Goal: Task Accomplishment & Management: Manage account settings

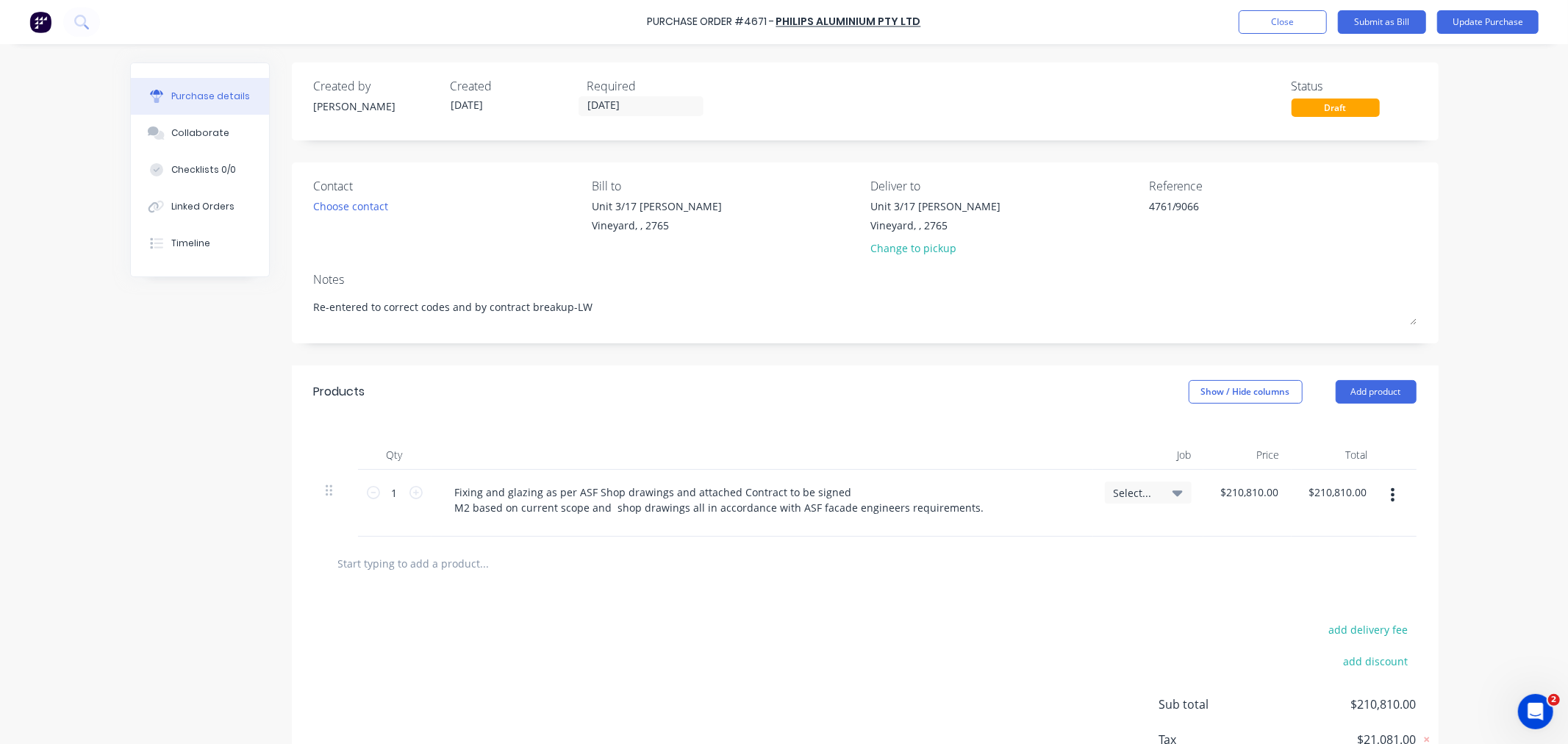
type textarea "x"
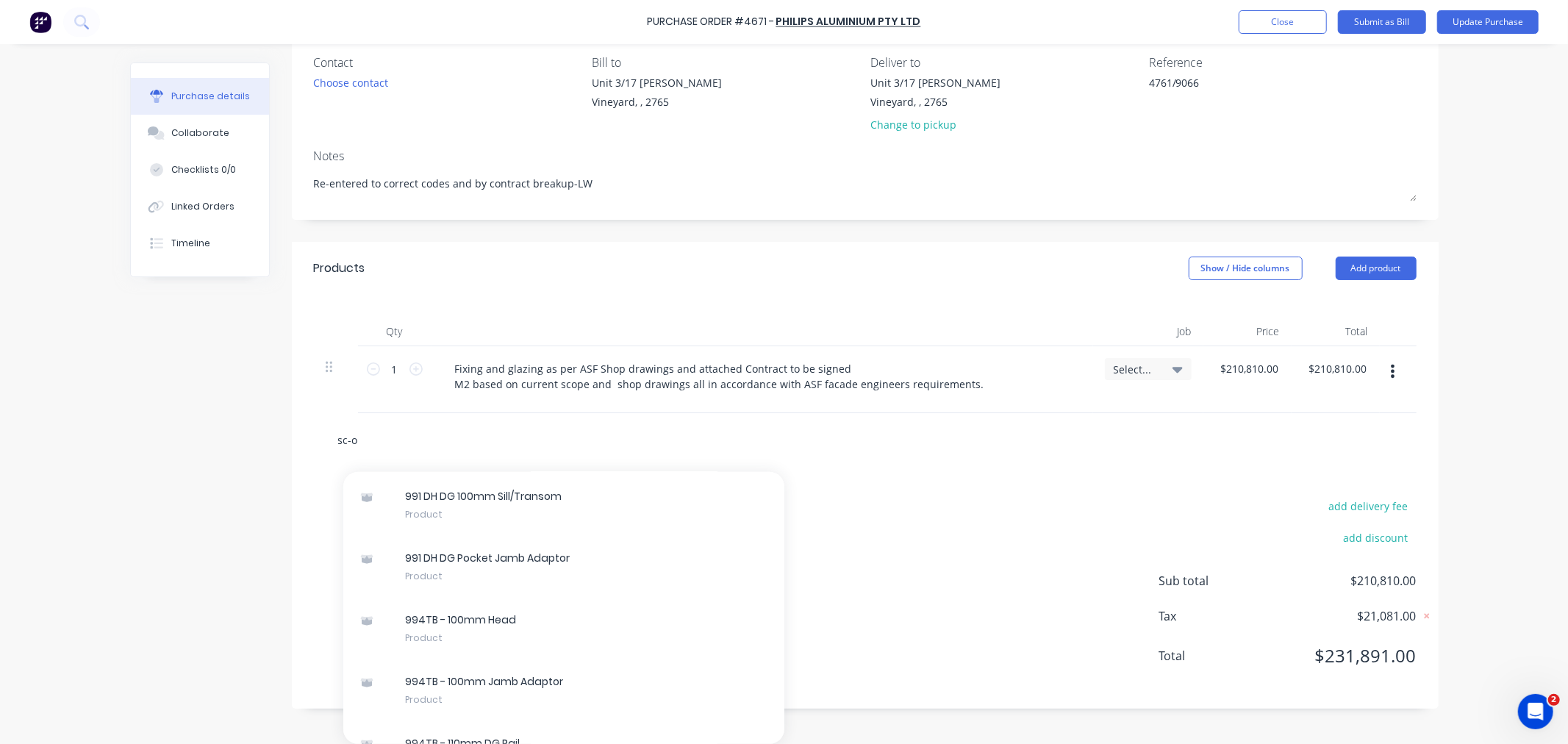
scroll to position [11418, 0]
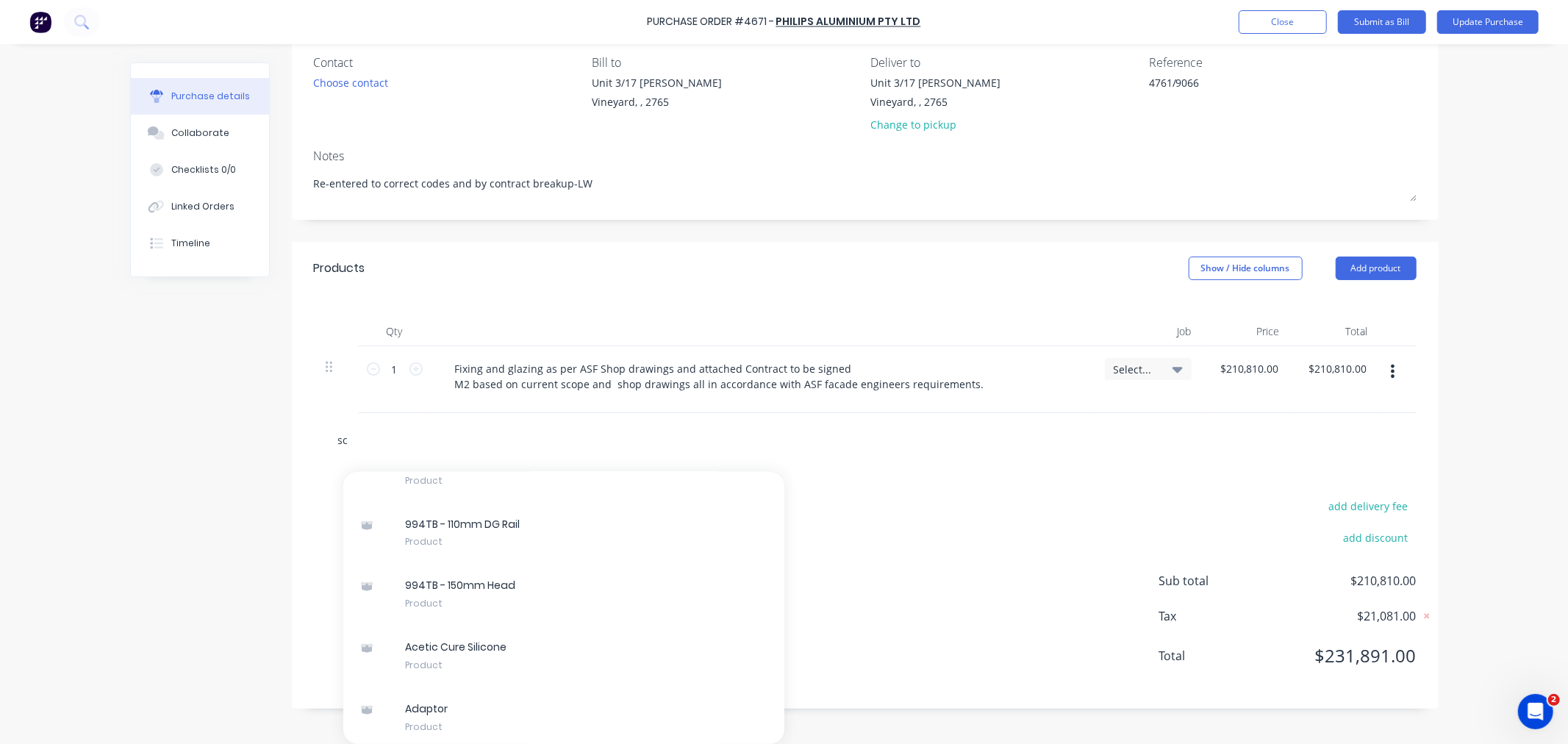
type input "s"
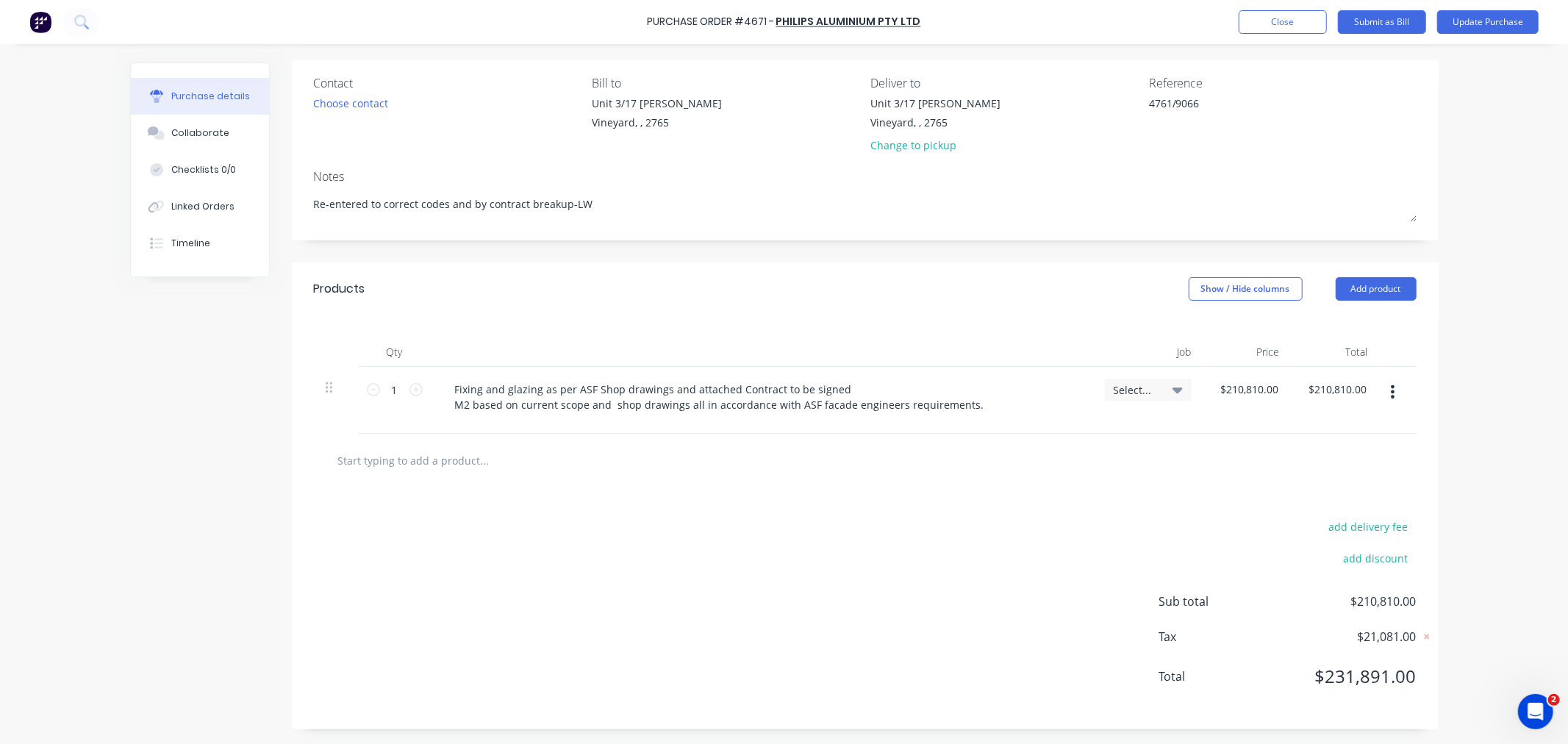
scroll to position [104, 0]
type input "i"
type input "f"
type input "s"
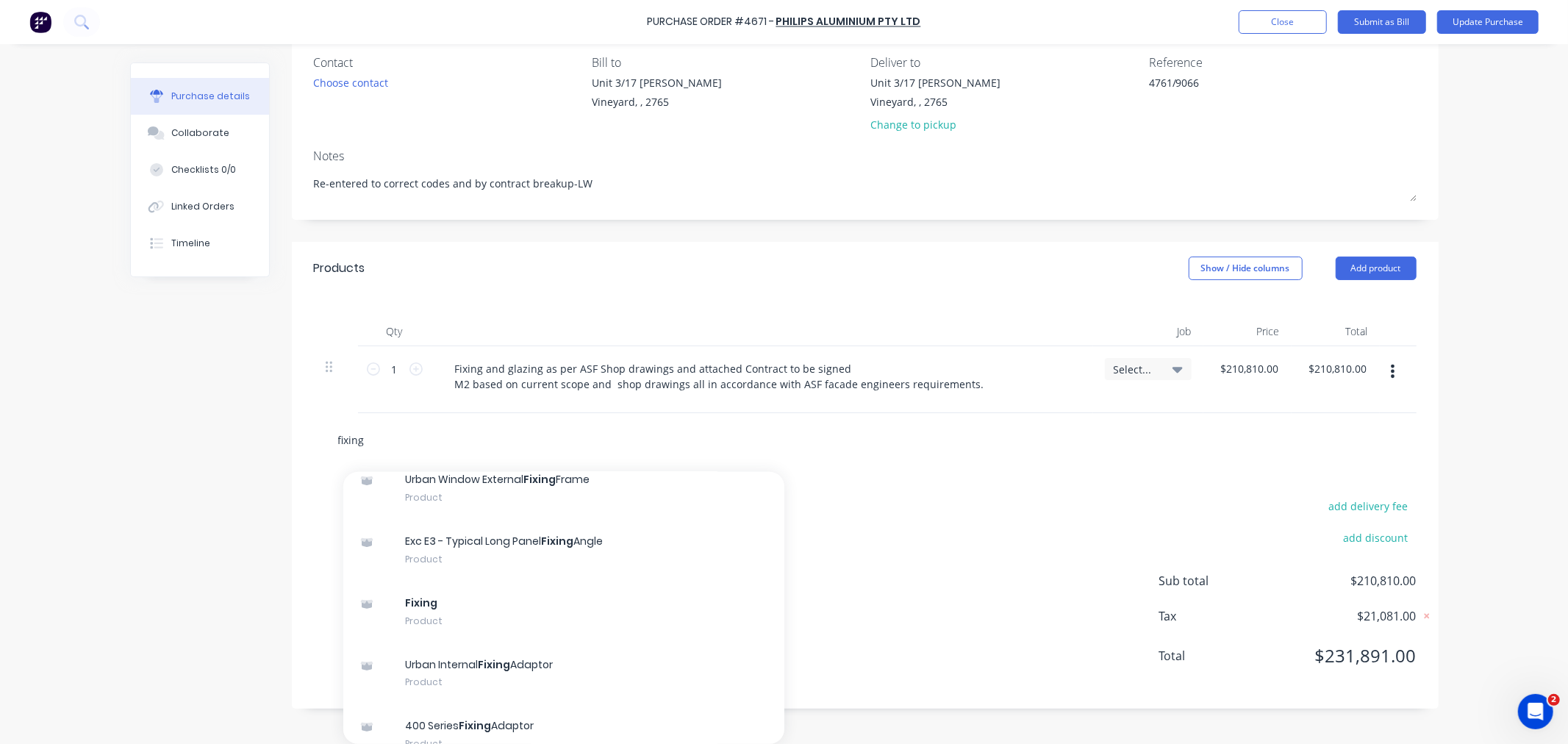
scroll to position [33243, 0]
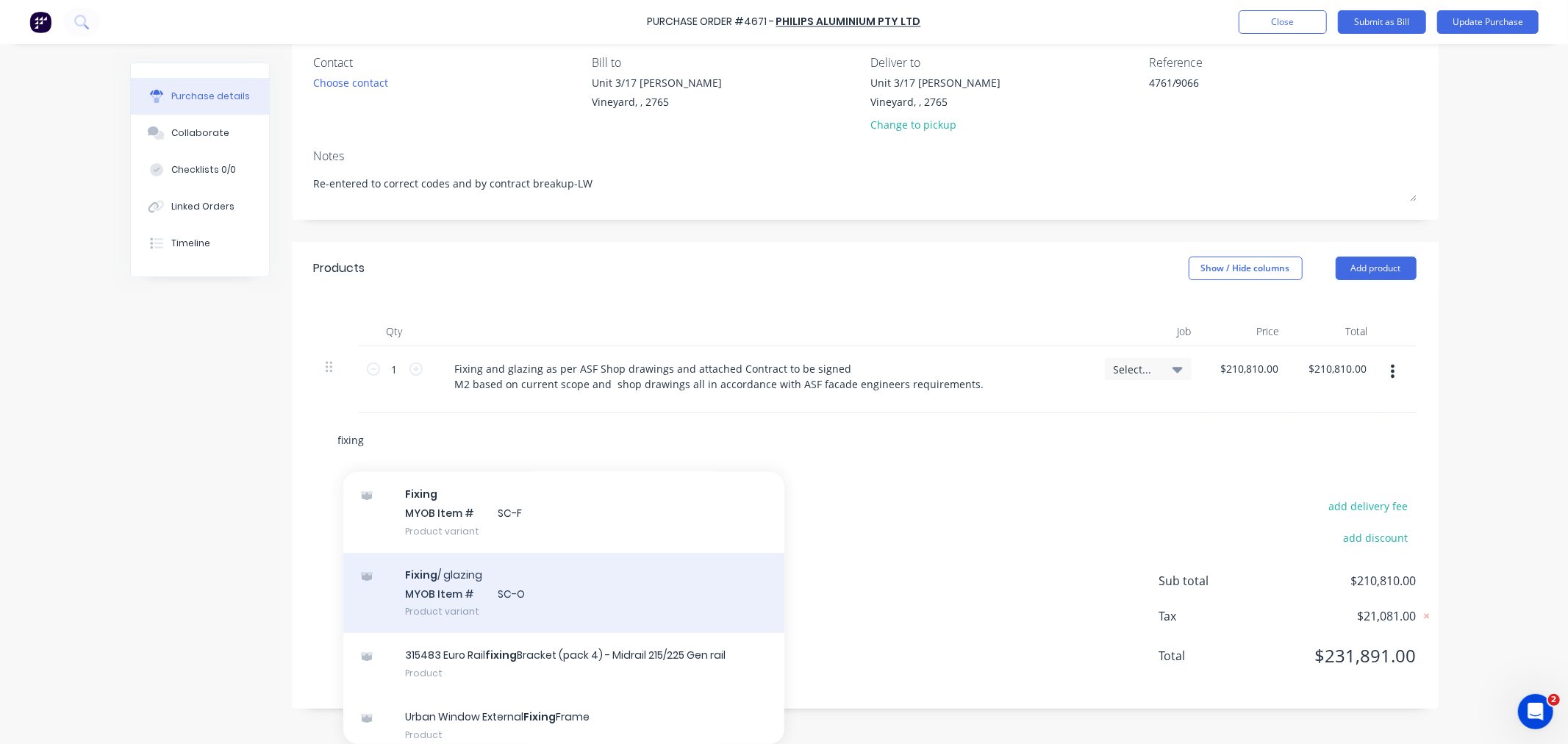
type input "fixing"
click at [447, 567] on div "Fixing / glazing MYOB Item # SC-O Product variant" at bounding box center [564, 593] width 441 height 81
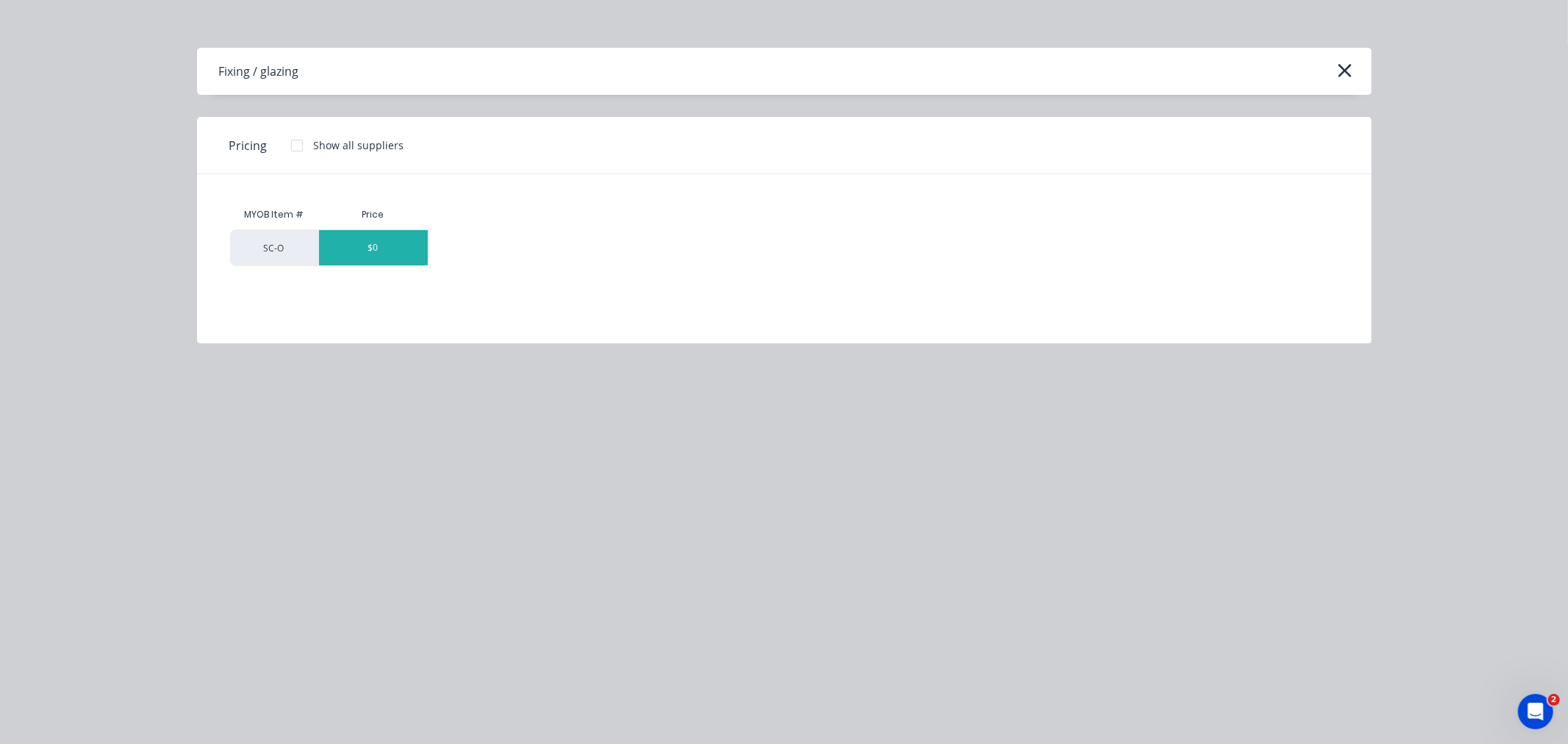
click at [376, 254] on div "$0" at bounding box center [373, 247] width 109 height 35
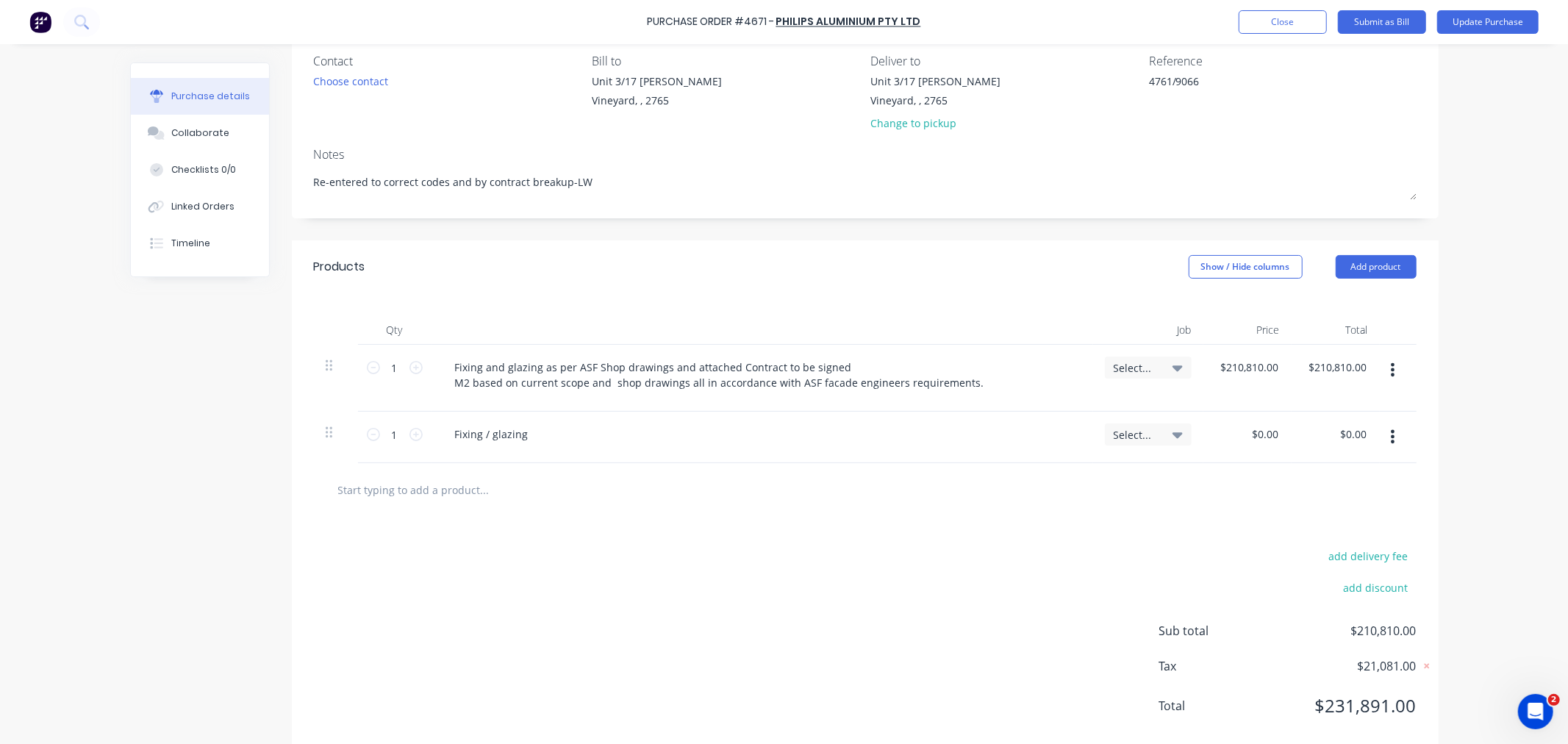
scroll to position [125, 0]
drag, startPoint x: 444, startPoint y: 436, endPoint x: 594, endPoint y: 427, distance: 150.3
click at [583, 427] on div "Fixing / glazing" at bounding box center [762, 434] width 638 height 21
click at [1391, 438] on button "button" at bounding box center [1392, 437] width 35 height 27
click at [1314, 502] on button "Duplicate" at bounding box center [1348, 505] width 125 height 29
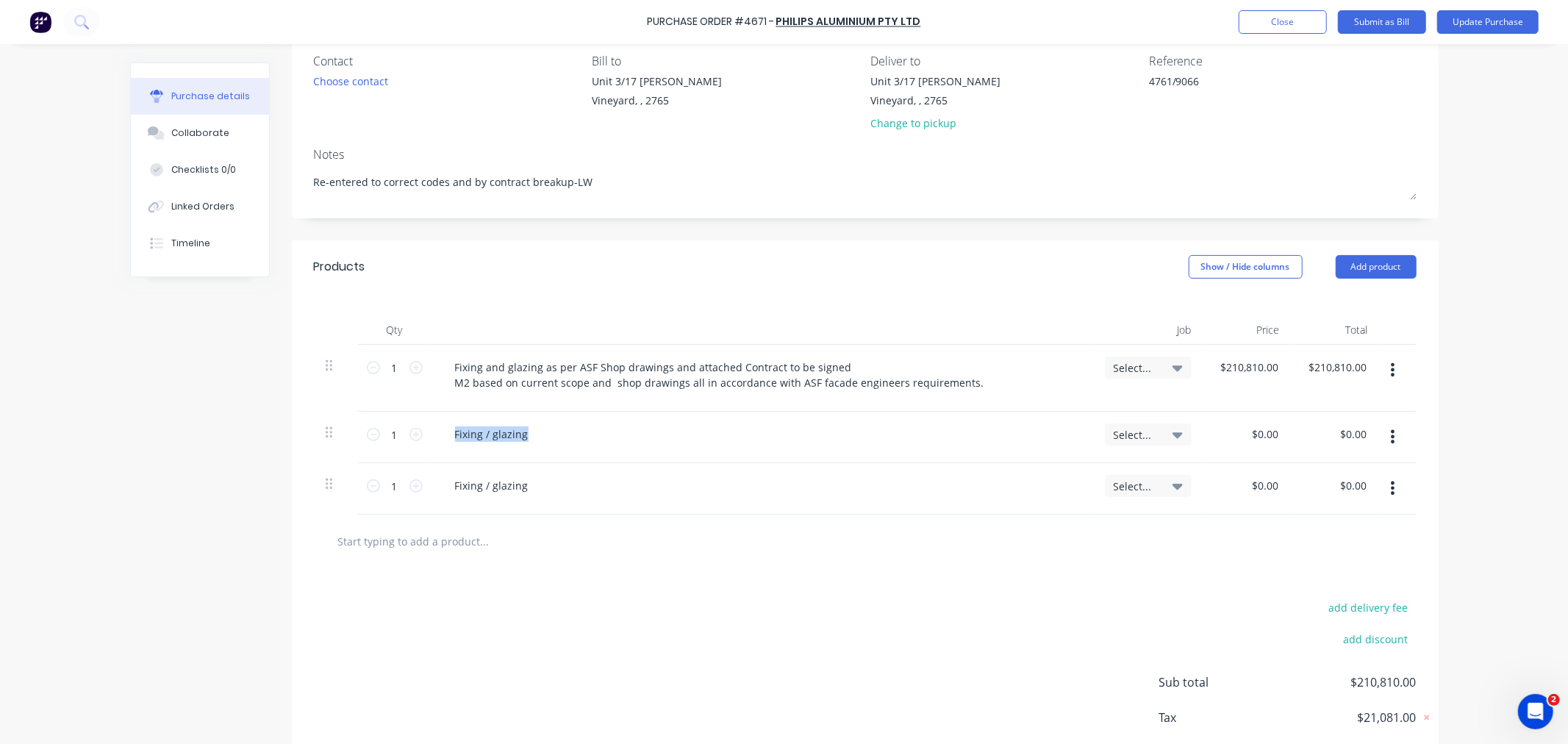
click at [1391, 493] on icon "button" at bounding box center [1392, 488] width 4 height 16
click at [1351, 553] on button "Duplicate" at bounding box center [1348, 556] width 125 height 29
click at [1390, 541] on button "button" at bounding box center [1392, 540] width 35 height 27
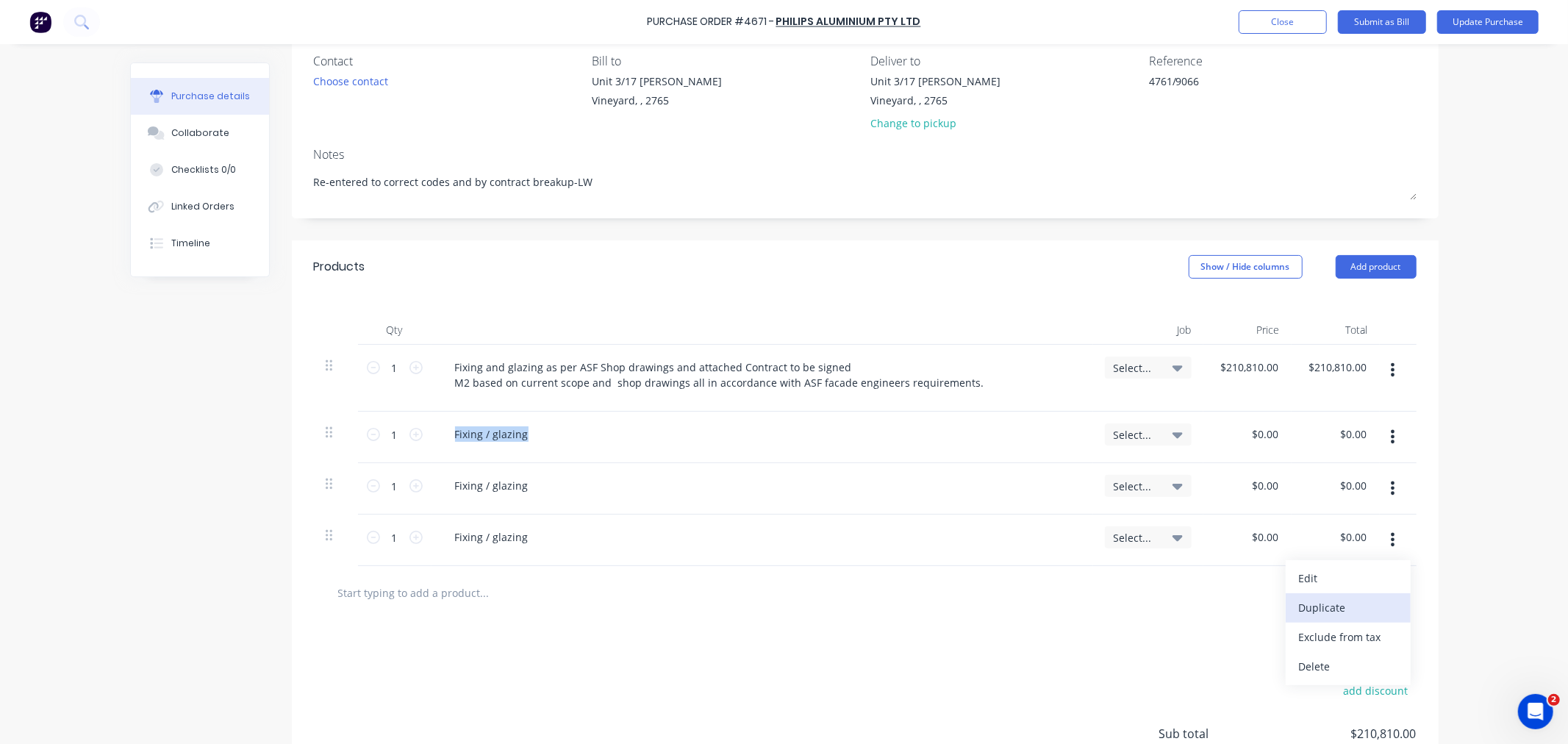
click at [1358, 600] on button "Duplicate" at bounding box center [1348, 607] width 125 height 29
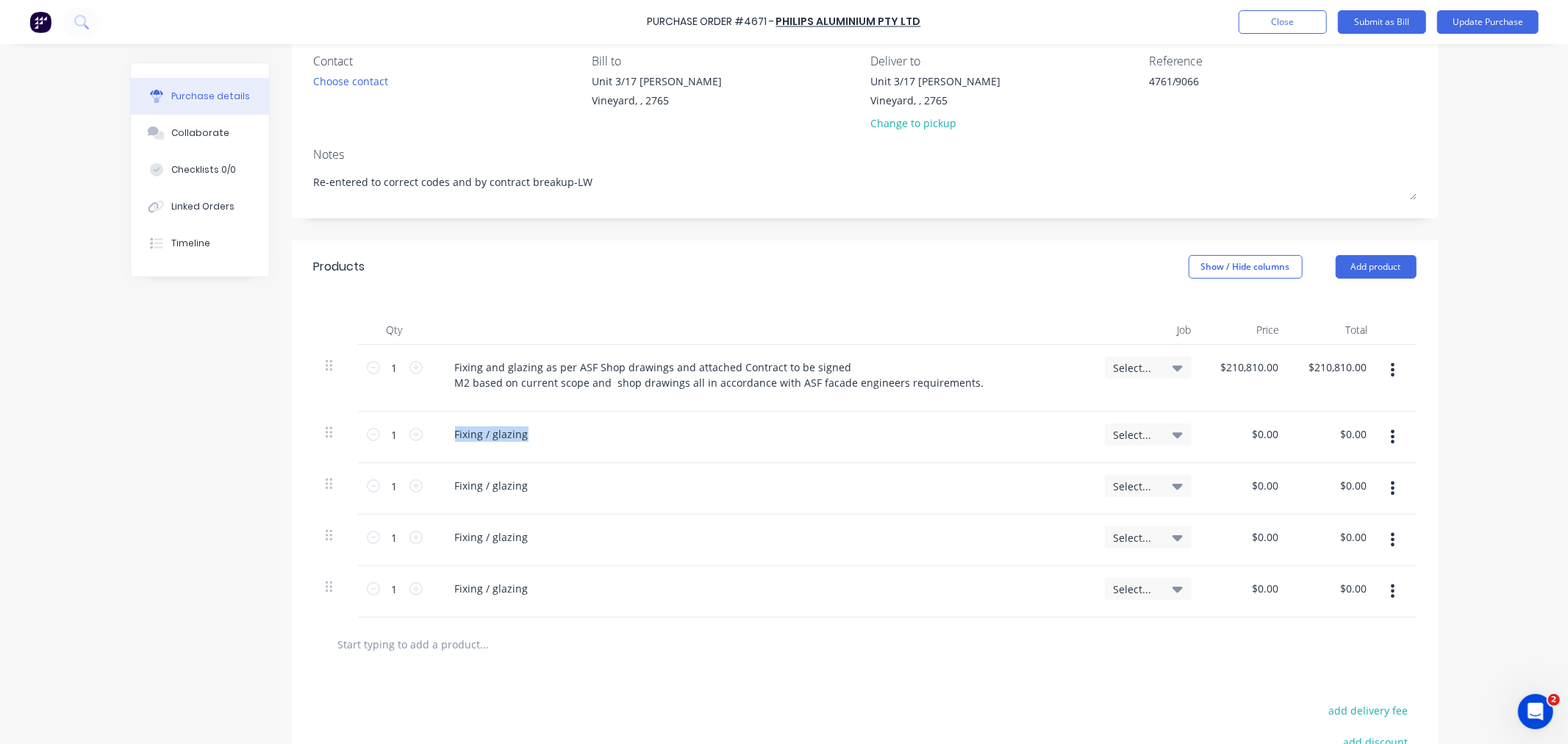
click at [1391, 585] on icon "button" at bounding box center [1392, 591] width 4 height 16
click at [1352, 663] on button "Duplicate" at bounding box center [1348, 659] width 125 height 29
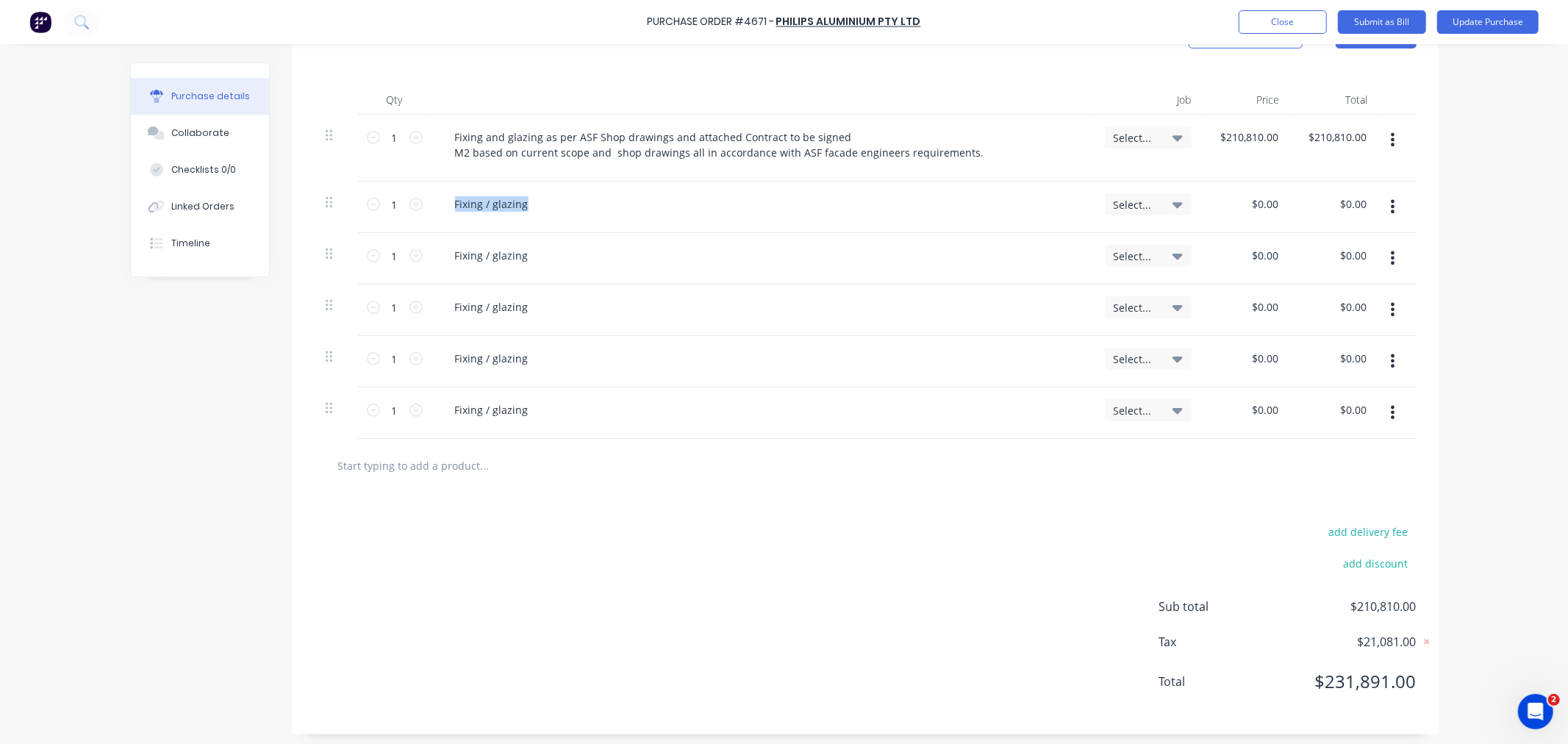
scroll to position [362, 0]
click at [1391, 410] on icon "button" at bounding box center [1392, 407] width 4 height 16
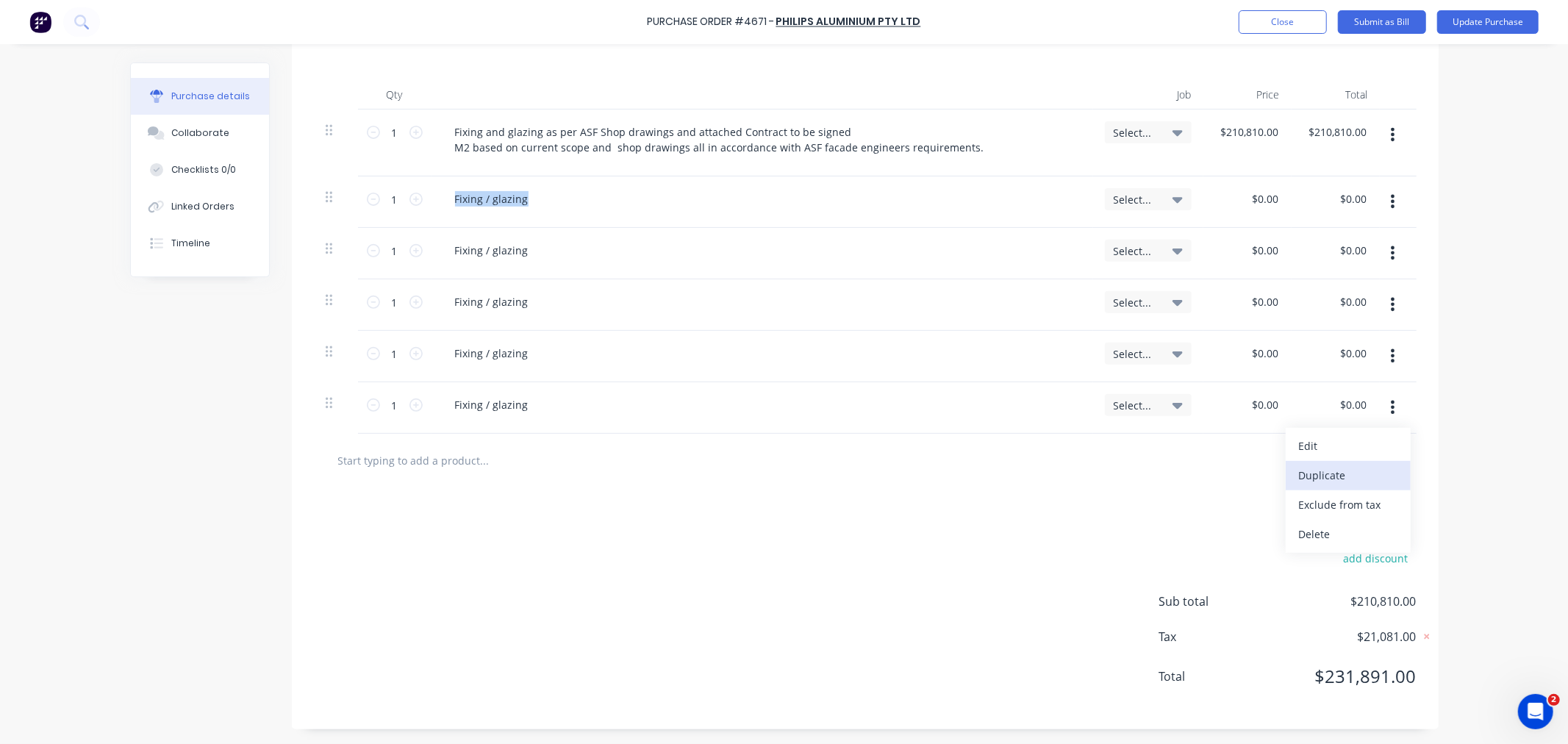
click at [1364, 473] on button "Duplicate" at bounding box center [1348, 476] width 125 height 29
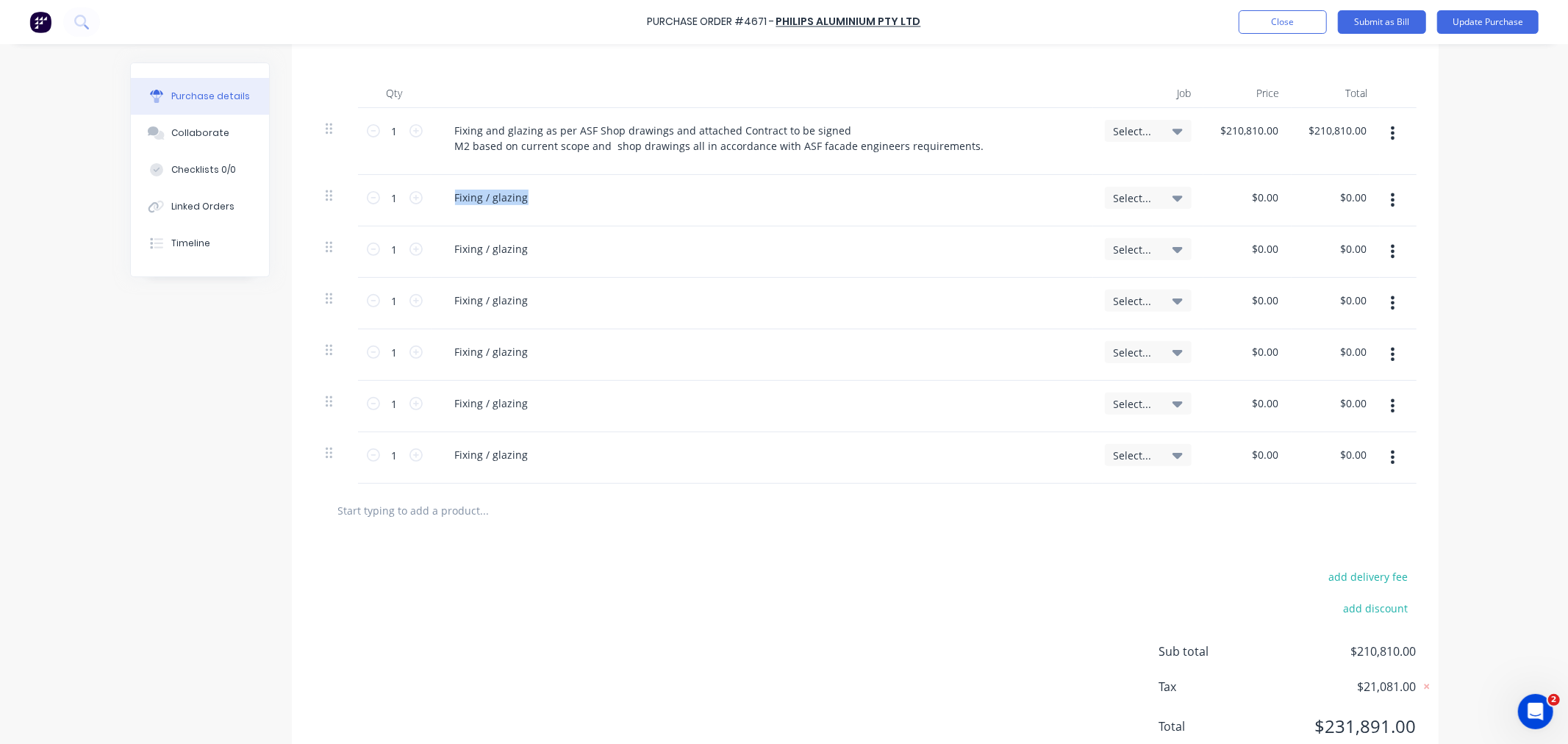
click at [1391, 458] on icon "button" at bounding box center [1392, 457] width 4 height 13
click at [1344, 527] on button "Duplicate" at bounding box center [1348, 525] width 125 height 29
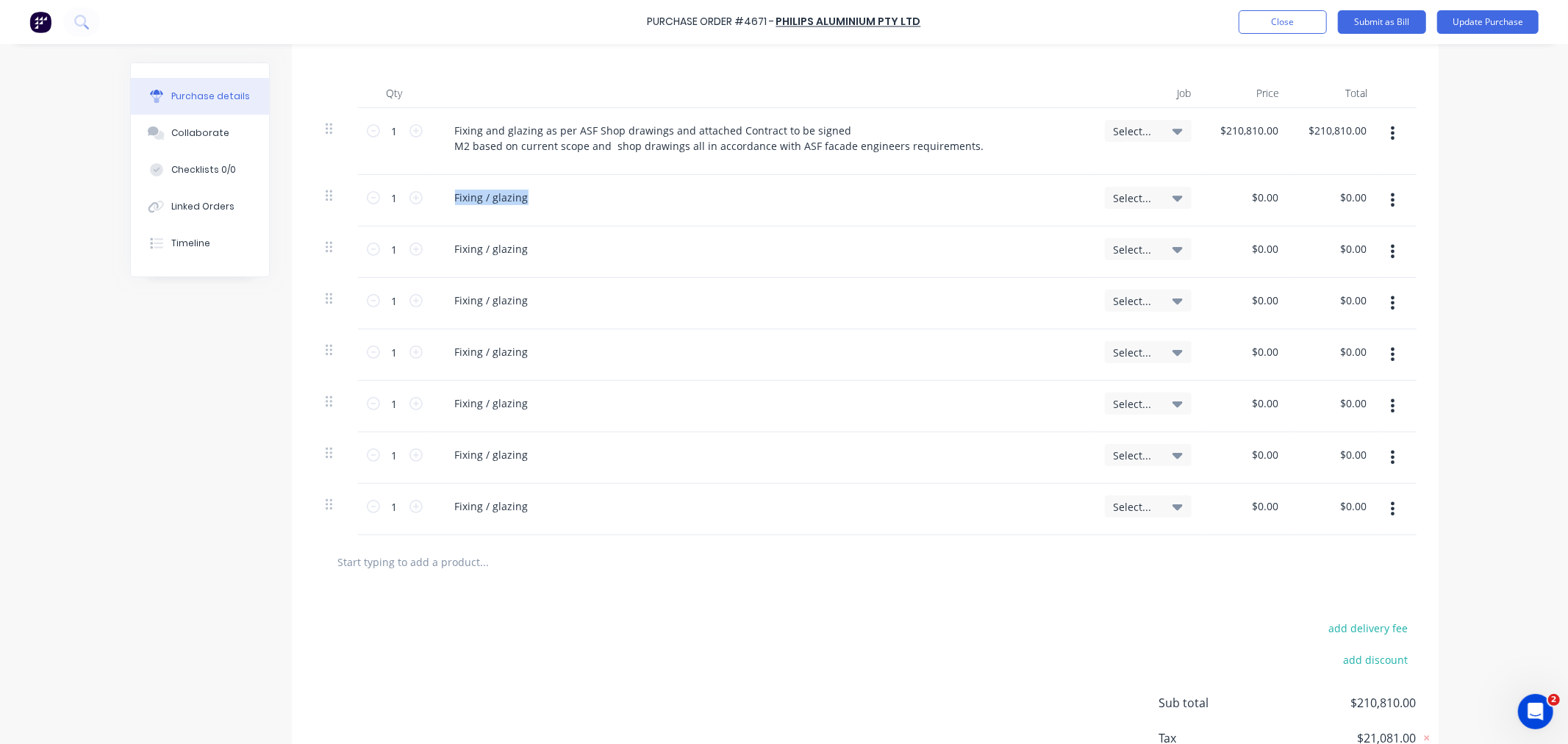
click at [1391, 517] on icon "button" at bounding box center [1392, 509] width 4 height 16
click at [1333, 570] on button "Duplicate" at bounding box center [1348, 577] width 125 height 29
click at [1390, 562] on button "button" at bounding box center [1392, 560] width 35 height 27
click at [1333, 625] on button "Duplicate" at bounding box center [1348, 628] width 125 height 29
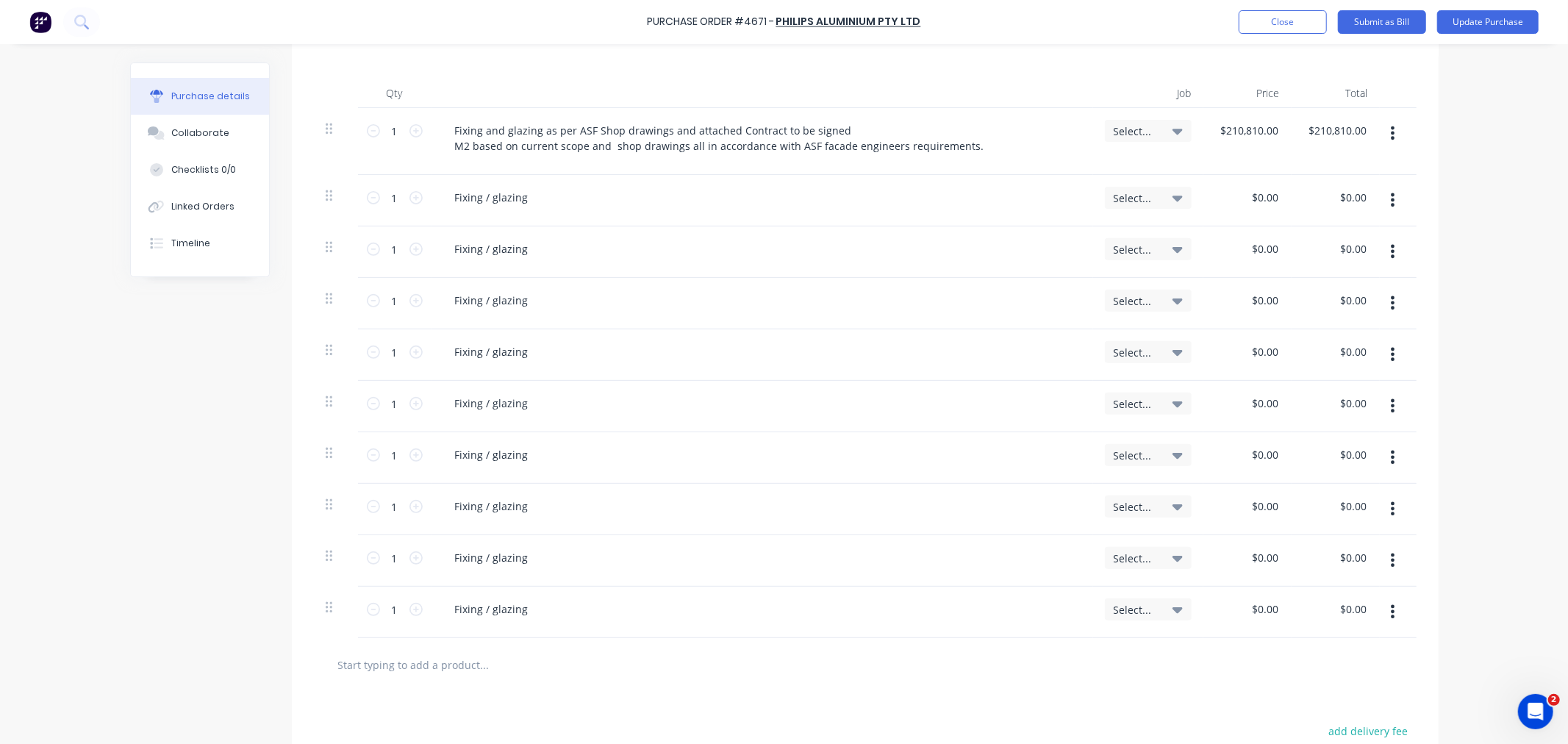
click at [538, 191] on div "Fixing / glazing" at bounding box center [762, 197] width 638 height 21
drag, startPoint x: 533, startPoint y: 196, endPoint x: 478, endPoint y: 205, distance: 55.7
click at [478, 205] on div "Fixing / glazing" at bounding box center [762, 197] width 638 height 21
drag, startPoint x: 445, startPoint y: 193, endPoint x: 567, endPoint y: 199, distance: 122.1
click at [567, 199] on div "Fixing / glazing" at bounding box center [762, 197] width 638 height 21
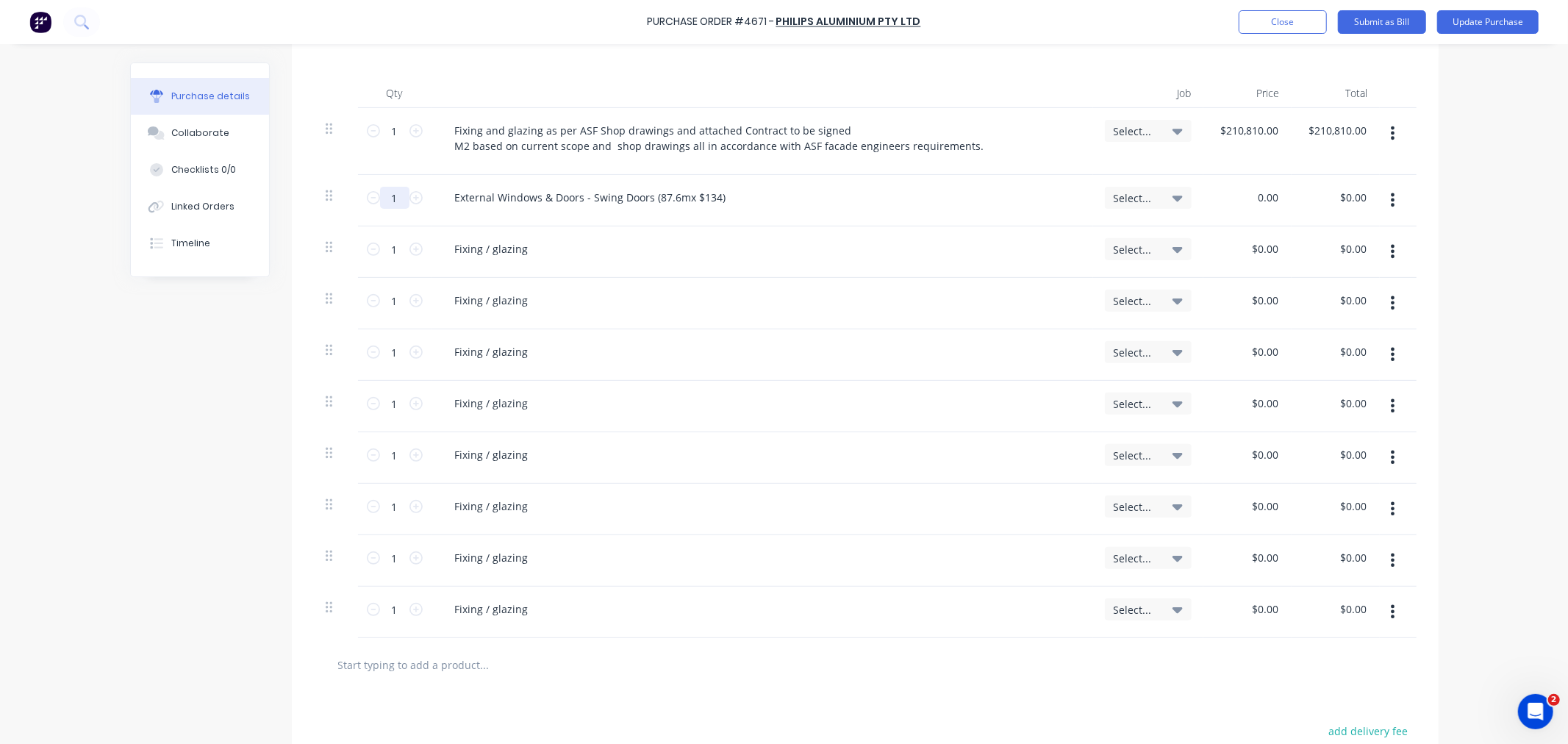
type input "$0.00"
drag, startPoint x: 391, startPoint y: 197, endPoint x: 376, endPoint y: 201, distance: 15.5
click at [380, 201] on input "1" at bounding box center [394, 198] width 29 height 22
type input "87.6"
type input "$0.00"
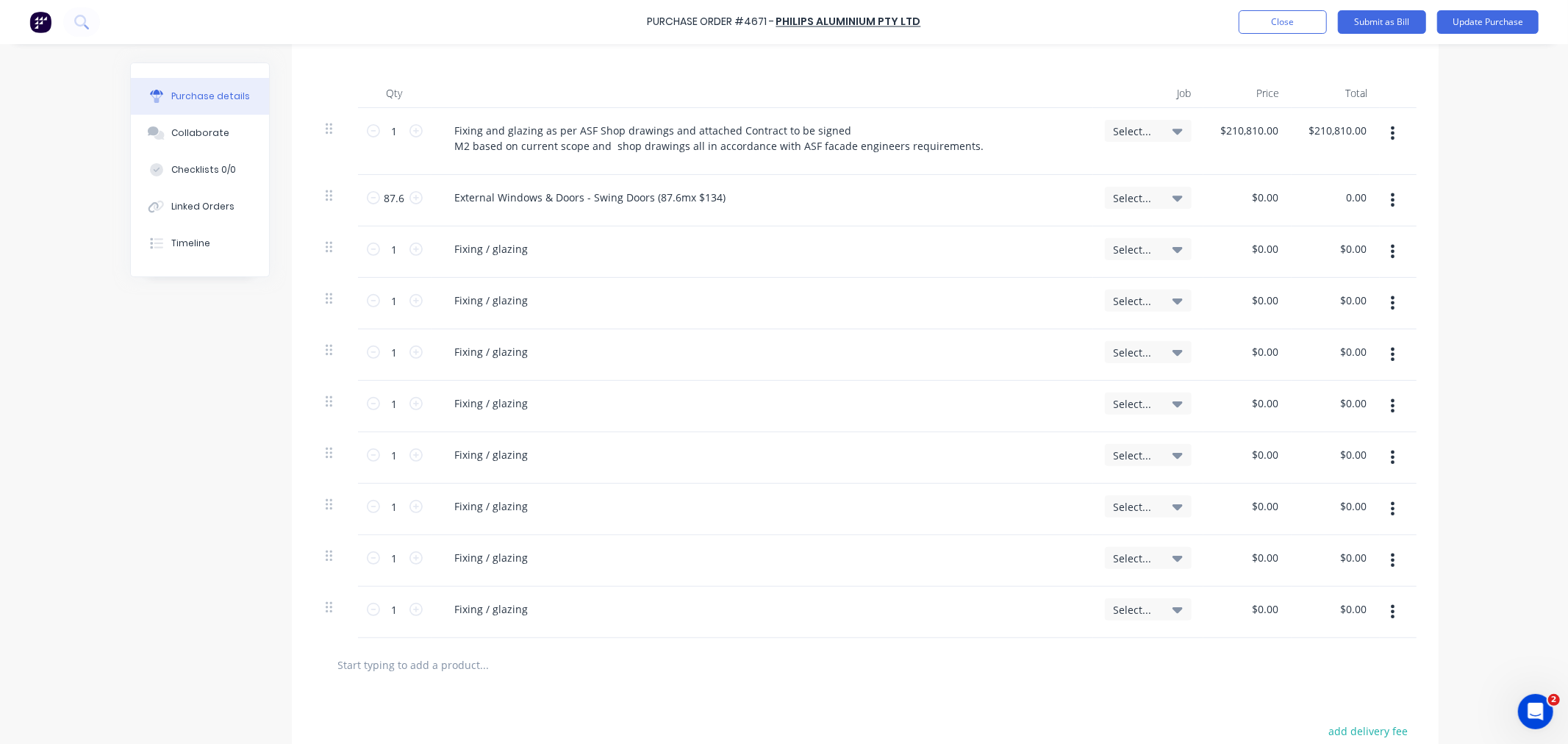
type input "$0.00"
drag, startPoint x: 1224, startPoint y: 197, endPoint x: 1277, endPoint y: 188, distance: 53.8
click at [1277, 188] on div "$0.00 $0.00" at bounding box center [1247, 201] width 88 height 52
type input "0"
type input "$134.00"
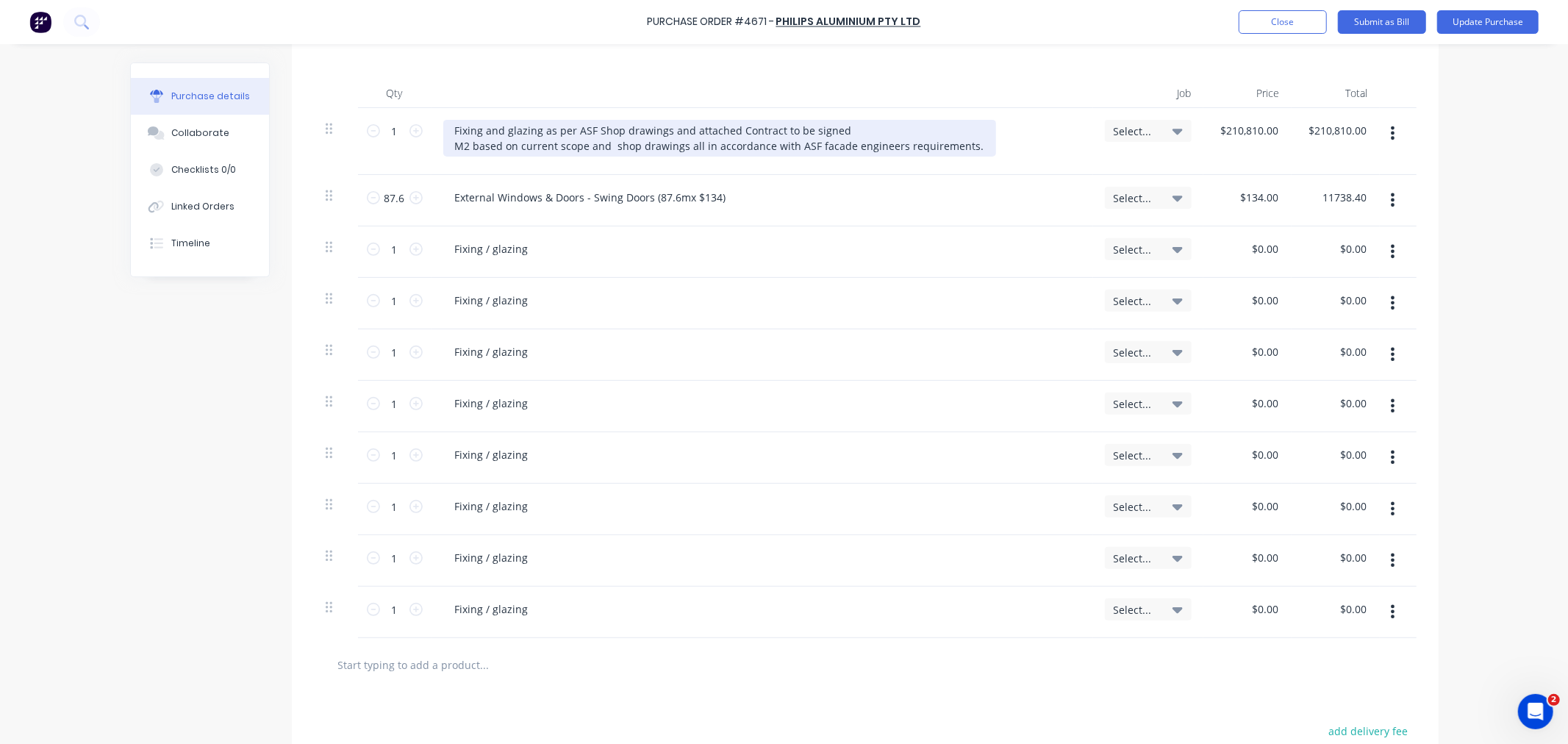
type input "$11,738.40"
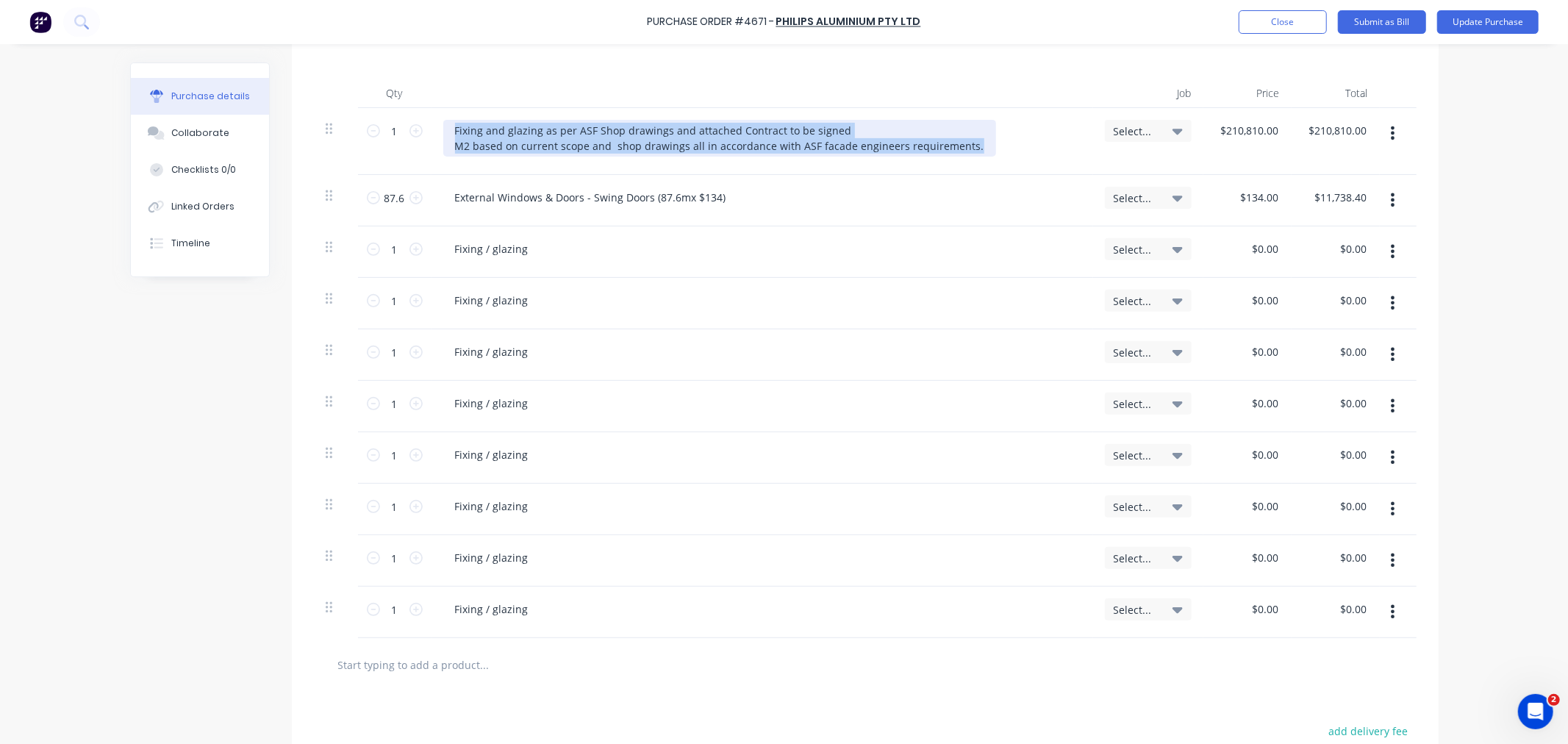
drag, startPoint x: 955, startPoint y: 149, endPoint x: 425, endPoint y: 119, distance: 530.8
click at [431, 119] on div "Fixing and glazing as per ASF Shop drawings and attached Contract to be signed …" at bounding box center [762, 141] width 661 height 67
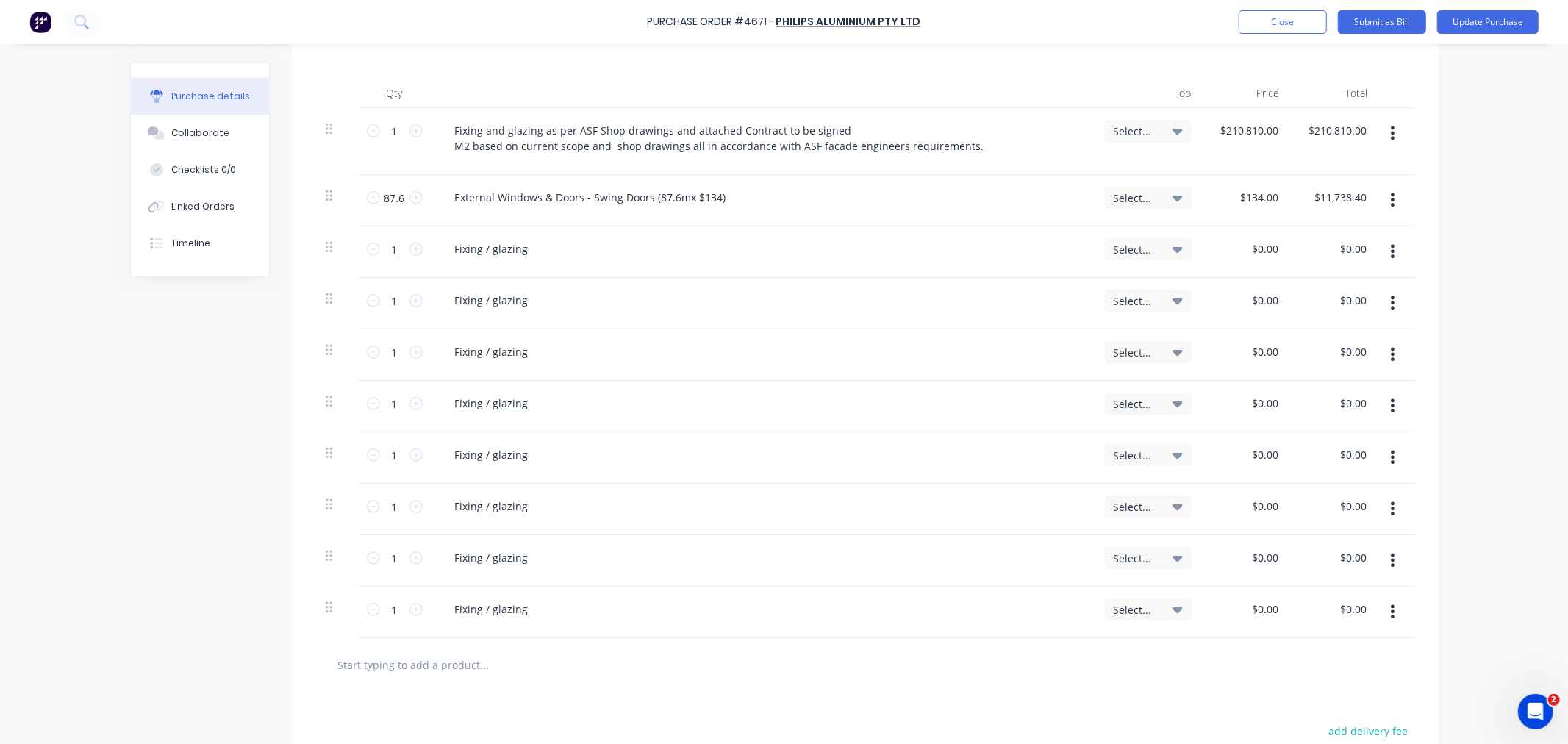
click at [1173, 197] on icon at bounding box center [1177, 198] width 10 height 5
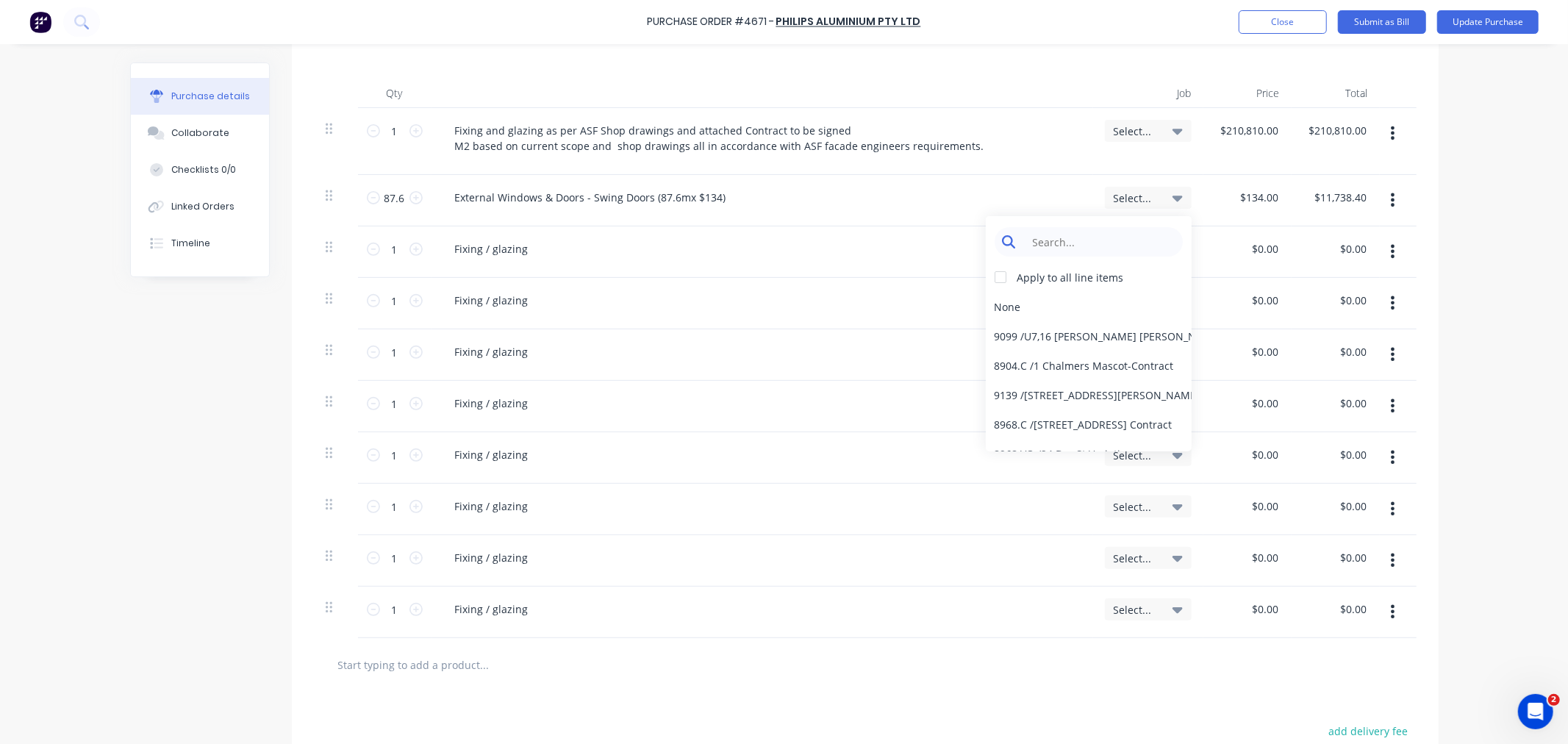
click at [1030, 246] on input at bounding box center [1100, 242] width 151 height 29
type input "9008.2"
click at [1005, 327] on div "9008.2.C / Bede Polding Stage 2 Contract" at bounding box center [1089, 336] width 206 height 29
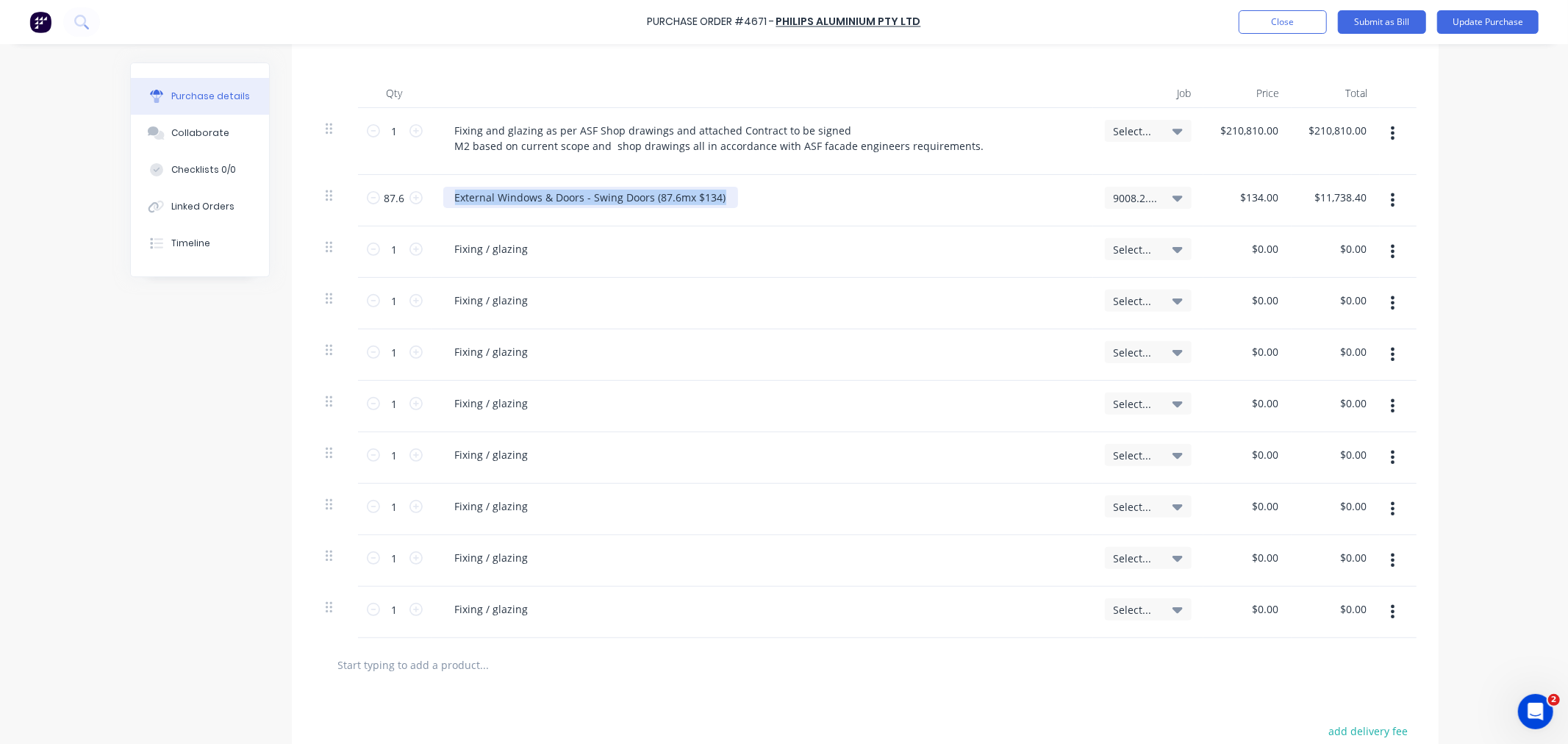
drag, startPoint x: 726, startPoint y: 199, endPoint x: 430, endPoint y: 195, distance: 296.0
click at [431, 195] on div "External Windows & Doors - Swing Doors (87.6mx $134)" at bounding box center [762, 201] width 661 height 52
copy div "External Windows & Doors - Swing Doors (87.6mx $134)"
click at [388, 251] on input "1" at bounding box center [394, 250] width 29 height 22
type input "238.4"
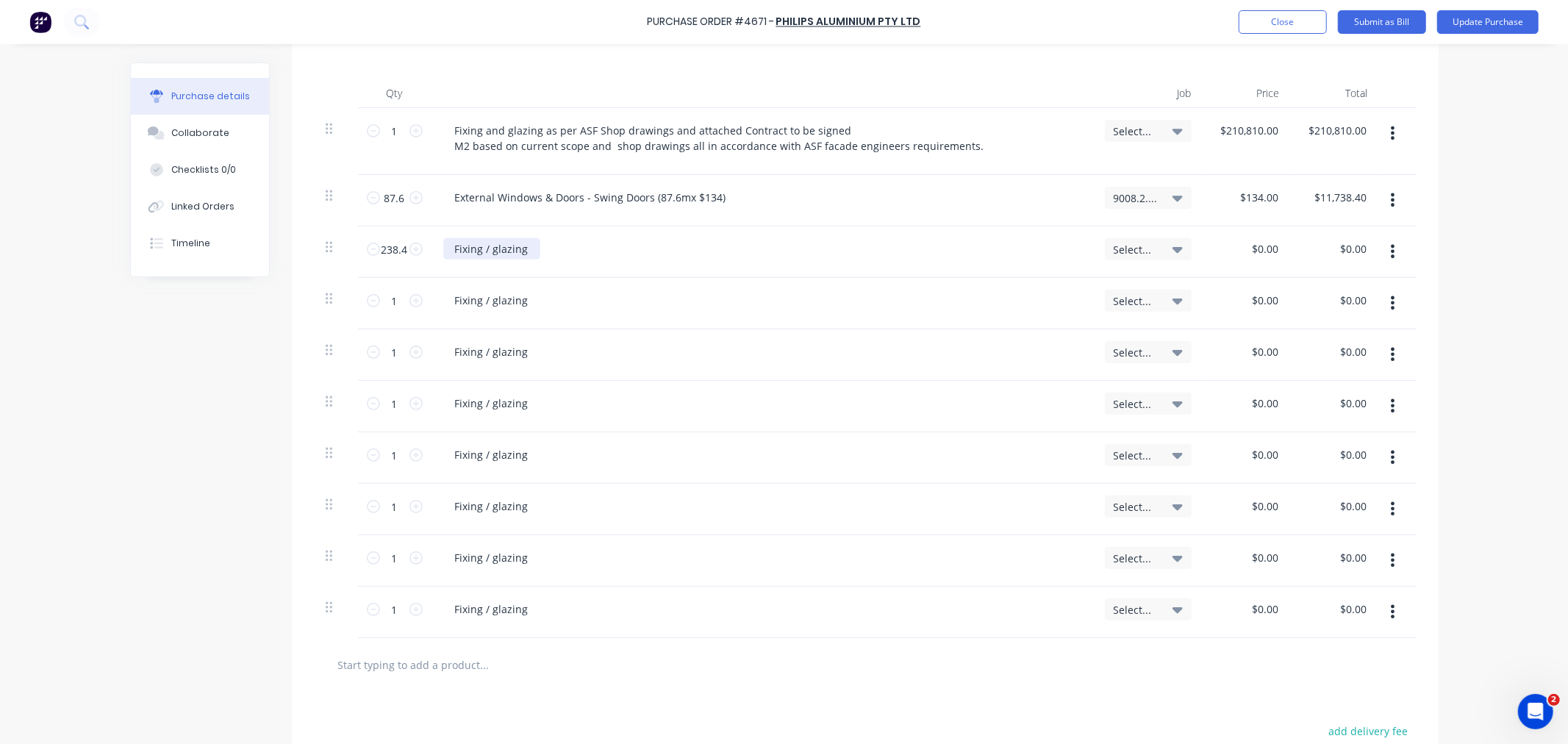
paste div
click at [595, 251] on div "External Windows & Doors - Swing Doors (87.6mx $134)Fixing / glazing" at bounding box center [627, 249] width 368 height 21
click at [667, 251] on div "External Windows & Doors - Slidng Doors (87.6mx $134)Fixing / glazing" at bounding box center [628, 249] width 369 height 21
type input "$134.00"
type input "$31,945.60"
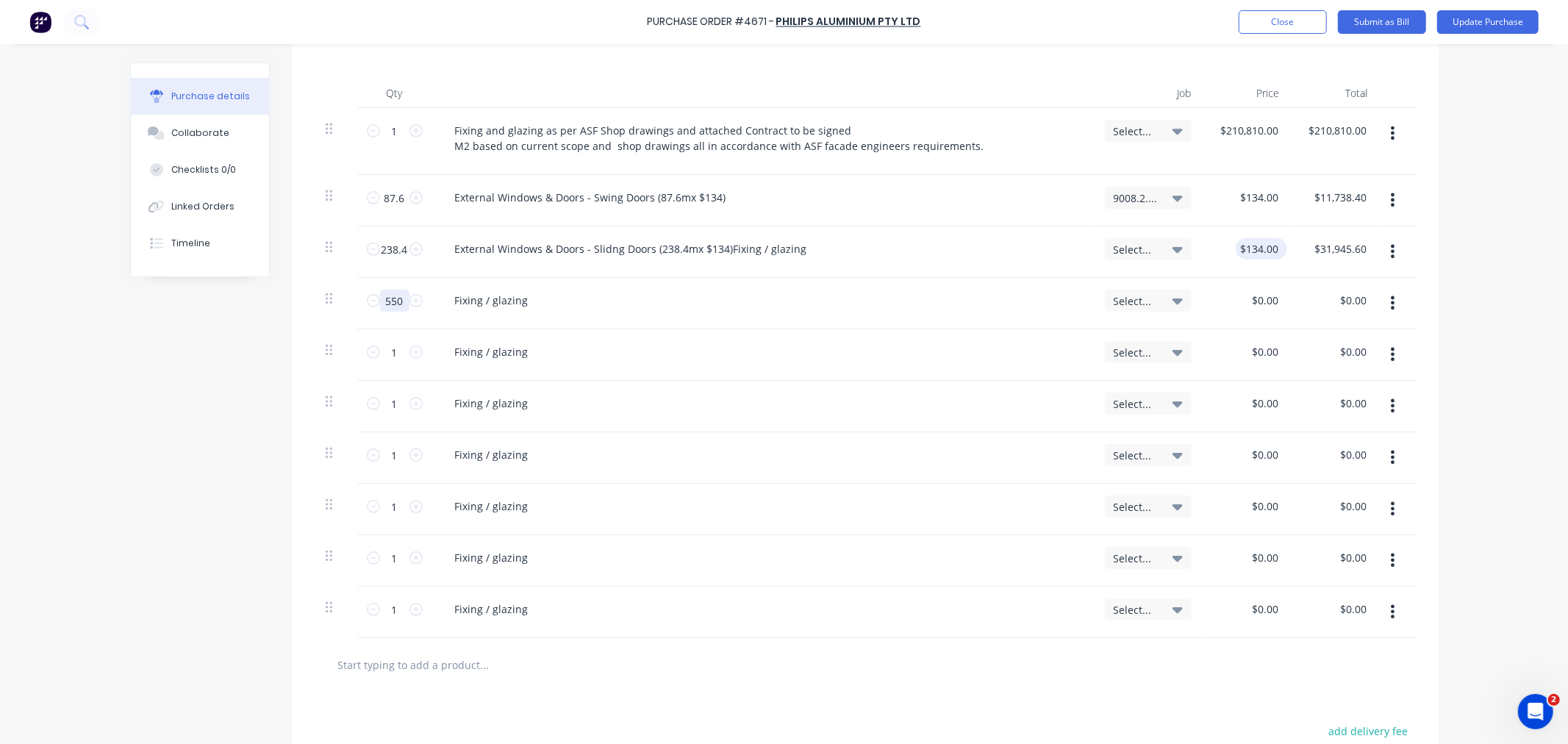
type input "550"
paste div
drag, startPoint x: 586, startPoint y: 302, endPoint x: 642, endPoint y: 299, distance: 56.1
click at [642, 299] on div "External Windows & Doors - Swing Doors (87.6mx $134)Fixing / glazing" at bounding box center [627, 300] width 368 height 21
type input "$0.00"
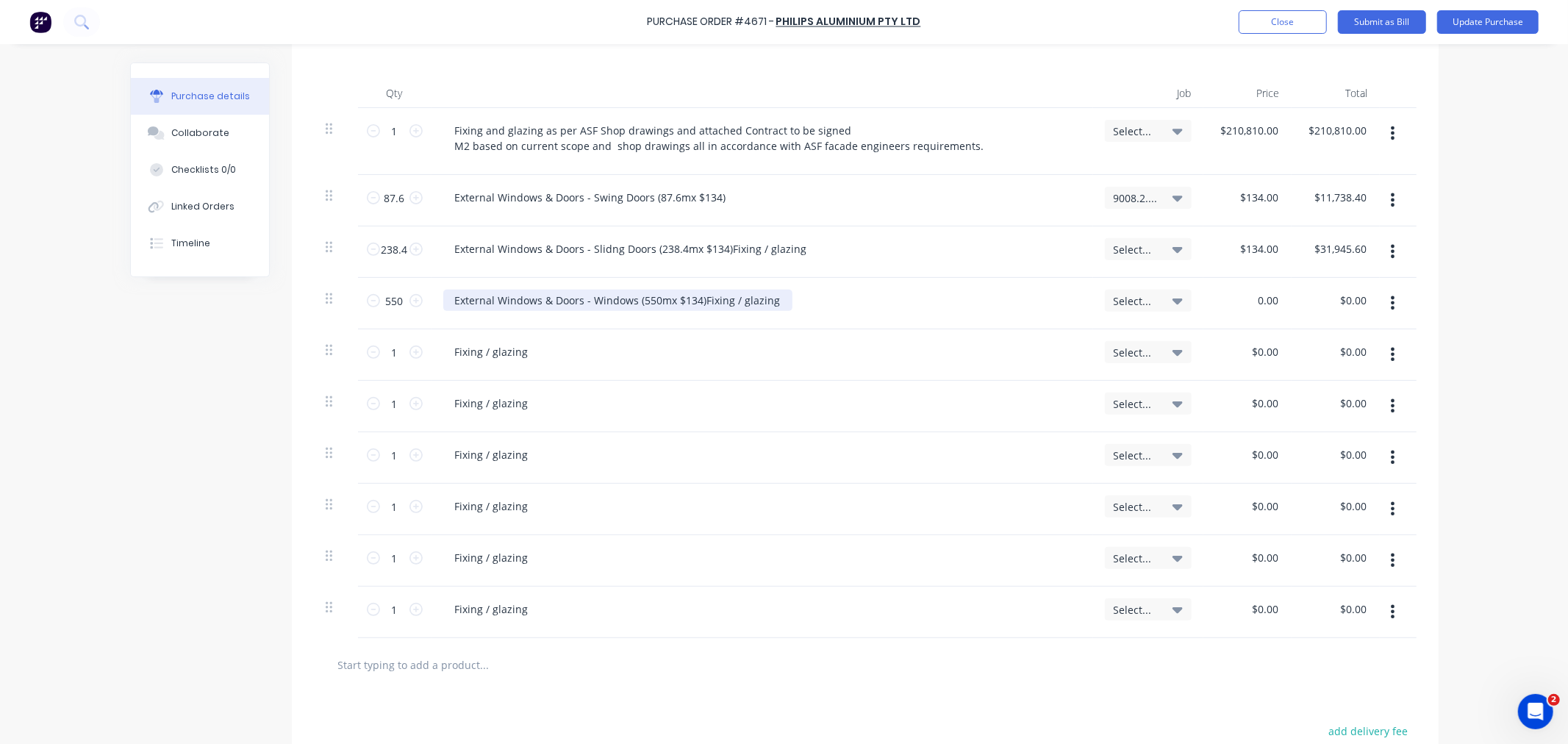
type input "0.00"
type input "$0.00"
type input "0"
type input "$134.00"
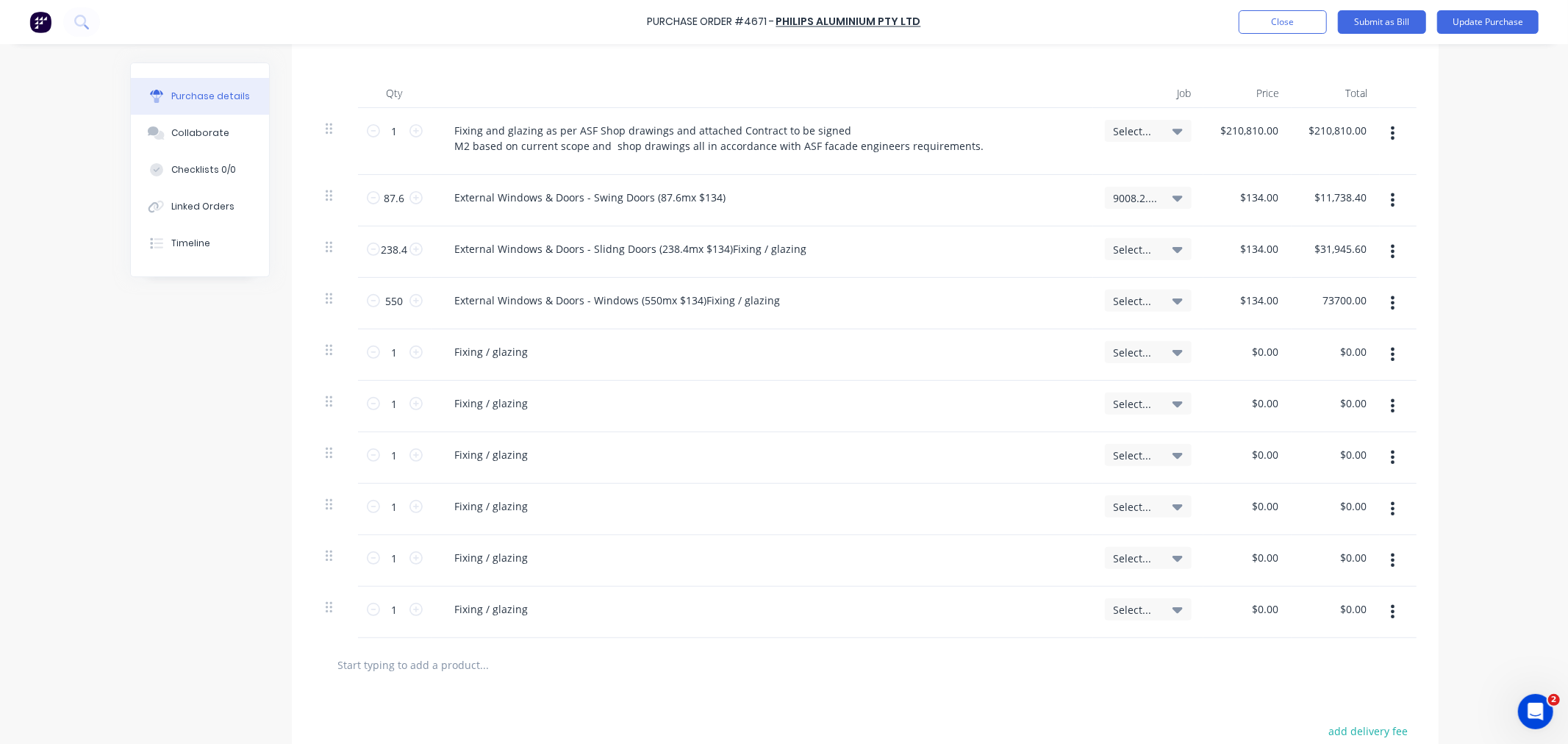
type input "$73,700.00"
click at [1142, 195] on span "9008.2.C / Bede Polding Stage 2 Contract" at bounding box center [1136, 199] width 44 height 16
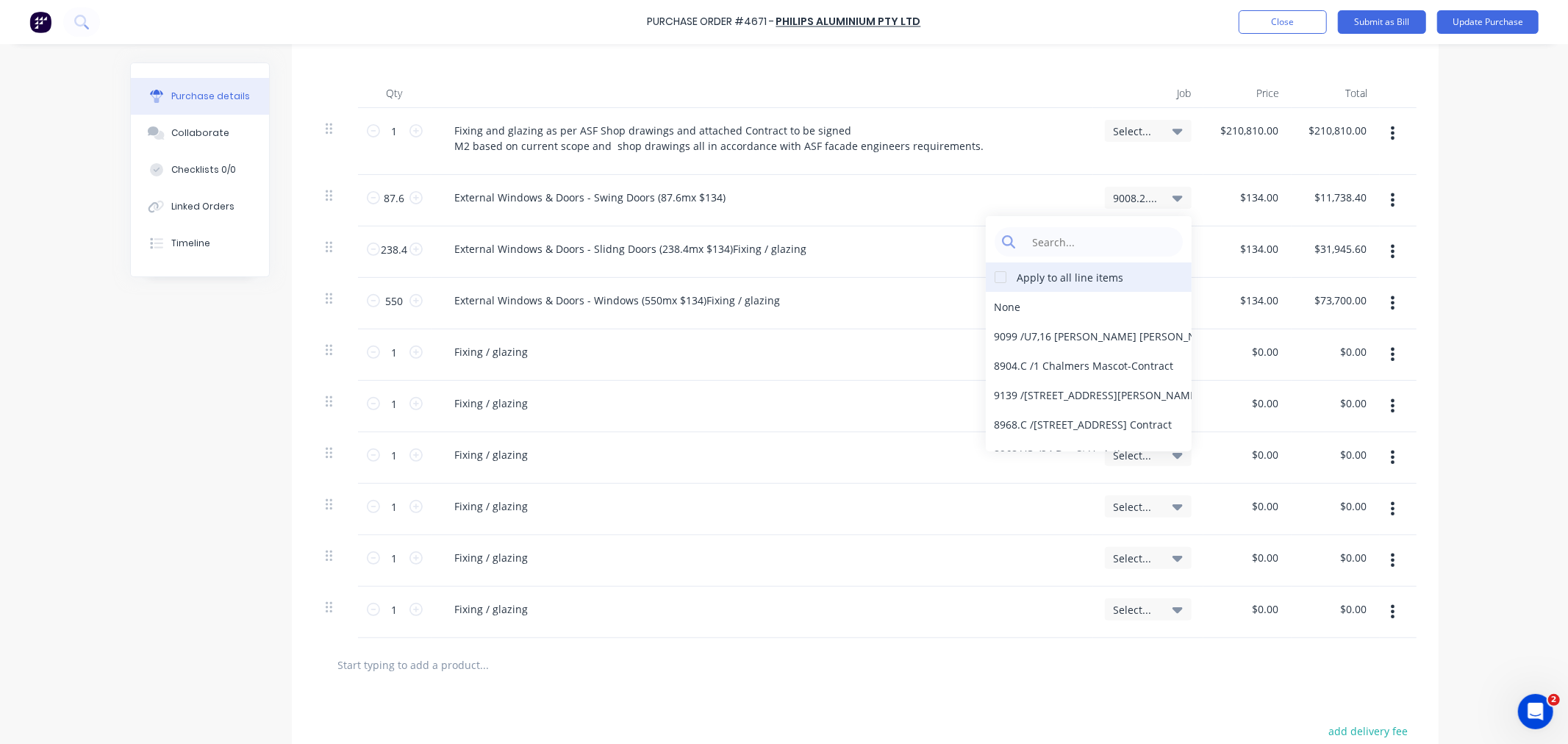
click at [993, 282] on div at bounding box center [1000, 277] width 29 height 29
click at [1050, 247] on input at bounding box center [1100, 242] width 151 height 29
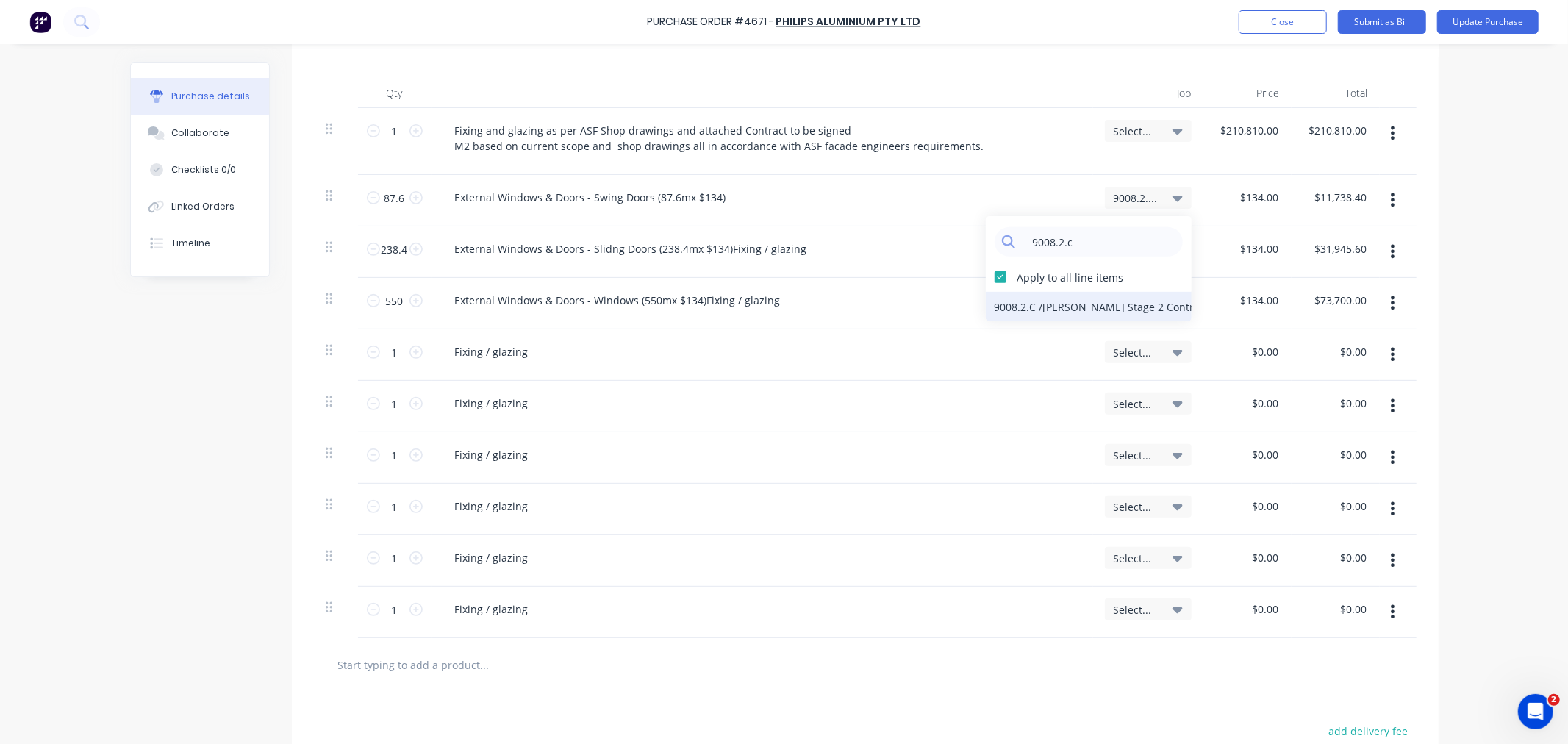
type input "9008.2.c"
click at [1048, 305] on div "9008.2.C / Bede Polding Stage 2 Contract" at bounding box center [1089, 306] width 206 height 29
click at [1105, 128] on div "9008.2.C / Bede Polding Stage 2 Contract" at bounding box center [1148, 131] width 87 height 22
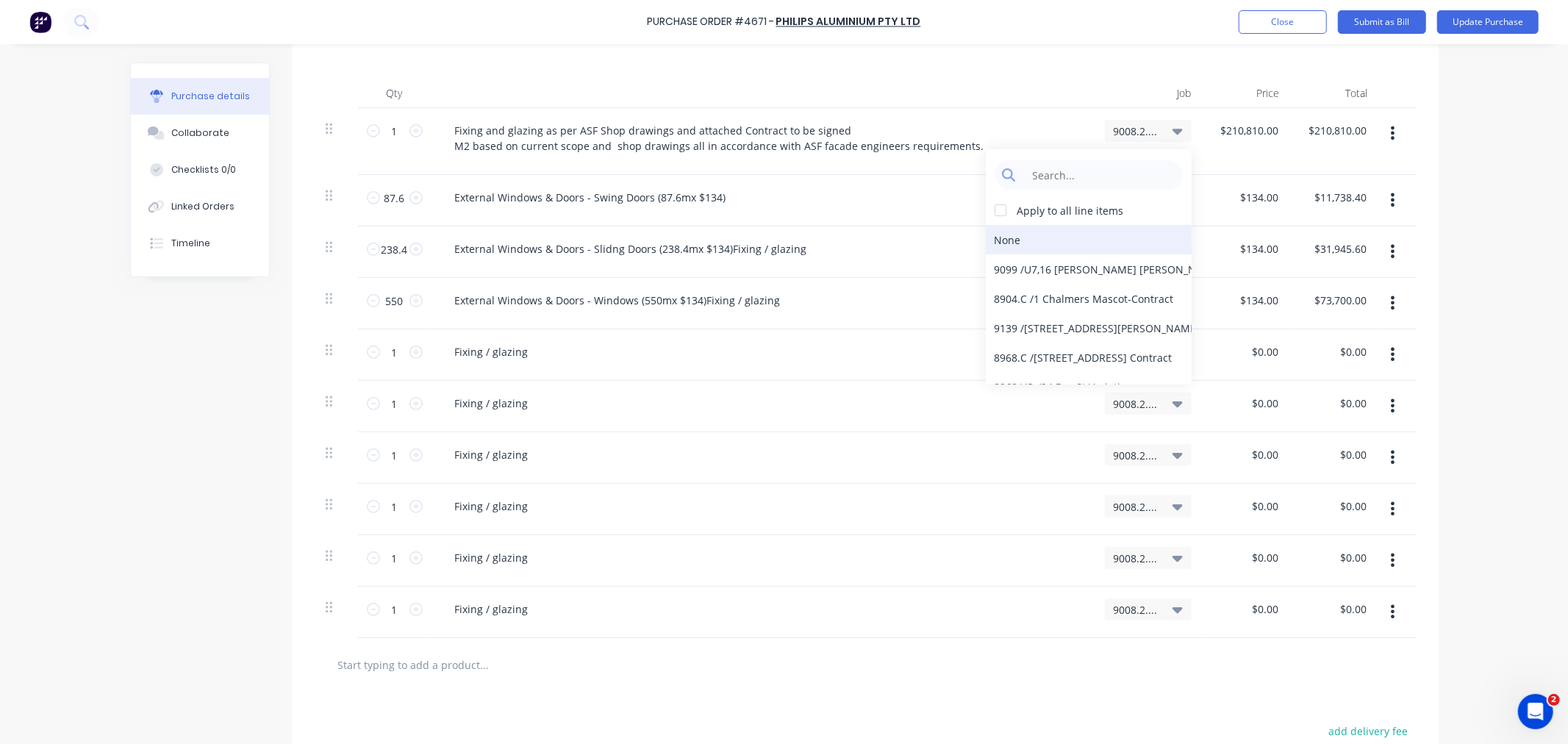
click at [1013, 237] on div "None" at bounding box center [1089, 239] width 206 height 29
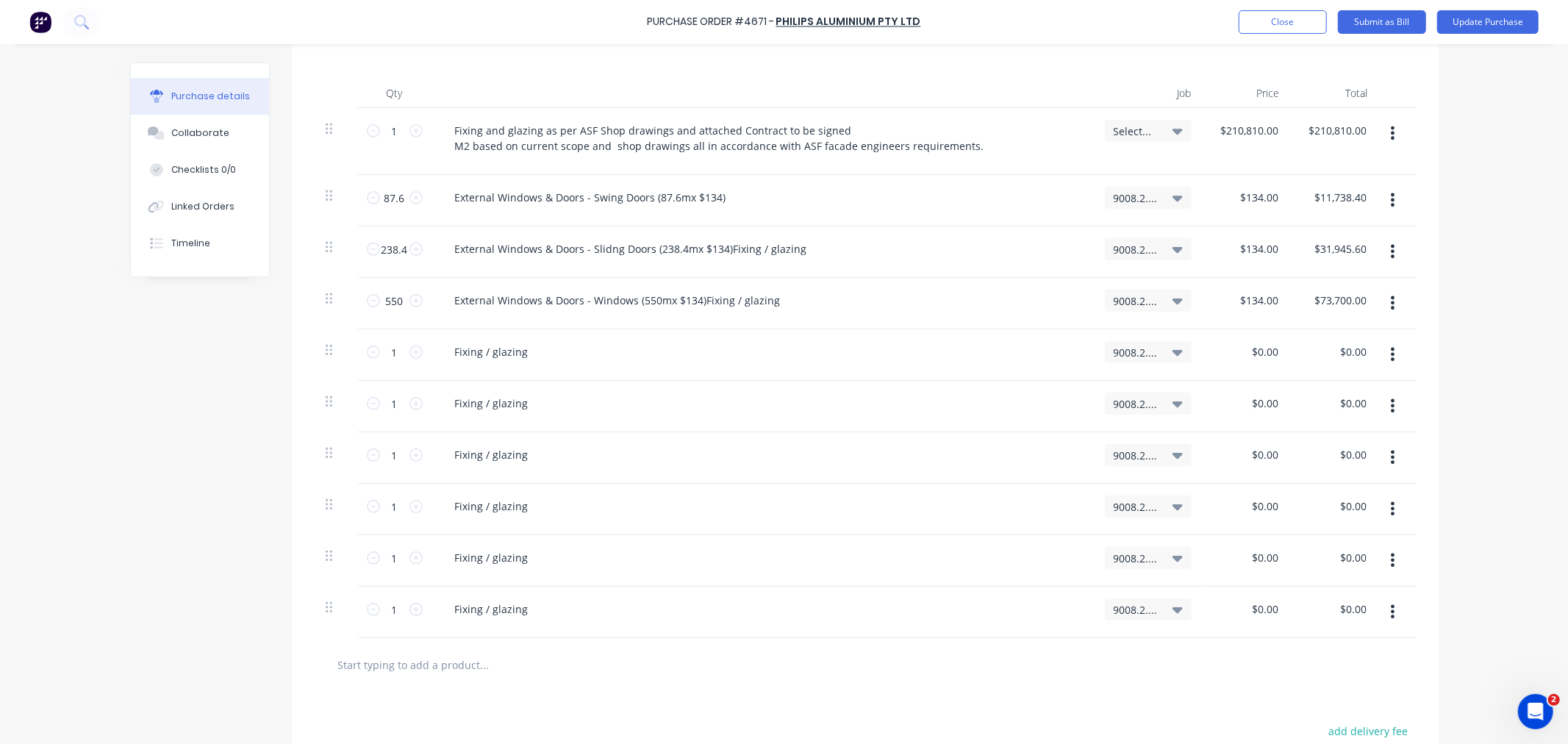
click at [557, 357] on div "Fixing / glazing" at bounding box center [762, 352] width 638 height 21
click at [387, 356] on input "1" at bounding box center [394, 352] width 29 height 22
type input "22"
paste div
drag, startPoint x: 487, startPoint y: 352, endPoint x: 431, endPoint y: 357, distance: 56.2
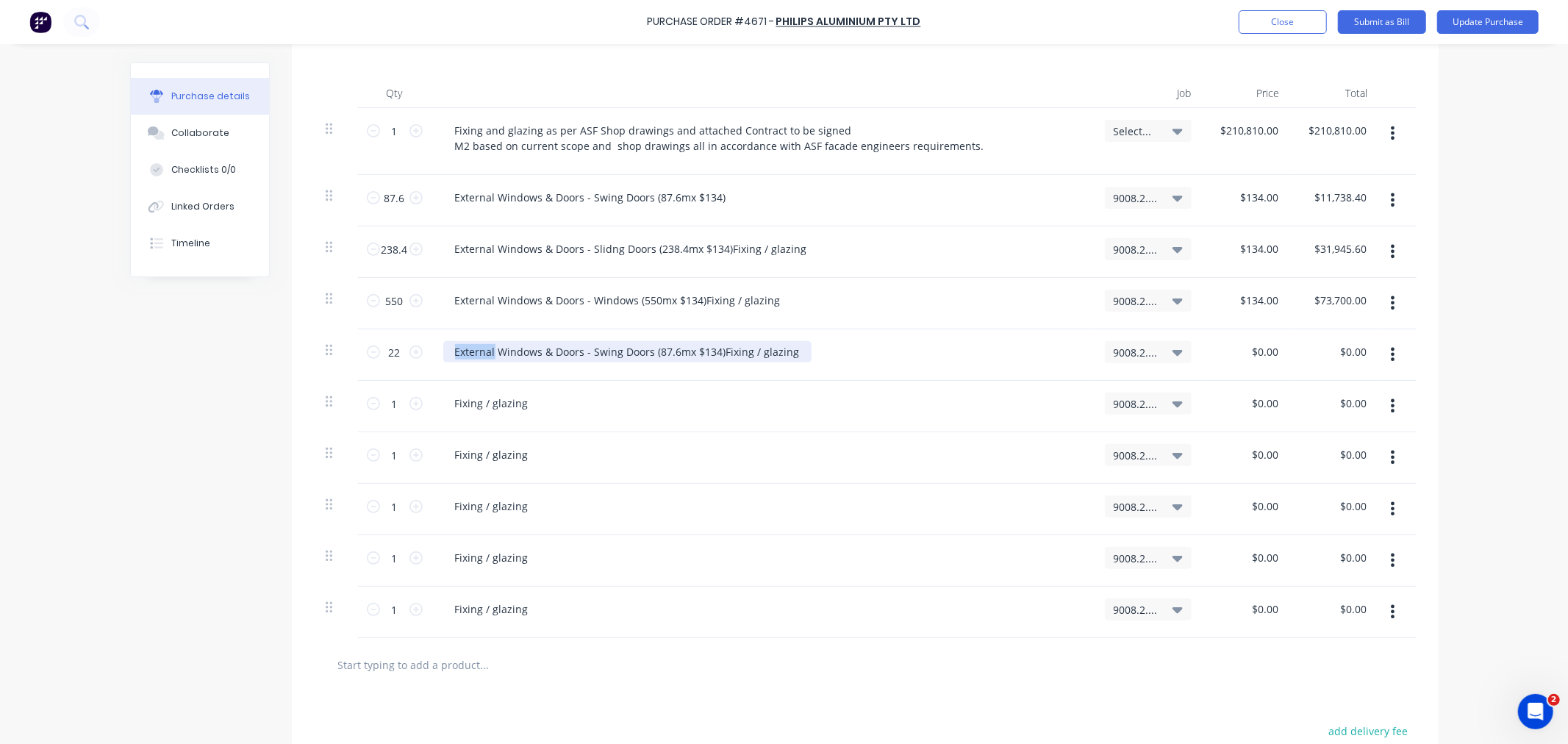
click at [431, 357] on div "External Windows & Doors - Swing Doors (87.6mx $134)Fixing / glazing" at bounding box center [762, 356] width 661 height 52
click at [634, 347] on div "Internal Windows & Doors - Swing Doors (87.6mx $134)Fixing / glazing" at bounding box center [627, 352] width 367 height 21
click at [696, 356] on div "Internal Windows & Doors - Swing Doors (22mx $134)Fixing / glazing" at bounding box center [622, 352] width 358 height 21
type input "0"
type input "$130.00"
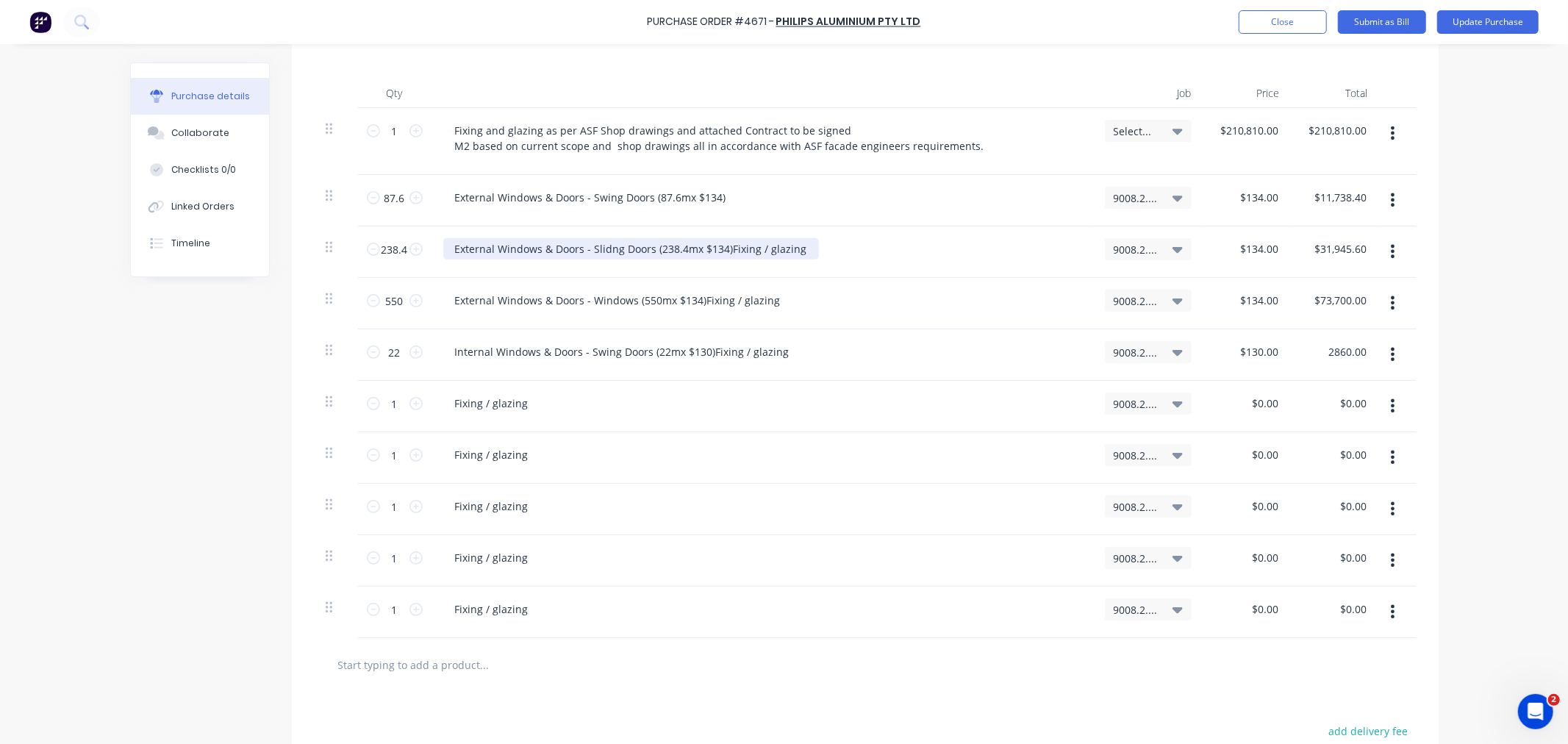
type input "$2,860.00"
click at [796, 251] on div "External Windows & Doors - Slidng Doors (238.4mx $134)Fixing / glazing" at bounding box center [631, 249] width 376 height 21
click at [776, 297] on div "External Windows & Doors - Windows (550mx $134)Fixing / glazing" at bounding box center [617, 300] width 349 height 21
type input "$134.00"
click at [783, 359] on div "Internal Windows & Doors - Swing Doors (22mx $130)Fixing / glazing" at bounding box center [622, 352] width 358 height 21
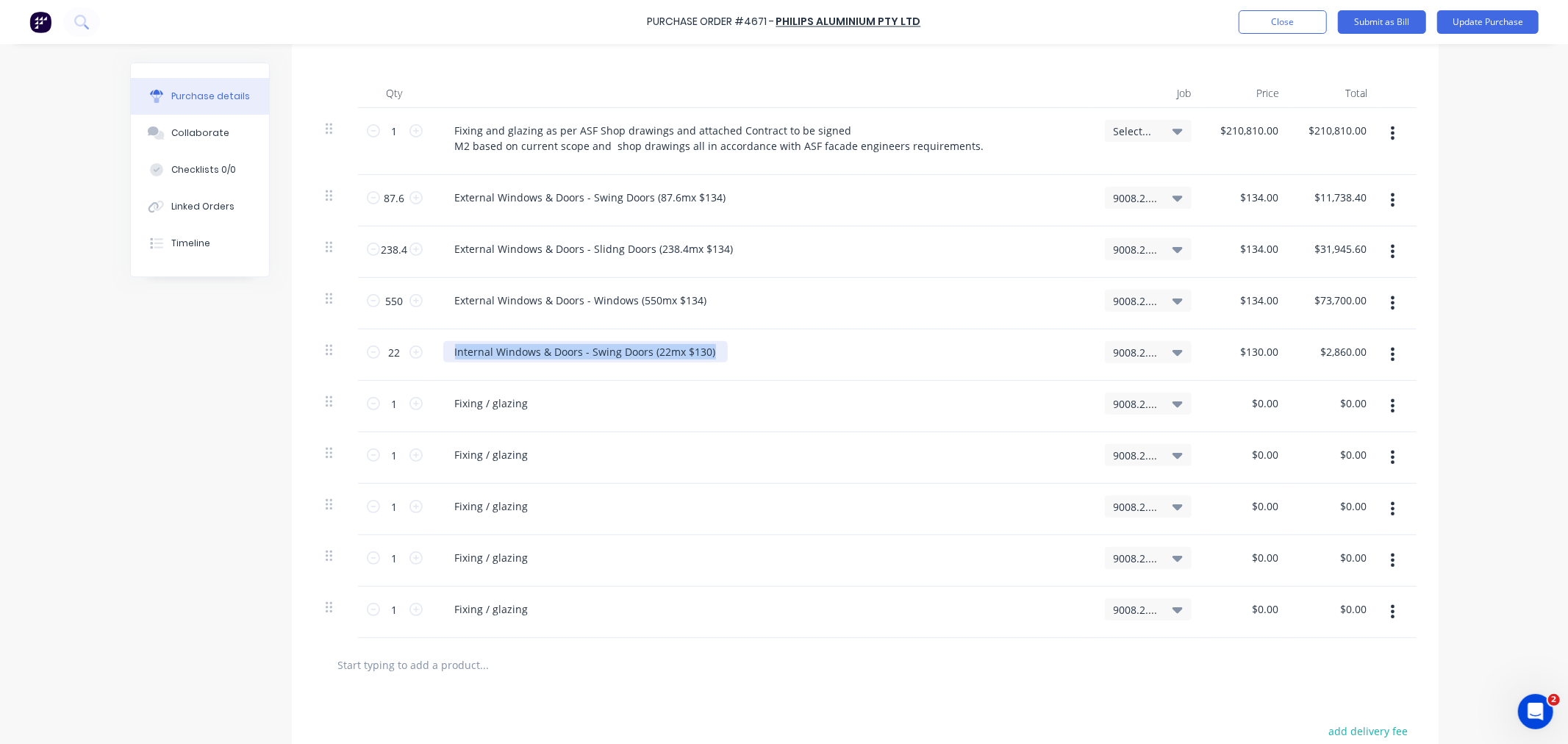
drag, startPoint x: 707, startPoint y: 356, endPoint x: 439, endPoint y: 356, distance: 268.0
click at [443, 356] on div "Internal Windows & Doors - Swing Doors (22mx $130)" at bounding box center [585, 352] width 285 height 21
copy div "Internal Windows & Doors - Swing Doors (22mx $130)"
click at [450, 410] on div "Fixing / glazing" at bounding box center [492, 403] width 97 height 21
drag, startPoint x: 526, startPoint y: 407, endPoint x: 383, endPoint y: 403, distance: 143.1
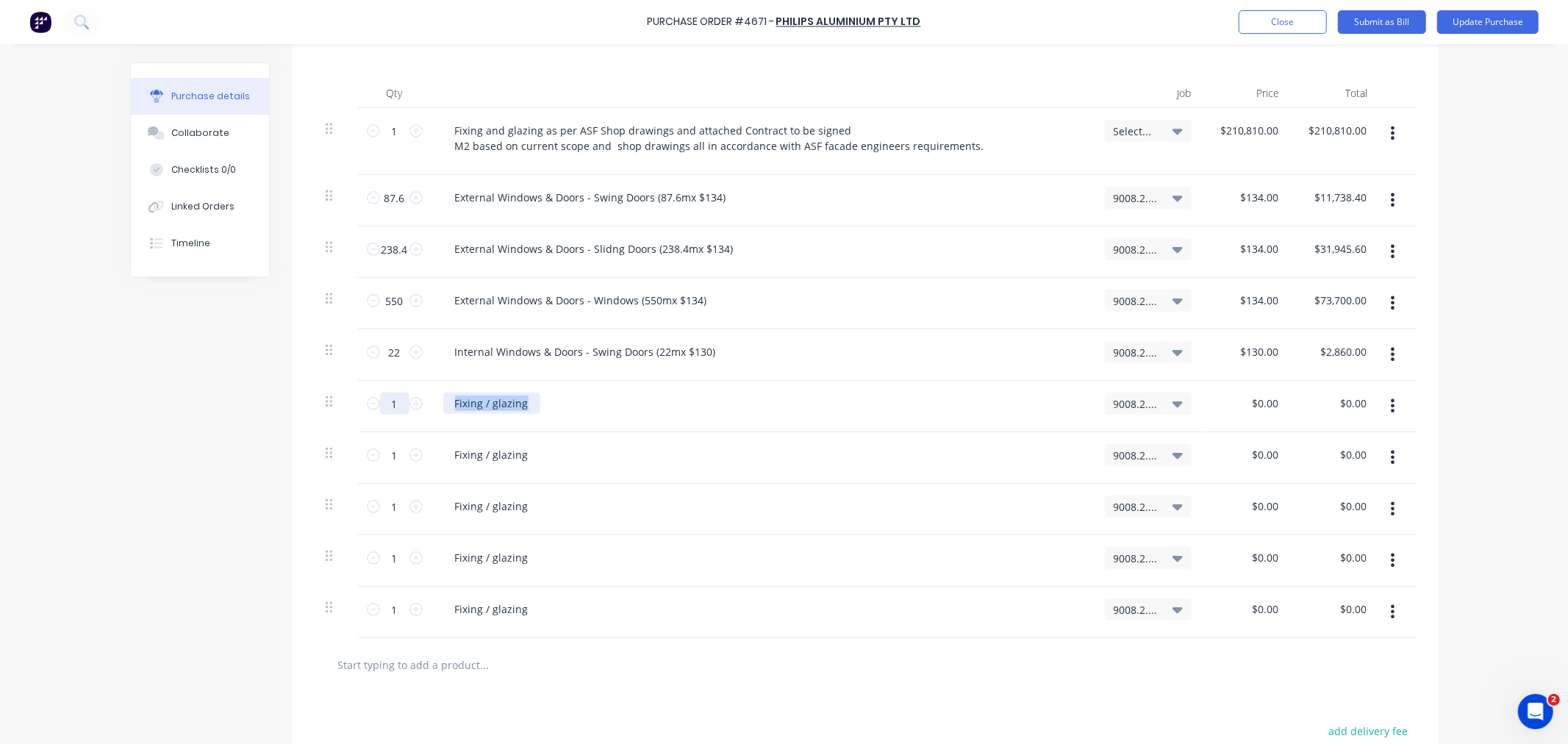
click at [383, 403] on div "1 1 Fixing / glazing 9008.2.C / Bede Polding Stage 2 Contract $0.00 $0.00 $0.00…" at bounding box center [865, 407] width 1103 height 52
paste div
drag, startPoint x: 611, startPoint y: 251, endPoint x: 592, endPoint y: 256, distance: 19.6
click at [592, 256] on div "External Windows & Doors - Slidng Doors (238.4mx $134)" at bounding box center [594, 249] width 302 height 21
click at [593, 407] on div "Internal Windows & Doors - Swing Doors (22mx $130)" at bounding box center [585, 403] width 285 height 21
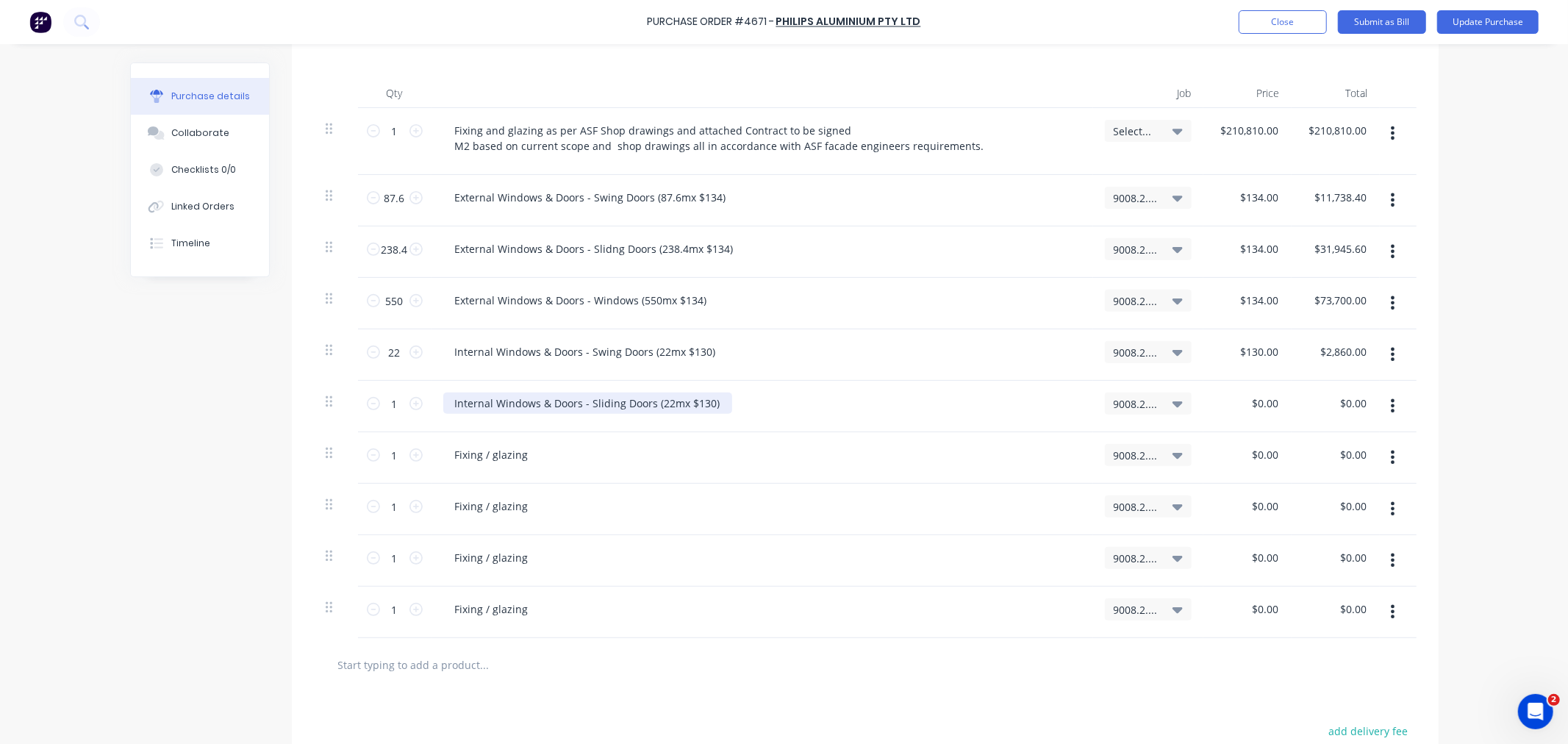
click at [663, 401] on div "Internal Windows & Doors - Sliding Doors (22mx $130)" at bounding box center [588, 403] width 289 height 21
type input "0"
type input "$130.00"
click at [391, 400] on input "1" at bounding box center [394, 403] width 29 height 22
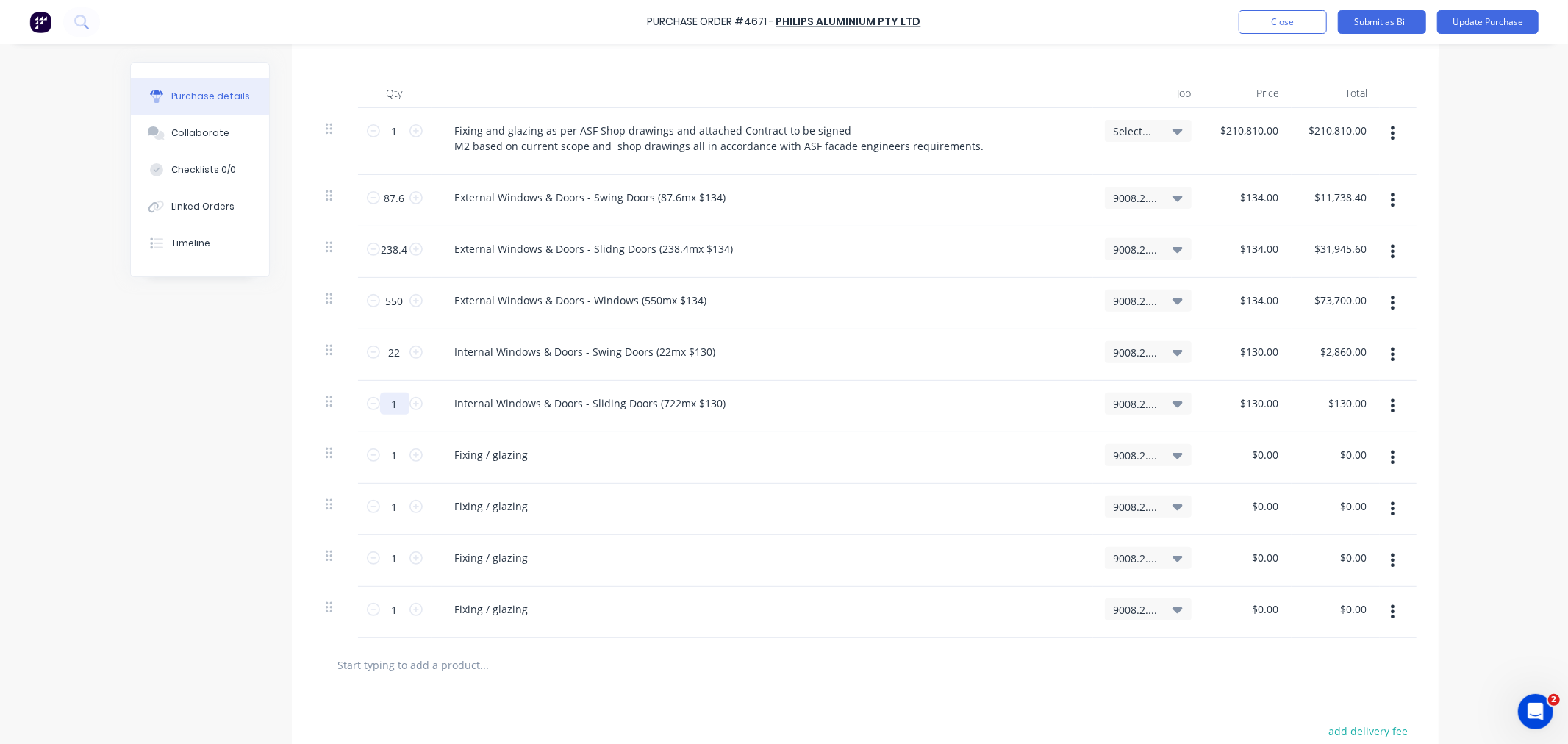
type input "7"
type input "$910.00"
type input "72"
type input "$9,360.00"
type input "722"
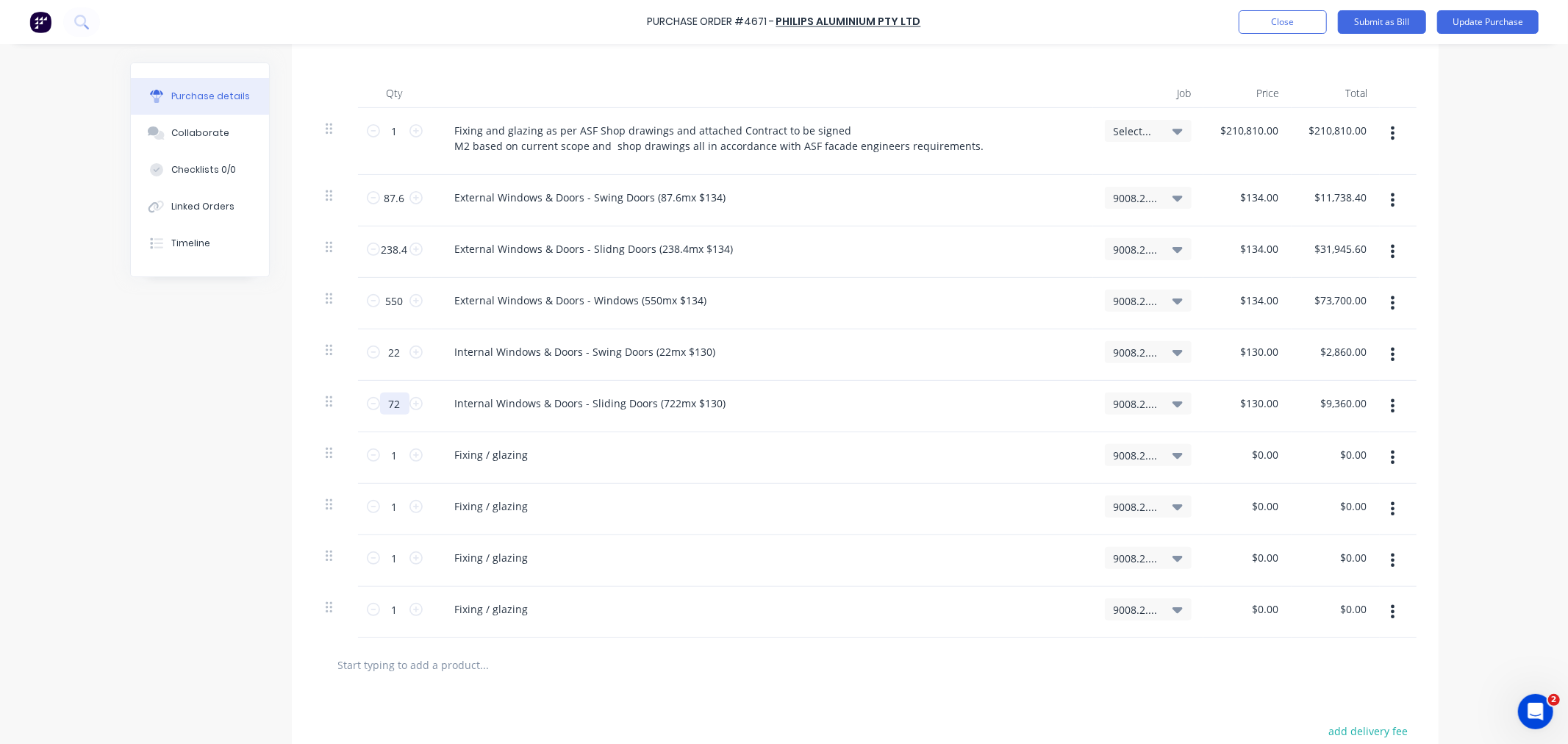
type input "$93,860.00"
type input "722"
drag, startPoint x: 582, startPoint y: 408, endPoint x: 419, endPoint y: 380, distance: 165.4
click at [419, 380] on div "1 1 Fixing and glazing as per ASF Shop drawings and attached Contract to be sig…" at bounding box center [865, 374] width 1103 height 531
copy div "Internal Windows & Doors -"
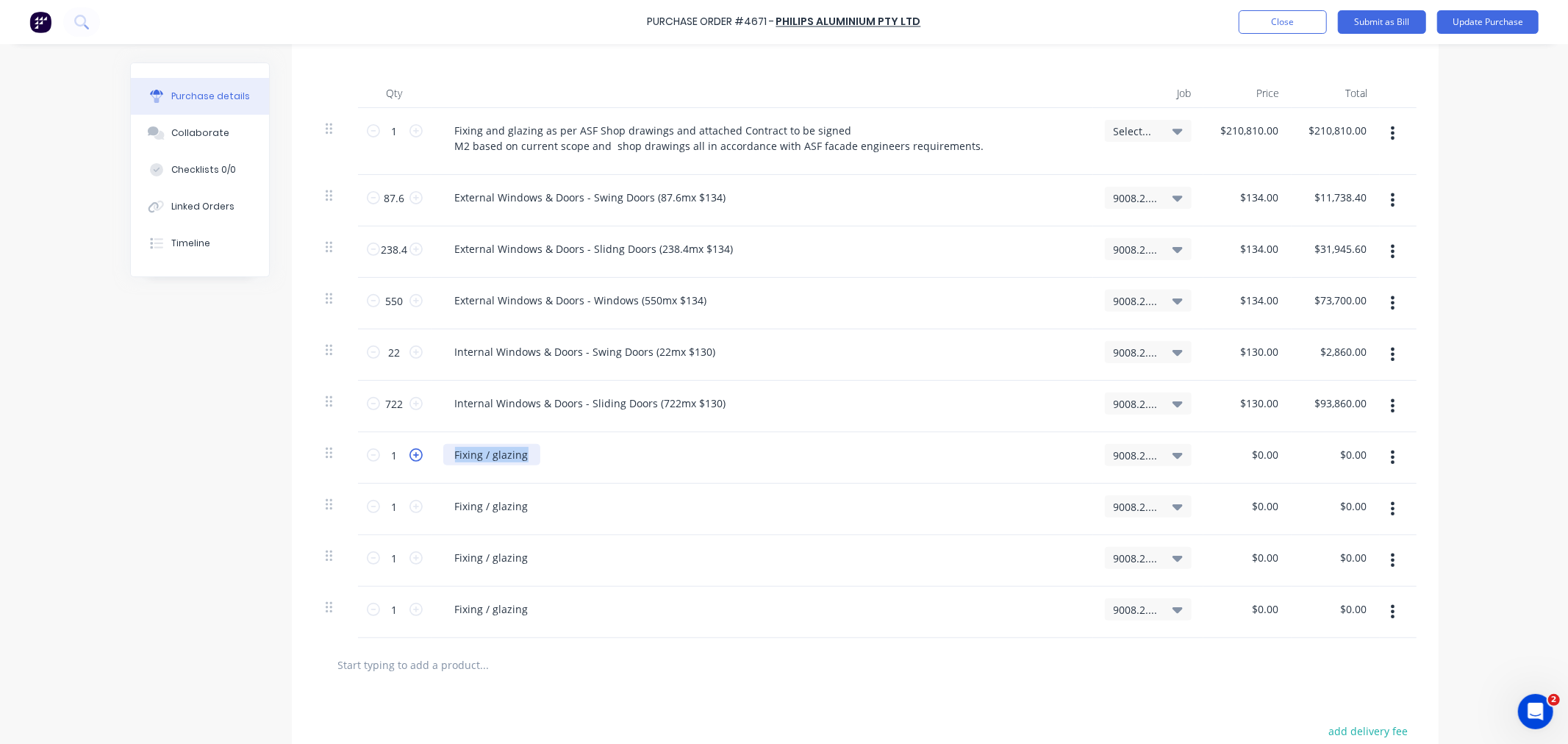
drag, startPoint x: 522, startPoint y: 460, endPoint x: 415, endPoint y: 456, distance: 107.1
click at [415, 456] on div "1 1 Fixing / glazing 9008.2.C / Bede Polding Stage 2 Contract $0.00 $0.00 $0.00…" at bounding box center [865, 458] width 1103 height 52
paste div
type input "$0.00"
click at [397, 458] on input "1" at bounding box center [394, 455] width 29 height 22
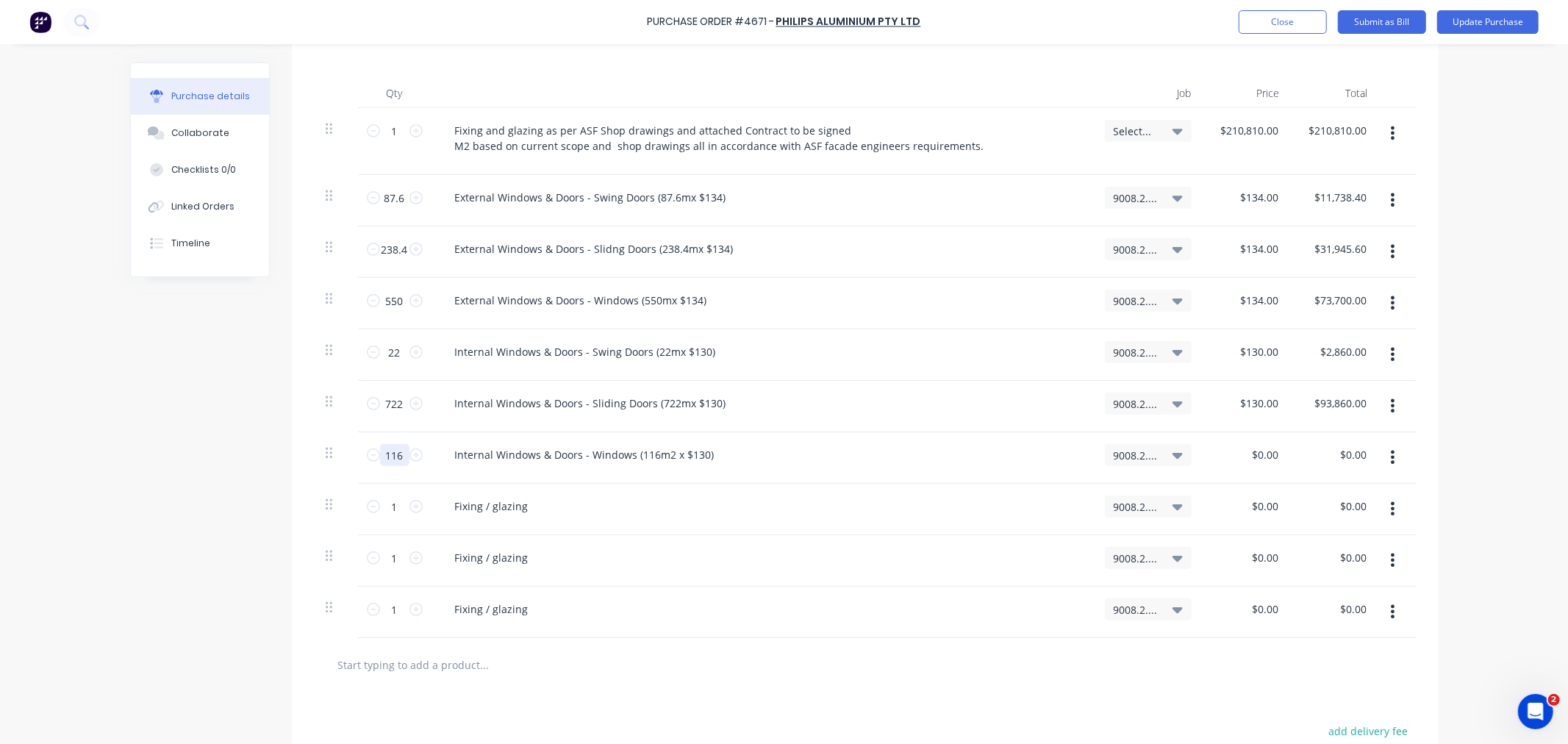
type input "116"
type input "0"
type input "$130.00"
type input "$15,080.00"
drag, startPoint x: 1210, startPoint y: 128, endPoint x: 1283, endPoint y: 121, distance: 73.3
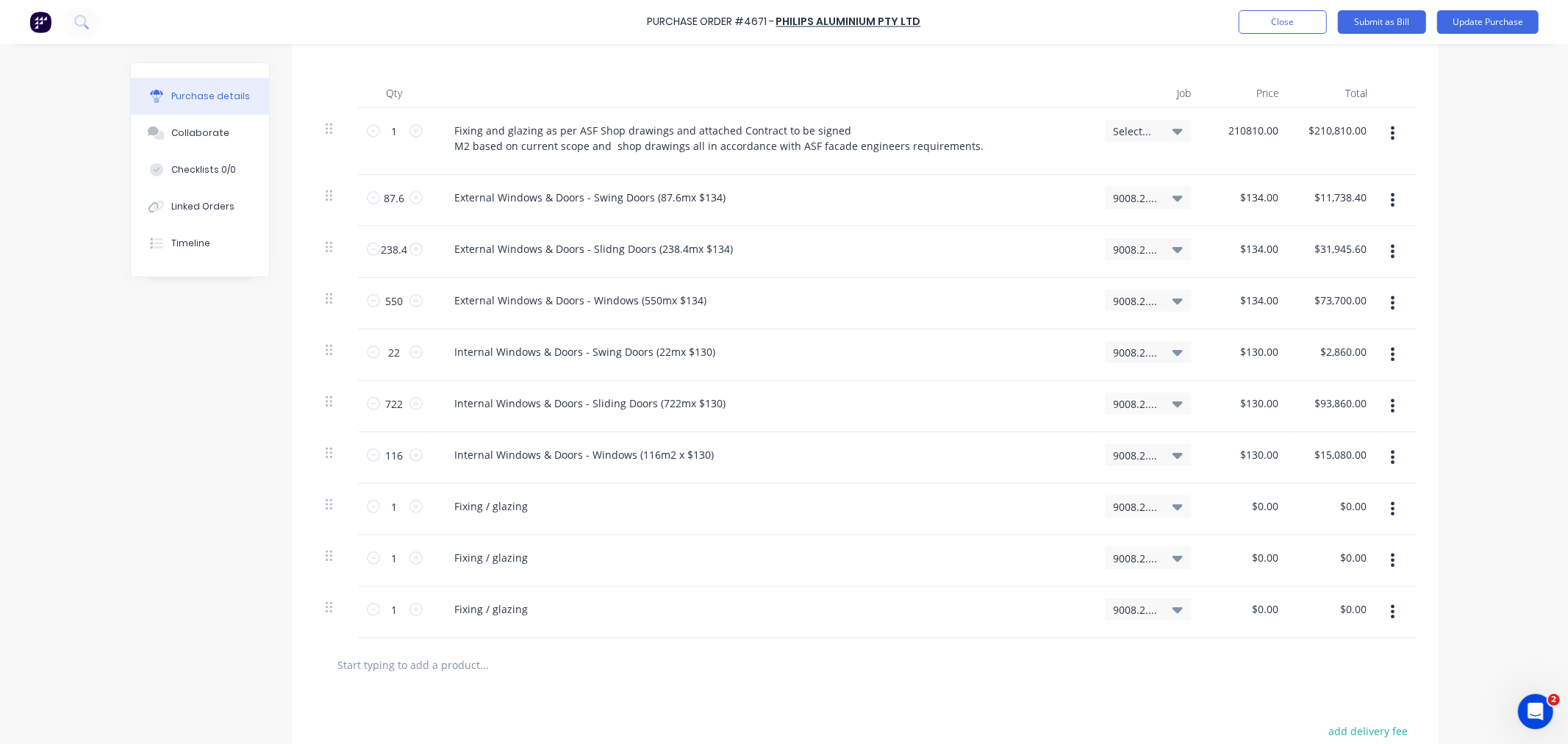
click at [1283, 121] on div "210810.00 210810.00" at bounding box center [1247, 141] width 88 height 67
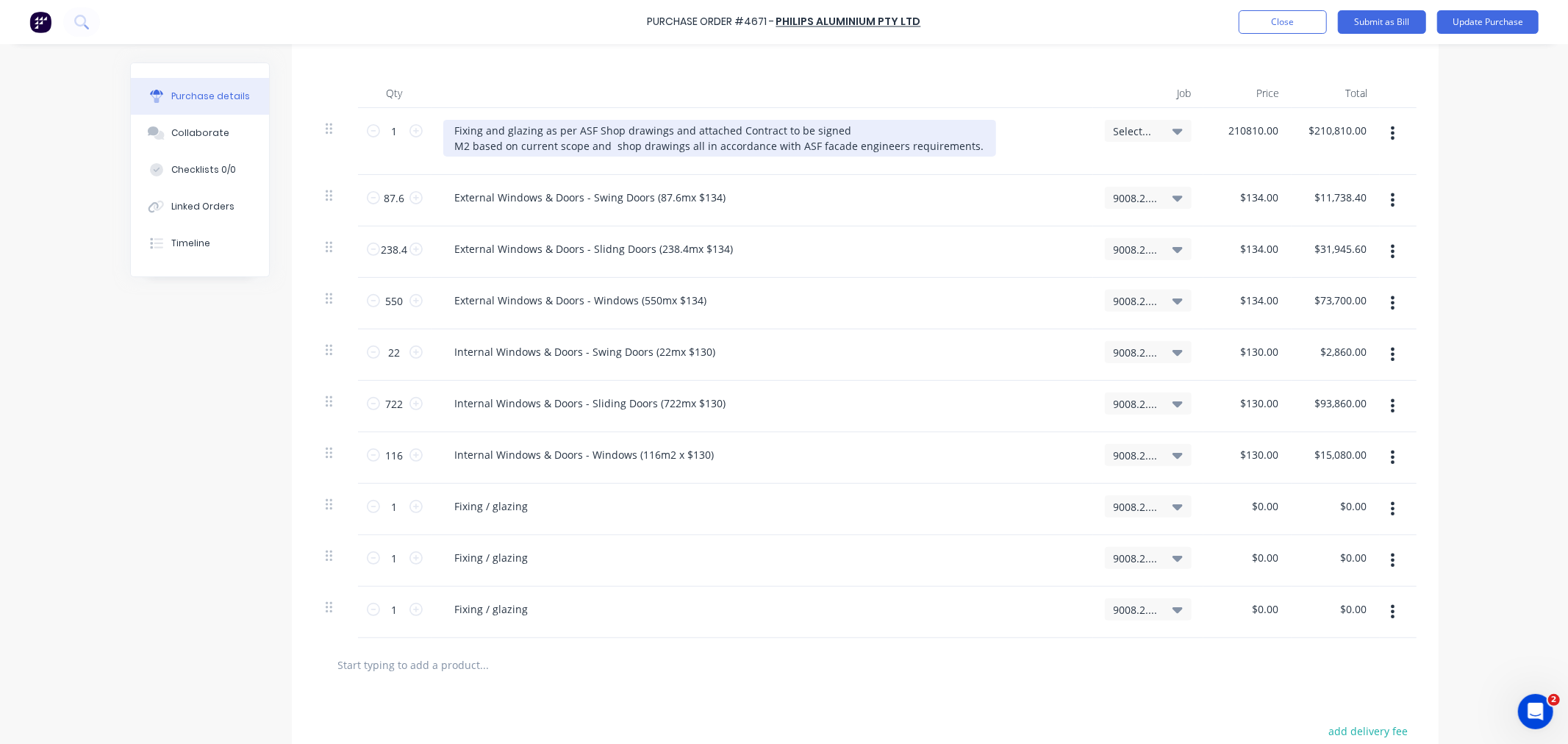
type input "$210,810.00"
click at [965, 148] on div "Fixing and glazing as per ASF Shop drawings and attached Contract to be signed …" at bounding box center [719, 138] width 553 height 37
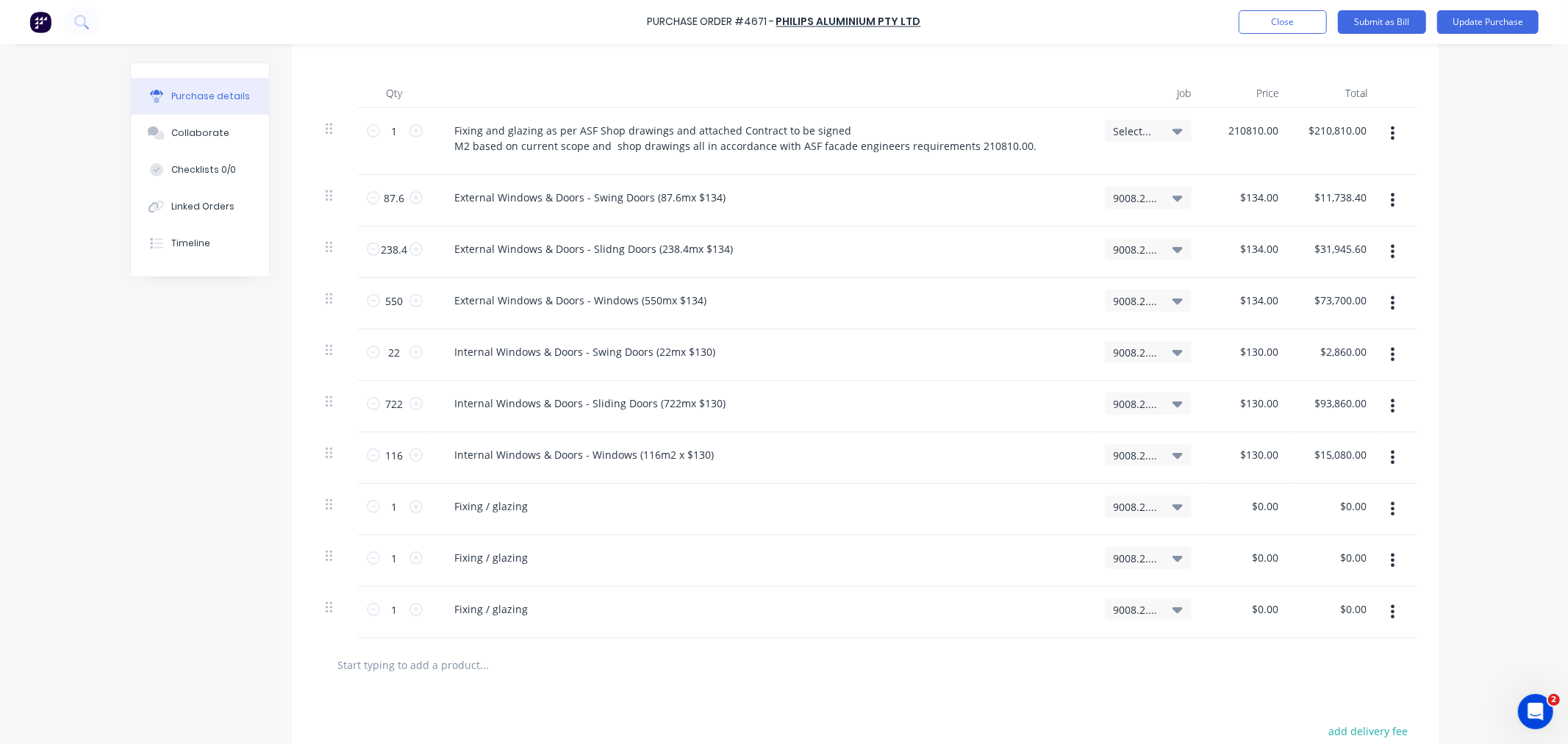
drag, startPoint x: 1221, startPoint y: 131, endPoint x: 1285, endPoint y: 111, distance: 67.1
click at [1285, 111] on div "1 1 Fixing and glazing as per ASF Shop drawings and attached Contract to be sig…" at bounding box center [865, 141] width 1103 height 67
type input "$0.00"
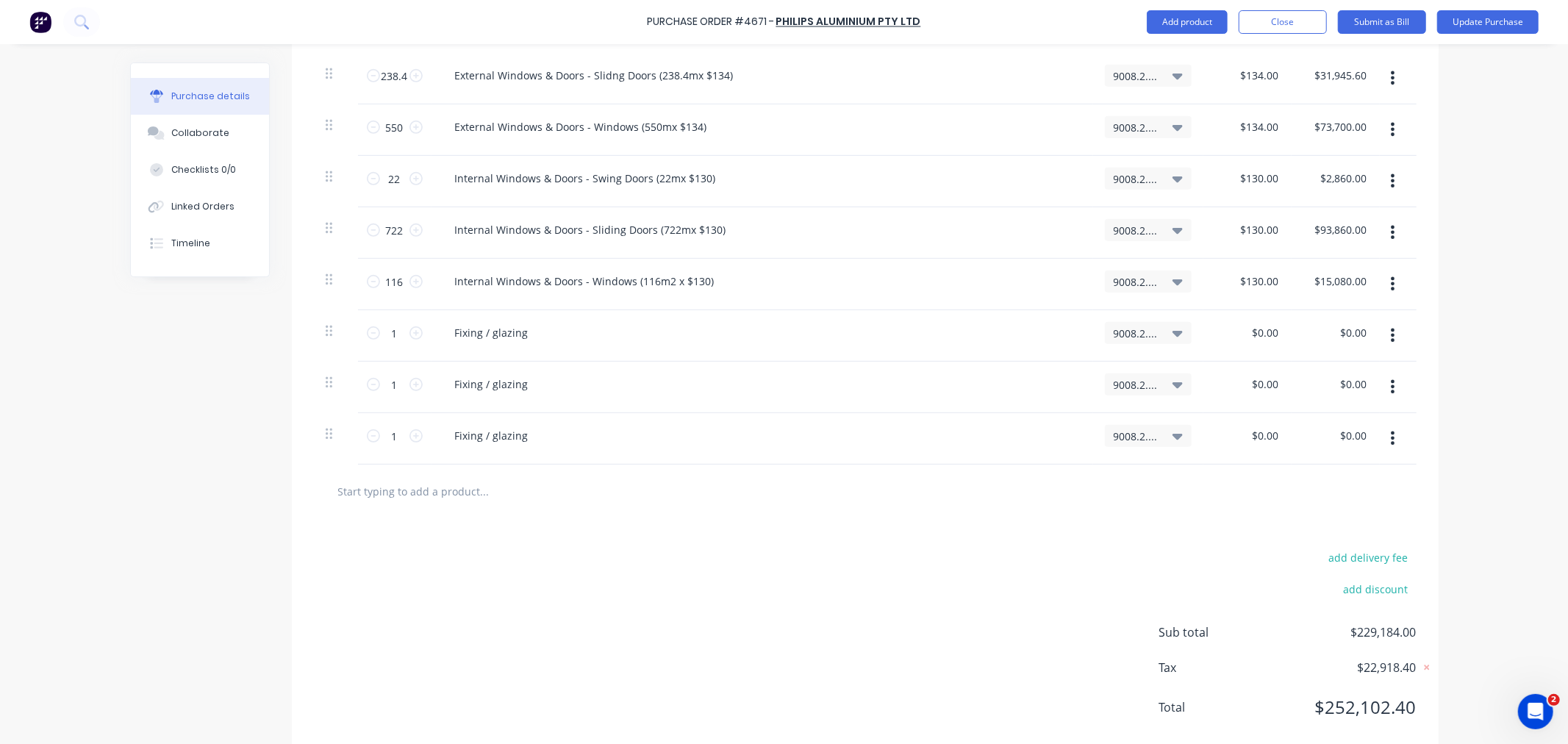
scroll to position [568, 0]
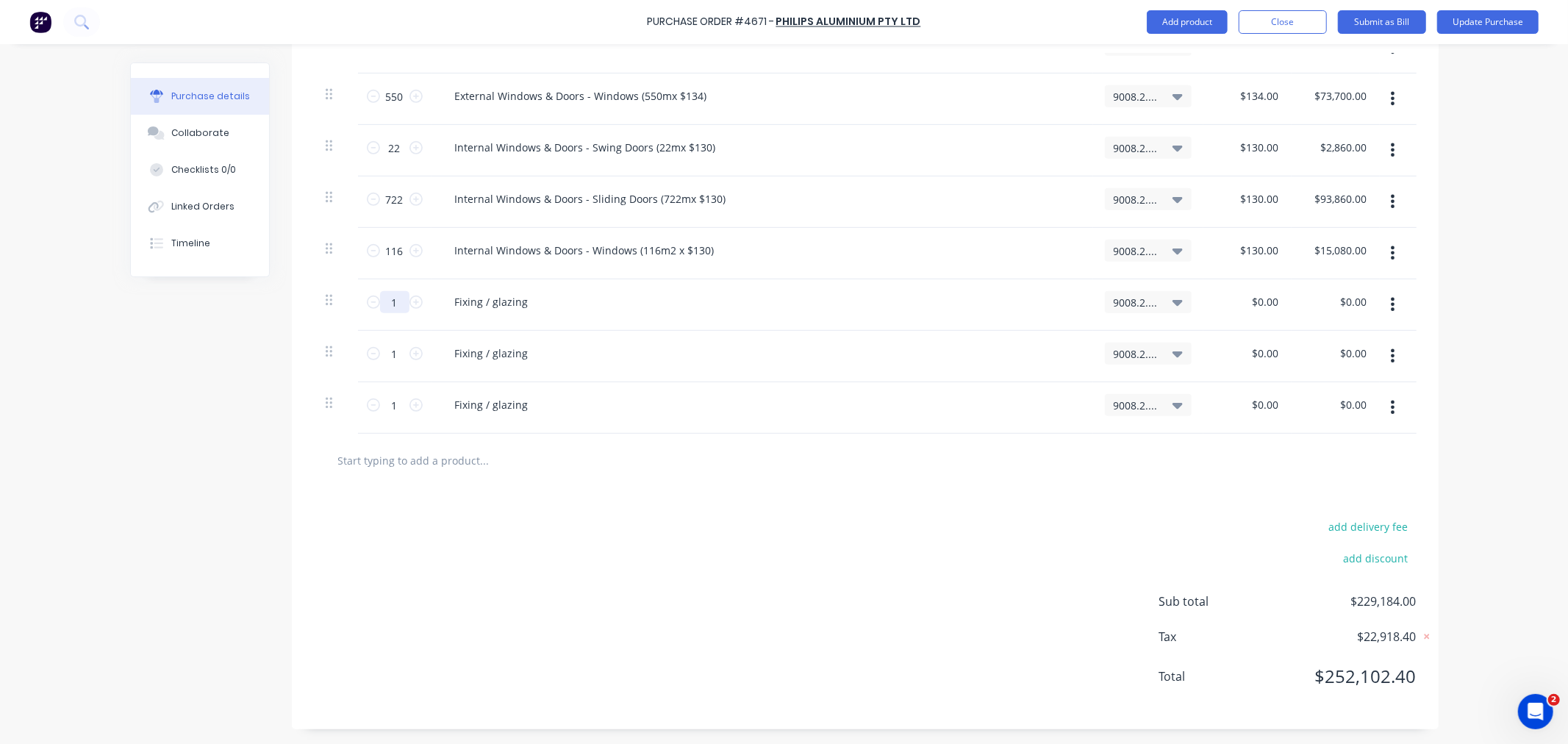
type input "$0.00"
click at [388, 295] on input "1" at bounding box center [394, 302] width 29 height 22
type input "50"
type input "0"
type input "$82.00"
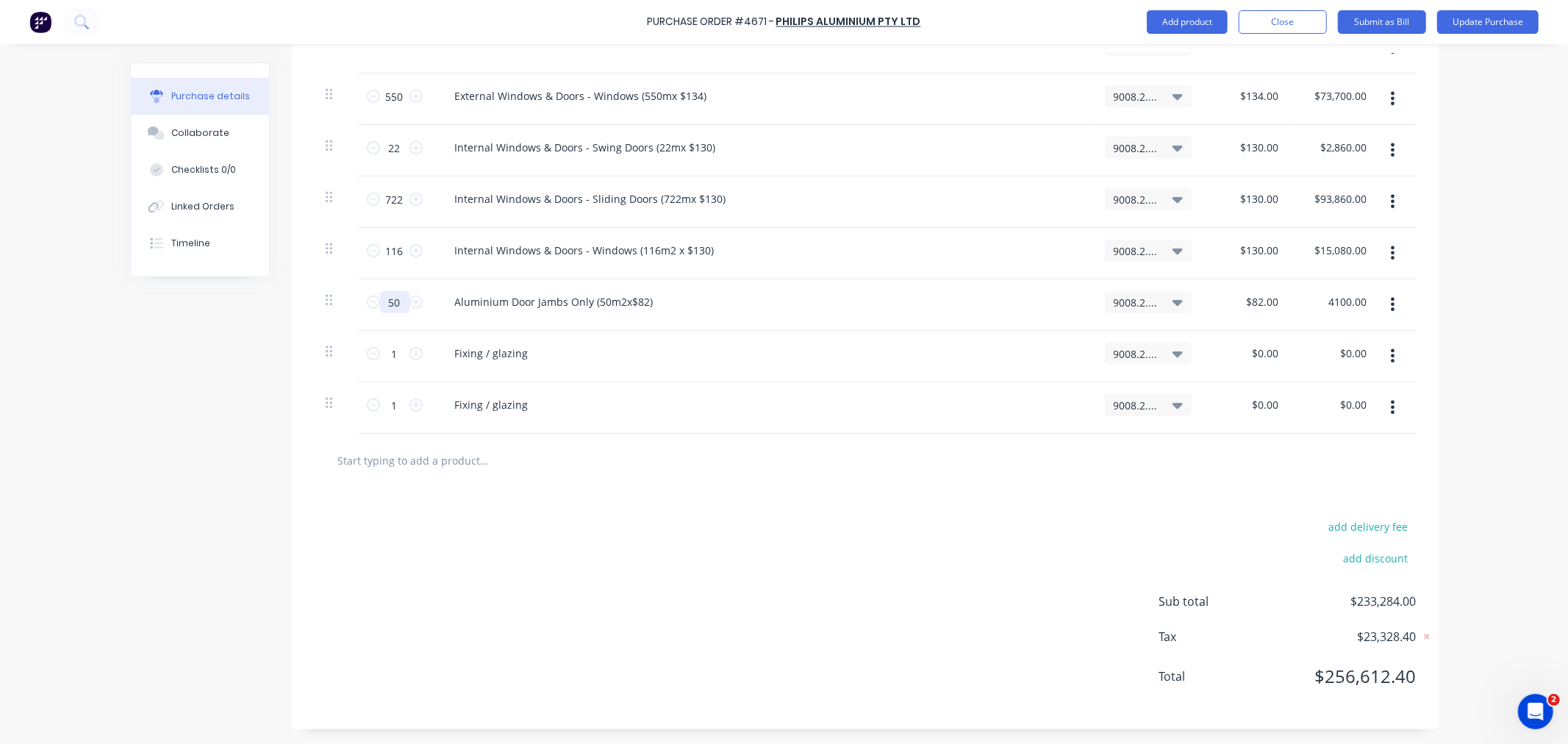
type input "$4,100.00"
type input "8"
type input "0"
type input "$89.50"
type input "$716.00"
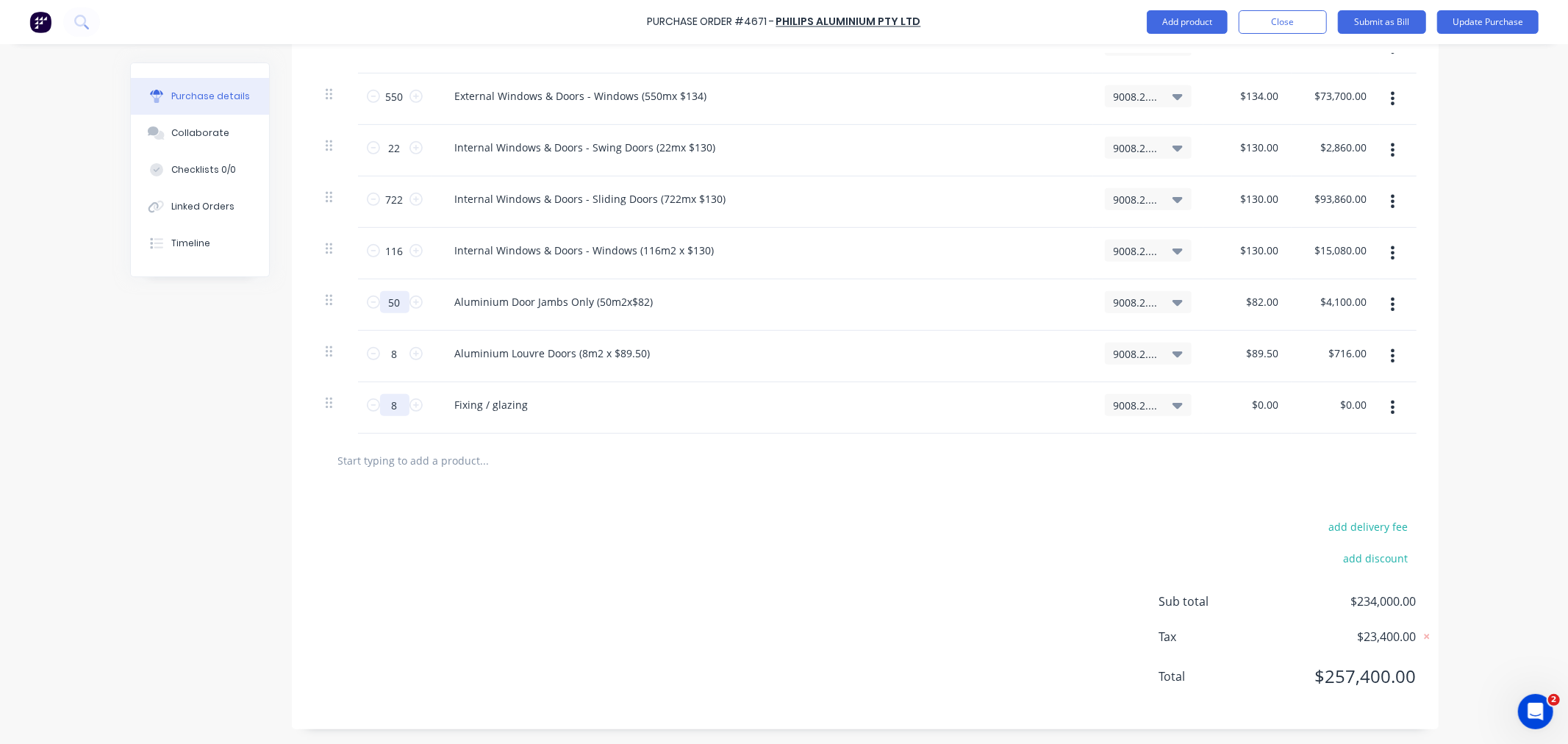
type input "8"
type input "0"
type input "$900.00"
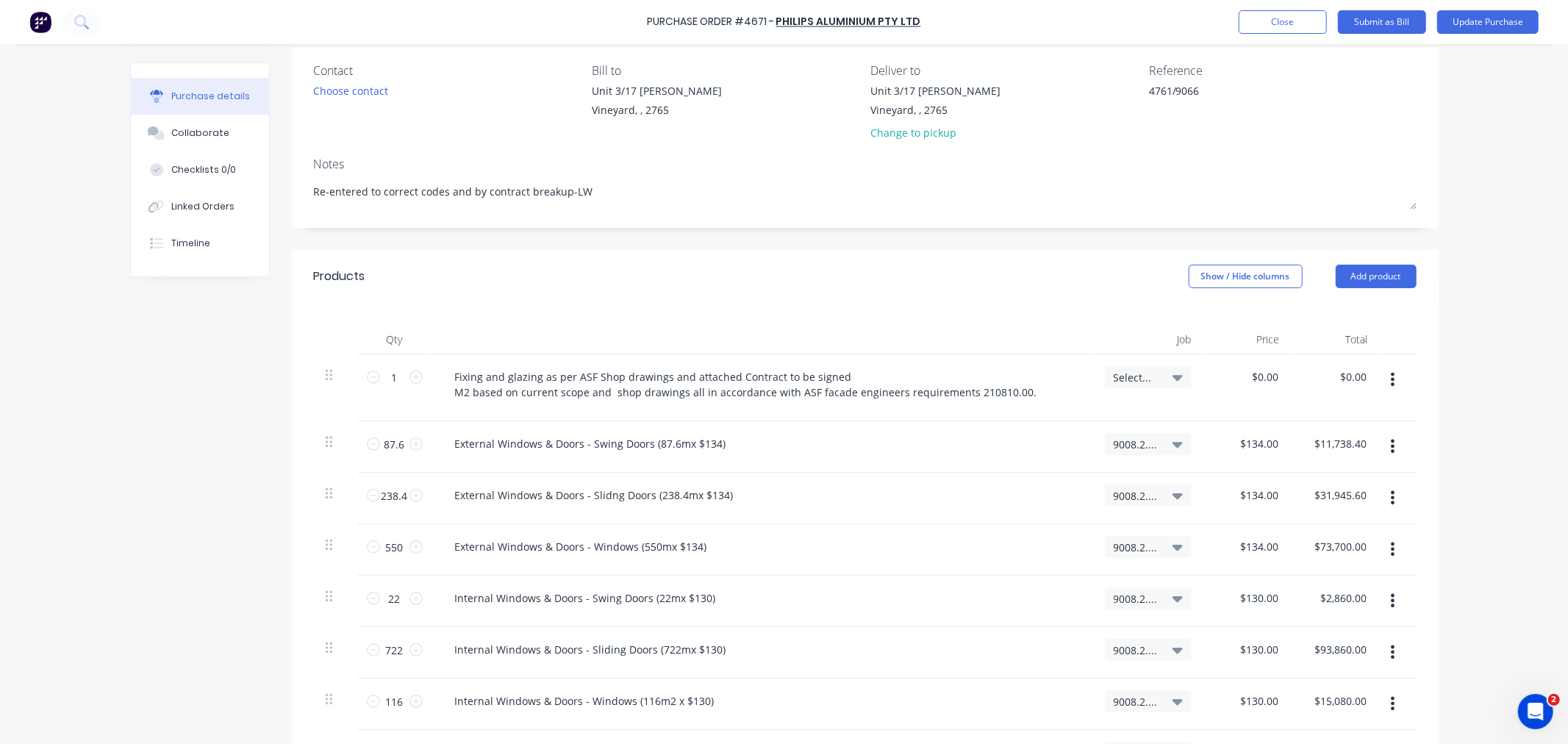
scroll to position [0, 0]
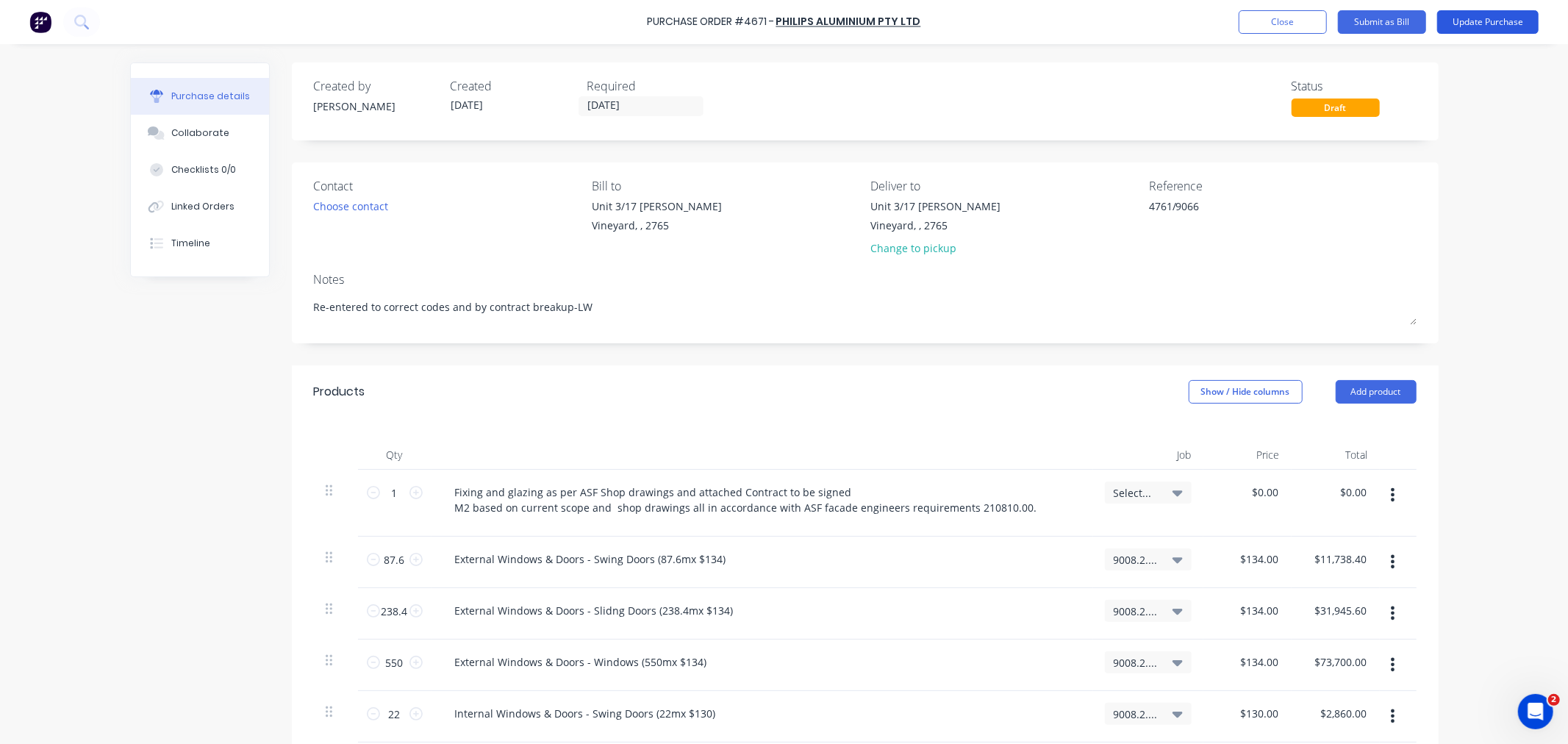
type input "$7,200.00"
click at [1485, 27] on button "Update Purchase" at bounding box center [1487, 22] width 101 height 24
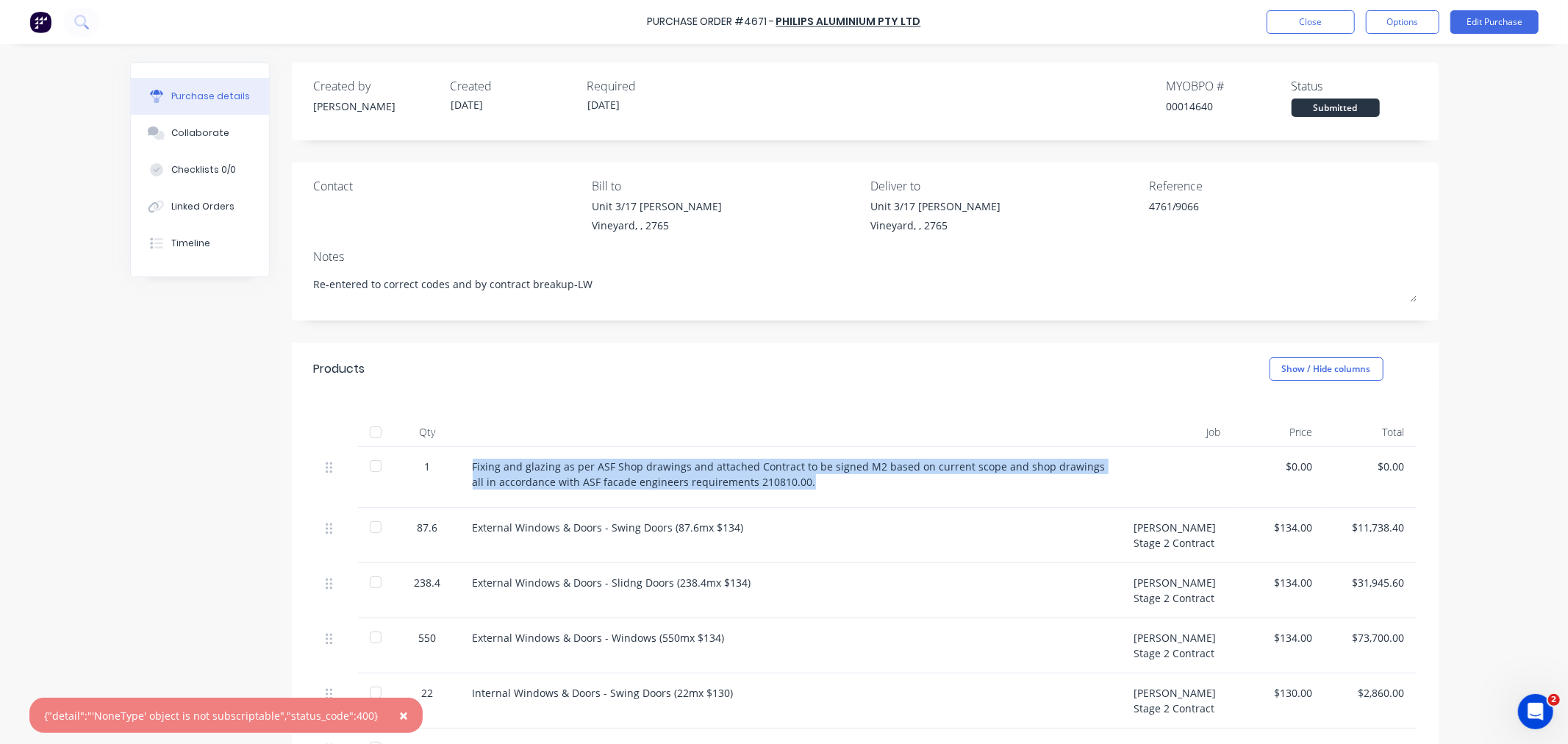
drag, startPoint x: 788, startPoint y: 483, endPoint x: 464, endPoint y: 471, distance: 324.2
click at [464, 471] on div "Fixing and glazing as per ASF Shop drawings and attached Contract to be signed …" at bounding box center [791, 478] width 661 height 61
copy div "Fixing and glazing as per ASF Shop drawings and attached Contract to be signed …"
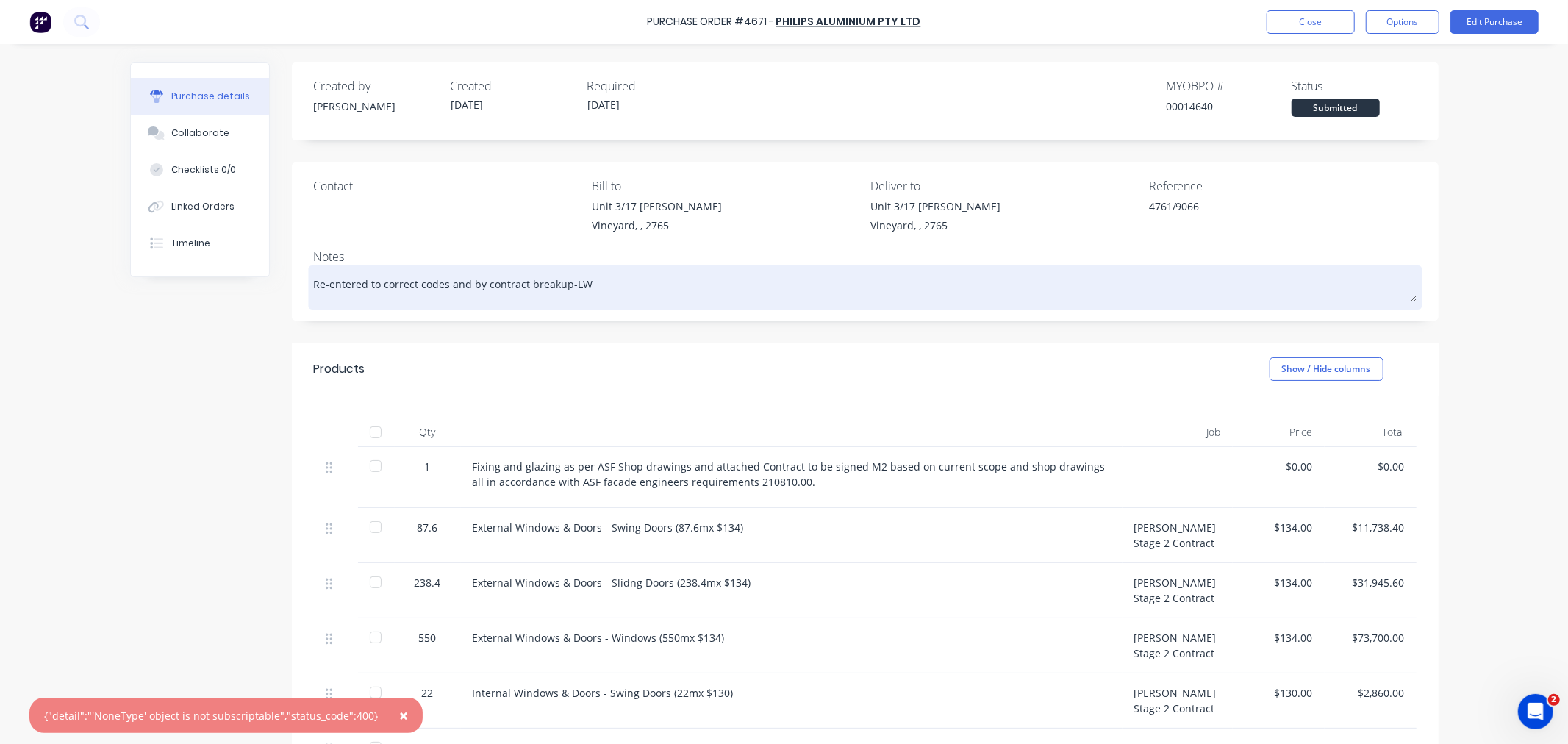
click at [634, 298] on textarea "Re-entered to correct codes and by contract breakup-LW" at bounding box center [865, 286] width 1103 height 33
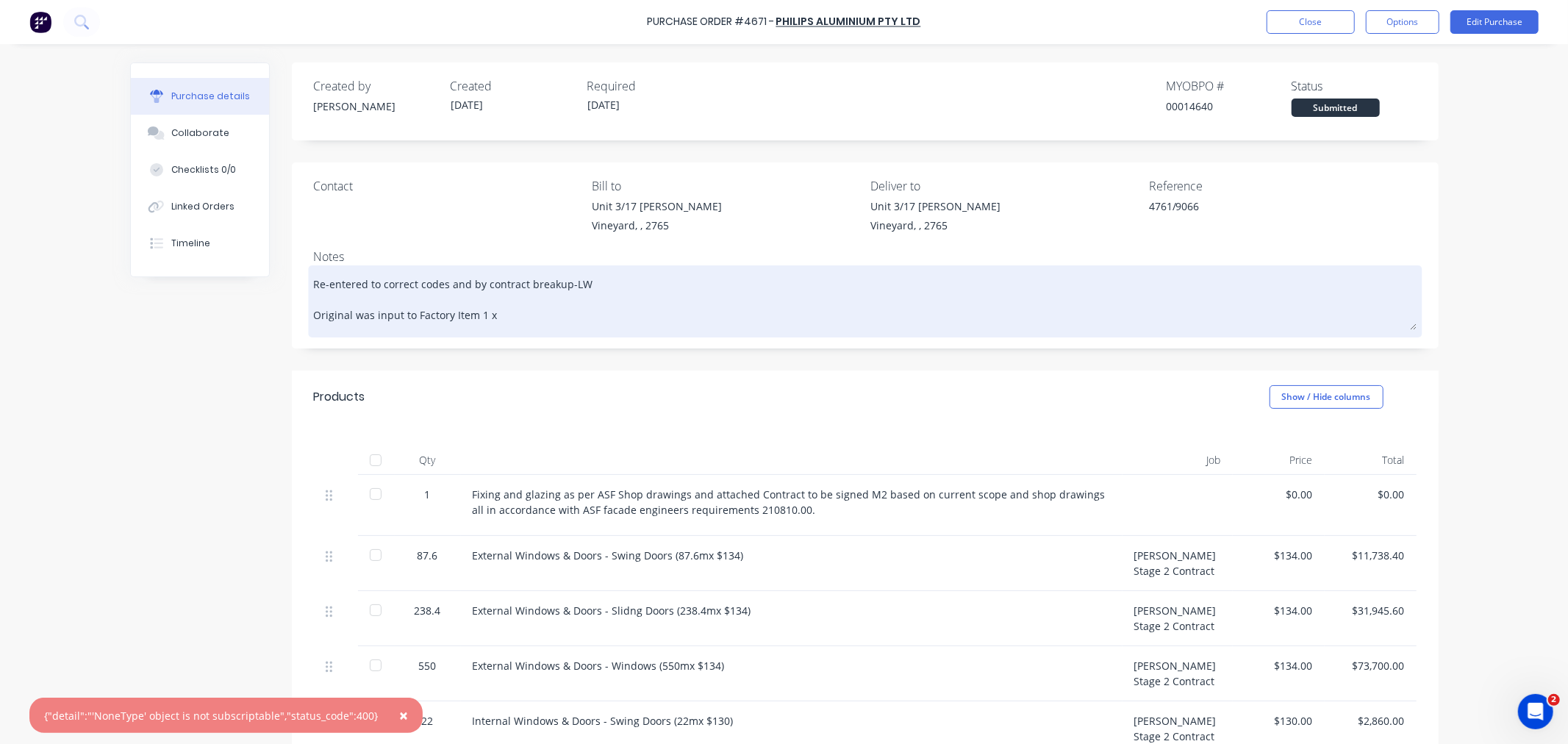
paste textarea "Fixing and glazing as per ASF Shop drawings and attached Contract to be signed …"
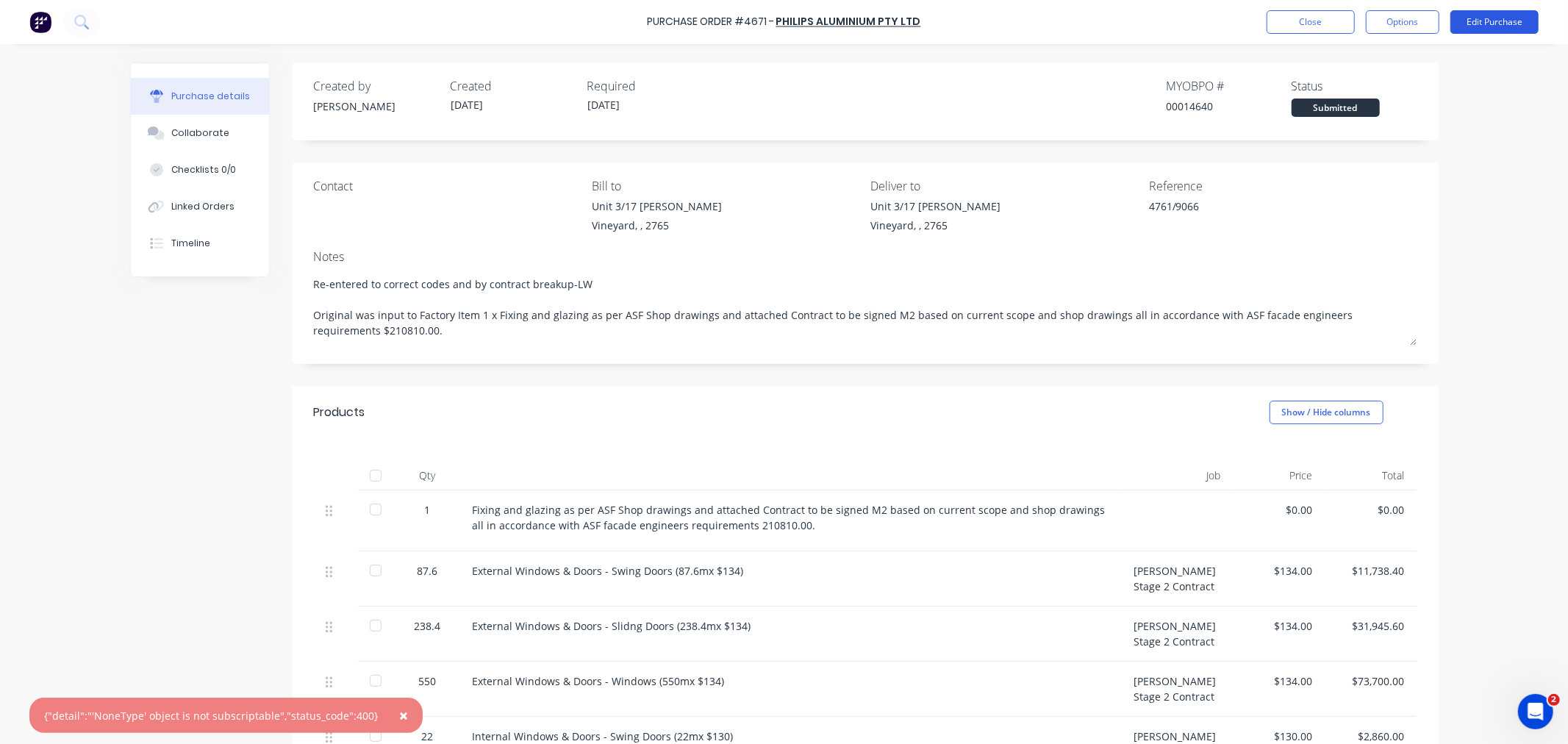
type textarea "Re-entered to correct codes and by contract breakup-LW Original was input to Fa…"
click at [1485, 18] on button "Edit Purchase" at bounding box center [1494, 22] width 88 height 24
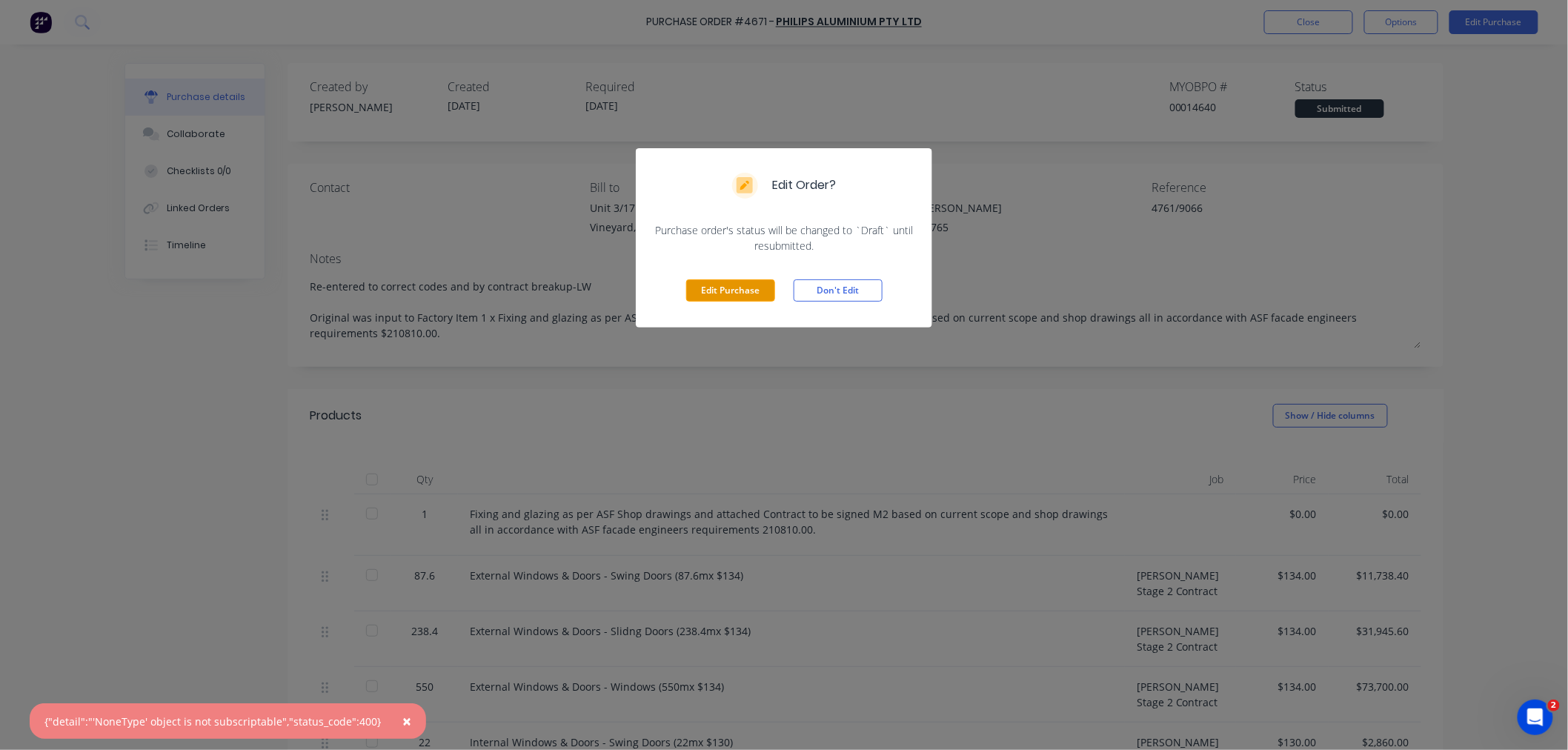
click at [742, 290] on button "Edit Purchase" at bounding box center [731, 290] width 89 height 22
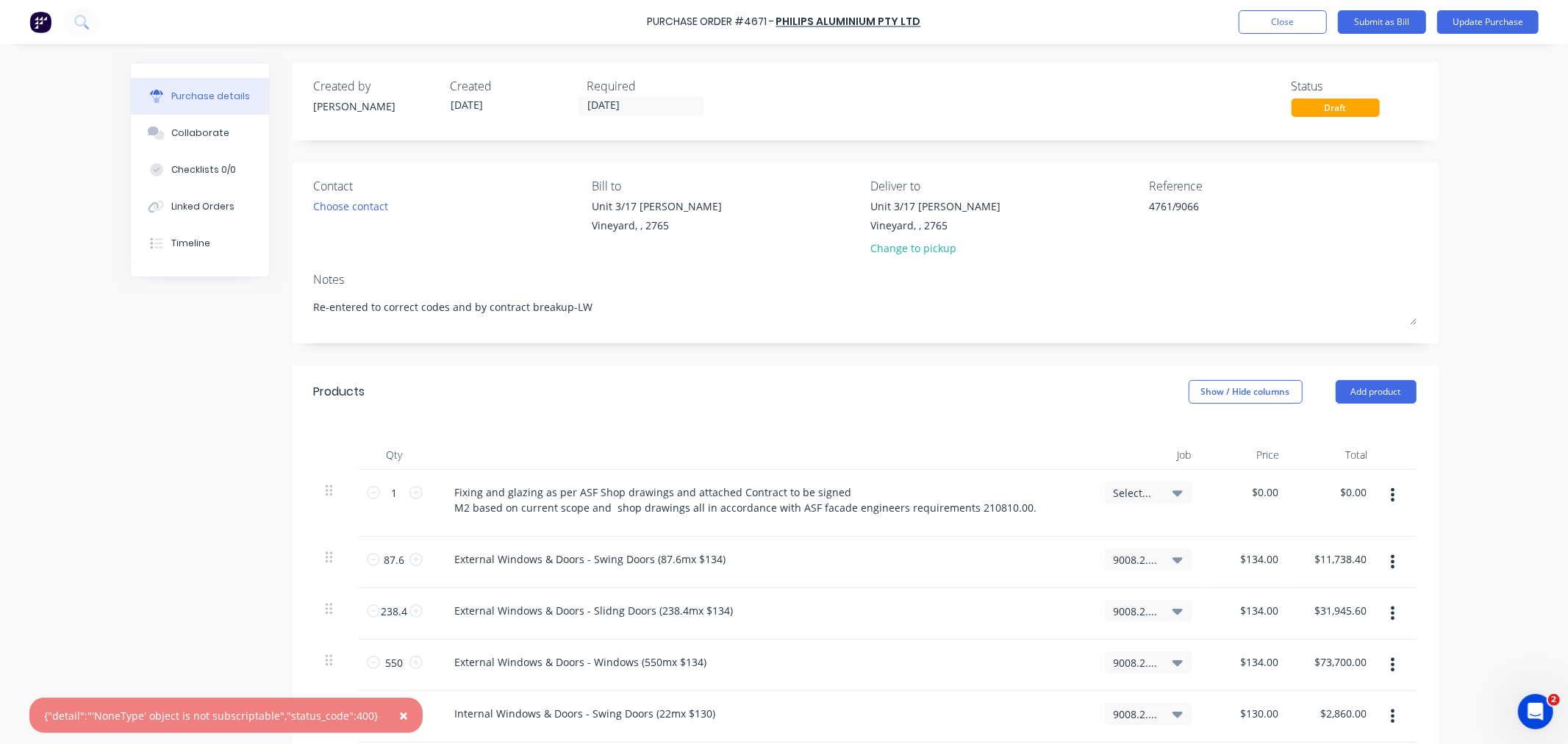
click at [1383, 498] on button "button" at bounding box center [1392, 495] width 35 height 27
click at [1290, 622] on button "Delete" at bounding box center [1348, 622] width 125 height 29
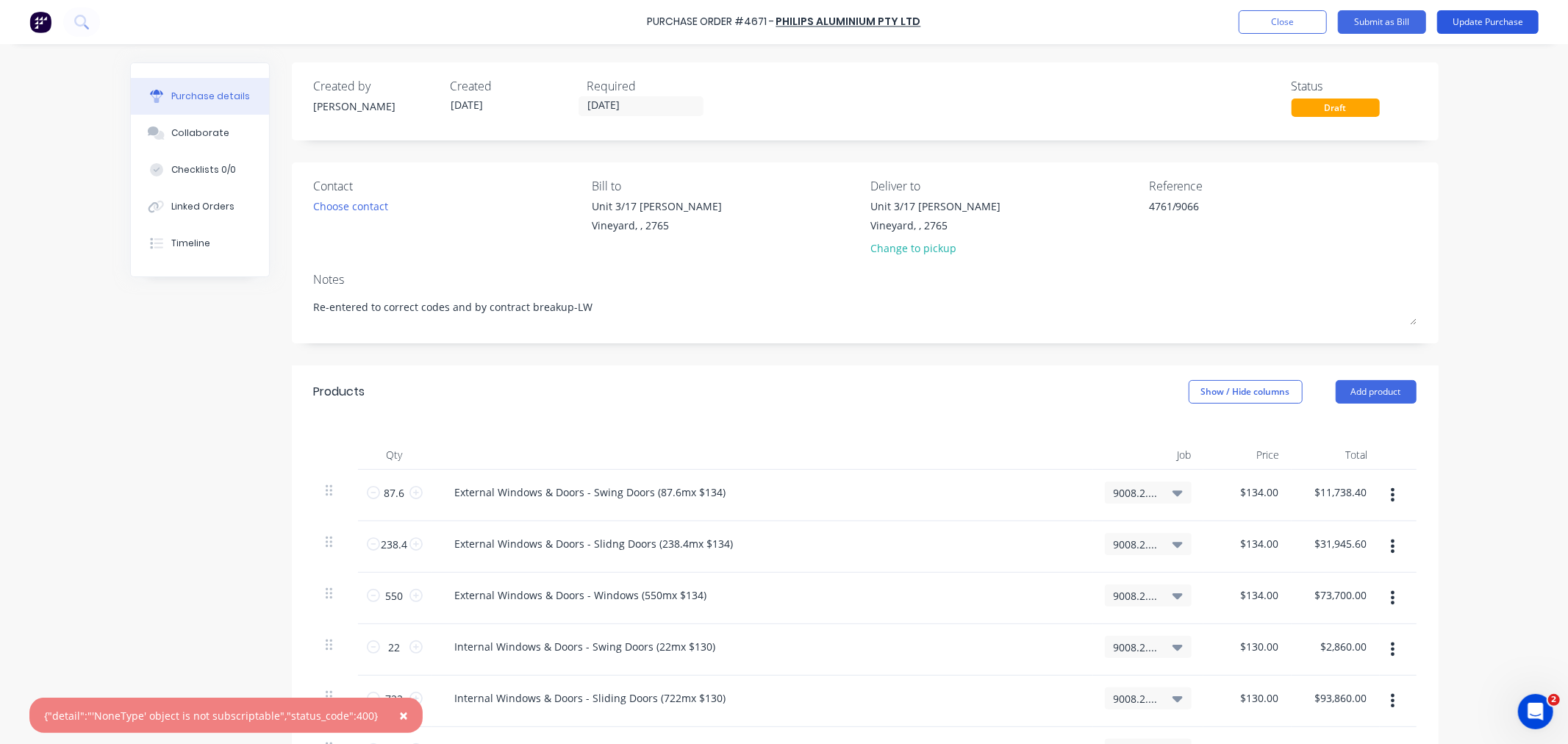
click at [1467, 17] on button "Update Purchase" at bounding box center [1487, 22] width 101 height 24
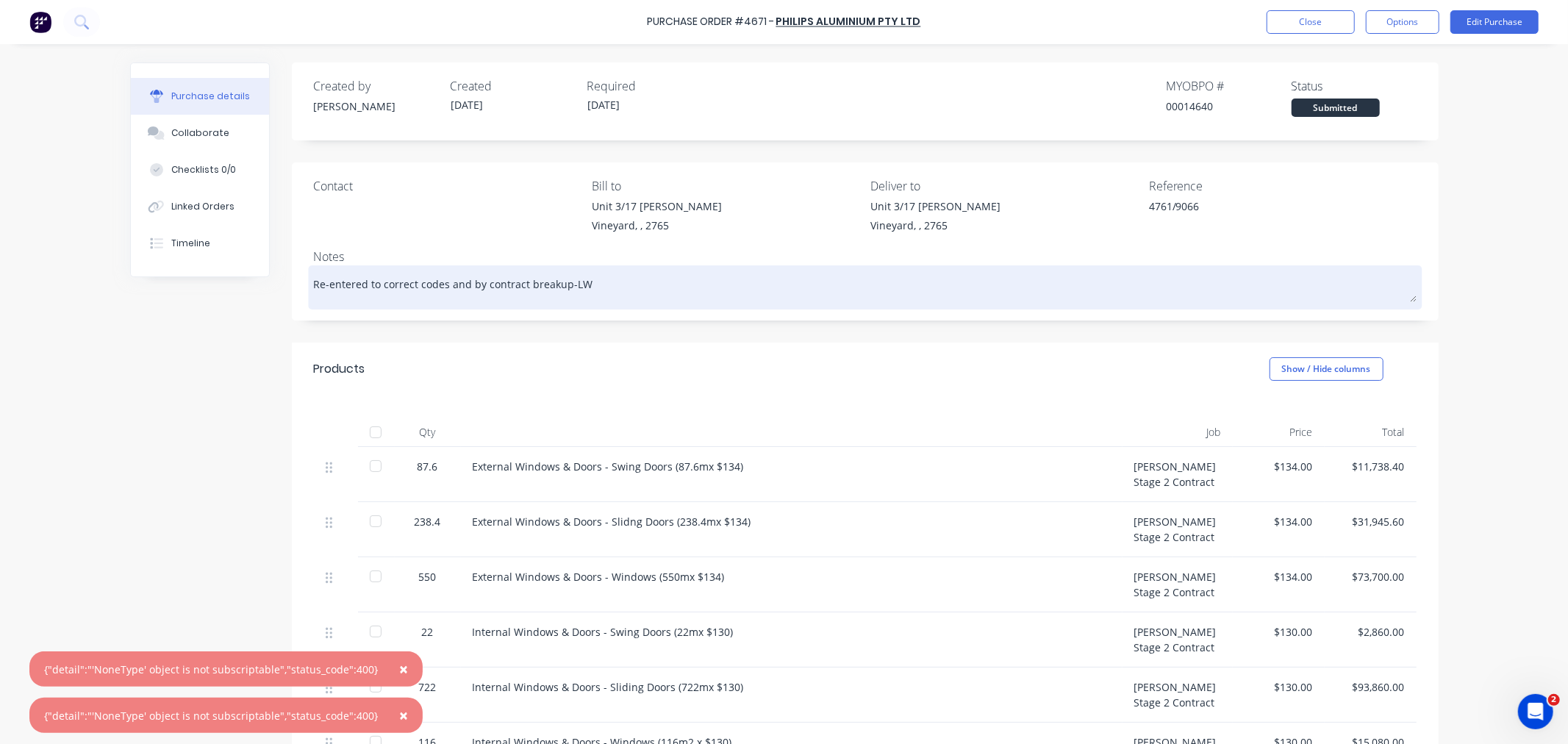
click at [626, 284] on textarea "Re-entered to correct codes and by contract breakup-LW" at bounding box center [865, 286] width 1103 height 33
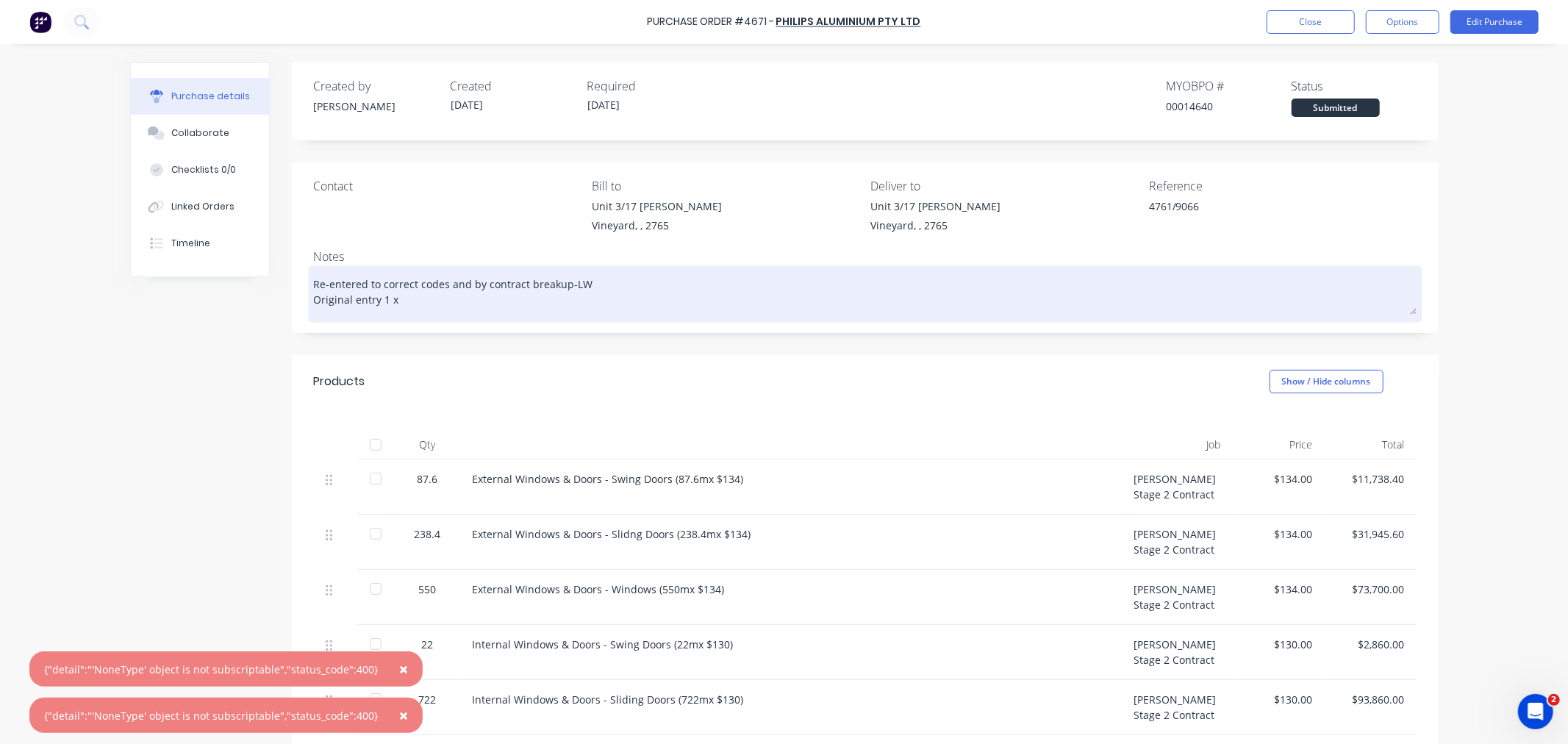
paste textarea "Fixing and glazing as per ASF Shop drawings and attached Contract to be signed …"
click at [1279, 295] on textarea "Re-entered to correct codes and by contract breakup-LW Original entry 1 x Fixin…" at bounding box center [865, 292] width 1103 height 46
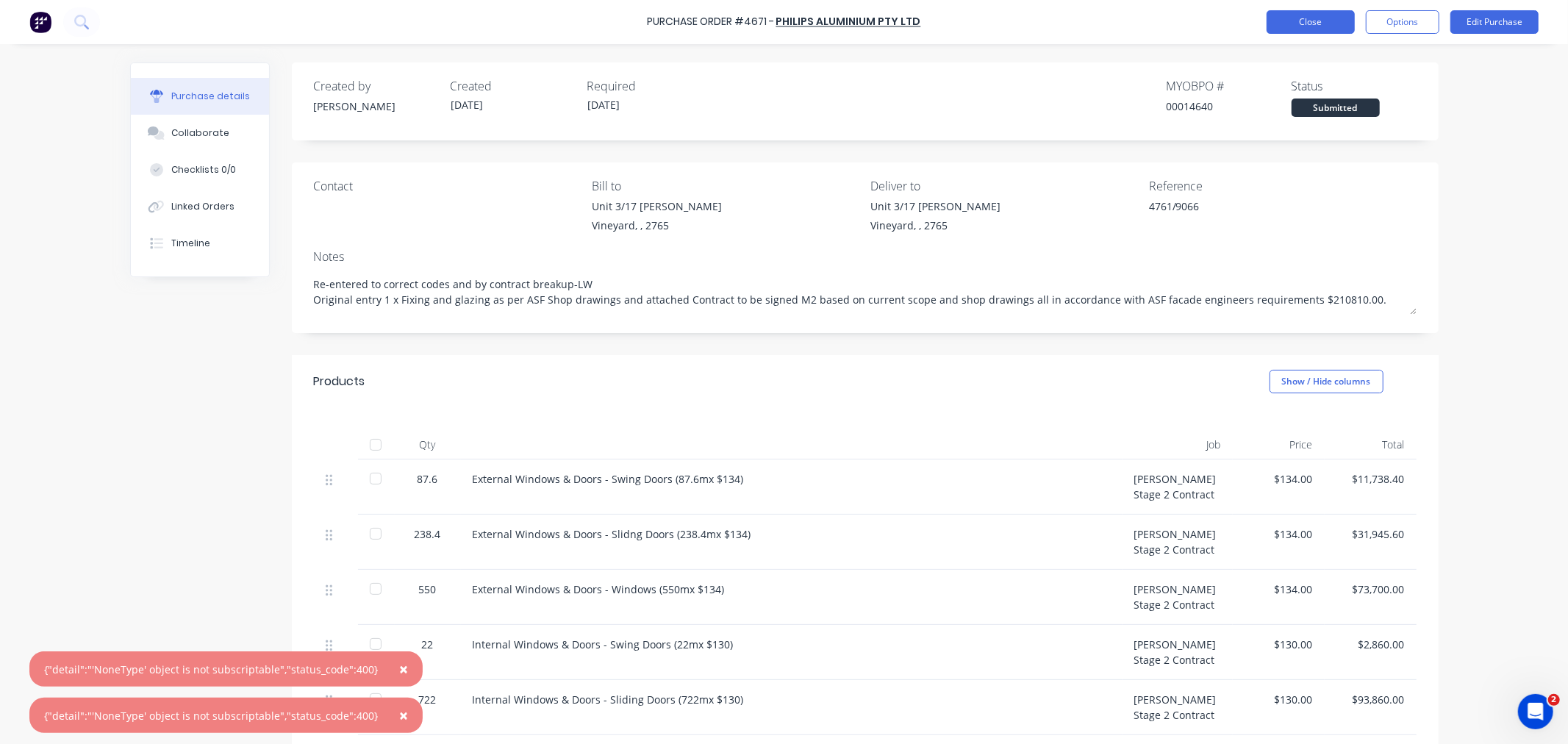
type textarea "Re-entered to correct codes and by contract breakup-LW Original entry 1 x Fixin…"
click at [1289, 27] on button "Close" at bounding box center [1311, 22] width 88 height 24
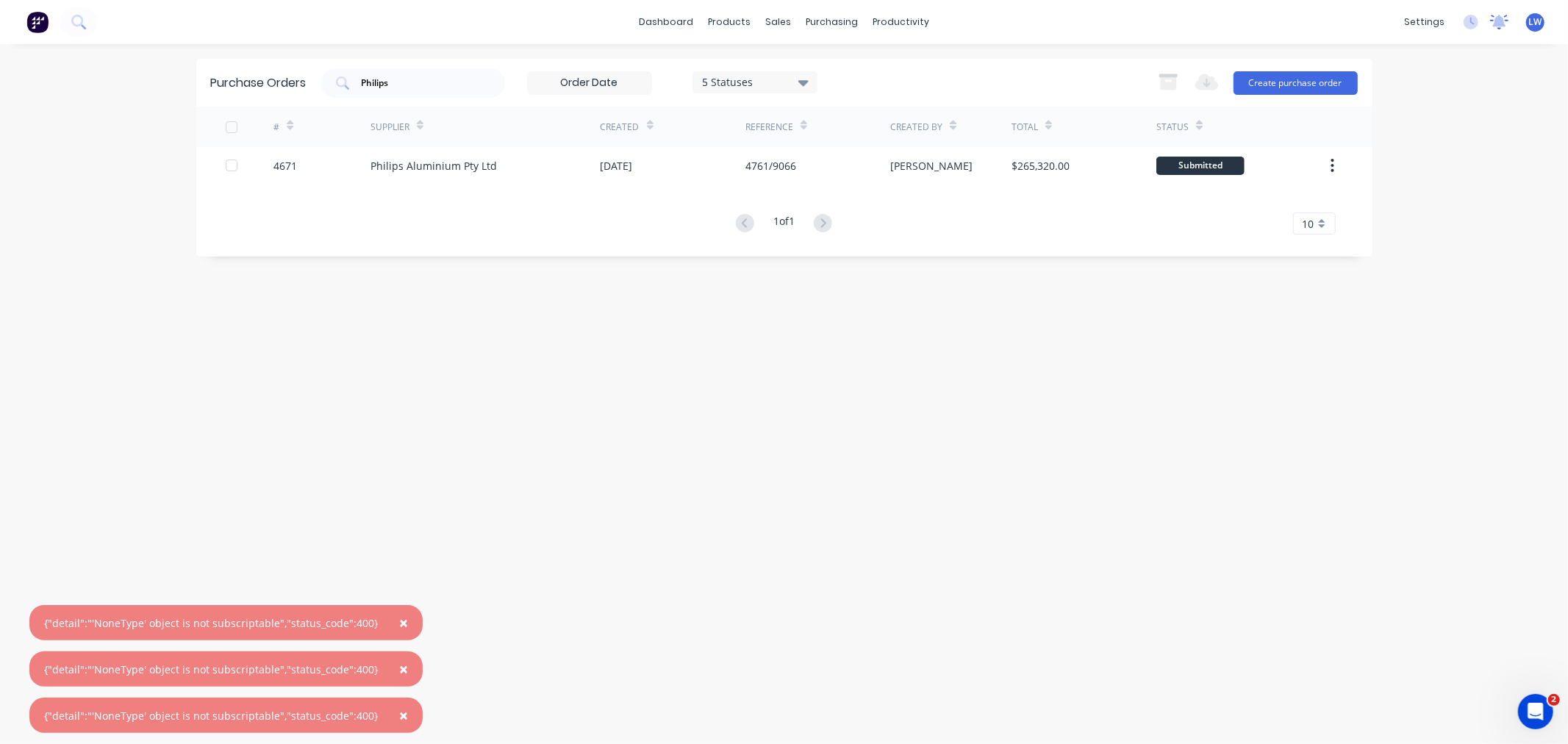
click at [1490, 20] on icon at bounding box center [1499, 22] width 18 height 15
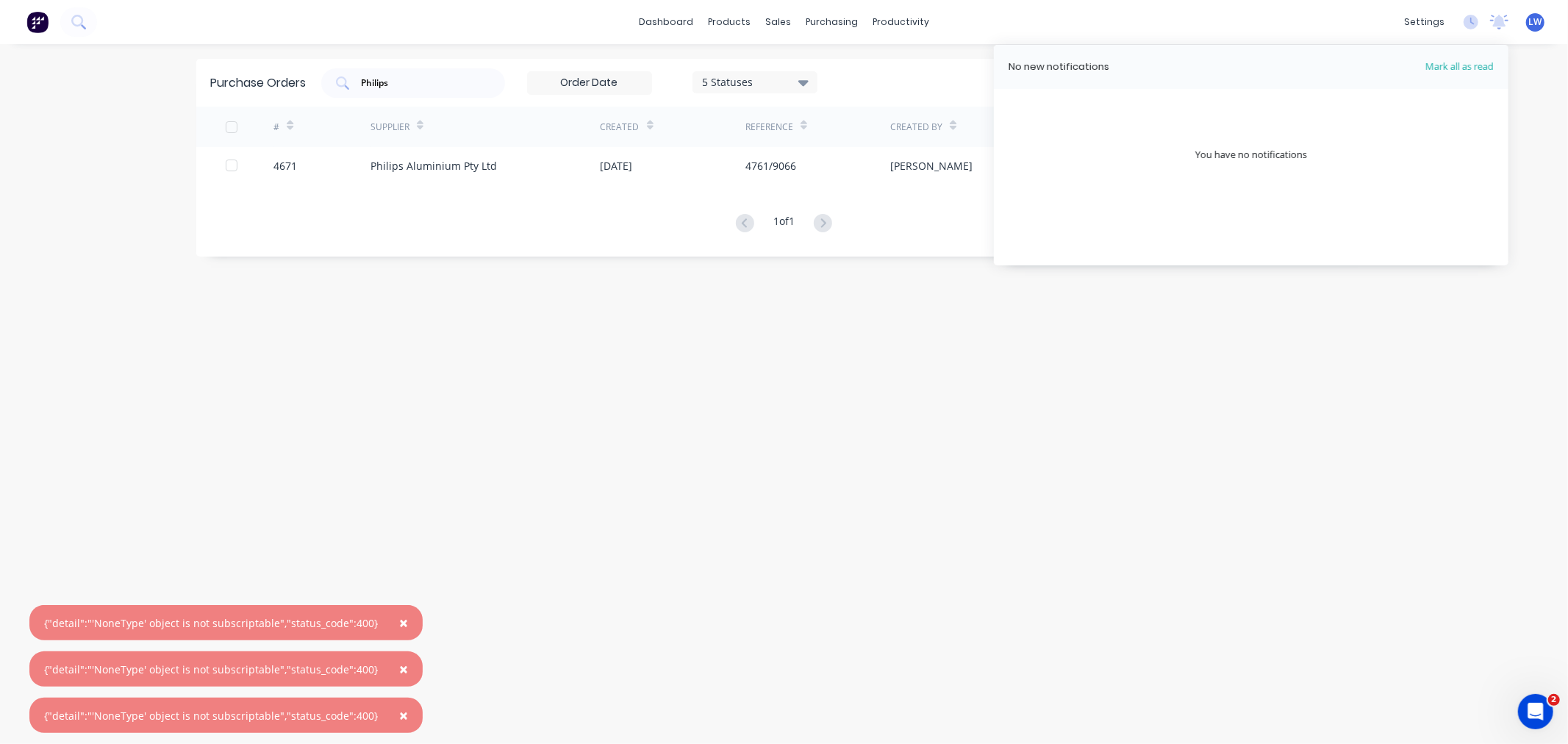
click at [1038, 553] on div "Purchase Orders Philips 5 Statuses 5 Statuses Export to Excel (XLSX) Create pur…" at bounding box center [784, 394] width 1176 height 671
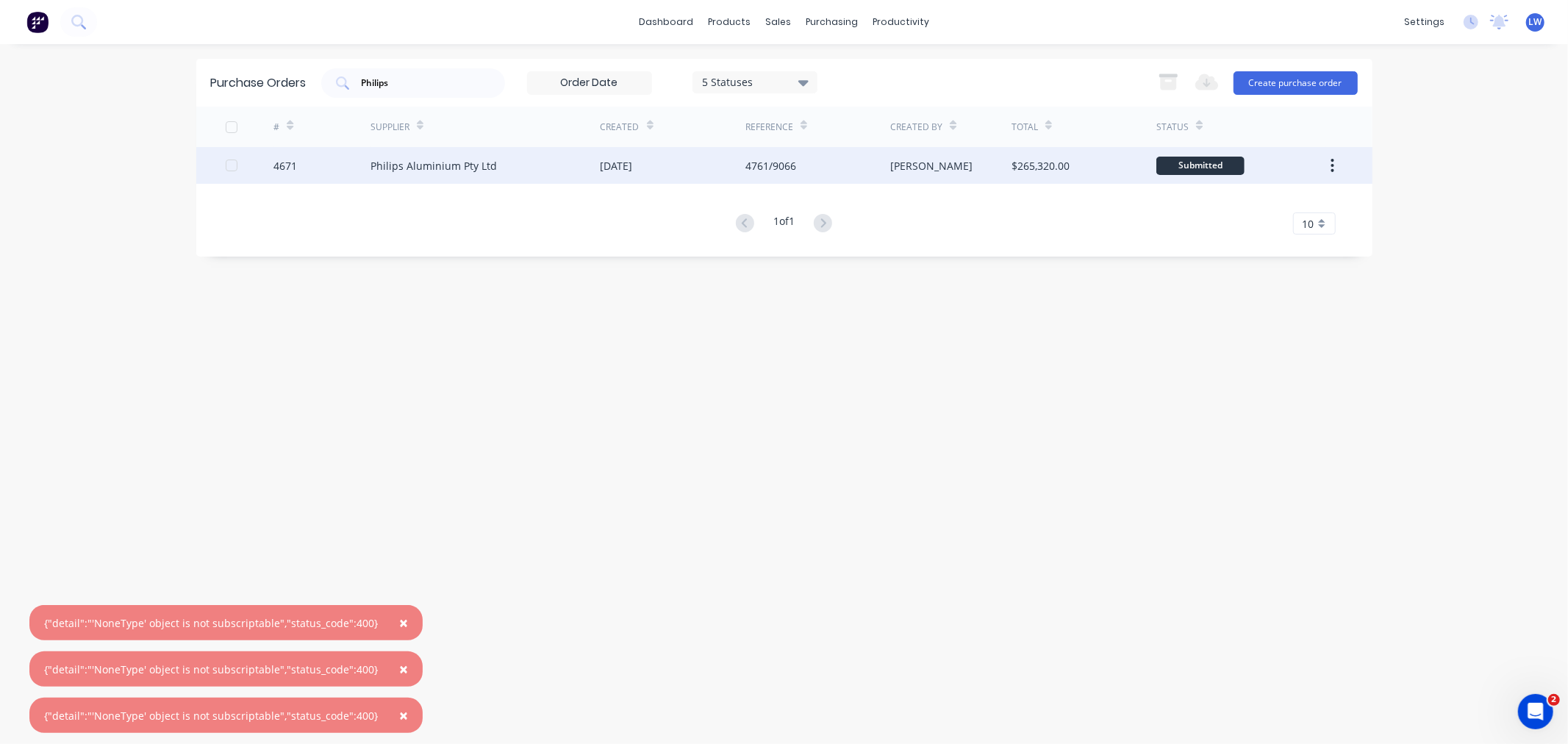
click at [1053, 182] on div "$265,320.00" at bounding box center [1083, 165] width 145 height 37
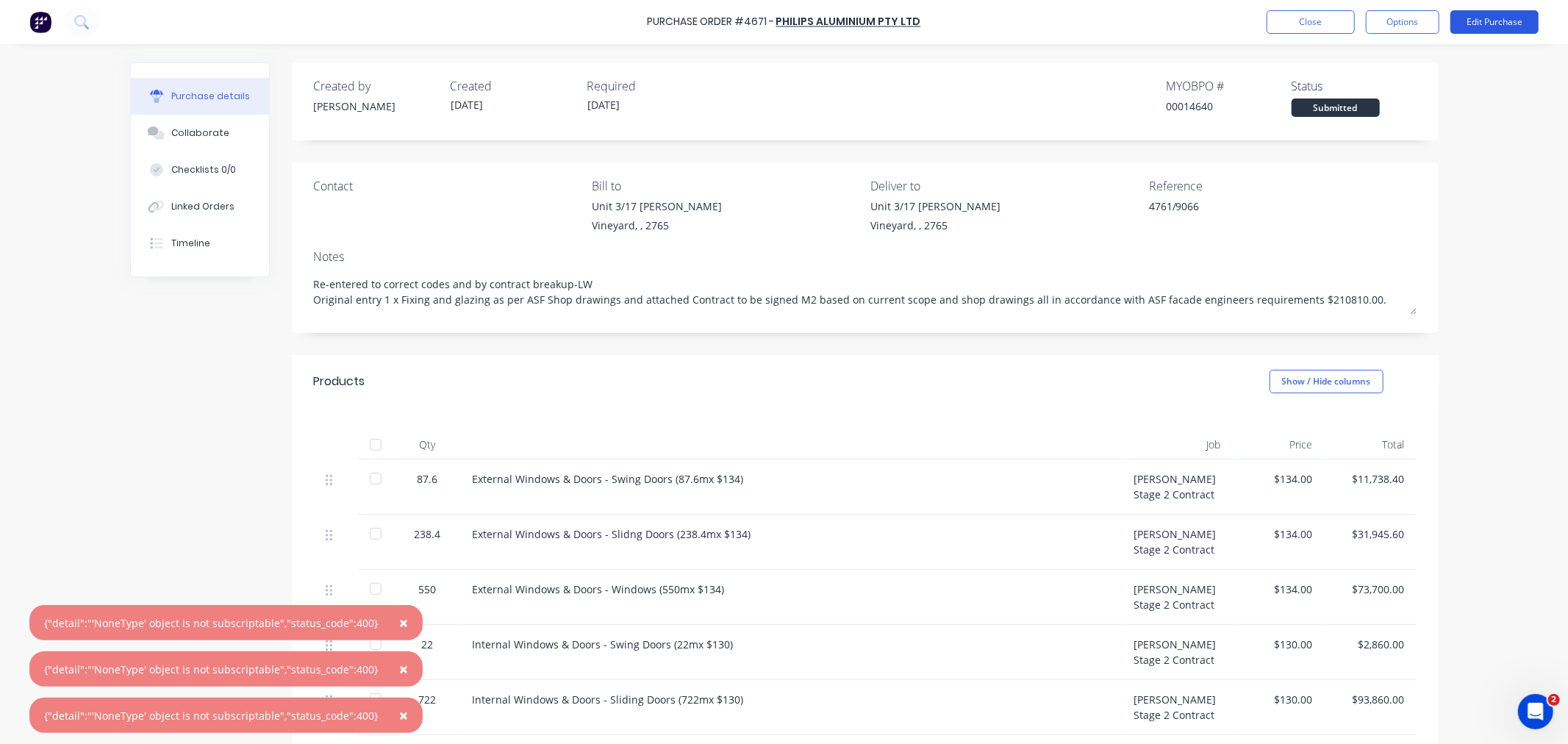
click at [1467, 20] on button "Edit Purchase" at bounding box center [1494, 22] width 88 height 24
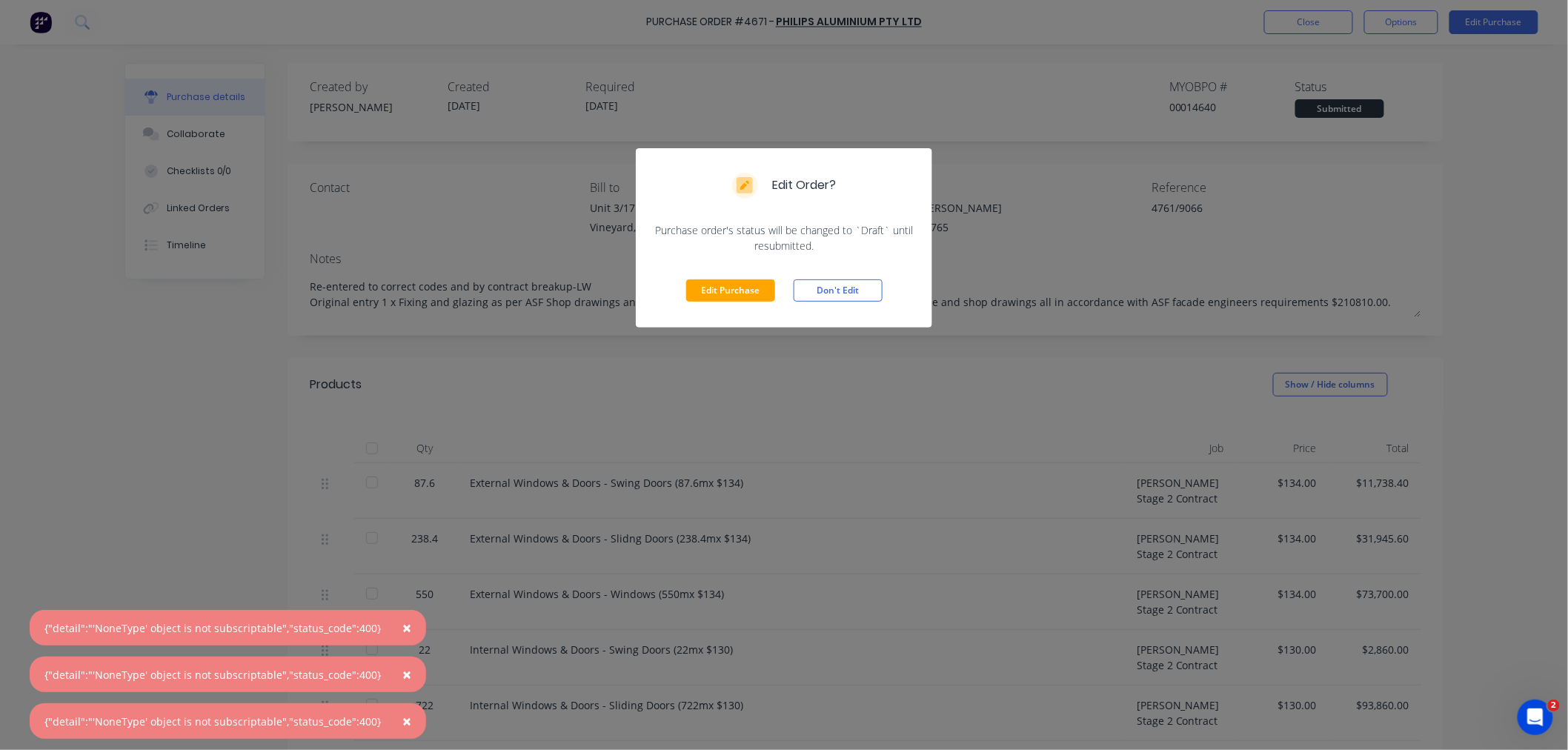
click at [709, 271] on div "Edit Purchase Don't Edit" at bounding box center [784, 290] width 297 height 74
click at [705, 287] on button "Edit Purchase" at bounding box center [731, 290] width 89 height 22
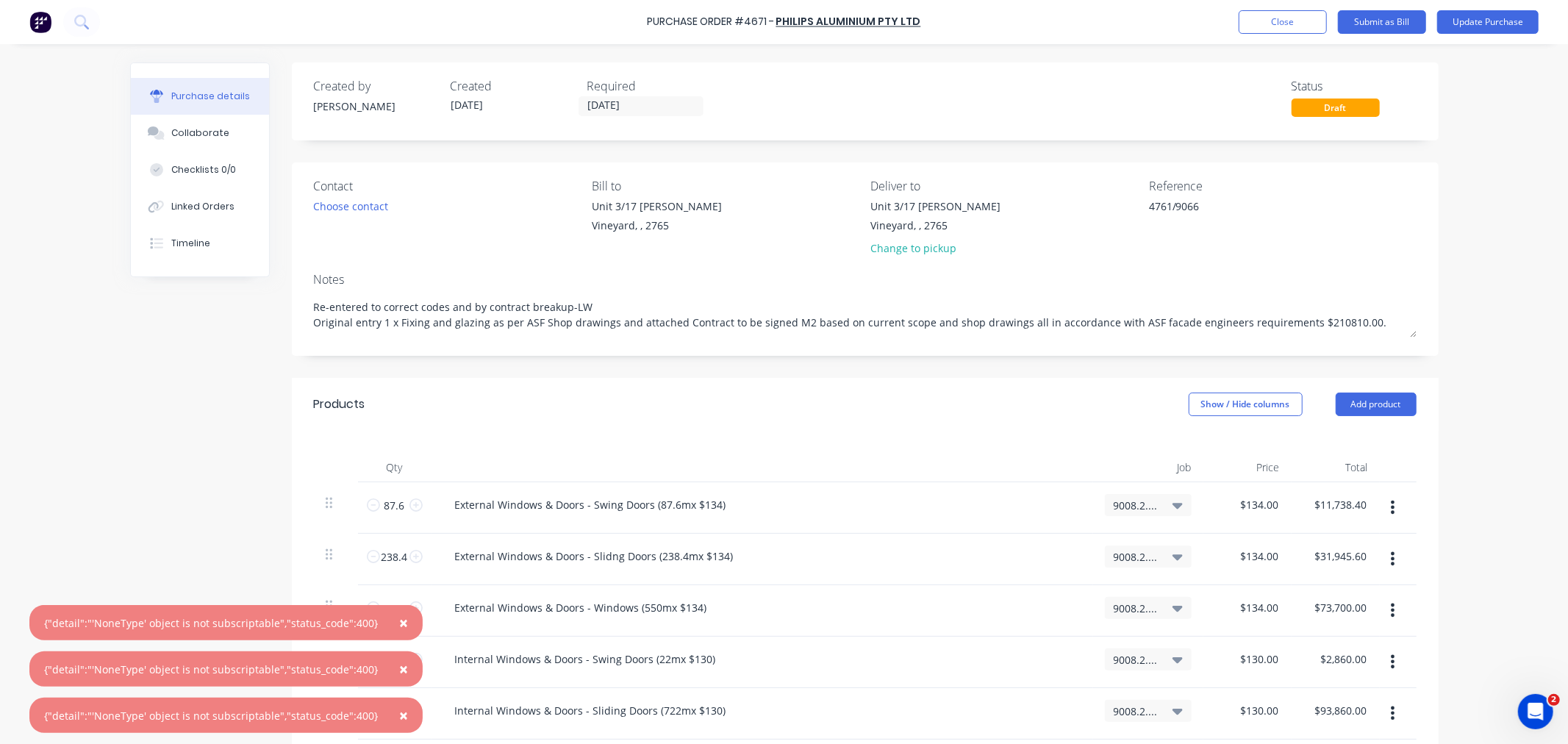
click at [1173, 505] on icon at bounding box center [1177, 505] width 10 height 5
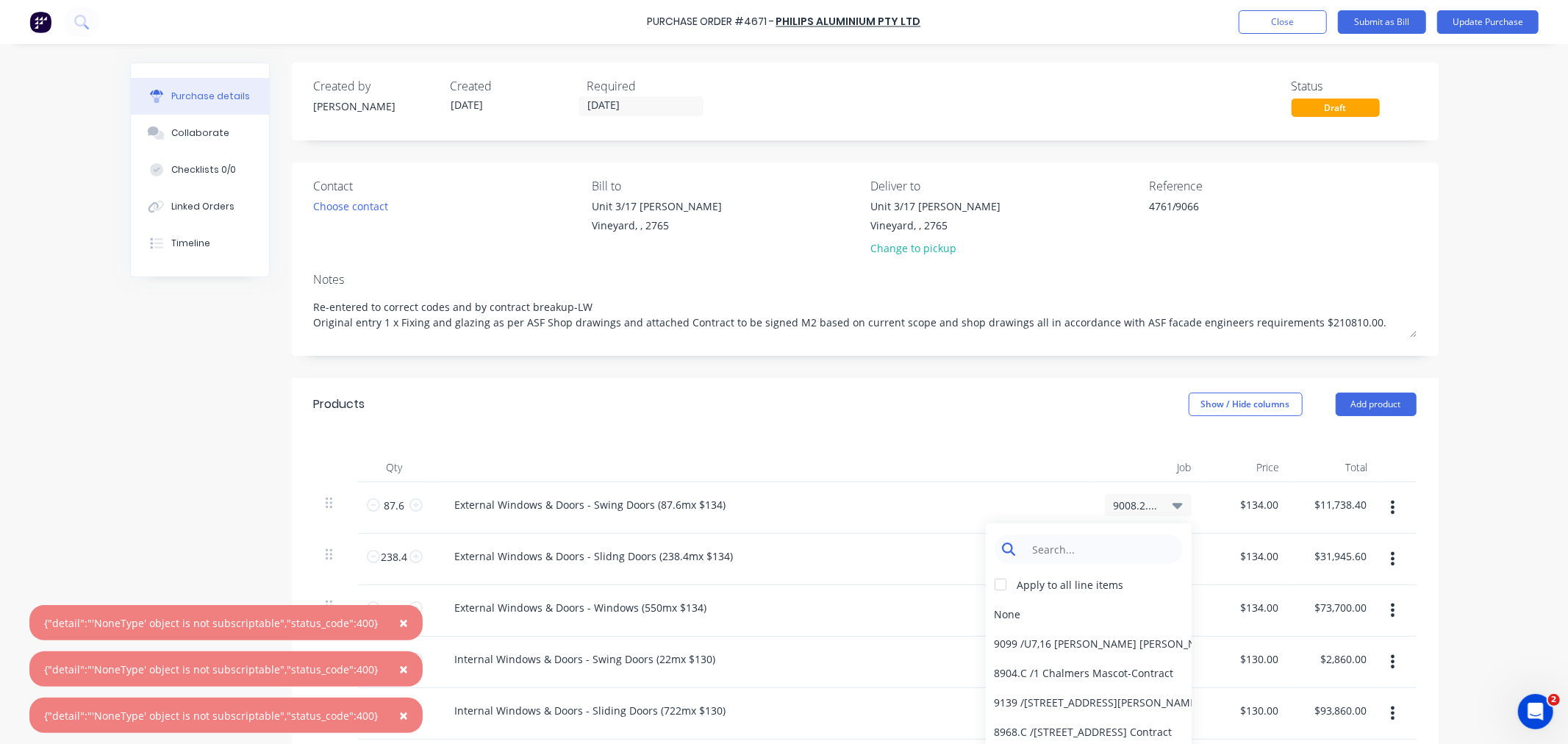
click at [1044, 555] on input at bounding box center [1100, 549] width 151 height 29
click at [1031, 578] on div "Apply to all line items" at bounding box center [1071, 585] width 107 height 16
click at [991, 582] on div at bounding box center [1000, 584] width 29 height 29
click at [995, 618] on div "None" at bounding box center [1089, 614] width 206 height 29
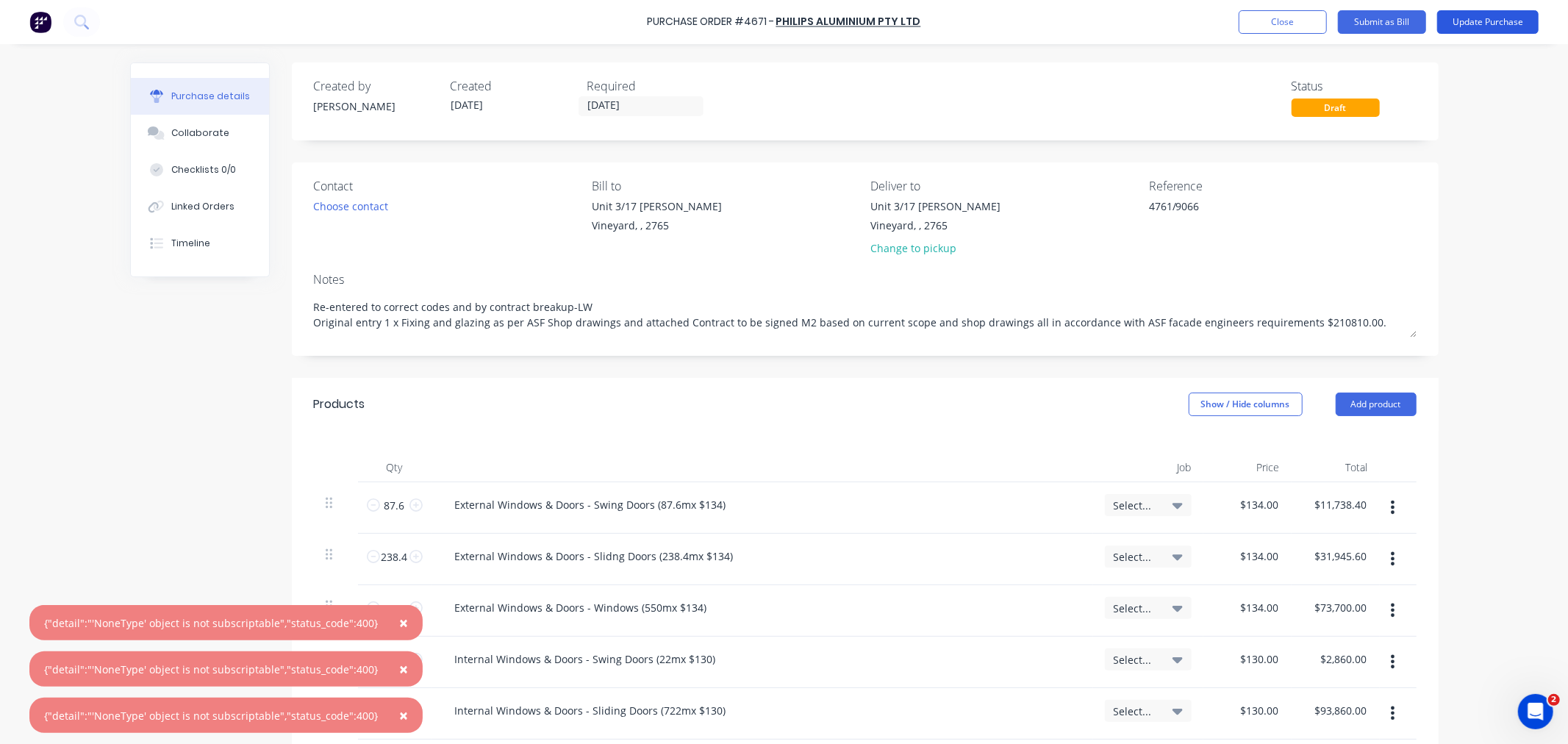
click at [1464, 19] on button "Update Purchase" at bounding box center [1487, 22] width 101 height 24
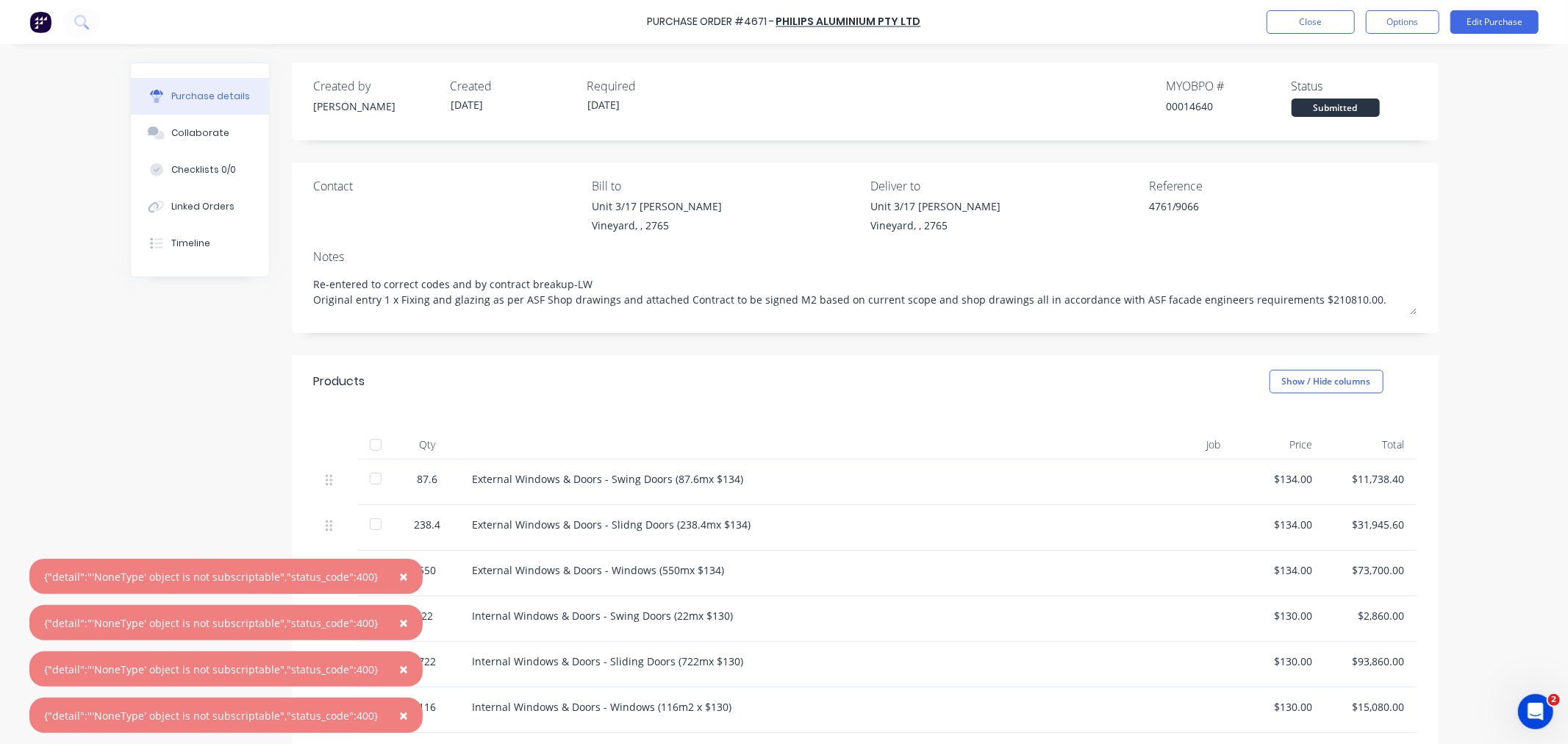
click at [399, 577] on span "×" at bounding box center [403, 577] width 9 height 20
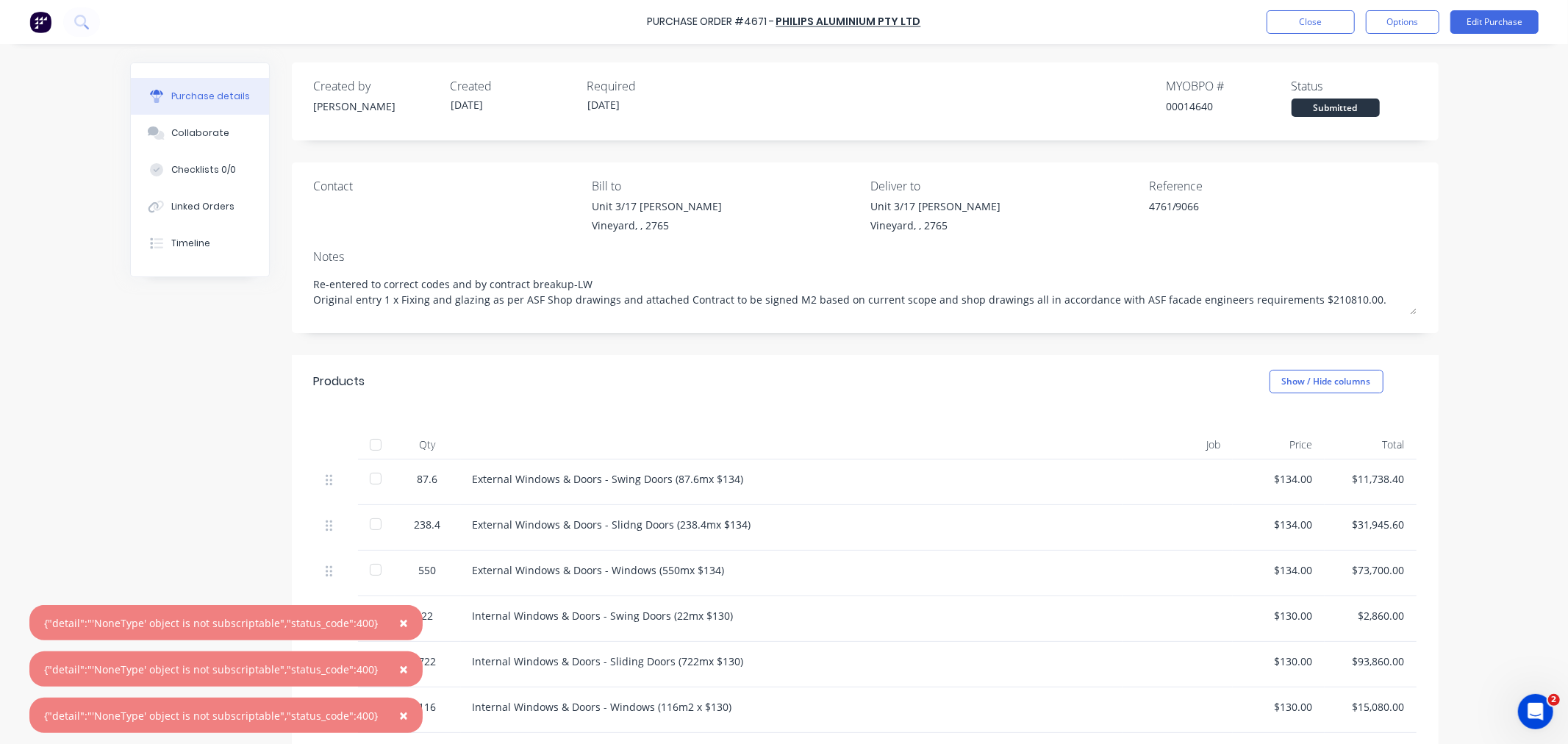
click at [399, 618] on span "×" at bounding box center [403, 623] width 9 height 20
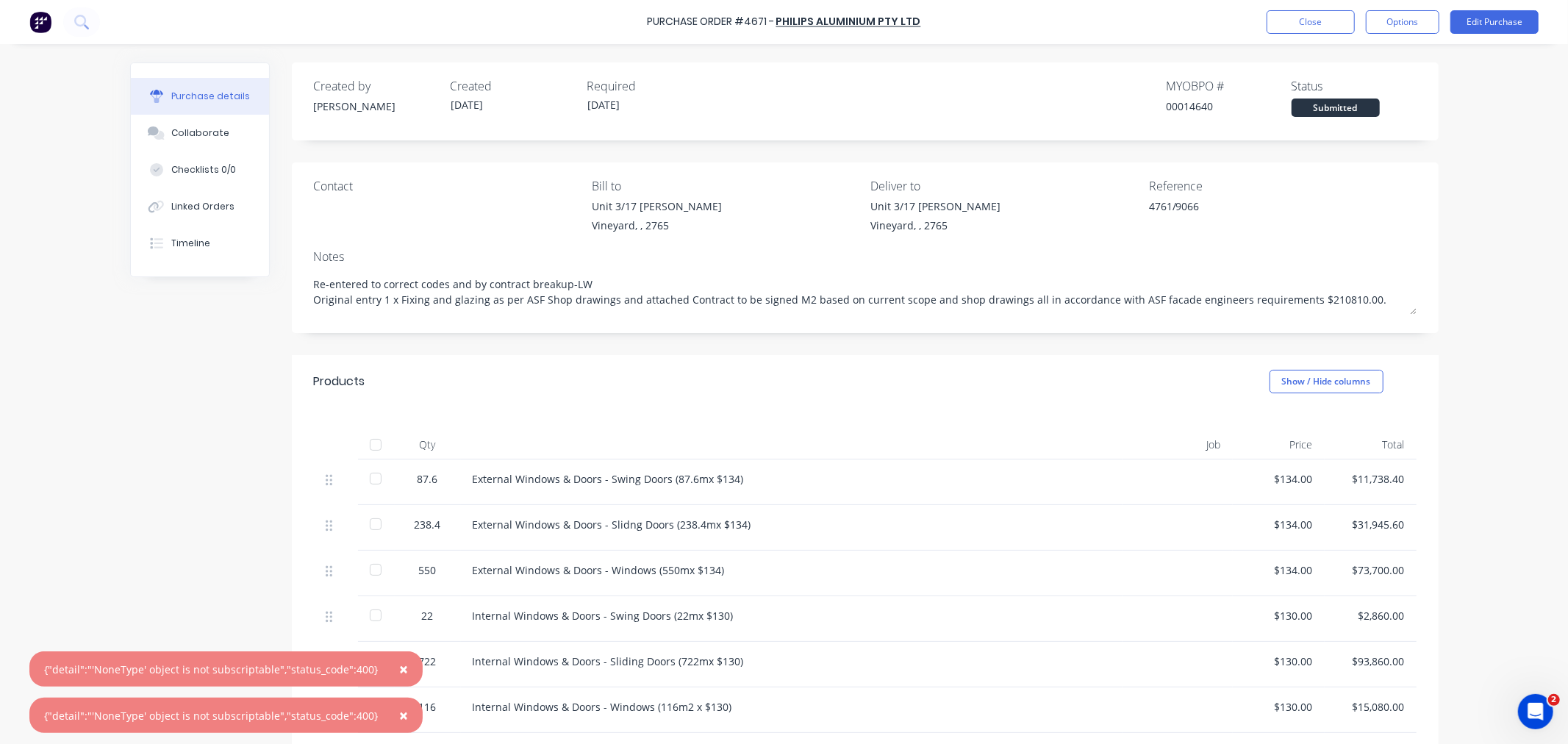
click at [399, 664] on span "×" at bounding box center [403, 669] width 9 height 20
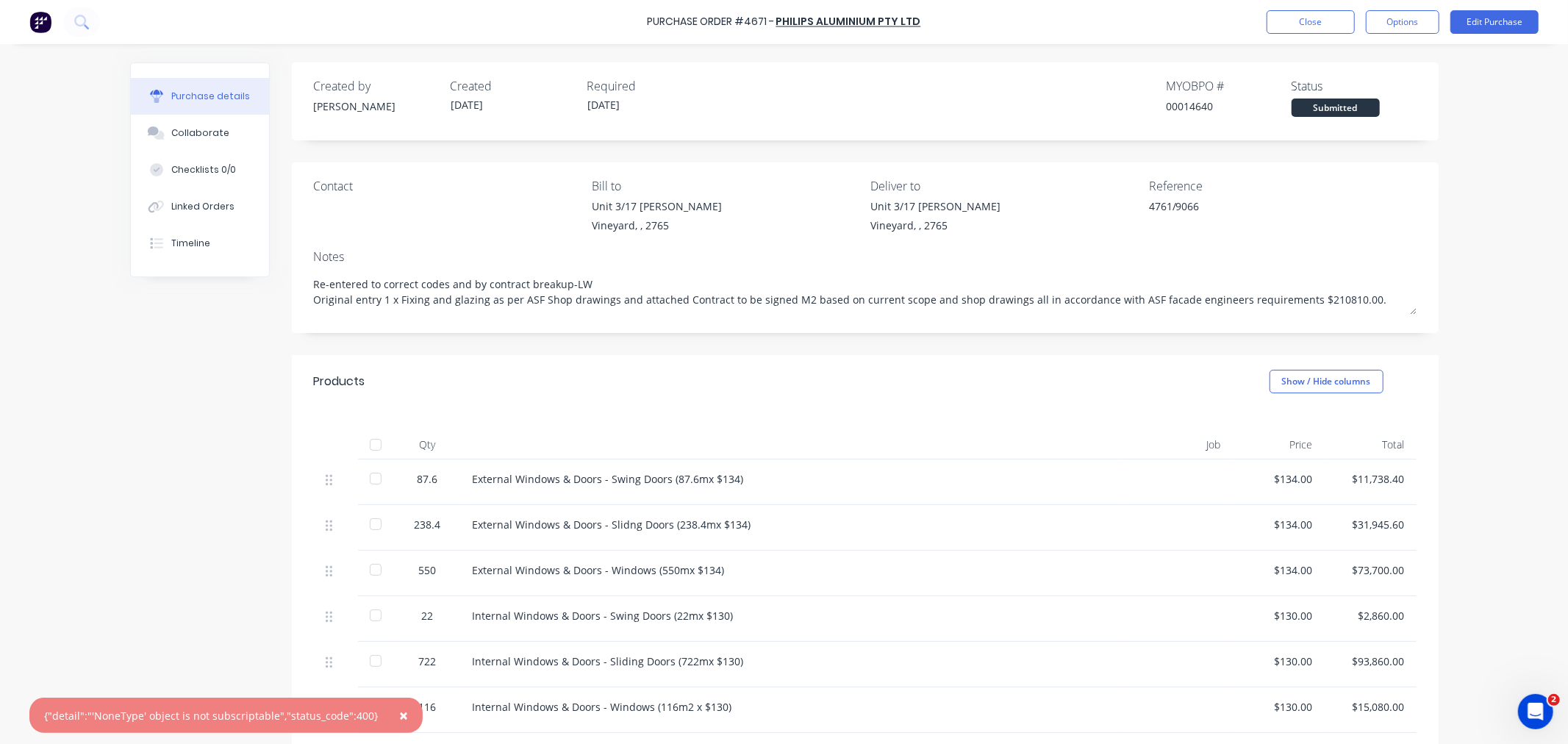
click at [399, 714] on span "×" at bounding box center [403, 716] width 9 height 20
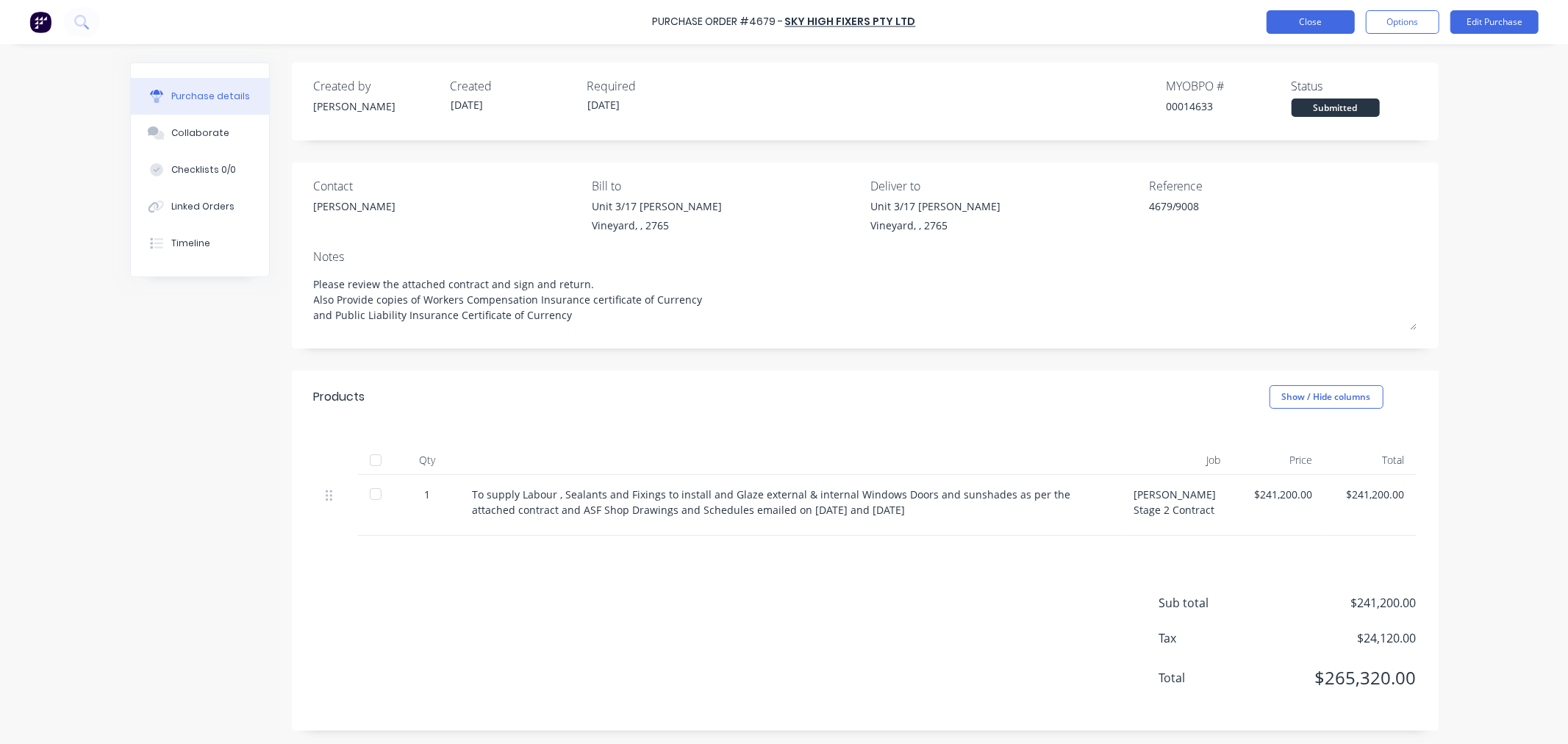
click at [1298, 16] on button "Close" at bounding box center [1311, 22] width 88 height 24
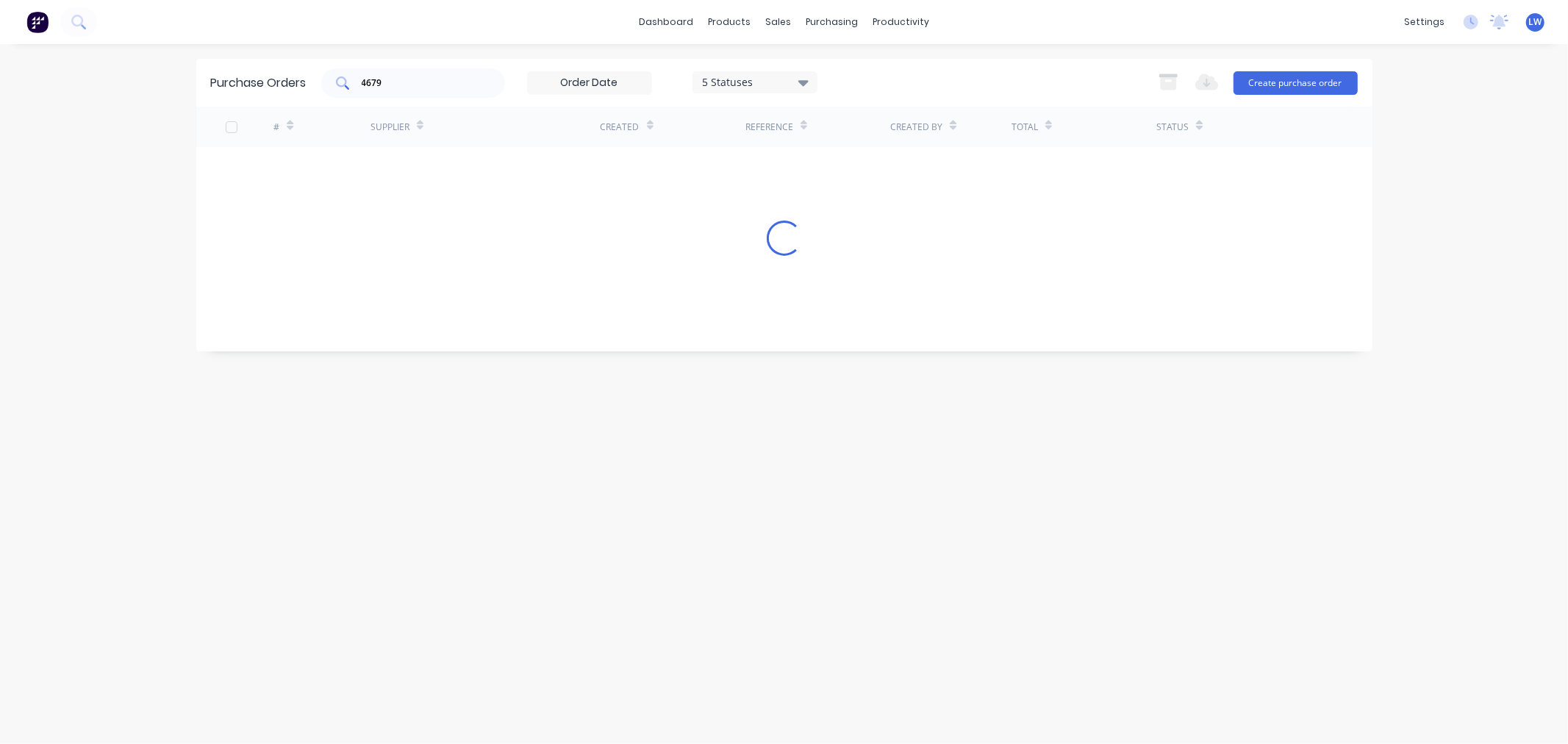
click at [427, 76] on input "4679" at bounding box center [421, 83] width 122 height 15
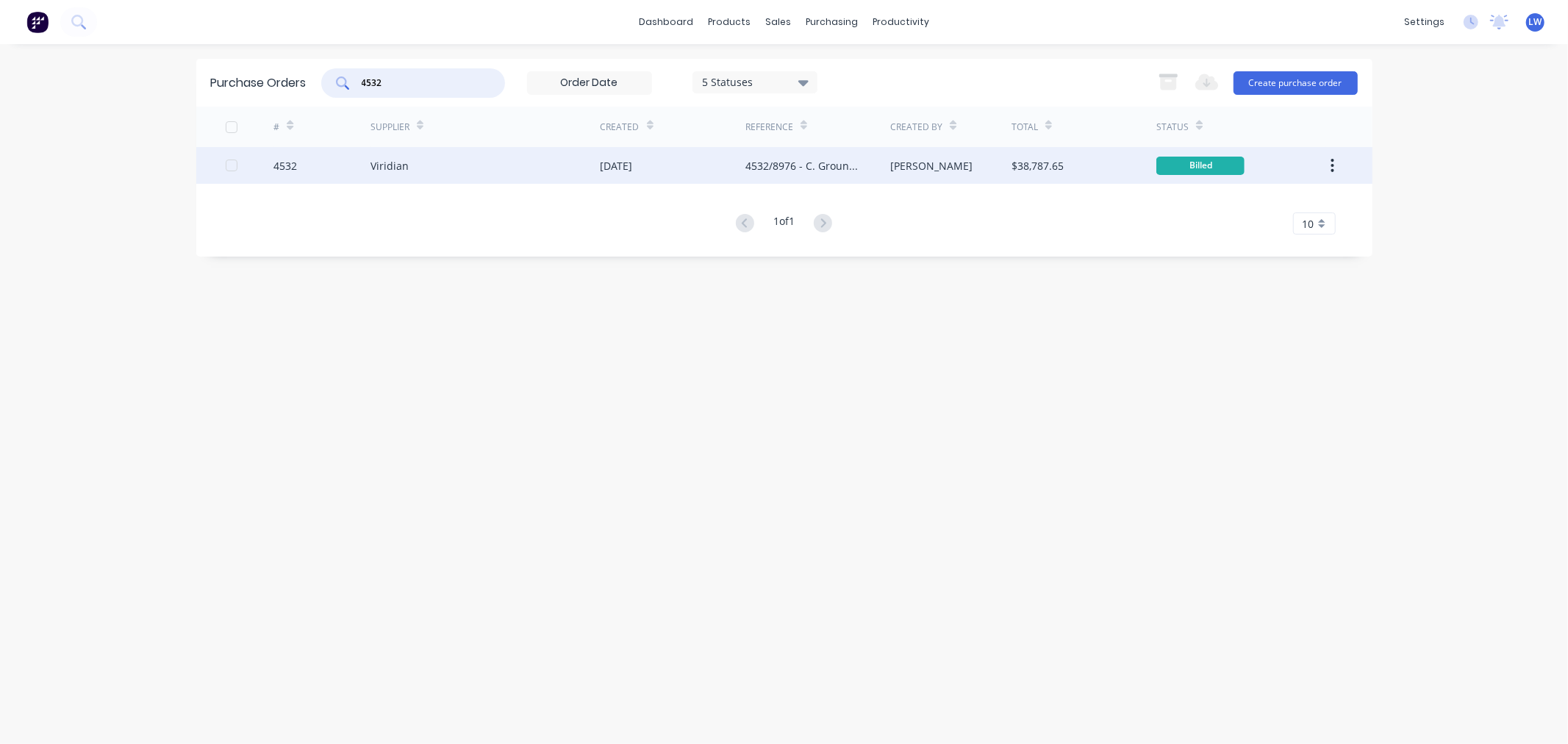
type input "4532"
click at [423, 155] on div "Viridian" at bounding box center [485, 165] width 230 height 37
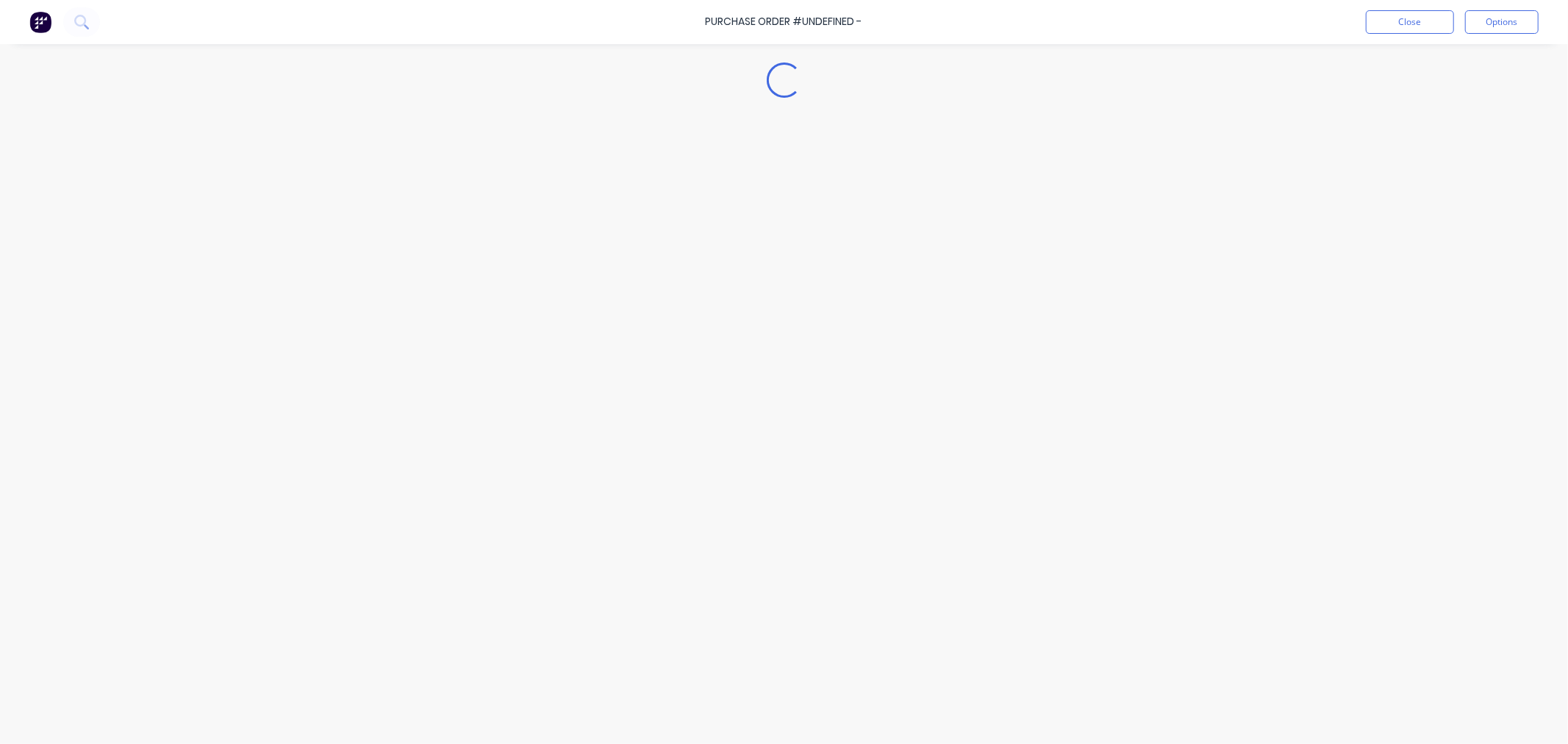
type textarea "x"
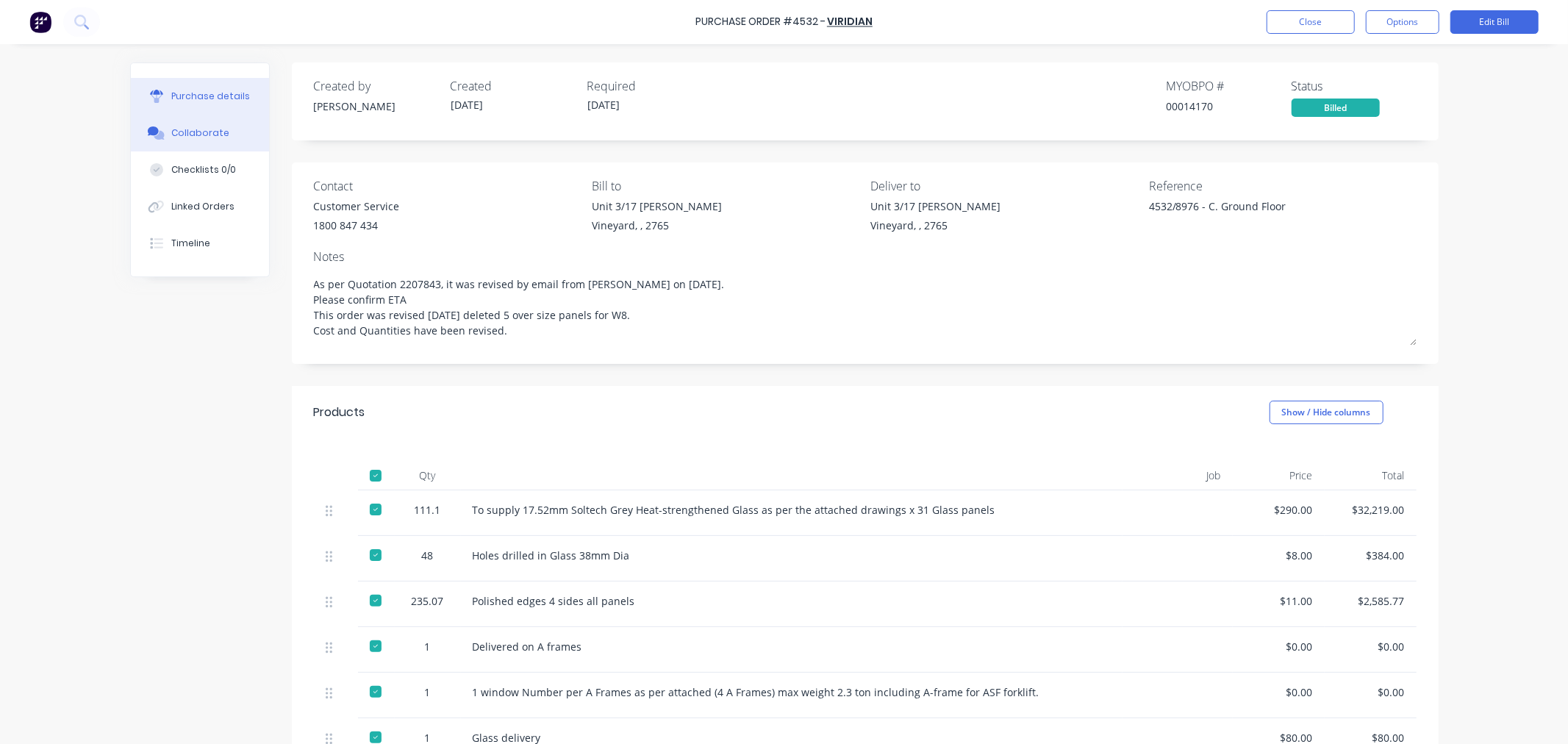
click at [197, 133] on div "Collaborate" at bounding box center [200, 133] width 58 height 13
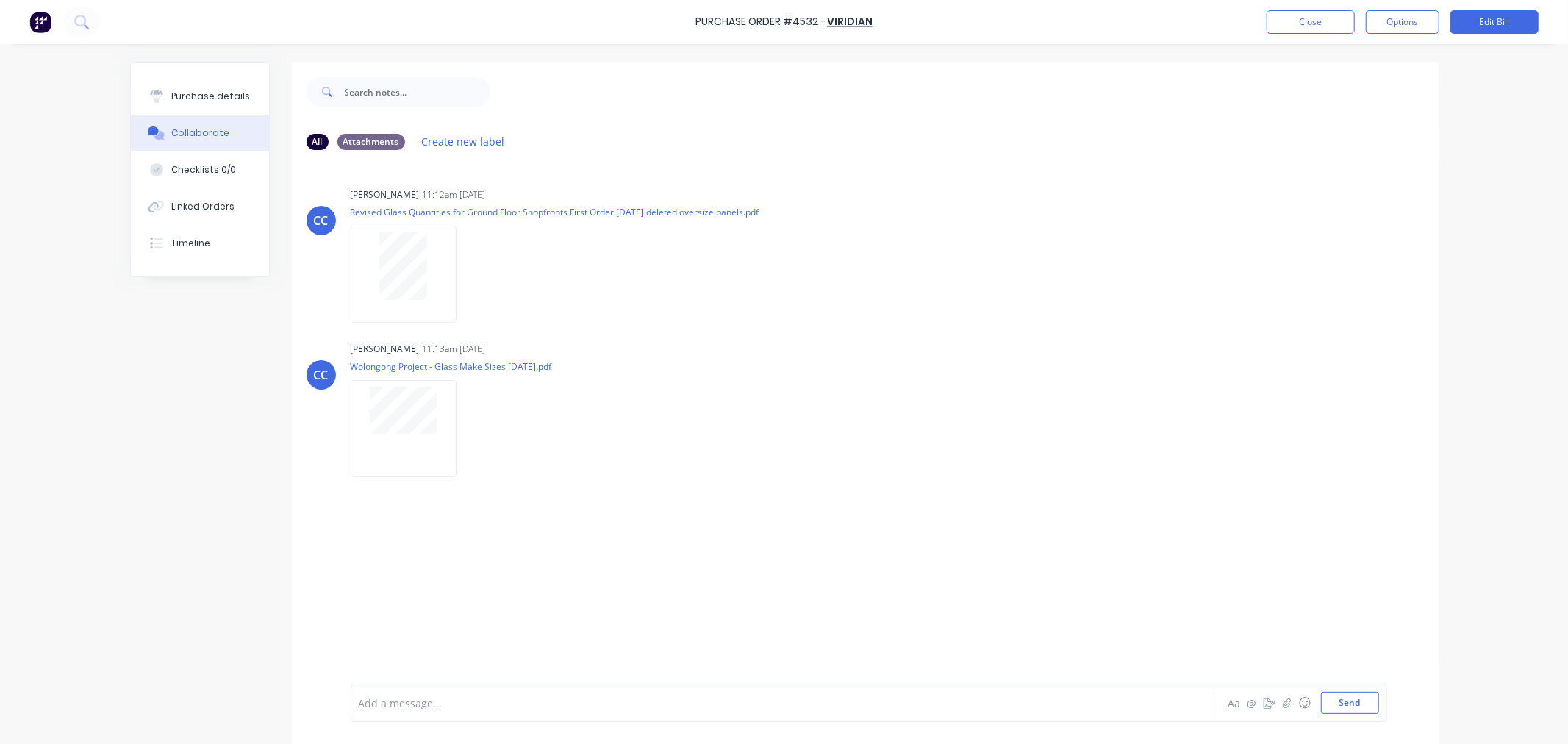
click at [75, 504] on div "Purchase Order #4532 - Viridian Close Options Edit Bill Purchase details Collab…" at bounding box center [784, 372] width 1568 height 744
click at [1331, 17] on button "Close" at bounding box center [1311, 22] width 88 height 24
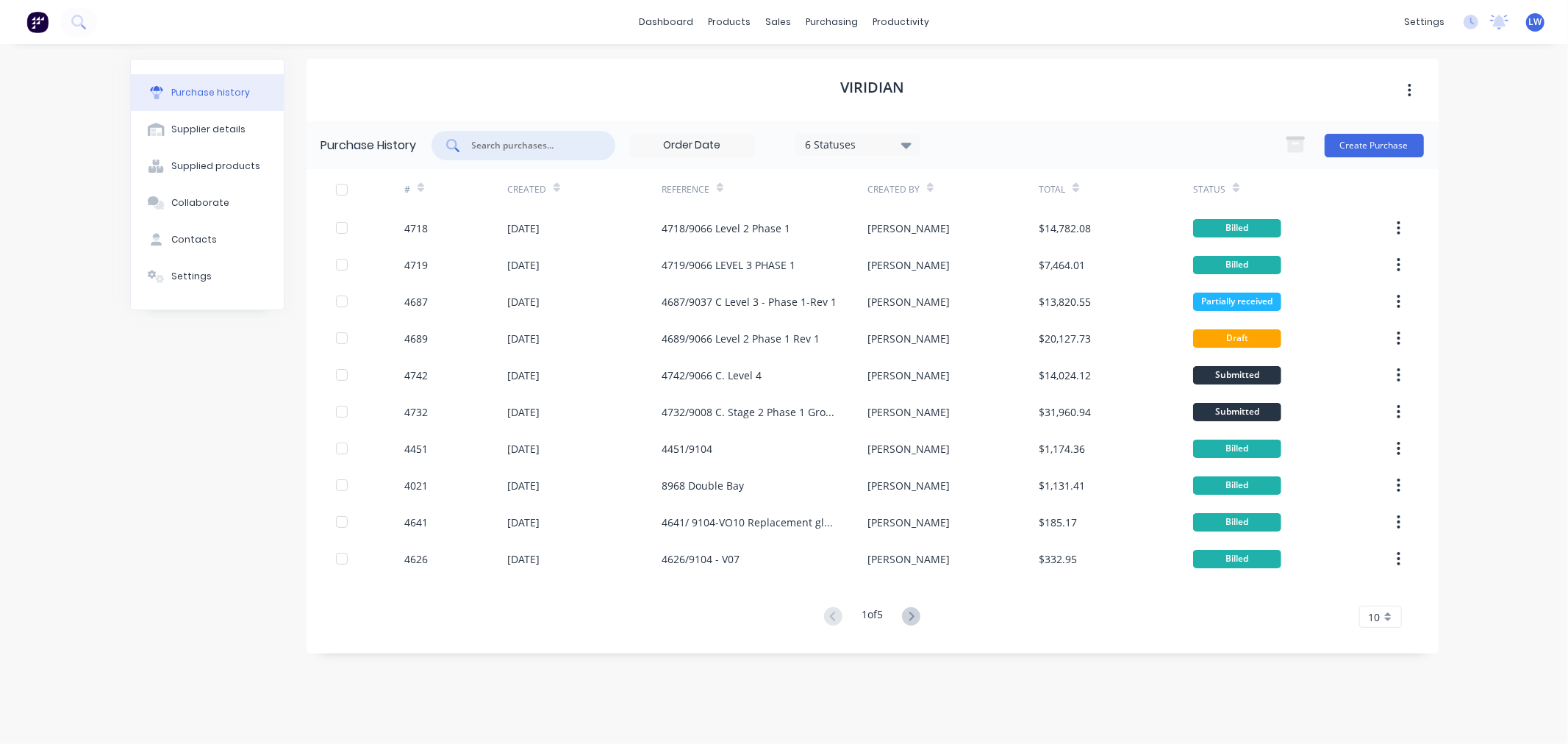
click at [479, 148] on input "text" at bounding box center [532, 145] width 122 height 15
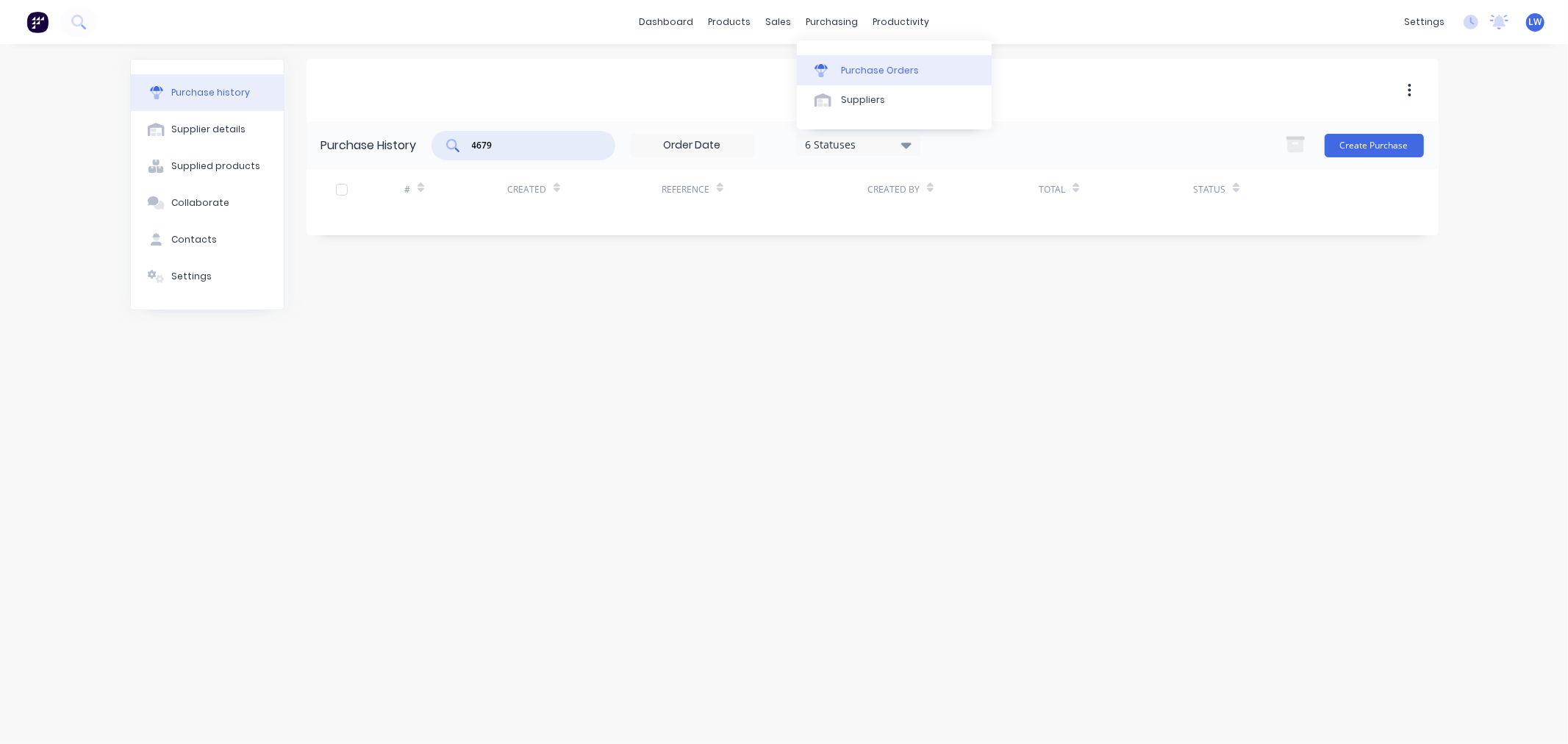
type input "4679"
click at [849, 74] on div "Purchase Orders" at bounding box center [879, 71] width 78 height 13
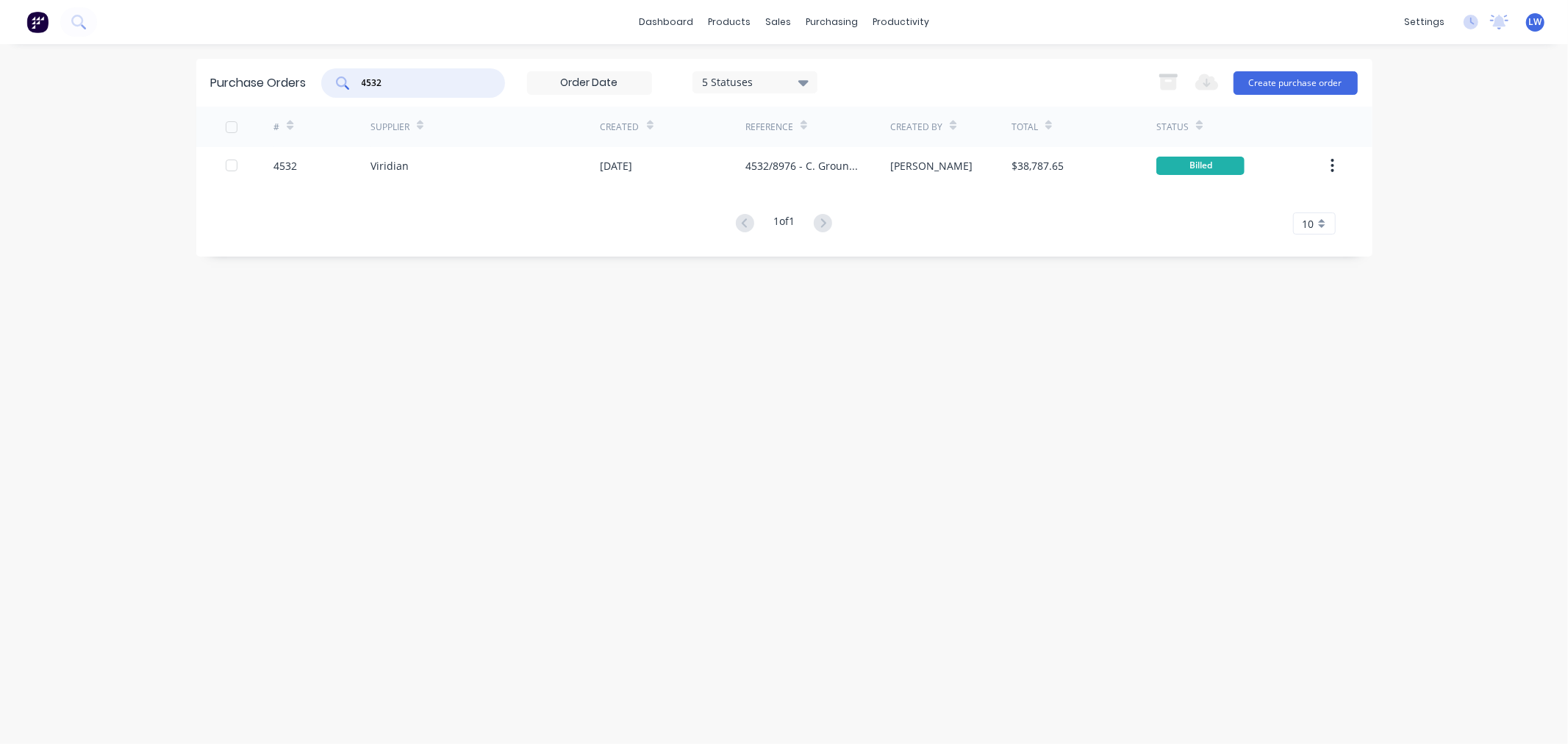
drag, startPoint x: 397, startPoint y: 76, endPoint x: 329, endPoint y: 77, distance: 68.0
click at [329, 77] on div "4532" at bounding box center [413, 82] width 184 height 29
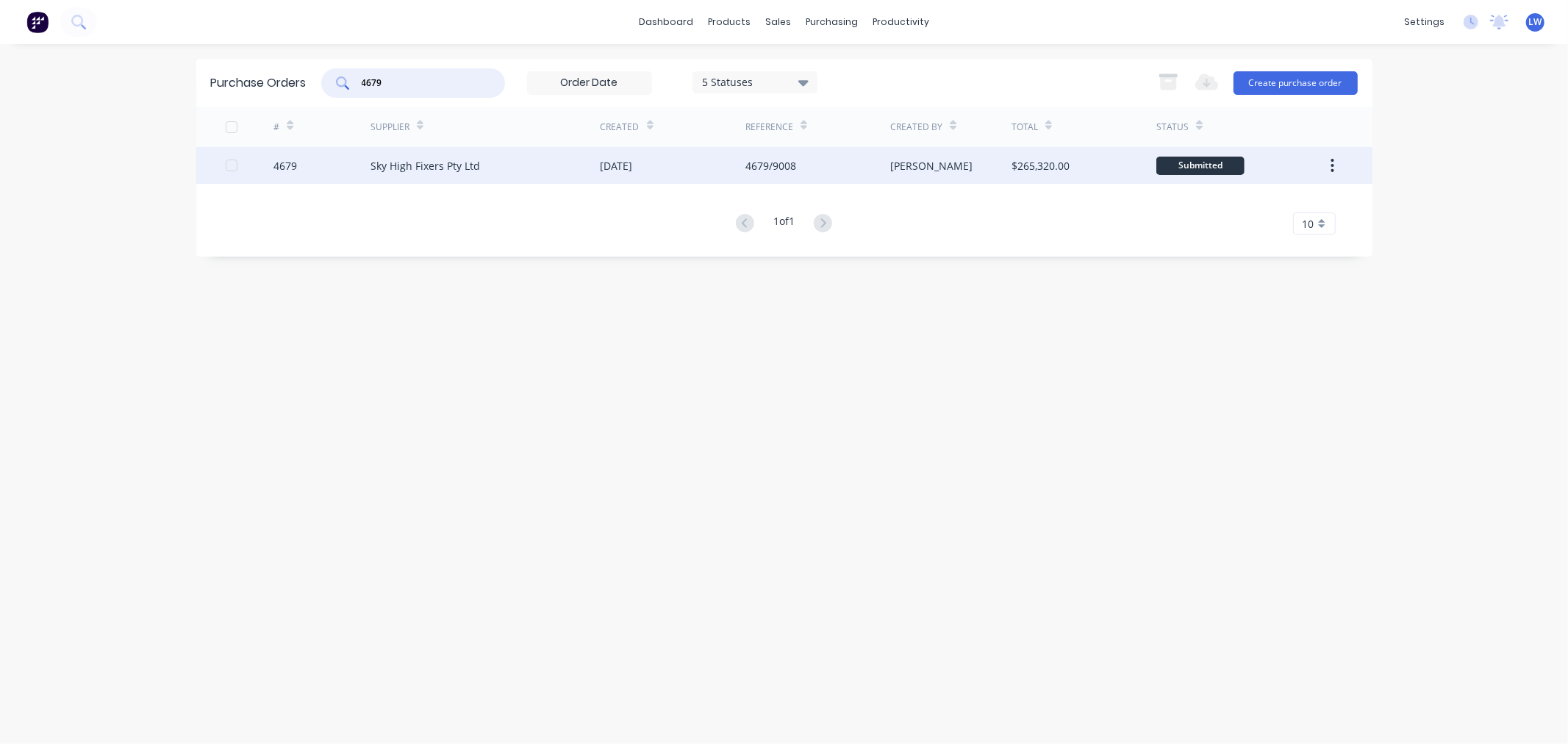
type input "4679"
click at [415, 170] on div "Sky High Fixers Pty Ltd" at bounding box center [425, 166] width 110 height 16
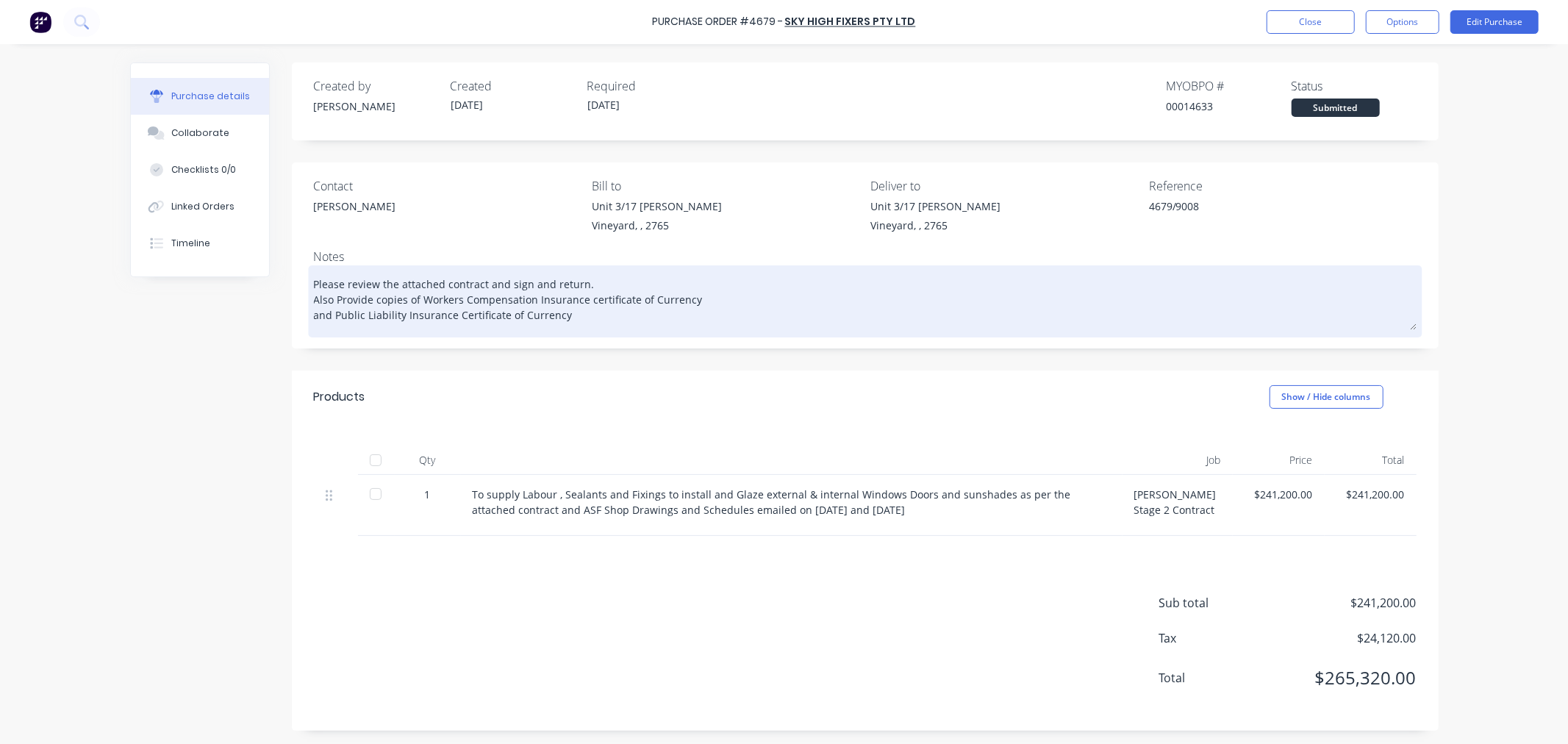
click at [560, 320] on textarea "Please review the attached contract and sign and return. Also Provide copies of…" at bounding box center [865, 300] width 1103 height 61
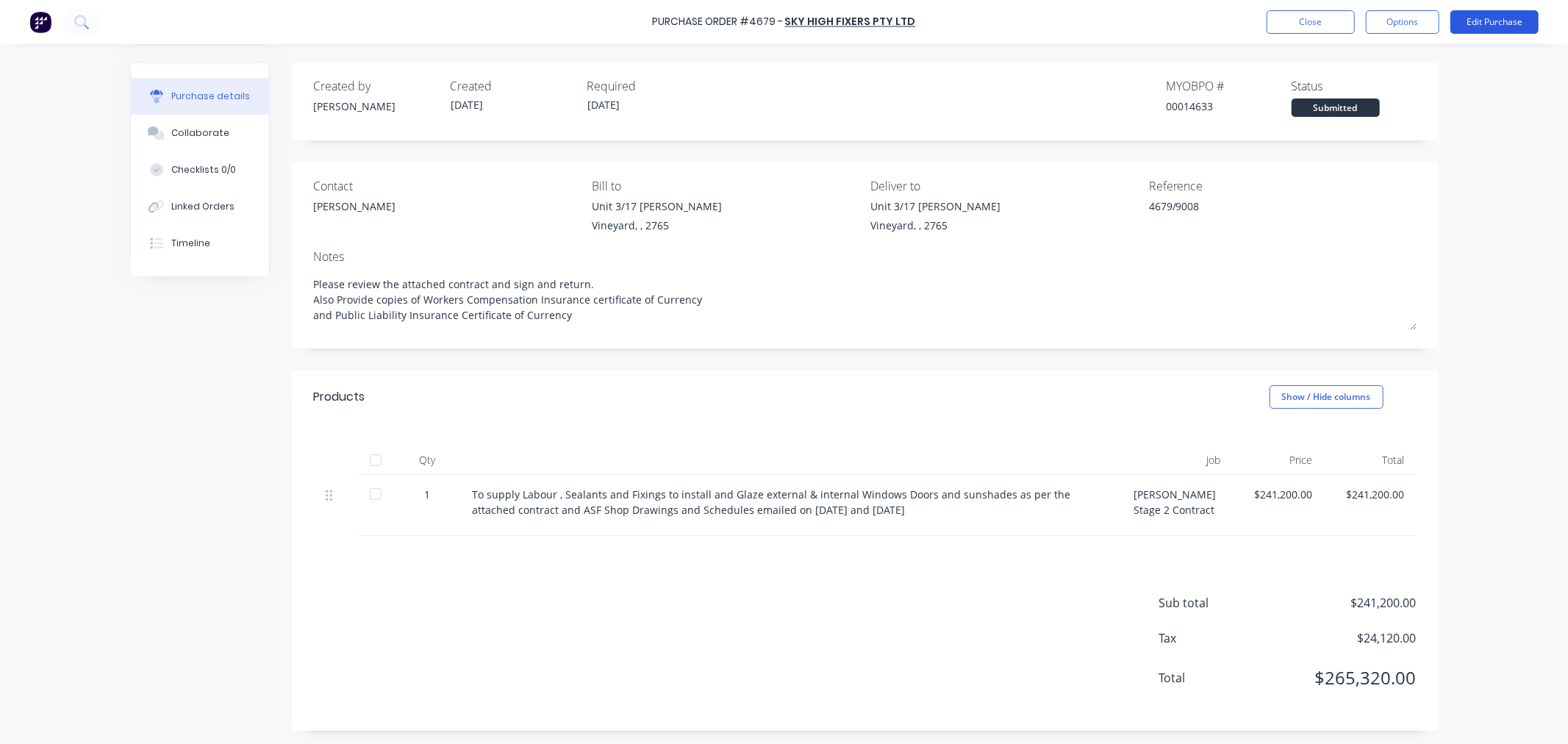
click at [1504, 29] on button "Edit Purchase" at bounding box center [1494, 22] width 88 height 24
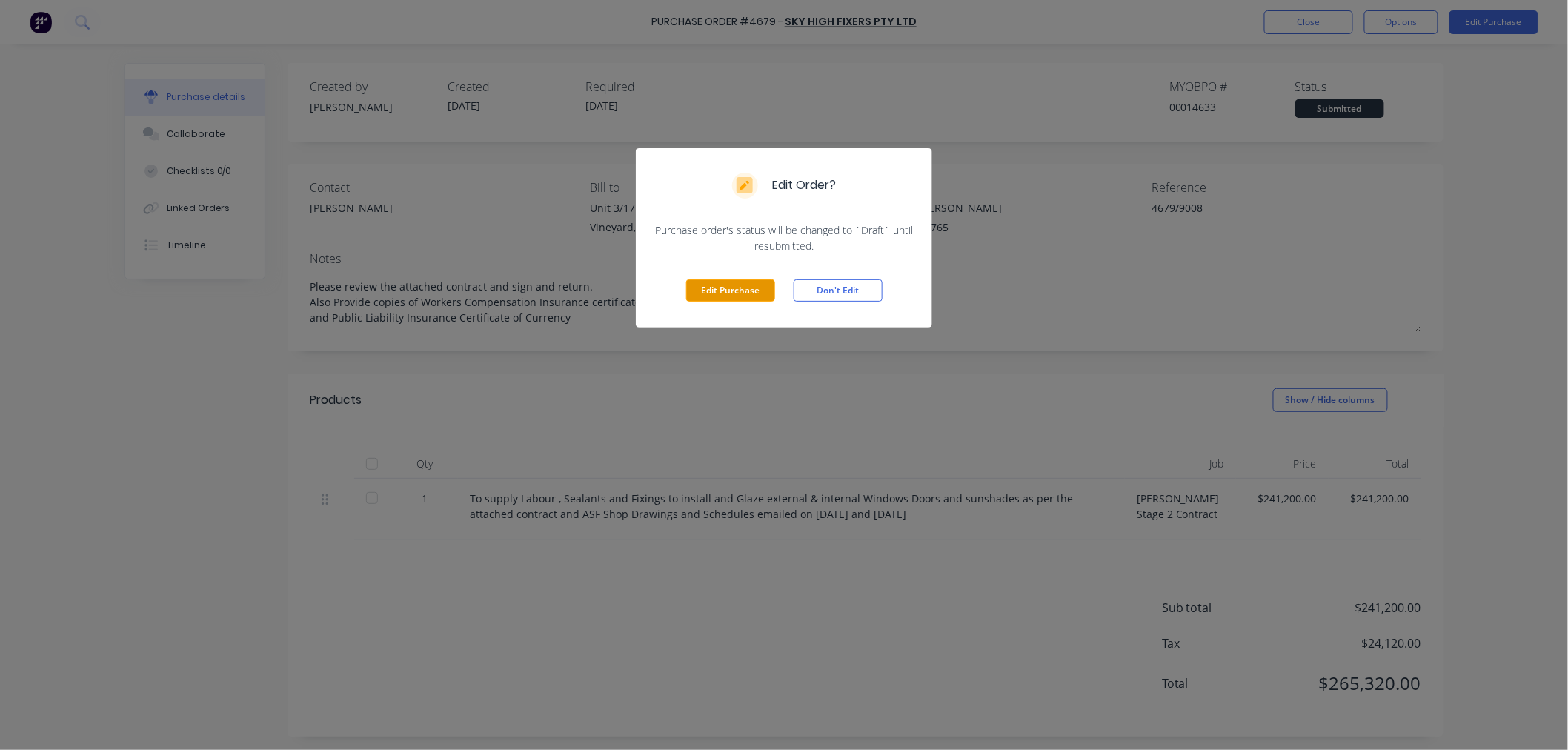
click at [742, 290] on button "Edit Purchase" at bounding box center [731, 290] width 89 height 22
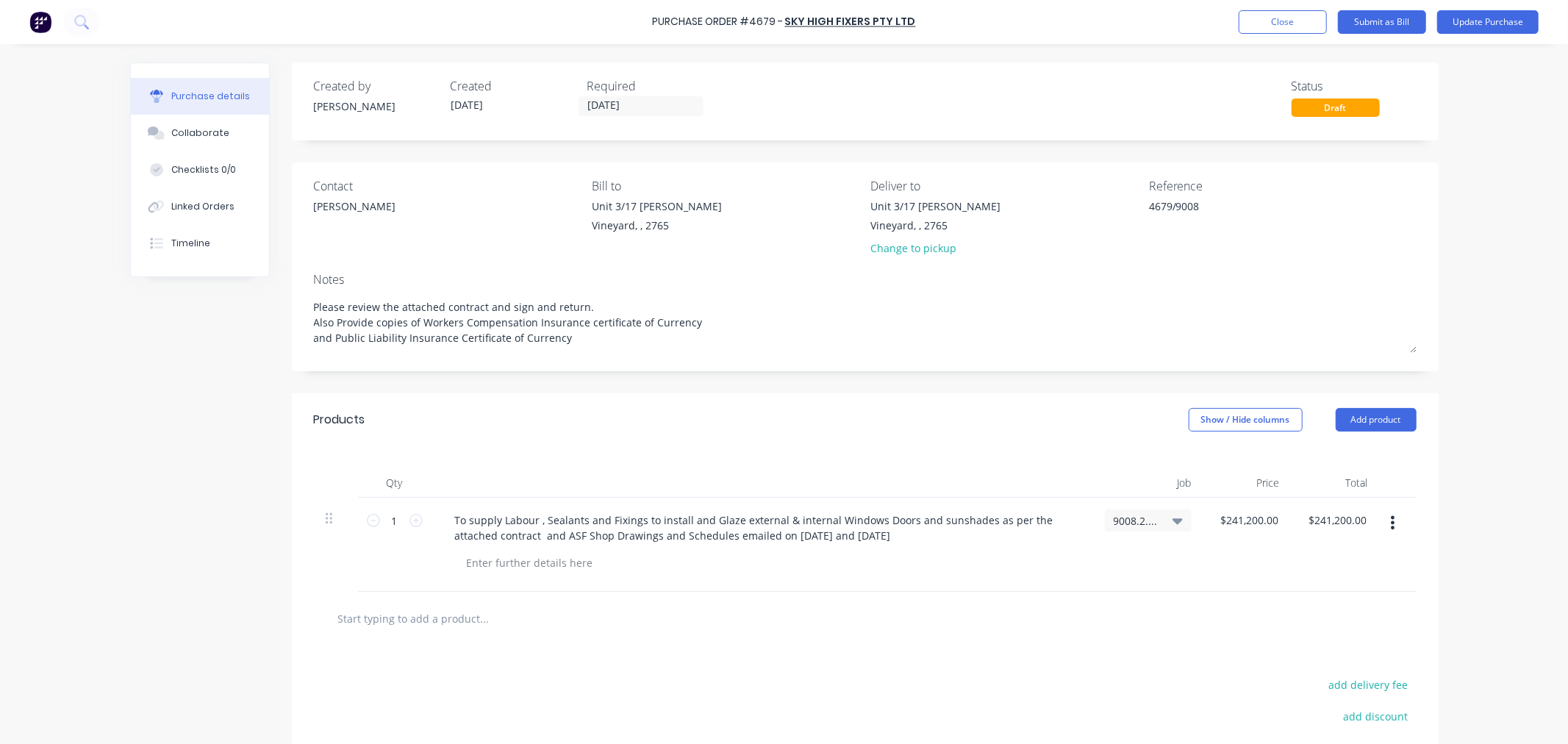
click at [402, 614] on input "text" at bounding box center [484, 618] width 294 height 29
click at [446, 621] on input "text" at bounding box center [484, 618] width 294 height 29
paste input "External Windows & Doors - Swing Doors (87.6mx $134)"
type textarea "x"
type input "External Windows & Doors - Swing Doors (87.6mx $134)"
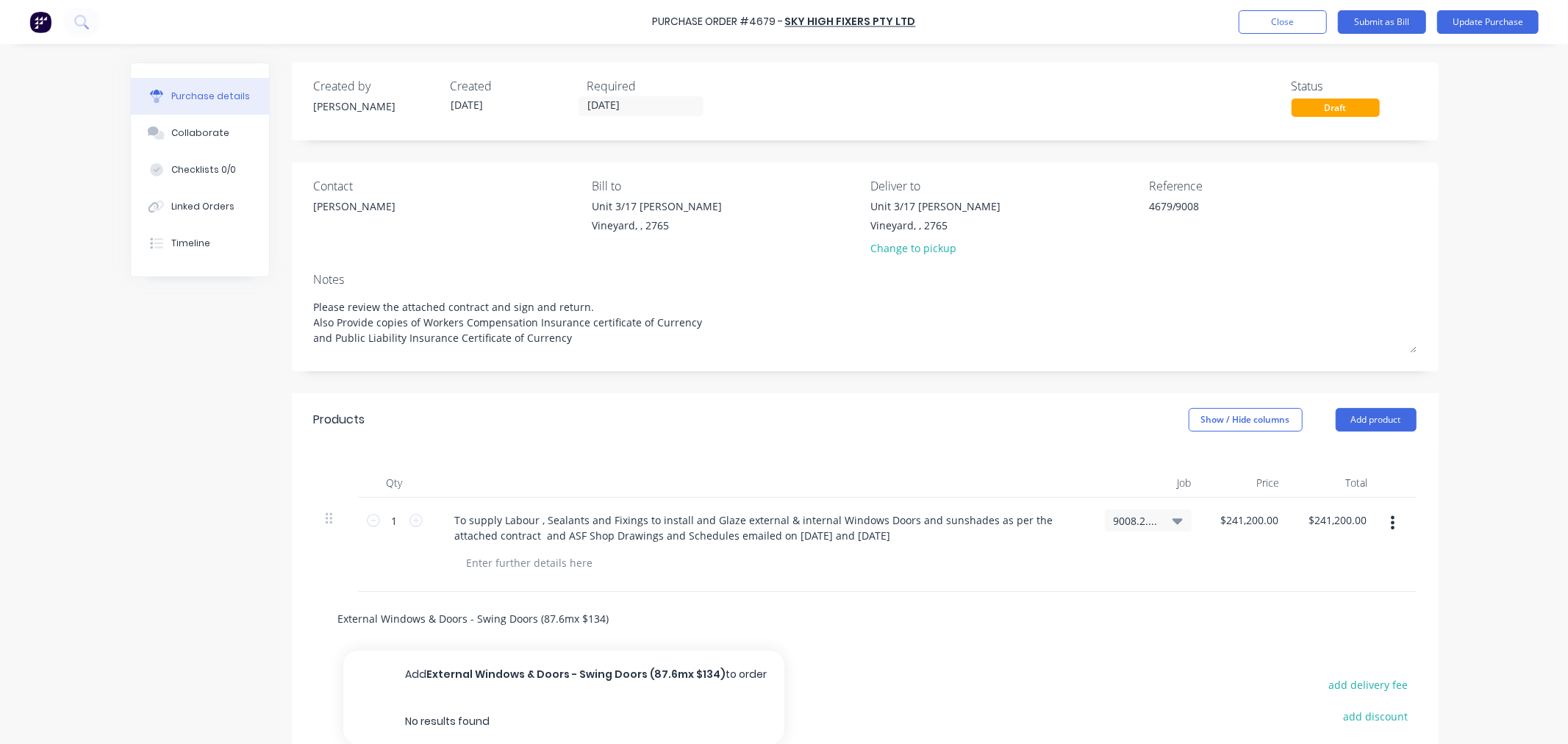
drag, startPoint x: 611, startPoint y: 624, endPoint x: 238, endPoint y: 593, distance: 374.3
click at [238, 593] on div "Created by Craig Created 28/07/25 Required 25/08/25 Status Draft Contact Edson …" at bounding box center [784, 475] width 1308 height 825
type textarea "x"
type input "f"
type textarea "x"
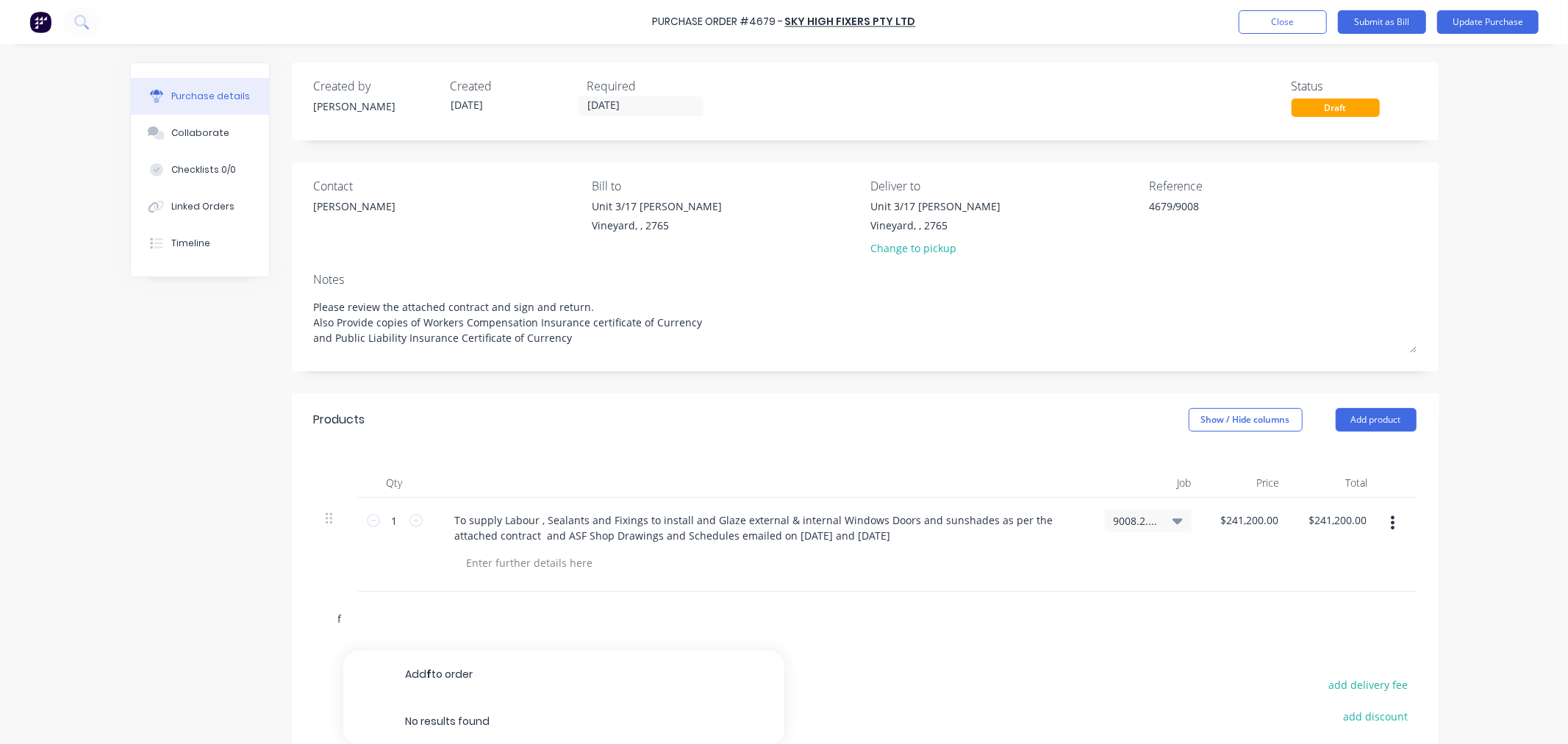
type input "fi"
type textarea "x"
type input "fix"
type textarea "x"
type input "fixi"
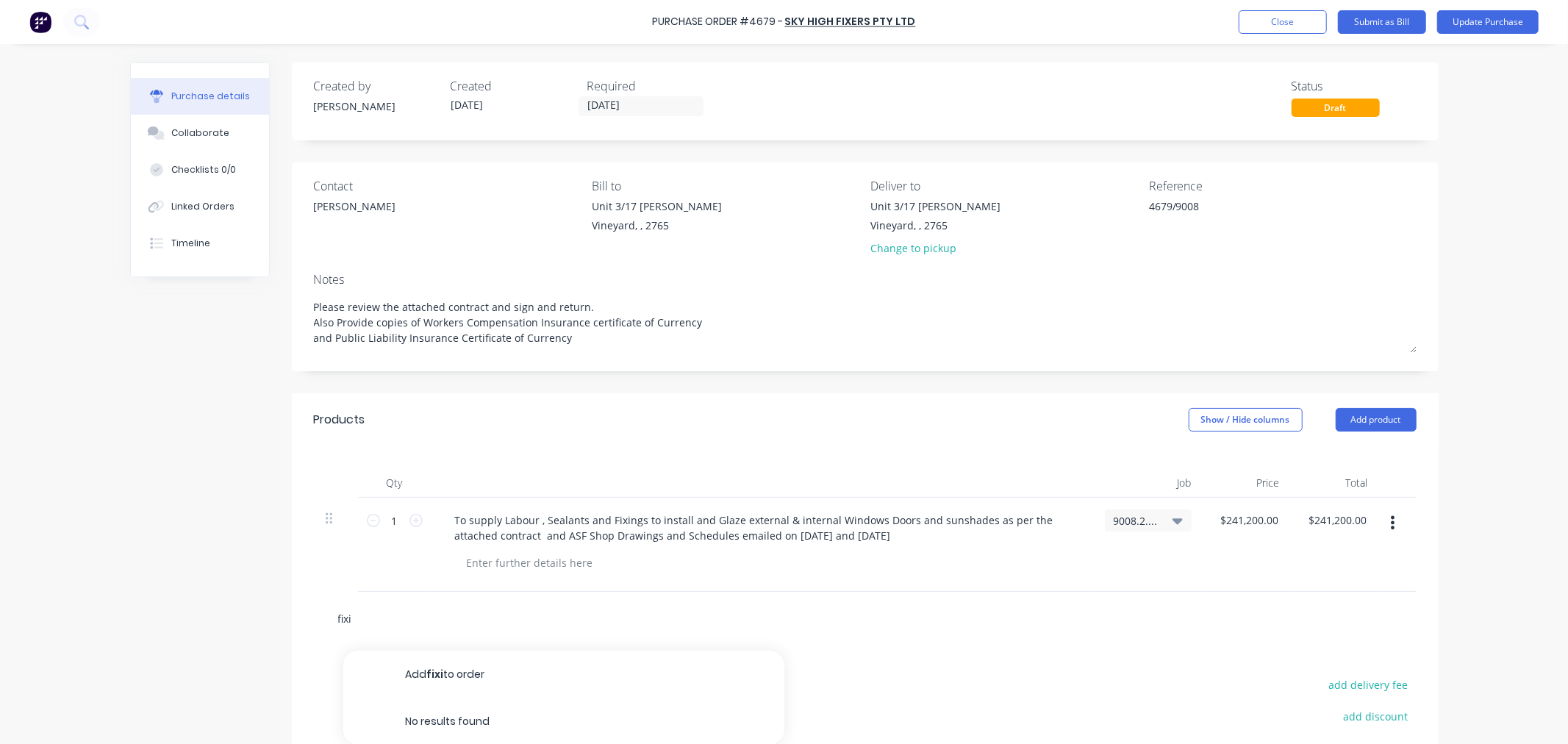
type textarea "x"
type input "fixin"
type textarea "x"
type input "fixing"
type textarea "x"
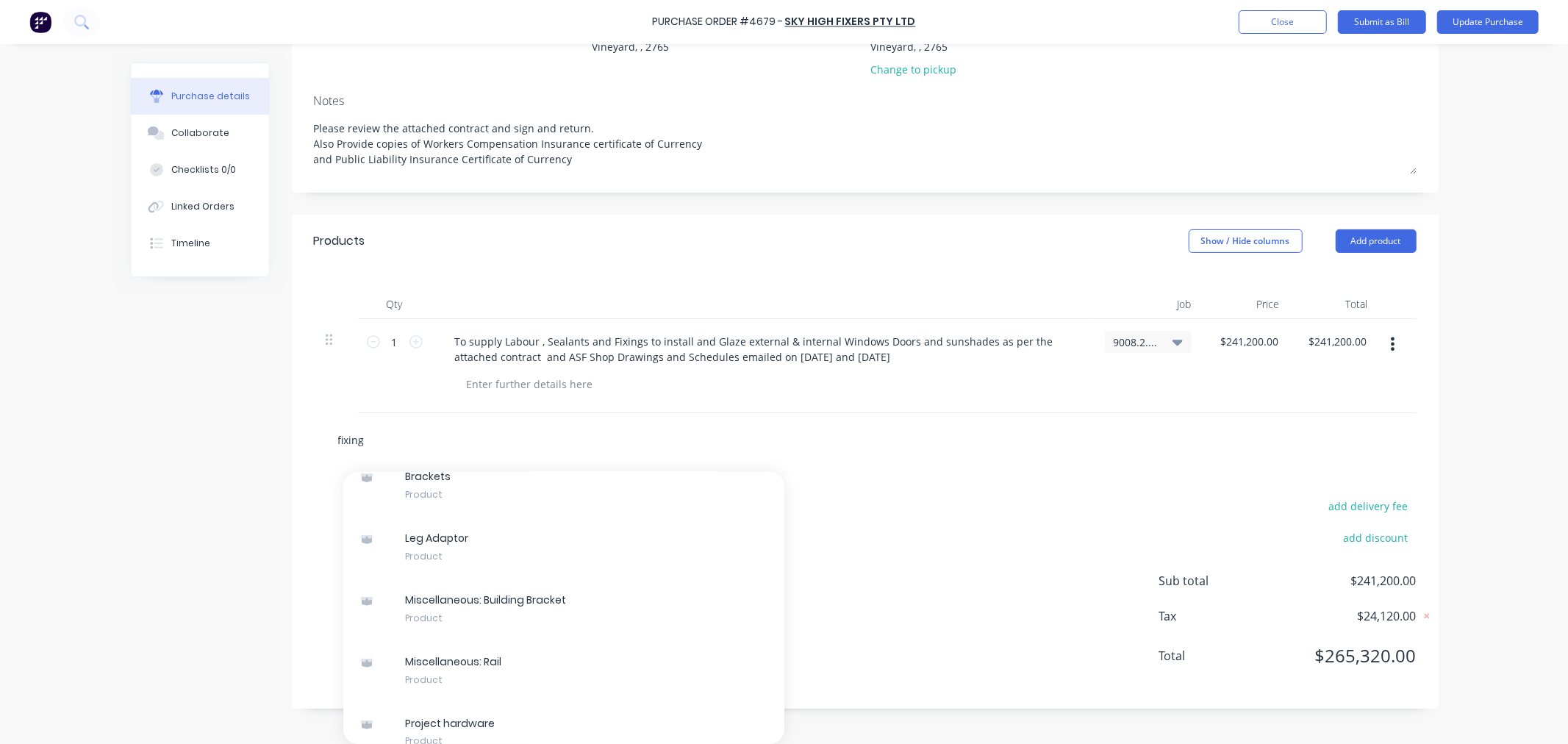
scroll to position [34174, 0]
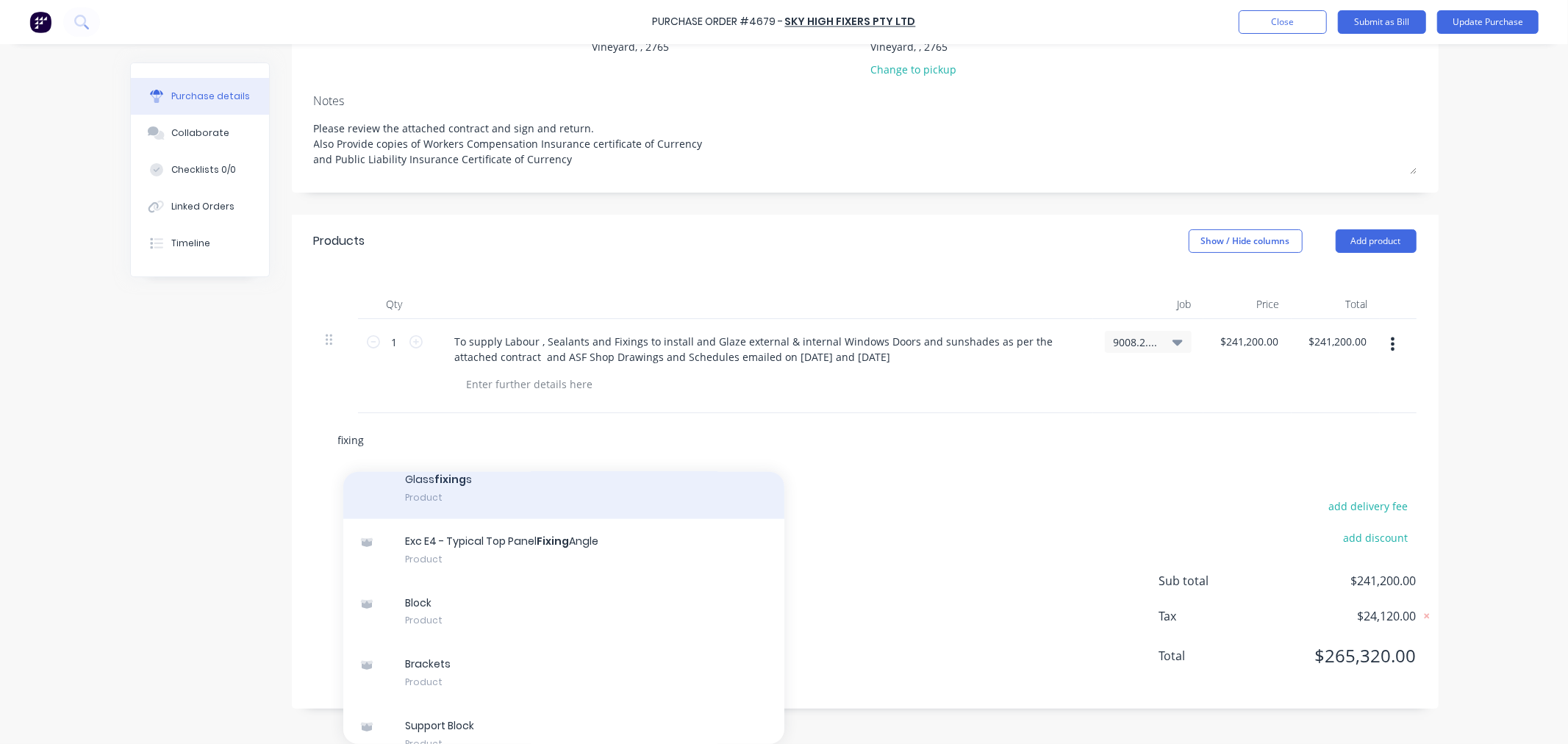
type input "fixing/"
type textarea "x"
type input "fixing/g"
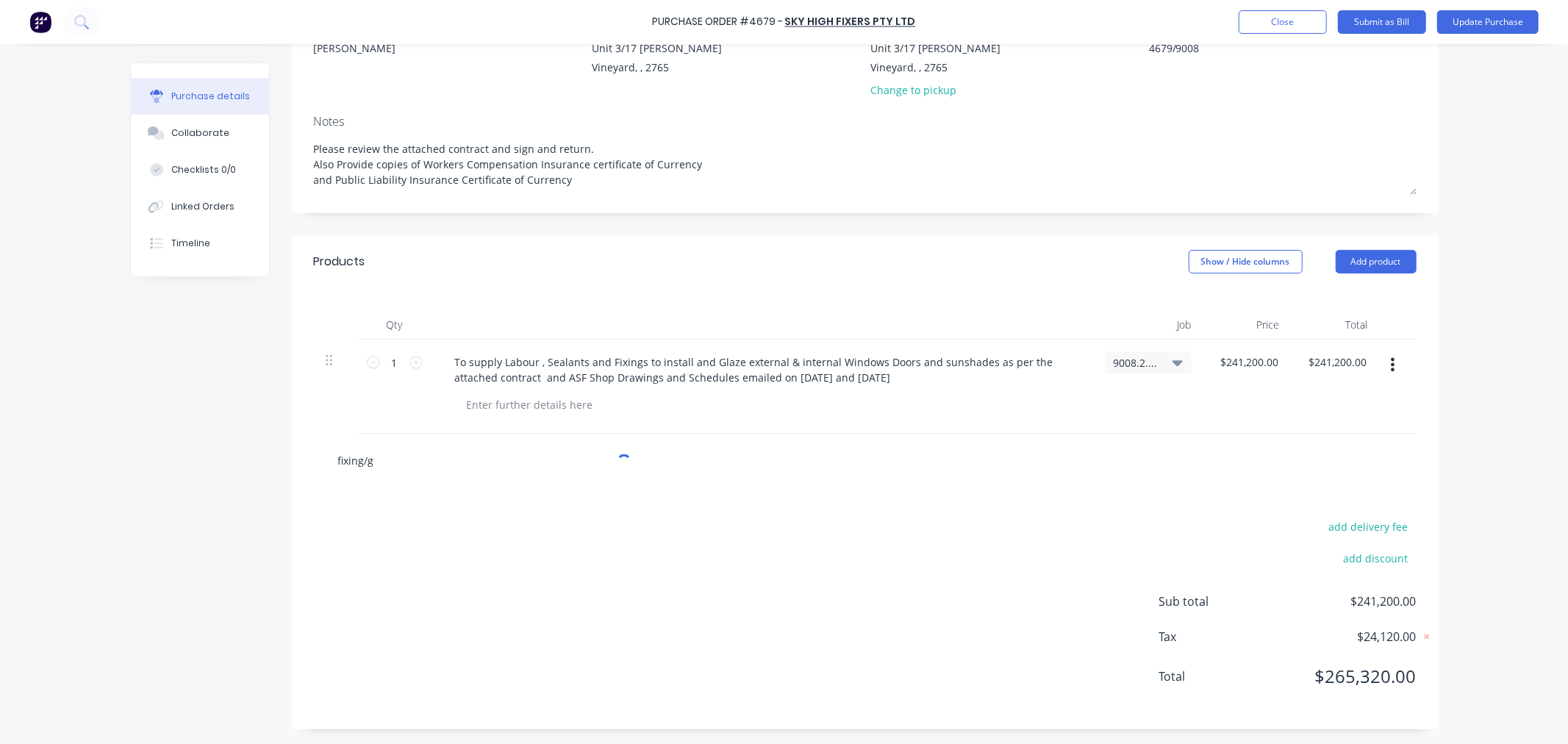
scroll to position [159, 0]
type textarea "x"
type input "fixing/gl"
type textarea "x"
type input "fixing/gla"
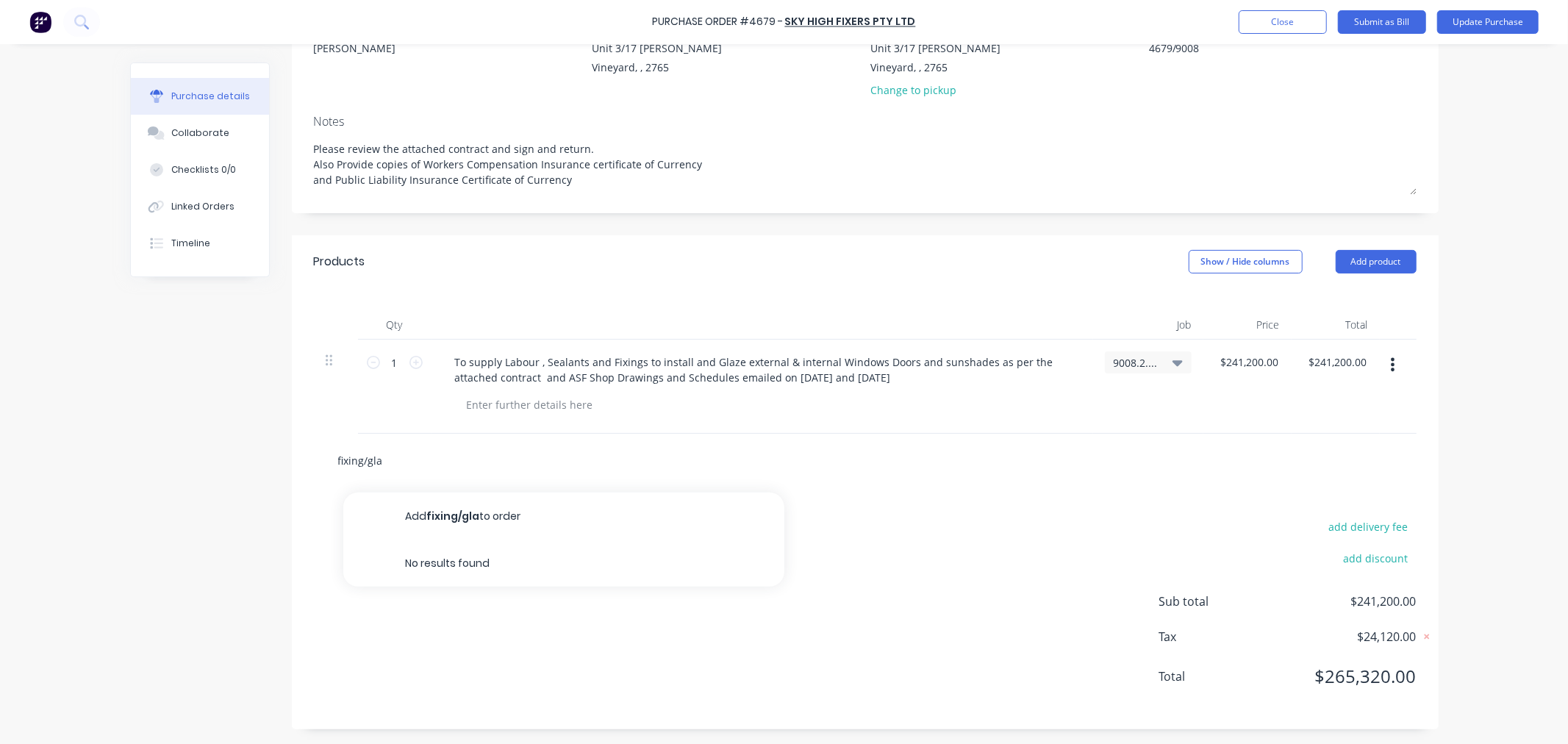
type textarea "x"
type input "fixing/glaz"
type textarea "x"
type input "fixing/gla"
type textarea "x"
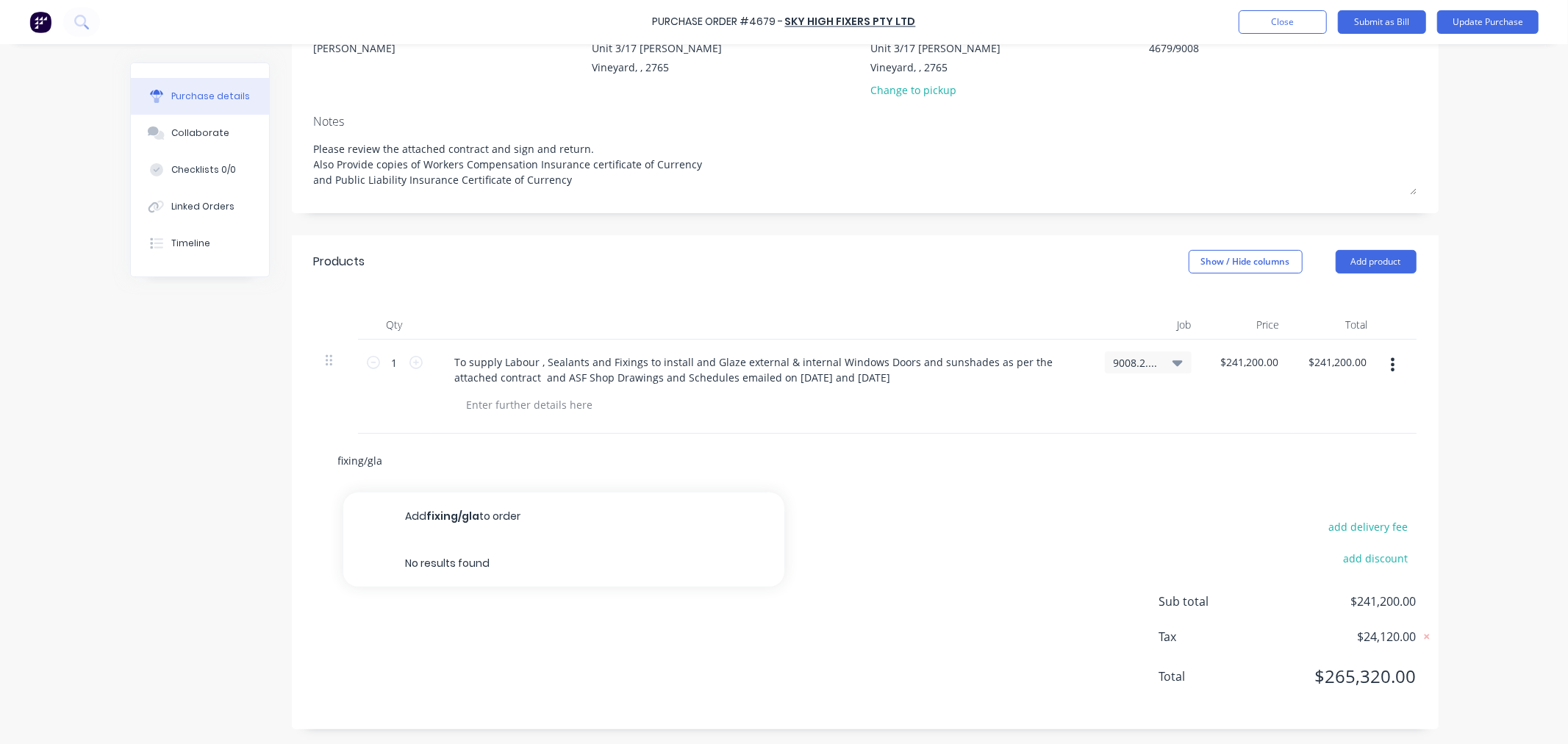
type input "fixing/gl"
type textarea "x"
type input "fixing/g"
type textarea "x"
type input "fixing/"
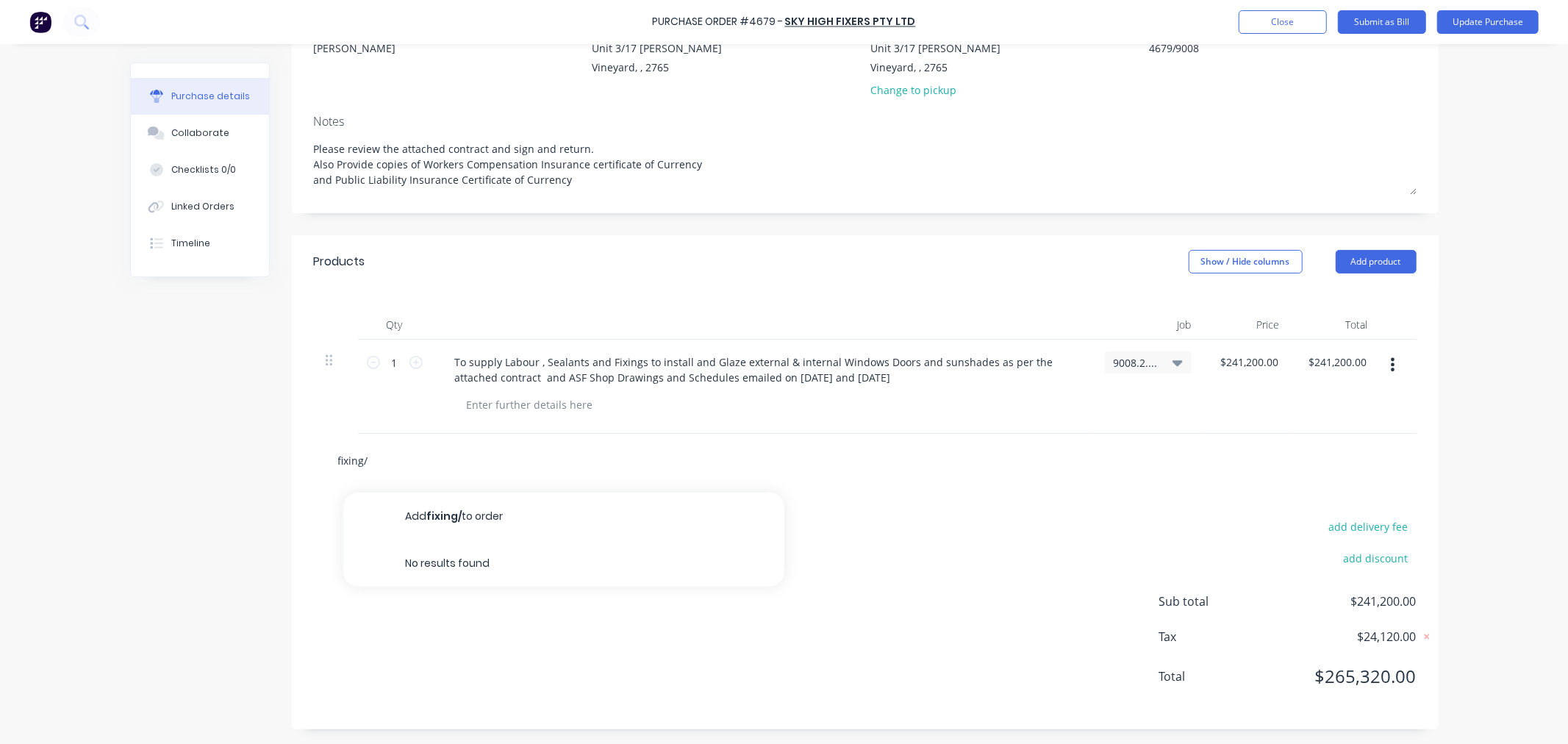
type textarea "x"
type input "fixing"
type textarea "x"
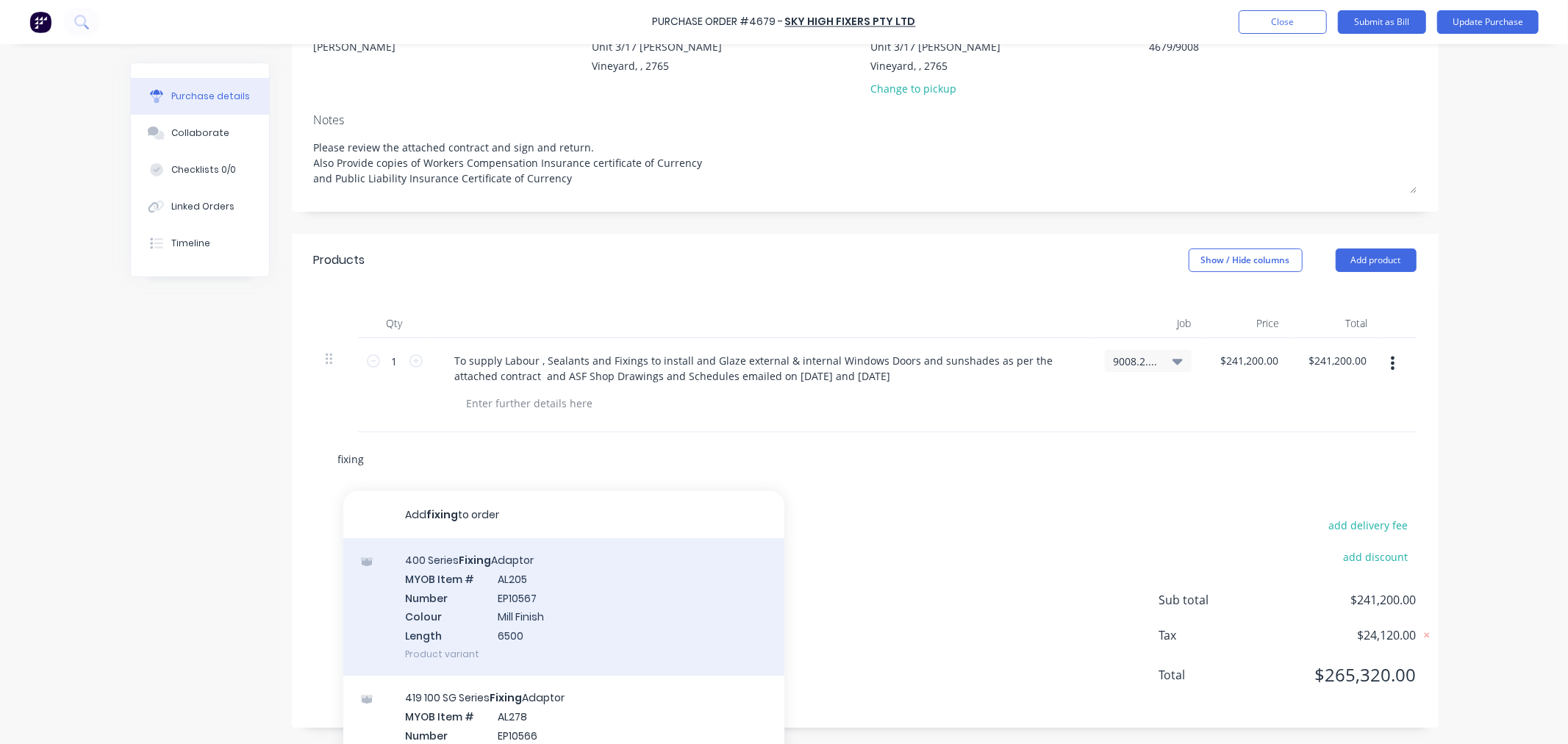
scroll to position [180, 0]
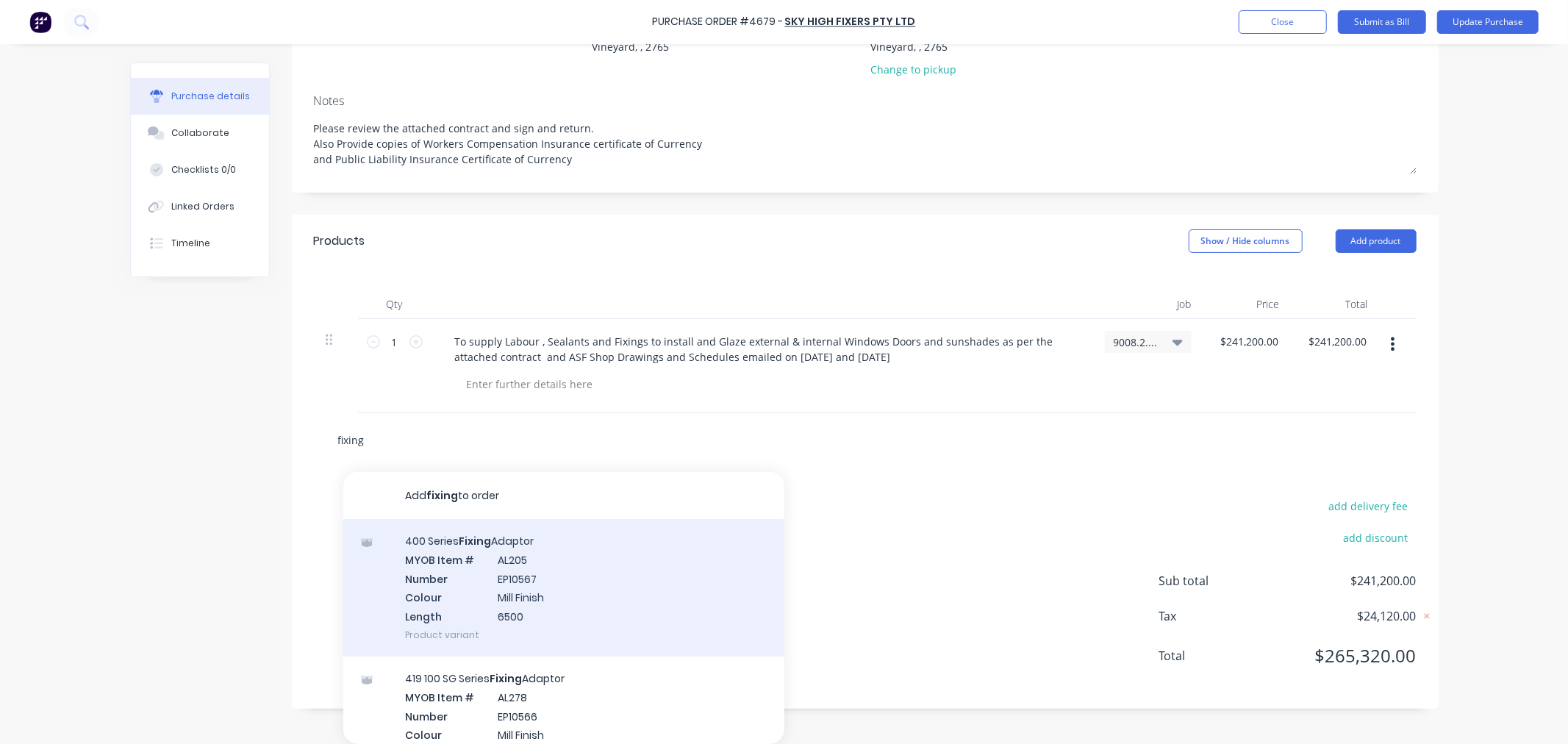
type input "fixing"
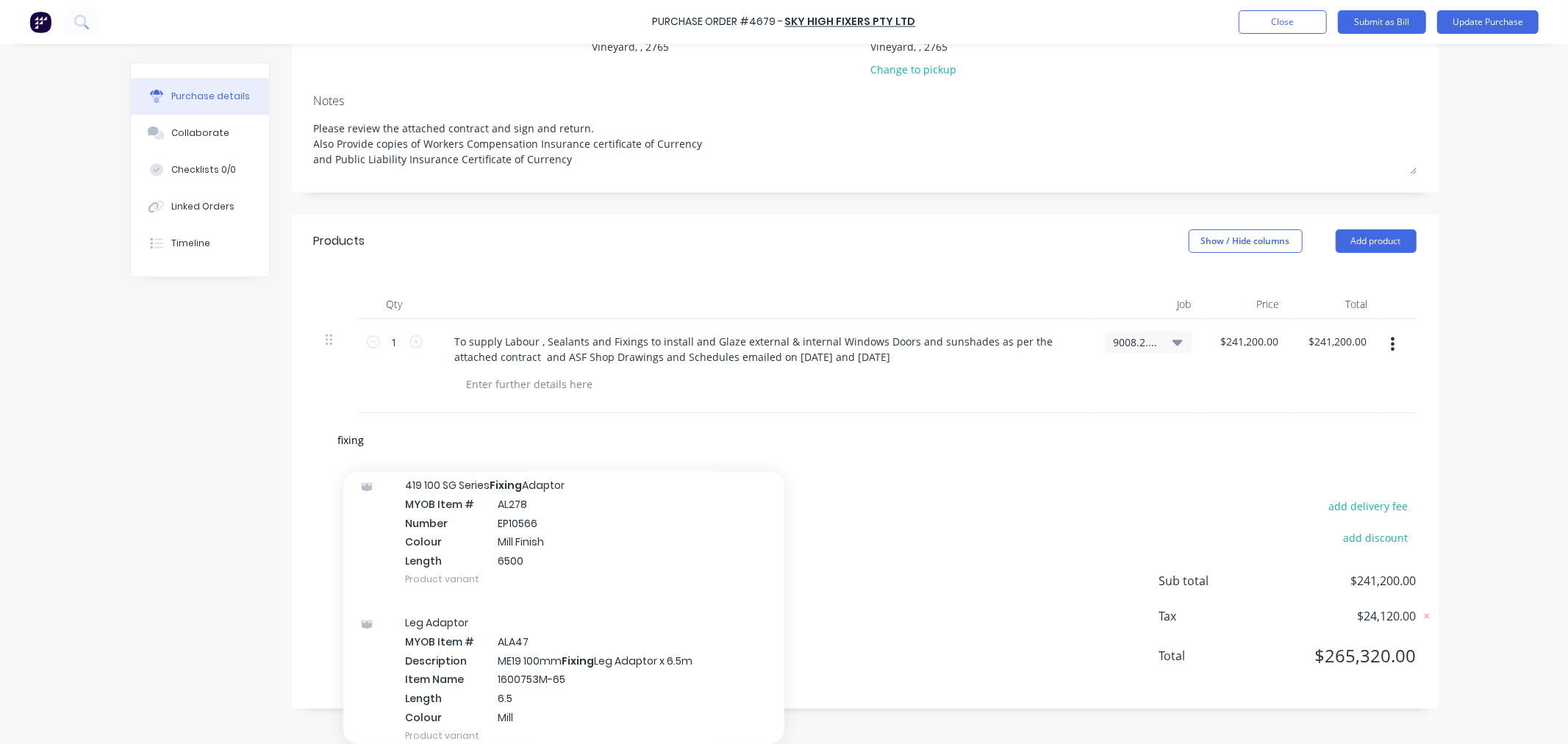
click at [766, 640] on div "Add fixing to order 400 Series Fixing Adaptor MYOB Item # AL205 Number EP10567 …" at bounding box center [564, 608] width 441 height 272
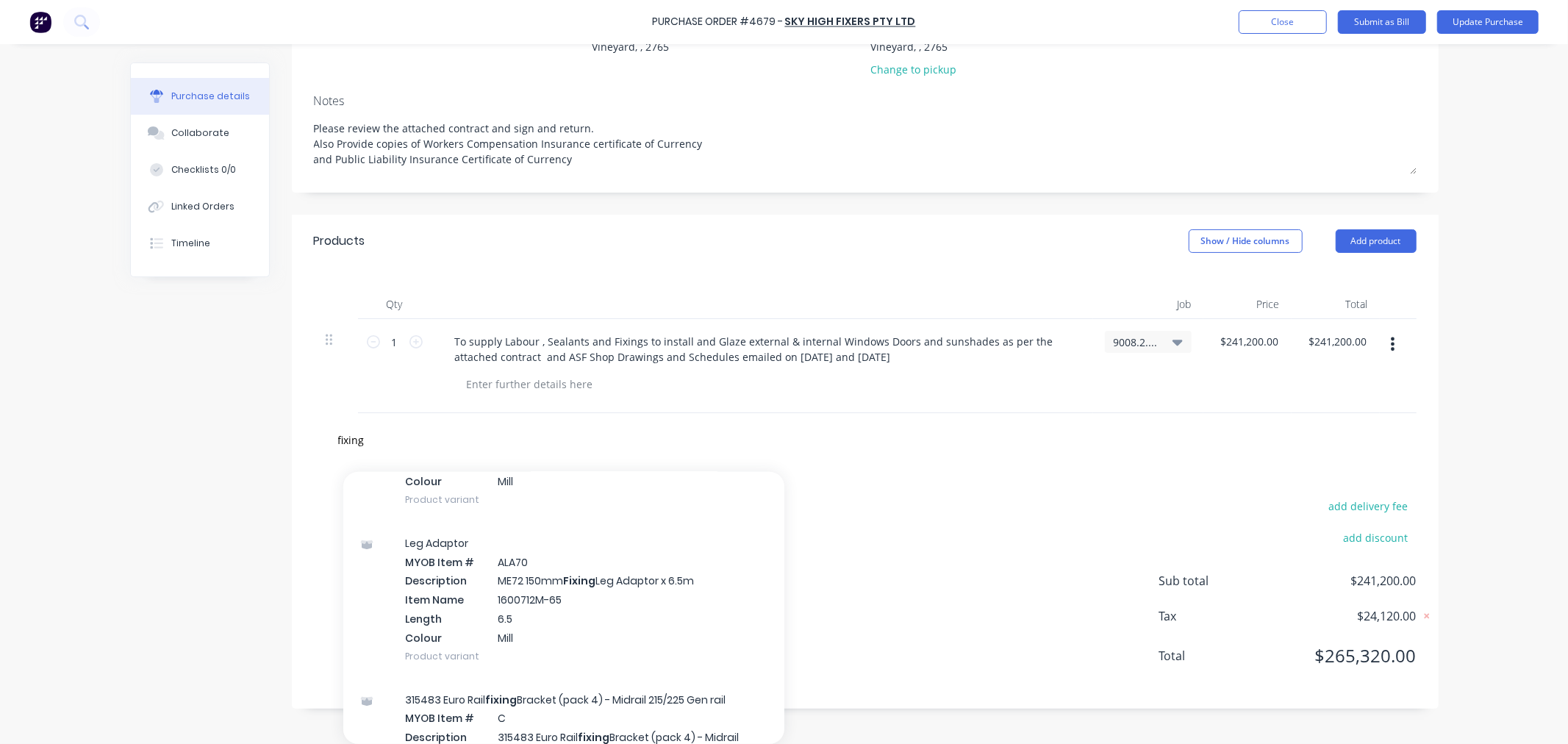
click at [766, 640] on div "Add fixing to order 400 Series Fixing Adaptor MYOB Item # AL205 Number EP10567 …" at bounding box center [564, 608] width 441 height 272
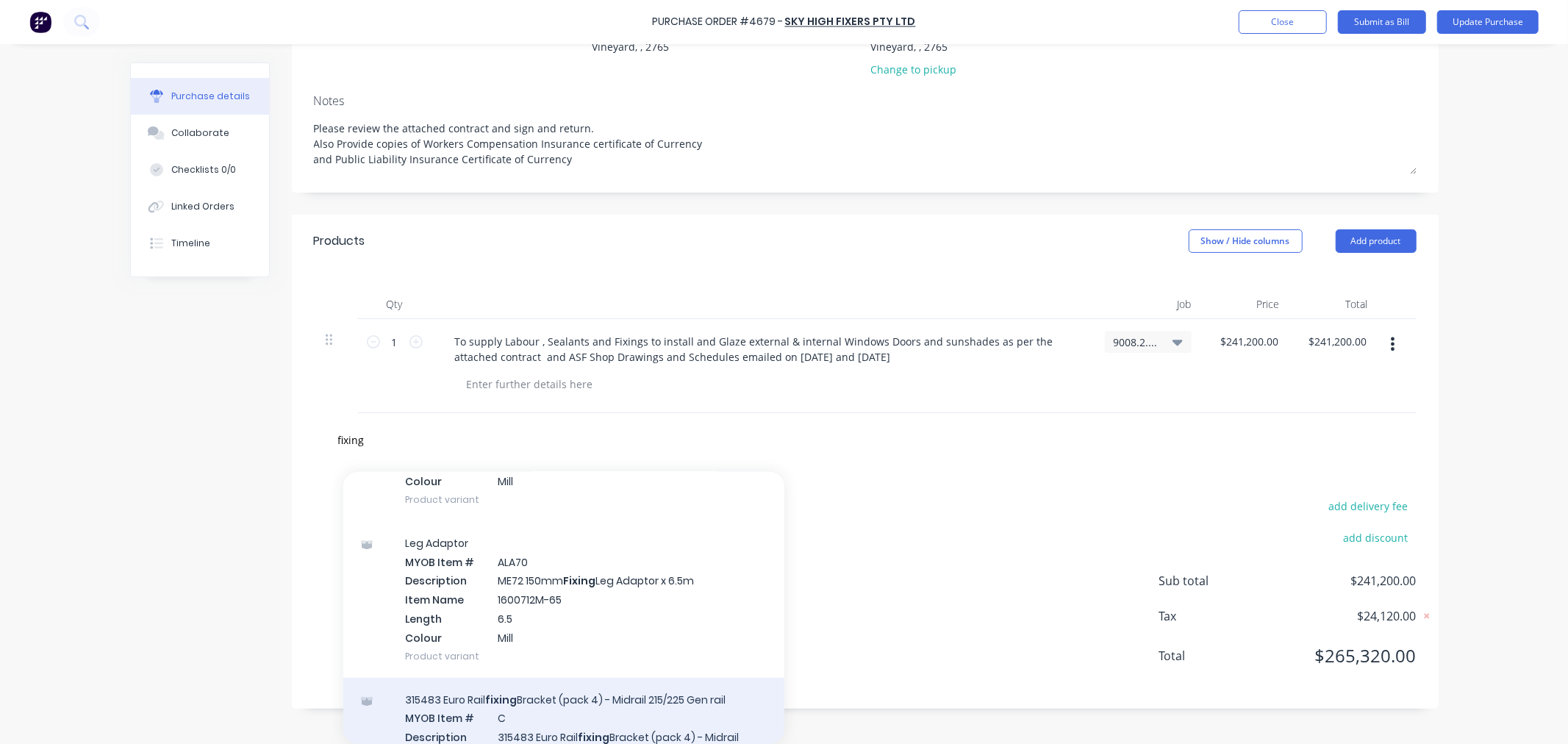
scroll to position [475, 0]
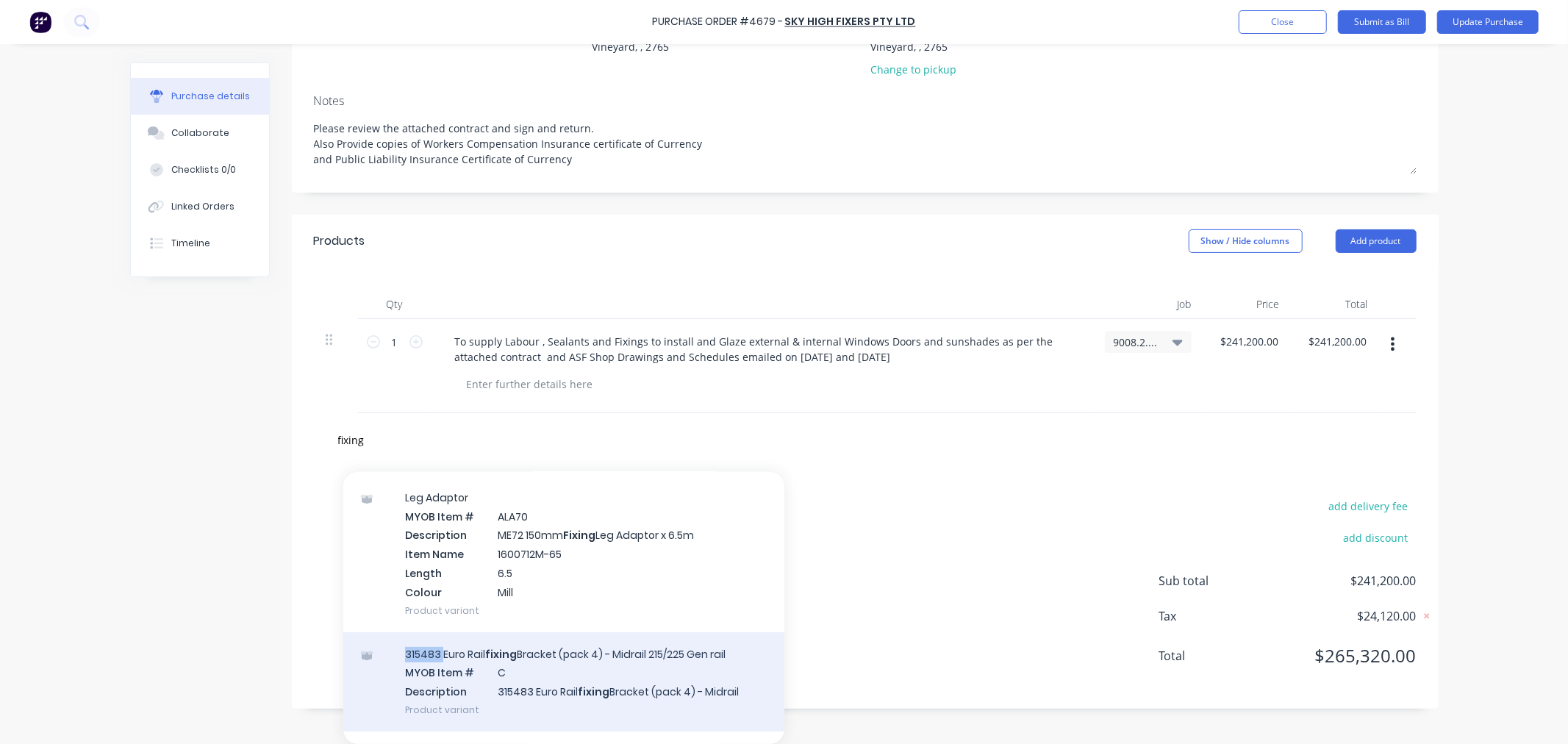
click at [765, 640] on div "315483 Euro Rail fixing Bracket (pack 4) - Midrail 215/225 Gen rail MYOB Item #…" at bounding box center [564, 682] width 441 height 100
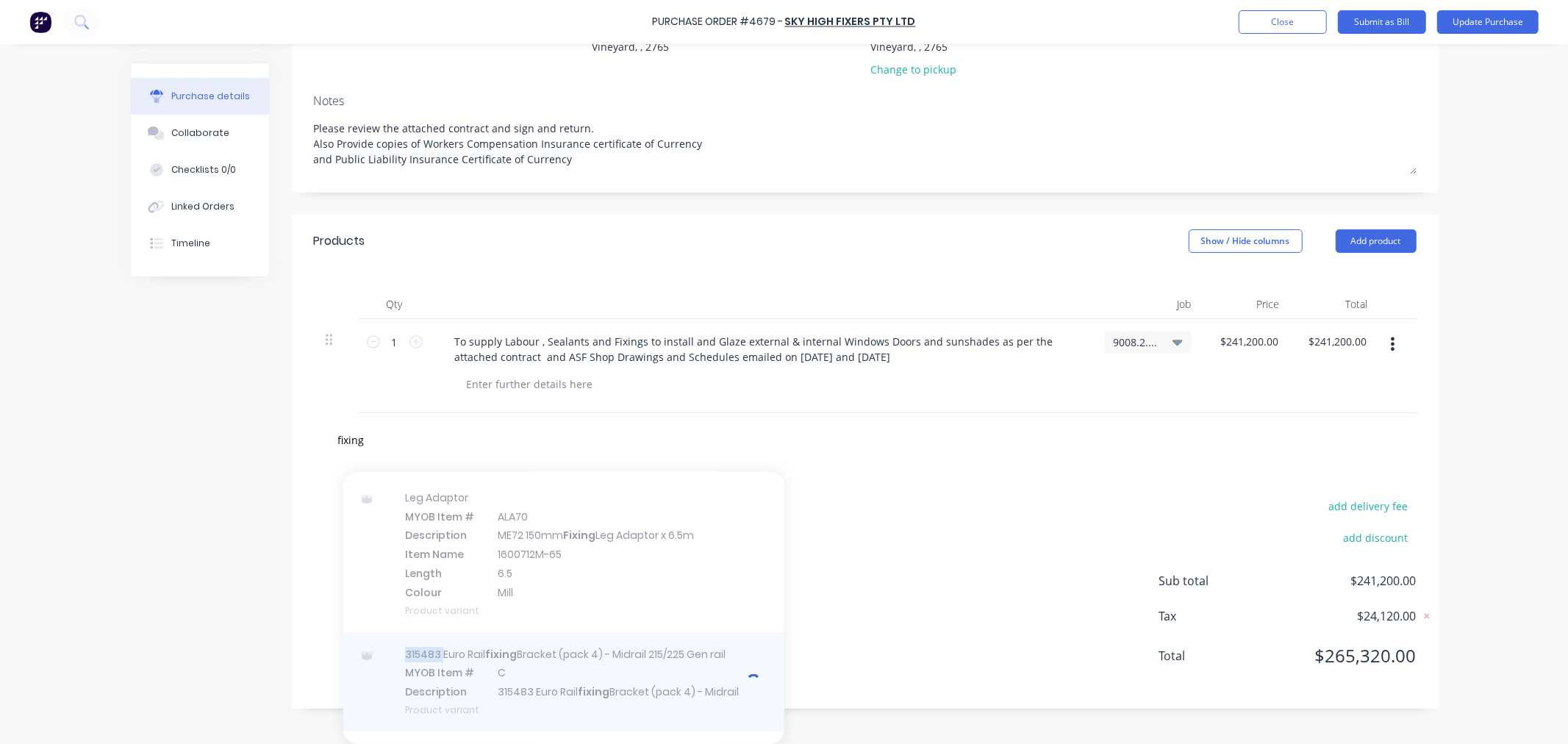
type textarea "x"
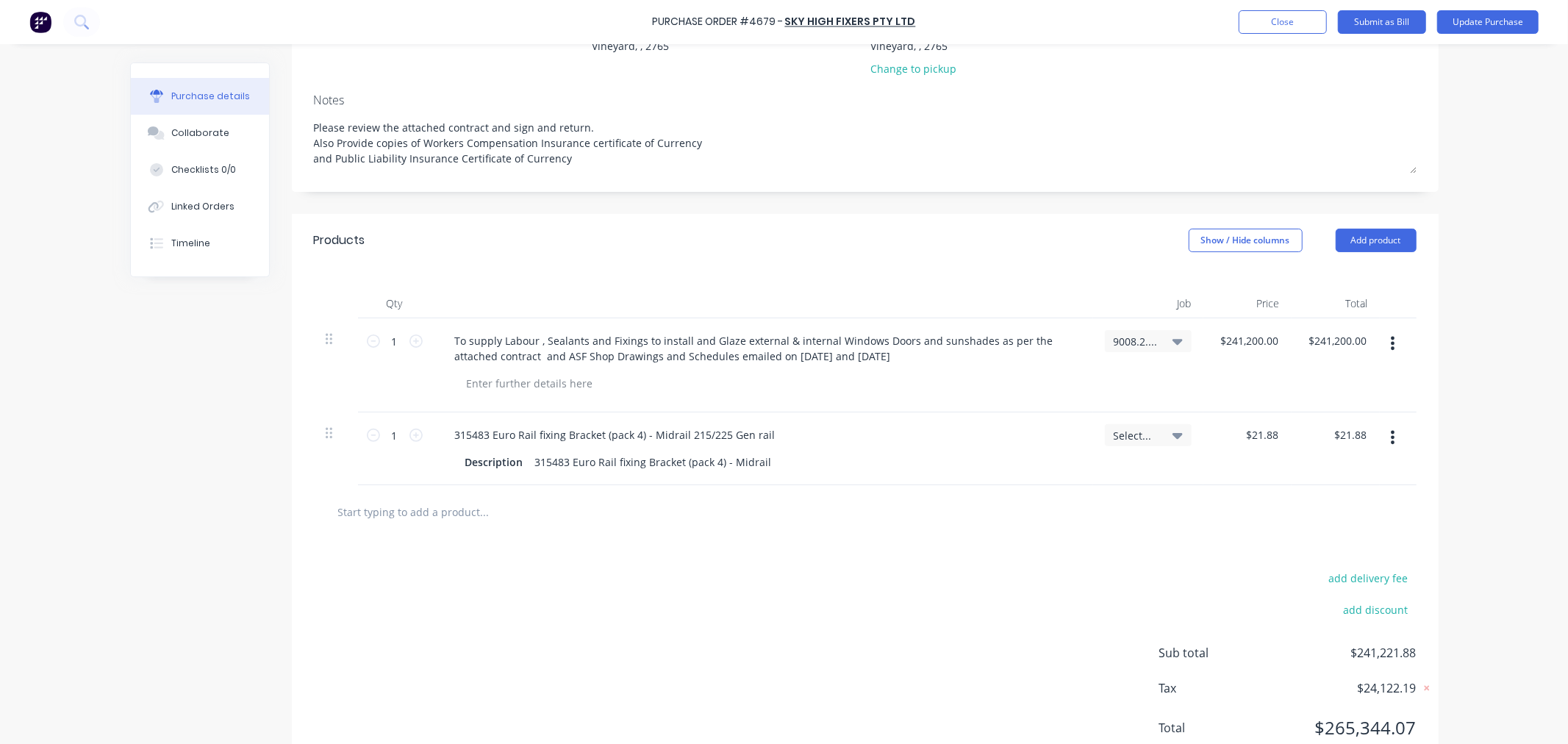
click at [1391, 432] on icon "button" at bounding box center [1392, 437] width 4 height 13
click at [1297, 567] on button "Delete" at bounding box center [1348, 564] width 125 height 29
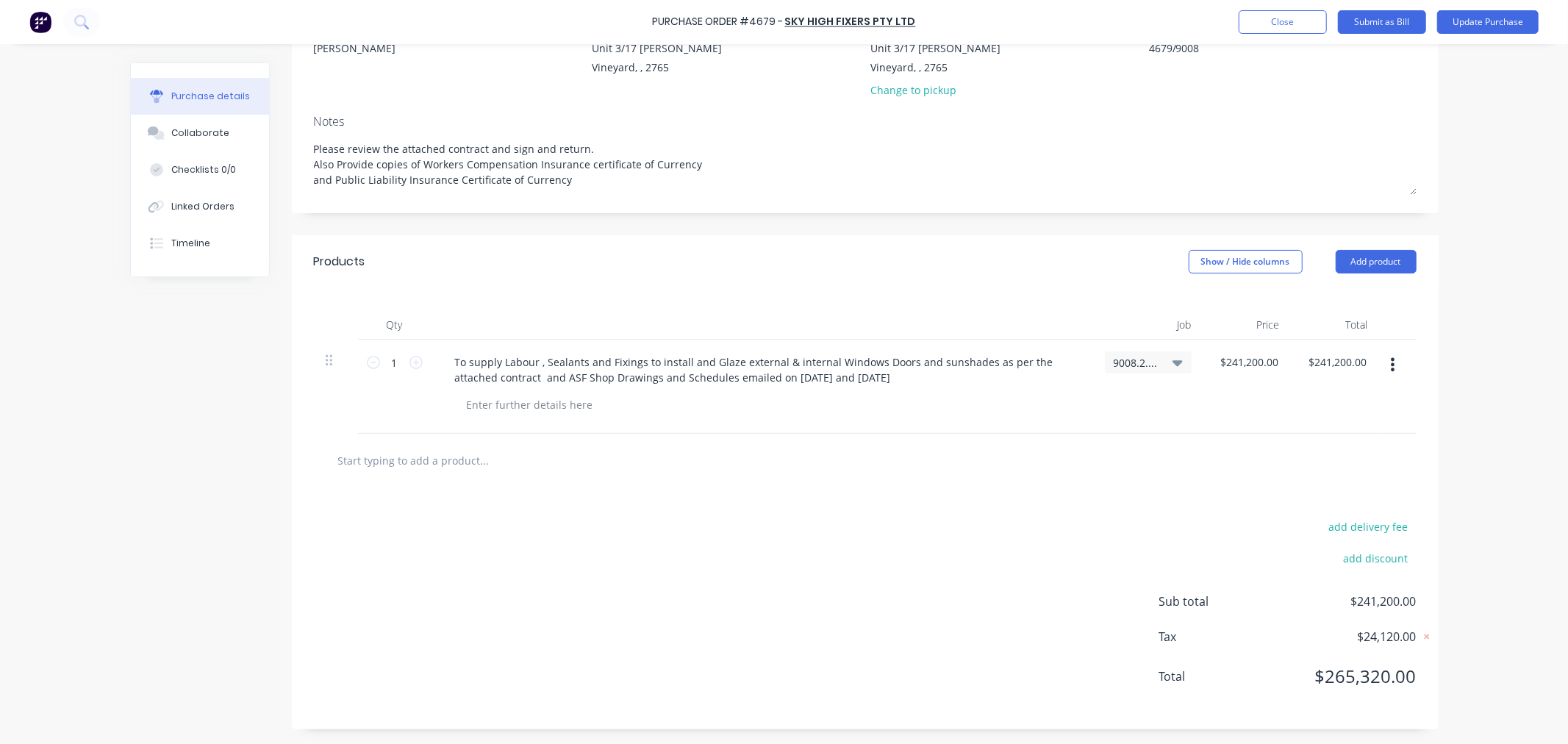
scroll to position [159, 0]
click at [402, 443] on div at bounding box center [865, 461] width 1103 height 53
click at [391, 461] on input "text" at bounding box center [484, 460] width 294 height 29
type textarea "x"
type input "f"
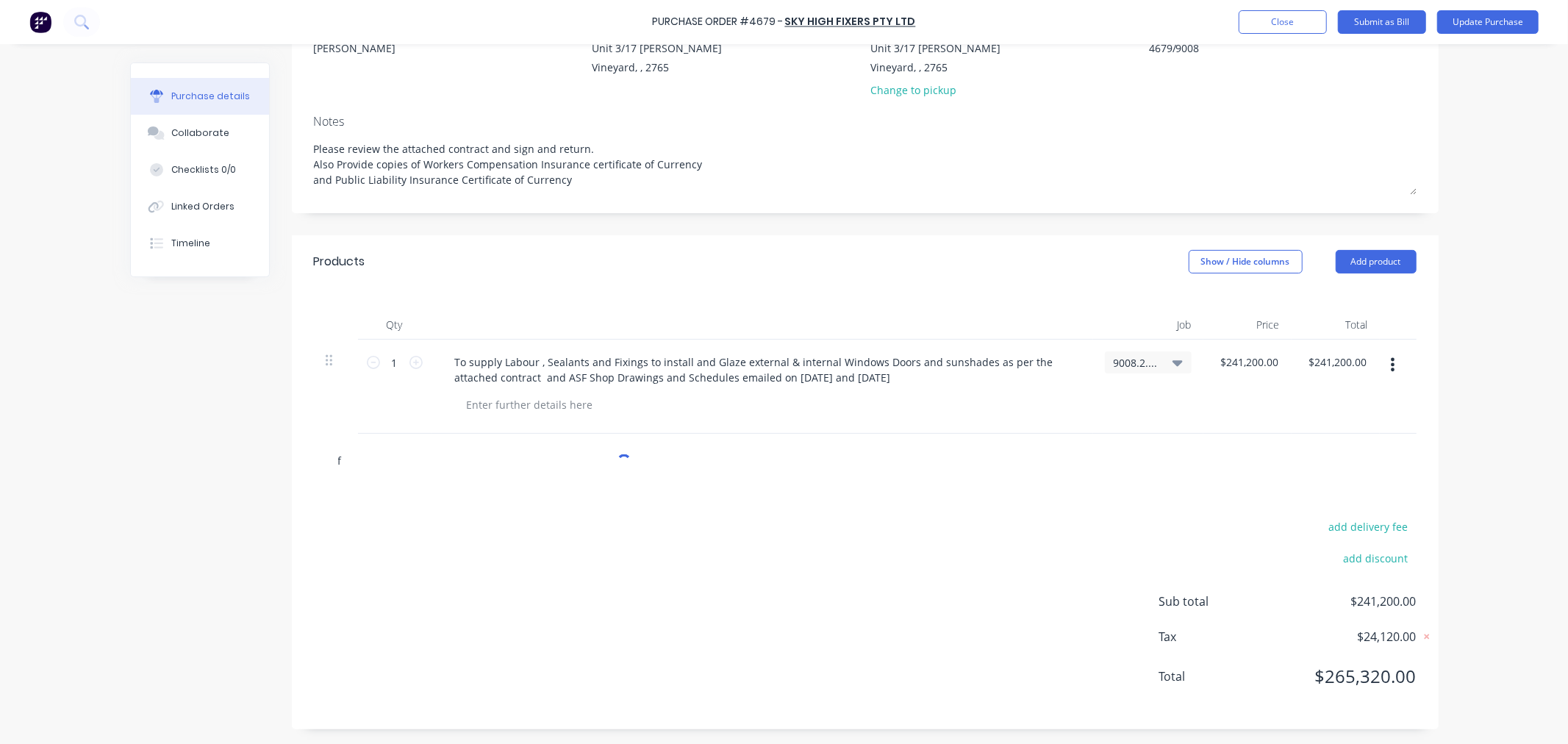
type textarea "x"
type input "fi"
type textarea "x"
type input "fix"
type textarea "x"
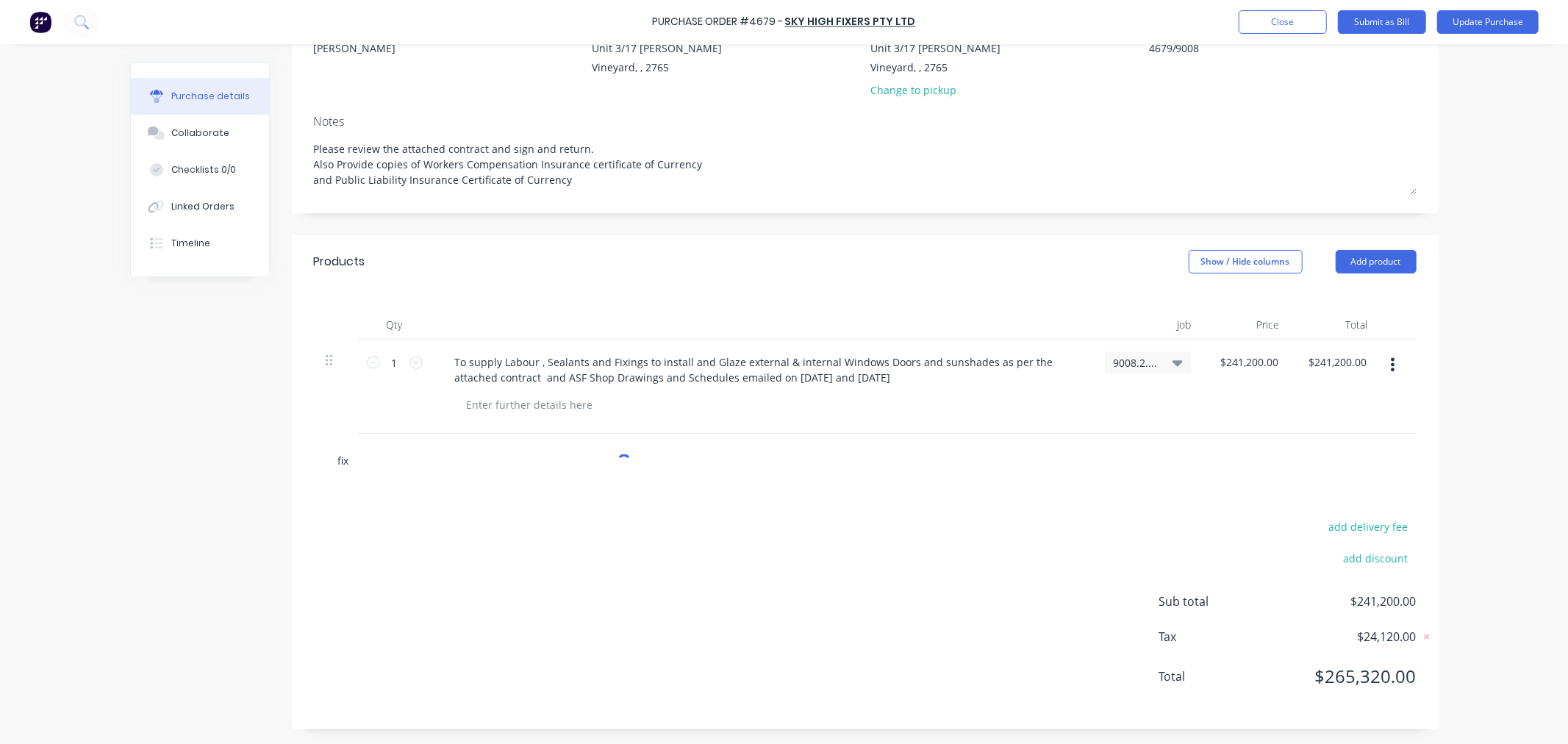
type input "fixi"
type textarea "x"
type input "fixin"
type textarea "x"
type input "fixing"
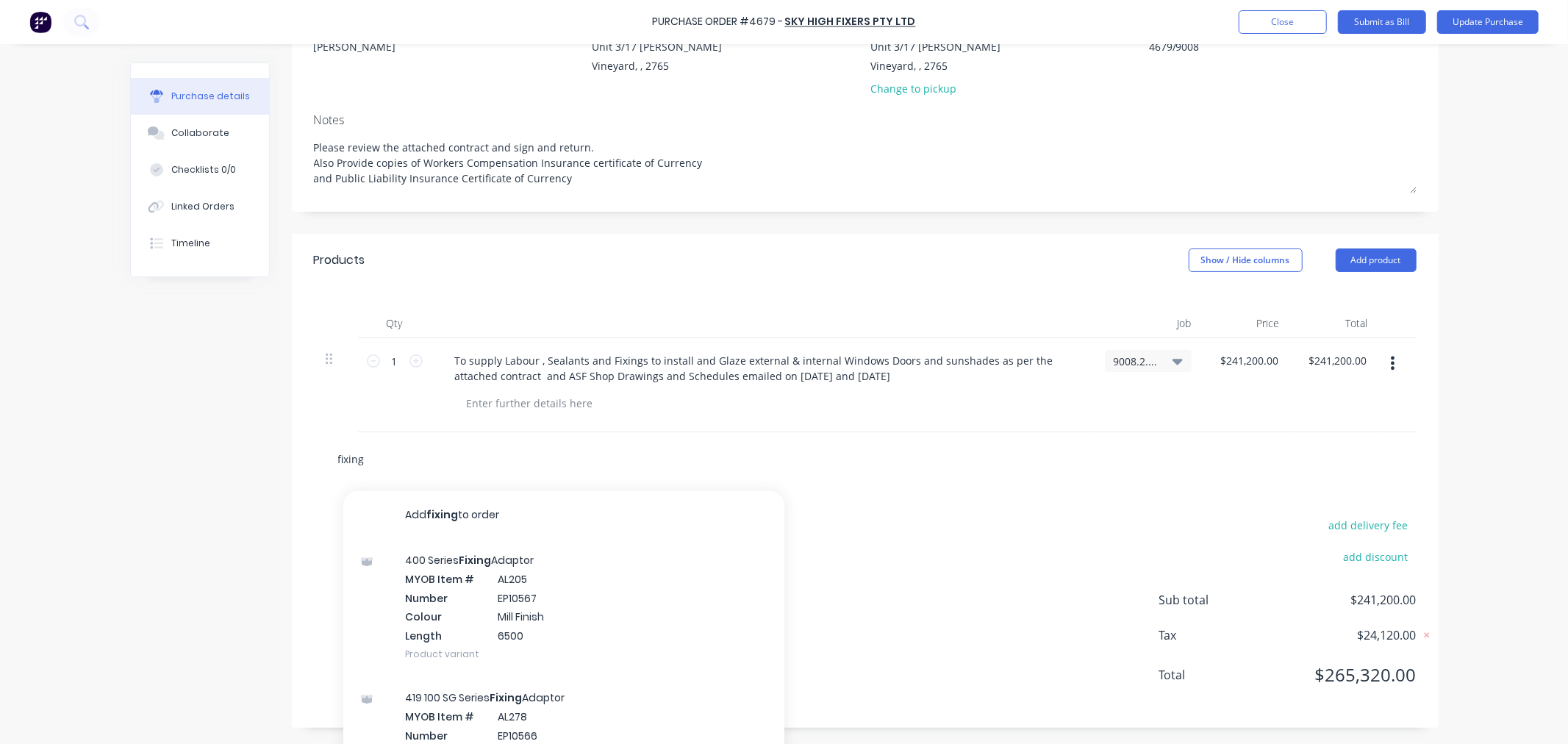
type textarea "x"
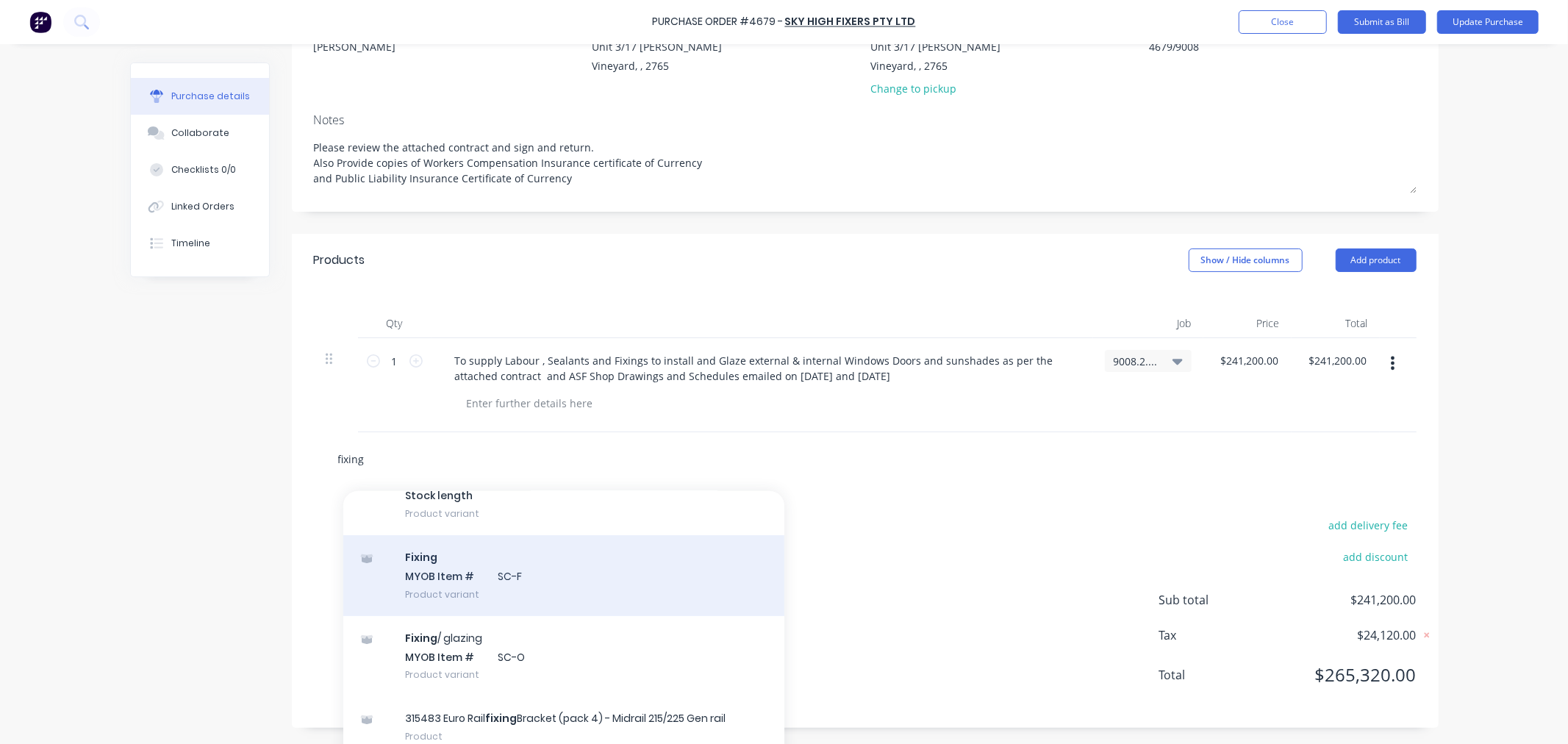
type input "fixing"
click at [467, 557] on div "Fixing MYOB Item # SC-F Product variant" at bounding box center [564, 575] width 441 height 81
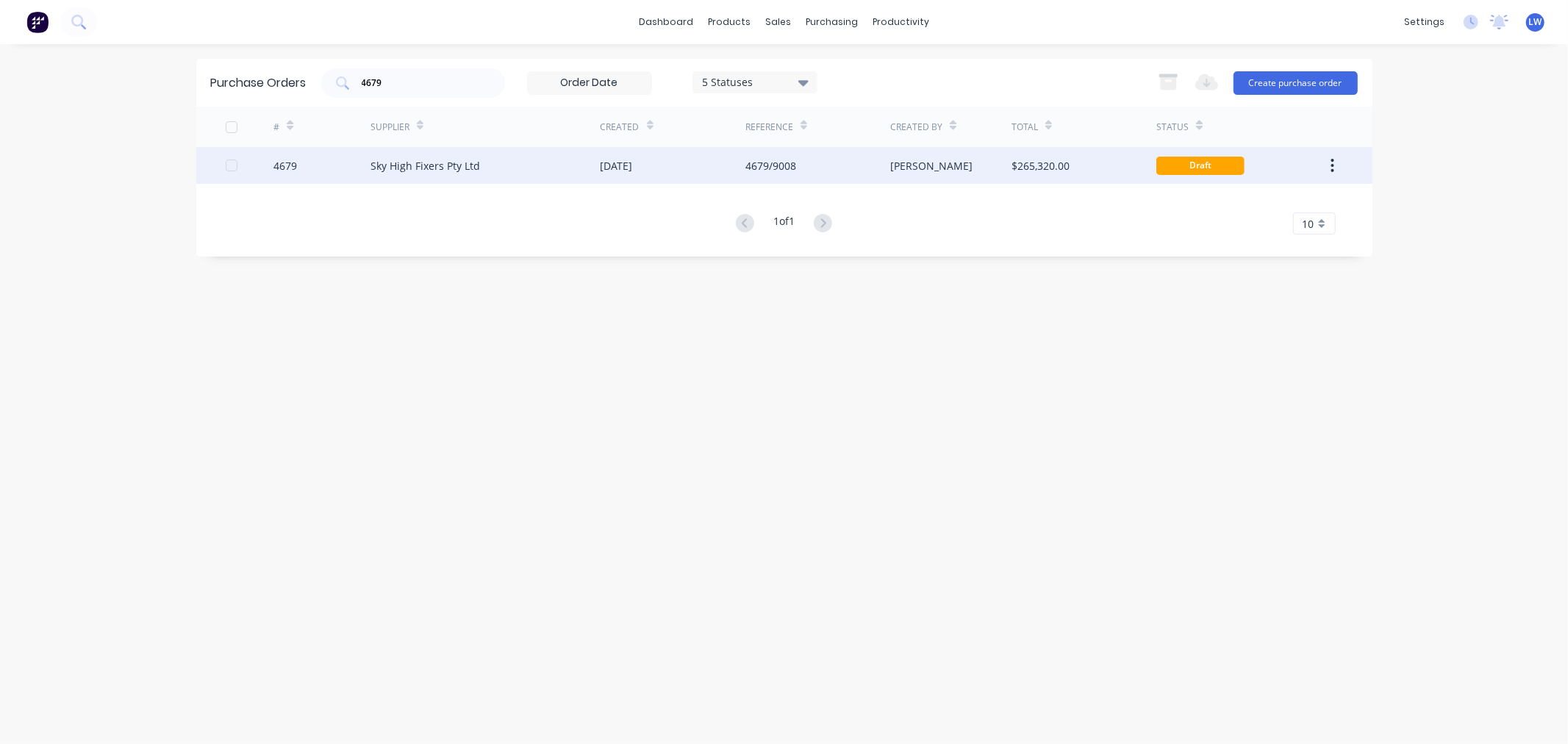
click at [438, 167] on div "Sky High Fixers Pty Ltd" at bounding box center [425, 166] width 110 height 16
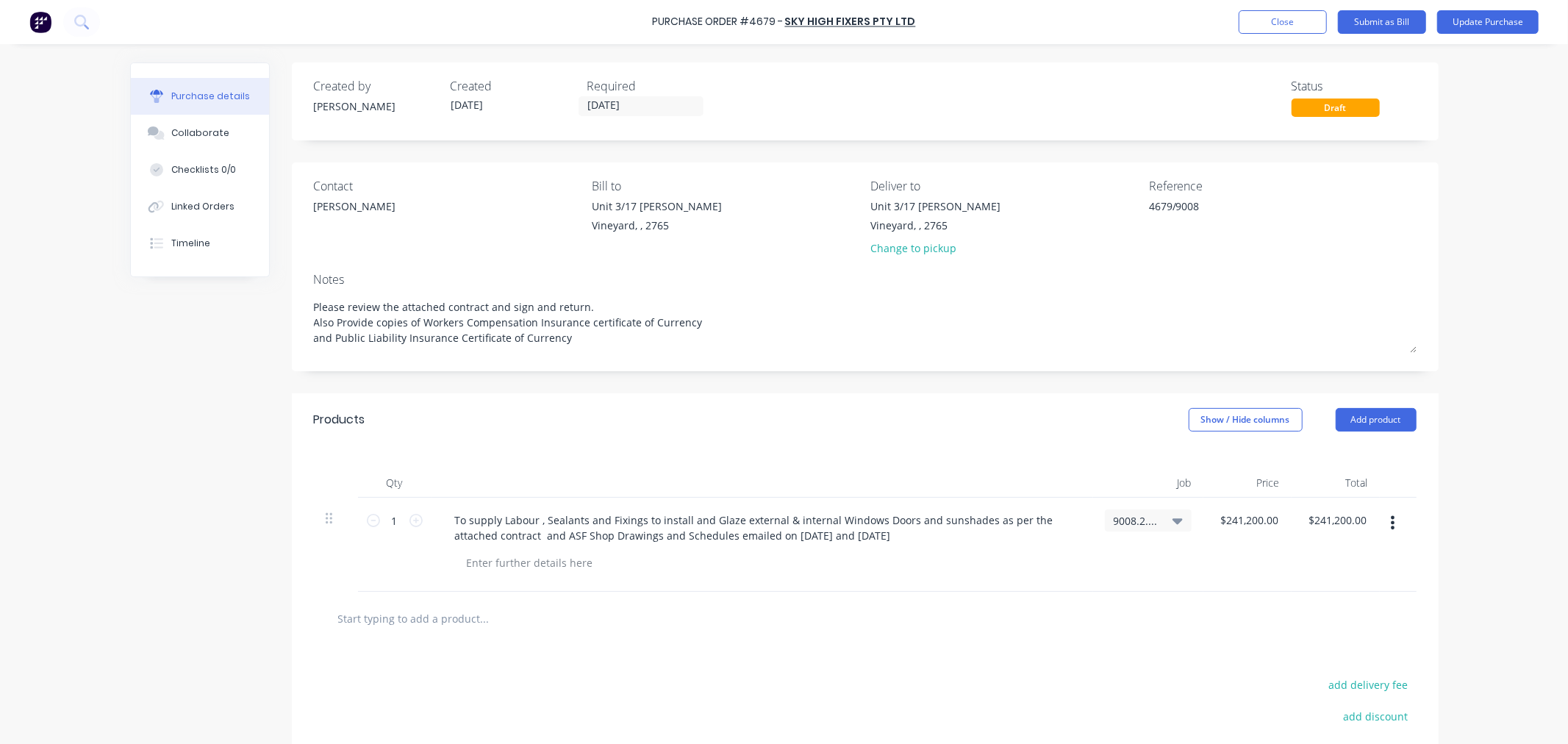
click at [415, 621] on input "text" at bounding box center [484, 618] width 294 height 29
type textarea "x"
type input "f"
type textarea "x"
type input "fi"
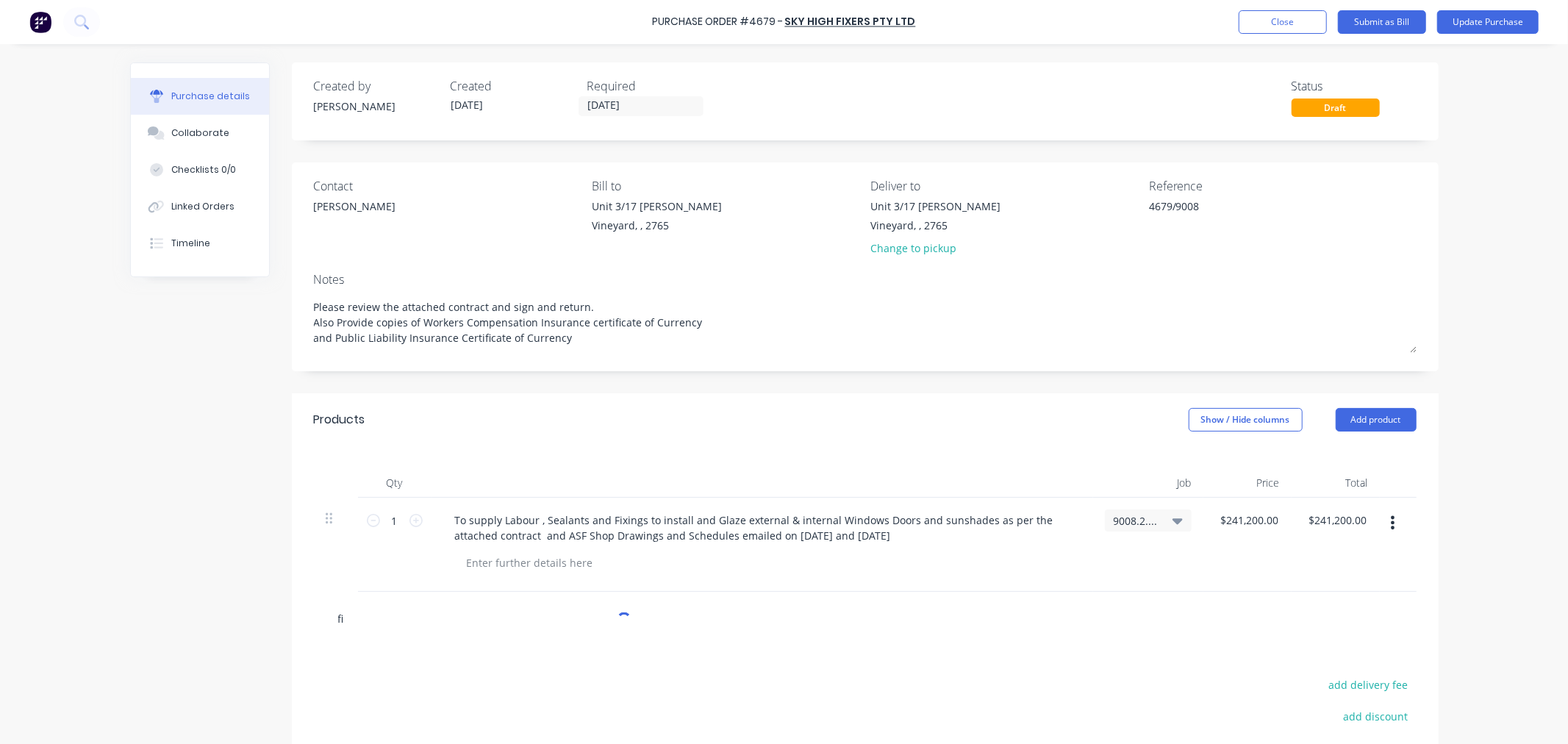
type textarea "x"
type input "fix"
type textarea "x"
type input "fixi"
type textarea "x"
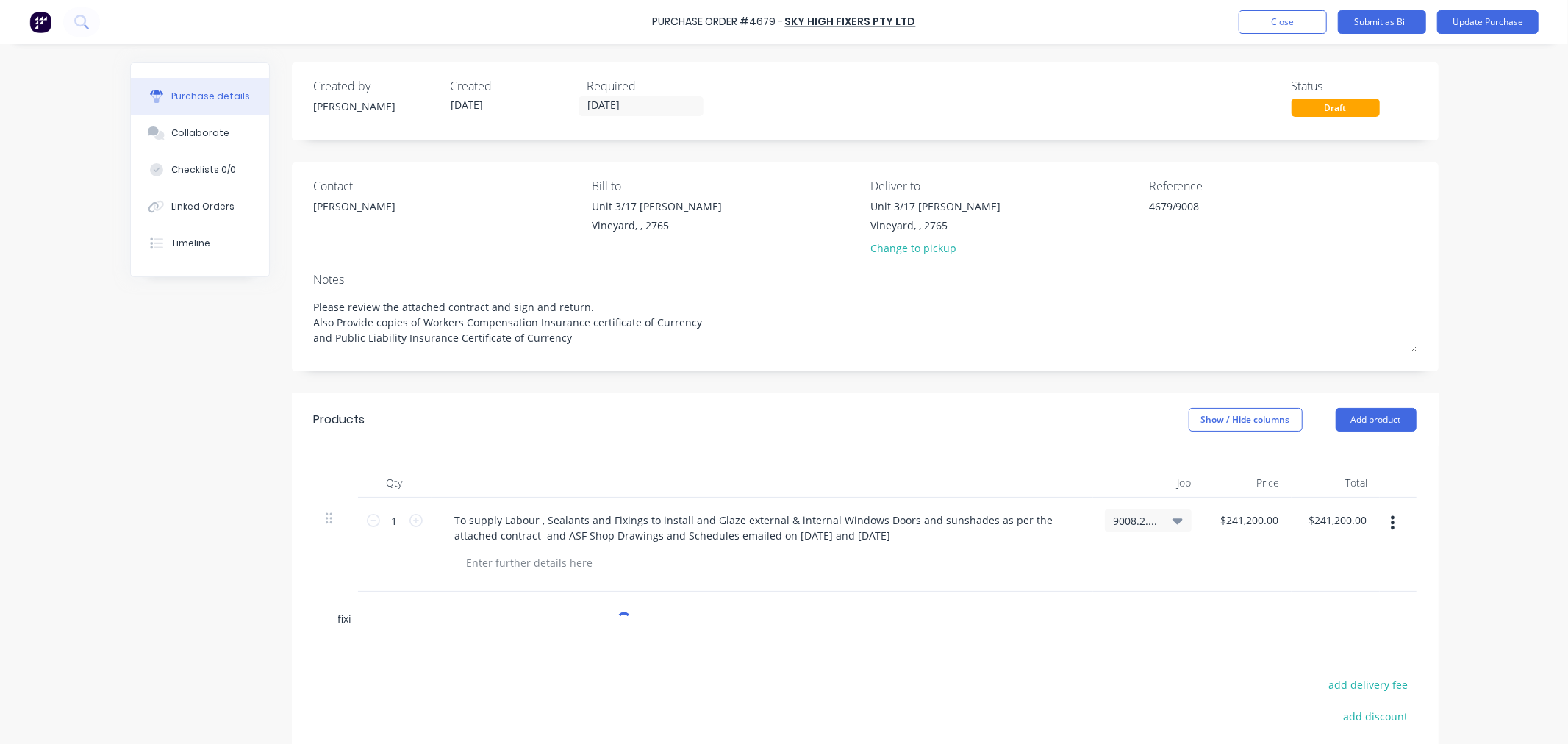
type input "fixin"
type textarea "x"
type input "fixing"
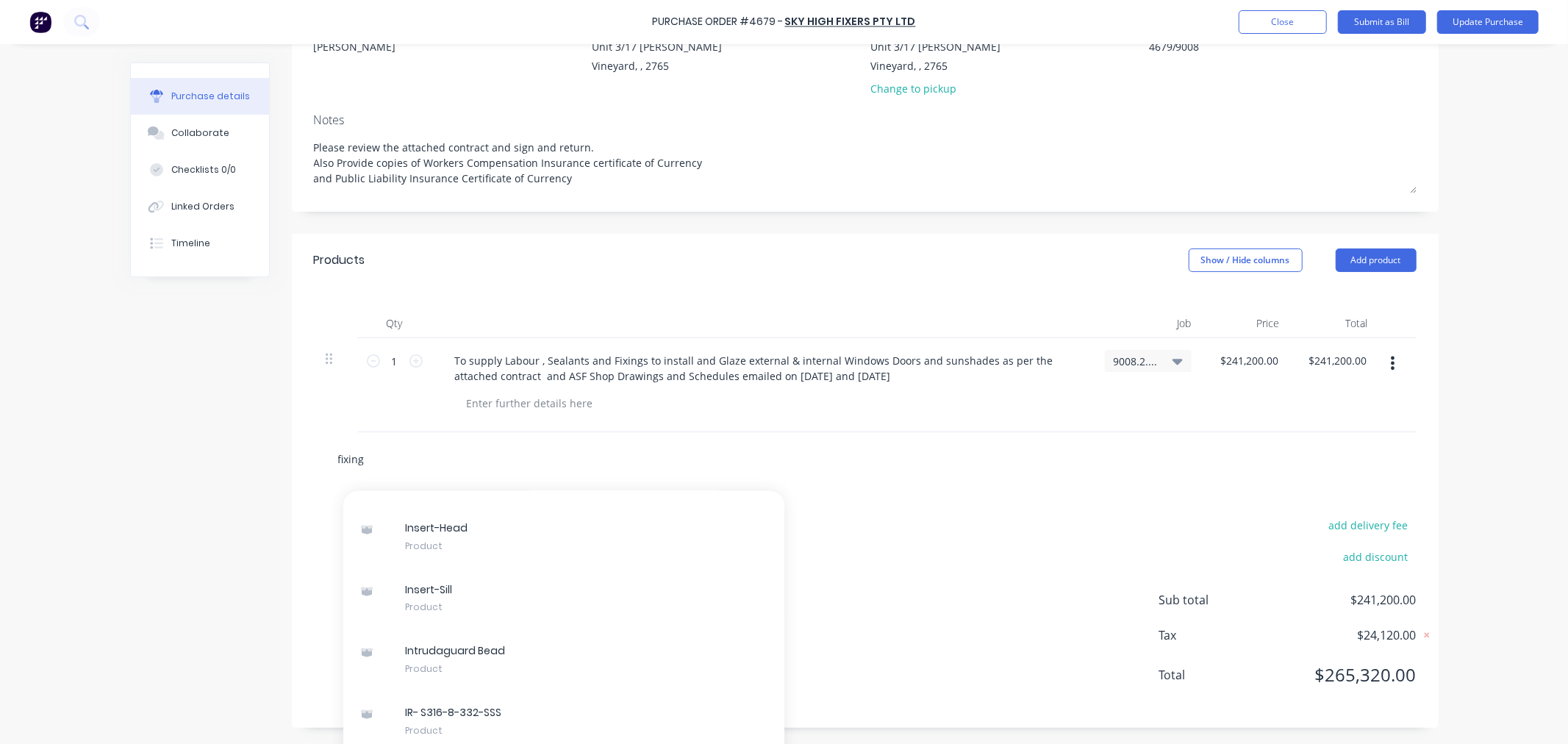
scroll to position [61520, 0]
type textarea "x"
type input "fixing"
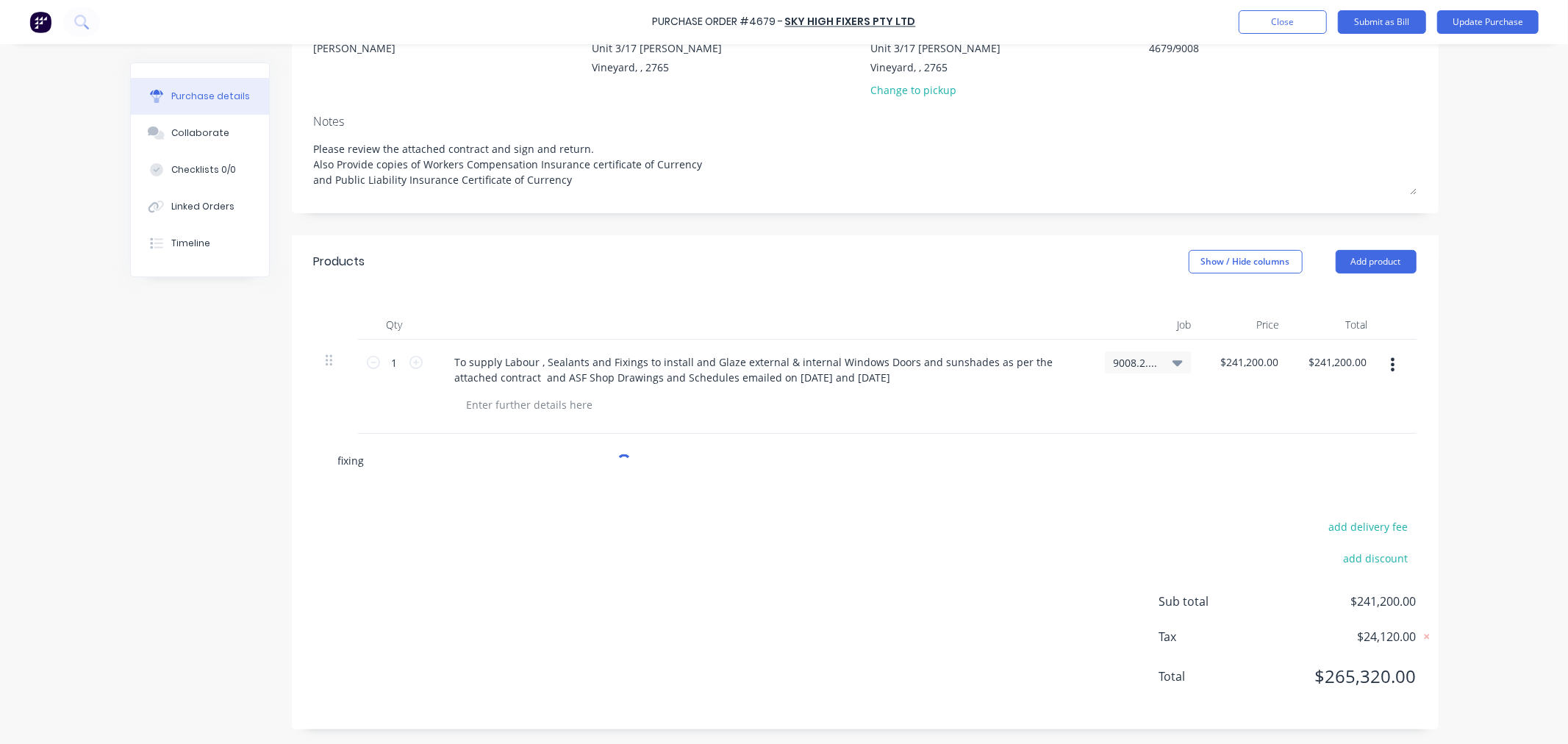
type textarea "x"
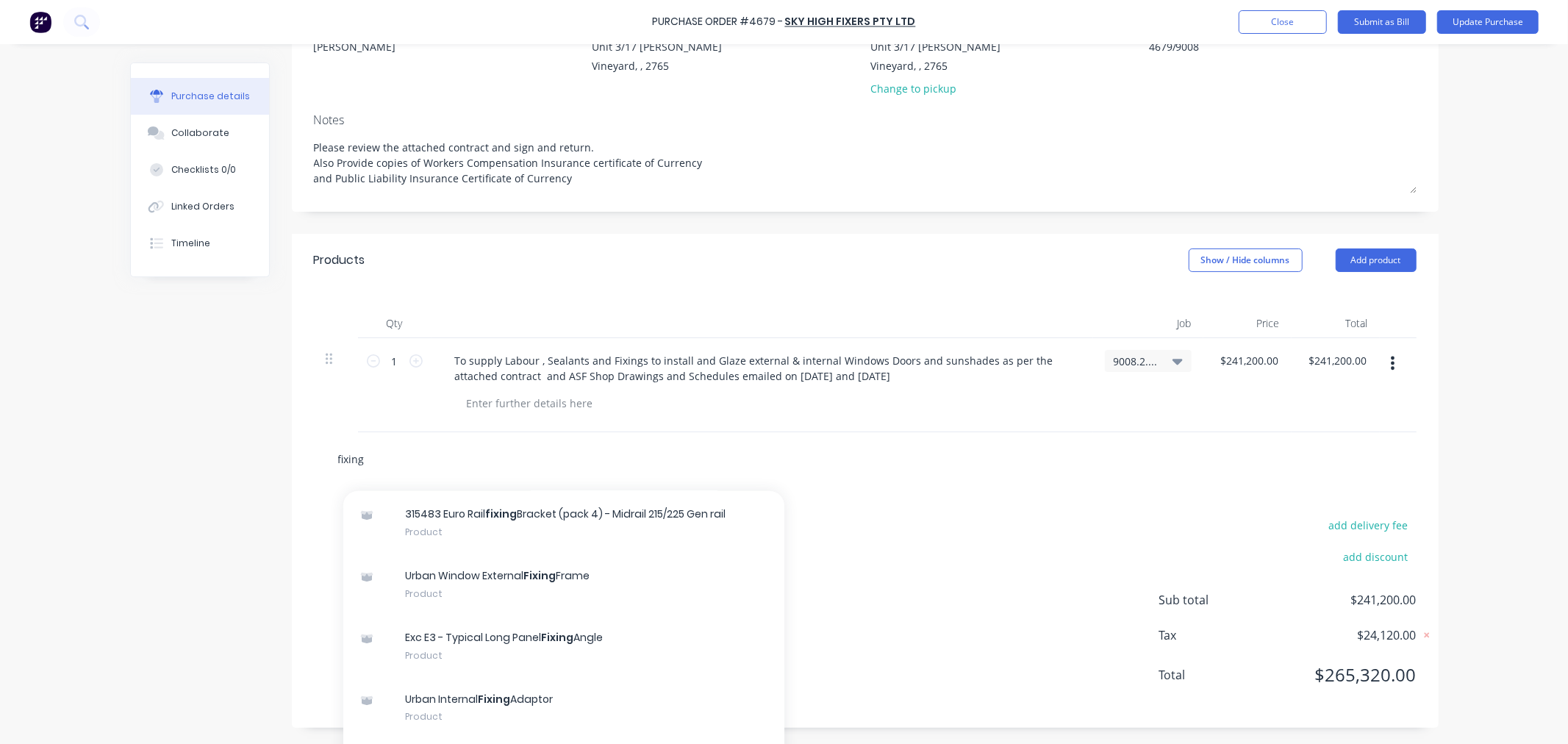
scroll to position [33032, 0]
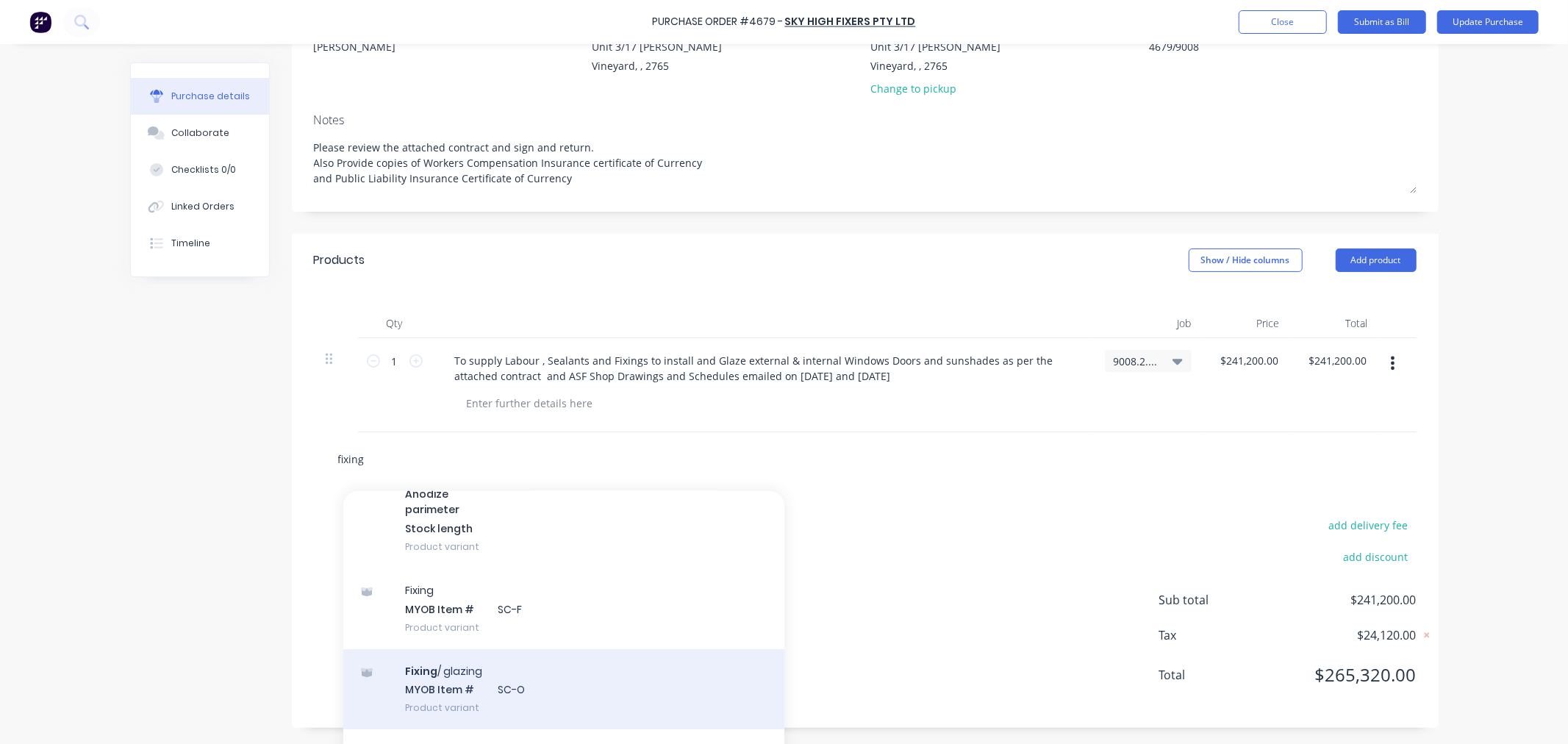
type input "fixing"
click at [420, 667] on div "Fixing / glazing MYOB Item # SC-O Product variant" at bounding box center [564, 689] width 441 height 81
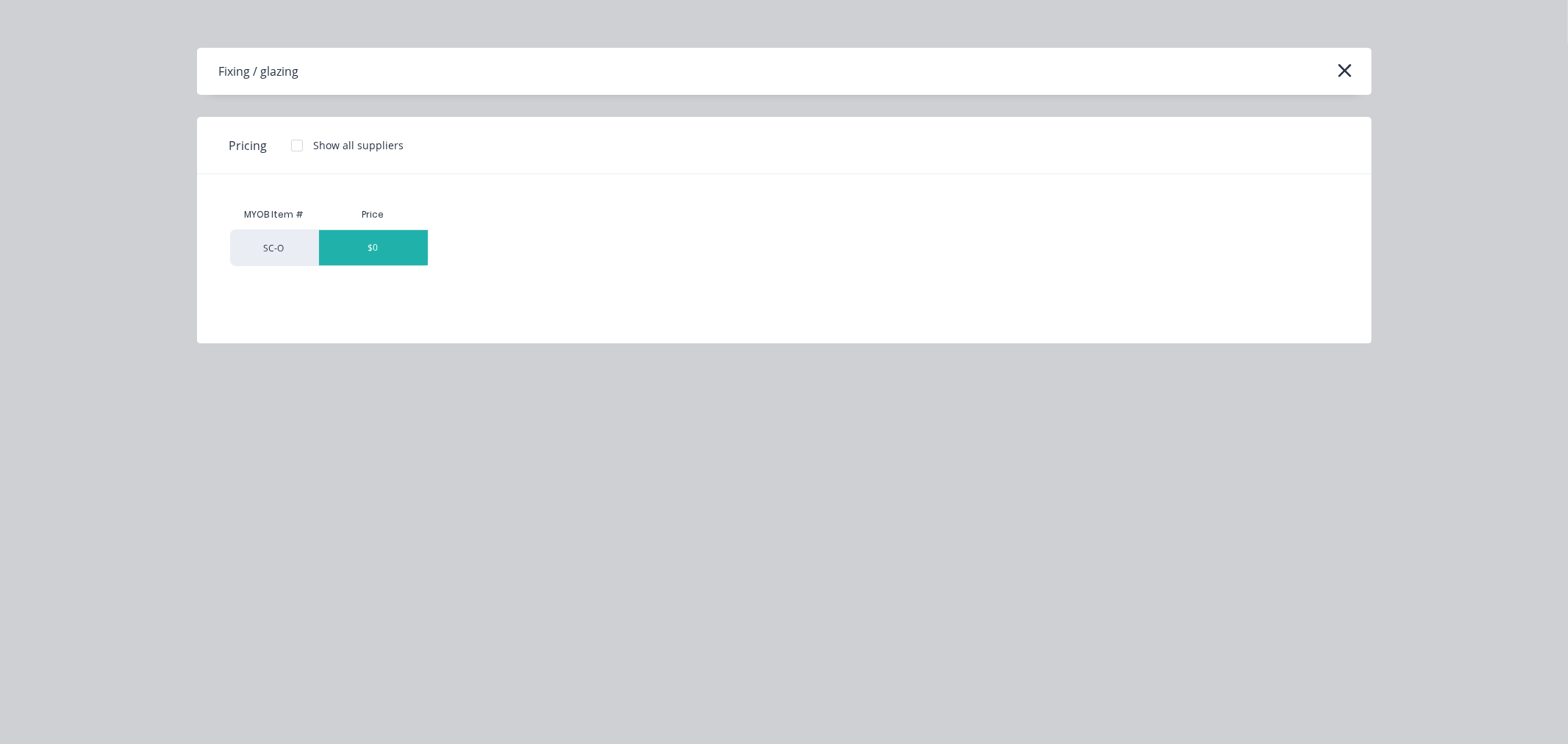
click at [375, 243] on div "$0" at bounding box center [373, 247] width 109 height 35
type textarea "x"
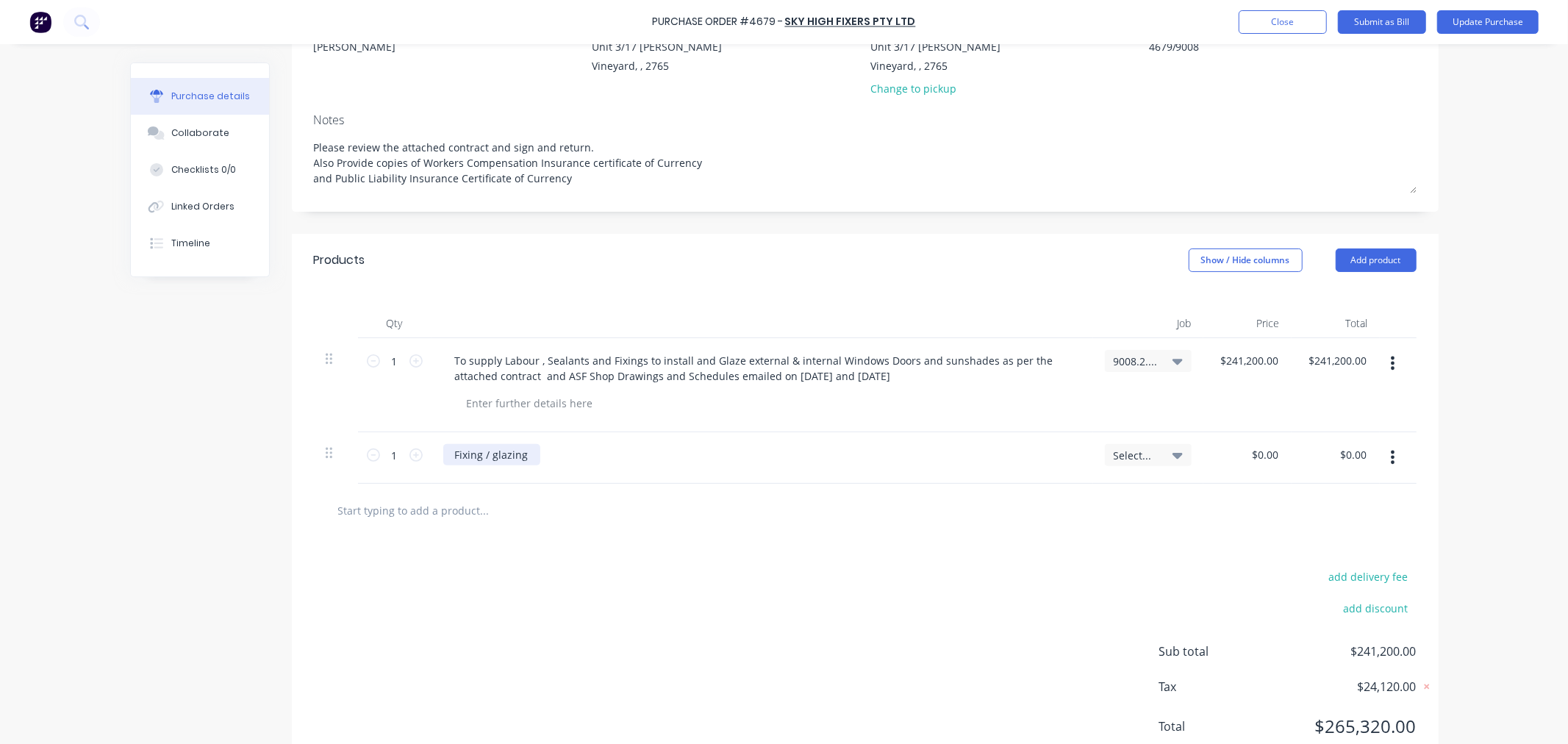
type textarea "x"
drag, startPoint x: 526, startPoint y: 457, endPoint x: 409, endPoint y: 447, distance: 117.4
click at [409, 447] on div "1 1 Fixing / glazing Select... $0.00 $0.00 $0.00 $0.00" at bounding box center [865, 458] width 1103 height 52
paste div
click at [391, 458] on input "1" at bounding box center [394, 455] width 29 height 22
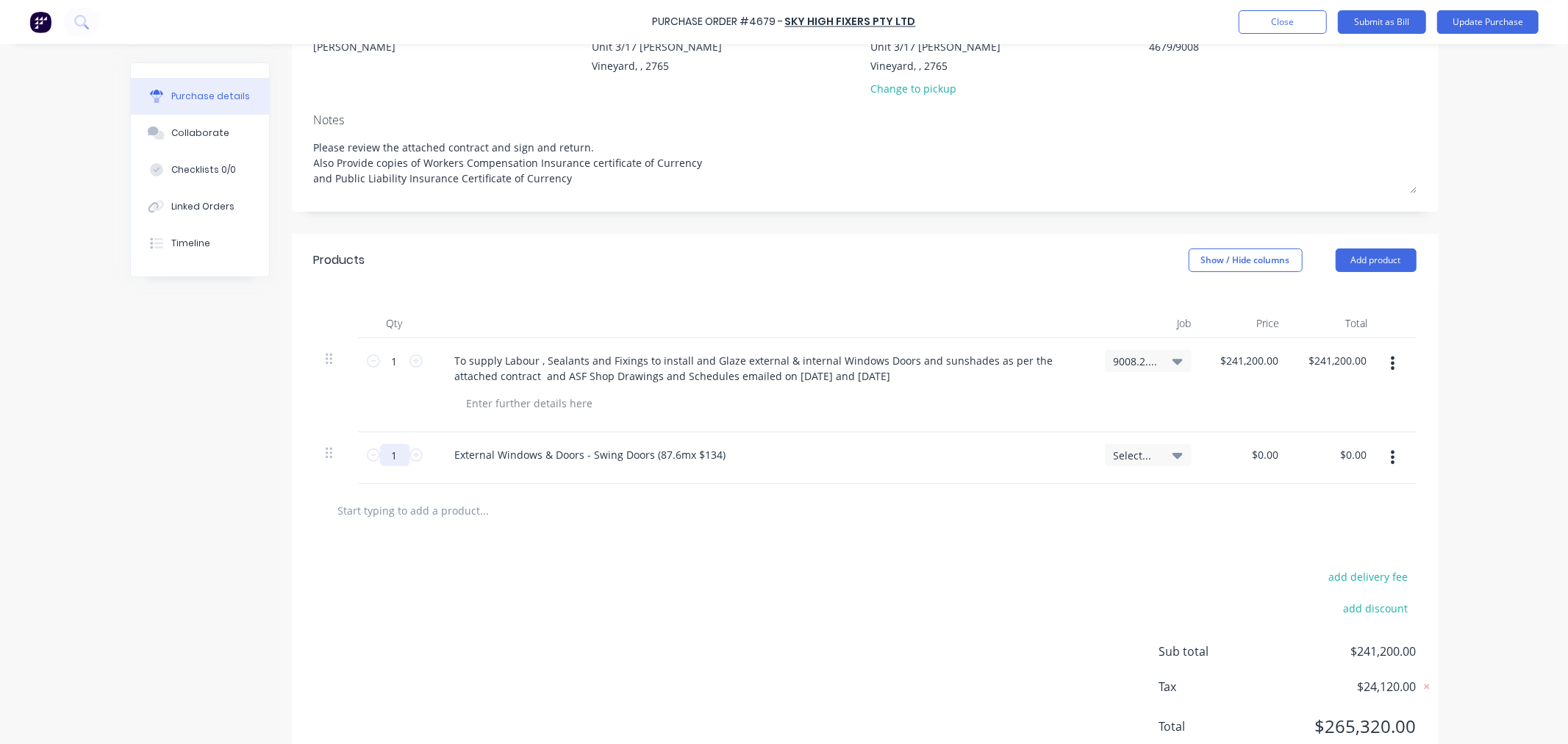
type textarea "x"
type input "8"
type textarea "x"
type input "87"
type textarea "x"
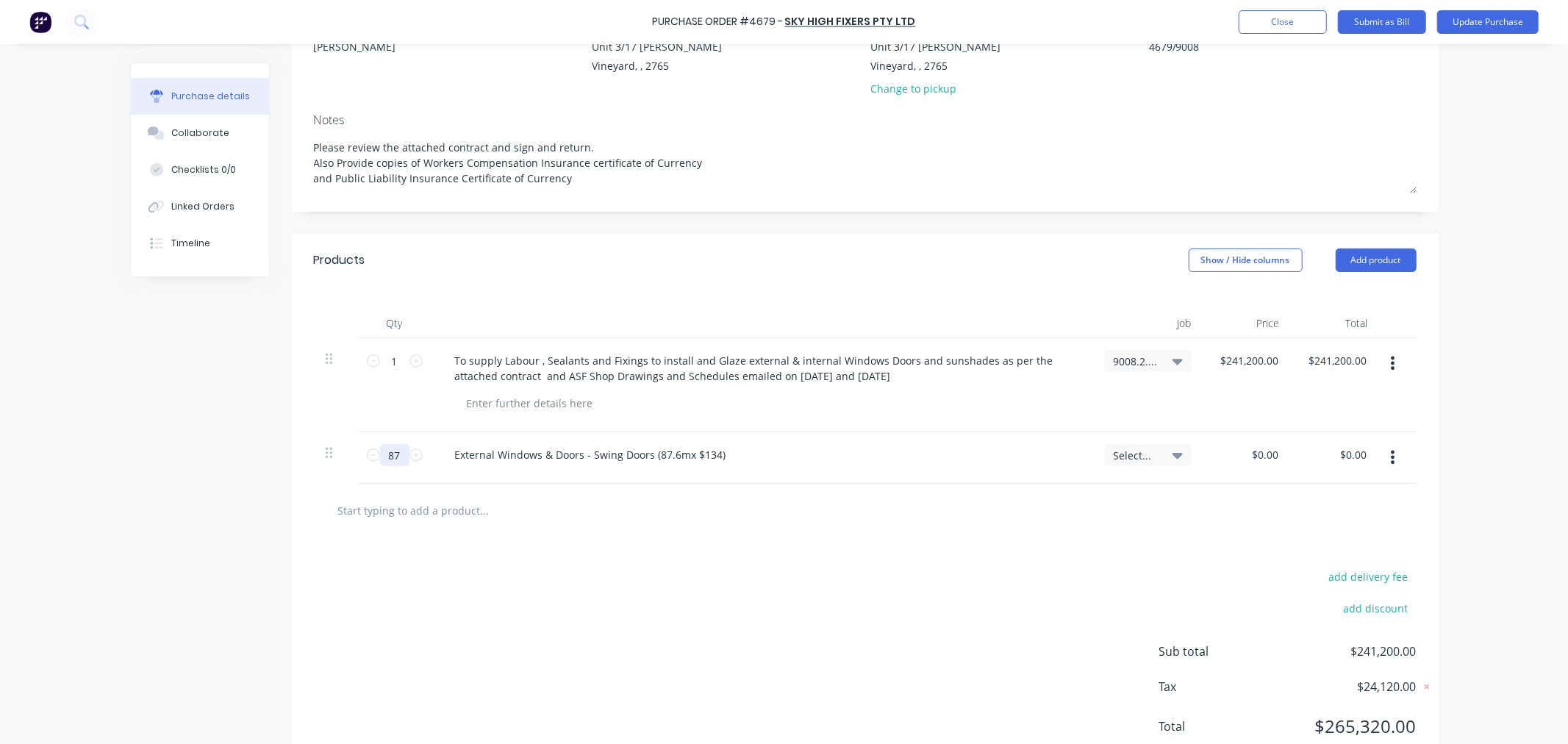
type input "87."
type textarea "x"
type input "87.6"
type textarea "x"
type input "87.6"
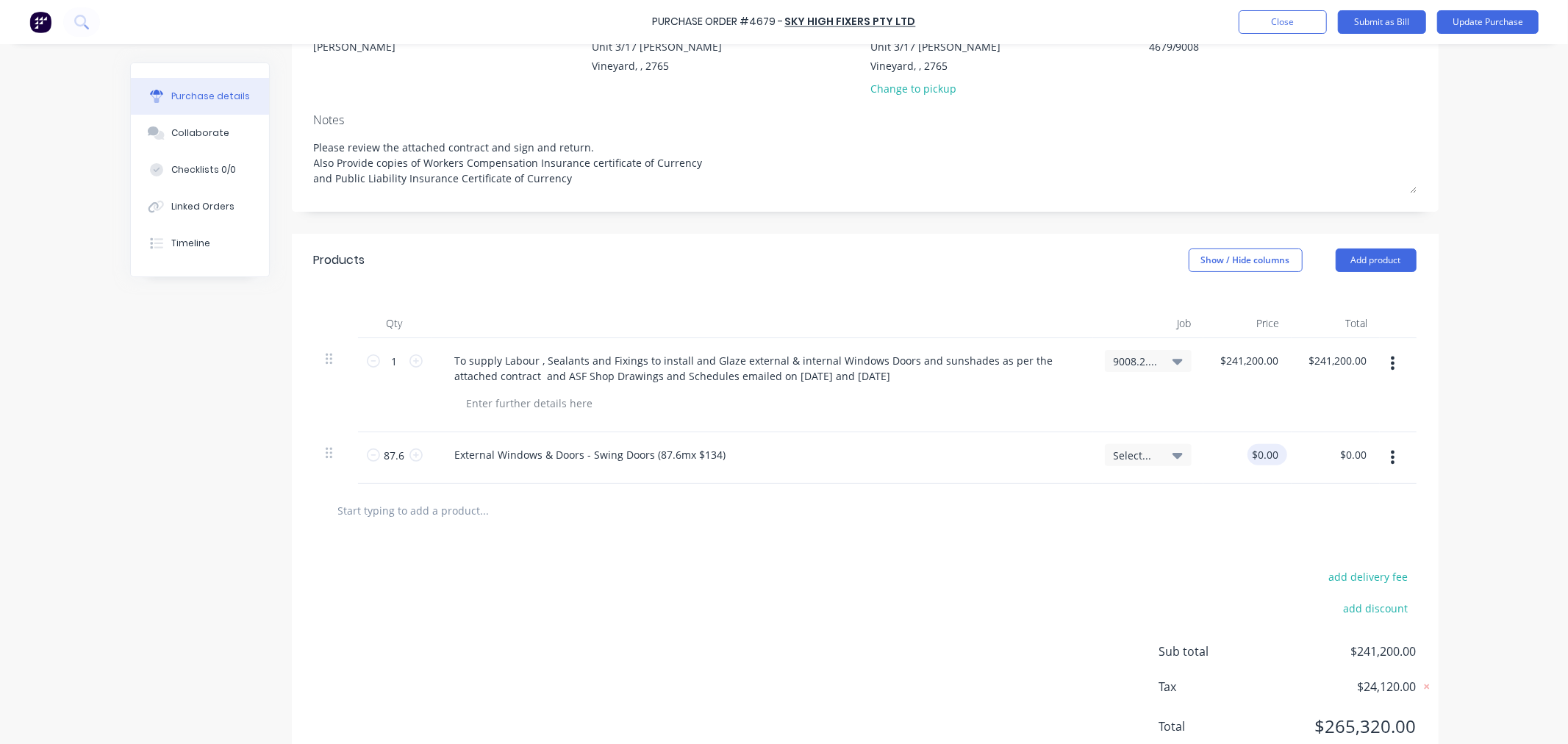
type textarea "x"
drag, startPoint x: 1271, startPoint y: 454, endPoint x: 1233, endPoint y: 458, distance: 38.2
click at [1233, 458] on div "0.00 0.00" at bounding box center [1247, 458] width 88 height 52
type input "134"
type textarea "x"
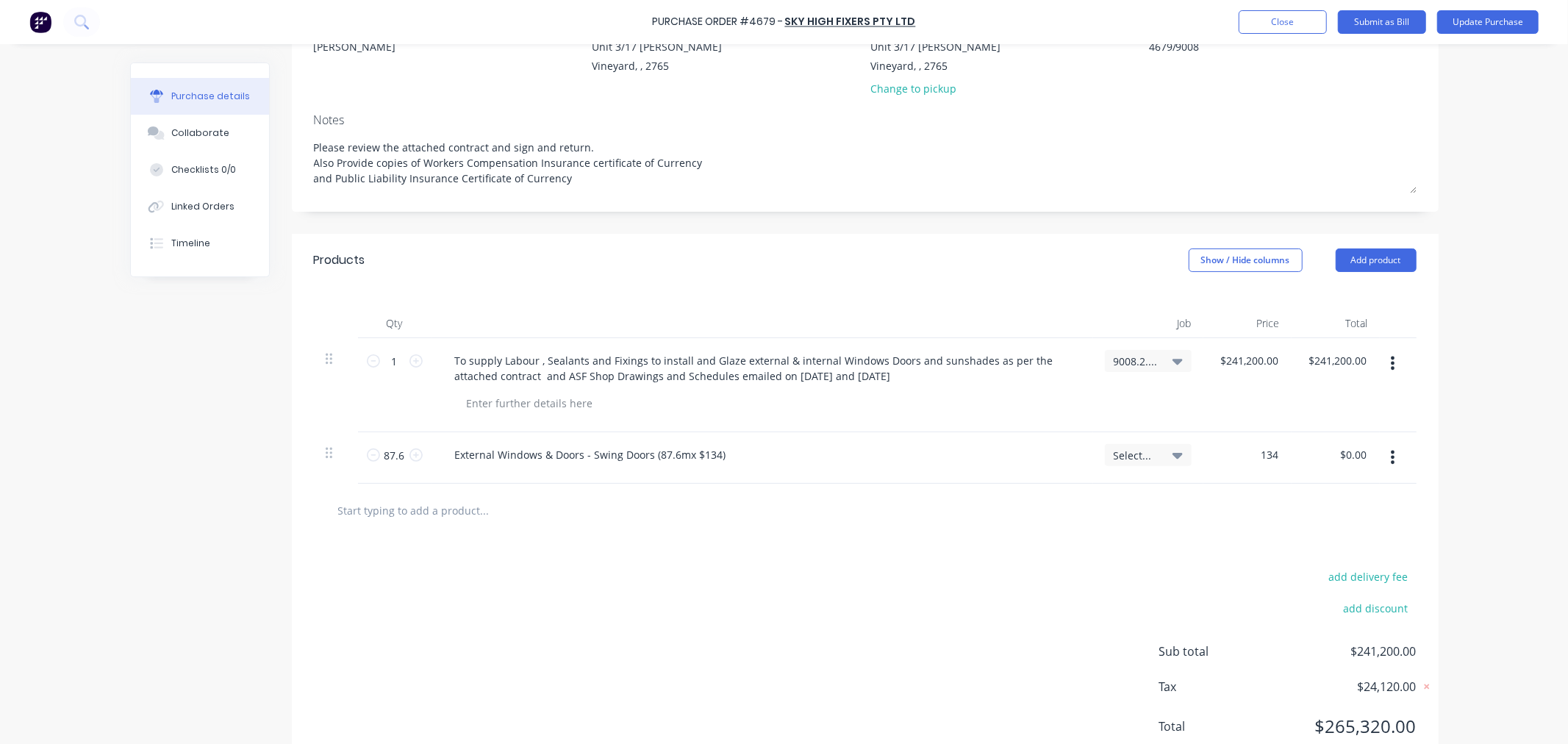
type input "$134.00"
type input "11738.40"
type textarea "x"
type input "$11,738.40"
click at [1384, 460] on button "button" at bounding box center [1392, 458] width 35 height 27
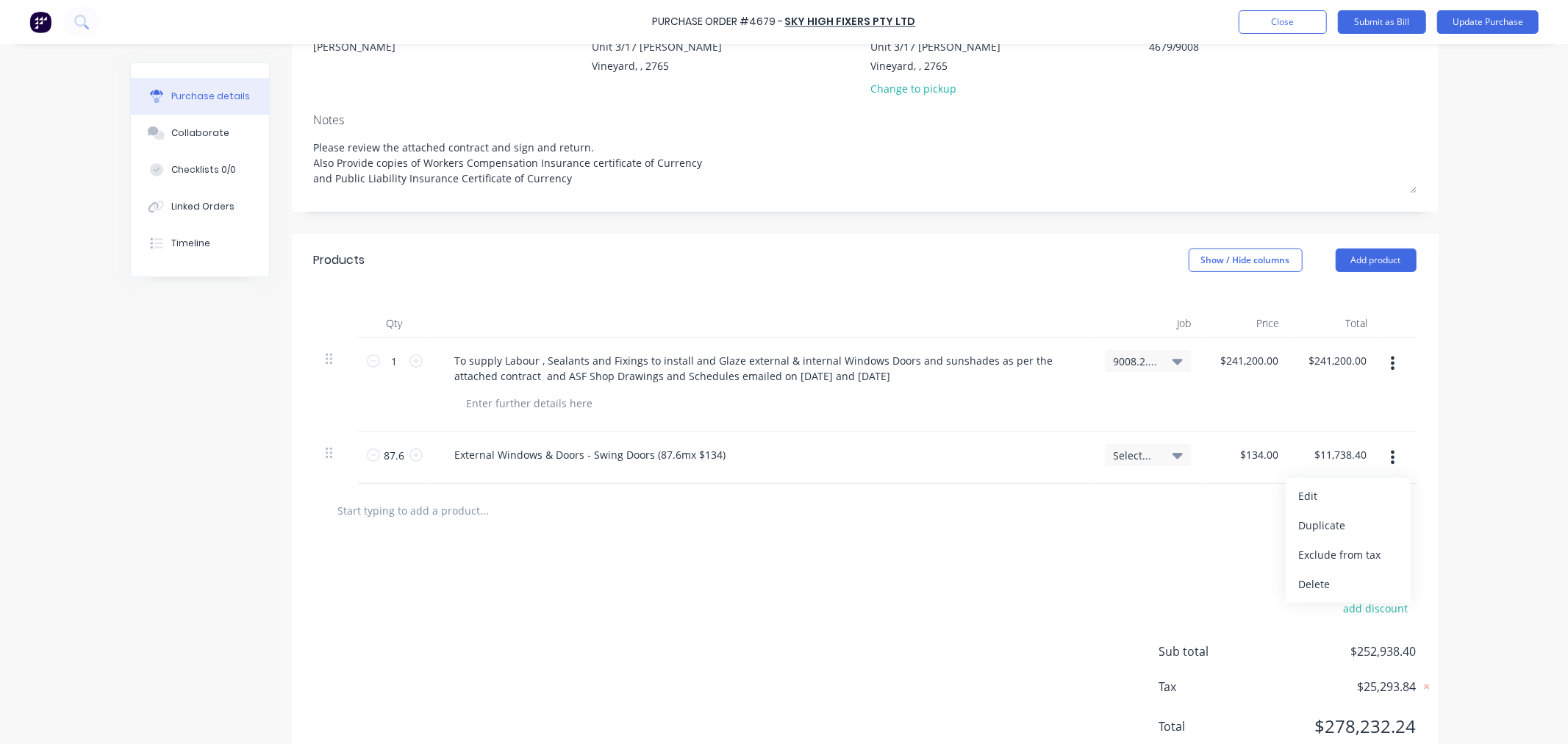
click at [1141, 512] on div at bounding box center [865, 510] width 1079 height 29
click at [1391, 458] on icon "button" at bounding box center [1392, 457] width 4 height 13
click at [1333, 520] on button "Duplicate" at bounding box center [1348, 525] width 125 height 29
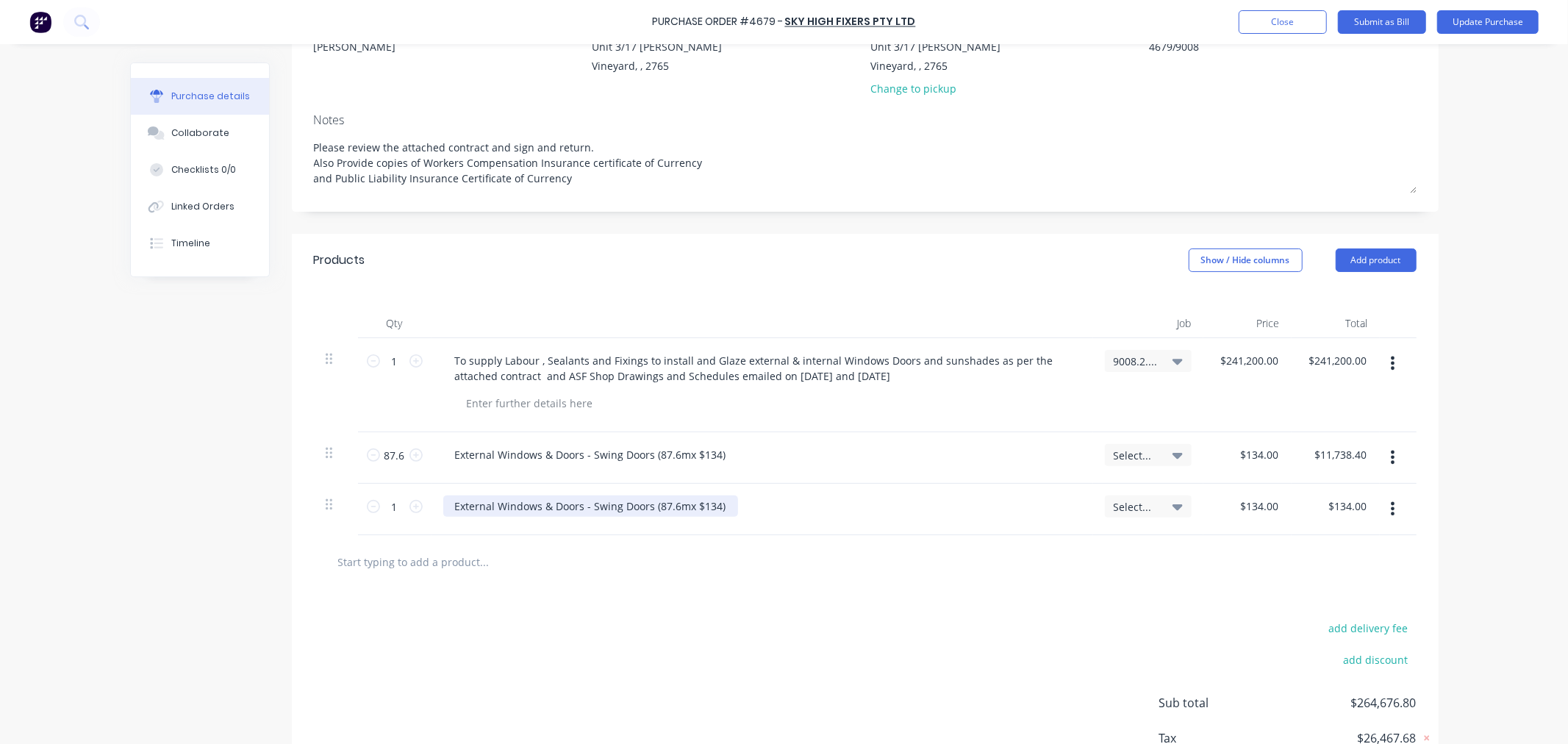
type textarea "x"
drag, startPoint x: 718, startPoint y: 509, endPoint x: 429, endPoint y: 501, distance: 289.1
click at [431, 501] on div "External Windows & Doors - Swing Doors (87.6mx $134)" at bounding box center [762, 510] width 661 height 52
paste div
click at [384, 509] on input "1" at bounding box center [394, 507] width 29 height 22
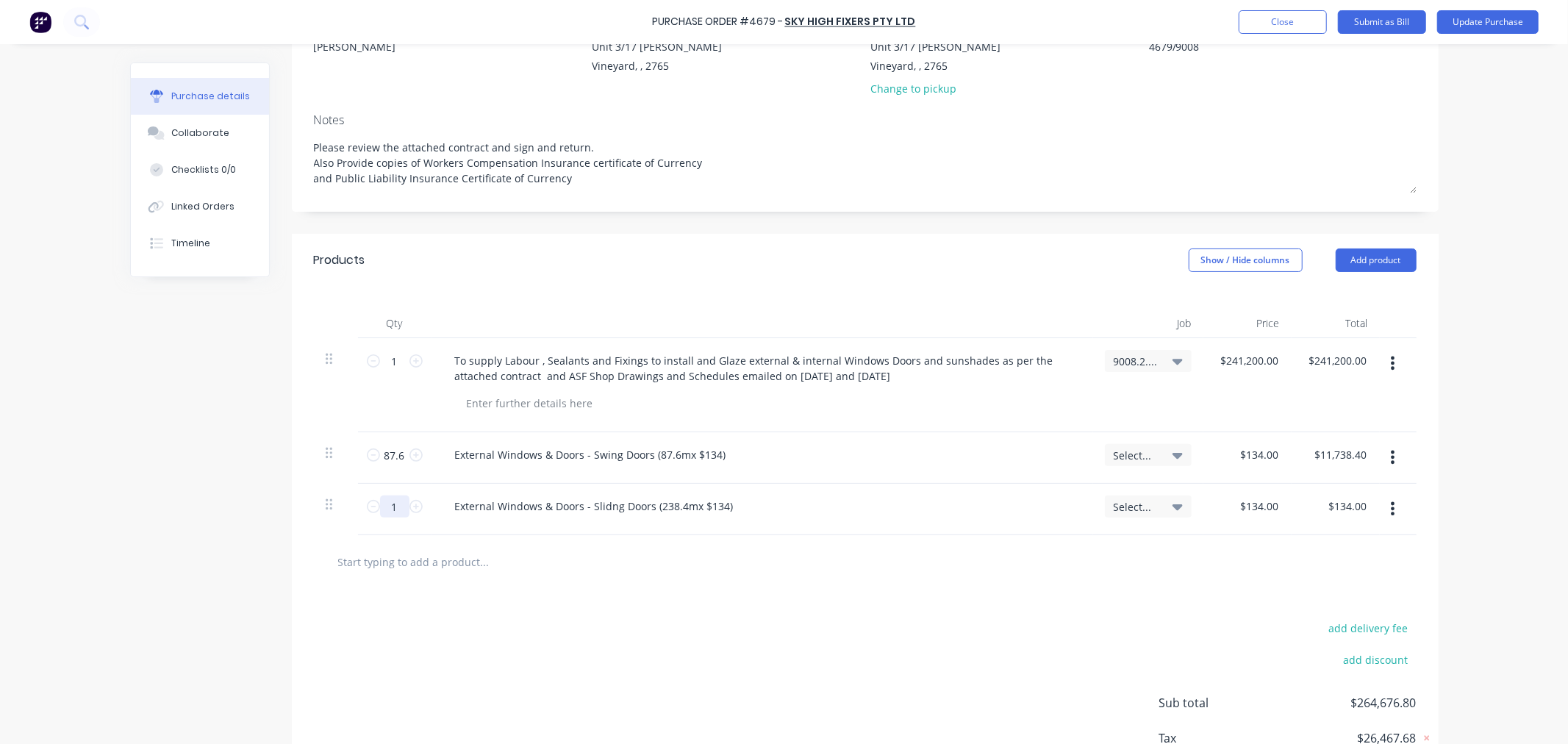
type textarea "x"
type input "2"
type input "$268.00"
type textarea "x"
type input "23"
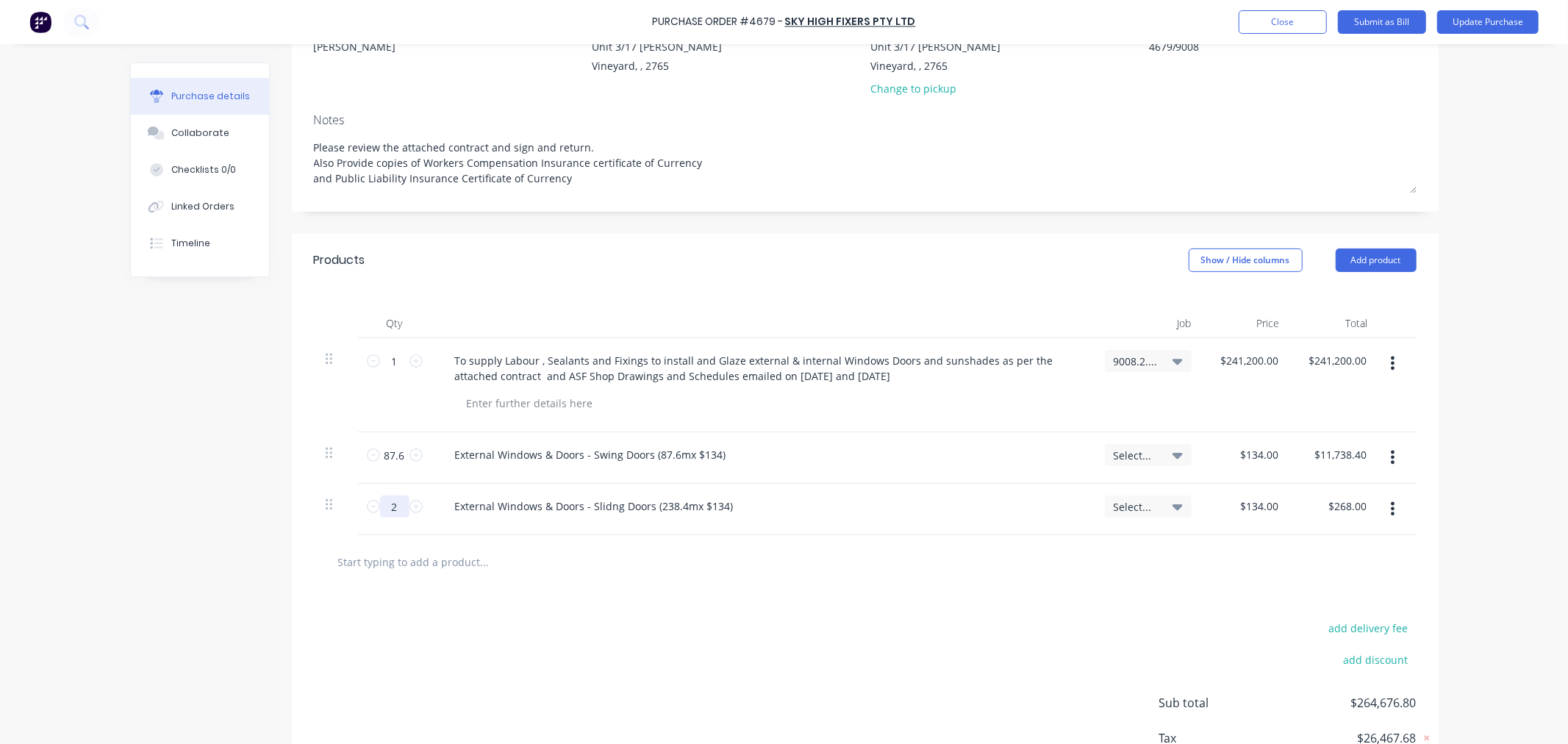
type input "$3,082.00"
type textarea "x"
type input "238"
type input "$31,892.00"
type textarea "x"
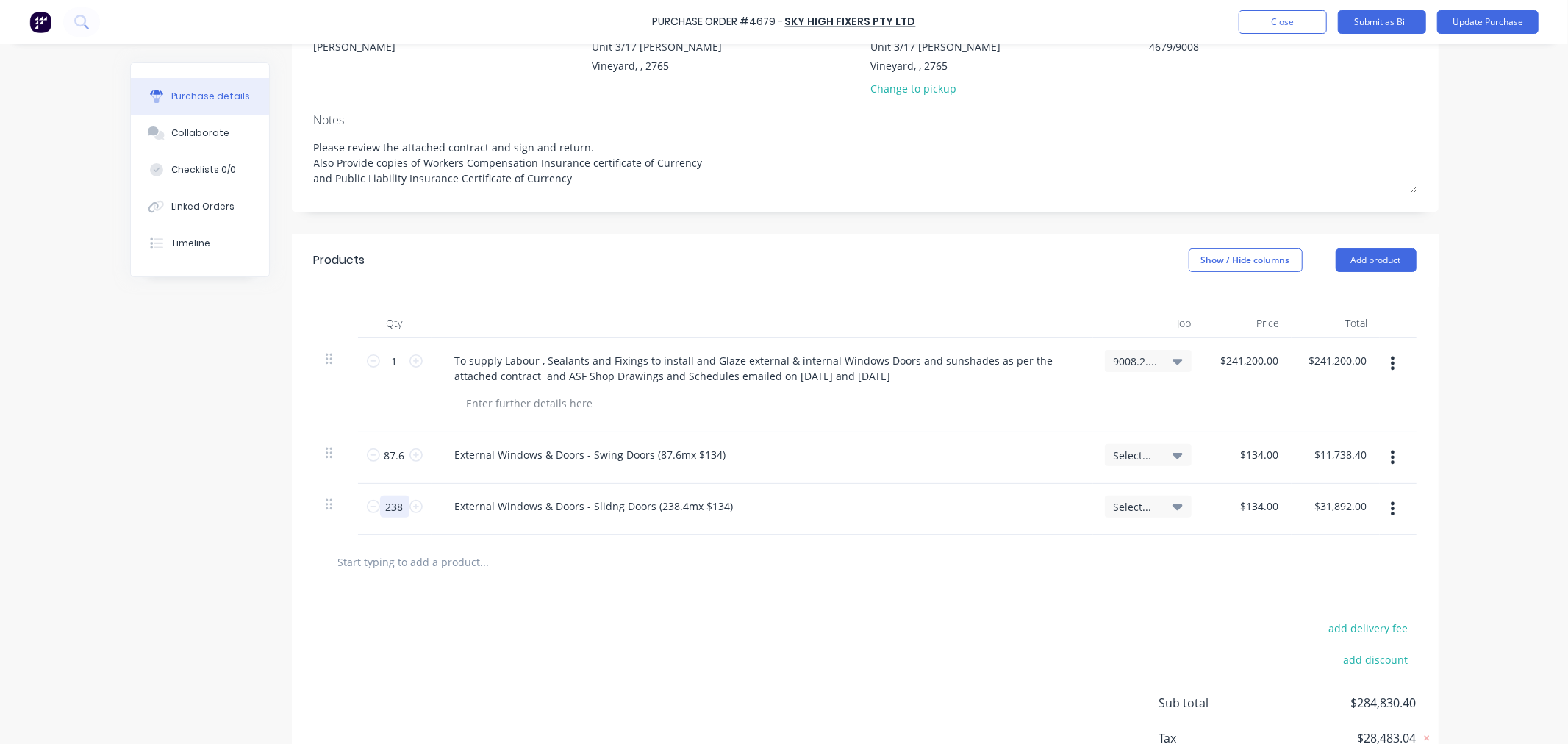
type input "238."
type textarea "x"
type input "238.4"
type input "$31,945.60"
type textarea "x"
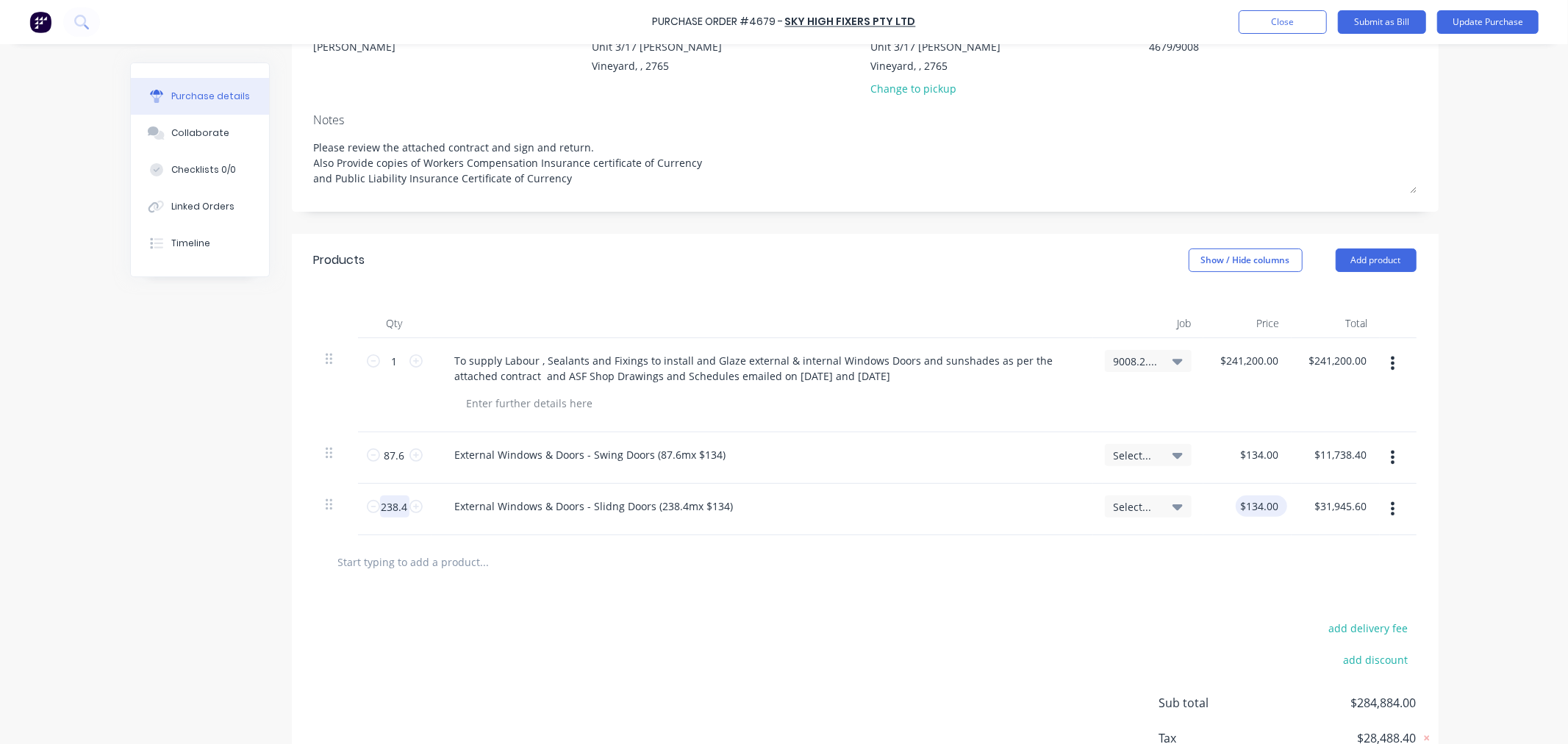
type input "238.4"
type textarea "x"
type input "134.00"
click at [1266, 505] on input "134.00" at bounding box center [1258, 506] width 45 height 21
type textarea "x"
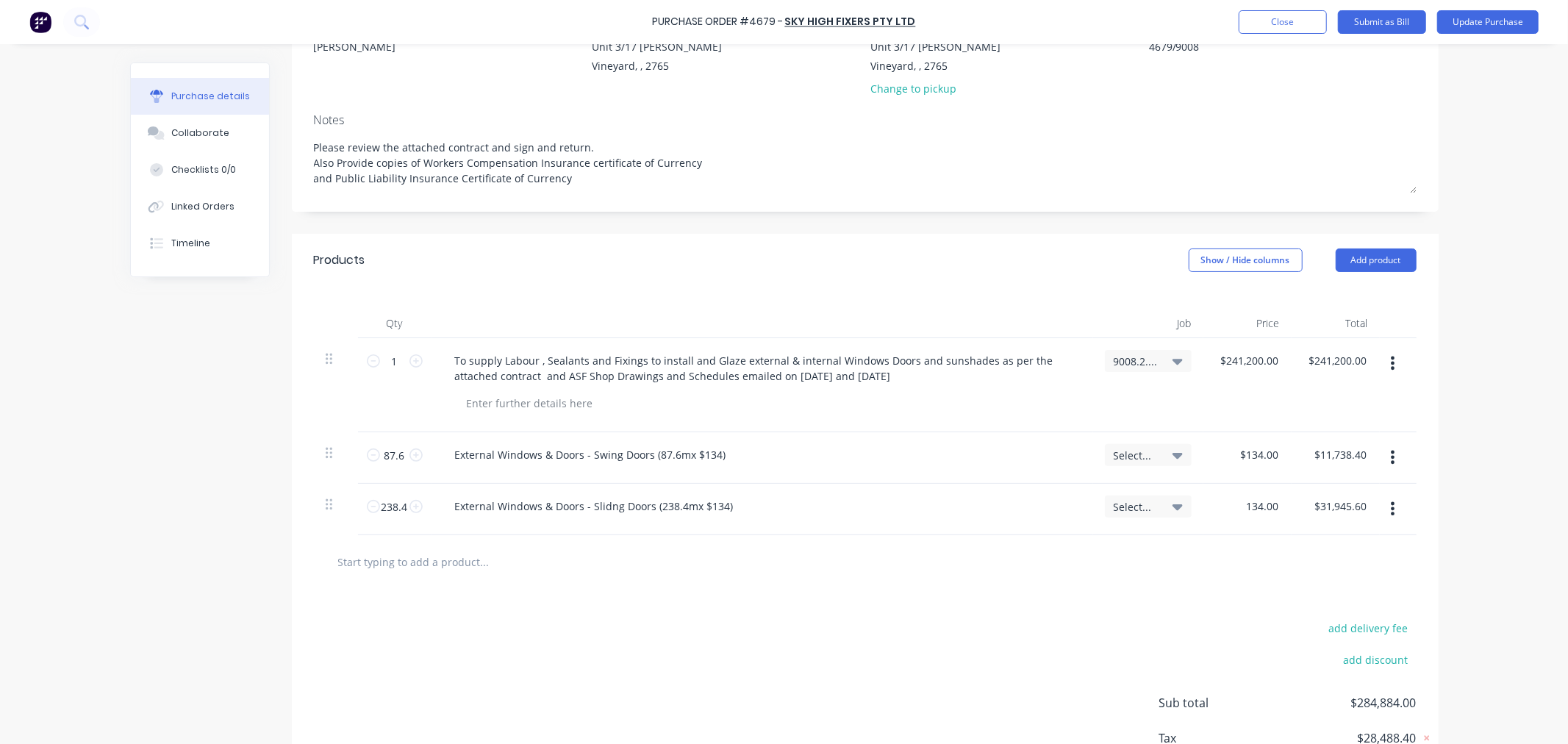
type input "$134.00"
type textarea "x"
type input "$134.00"
click at [1391, 509] on icon "button" at bounding box center [1392, 509] width 4 height 16
click at [1315, 575] on button "Duplicate" at bounding box center [1348, 577] width 125 height 29
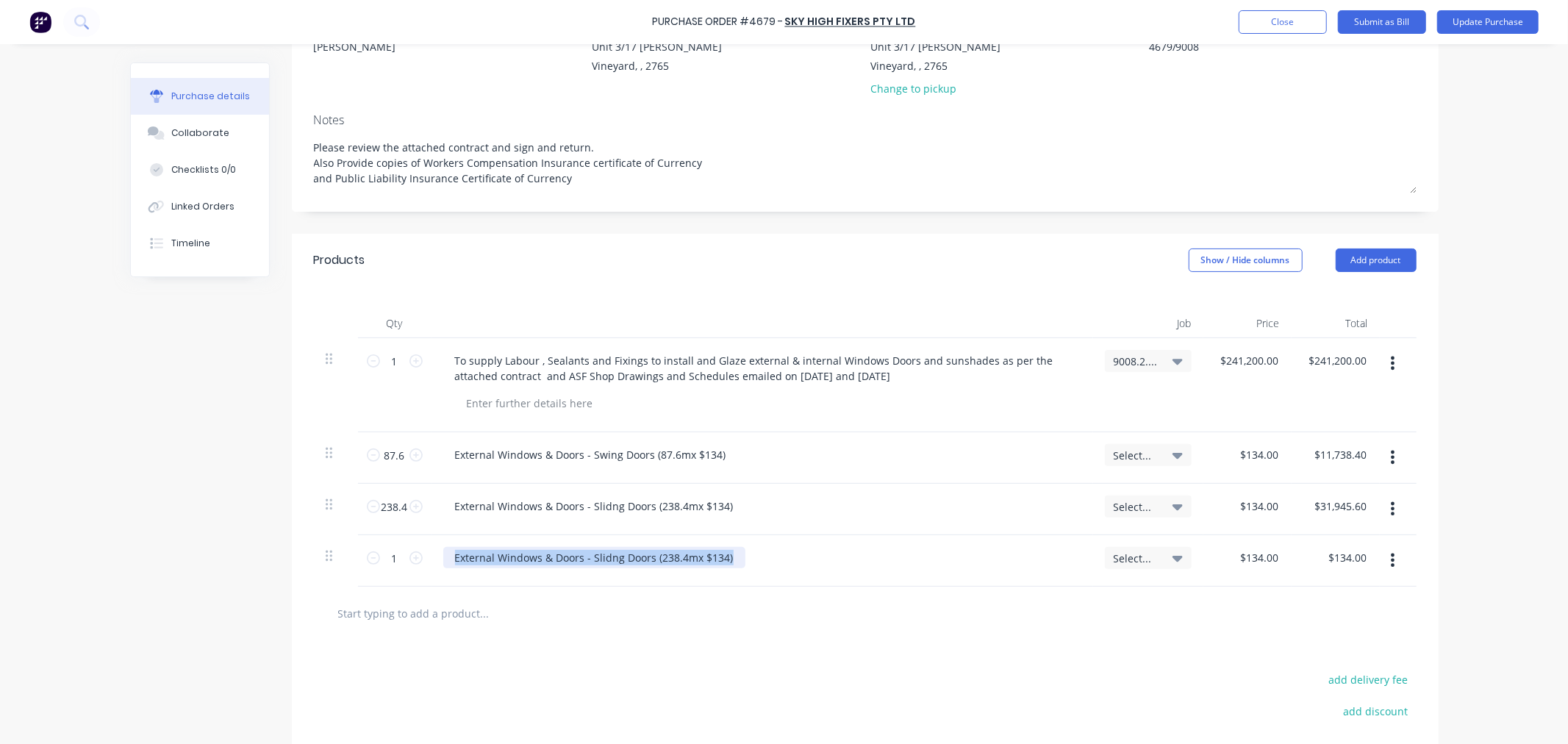
drag, startPoint x: 737, startPoint y: 553, endPoint x: 493, endPoint y: 553, distance: 244.0
click at [482, 553] on div "External Windows & Doors - Slidng Doors (238.4mx $134)" at bounding box center [762, 557] width 638 height 21
type textarea "x"
drag, startPoint x: 720, startPoint y: 556, endPoint x: 441, endPoint y: 553, distance: 279.0
click at [443, 563] on div "External Windows & Doors - Slidng Doors (238.4mx $134)" at bounding box center [594, 557] width 302 height 21
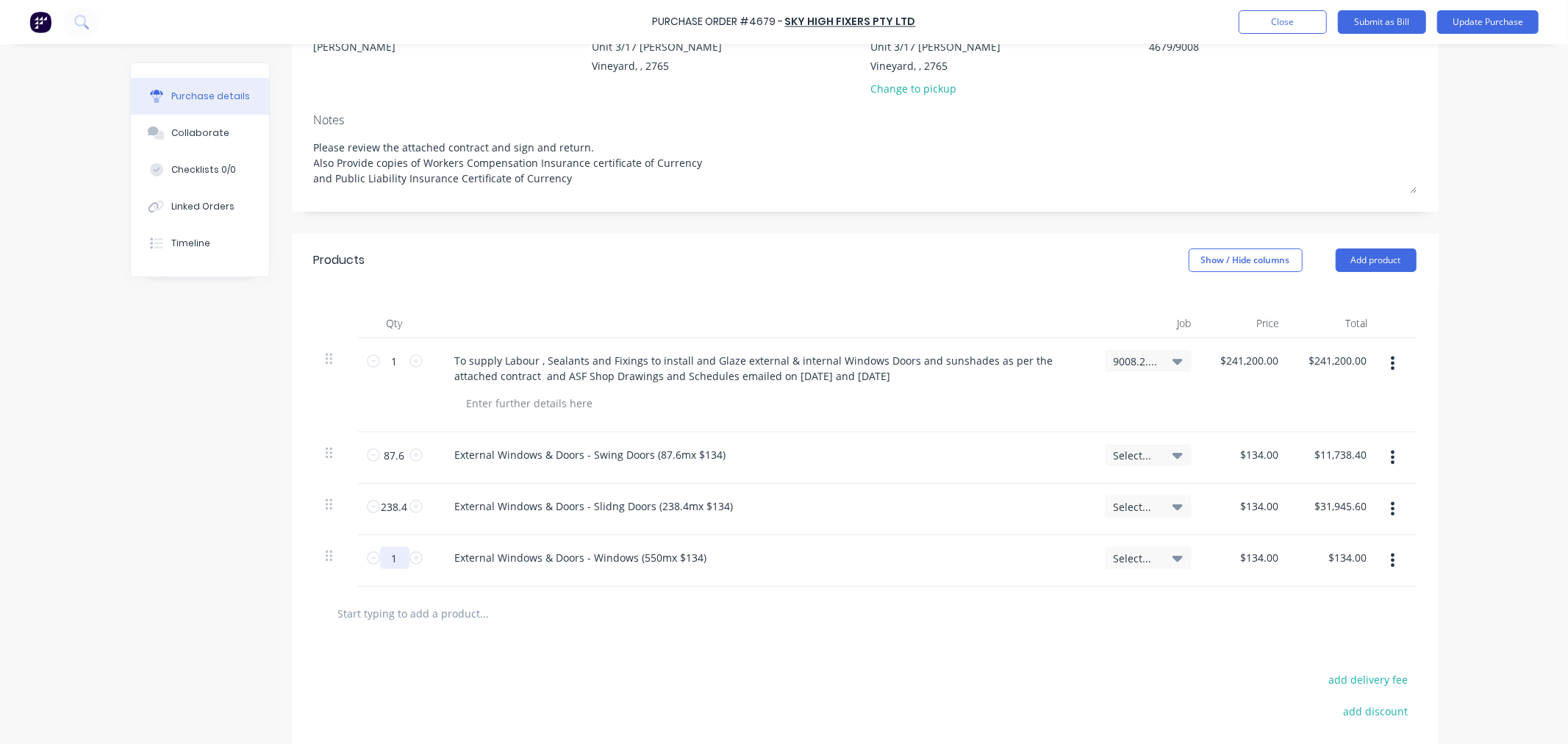
click at [388, 563] on input "1" at bounding box center [394, 558] width 29 height 22
type textarea "x"
type input "5"
type input "$670.00"
type textarea "x"
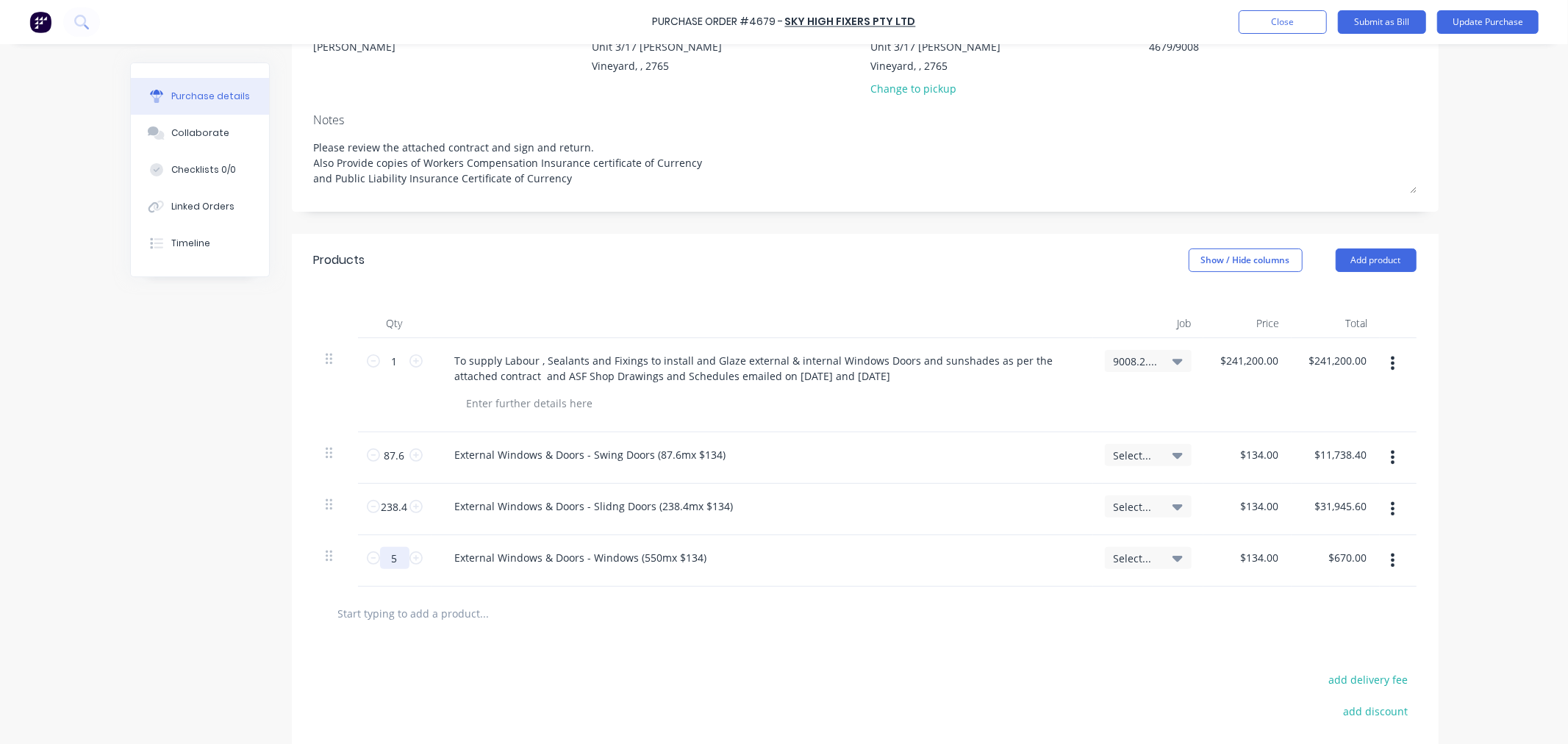
type input "55"
type input "$7,370.00"
type textarea "x"
type input "550"
type input "$73,700.00"
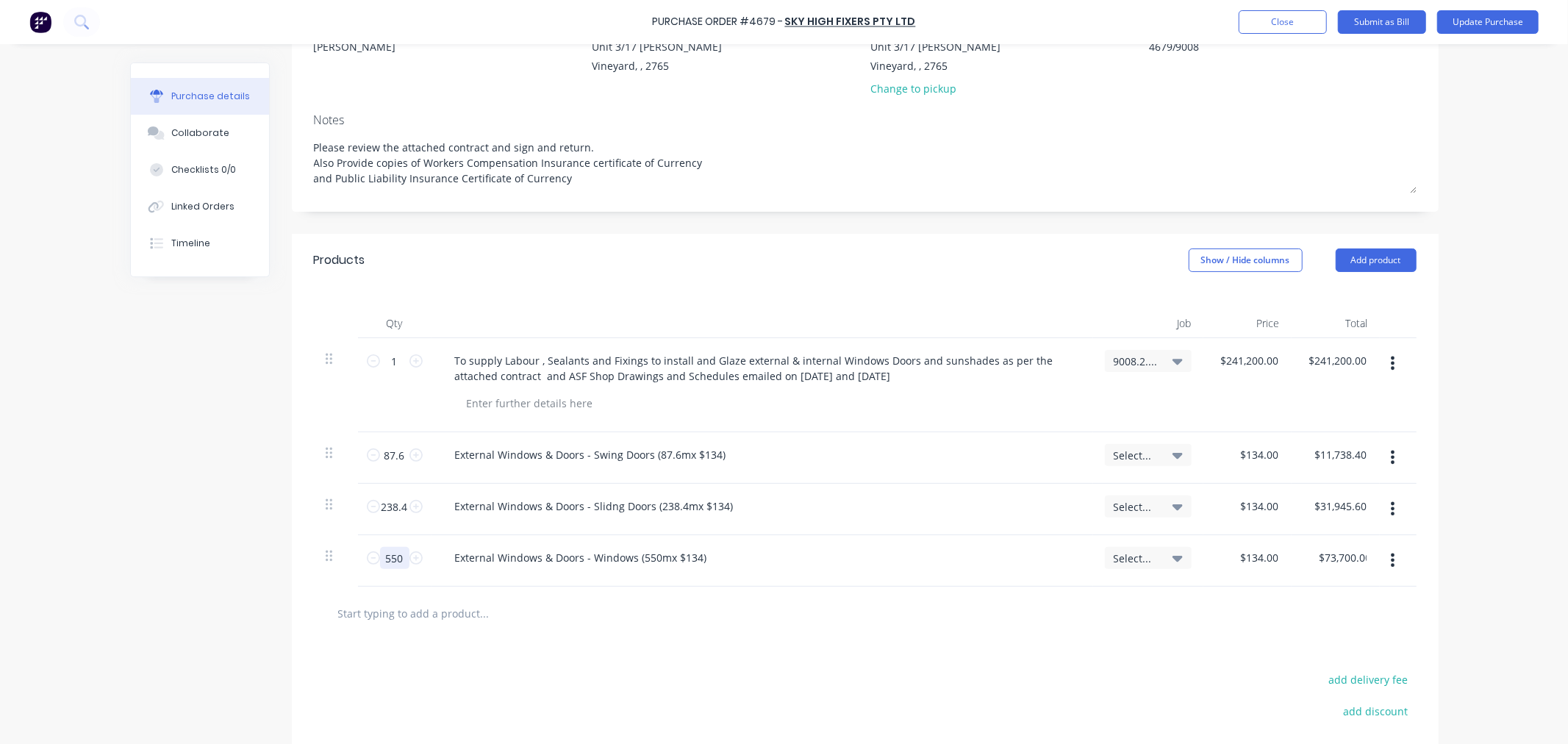
type textarea "x"
type input "550"
click at [1391, 564] on icon "button" at bounding box center [1392, 560] width 4 height 13
click at [1305, 630] on button "Duplicate" at bounding box center [1348, 628] width 125 height 29
drag, startPoint x: 393, startPoint y: 611, endPoint x: 376, endPoint y: 611, distance: 17.0
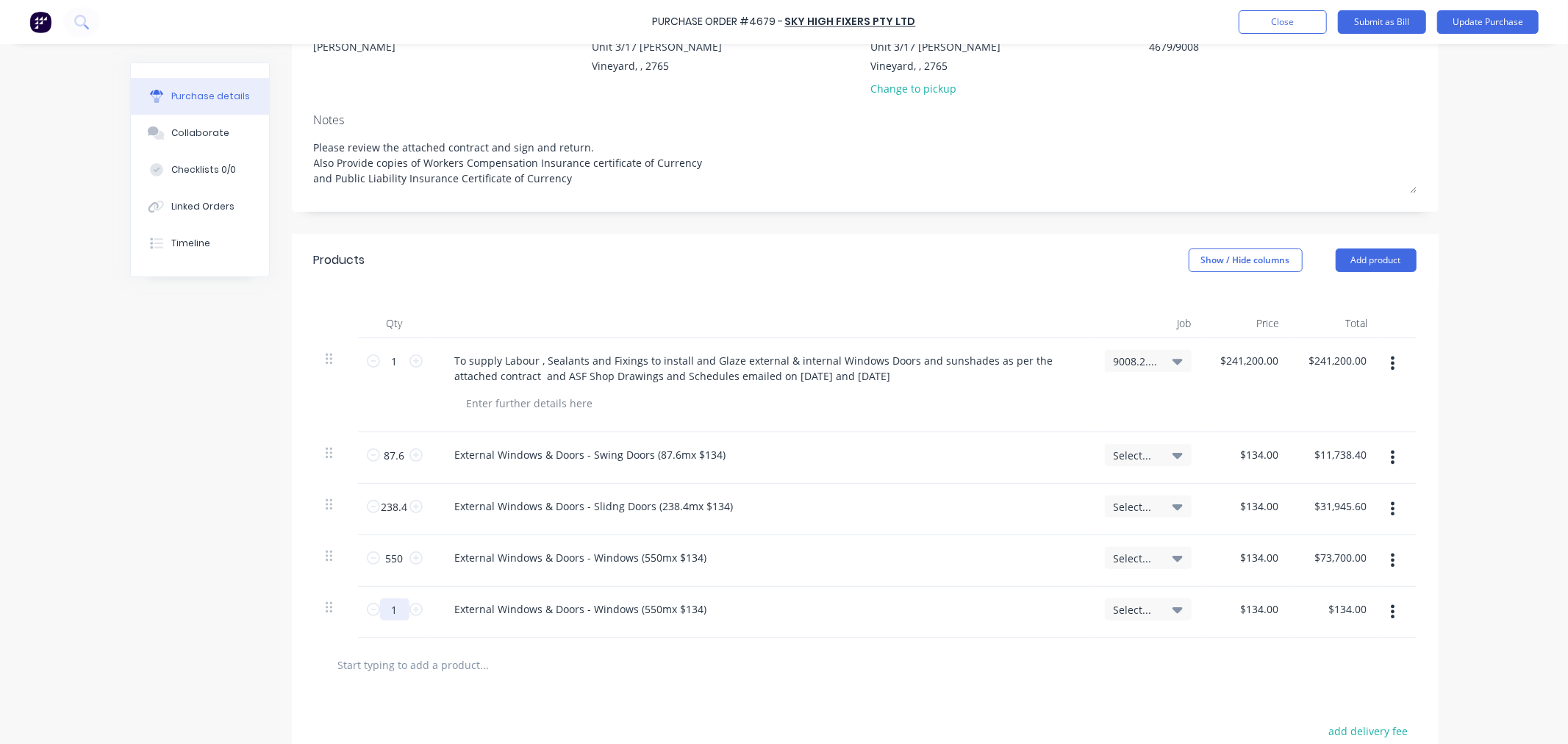
click at [380, 611] on input "1" at bounding box center [394, 610] width 29 height 22
type textarea "x"
type input "2"
type input "$268.00"
type textarea "x"
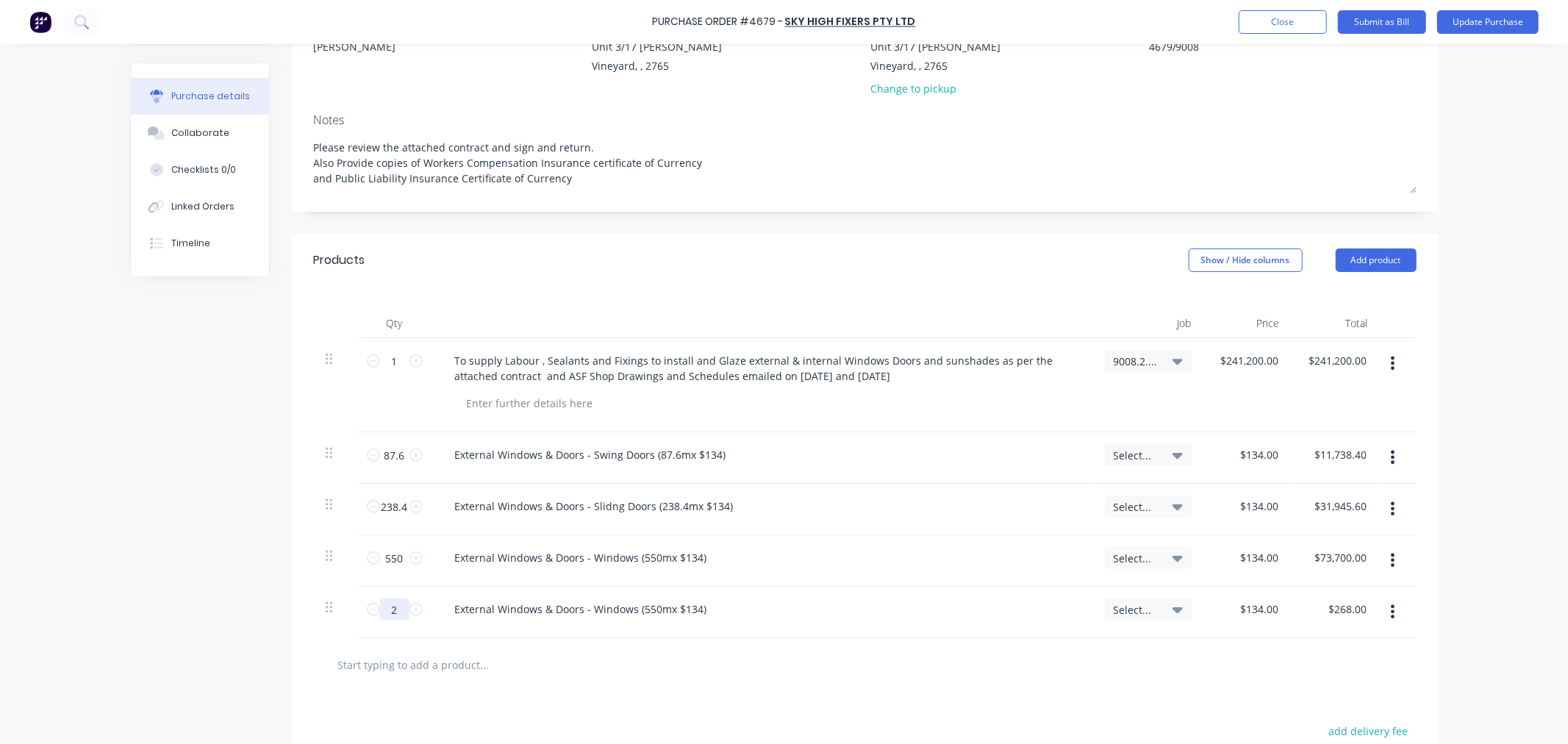
type input "22"
type input "$2,948.00"
type textarea "x"
type input "22"
paste div
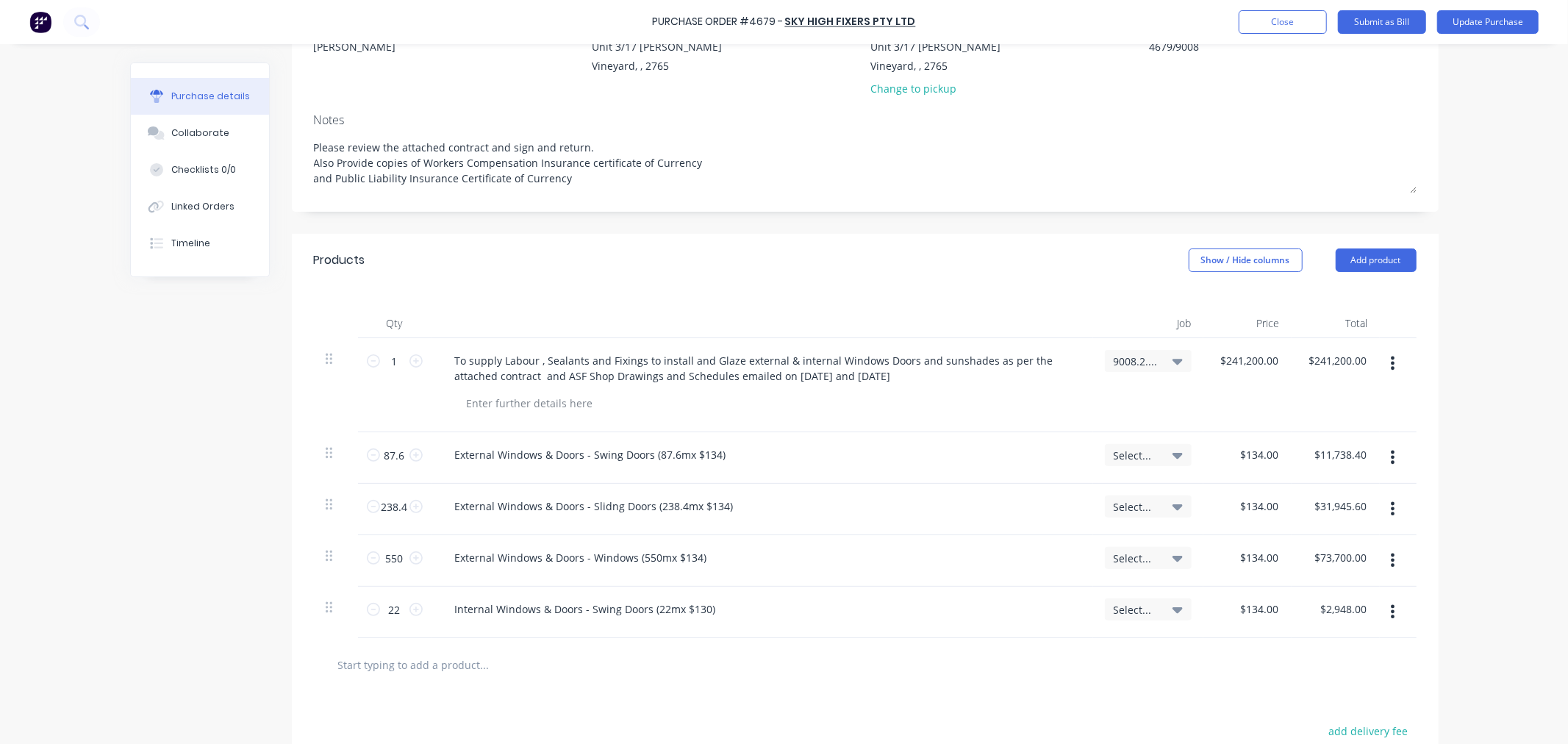
type textarea "x"
type input "134.00"
type textarea "x"
type input "$134.00"
type input "2948.00"
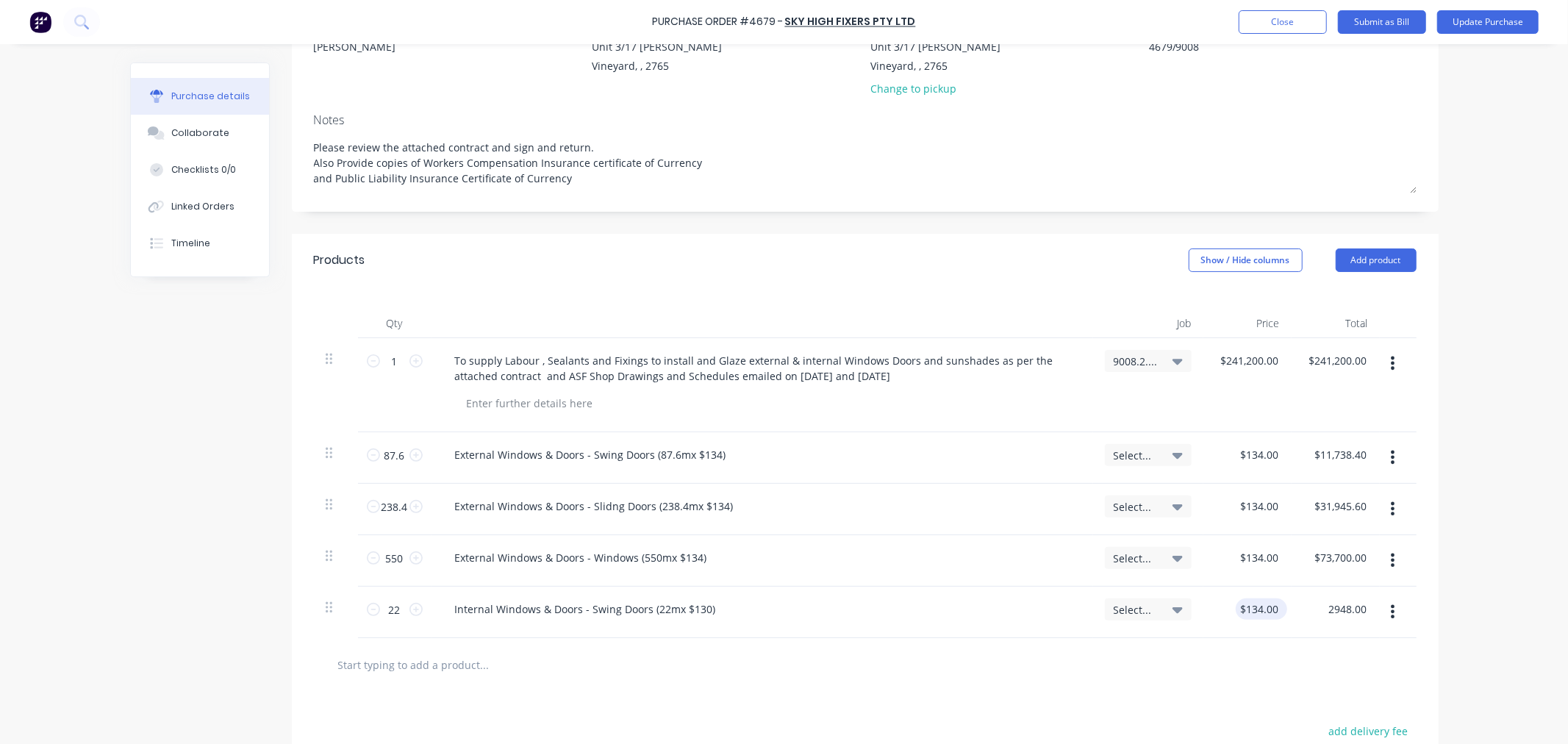
type textarea "x"
type input "134.00"
type input "$2,948.00"
drag, startPoint x: 1256, startPoint y: 611, endPoint x: 1210, endPoint y: 616, distance: 46.3
click at [1210, 616] on div "134.00 134.00" at bounding box center [1247, 613] width 88 height 52
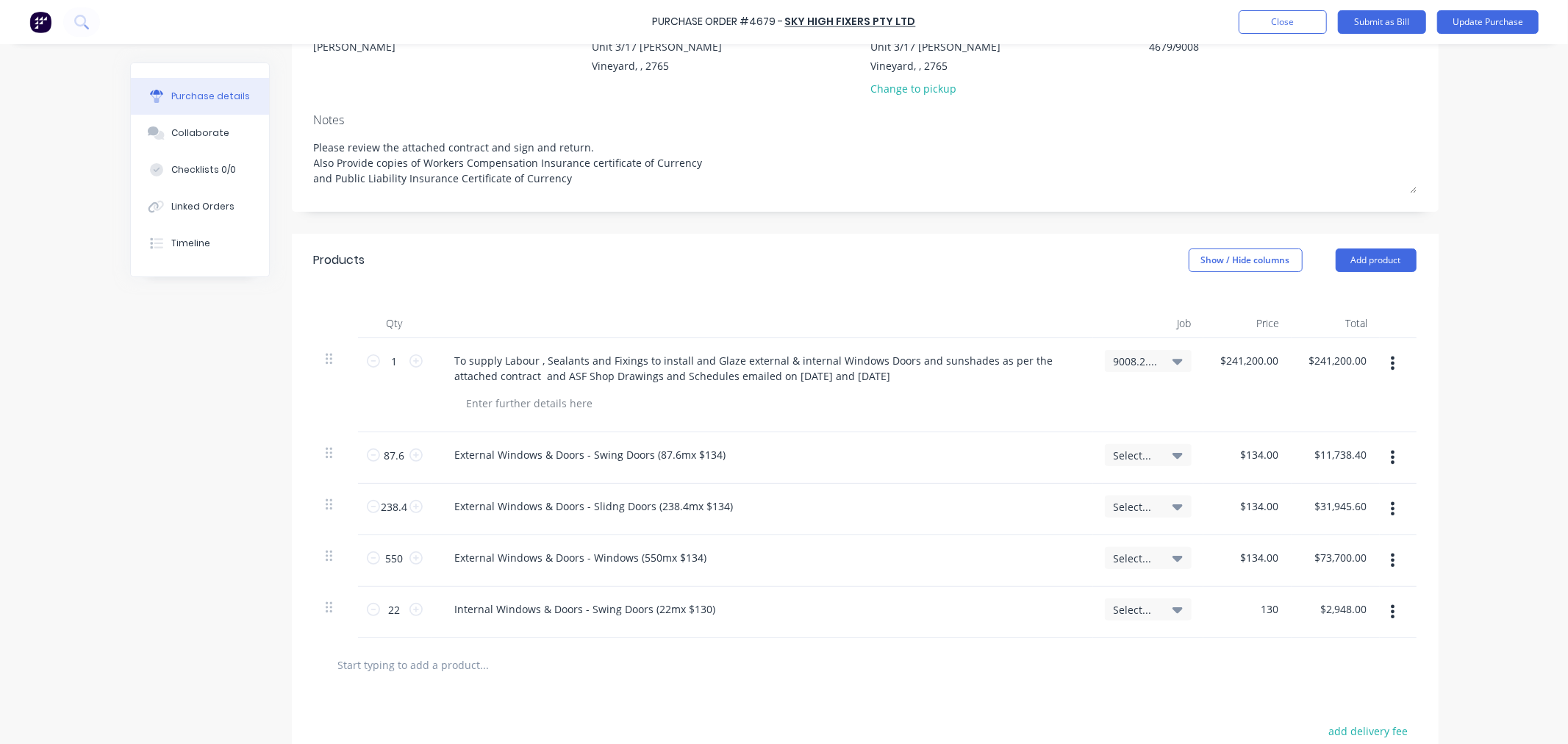
type input "130"
type textarea "x"
type input "$130.00"
type input "2860.00"
type textarea "x"
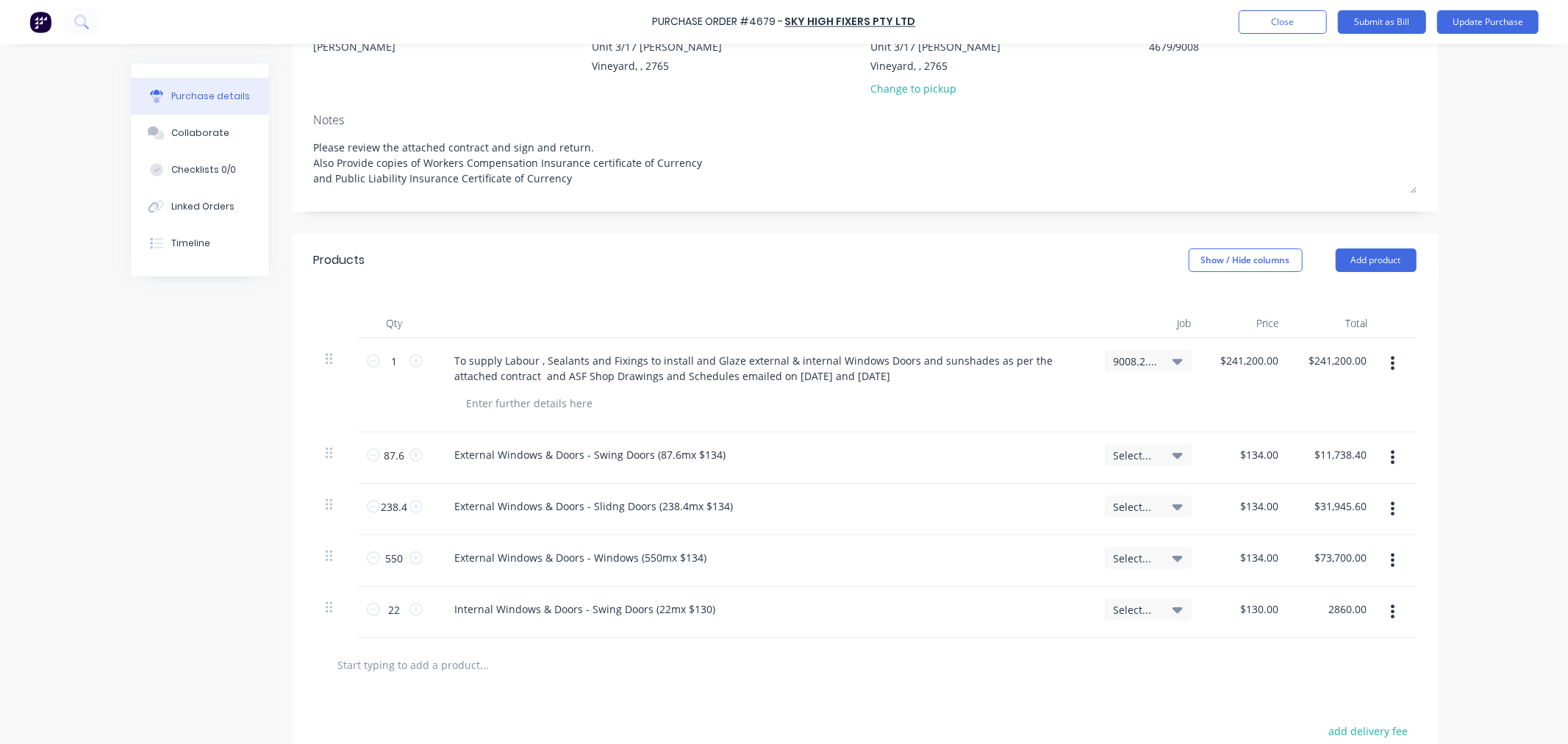
type input "$2,860.00"
type textarea "x"
type input "$2,860.00"
click at [1391, 609] on icon "button" at bounding box center [1392, 611] width 4 height 16
click at [1322, 681] on button "Duplicate" at bounding box center [1348, 680] width 125 height 29
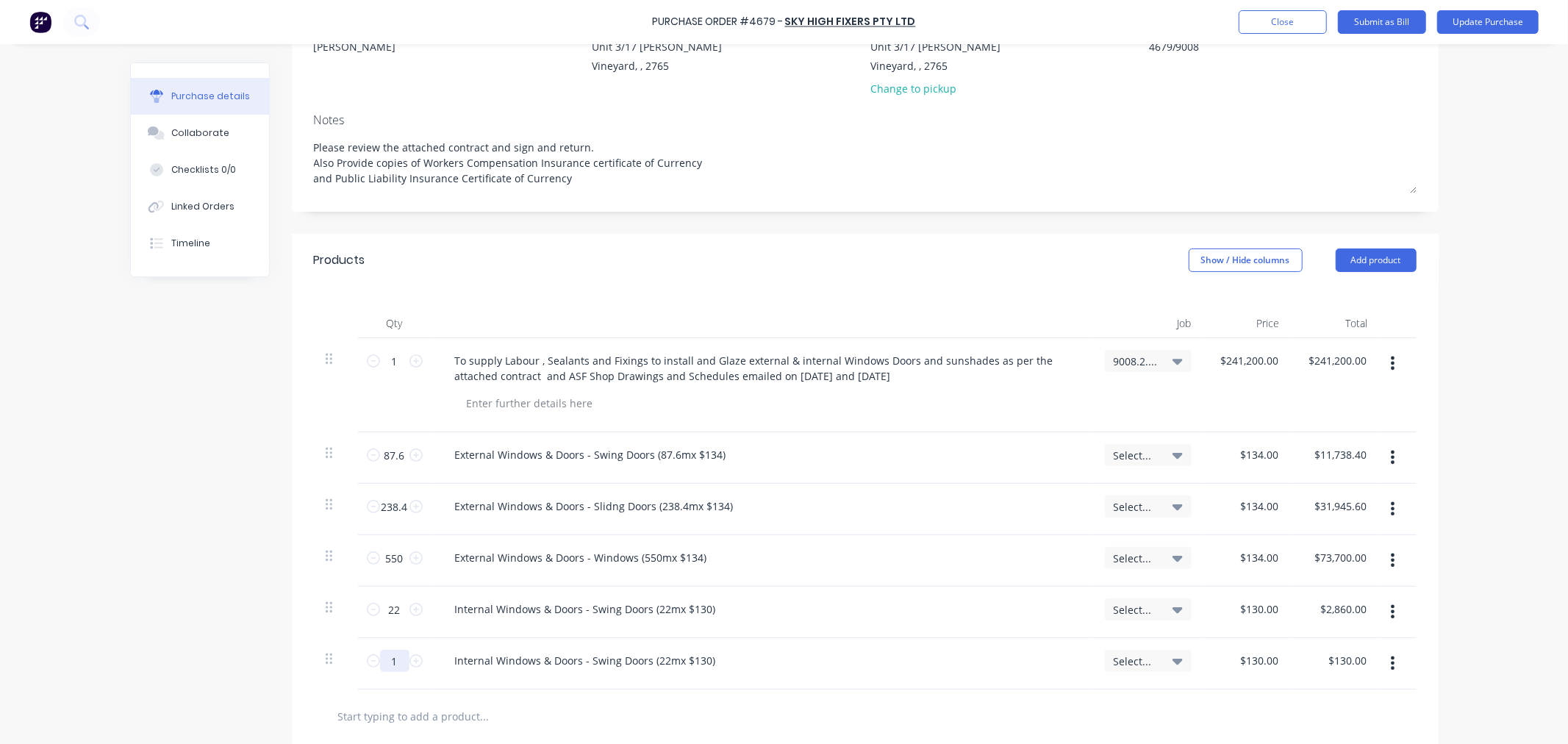
click at [393, 668] on input "1" at bounding box center [394, 661] width 29 height 22
type textarea "x"
type input "7"
type input "$910.00"
type textarea "x"
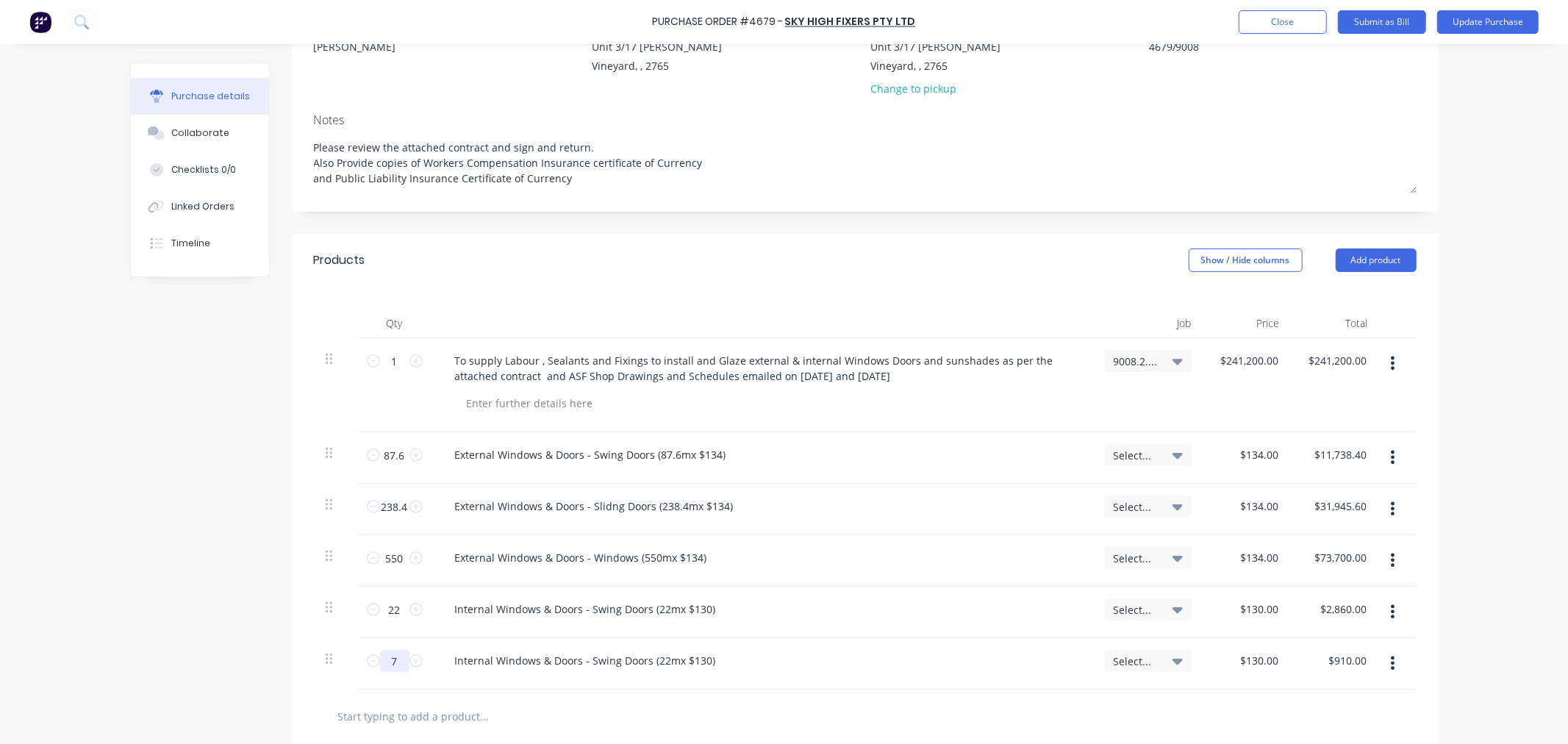
type input "72"
type input "$9,360.00"
type textarea "x"
type input "722"
type input "$93,860.00"
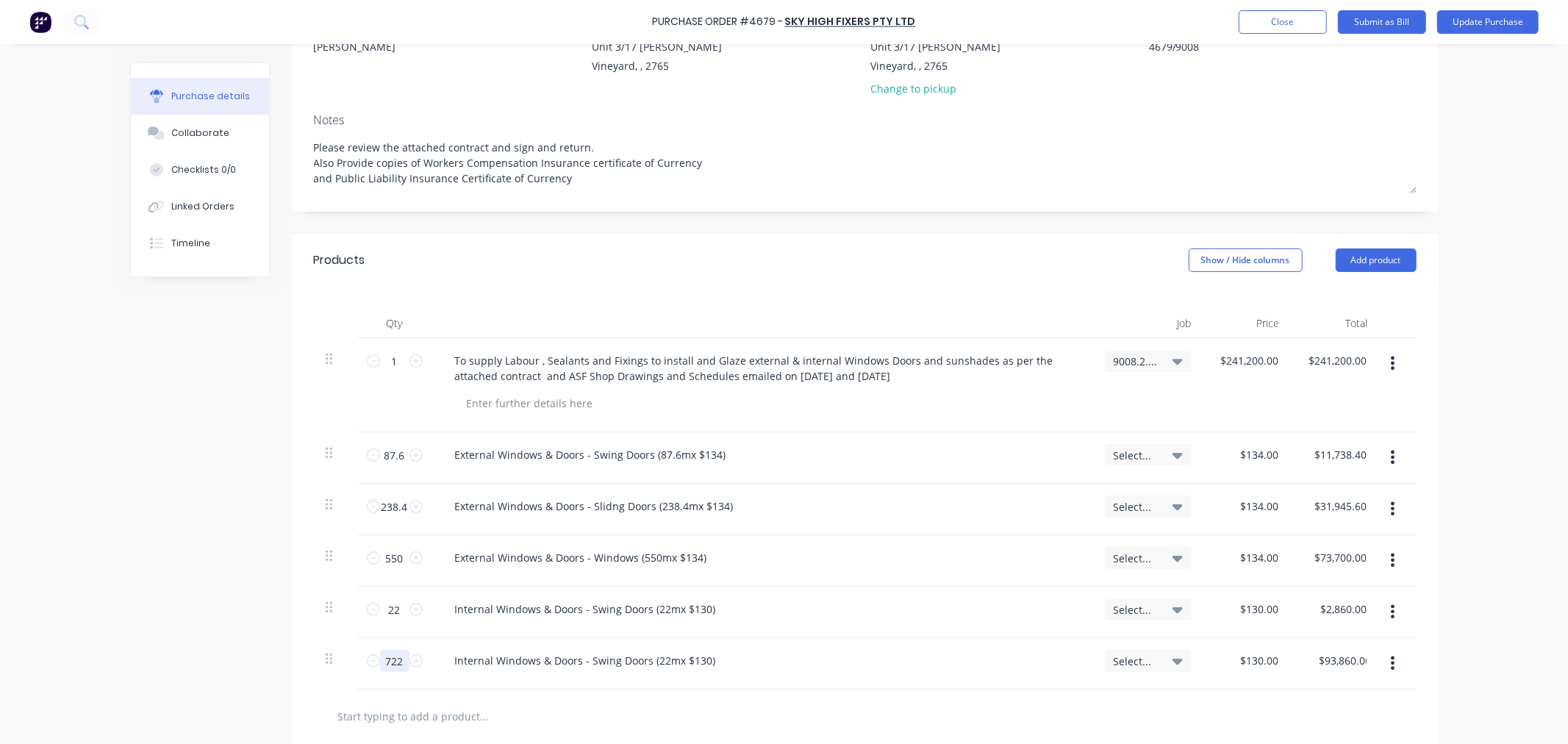
type textarea "x"
type input "722"
paste div
click at [1382, 667] on button "button" at bounding box center [1392, 663] width 35 height 27
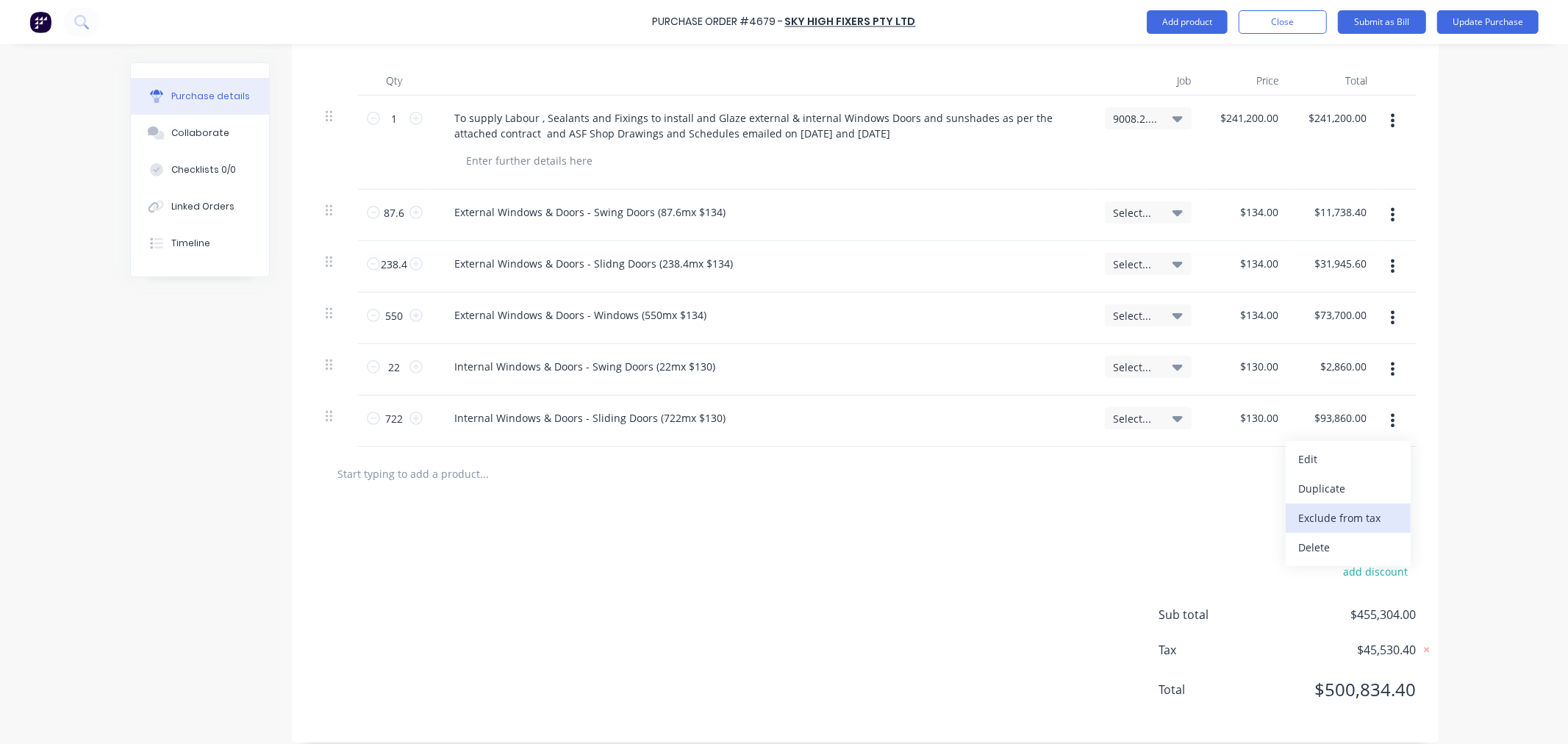
scroll to position [405, 0]
click at [1307, 482] on button "Duplicate" at bounding box center [1348, 486] width 125 height 29
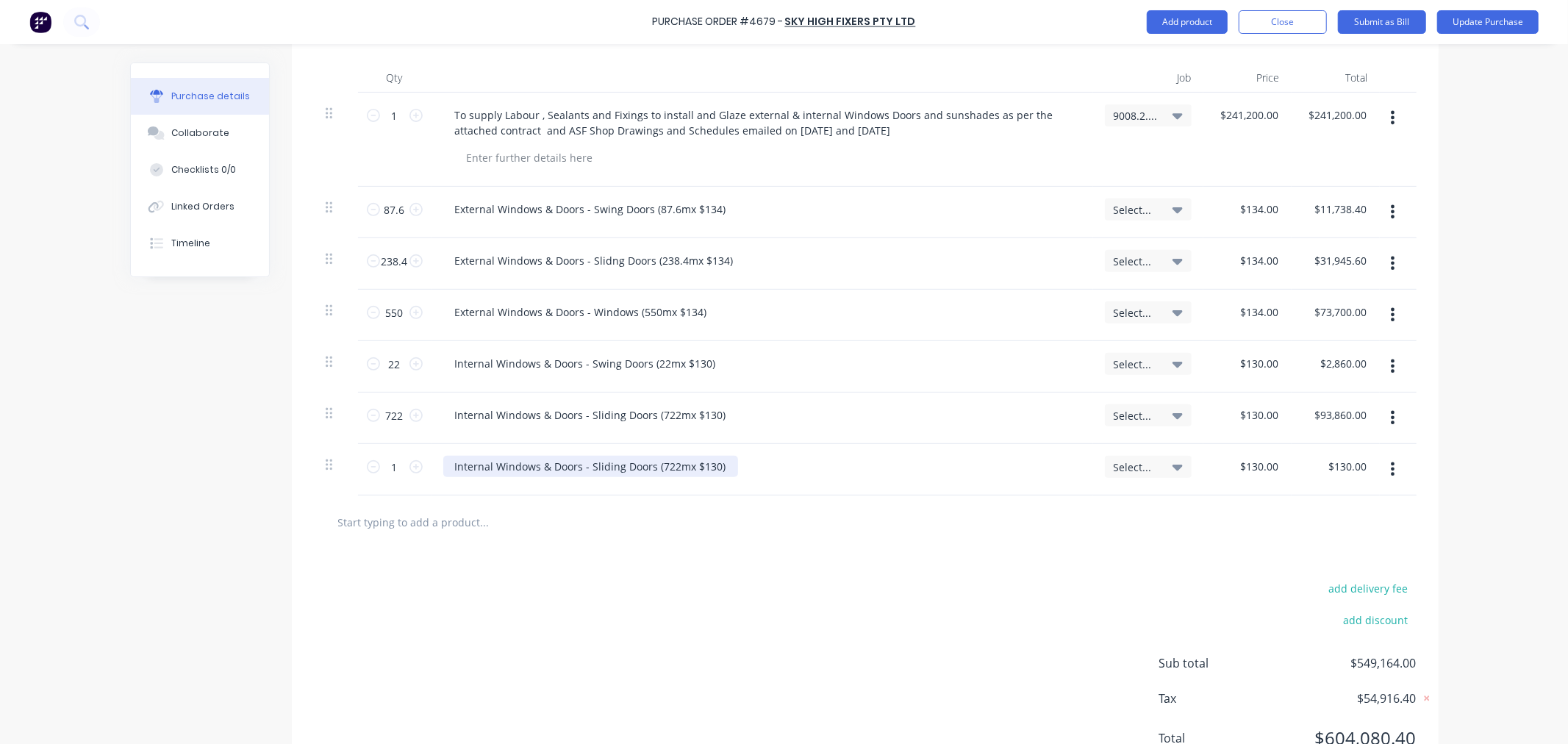
type textarea "x"
drag, startPoint x: 723, startPoint y: 472, endPoint x: 435, endPoint y: 469, distance: 288.0
click at [435, 469] on div "Internal Windows & Doors - Sliding Doors (722mx $130)" at bounding box center [762, 470] width 661 height 52
paste div
drag, startPoint x: 386, startPoint y: 471, endPoint x: 398, endPoint y: 467, distance: 12.6
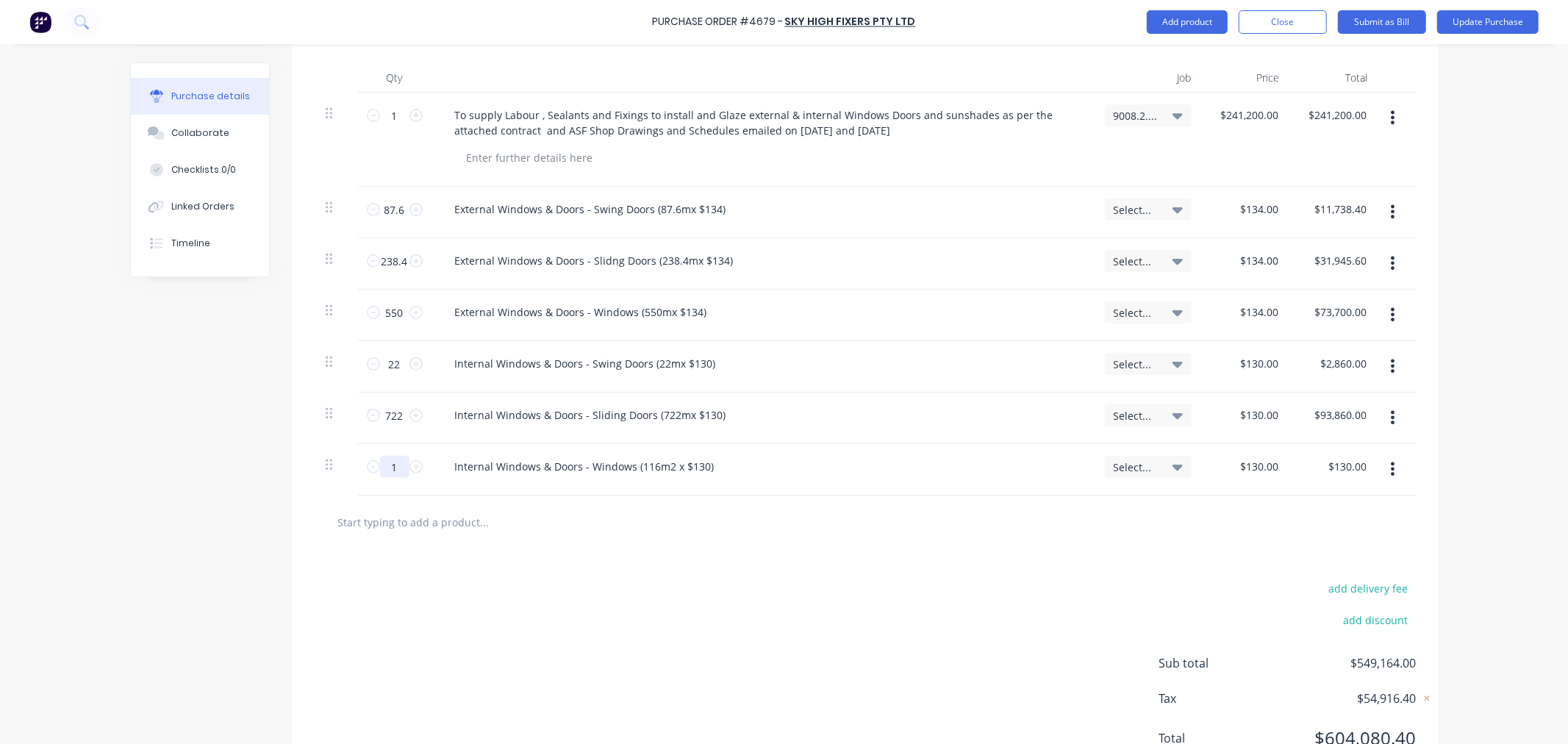
click at [398, 467] on input "1" at bounding box center [394, 467] width 29 height 22
type textarea "x"
type input "11"
type input "$1,430.00"
type textarea "x"
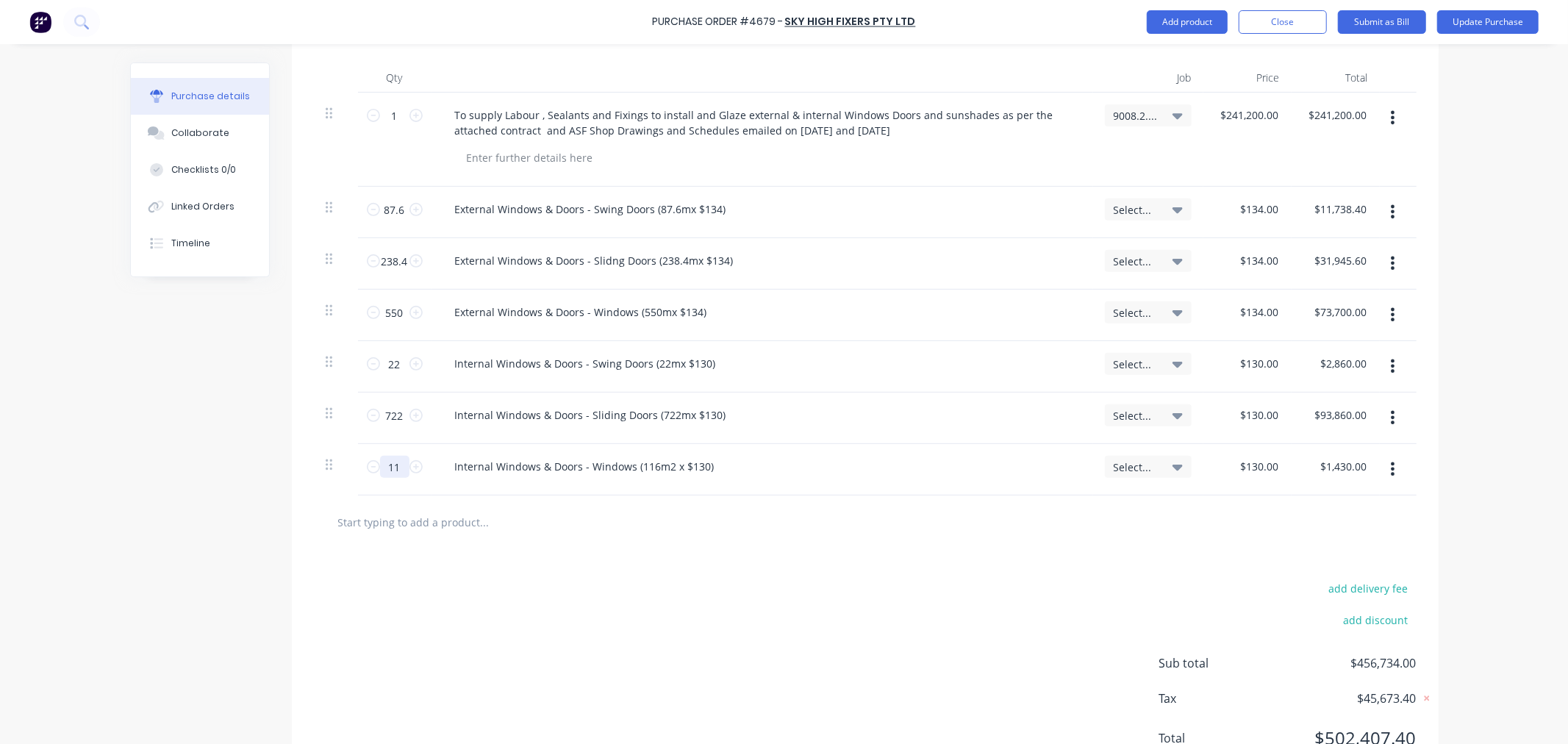
type input "116"
type input "$15,080.00"
type textarea "x"
type input "116"
click at [1391, 472] on icon "button" at bounding box center [1392, 469] width 4 height 16
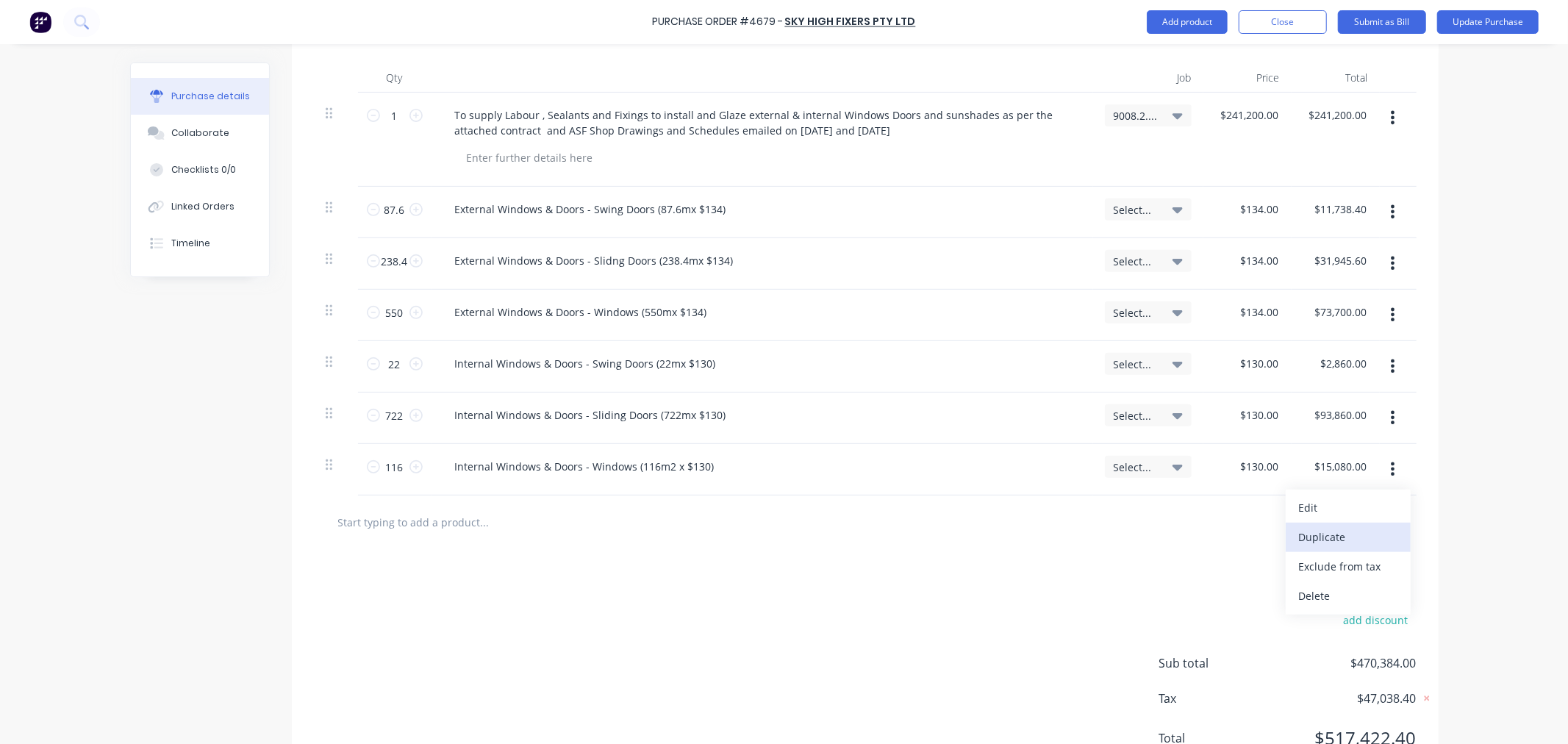
click at [1326, 538] on button "Duplicate" at bounding box center [1348, 537] width 125 height 29
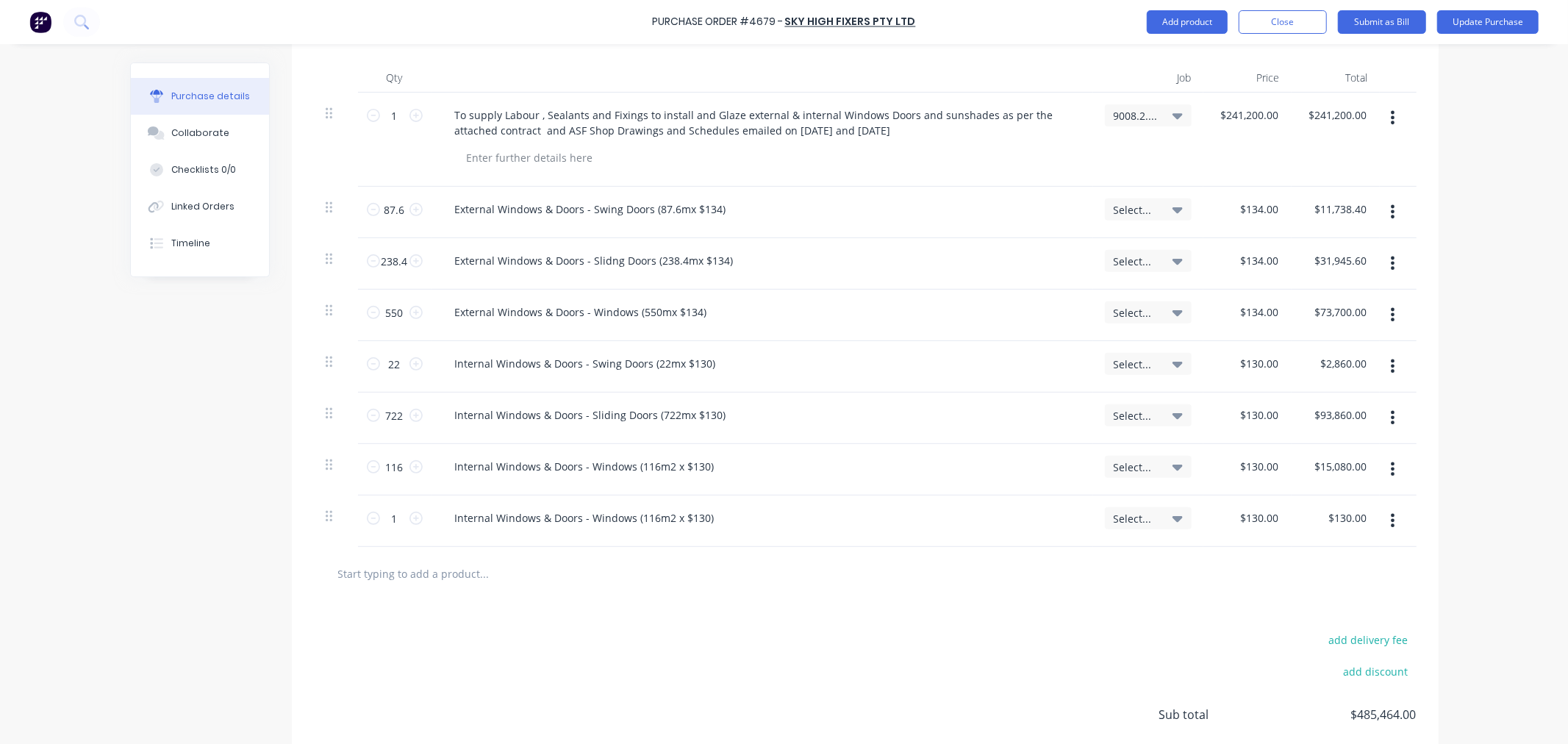
click at [707, 506] on div "Internal Windows & Doors - Windows (116m2 x $130)" at bounding box center [762, 522] width 661 height 52
type textarea "x"
drag, startPoint x: 707, startPoint y: 515, endPoint x: 406, endPoint y: 511, distance: 301.0
click at [406, 511] on div "1 1 Internal Windows & Doors - Windows (116m2 x $130) Select... $130.00 $130.00…" at bounding box center [865, 522] width 1103 height 52
paste div
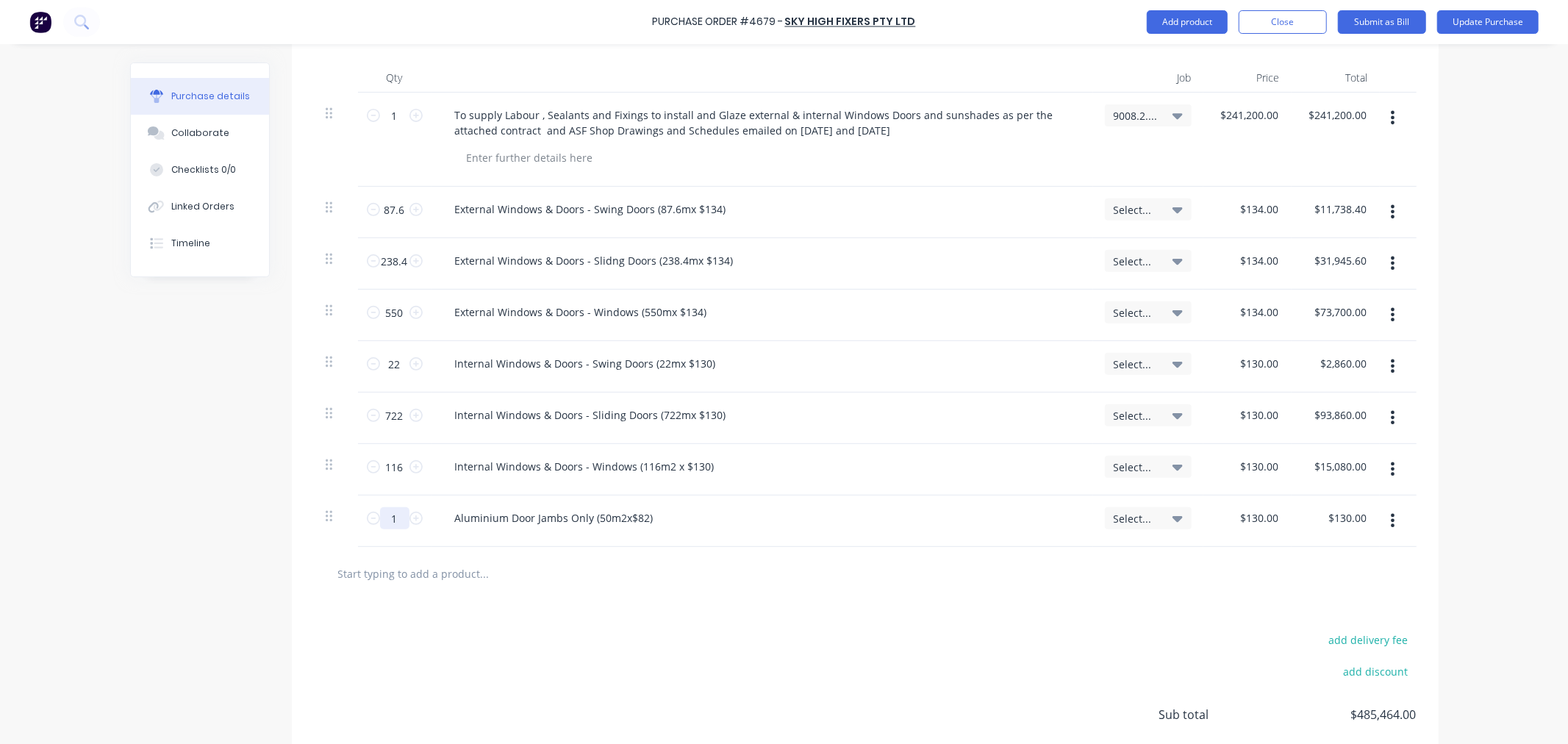
drag, startPoint x: 380, startPoint y: 523, endPoint x: 388, endPoint y: 522, distance: 8.1
click at [388, 522] on input "1" at bounding box center [394, 519] width 29 height 22
type textarea "x"
type input "5"
type input "$650.00"
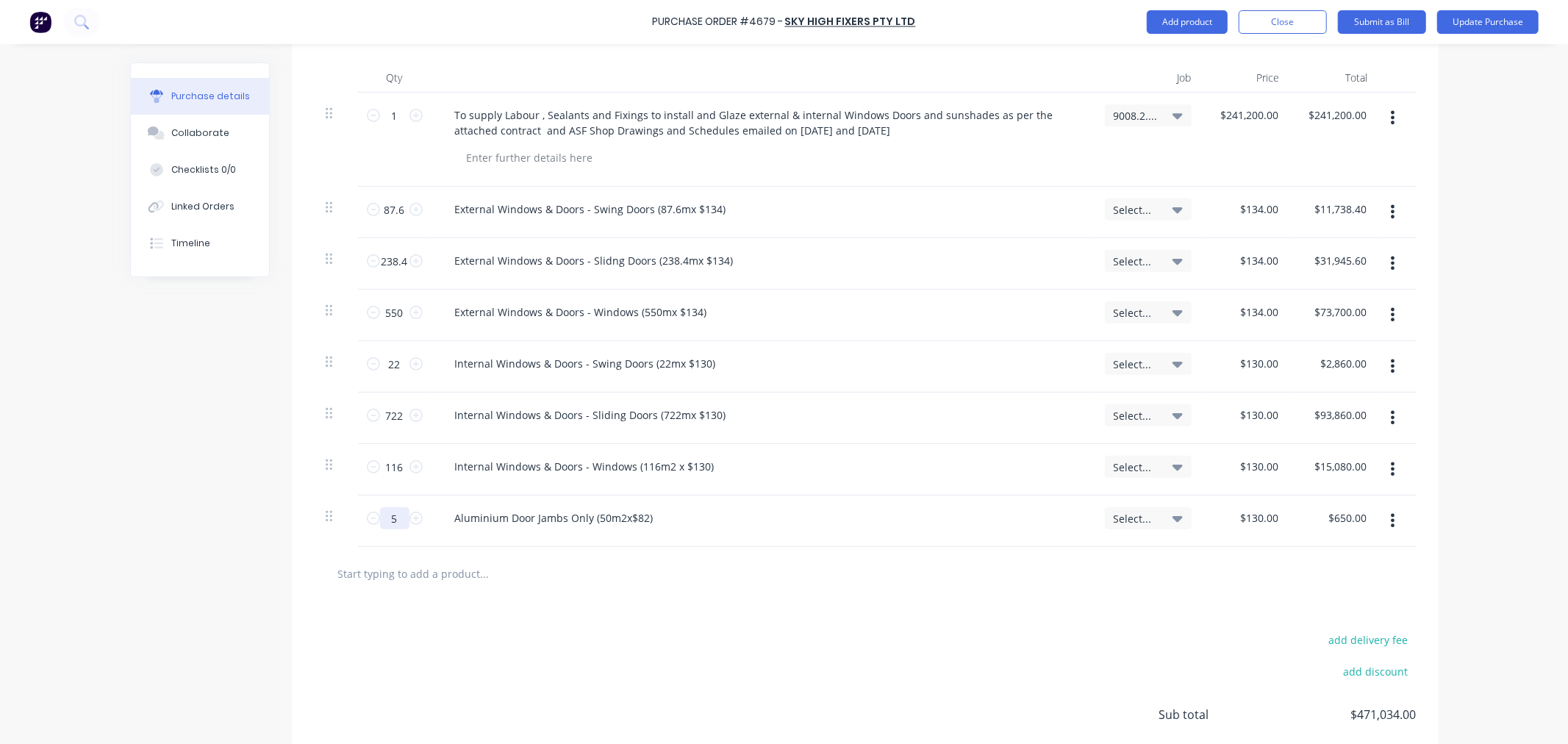
type textarea "x"
type input "50"
type input "$6,500.00"
type textarea "x"
type input "50"
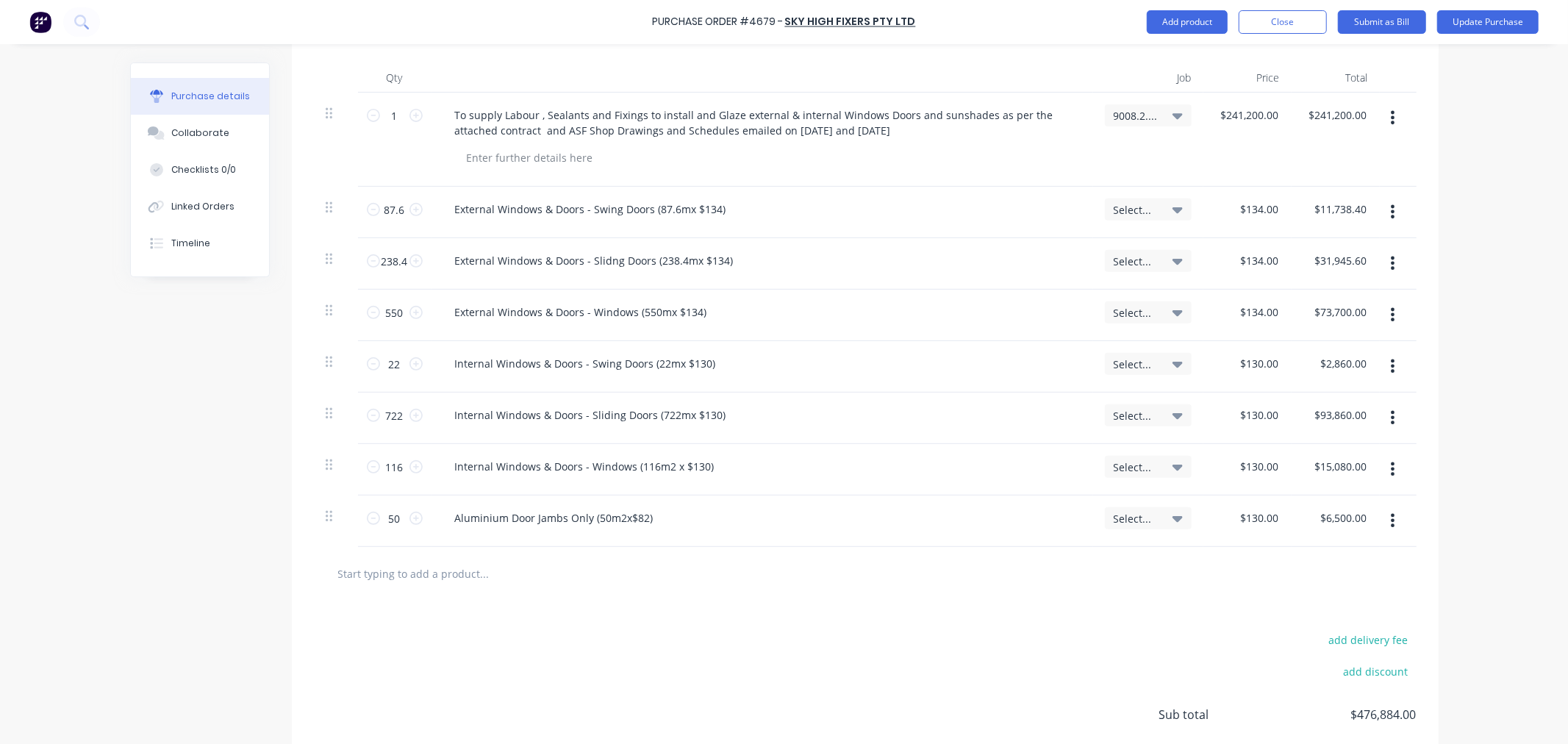
type textarea "x"
type input "1"
type input "82"
type textarea "x"
type input "$82.00"
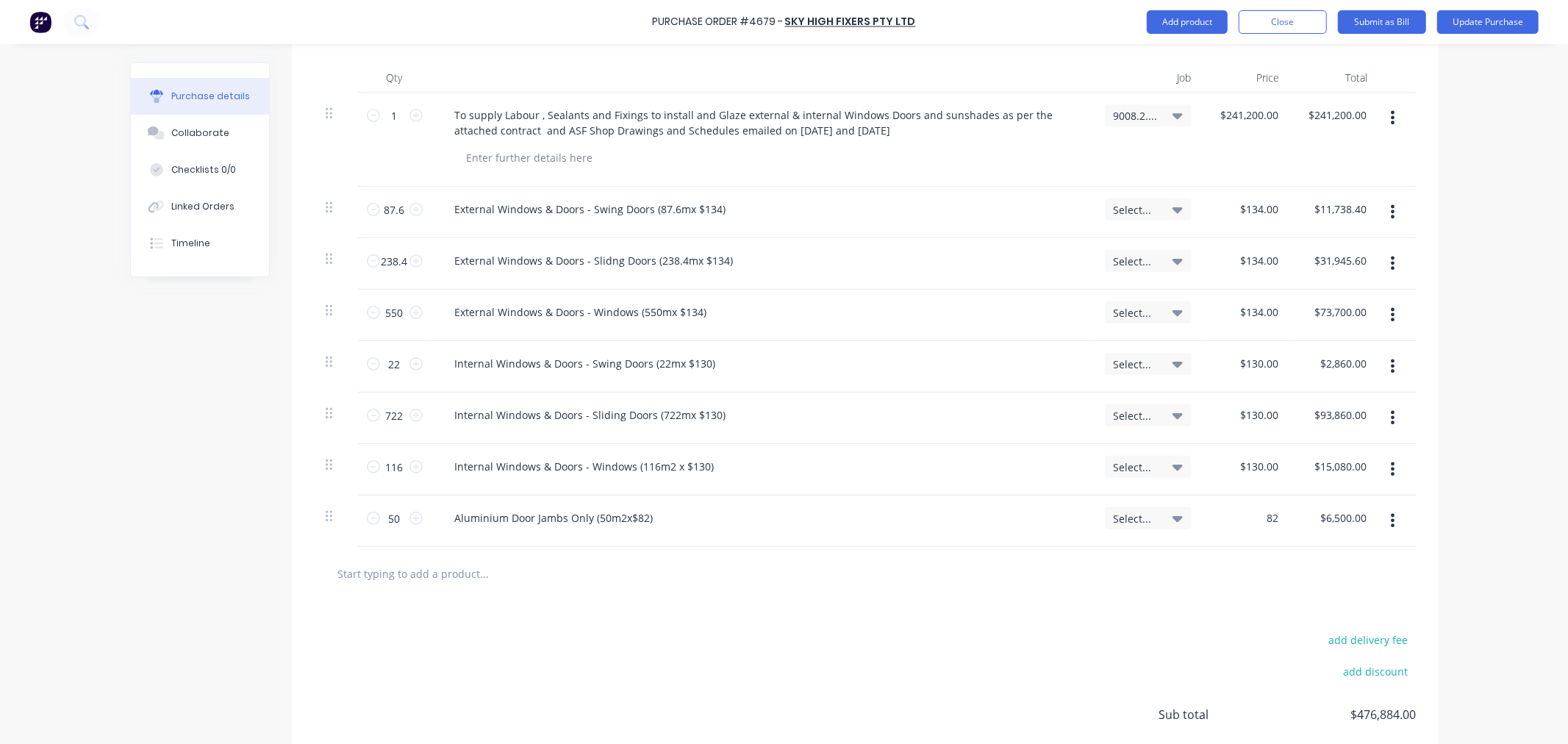
type input "4100.00"
type textarea "x"
type input "$4,100.00"
click at [1391, 520] on icon "button" at bounding box center [1392, 520] width 4 height 16
click at [1336, 590] on button "Duplicate" at bounding box center [1348, 589] width 125 height 29
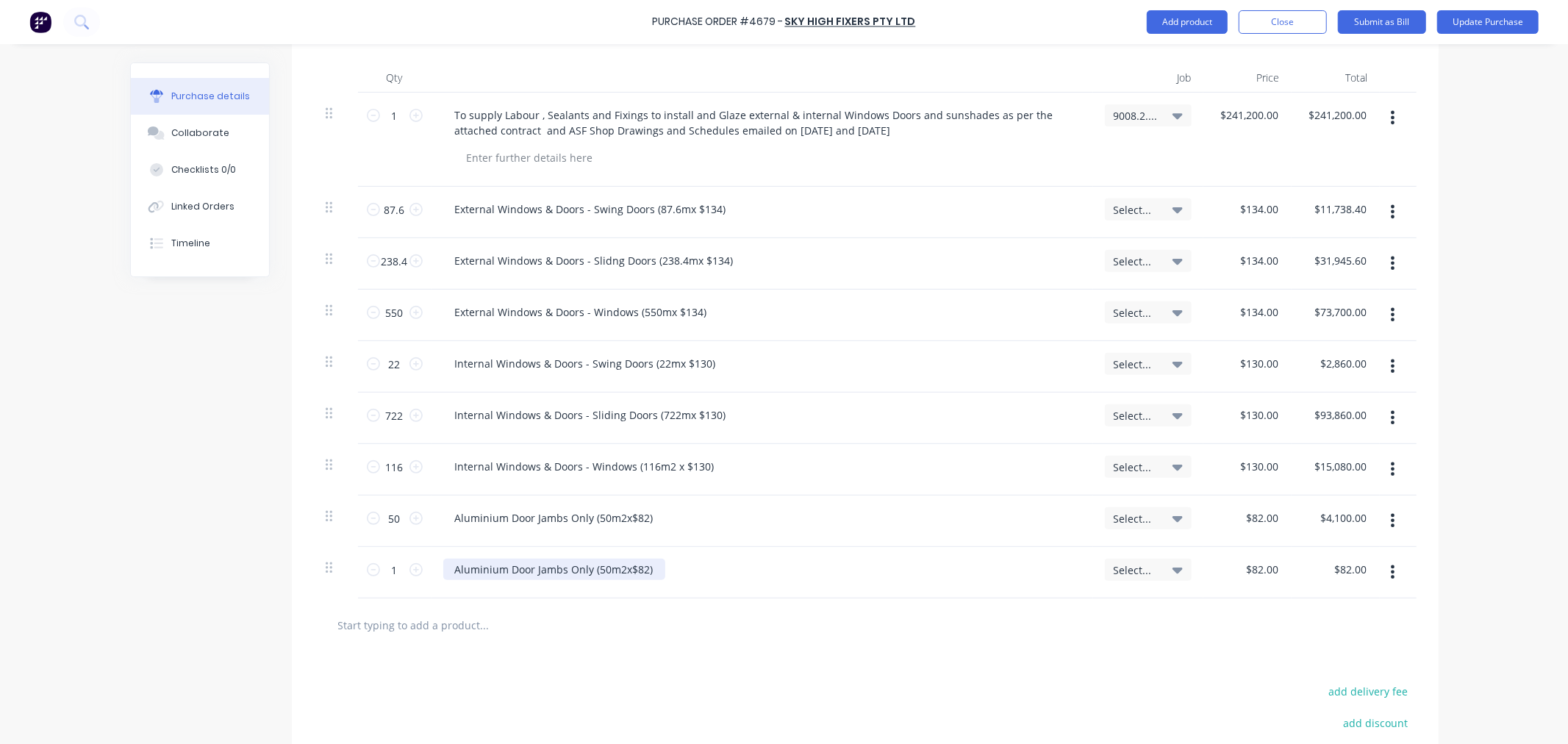
type textarea "x"
drag, startPoint x: 649, startPoint y: 578, endPoint x: 386, endPoint y: 587, distance: 263.2
click at [386, 587] on div "1 1 Aluminium Door Jambs Only (50m2x$82) Select... $82.00 $82.00 $82.00 $82.00" at bounding box center [865, 573] width 1103 height 52
paste div
click at [386, 578] on input "1" at bounding box center [394, 570] width 29 height 22
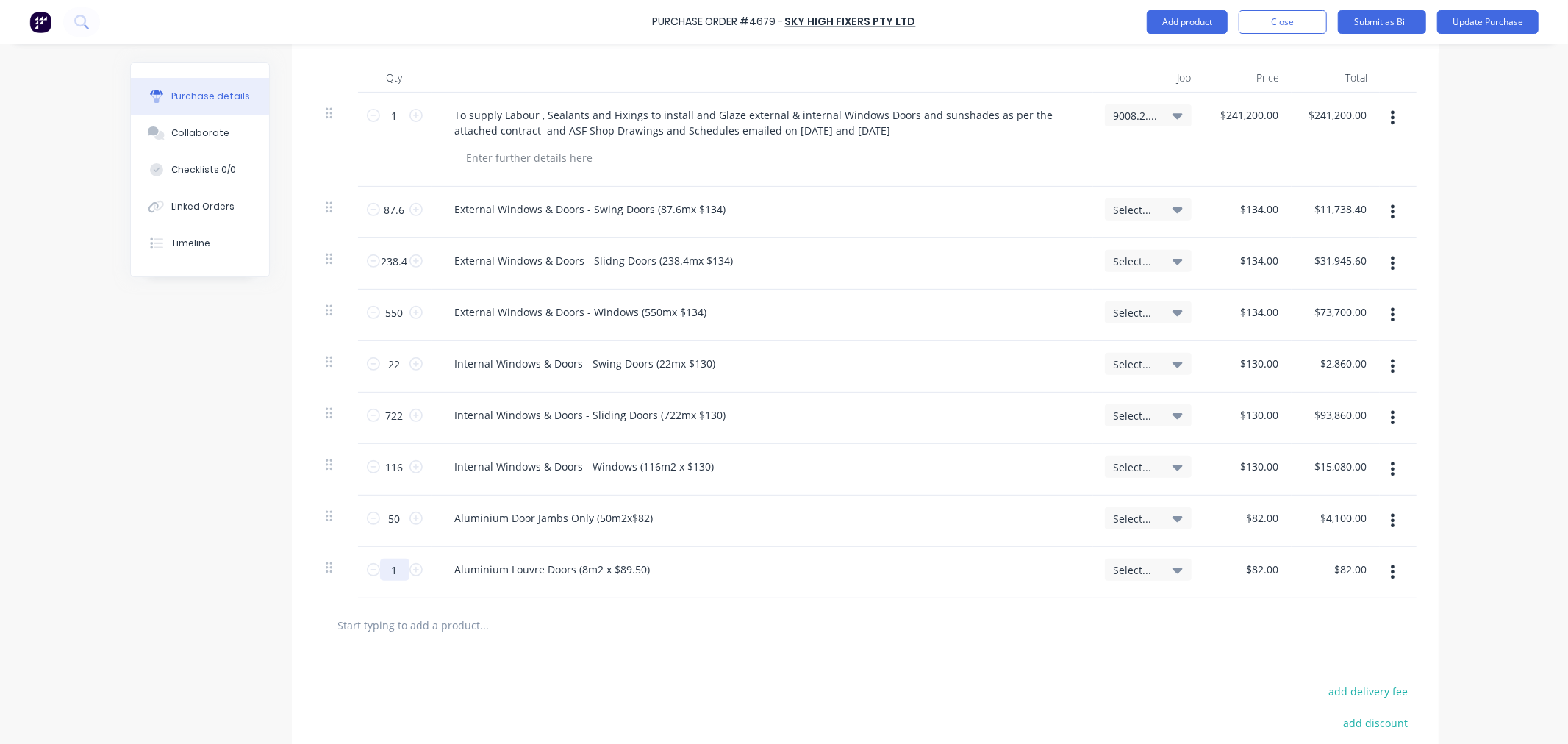
type textarea "x"
type input "8"
click at [1391, 571] on icon "button" at bounding box center [1392, 572] width 4 height 13
click at [1330, 636] on button "Duplicate" at bounding box center [1348, 640] width 125 height 29
click at [385, 626] on input "1" at bounding box center [394, 622] width 29 height 22
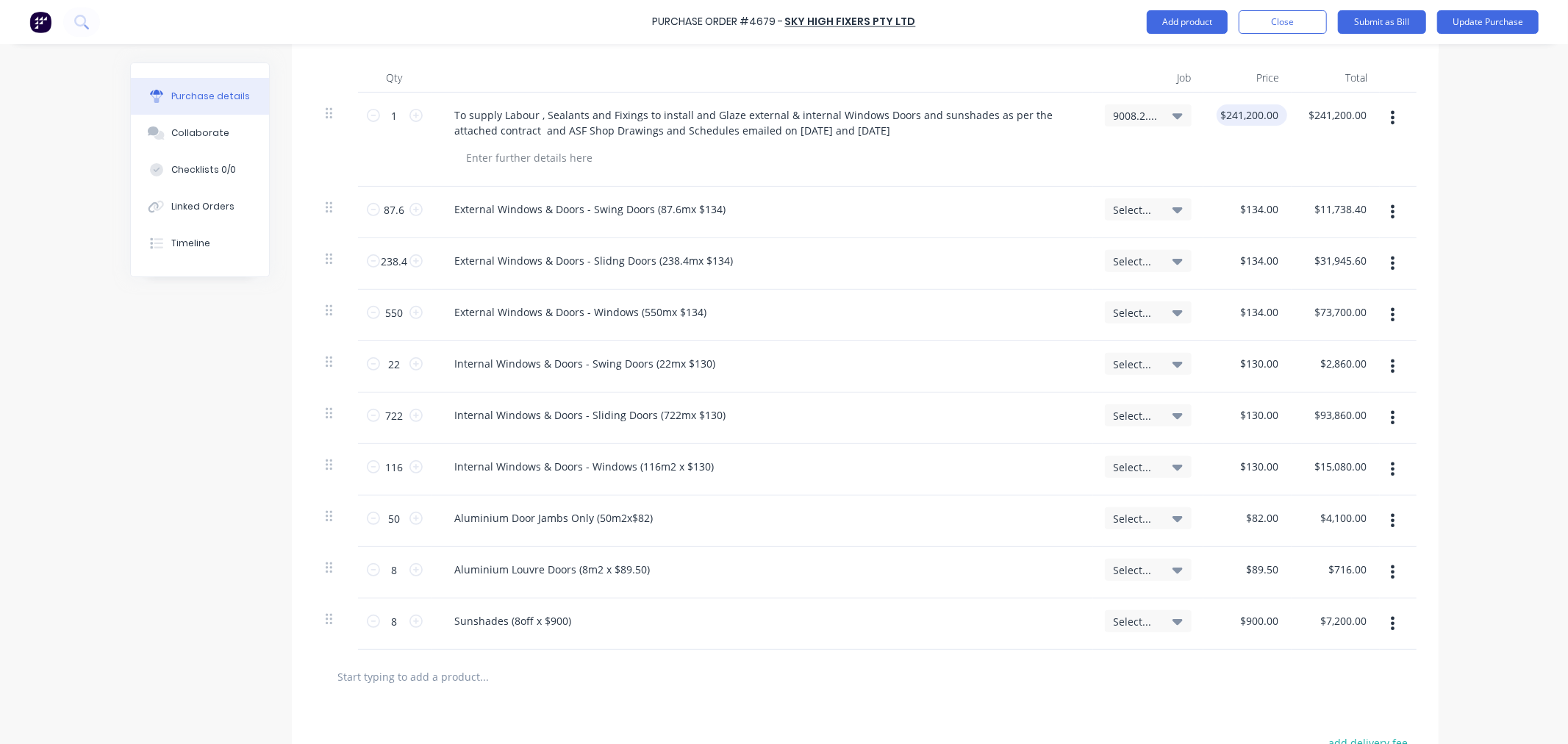
drag, startPoint x: 1277, startPoint y: 119, endPoint x: 1223, endPoint y: 122, distance: 54.1
click at [1223, 122] on div "$241,200.00 $241,200.00" at bounding box center [1252, 115] width 71 height 21
drag, startPoint x: 1216, startPoint y: 112, endPoint x: 1285, endPoint y: 111, distance: 69.0
click at [1285, 111] on div "1 1 To supply Labour , Sealants and Fixings to install and Glaze external & int…" at bounding box center [865, 140] width 1103 height 94
click at [1133, 204] on span "Select..." at bounding box center [1136, 210] width 44 height 16
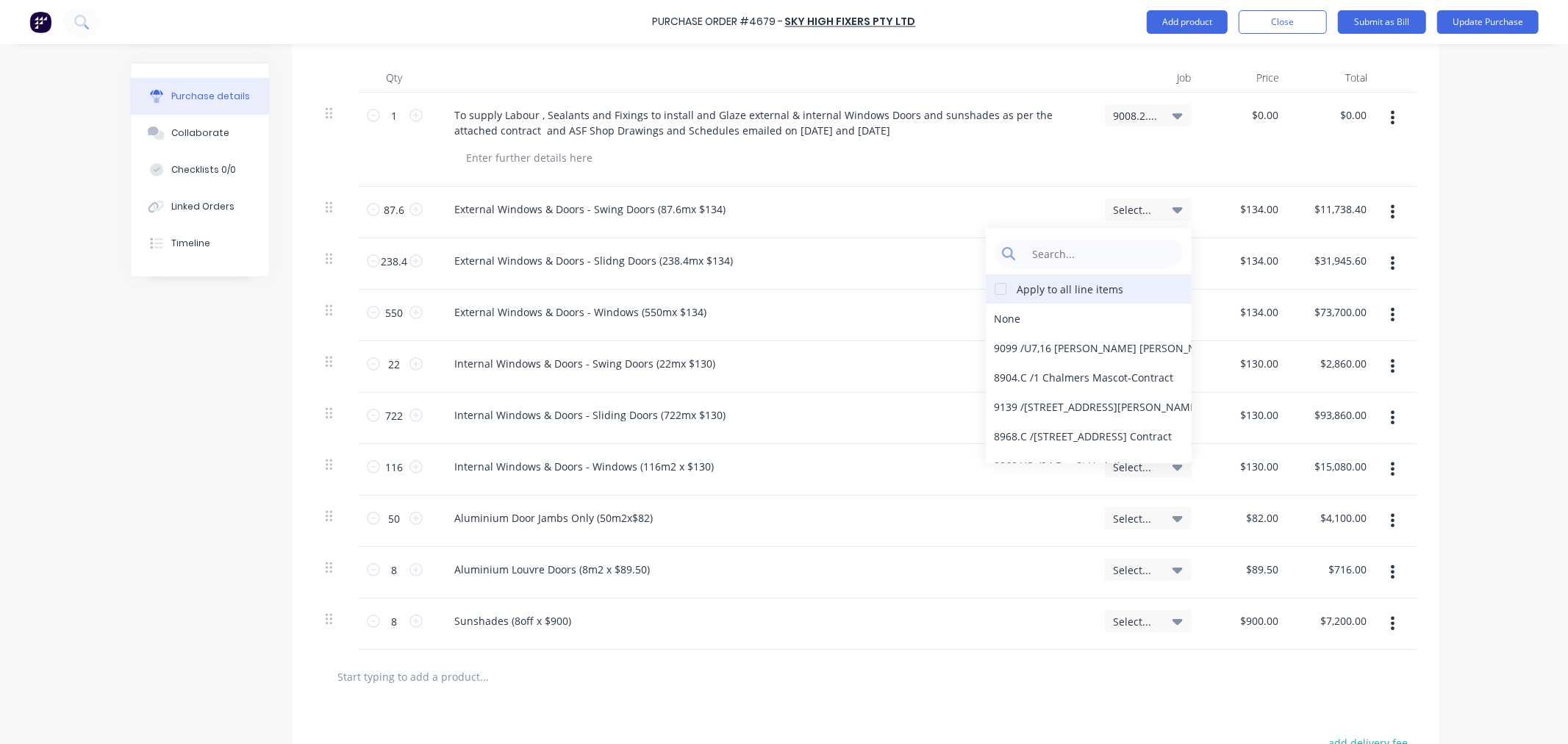
click at [1000, 287] on div at bounding box center [1000, 289] width 29 height 29
click at [1070, 257] on input at bounding box center [1100, 253] width 151 height 29
click at [1049, 348] on div "9008.2.C / Bede Polding Stage 2 Contract" at bounding box center [1089, 348] width 206 height 29
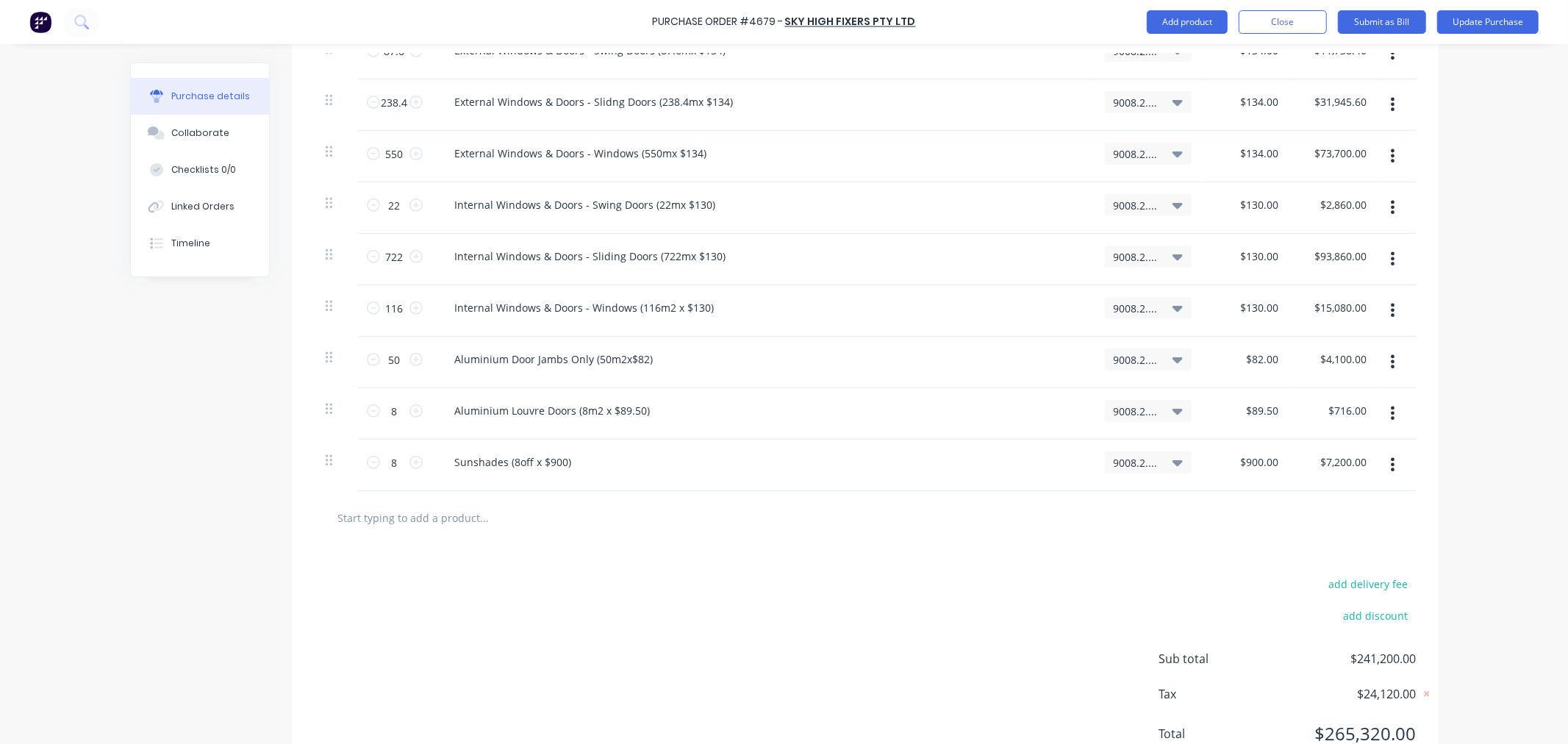
scroll to position [623, 0]
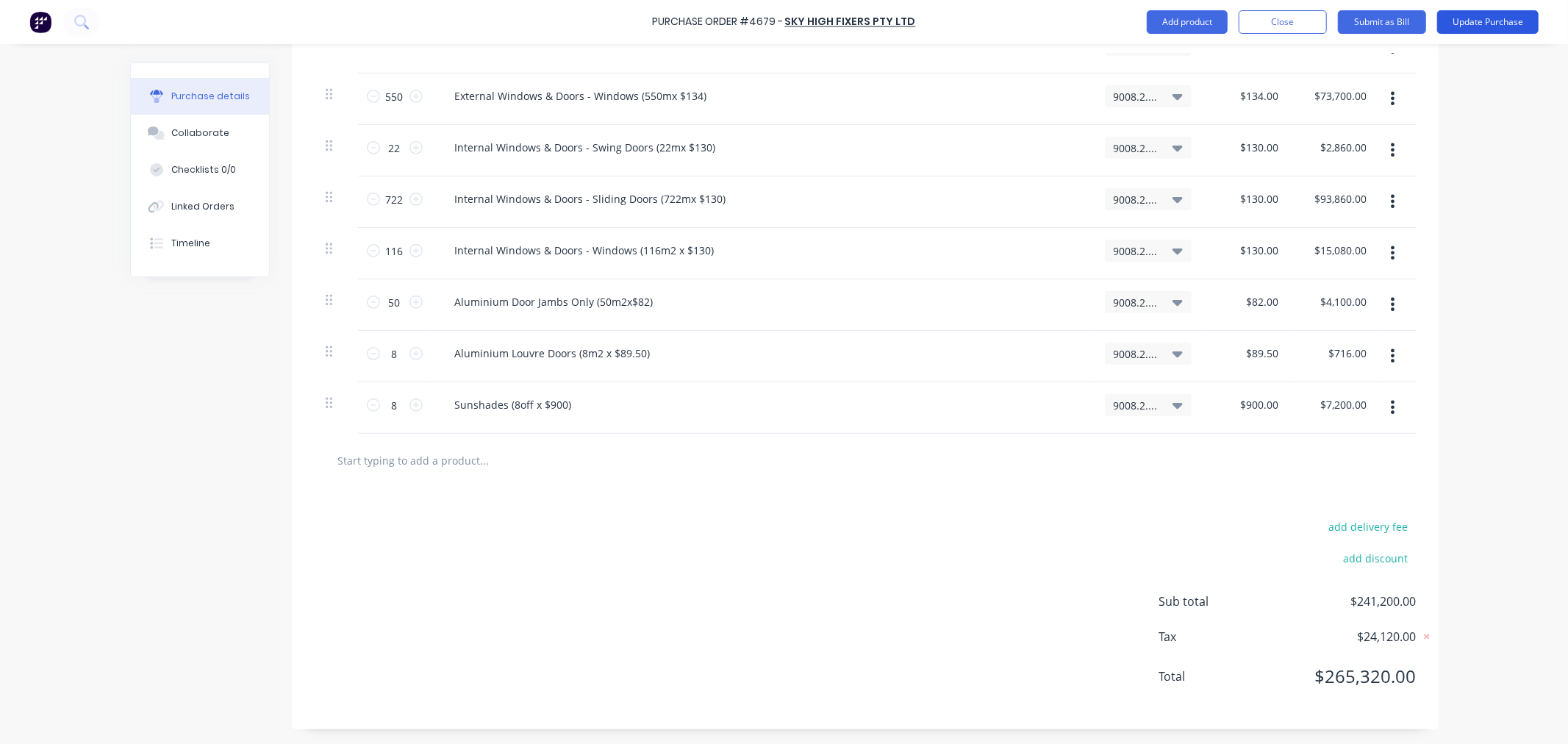
click at [1479, 20] on button "Update Purchase" at bounding box center [1487, 22] width 101 height 24
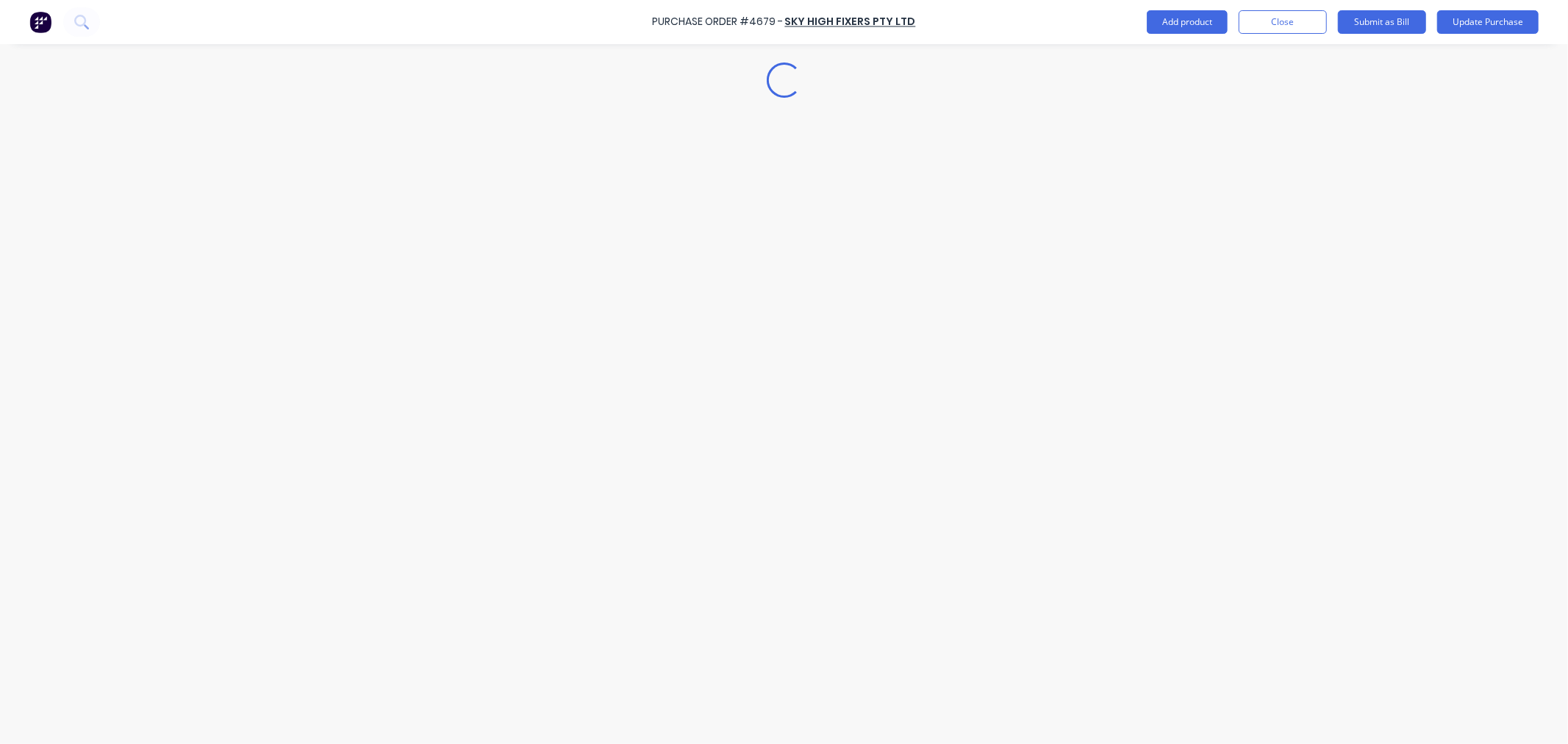
scroll to position [0, 0]
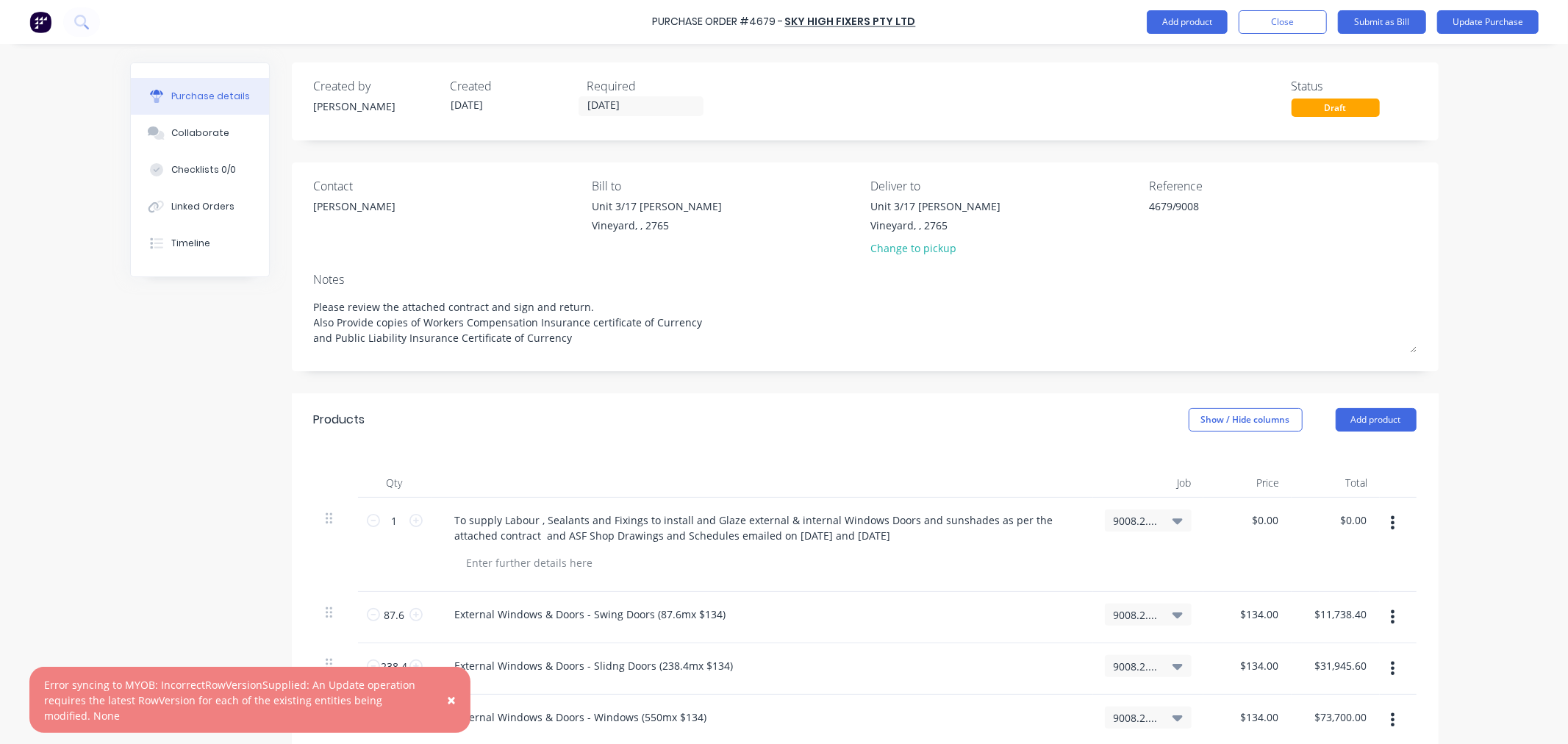
click at [1166, 512] on div "9008.2.C / Bede Polding Stage 2 Contract" at bounding box center [1148, 520] width 87 height 22
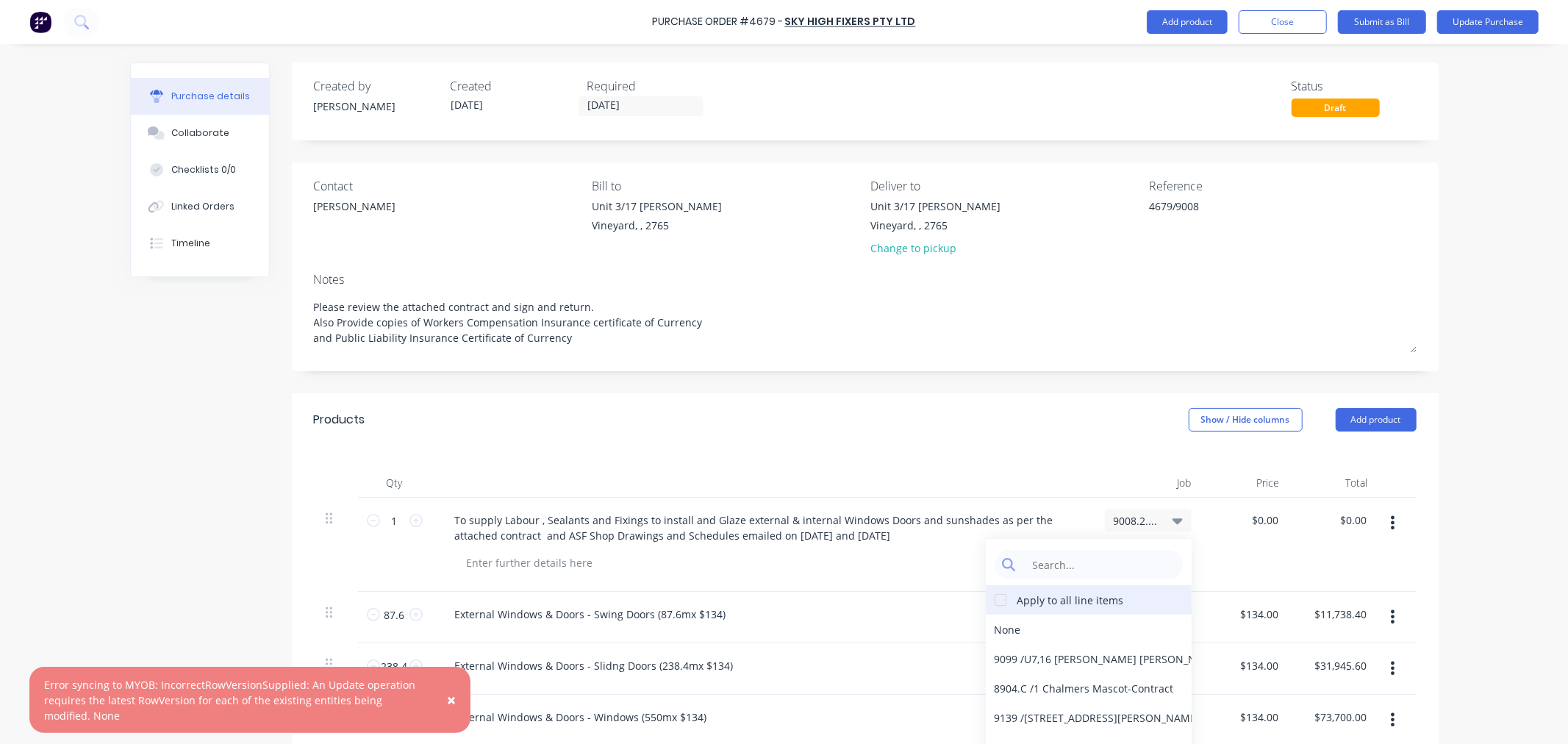
click at [993, 600] on div at bounding box center [1000, 600] width 29 height 29
click at [1002, 622] on div "None" at bounding box center [1089, 629] width 206 height 29
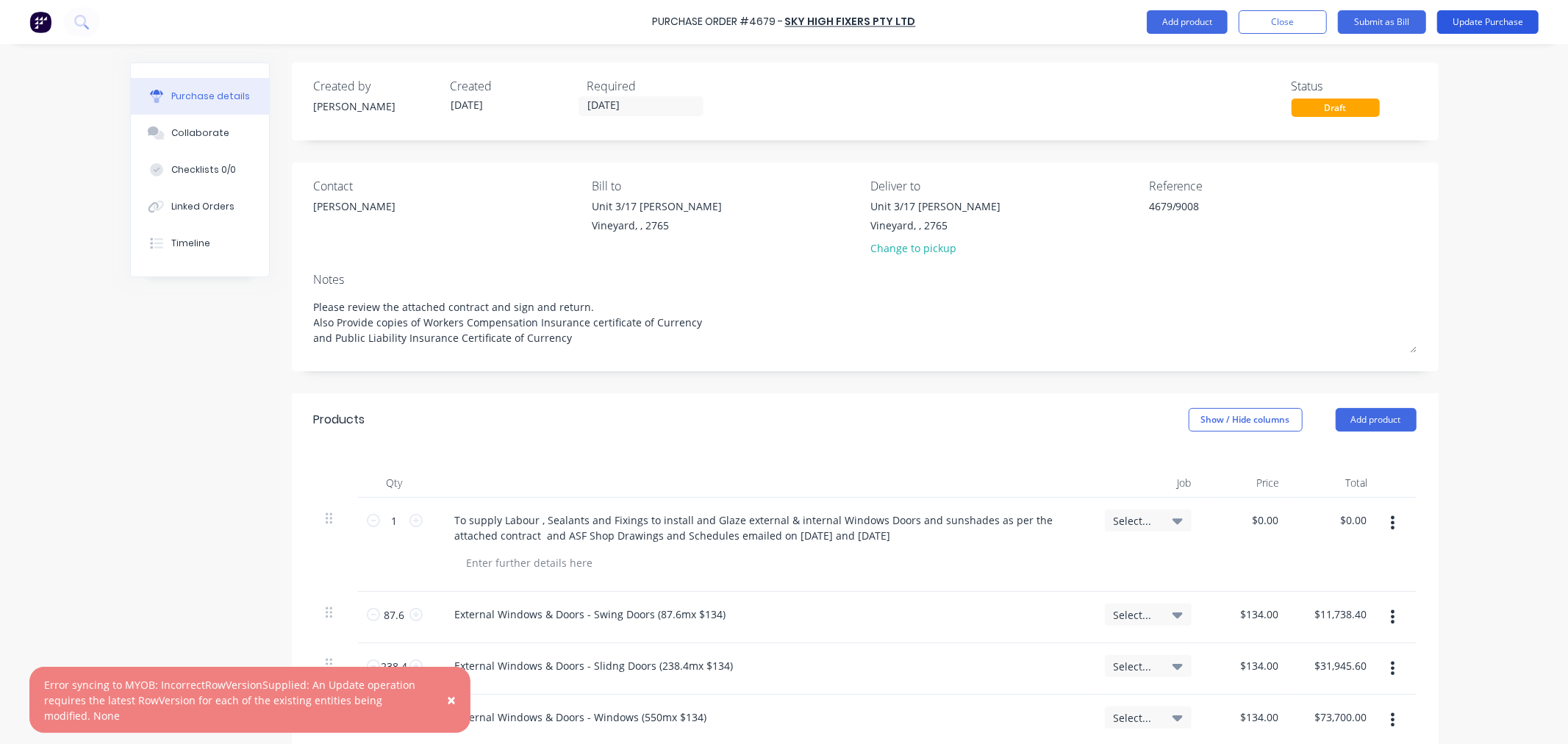
click at [1472, 12] on button "Update Purchase" at bounding box center [1487, 22] width 101 height 24
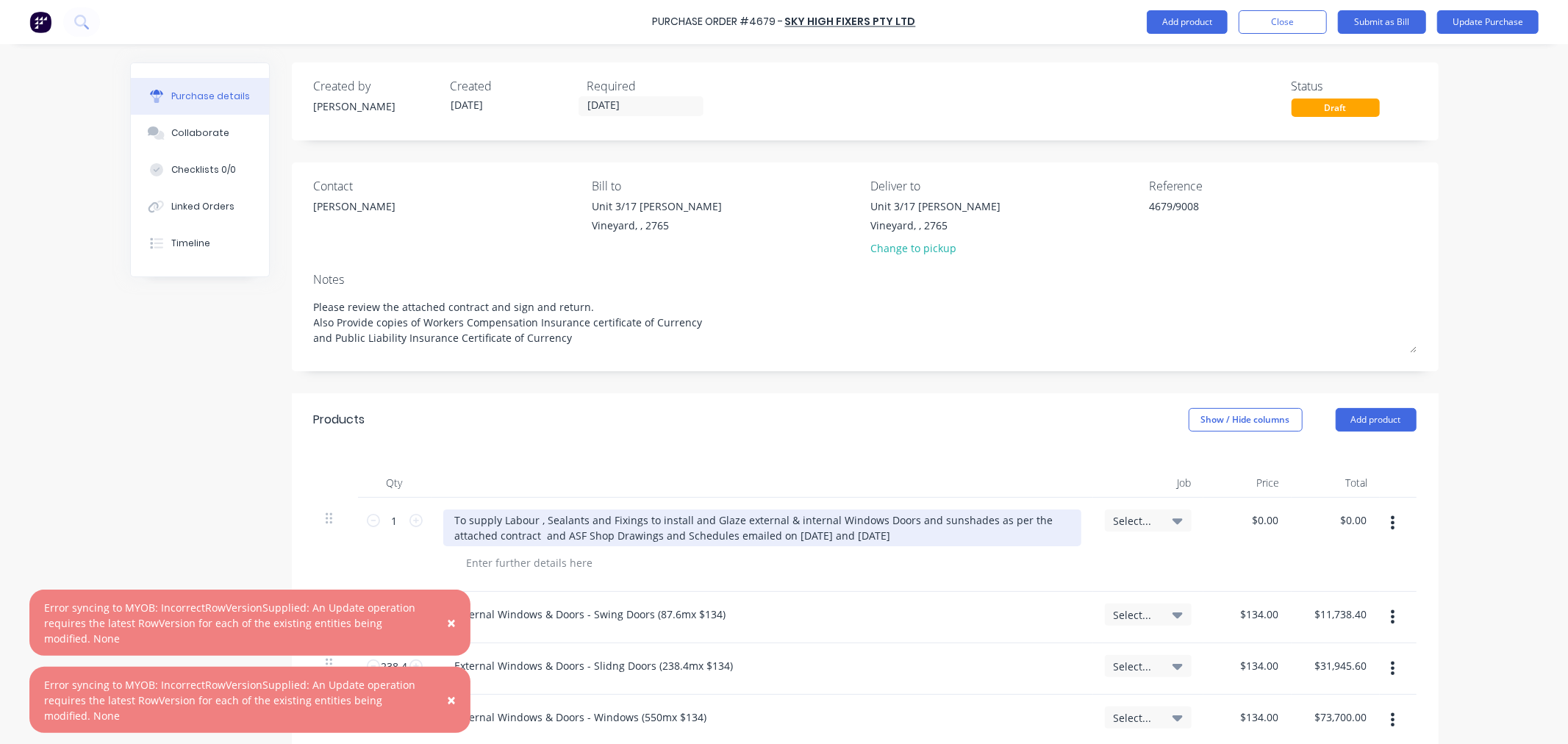
drag, startPoint x: 916, startPoint y: 534, endPoint x: 431, endPoint y: 519, distance: 485.2
click at [431, 519] on div "To supply Labour , Sealants and Fixings to install and Glaze external & interna…" at bounding box center [762, 545] width 661 height 94
copy div "To supply Labour , Sealants and Fixings to install and Glaze external & interna…"
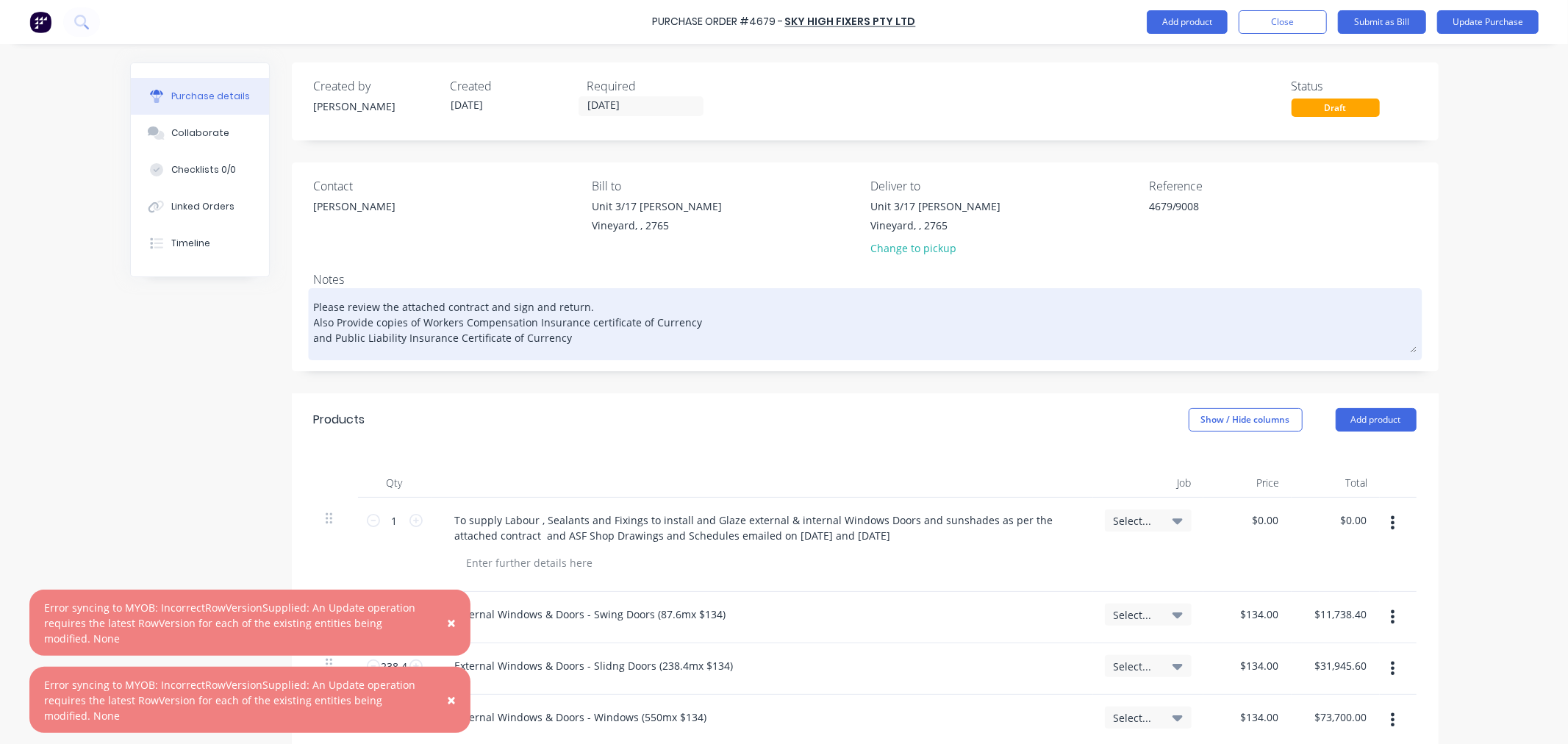
click at [582, 347] on textarea "Please review the attached contract and sign and return. Also Provide copies of…" at bounding box center [865, 323] width 1103 height 61
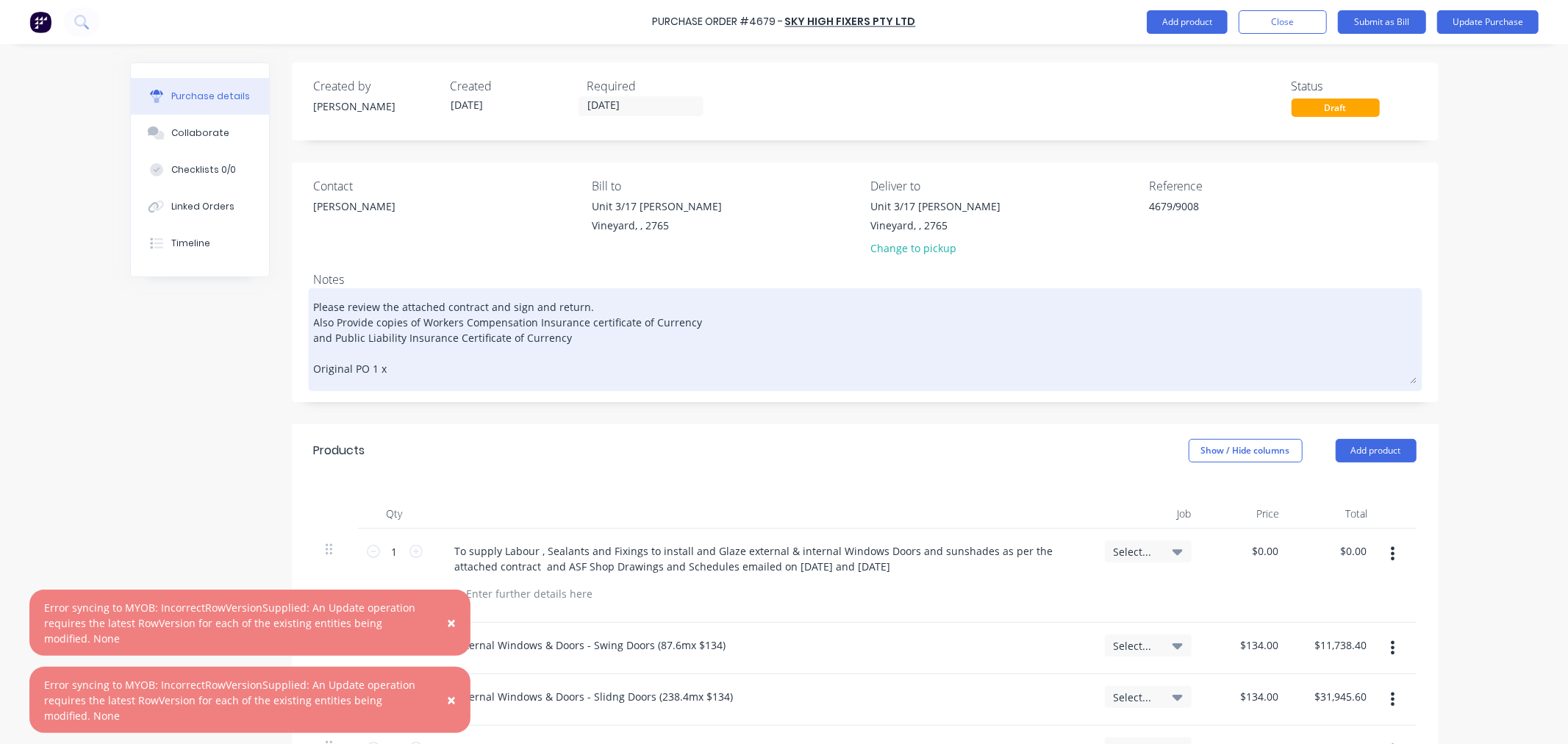
paste textarea "To supply Labour , Sealants and Fixings to install and Glaze external & interna…"
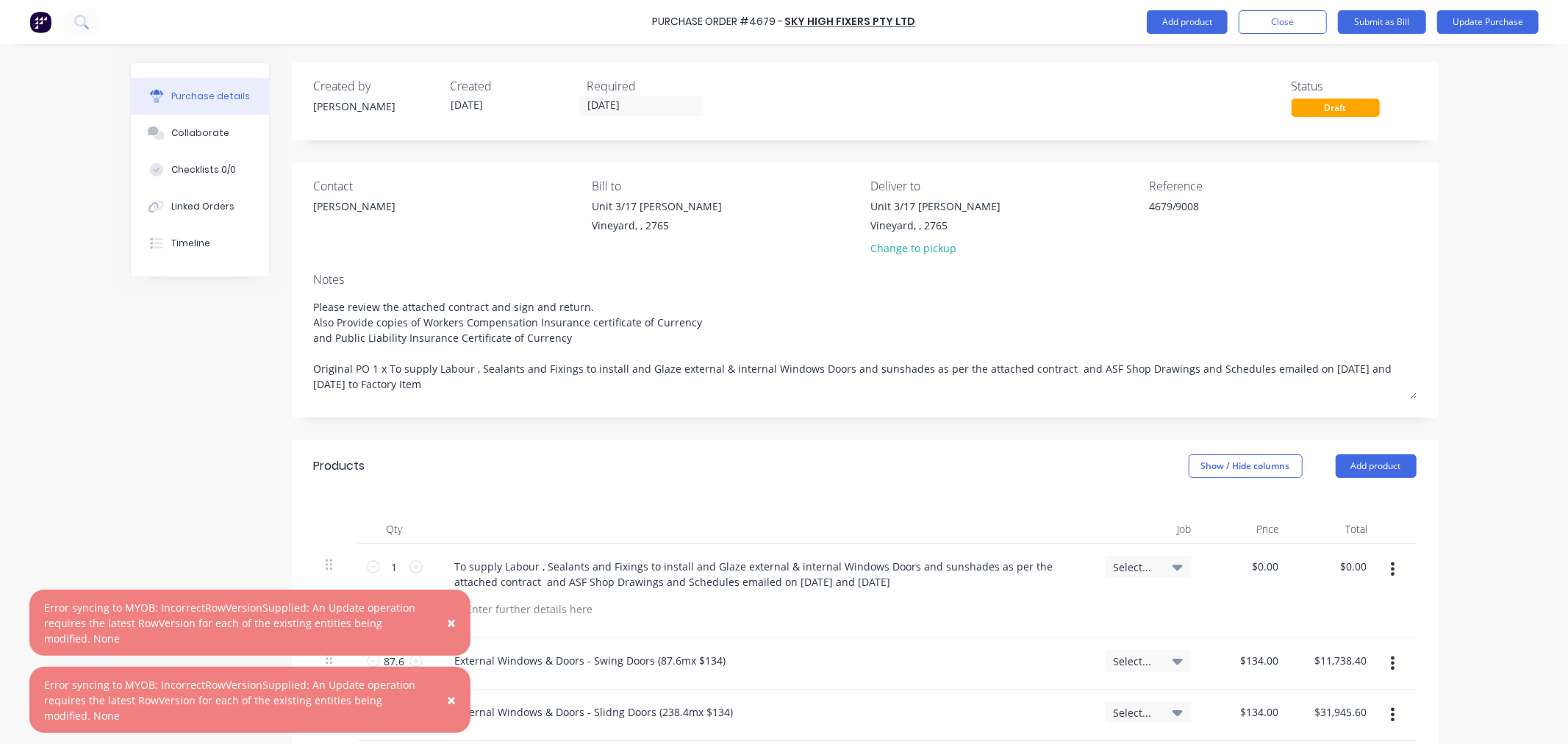
click at [1391, 571] on icon "button" at bounding box center [1392, 569] width 4 height 16
click at [1306, 695] on button "Delete" at bounding box center [1348, 696] width 125 height 29
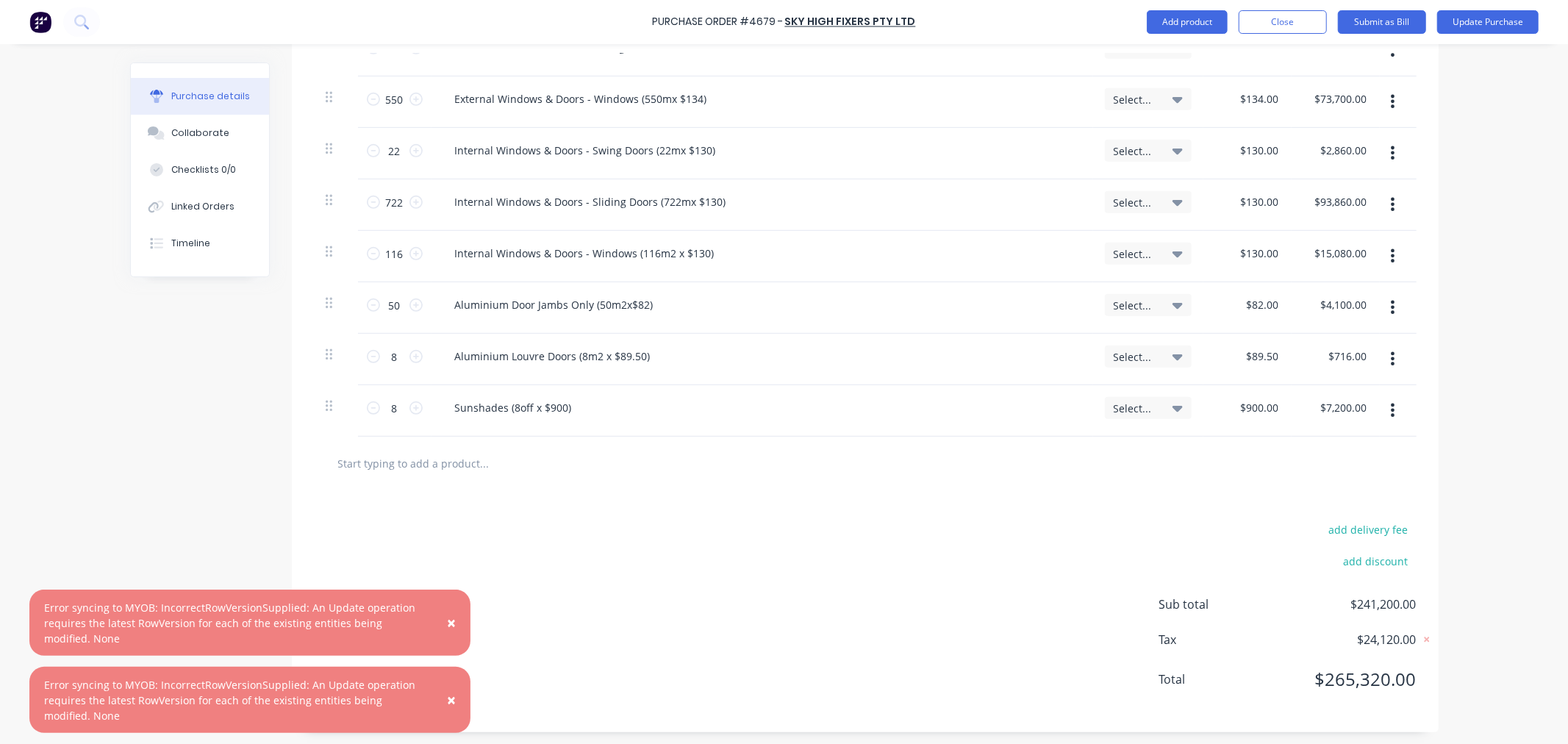
scroll to position [571, 0]
click at [1489, 16] on button "Update Purchase" at bounding box center [1487, 22] width 101 height 24
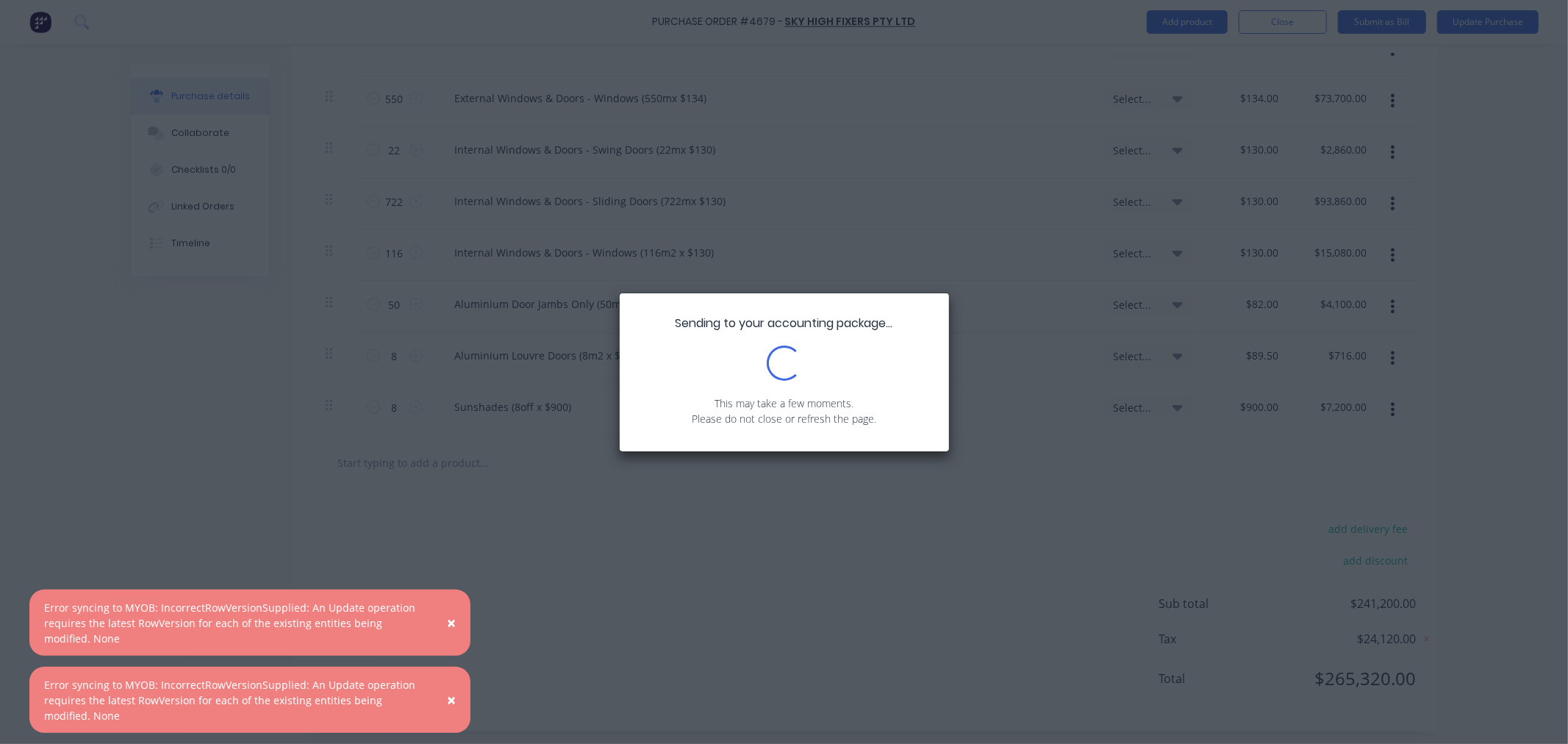
scroll to position [0, 0]
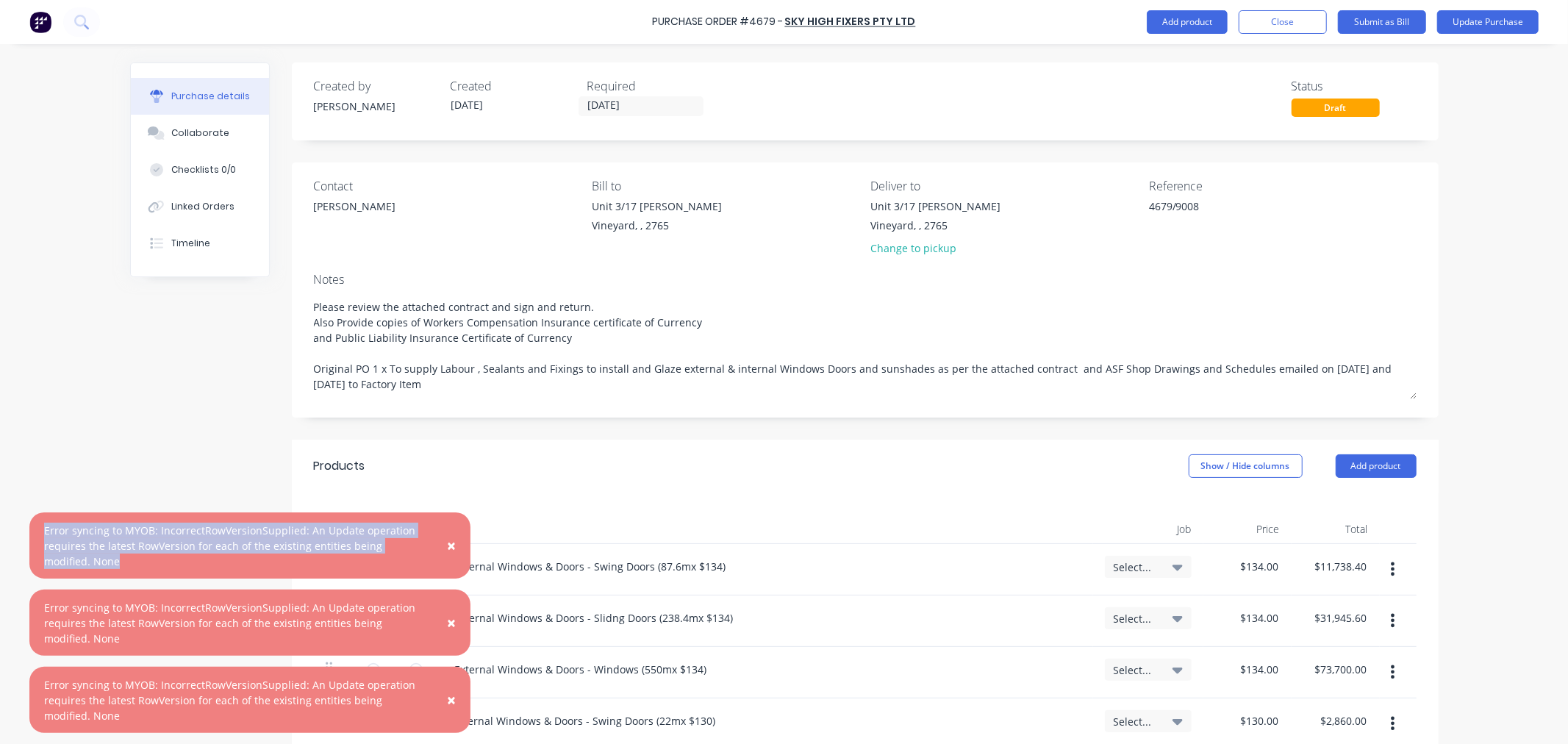
drag, startPoint x: 87, startPoint y: 559, endPoint x: 39, endPoint y: 523, distance: 60.0
click at [39, 523] on div "× Error syncing to MYOB: IncorrectRowVersionSupplied: An Update operation requi…" at bounding box center [249, 545] width 441 height 66
copy div "Error syncing to MYOB: IncorrectRowVersionSupplied: An Update operation require…"
click at [453, 545] on span "×" at bounding box center [451, 545] width 9 height 20
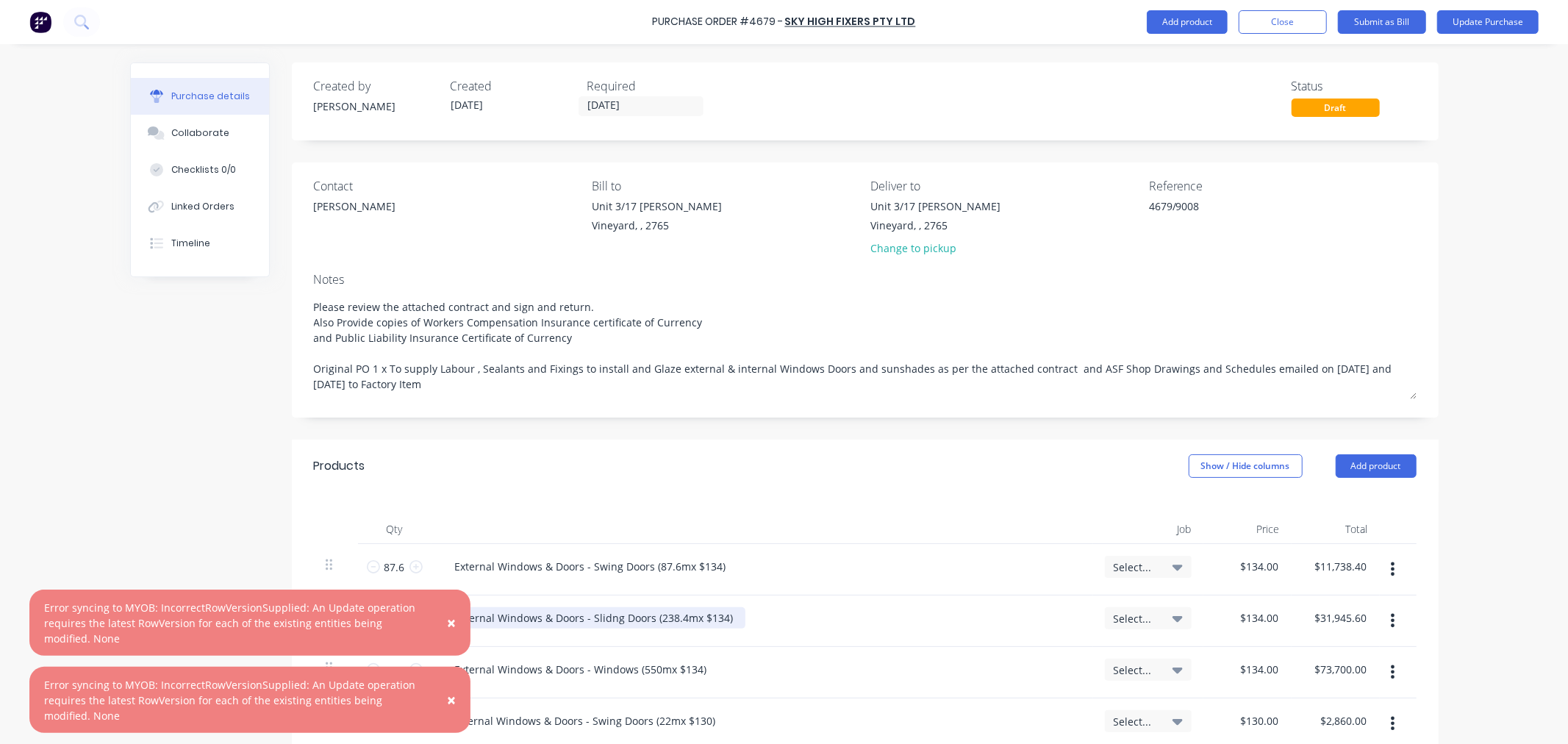
click at [450, 618] on span "×" at bounding box center [451, 623] width 9 height 20
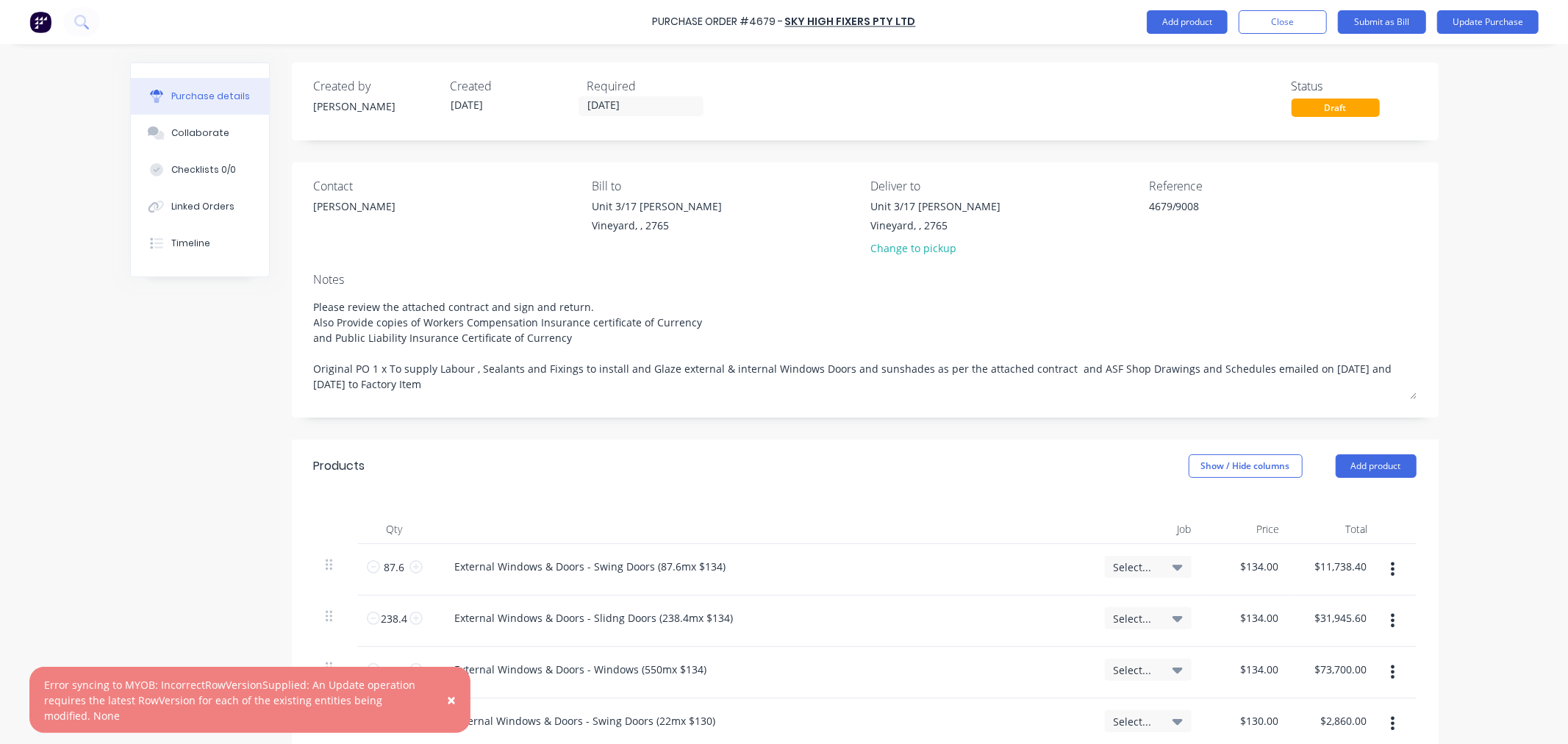
click at [452, 697] on span "×" at bounding box center [451, 700] width 9 height 20
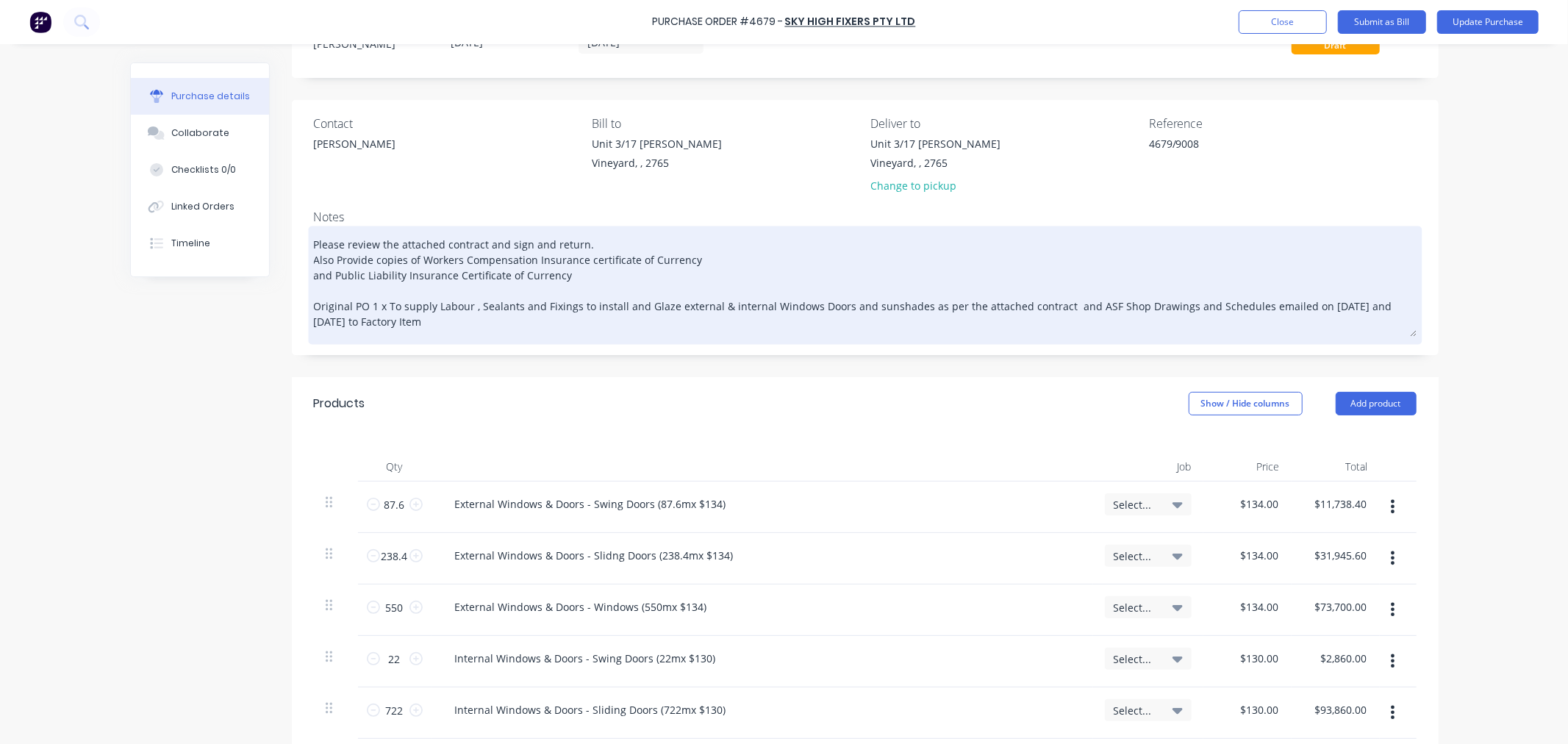
scroll to position [82, 0]
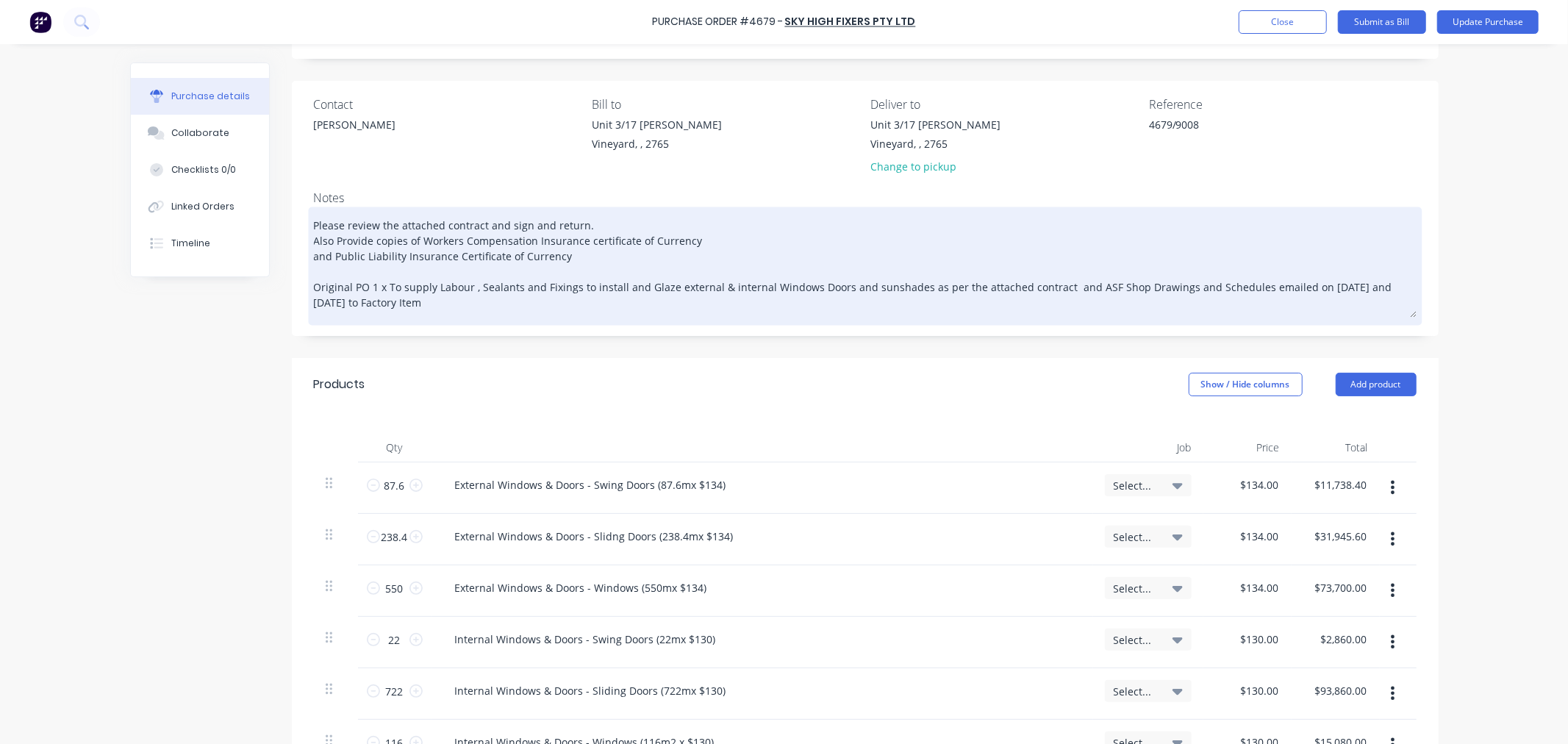
click at [427, 301] on textarea "Please review the attached contract and sign and return. Also Provide copies of…" at bounding box center [865, 264] width 1103 height 108
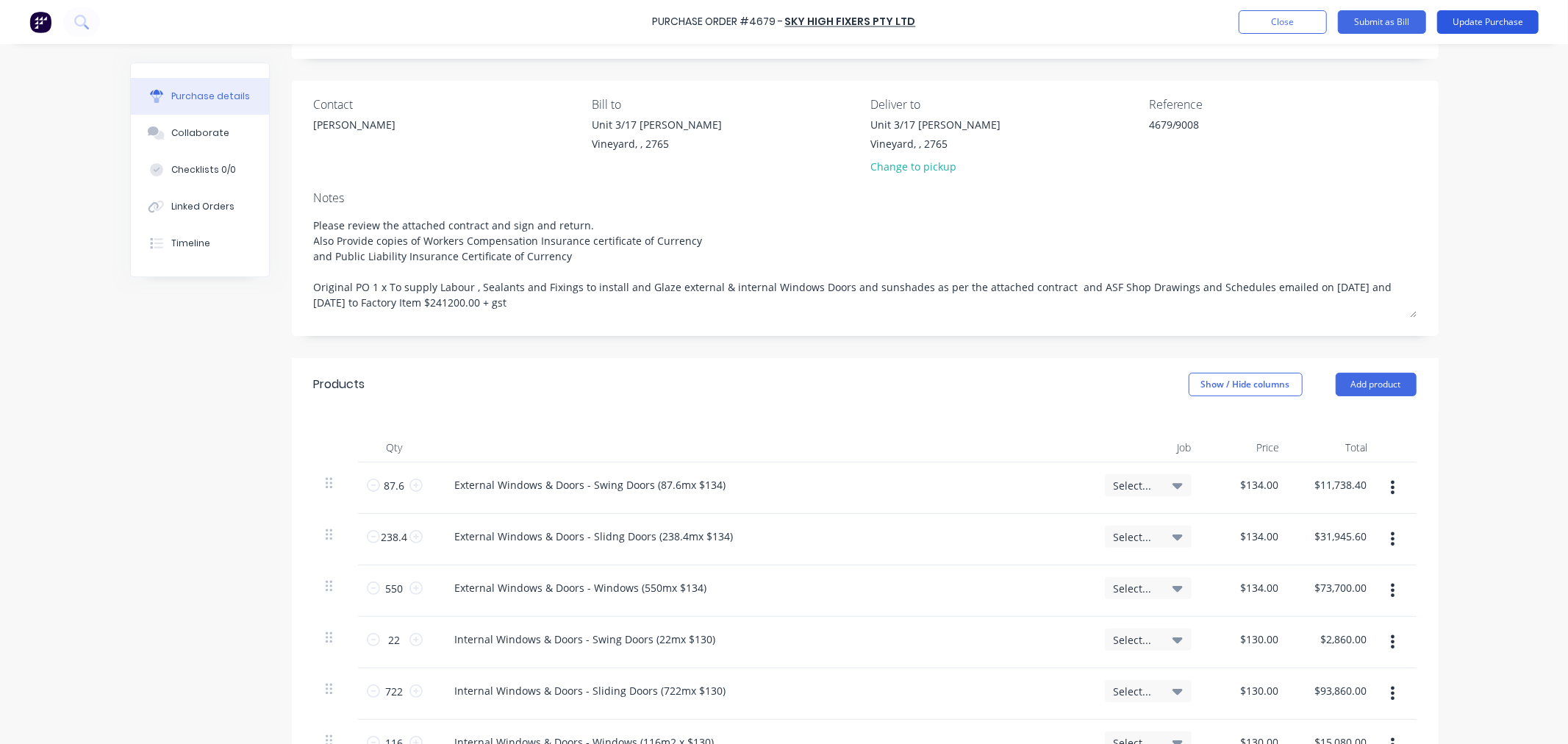
click at [1488, 19] on button "Update Purchase" at bounding box center [1487, 22] width 101 height 24
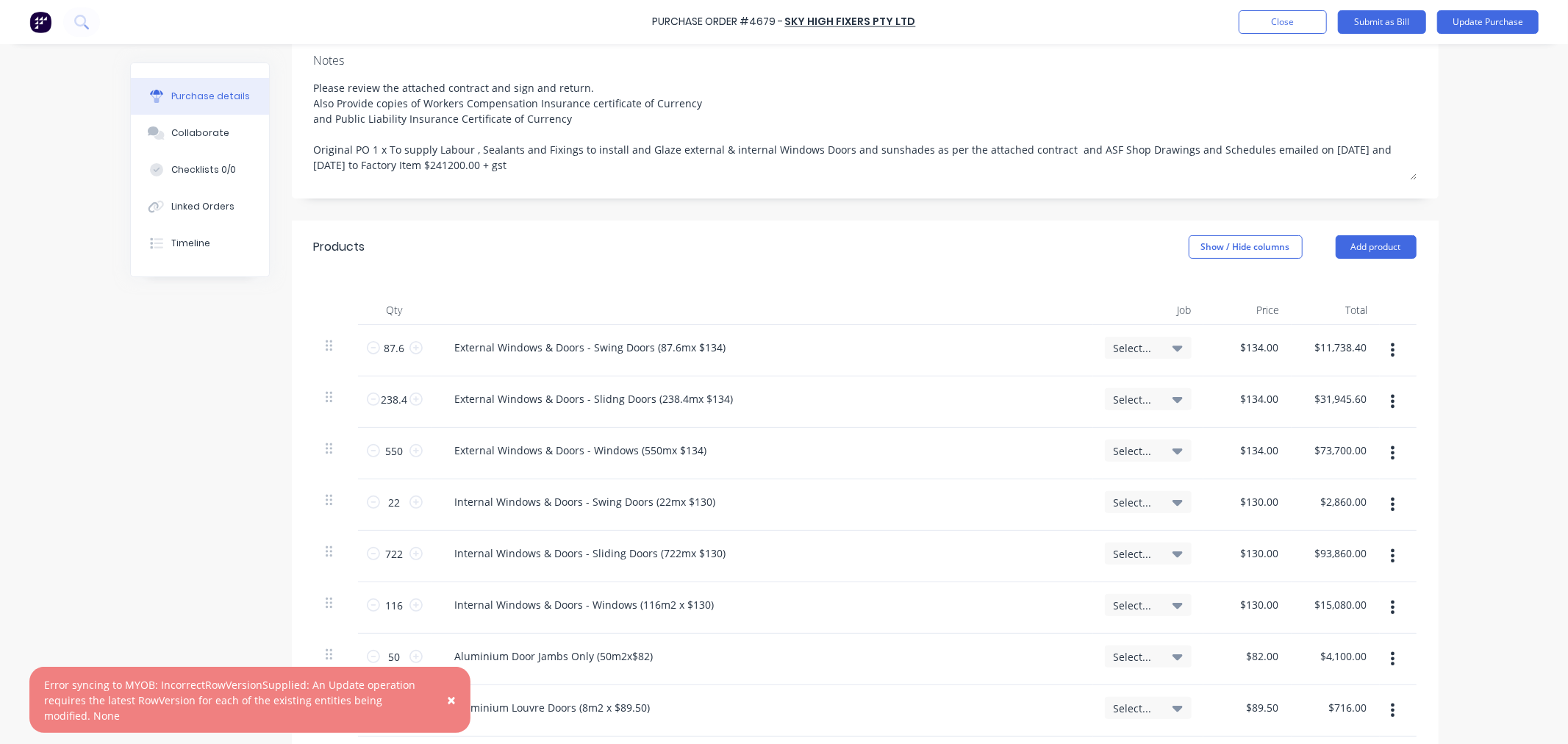
scroll to position [490, 0]
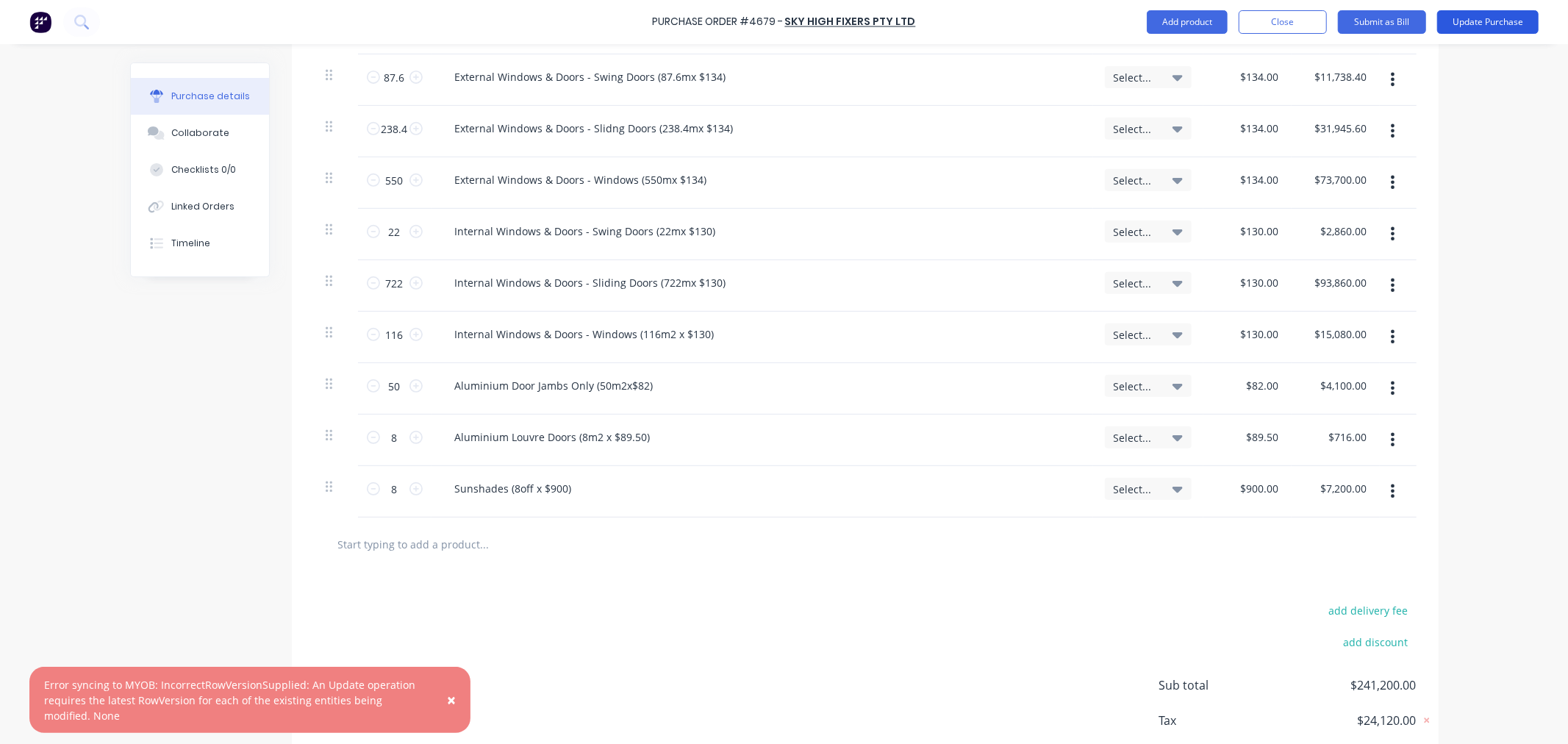
click at [1455, 20] on button "Update Purchase" at bounding box center [1487, 22] width 101 height 24
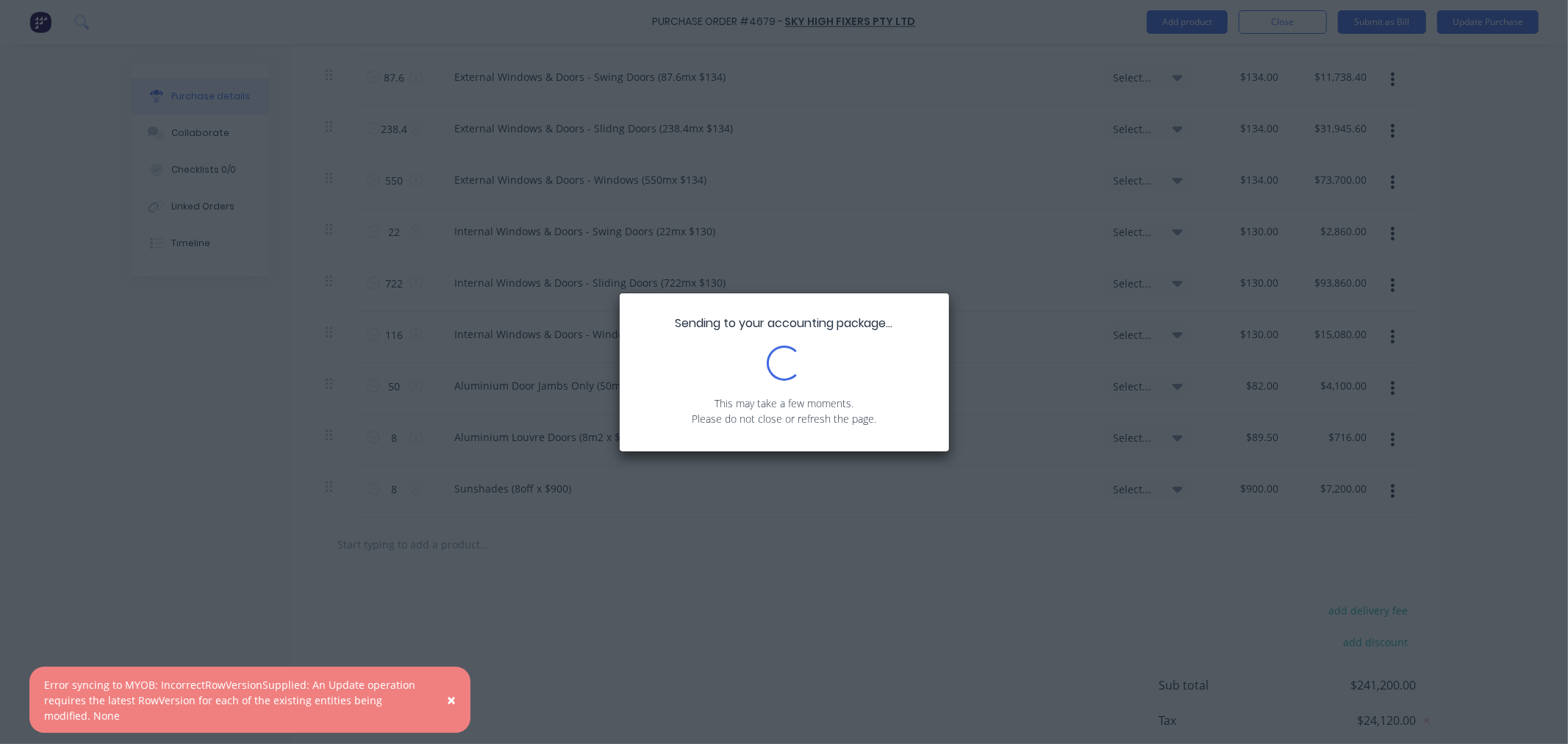
scroll to position [0, 0]
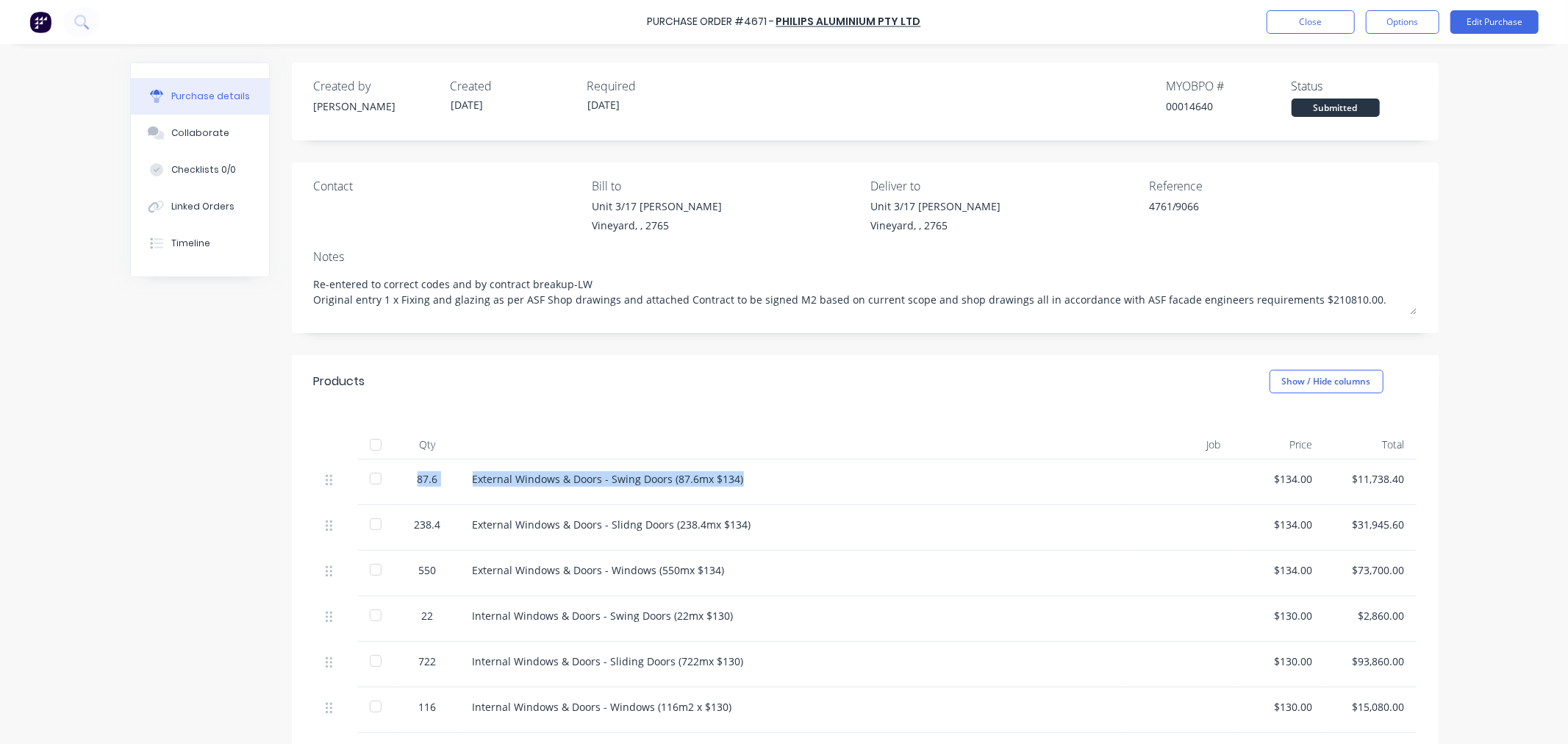
drag, startPoint x: 762, startPoint y: 483, endPoint x: 413, endPoint y: 482, distance: 349.0
click at [413, 482] on div "87.6 External Windows & Doors - Swing Doors (87.6mx $134) $134.00 $11,738.40" at bounding box center [865, 483] width 1103 height 46
click at [740, 480] on div "External Windows & Doors - Swing Doors (87.6mx $134)" at bounding box center [791, 480] width 638 height 16
drag, startPoint x: 737, startPoint y: 480, endPoint x: 456, endPoint y: 489, distance: 281.1
click at [461, 489] on div "External Windows & Doors - Swing Doors (87.6mx $134)" at bounding box center [791, 483] width 661 height 46
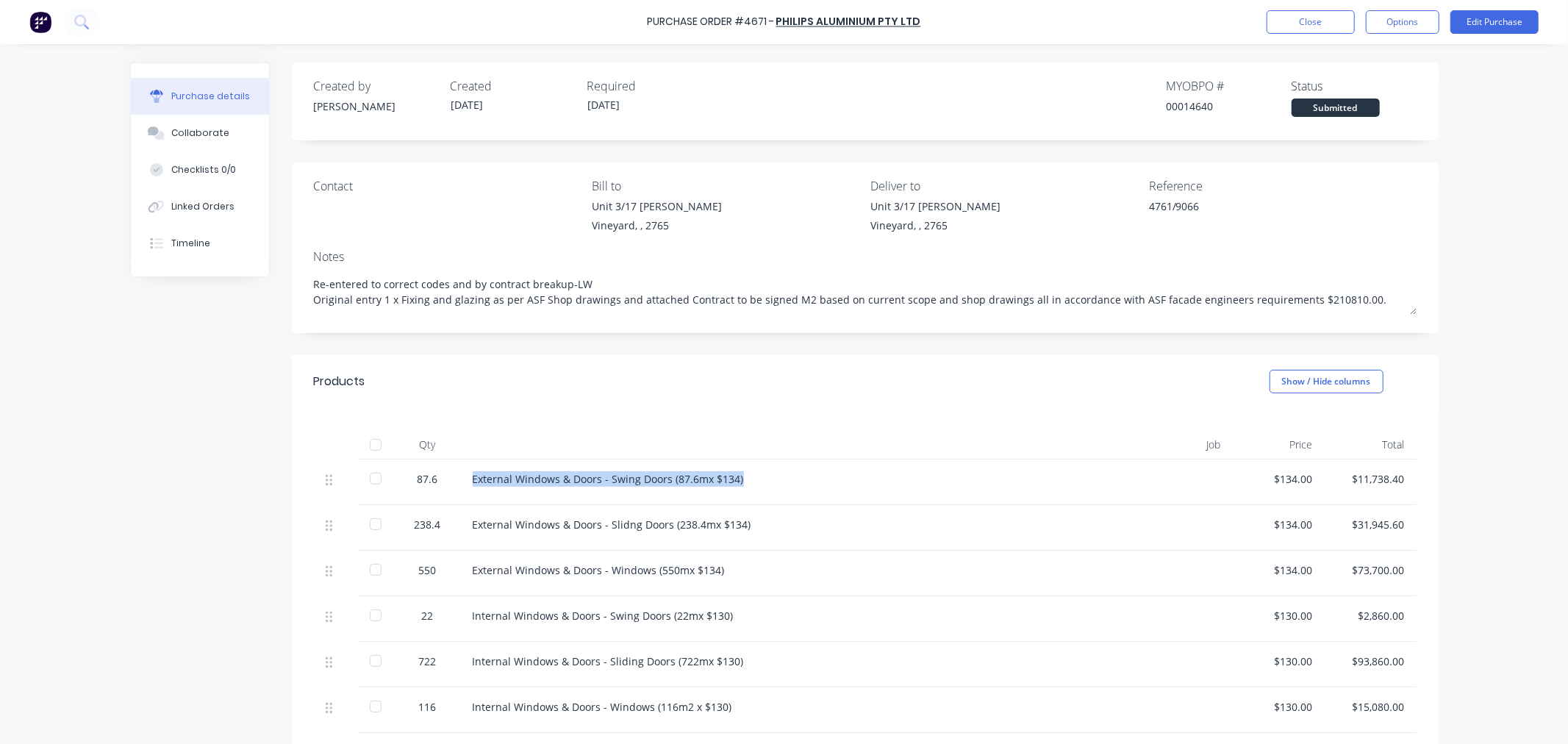
copy div "External Windows & Doors - Swing Doors (87.6mx $134)"
click at [792, 480] on div "External Windows & Doors - Swing Doors (87.6mx $134)" at bounding box center [791, 480] width 638 height 16
copy div "External Windows & Doors - Swing Doors (87.6mx $134)"
drag, startPoint x: 762, startPoint y: 528, endPoint x: 454, endPoint y: 532, distance: 308.0
click at [461, 532] on div "External Windows & Doors - Slidng Doors (238.4mx $134)" at bounding box center [791, 528] width 661 height 46
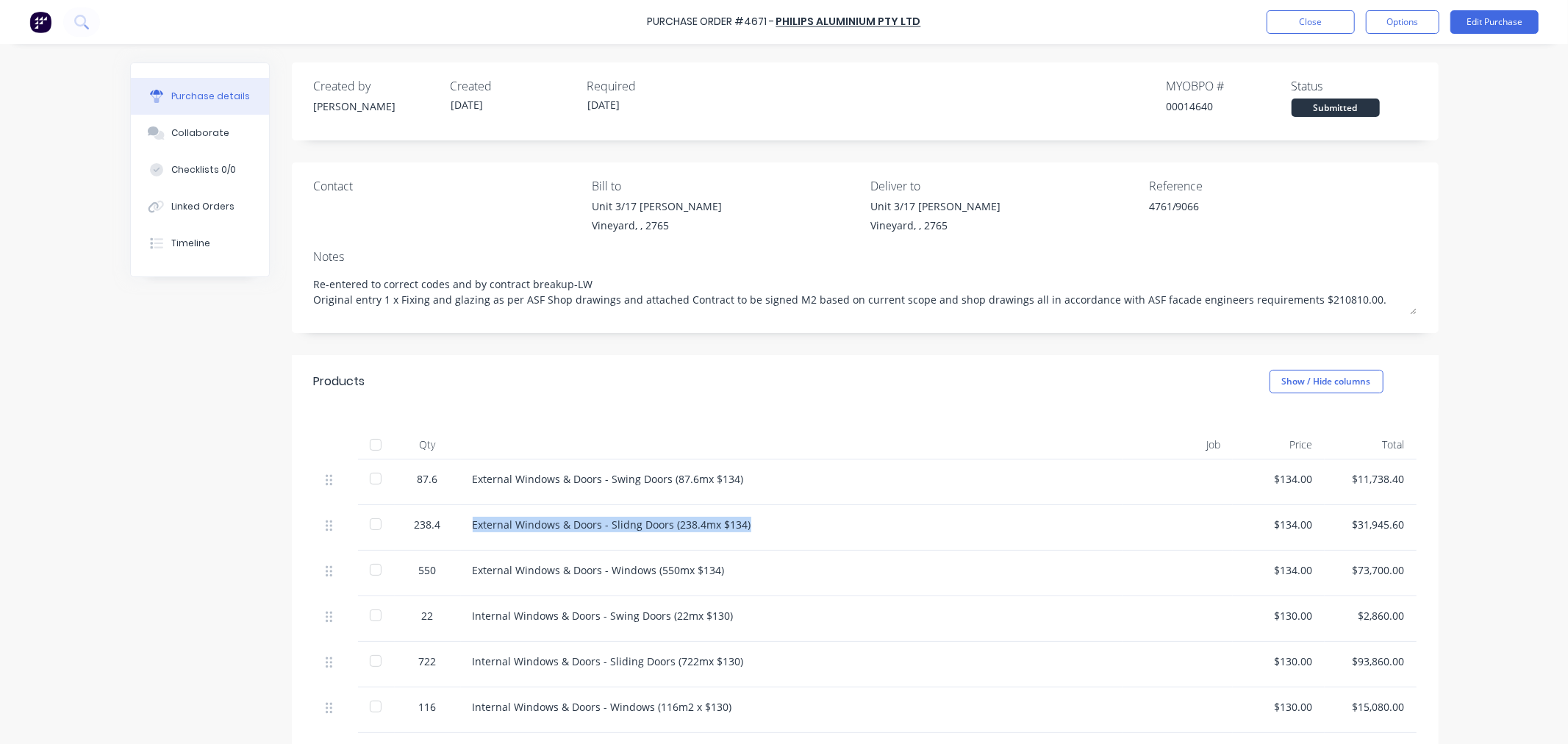
copy div "External Windows & Doors - Slidng Doors (238.4mx $134)"
drag, startPoint x: 722, startPoint y: 575, endPoint x: 457, endPoint y: 577, distance: 265.0
click at [461, 577] on div "External Windows & Doors - Windows (550mx $134)" at bounding box center [791, 574] width 661 height 46
copy div "External Windows & Doors - Windows (550mx $134)"
drag, startPoint x: 739, startPoint y: 628, endPoint x: 429, endPoint y: 629, distance: 310.0
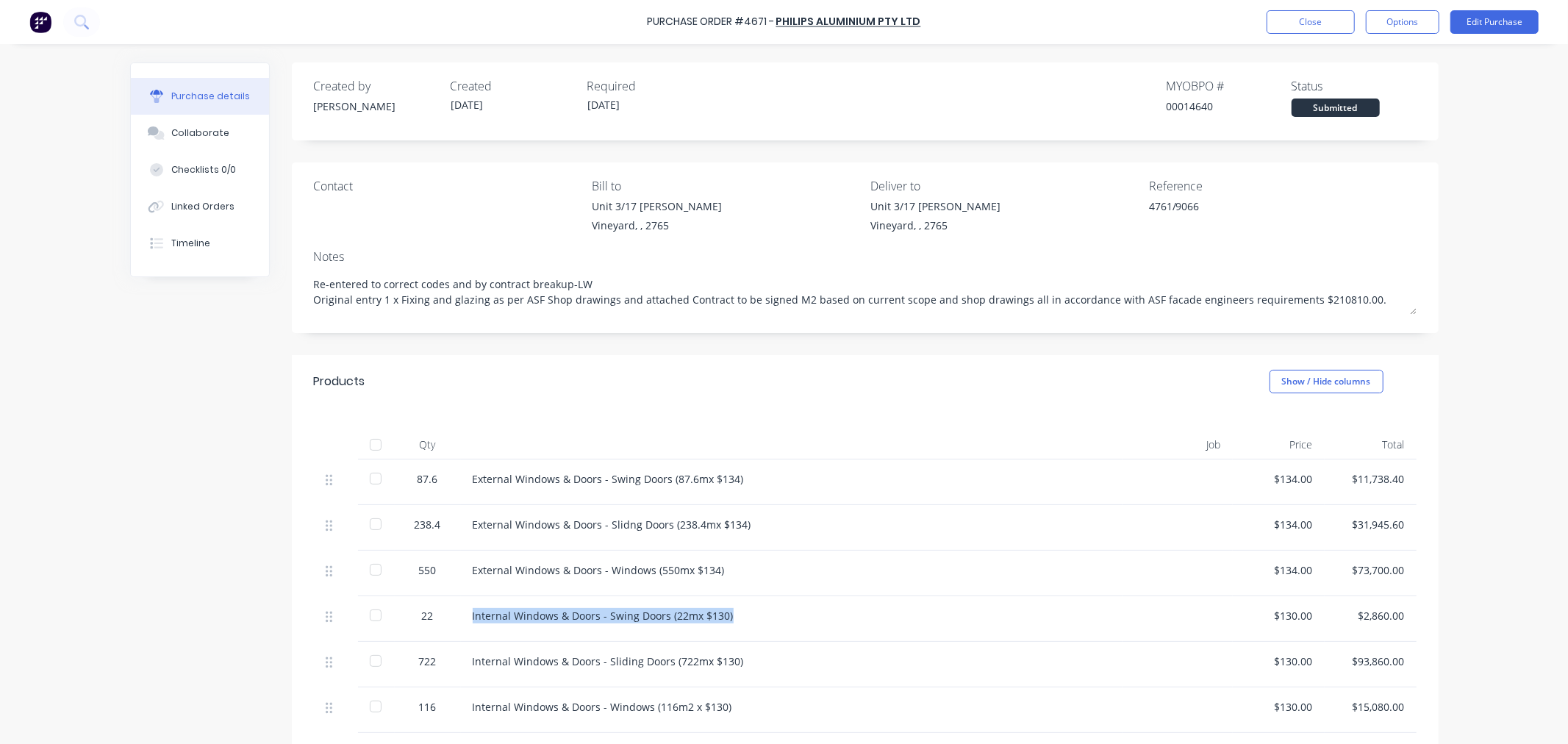
click at [429, 629] on div "22 Internal Windows & Doors - Swing Doors (22mx $130) $130.00 $2,860.00" at bounding box center [865, 619] width 1103 height 46
copy div "Internal Windows & Doors - Swing Doors (22mx $130)"
drag, startPoint x: 752, startPoint y: 661, endPoint x: 450, endPoint y: 661, distance: 302.0
click at [450, 661] on div "722 Internal Windows & Doors - Sliding Doors (722mx $130) $130.00 $93,860.00" at bounding box center [865, 665] width 1103 height 46
copy div "Internal Windows & Doors - Sliding Doors (722mx $130)"
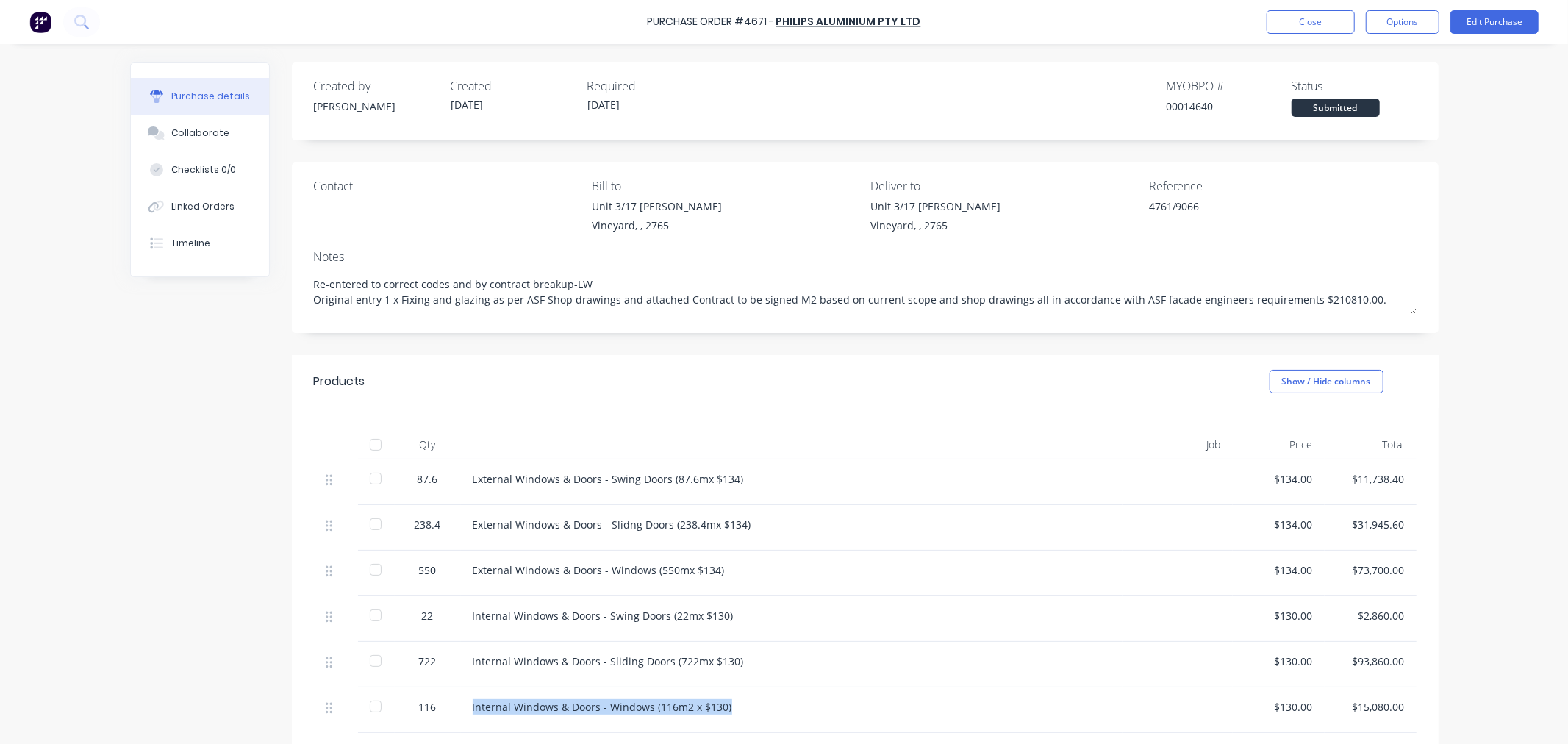
drag, startPoint x: 769, startPoint y: 704, endPoint x: 453, endPoint y: 699, distance: 316.0
click at [453, 699] on div "116 Internal Windows & Doors - Windows (116m2 x $130) $130.00 $15,080.00" at bounding box center [865, 710] width 1103 height 46
copy div "Internal Windows & Doors - Windows (116m2 x $130)"
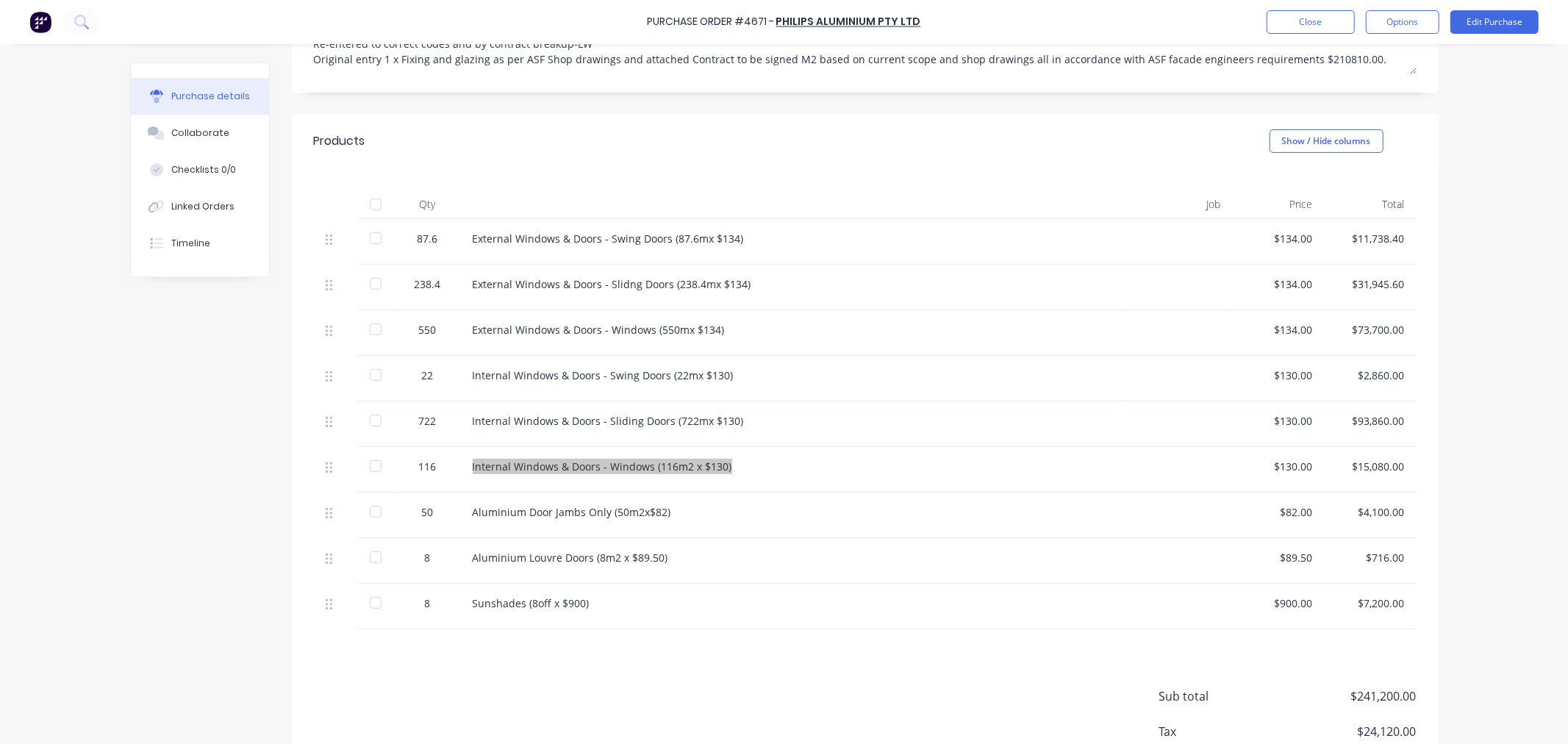
scroll to position [245, 0]
drag, startPoint x: 687, startPoint y: 509, endPoint x: 452, endPoint y: 504, distance: 235.1
click at [452, 504] on div "50 Aluminium Door Jambs Only (50m2x$82) $82.00 $4,100.00" at bounding box center [865, 511] width 1103 height 46
copy div "Aluminium Door Jambs Only (50m2x$82)"
drag, startPoint x: 677, startPoint y: 560, endPoint x: 458, endPoint y: 560, distance: 219.0
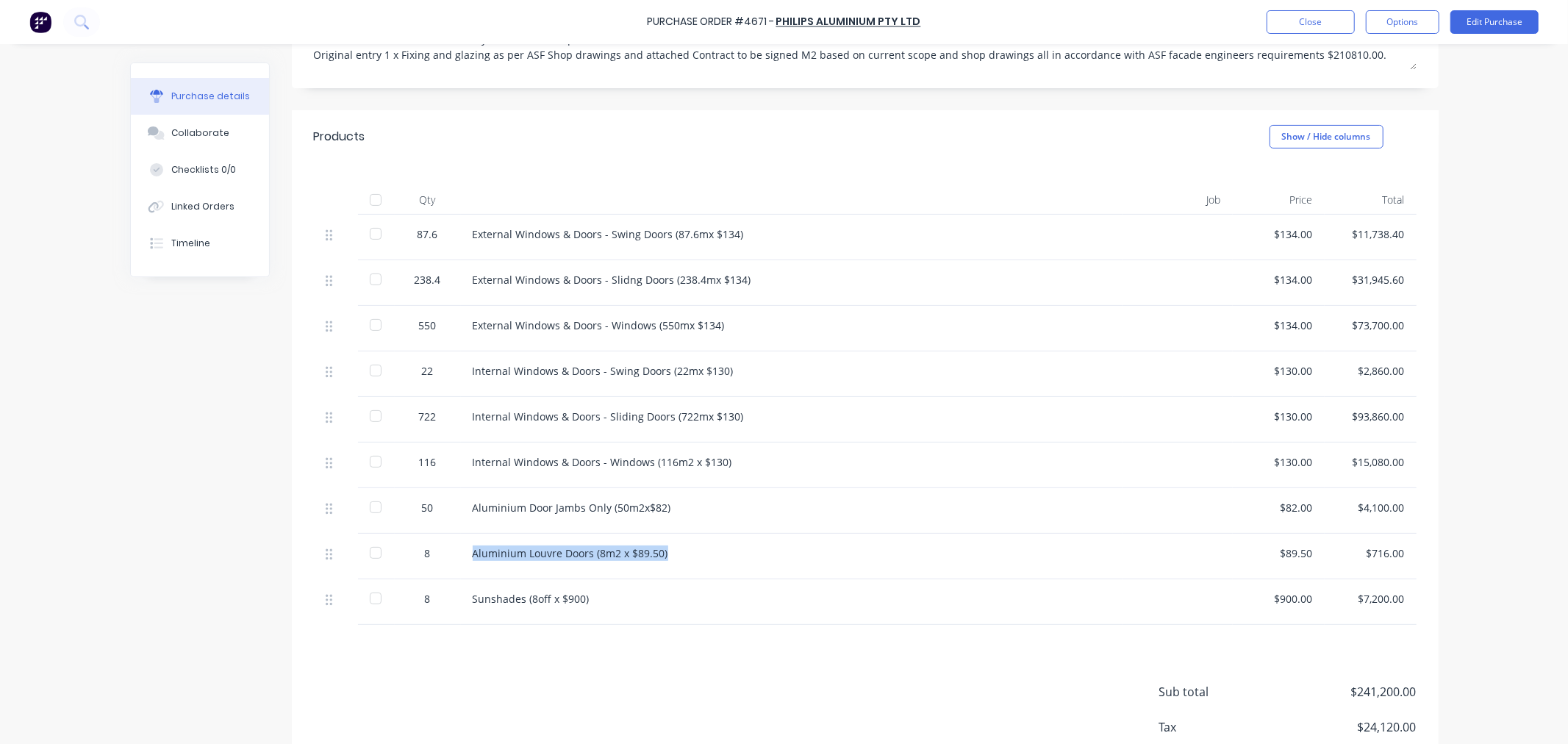
click at [461, 560] on div "Aluminium Louvre Doors (8m2 x $89.50)" at bounding box center [791, 556] width 661 height 46
copy div "Aluminium Louvre Doors (8m2 x $89.50)"
drag, startPoint x: 596, startPoint y: 603, endPoint x: 454, endPoint y: 605, distance: 142.0
click at [461, 605] on div "Sunshades (8off x $900)" at bounding box center [791, 602] width 661 height 46
copy div "Sunshades (8off x $900)"
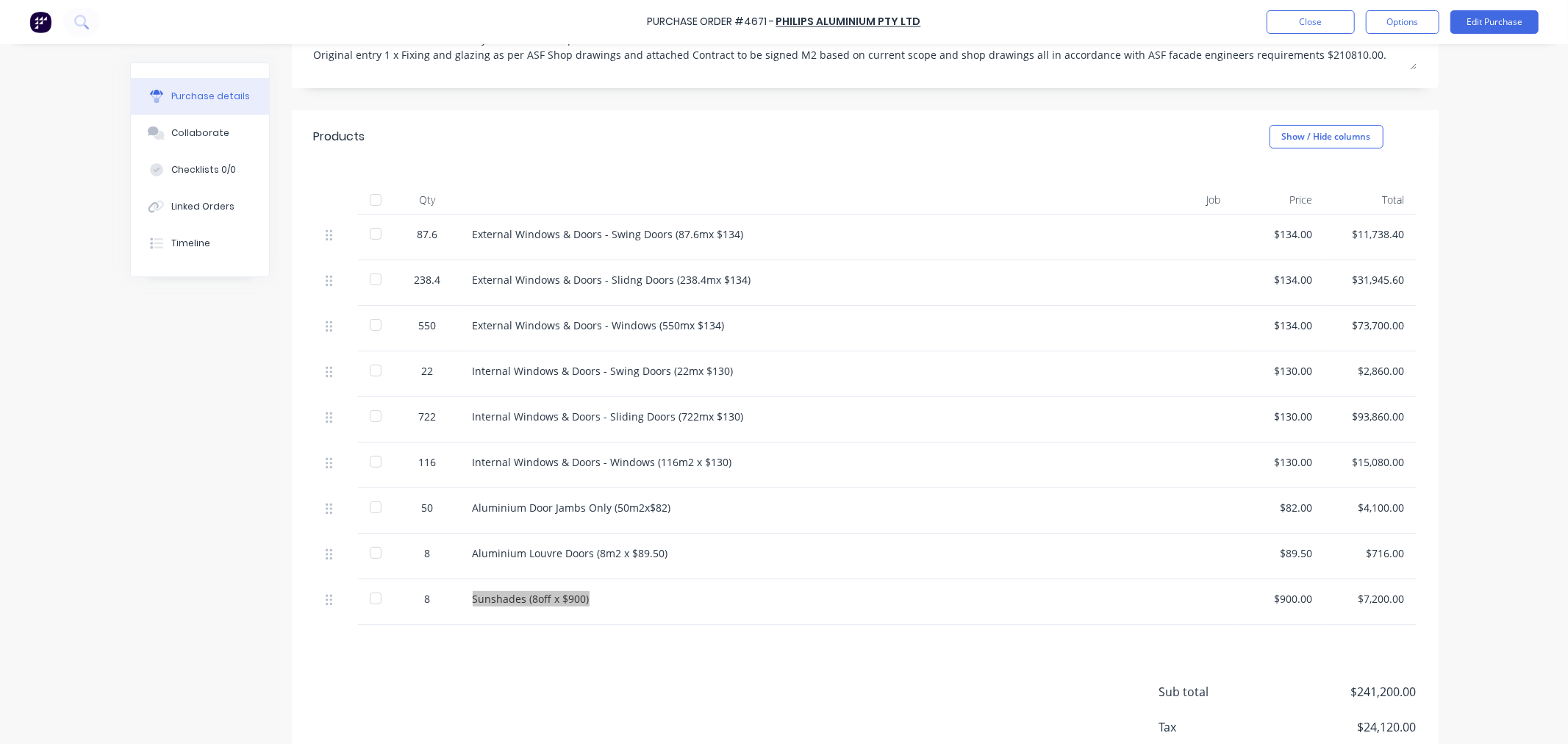
scroll to position [0, 0]
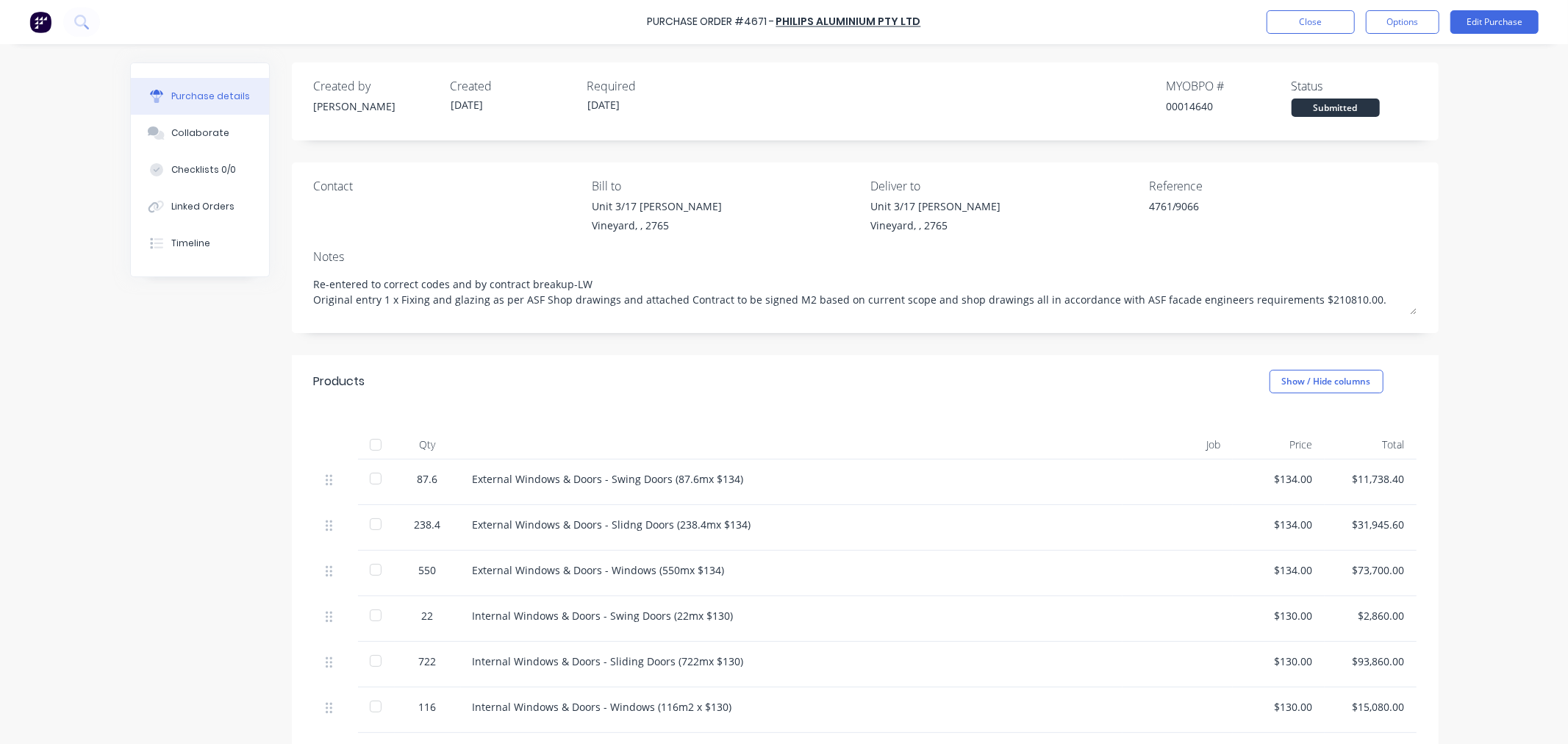
drag, startPoint x: 1342, startPoint y: 296, endPoint x: 250, endPoint y: 299, distance: 1092.0
click at [250, 299] on div "Created by Craig Created 22/07/25 Required 22/07/25 MYOB PO # 00014640 Status S…" at bounding box center [784, 563] width 1308 height 1002
drag, startPoint x: 745, startPoint y: 473, endPoint x: 452, endPoint y: 486, distance: 293.3
click at [452, 486] on div "87.6 External Windows & Doors - Swing Doors (87.6mx $134) $134.00 $11,738.40" at bounding box center [865, 483] width 1103 height 46
click at [1505, 28] on button "Edit Purchase" at bounding box center [1494, 22] width 88 height 24
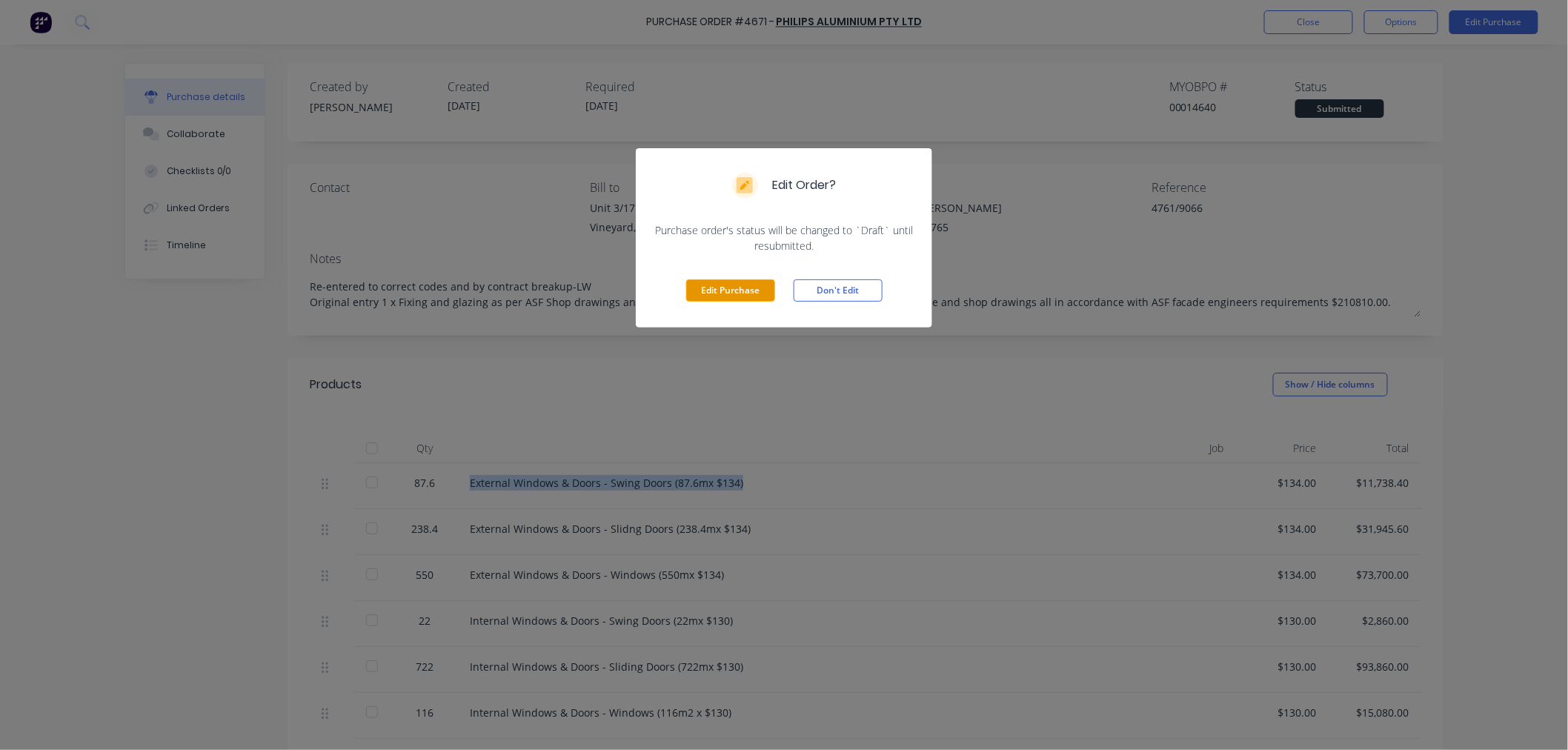
click at [723, 287] on button "Edit Purchase" at bounding box center [731, 290] width 89 height 22
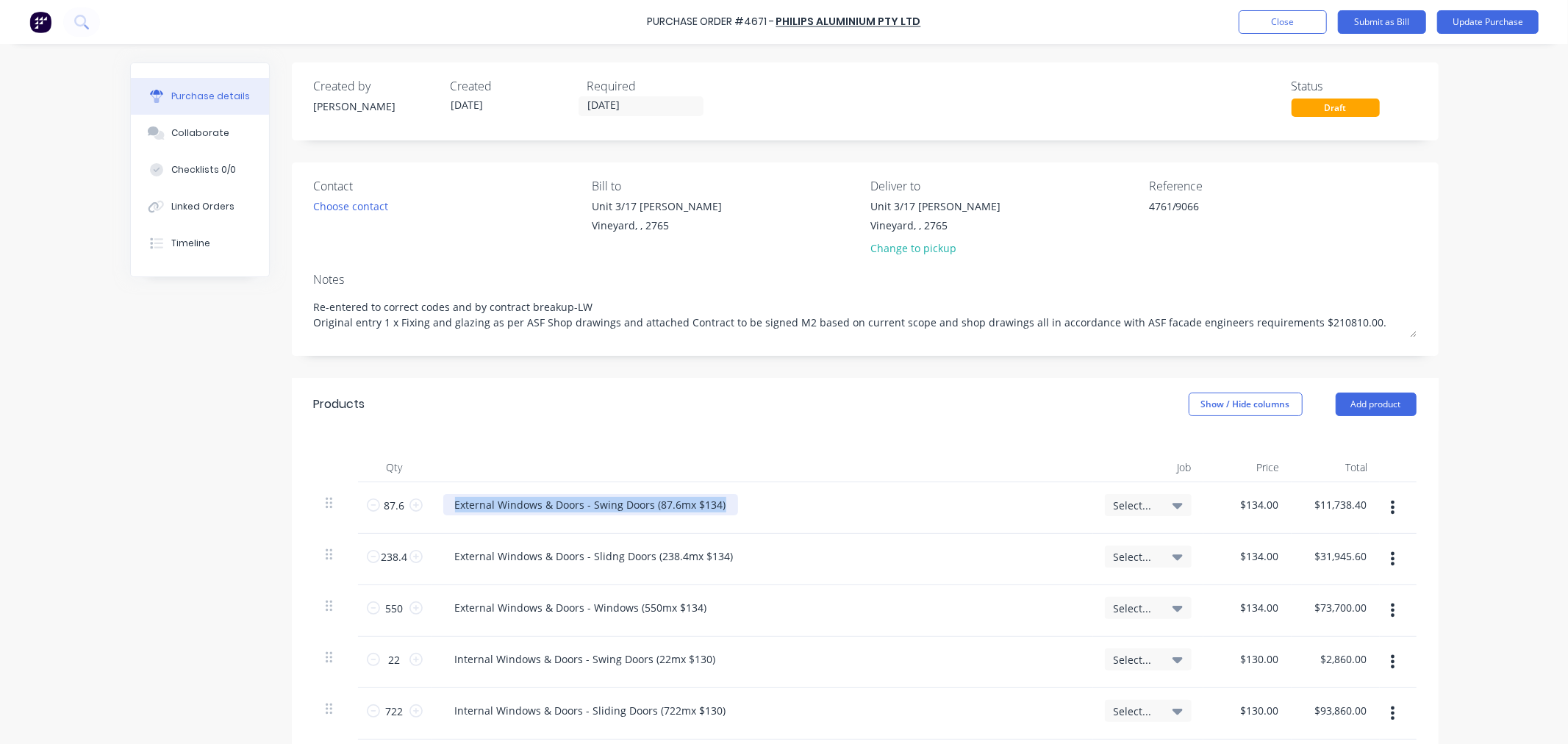
drag, startPoint x: 730, startPoint y: 505, endPoint x: 506, endPoint y: 501, distance: 224.0
click at [506, 501] on div "External Windows & Doors - Swing Doors (87.6mx $134)" at bounding box center [762, 505] width 638 height 21
type textarea "x"
drag, startPoint x: 442, startPoint y: 505, endPoint x: 763, endPoint y: 515, distance: 321.2
click at [763, 515] on div "External Windows & Doors - Swing Doors (87.6mx $134)" at bounding box center [762, 505] width 638 height 21
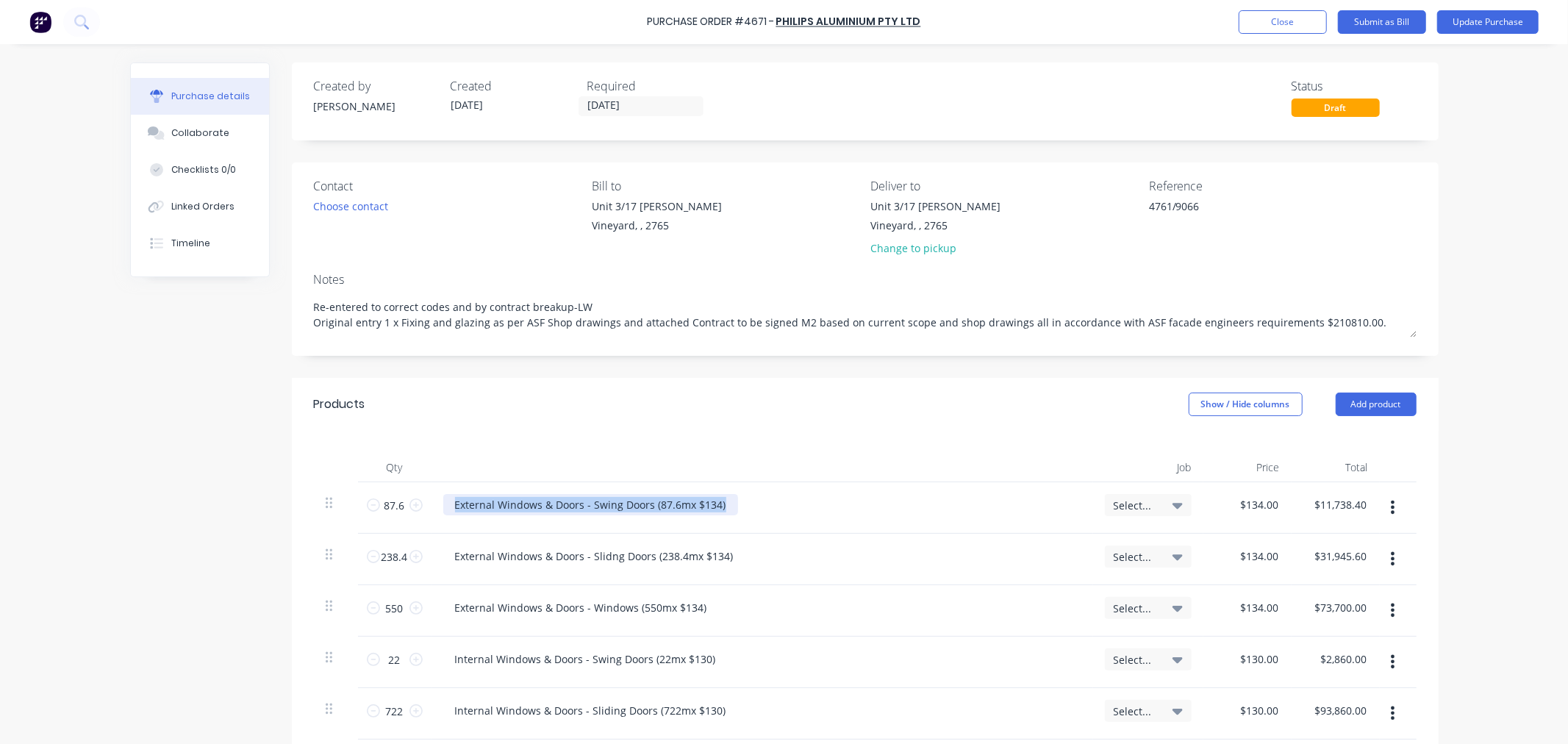
paste div
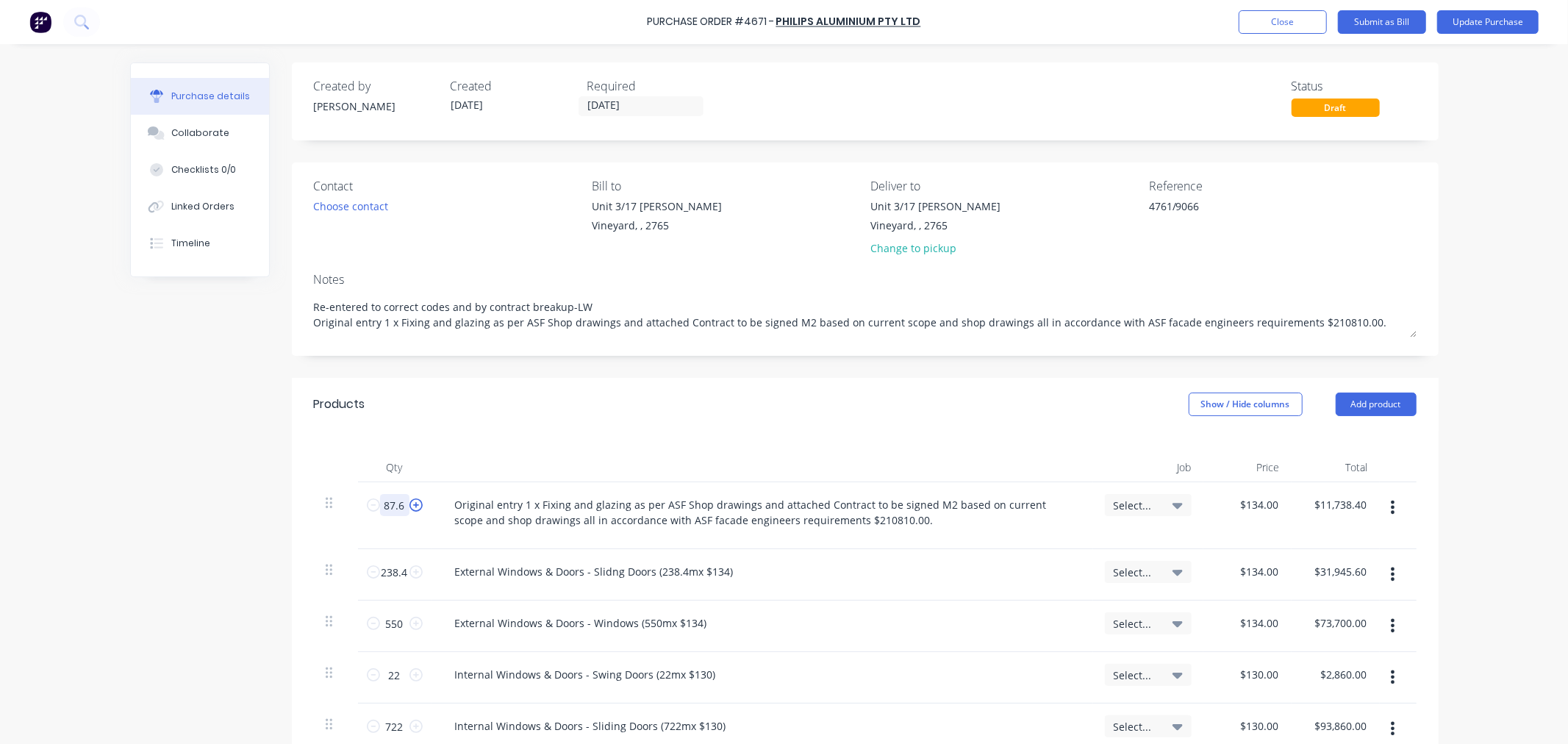
drag, startPoint x: 378, startPoint y: 502, endPoint x: 409, endPoint y: 501, distance: 31.0
click at [409, 501] on div "87.6 87.6" at bounding box center [395, 505] width 50 height 22
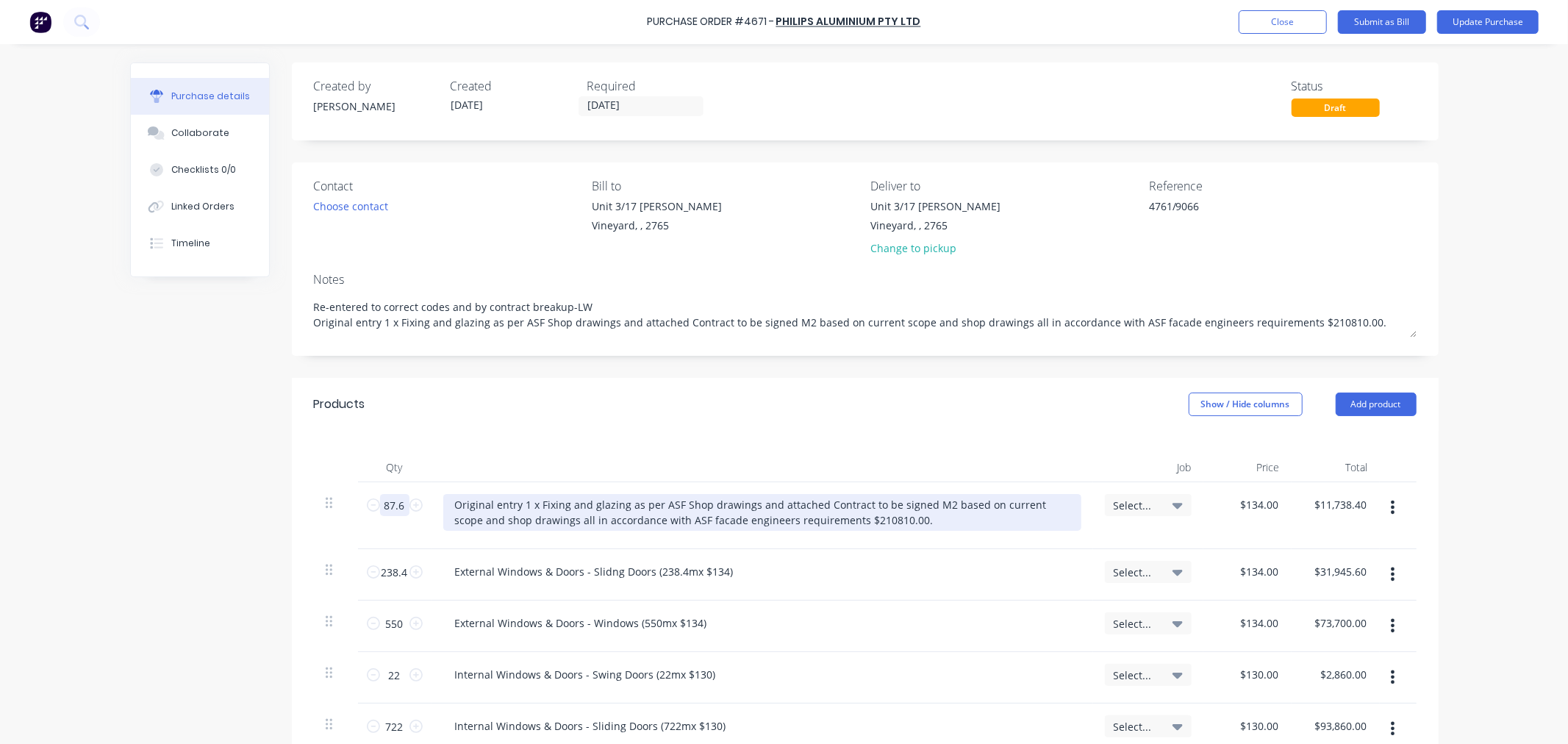
type textarea "x"
type input "1"
type input "$134.00"
type textarea "x"
type input "1"
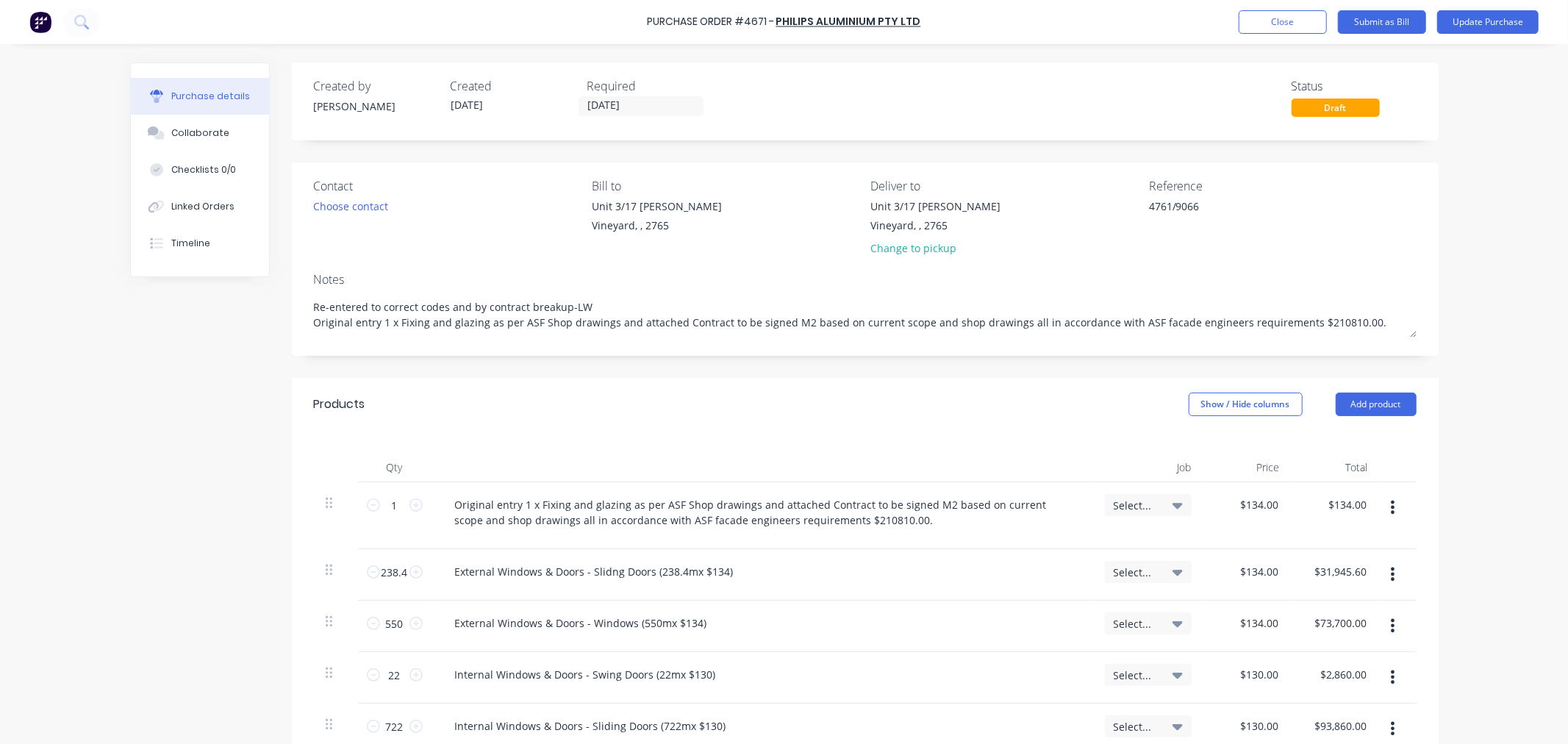
type textarea "x"
type input "134.00"
type textarea "x"
type input "$134.00"
type input "134.00"
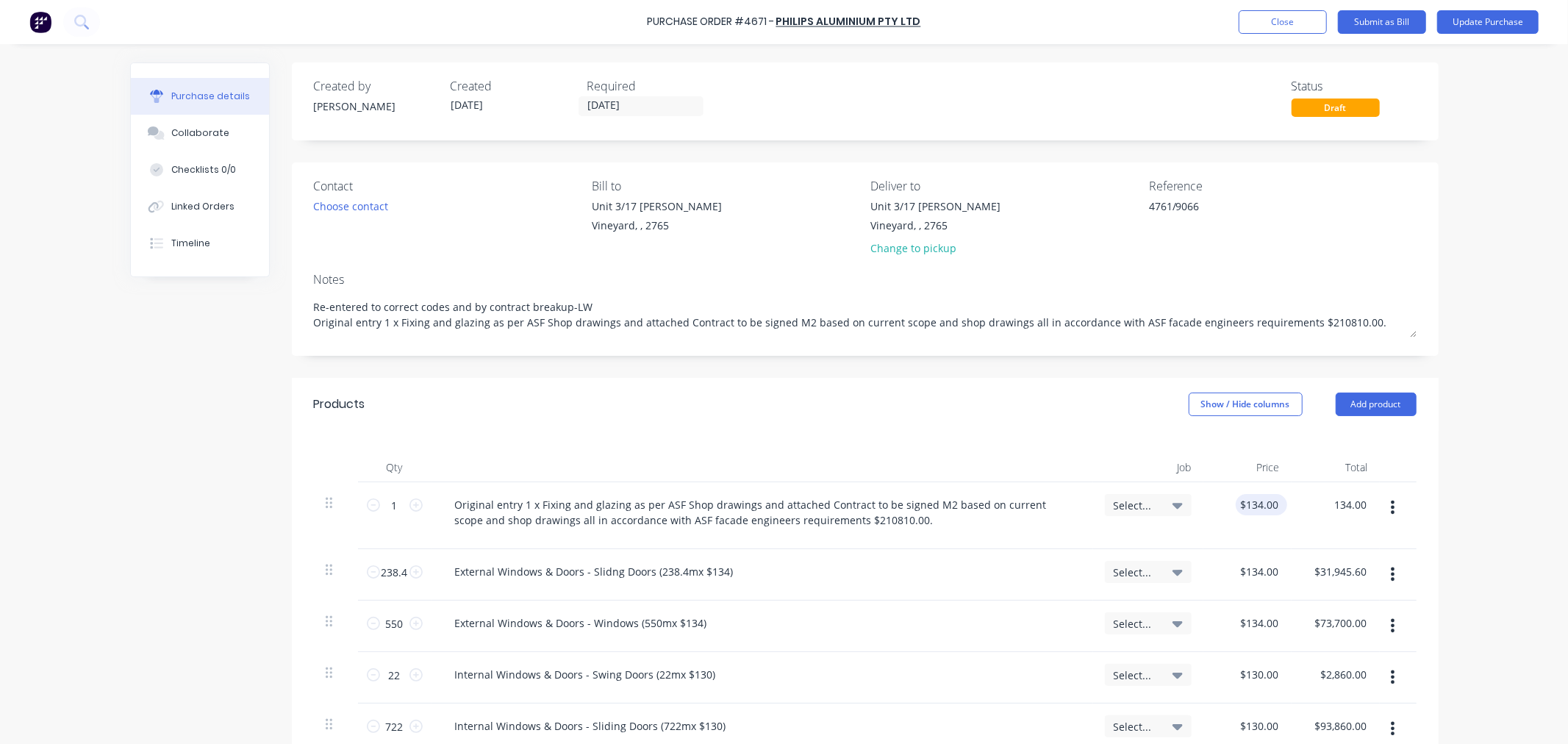
type textarea "x"
type input "134.00"
type input "$134.00"
drag, startPoint x: 1230, startPoint y: 509, endPoint x: 1280, endPoint y: 508, distance: 50.0
click at [1280, 508] on div "134.00 134.00" at bounding box center [1247, 516] width 88 height 67
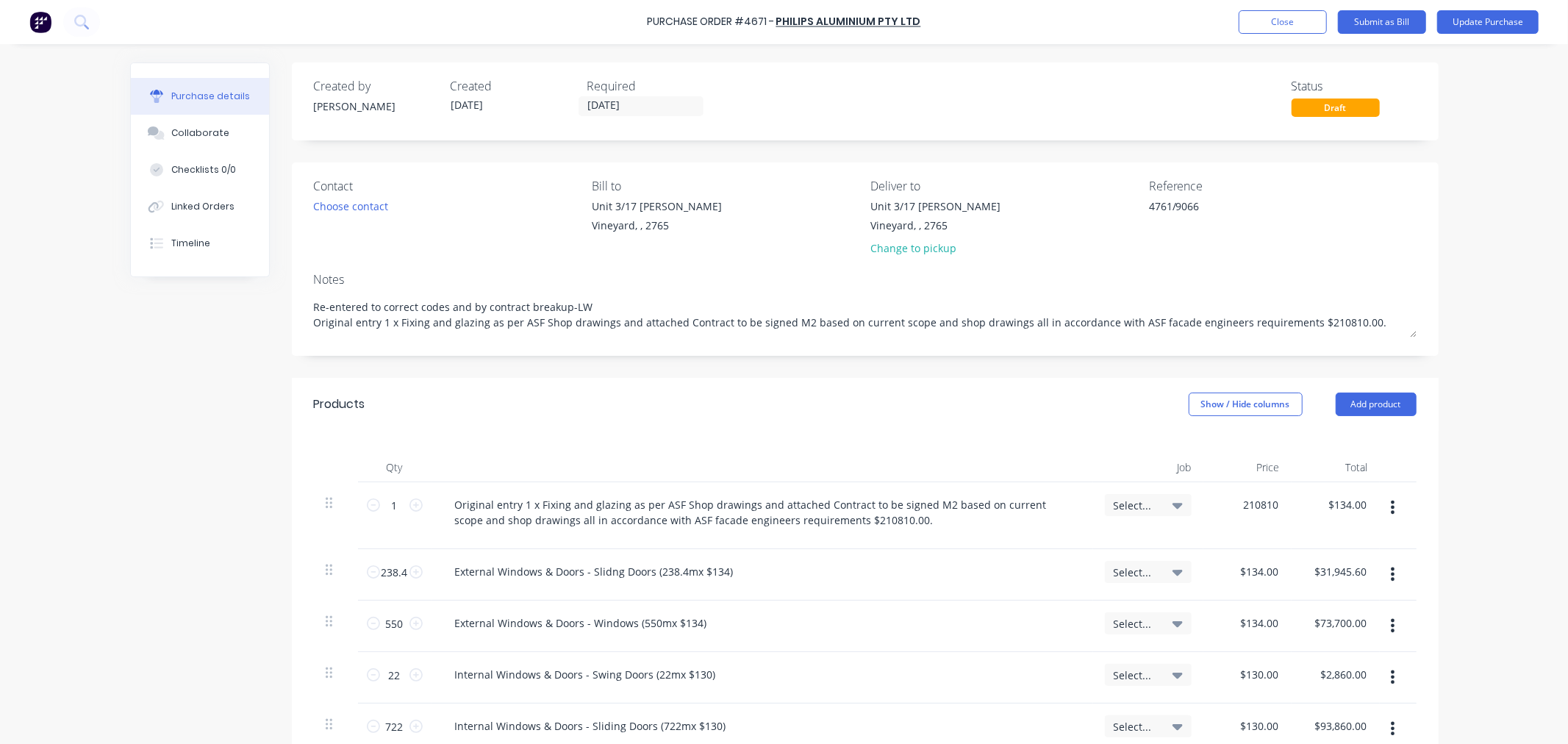
type input "210810"
type textarea "x"
type input "$210,810.00"
type input "210810.00"
type textarea "x"
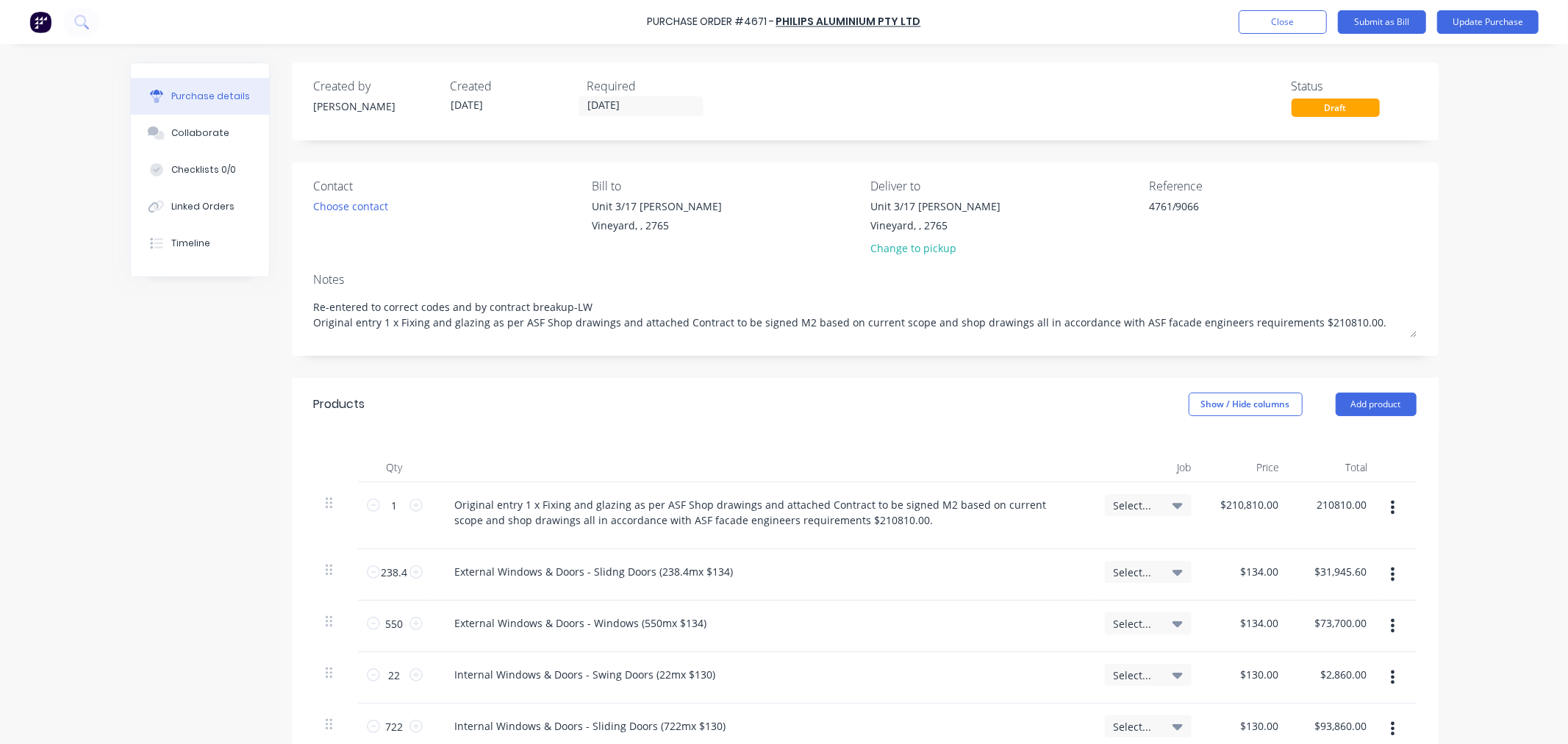
type input "$210,810.00"
click at [1391, 577] on icon "button" at bounding box center [1392, 574] width 4 height 16
click at [1317, 699] on button "Delete" at bounding box center [1348, 701] width 125 height 29
click at [1391, 568] on icon "button" at bounding box center [1392, 574] width 4 height 16
click at [1313, 703] on button "Delete" at bounding box center [1348, 701] width 125 height 29
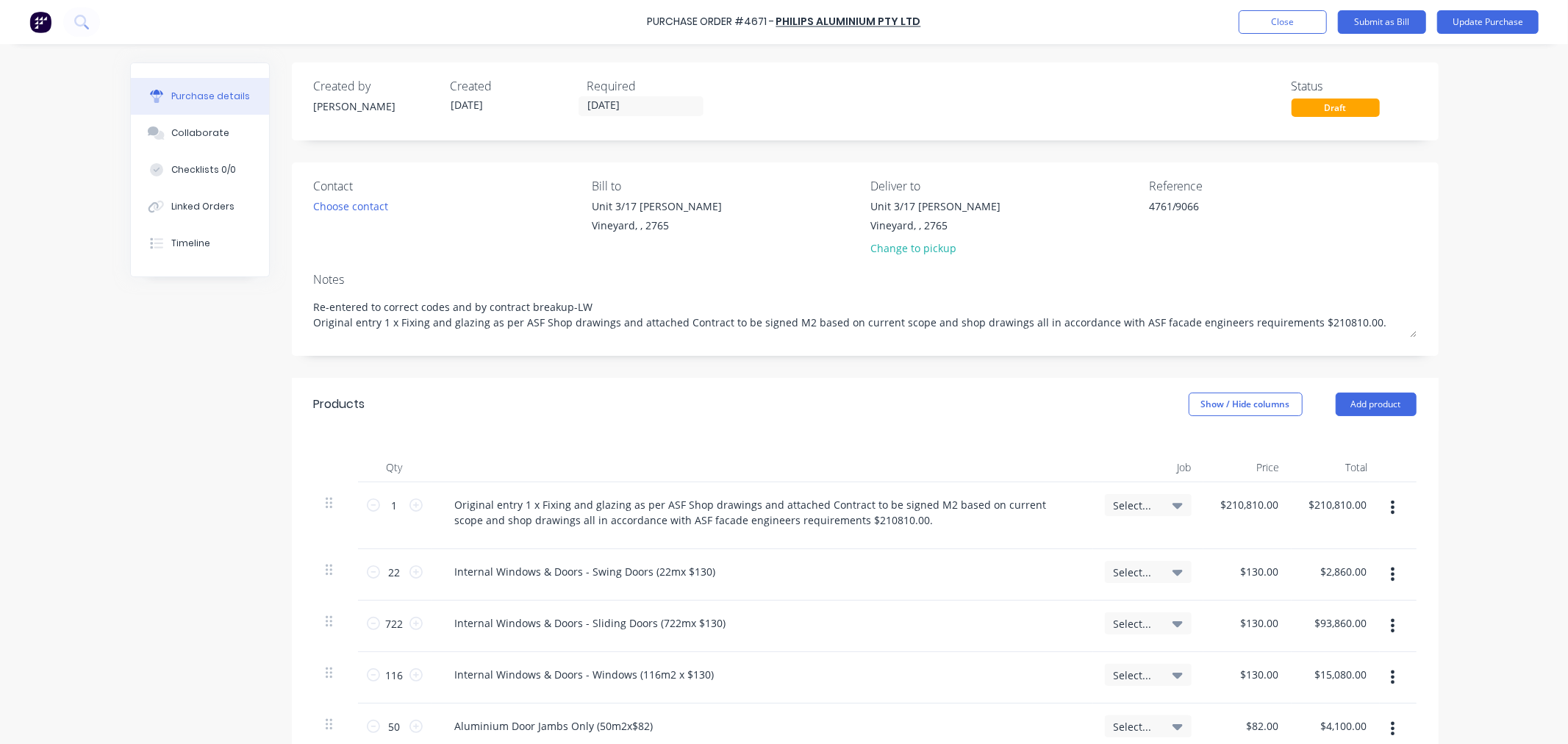
click at [1382, 574] on button "button" at bounding box center [1392, 574] width 35 height 27
click at [1303, 695] on button "Delete" at bounding box center [1348, 701] width 125 height 29
click at [1391, 575] on icon "button" at bounding box center [1392, 574] width 4 height 16
click at [1331, 697] on button "Delete" at bounding box center [1348, 701] width 125 height 29
click at [1390, 574] on button "button" at bounding box center [1392, 574] width 35 height 27
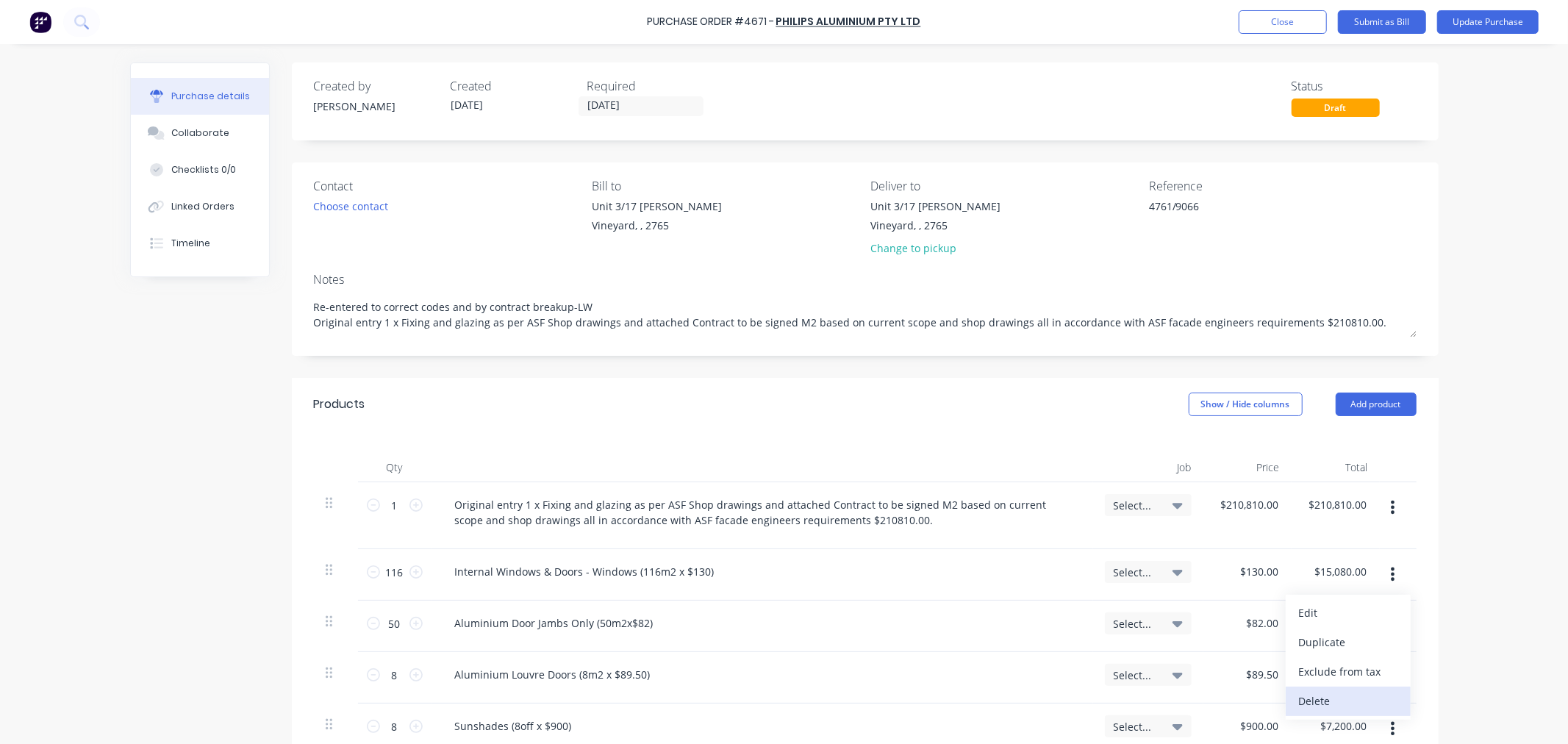
click at [1333, 699] on button "Delete" at bounding box center [1348, 701] width 125 height 29
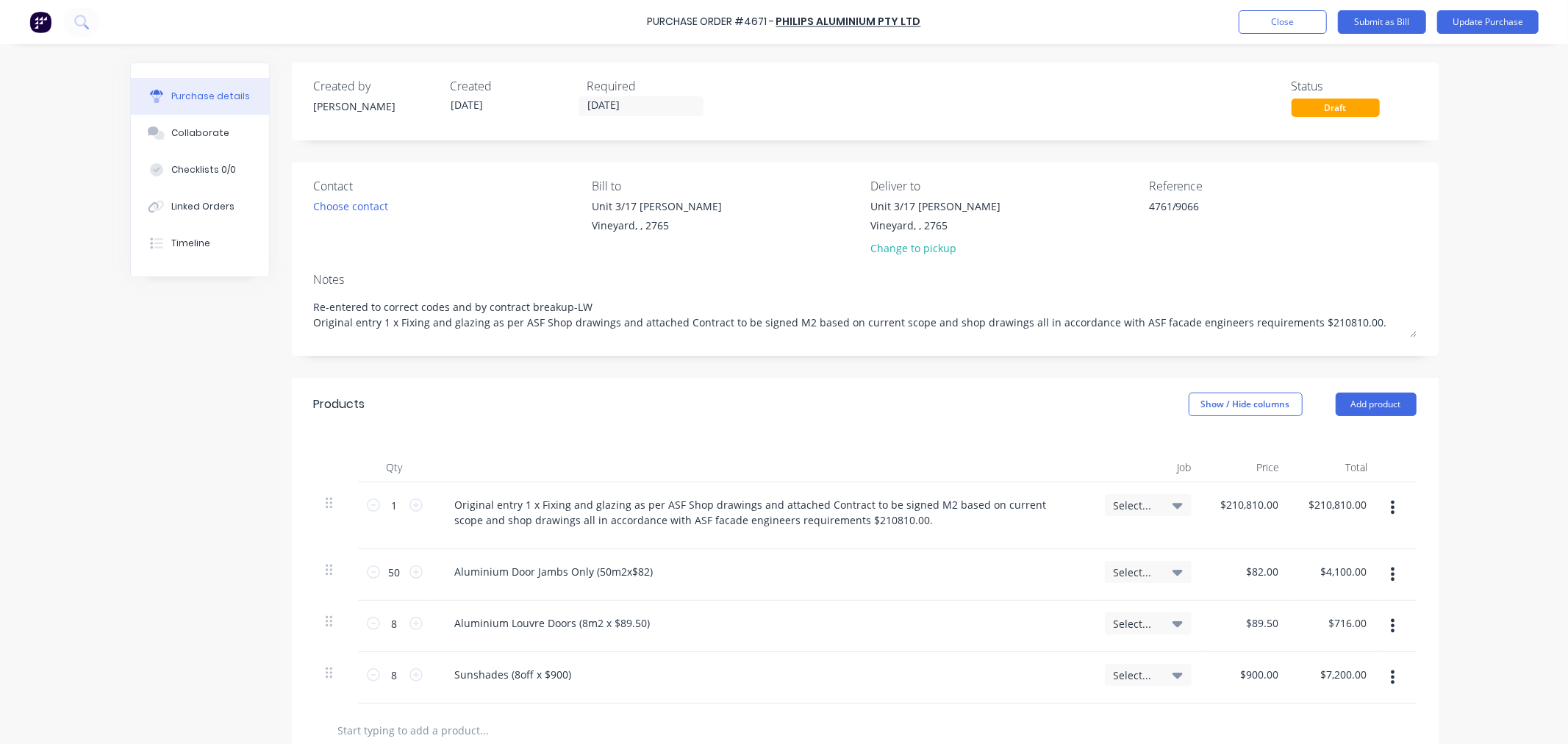
click at [1391, 578] on icon "button" at bounding box center [1392, 574] width 4 height 16
click at [1337, 698] on button "Delete" at bounding box center [1348, 701] width 125 height 29
click at [1391, 568] on icon "button" at bounding box center [1392, 574] width 4 height 16
click at [1304, 704] on button "Delete" at bounding box center [1348, 701] width 125 height 29
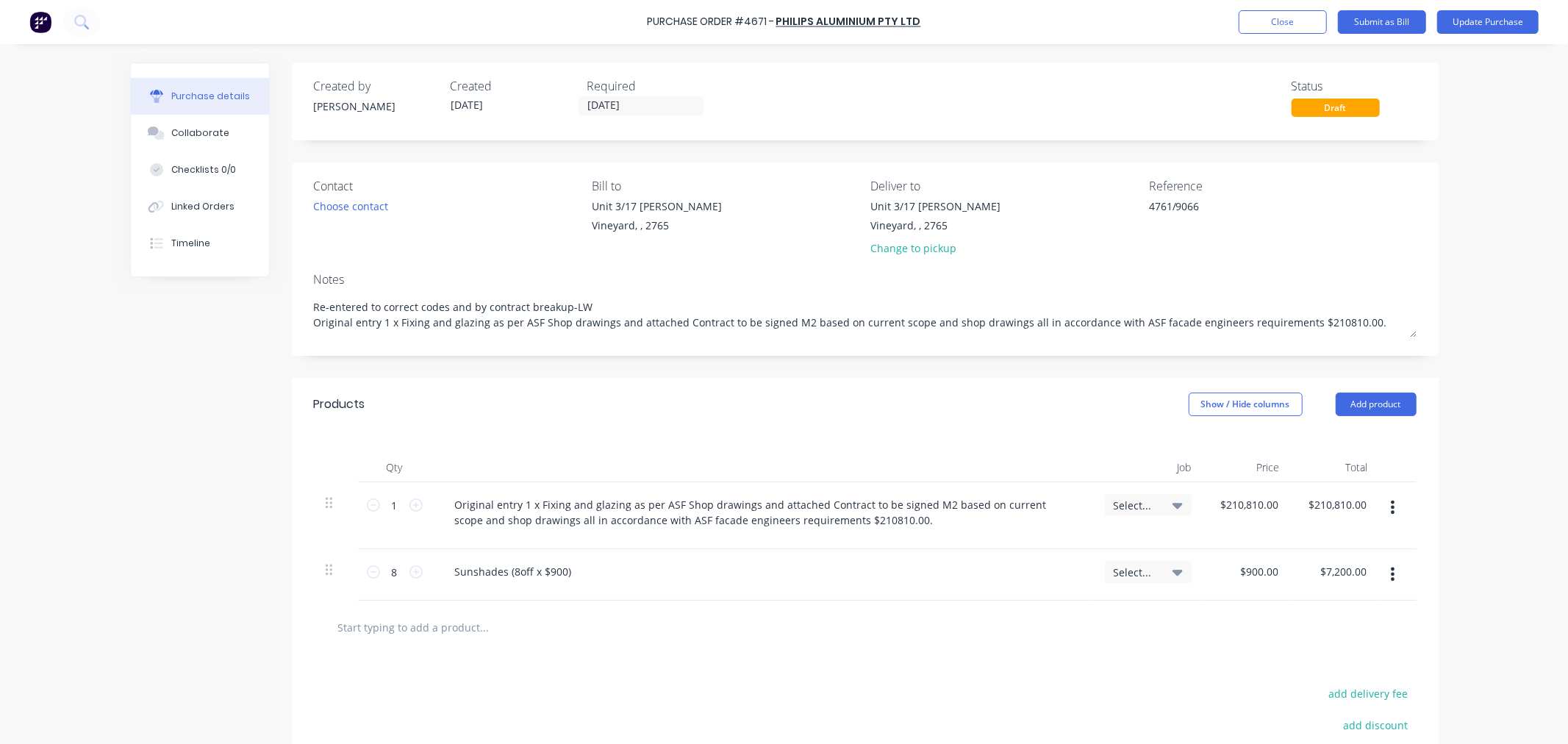
click at [1391, 579] on button "button" at bounding box center [1392, 574] width 35 height 27
click at [1342, 697] on button "Delete" at bounding box center [1348, 701] width 125 height 29
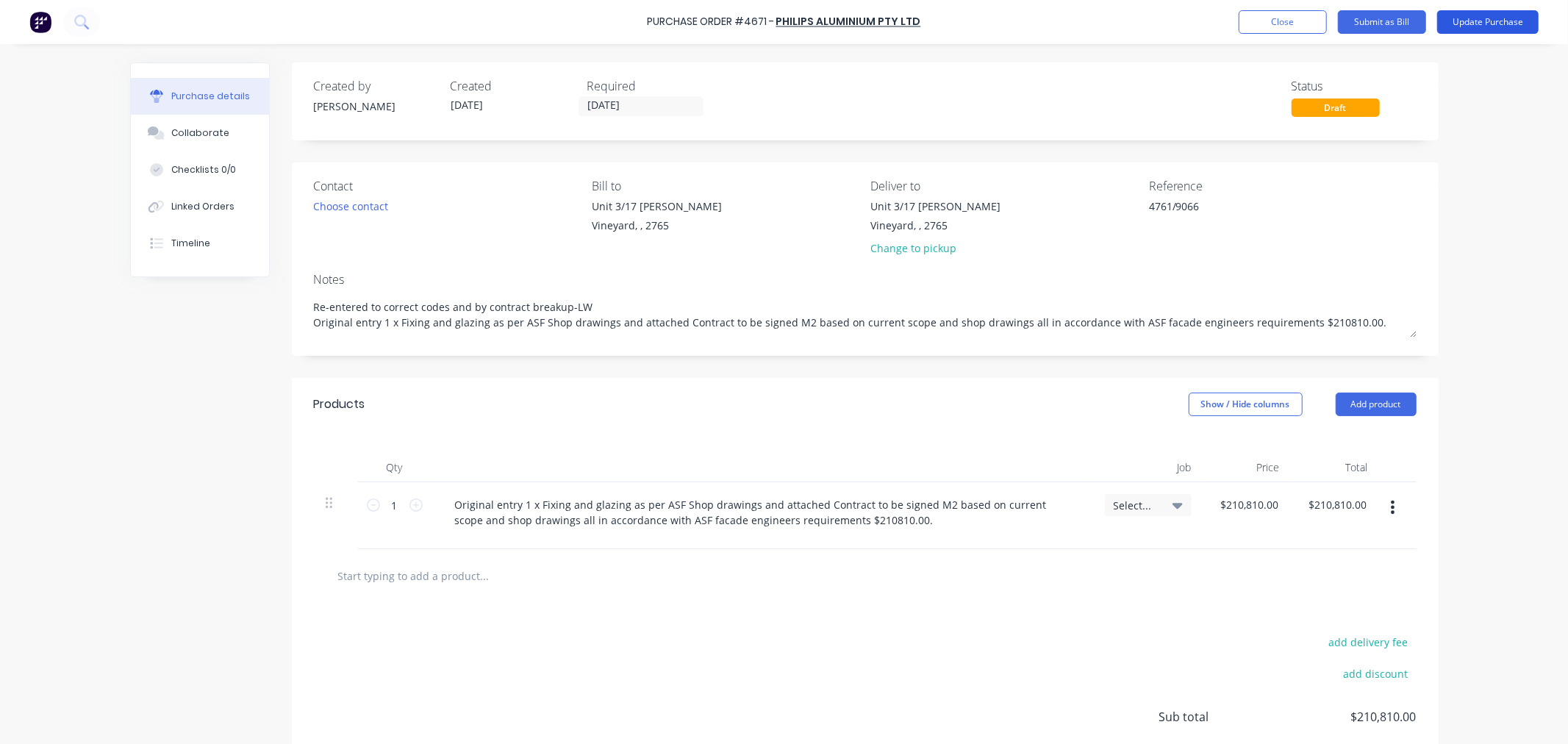
click at [1493, 23] on button "Update Purchase" at bounding box center [1487, 22] width 101 height 24
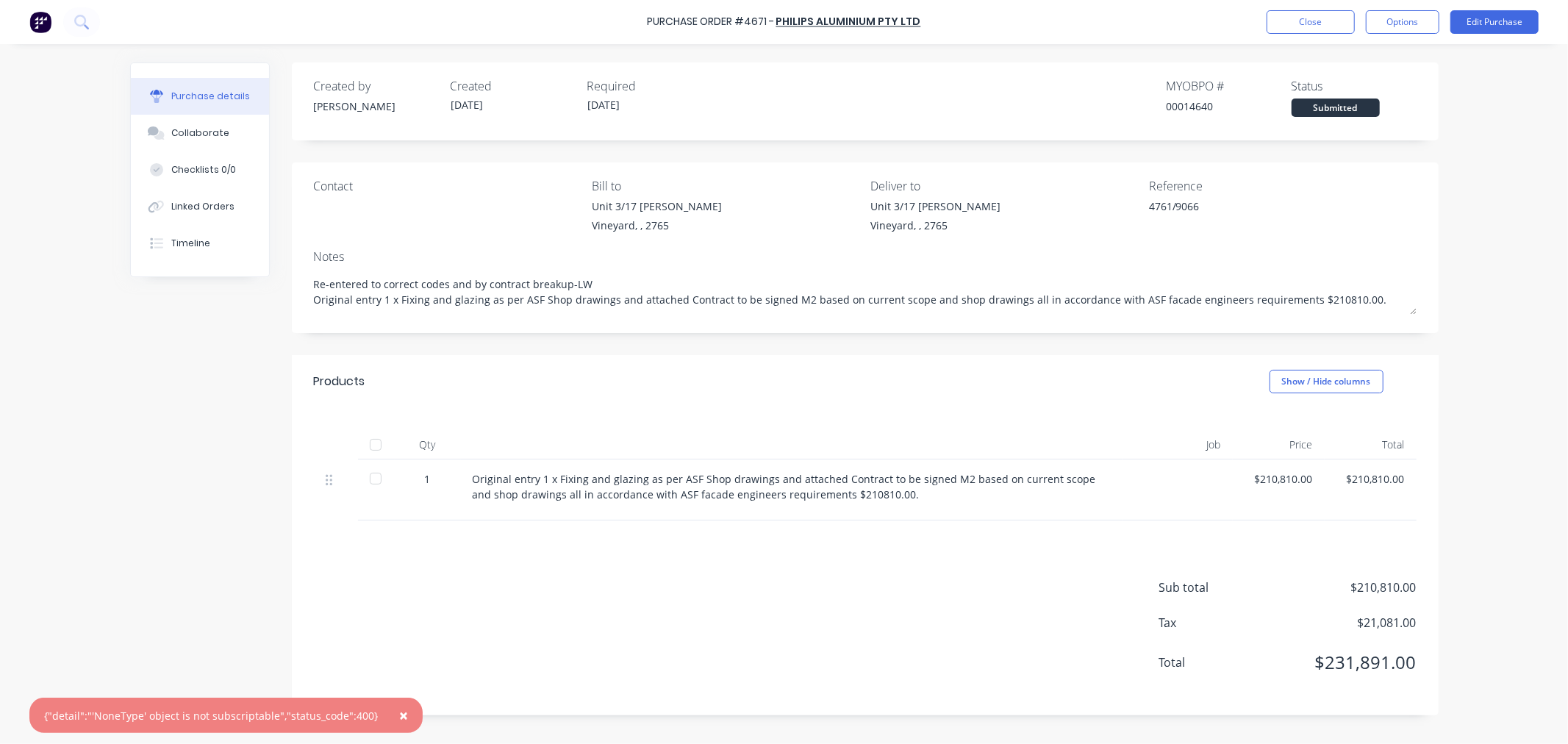
drag, startPoint x: 584, startPoint y: 280, endPoint x: 254, endPoint y: 280, distance: 330.0
click at [254, 280] on div "Created by Craig Created 22/07/25 Required 22/07/25 MYOB PO # 00014640 Status S…" at bounding box center [784, 391] width 1308 height 656
type textarea "x"
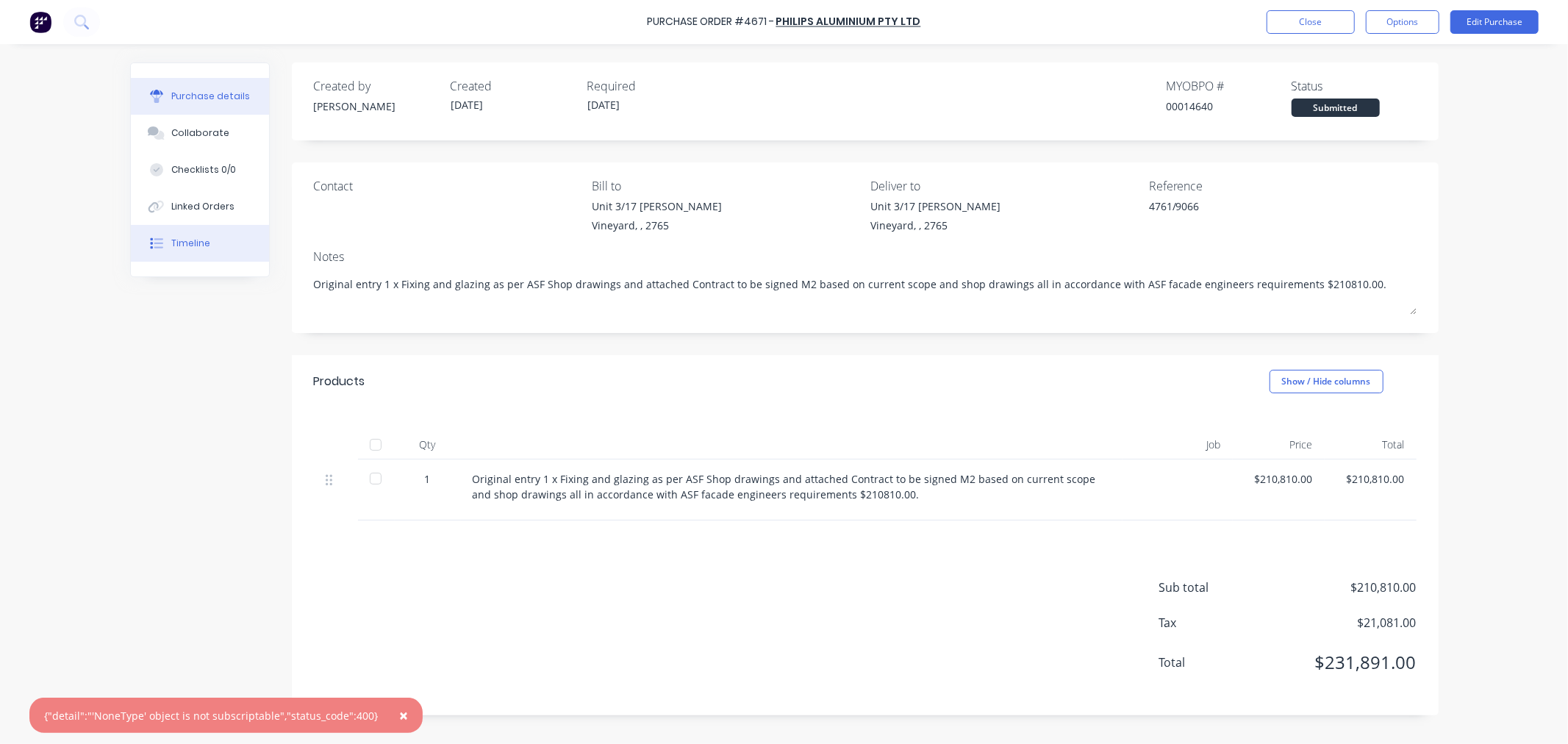
type textarea "Original entry 1 x Fixing and glazing as per ASF Shop drawings and attached Con…"
type textarea "x"
type textarea "Original entry 1 x Fixing and glazing as per ASF Shop drawings and attached Con…"
click at [147, 239] on div at bounding box center [157, 243] width 22 height 13
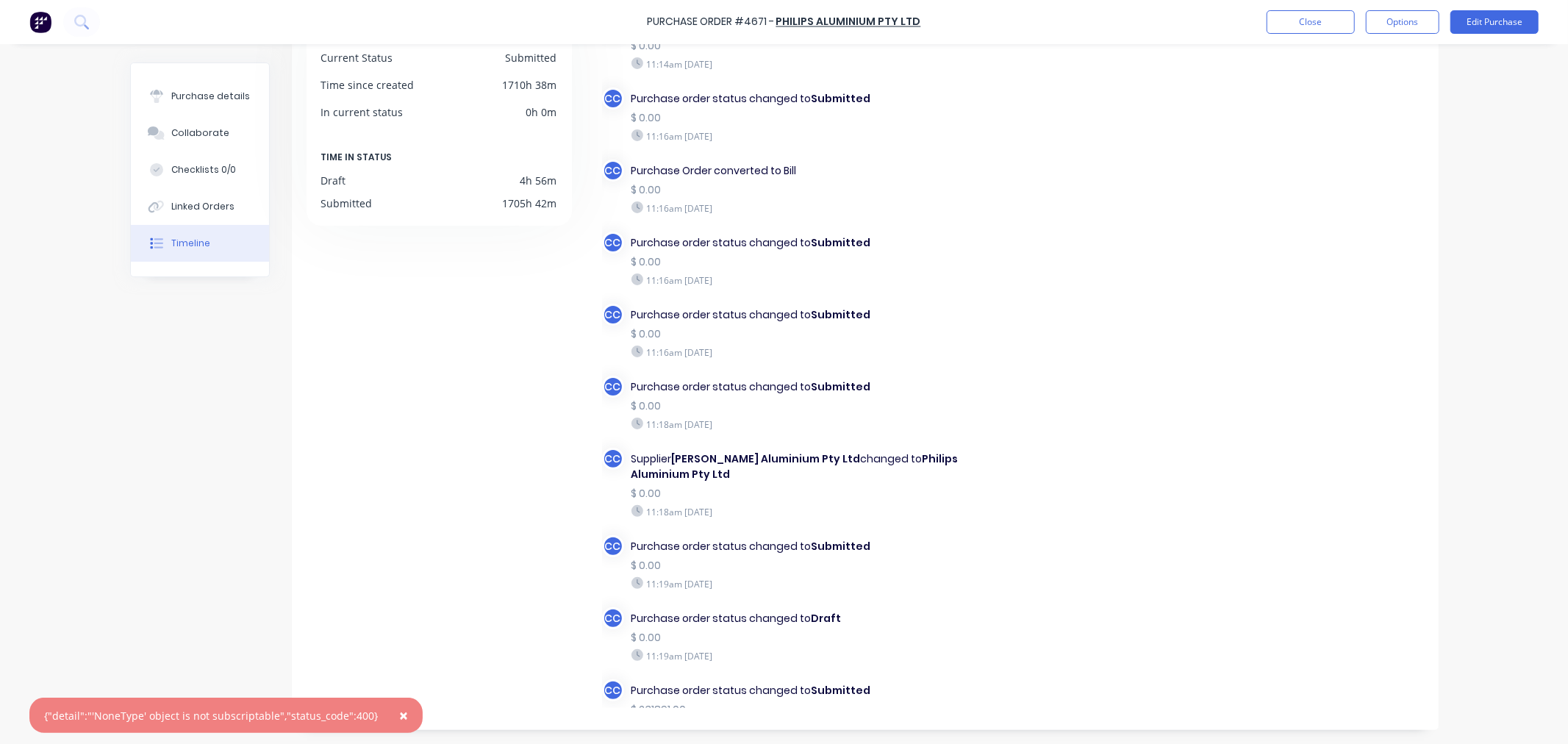
scroll to position [48, 0]
click at [1304, 24] on button "Close" at bounding box center [1311, 22] width 88 height 24
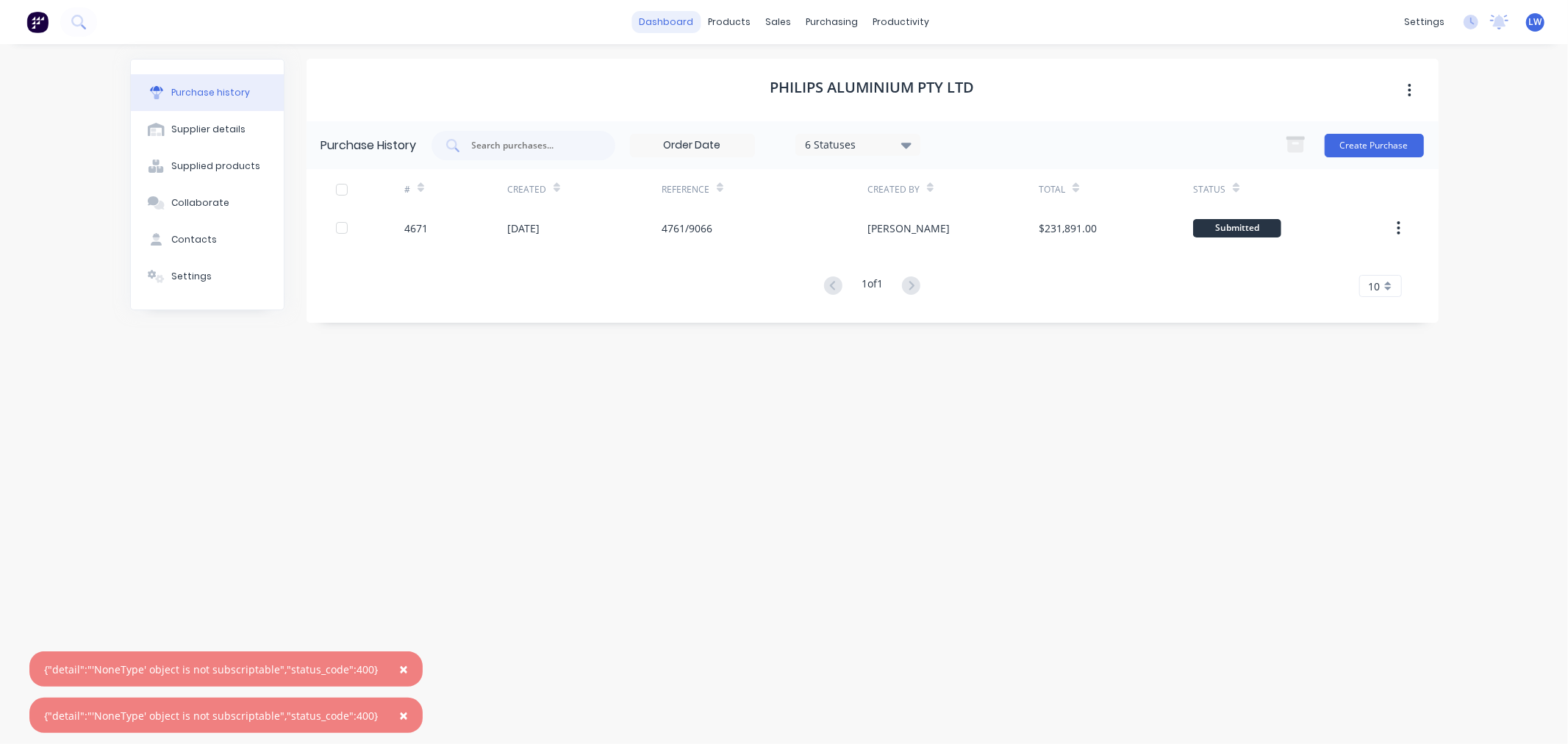
click at [688, 13] on link "dashboard" at bounding box center [666, 22] width 69 height 22
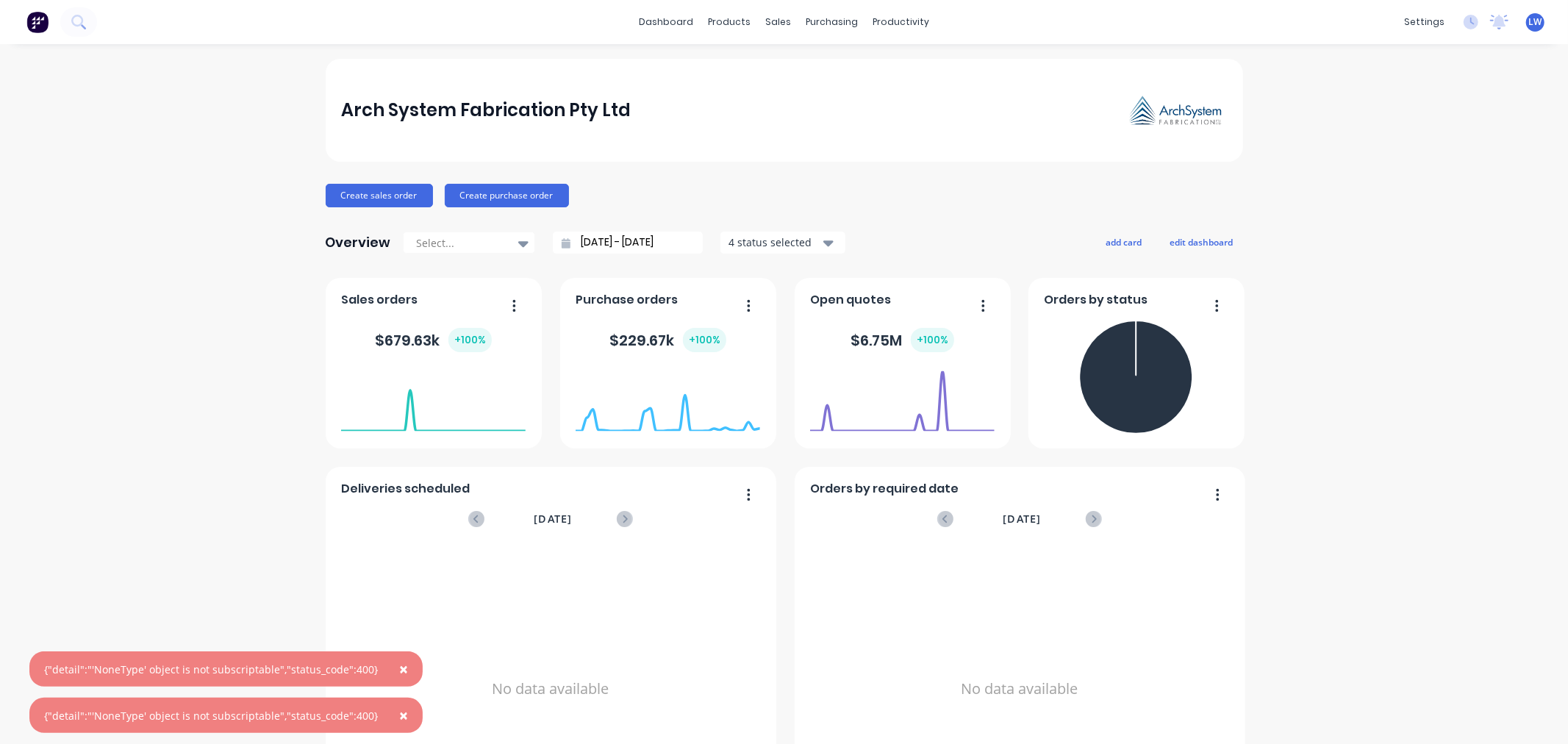
click at [1538, 695] on div "Arch System Fabrication Pty Ltd Create sales order Create purchase order Overvi…" at bounding box center [784, 443] width 1568 height 768
click at [1436, 683] on div "Arch System Fabrication Pty Ltd Create sales order Create purchase order Overvi…" at bounding box center [784, 443] width 1568 height 768
click at [1546, 636] on div "Arch System Fabrication Pty Ltd Create sales order Create purchase order Overvi…" at bounding box center [784, 443] width 1568 height 768
click at [1458, 660] on div "Arch System Fabrication Pty Ltd Create sales order Create purchase order Overvi…" at bounding box center [784, 443] width 1568 height 768
drag, startPoint x: 1431, startPoint y: 731, endPoint x: 1463, endPoint y: 623, distance: 112.6
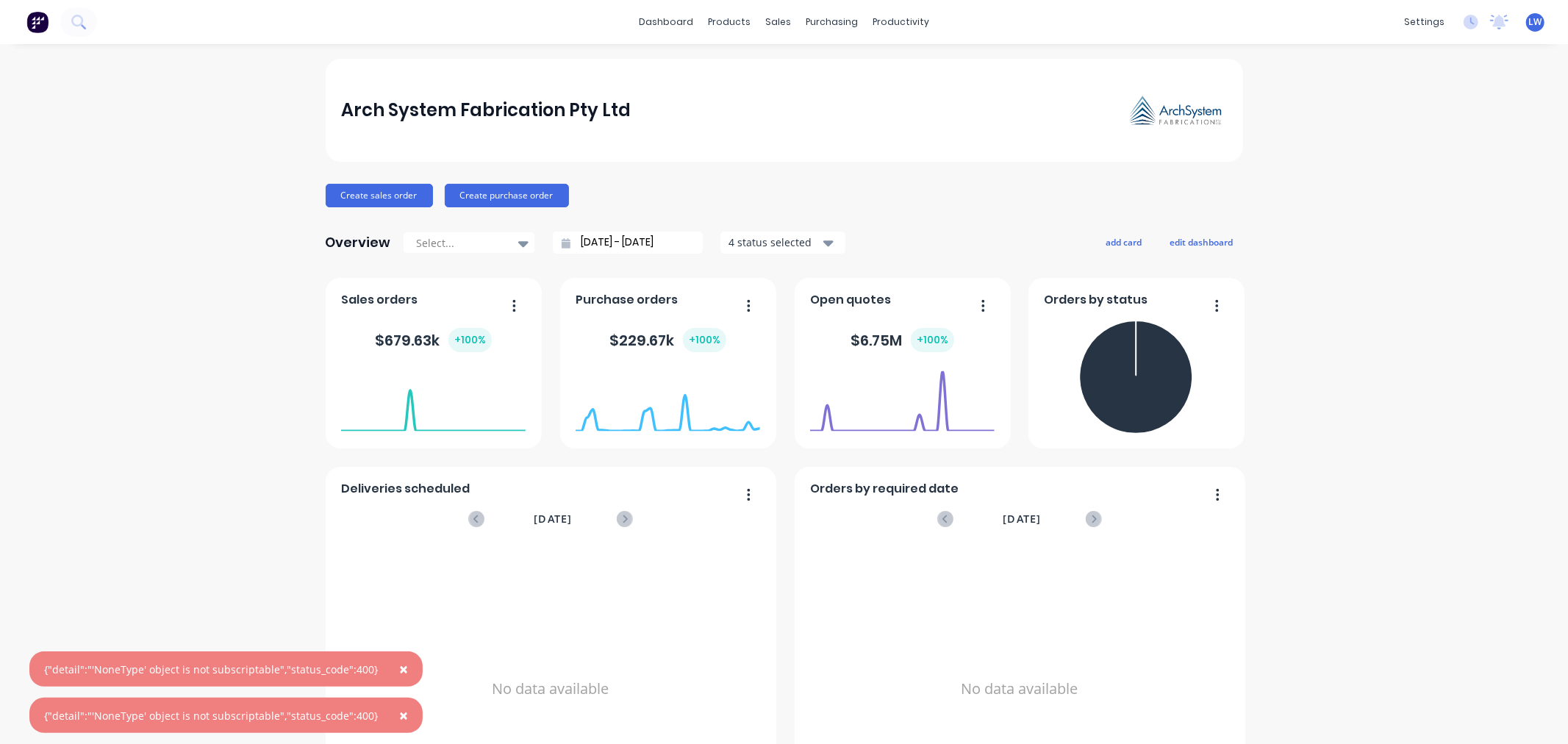
click at [1433, 728] on div "Arch System Fabrication Pty Ltd Create sales order Create purchase order Overvi…" at bounding box center [784, 443] width 1568 height 768
click at [1456, 583] on div "Arch System Fabrication Pty Ltd Create sales order Create purchase order Overvi…" at bounding box center [784, 443] width 1568 height 768
click at [1304, 600] on div "Arch System Fabrication Pty Ltd Create sales order Create purchase order Overvi…" at bounding box center [784, 443] width 1568 height 768
click at [821, 20] on div "purchasing" at bounding box center [831, 22] width 67 height 22
click at [835, 60] on link "Purchase Orders" at bounding box center [887, 69] width 195 height 29
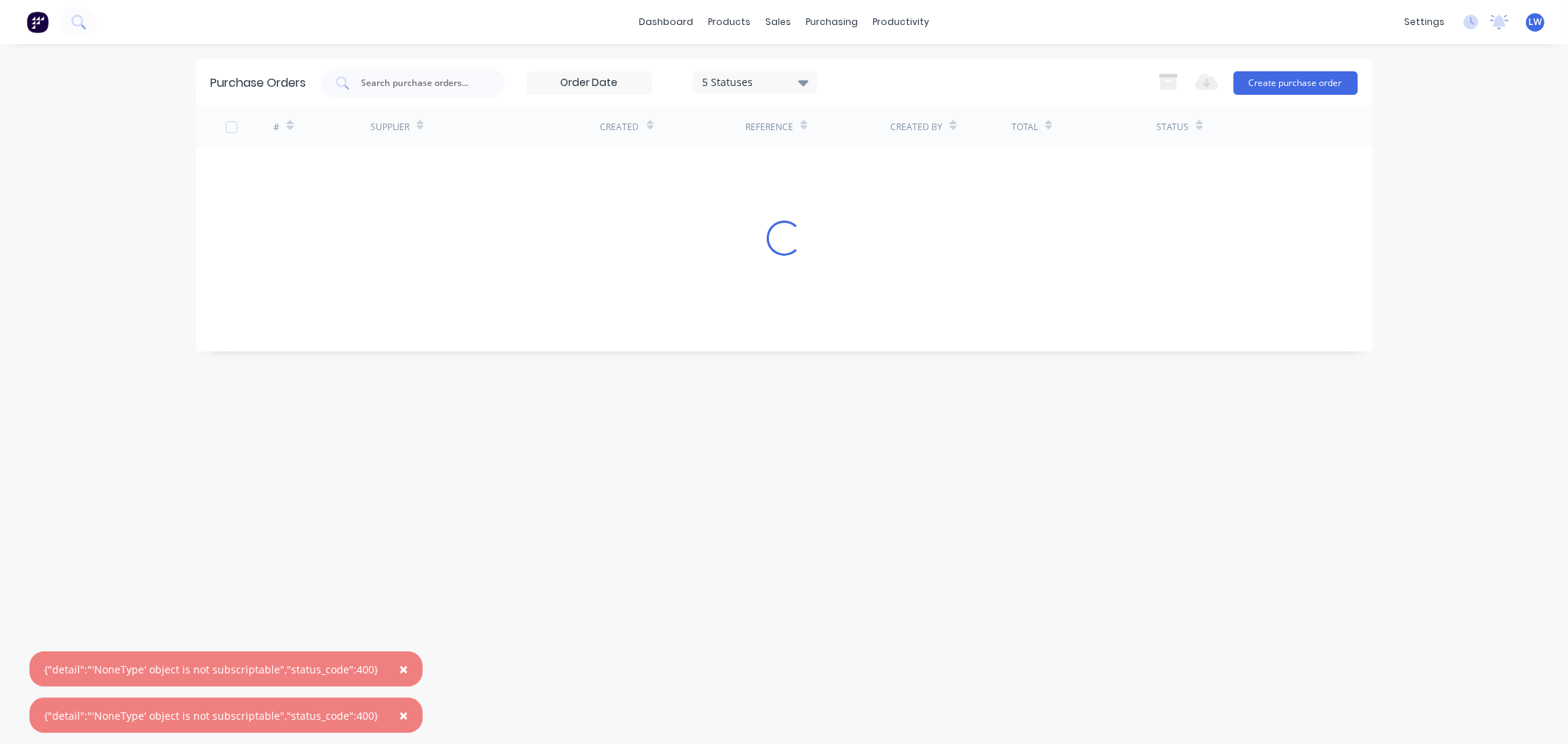
click at [399, 666] on span "×" at bounding box center [403, 669] width 9 height 20
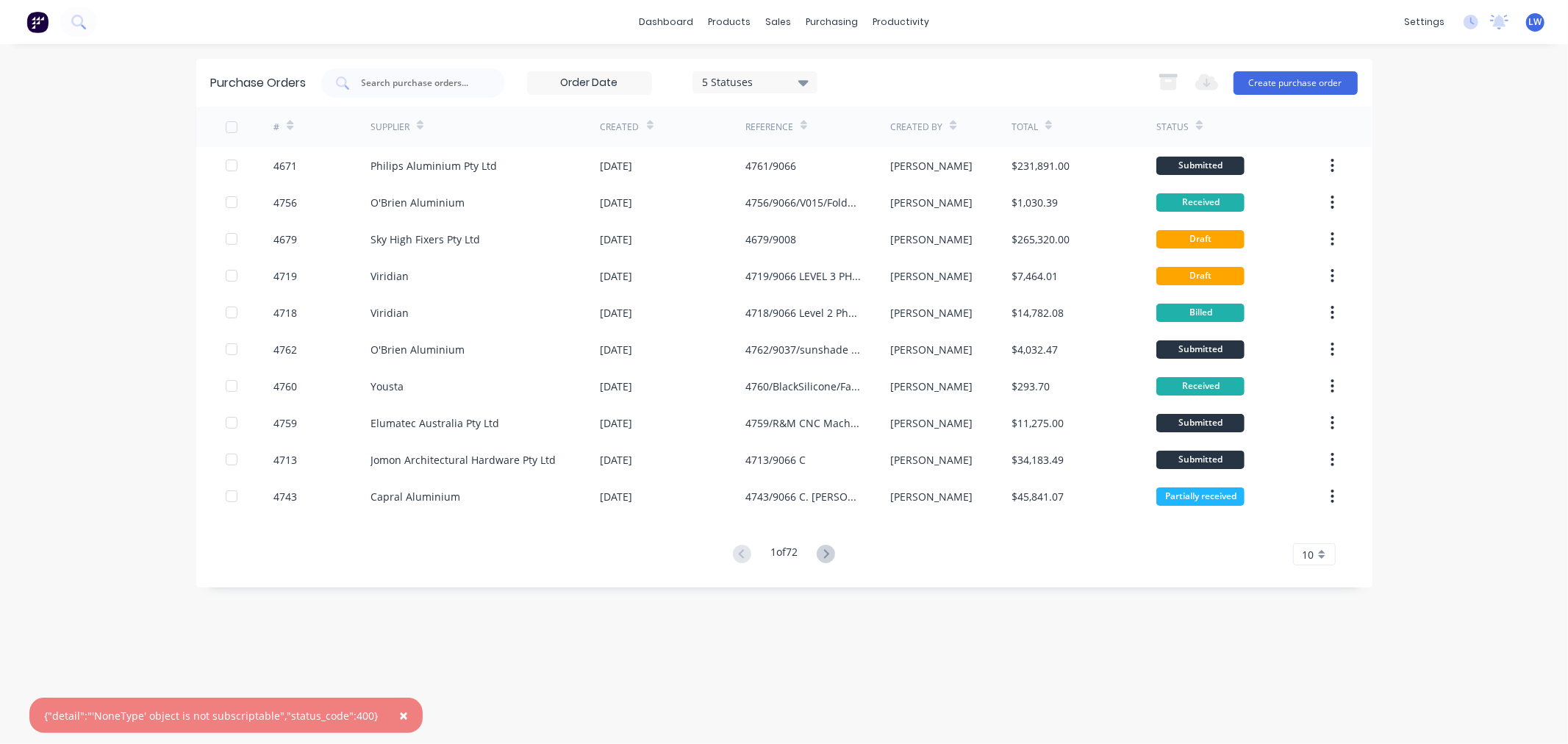
click at [399, 711] on span "×" at bounding box center [403, 716] width 9 height 20
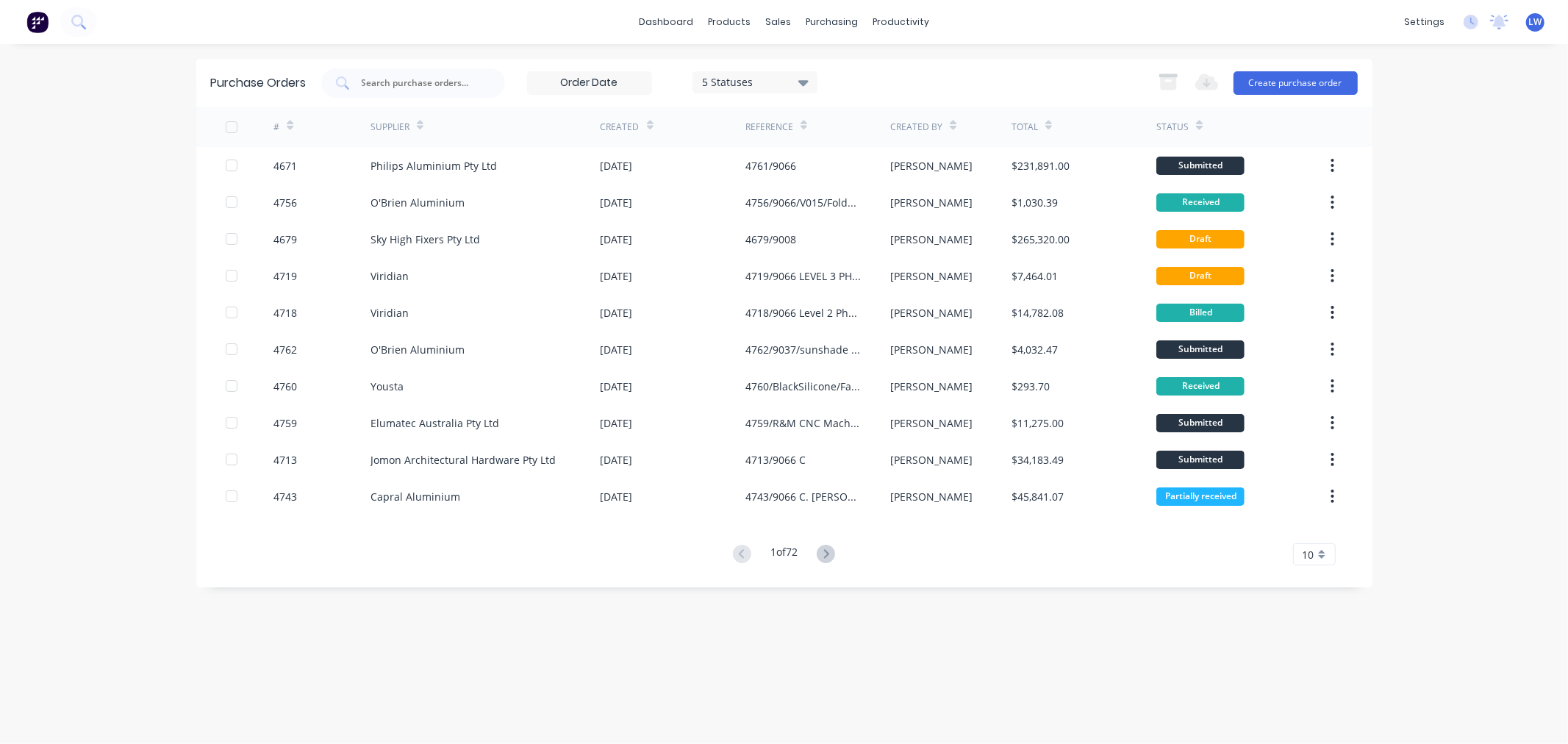
click at [1481, 665] on div "dashboard products sales purchasing productivity dashboard products Product Cat…" at bounding box center [784, 372] width 1568 height 744
click at [1515, 685] on div "dashboard products sales purchasing productivity dashboard products Product Cat…" at bounding box center [784, 372] width 1568 height 744
click at [1522, 687] on div "dashboard products sales purchasing productivity dashboard products Product Cat…" at bounding box center [784, 372] width 1568 height 744
click at [1530, 688] on div "dashboard products sales purchasing productivity dashboard products Product Cat…" at bounding box center [784, 372] width 1568 height 744
click at [1508, 699] on div "dashboard products sales purchasing productivity dashboard products Product Cat…" at bounding box center [784, 372] width 1568 height 744
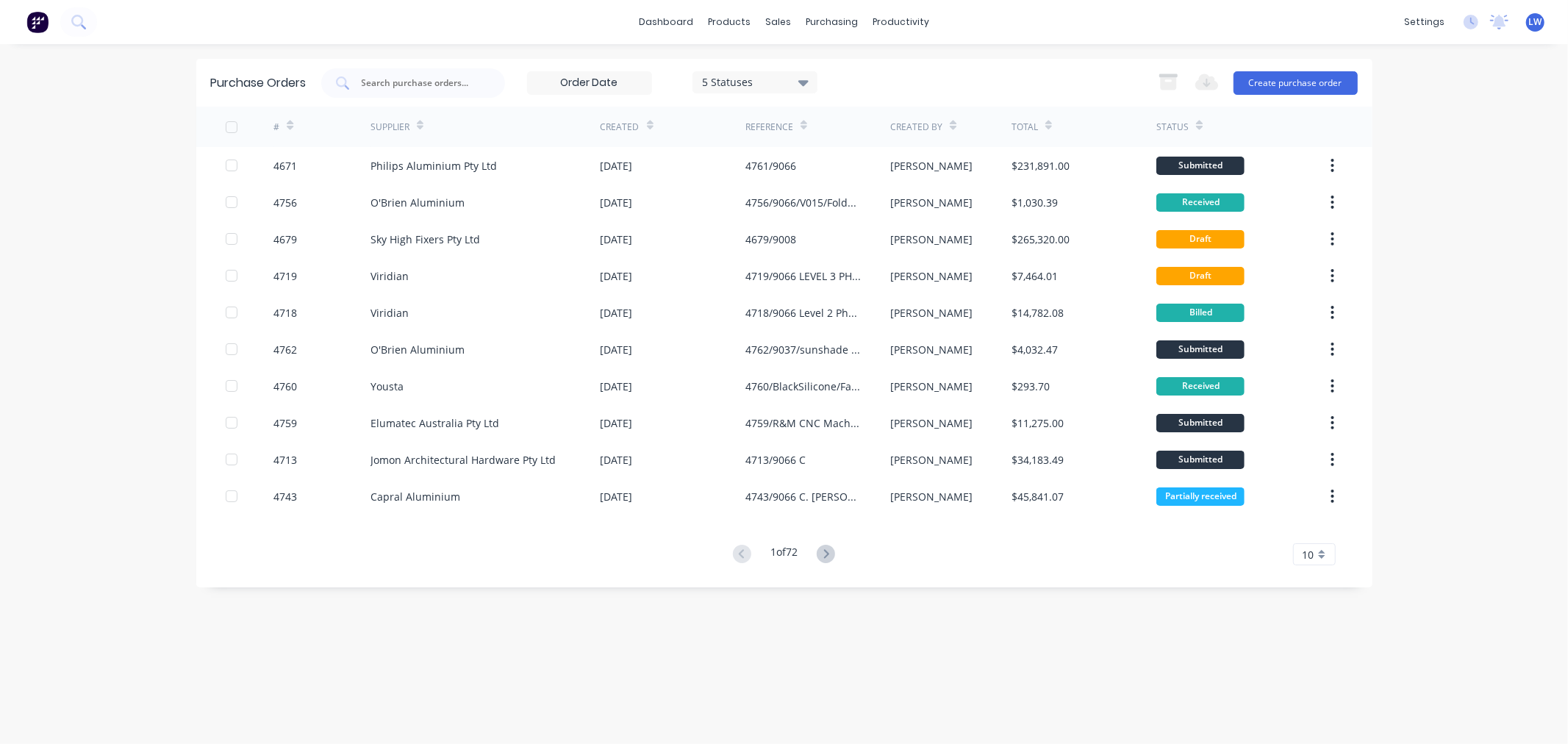
drag, startPoint x: 1508, startPoint y: 695, endPoint x: 1490, endPoint y: 684, distance: 21.1
click at [1508, 695] on div "dashboard products sales purchasing productivity dashboard products Product Cat…" at bounding box center [784, 372] width 1568 height 744
click at [1456, 684] on div "dashboard products sales purchasing productivity dashboard products Product Cat…" at bounding box center [784, 372] width 1568 height 744
click at [664, 23] on link "dashboard" at bounding box center [666, 22] width 69 height 22
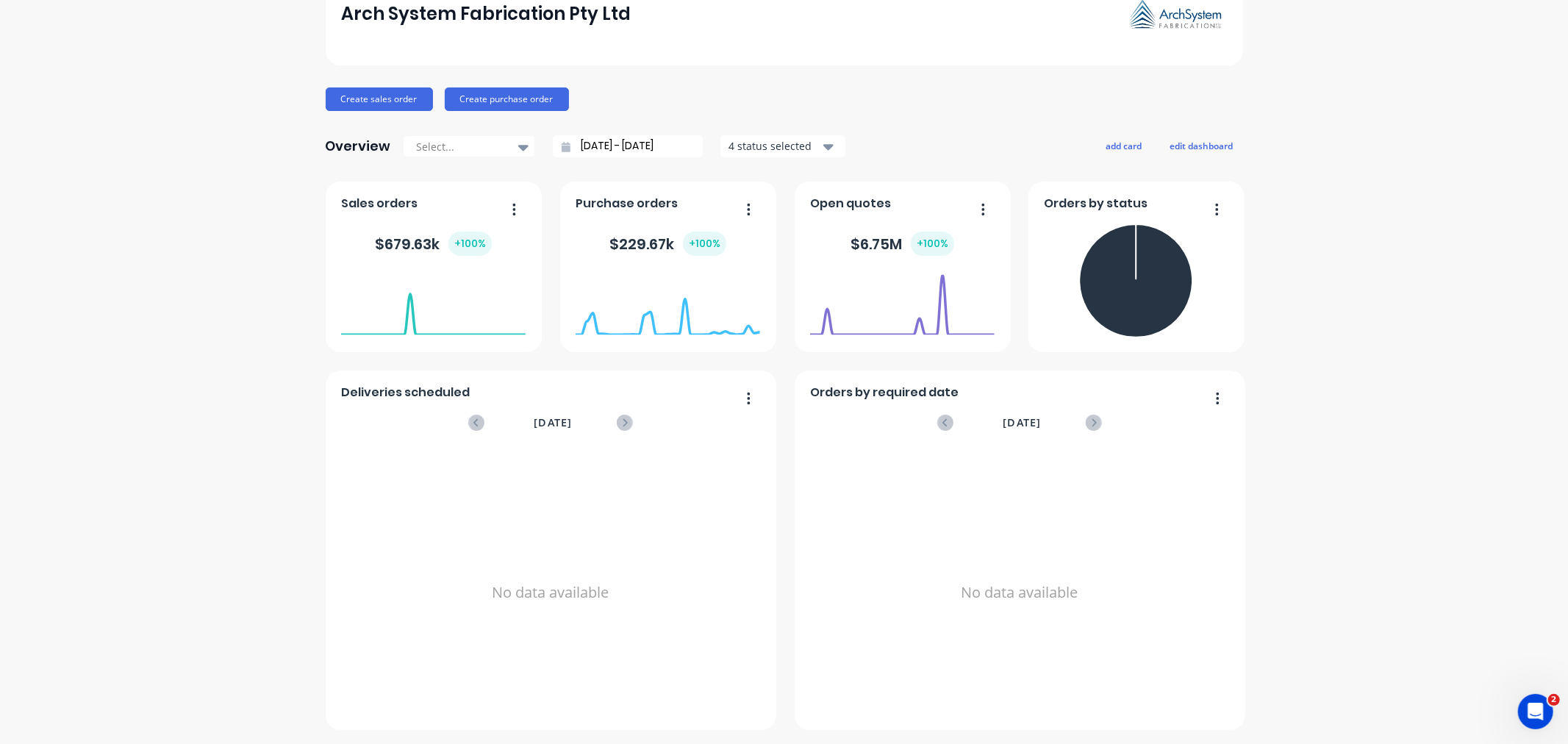
click at [1522, 710] on div "Open Intercom Messenger" at bounding box center [1535, 711] width 49 height 49
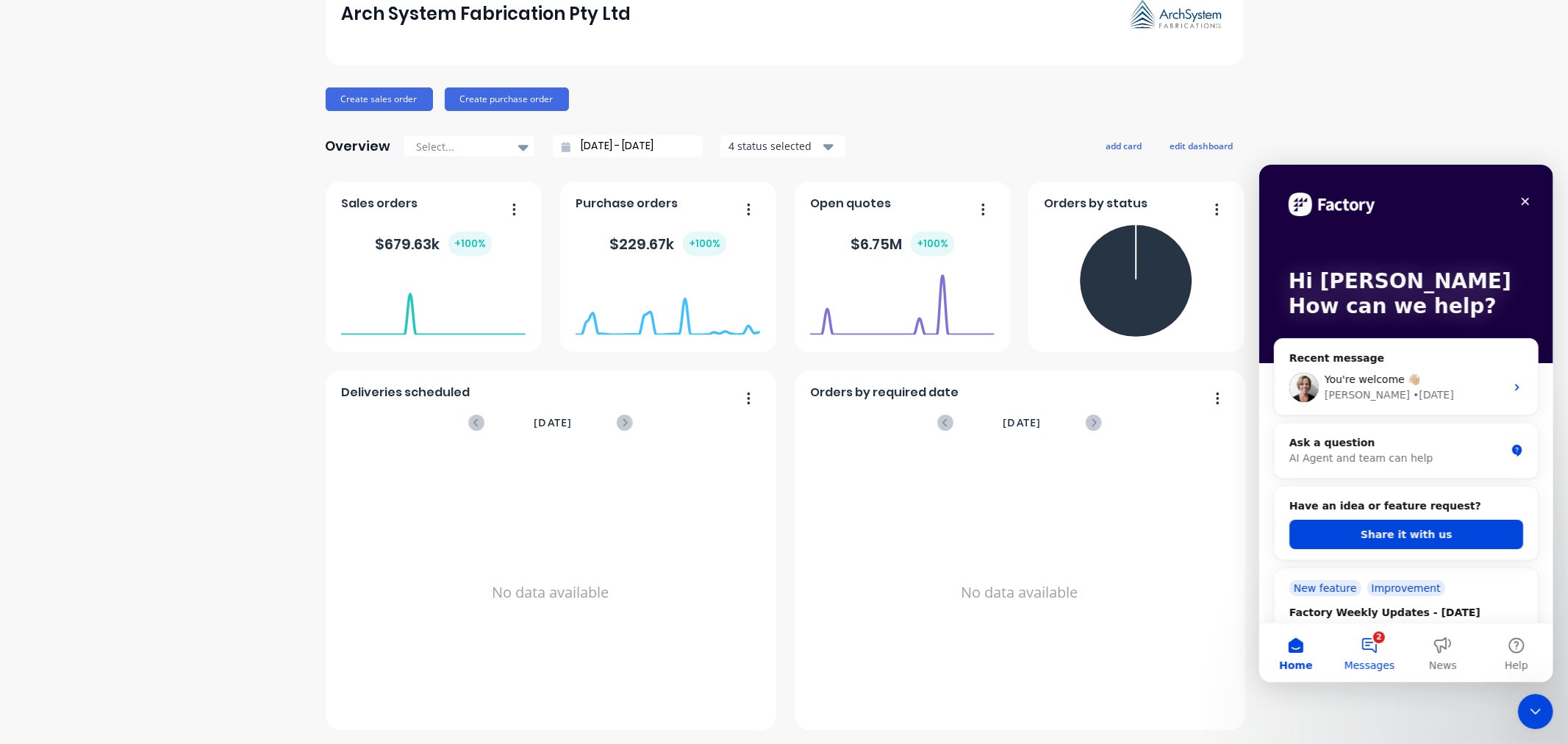
click at [1364, 641] on button "2 Messages" at bounding box center [1369, 652] width 74 height 59
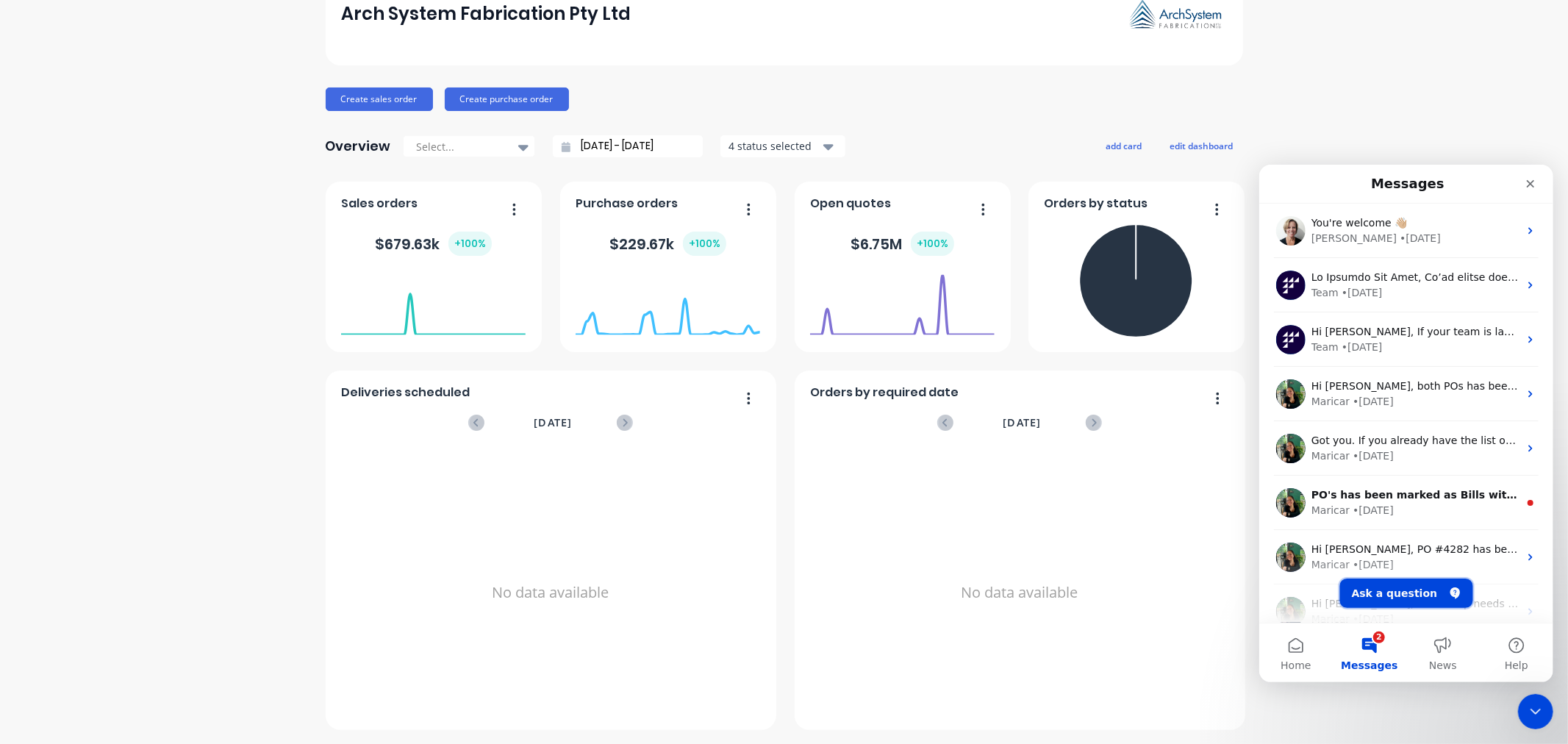
click at [1364, 593] on button "Ask a question" at bounding box center [1406, 593] width 133 height 29
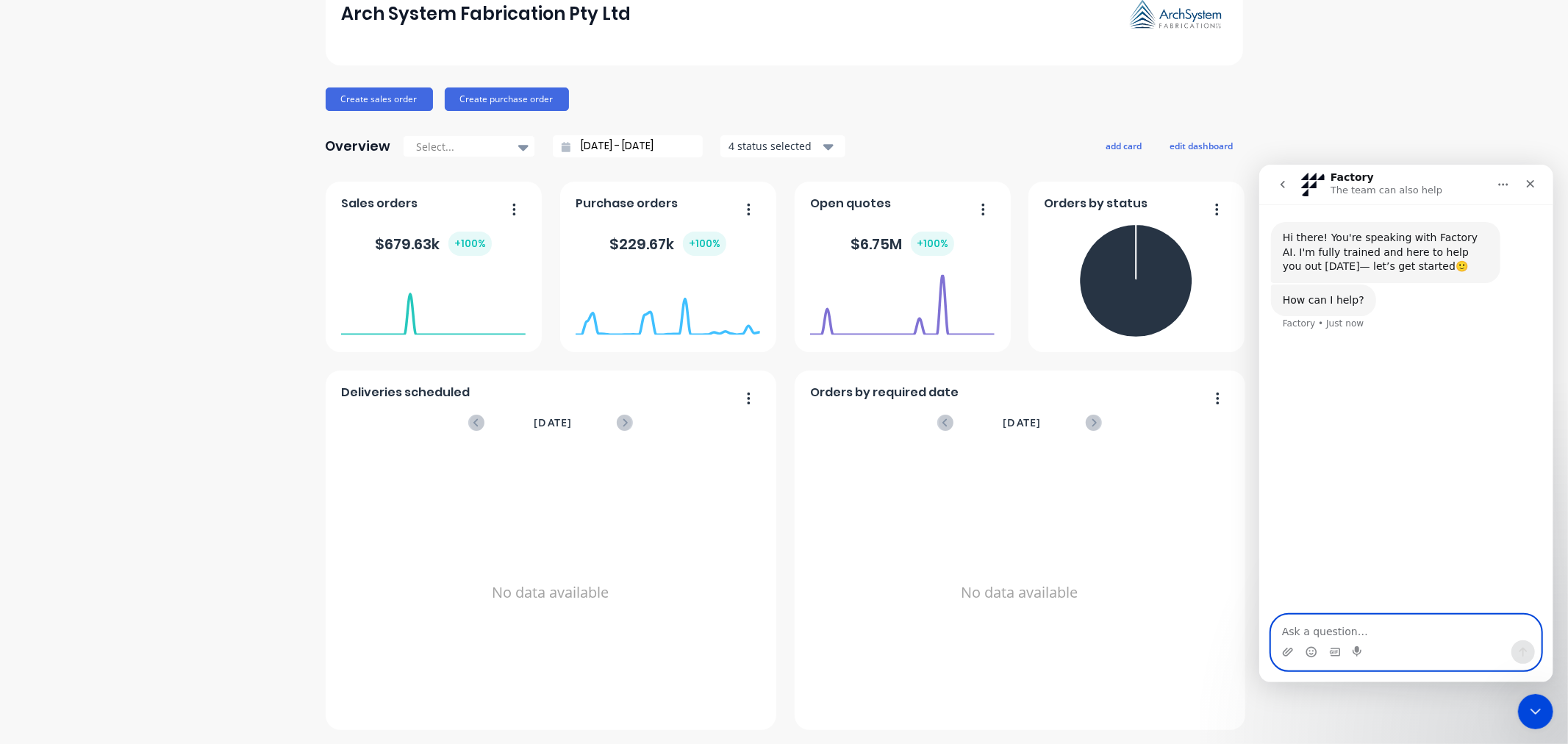
click at [1320, 626] on textarea "Ask a question…" at bounding box center [1405, 627] width 269 height 25
paste textarea "Error syncing to MYOB: IncorrectRowVersionSupplied: An Update operation require…"
type textarea "PO 4679 Error syncing to MYOB: IncorrectRowVersionSupplied: An Update operation…"
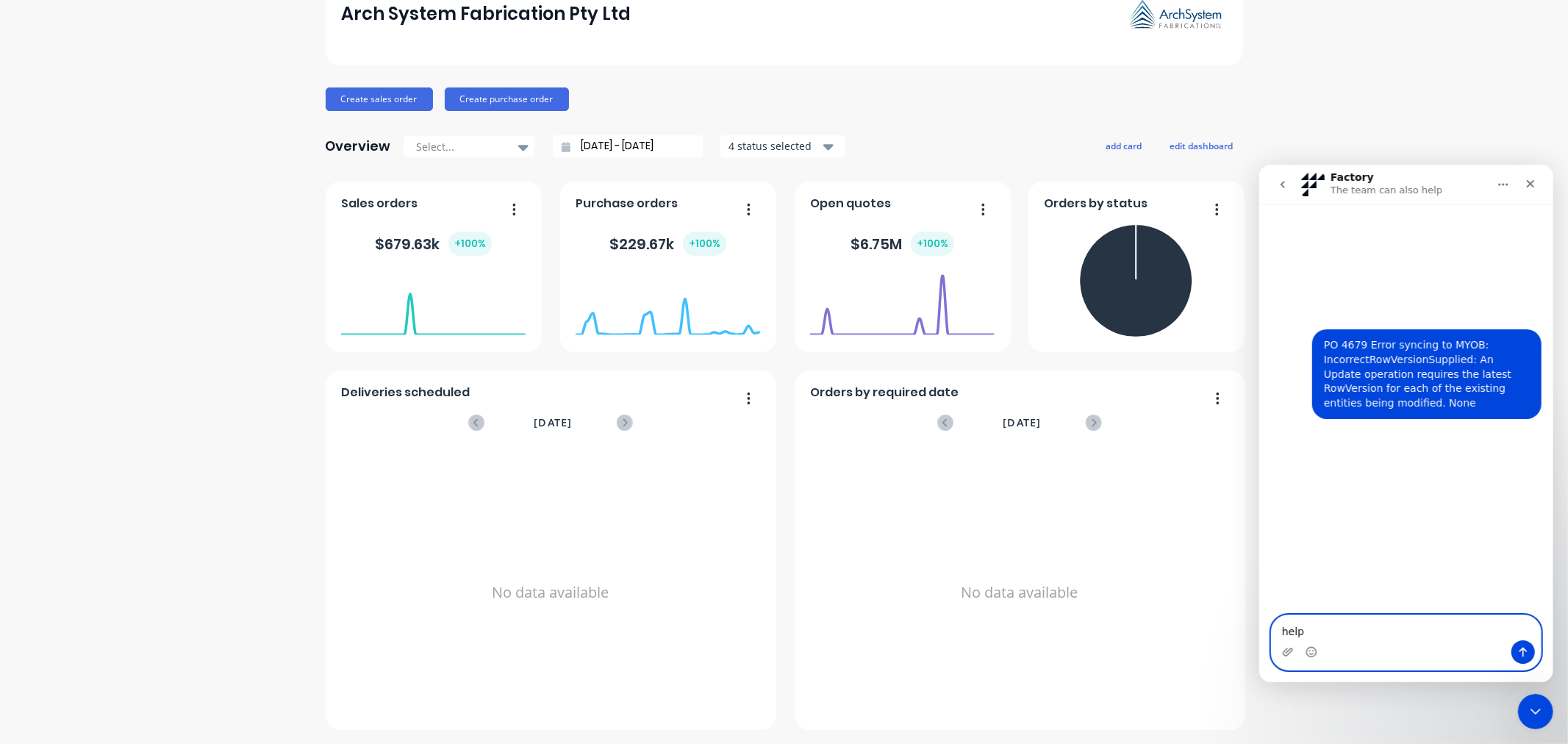
type textarea "help"
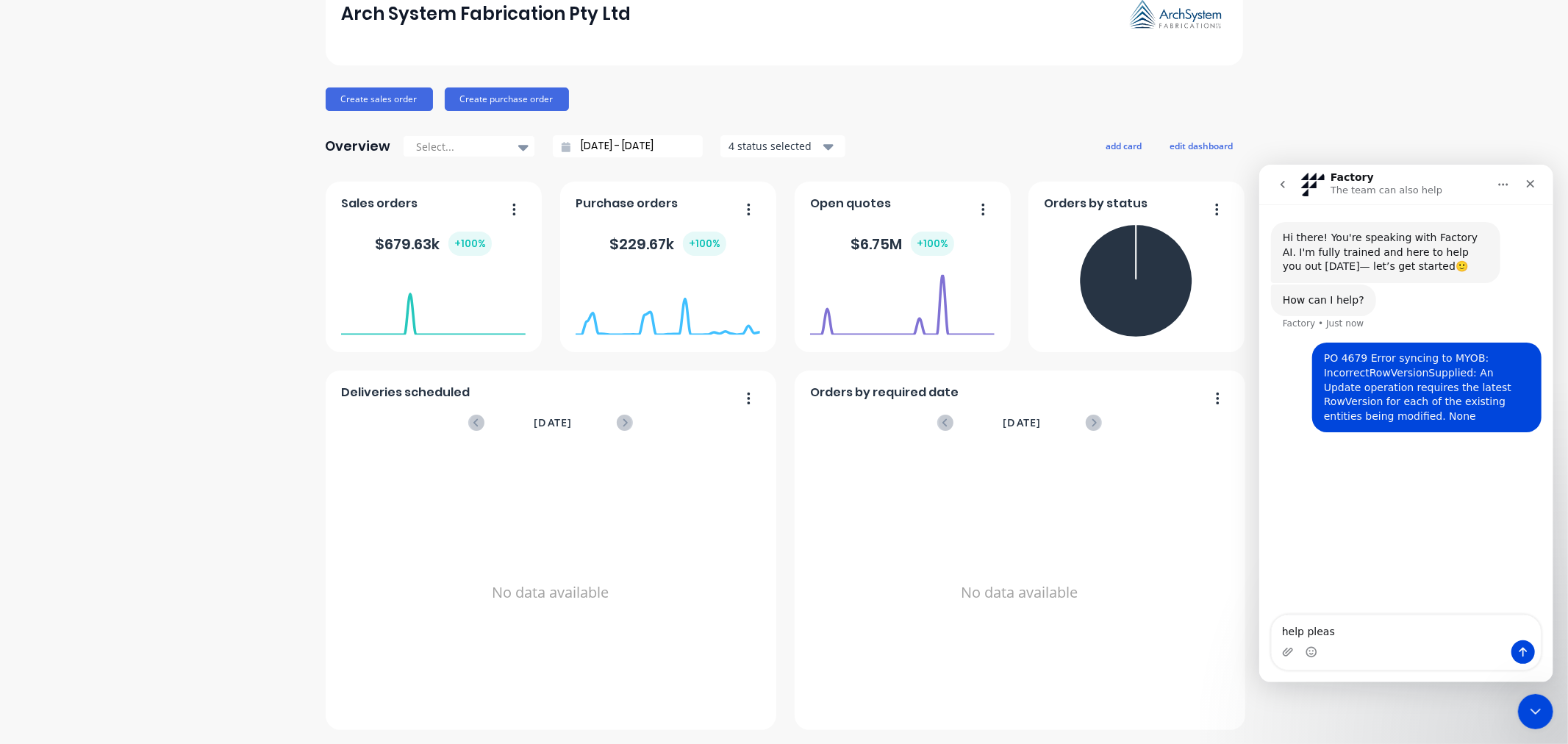
type textarea "help please"
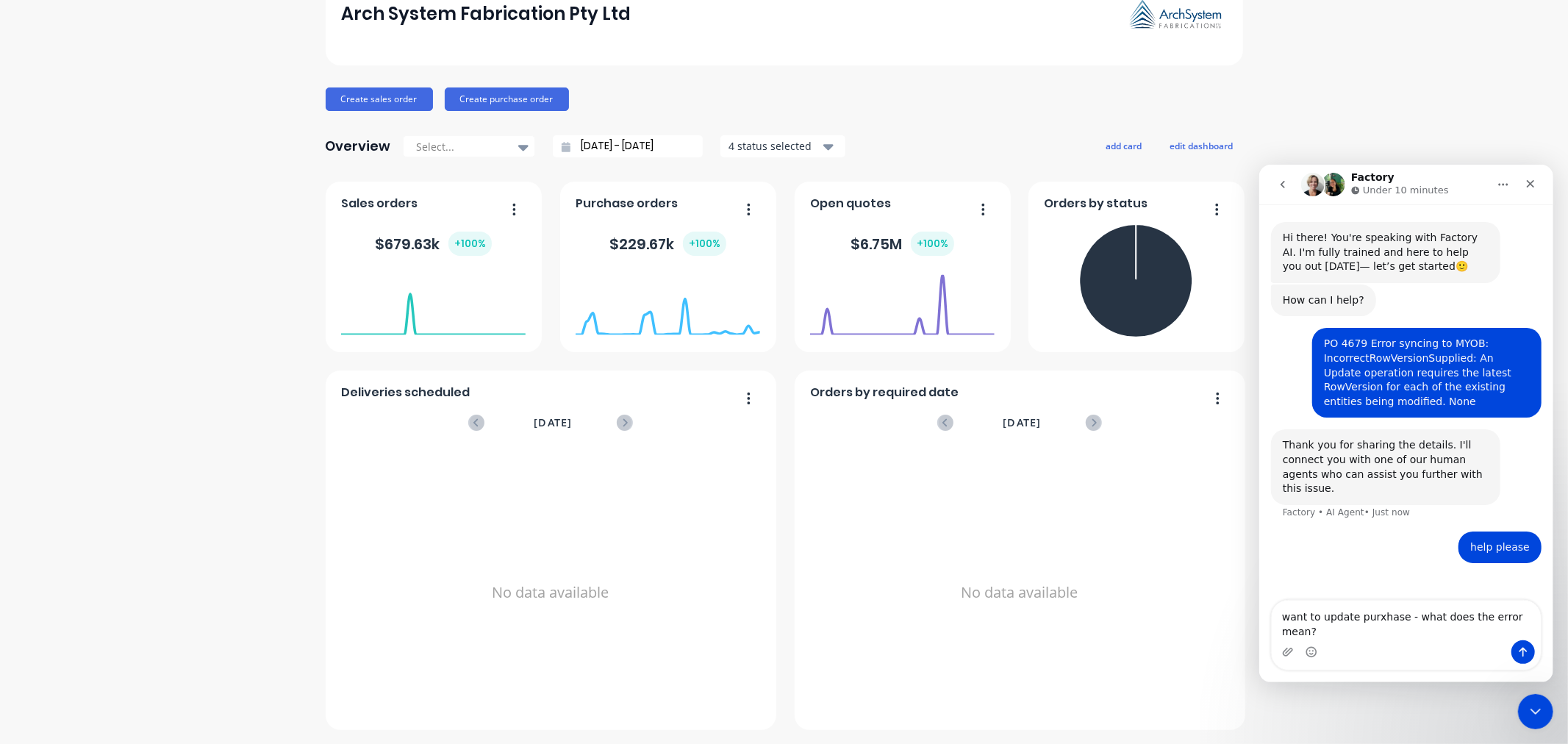
click at [1371, 629] on textarea "want to update purxhase - what does the error mean?" at bounding box center [1405, 620] width 269 height 40
type textarea "want to update purchase - what does the error mean?"
click at [1516, 651] on icon "Send a message…" at bounding box center [1522, 651] width 12 height 12
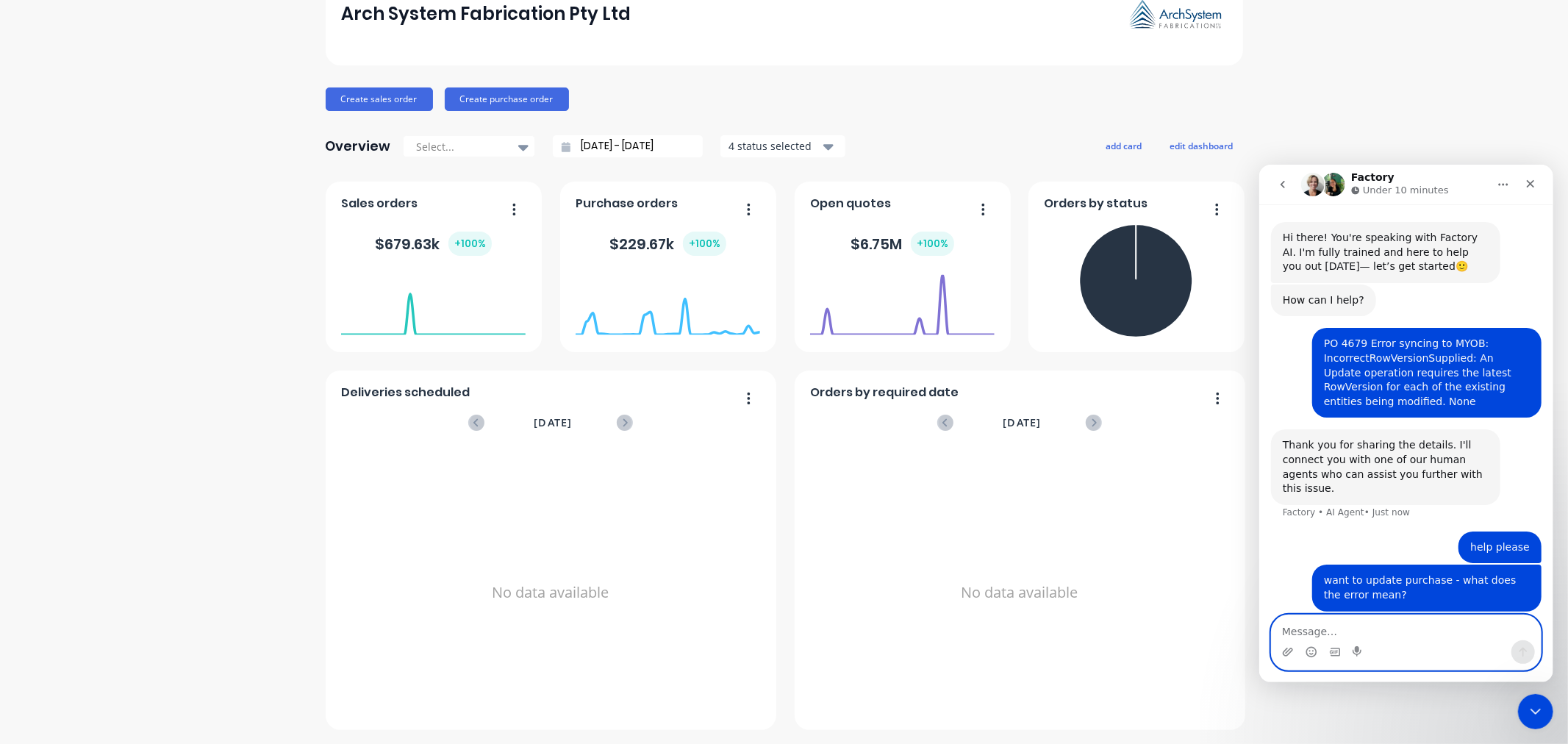
click at [1284, 629] on textarea "Message…" at bounding box center [1405, 627] width 269 height 25
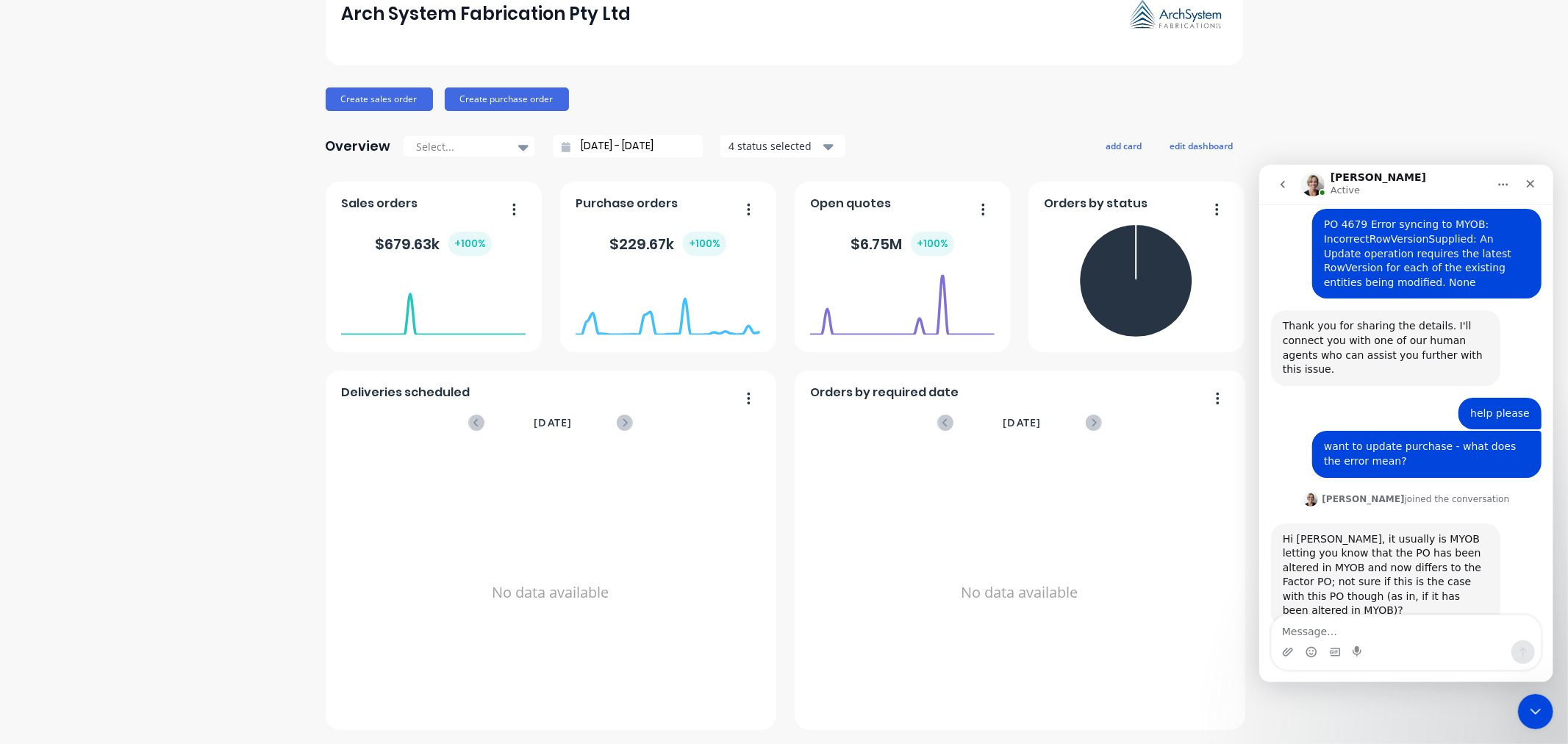
scroll to position [133, 0]
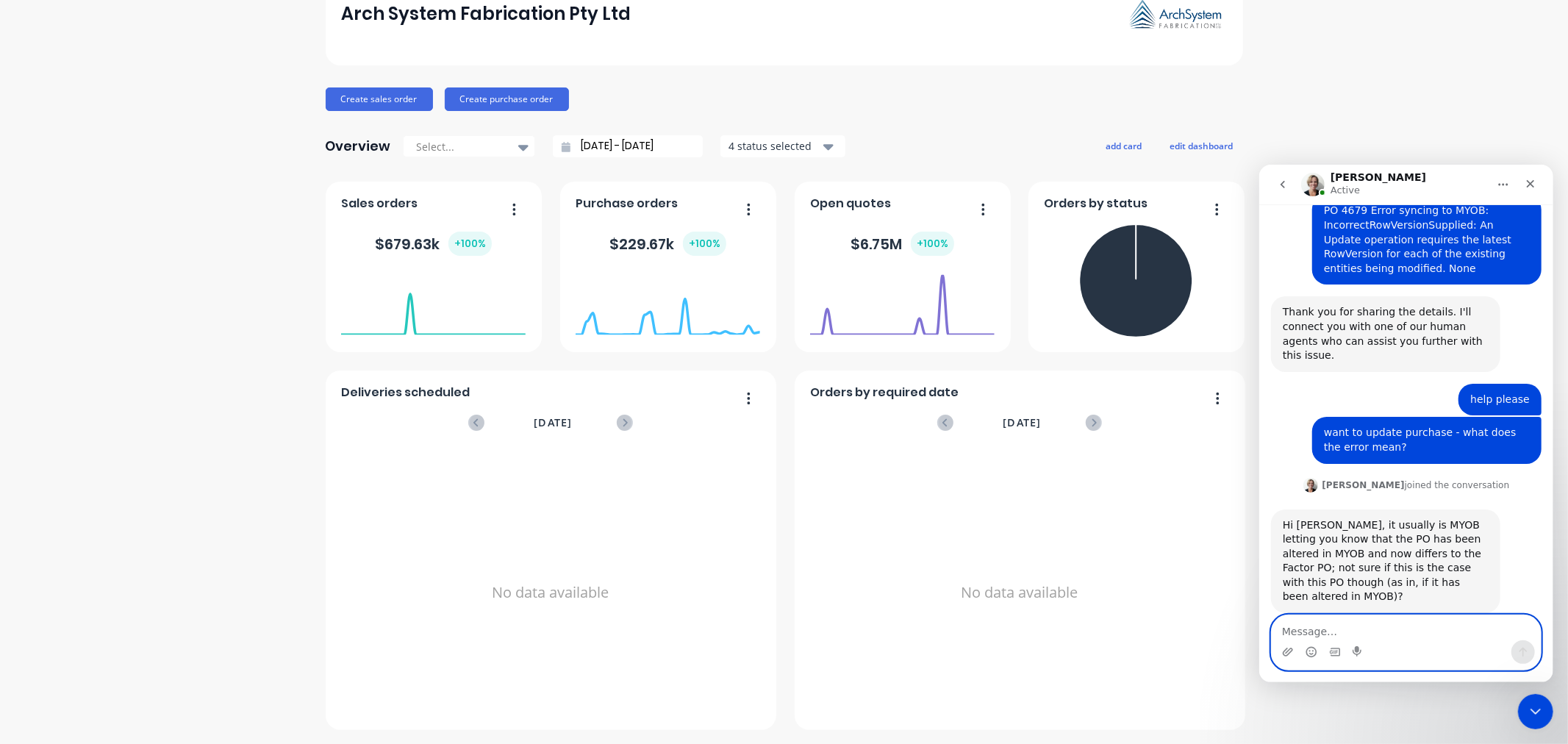
click at [1300, 631] on textarea "Message…" at bounding box center [1405, 627] width 269 height 25
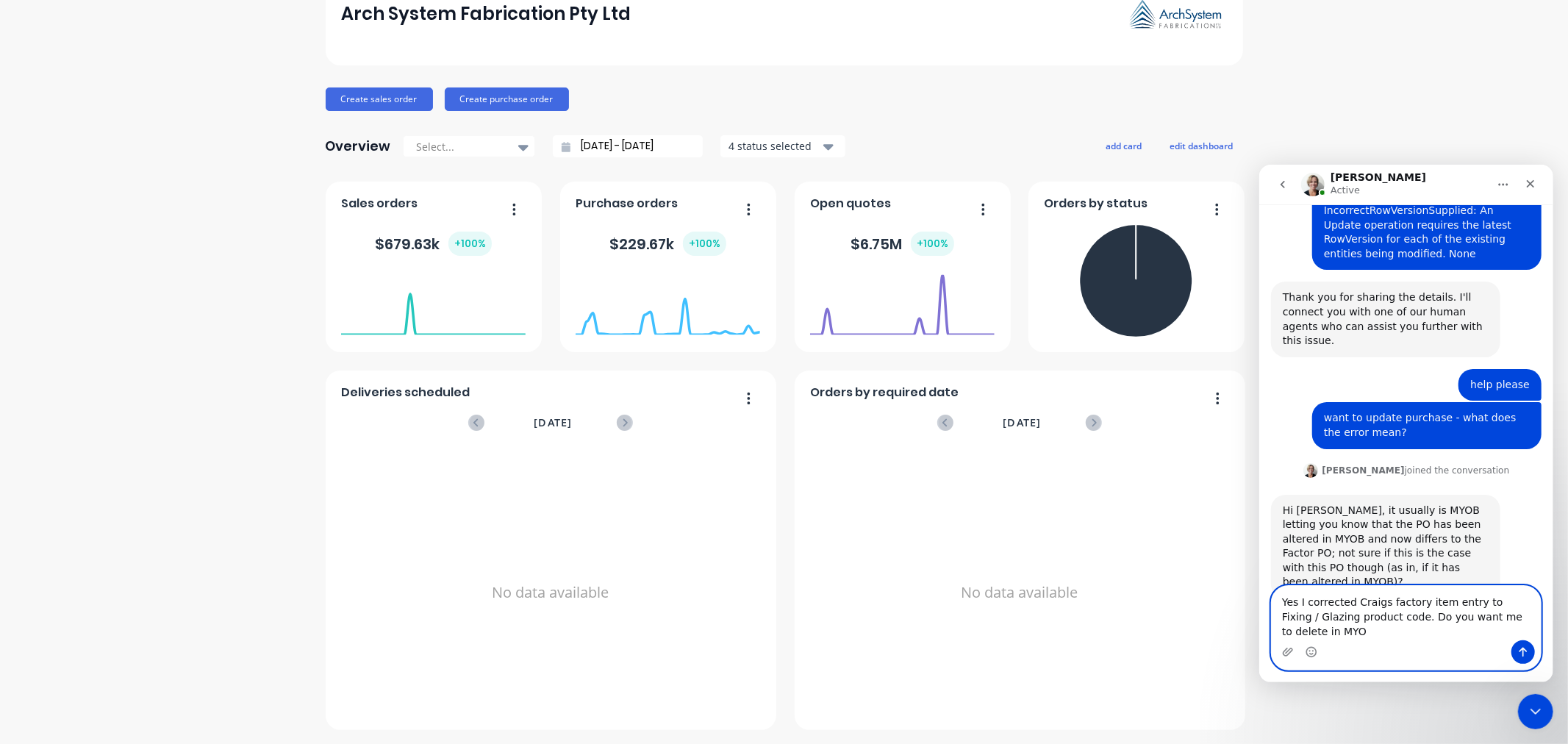
scroll to position [162, 0]
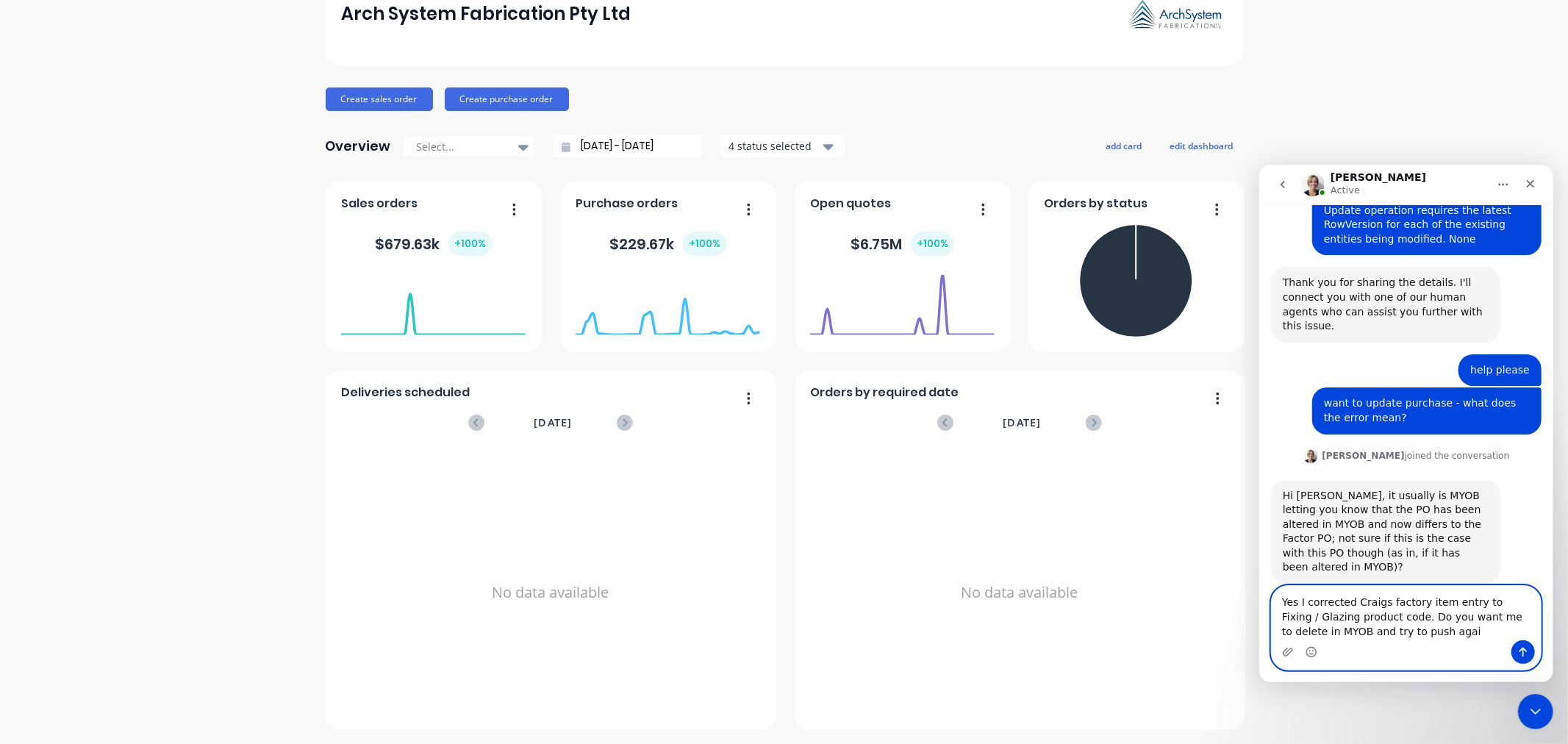
type textarea "Yes I corrected Craigs factory item entry to Fixing / Glazing product code. Do …"
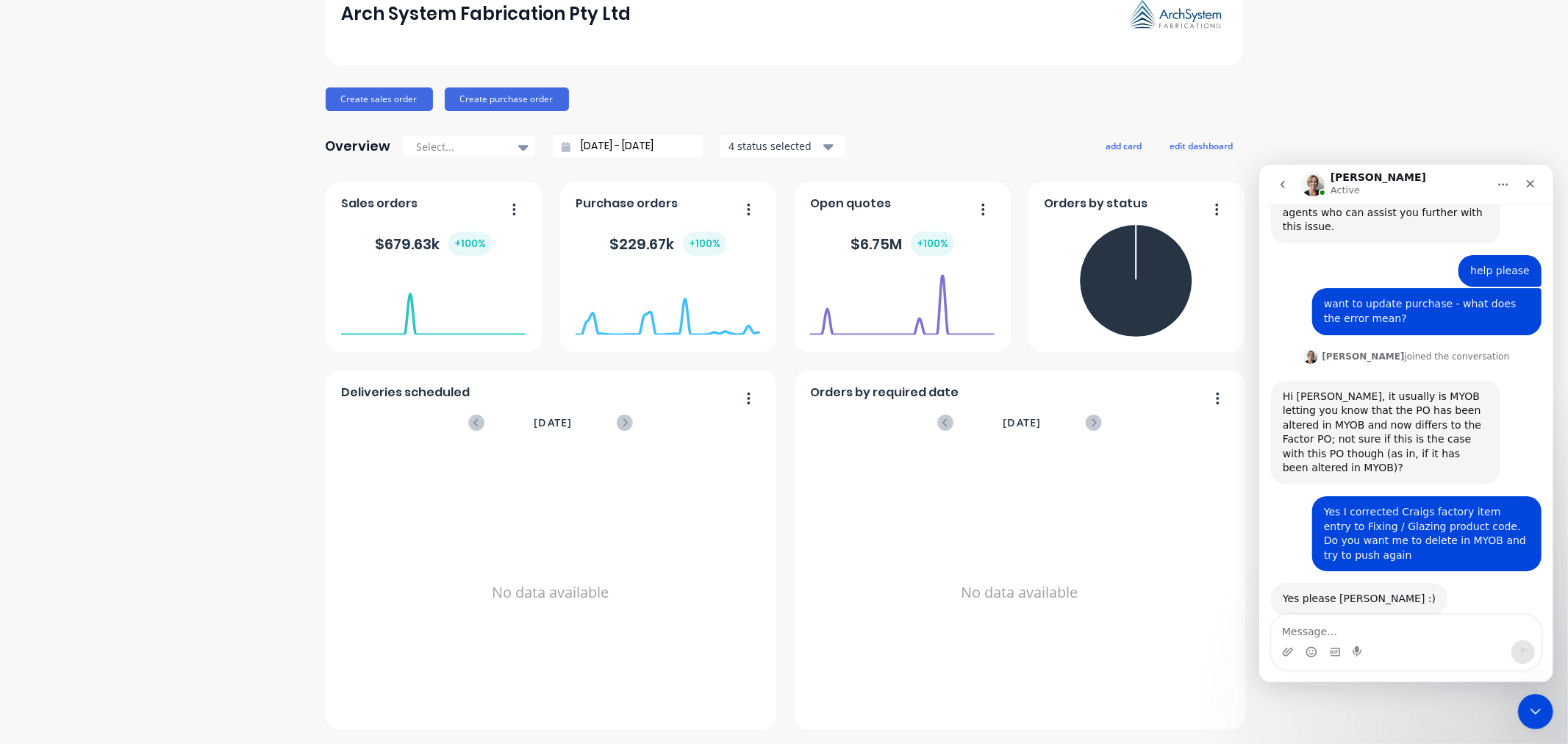
scroll to position [249, 0]
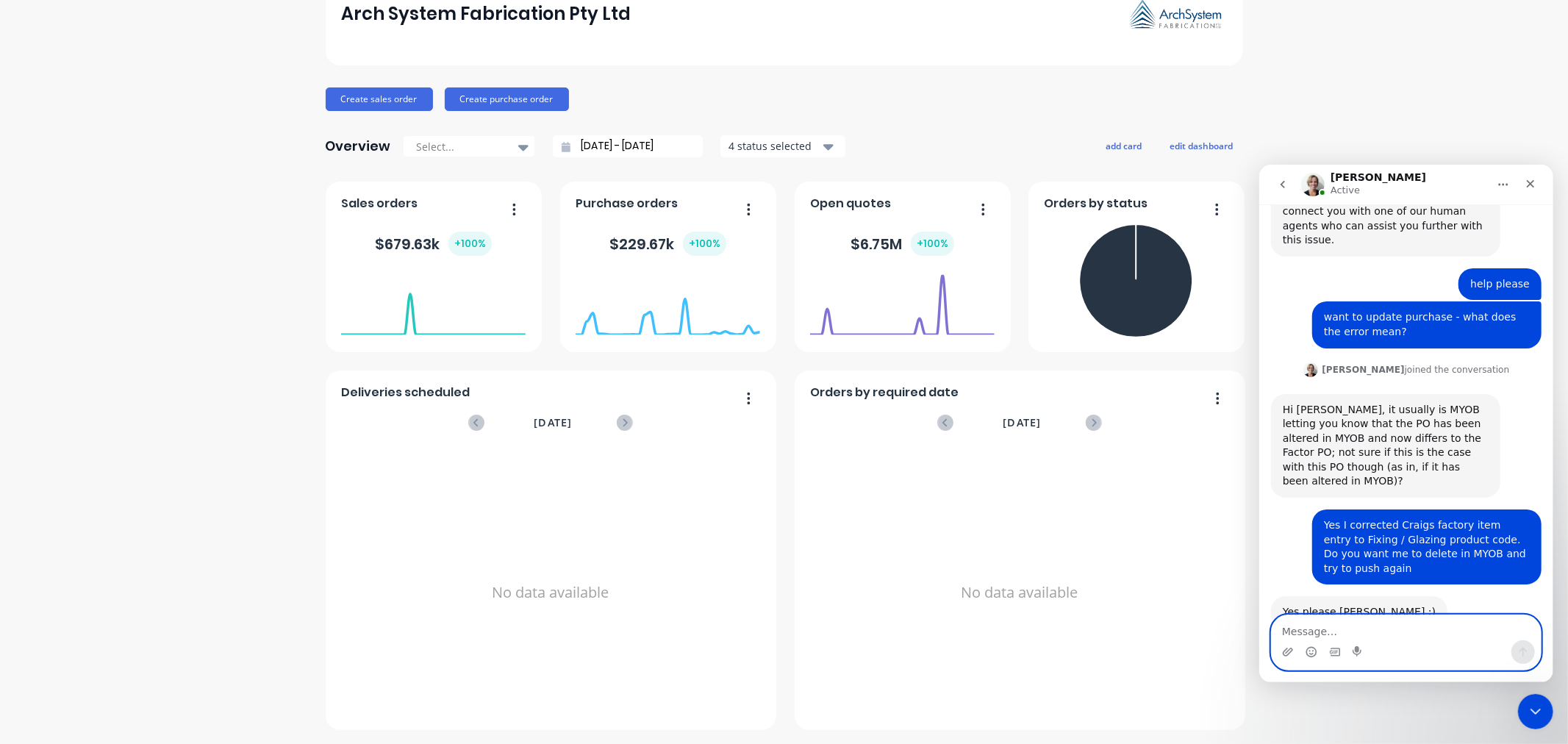
click at [1291, 623] on textarea "Message…" at bounding box center [1405, 627] width 269 height 25
type textarea "thanks - fixed"
click at [1395, 628] on textarea "thanks - fixed" at bounding box center [1405, 627] width 269 height 25
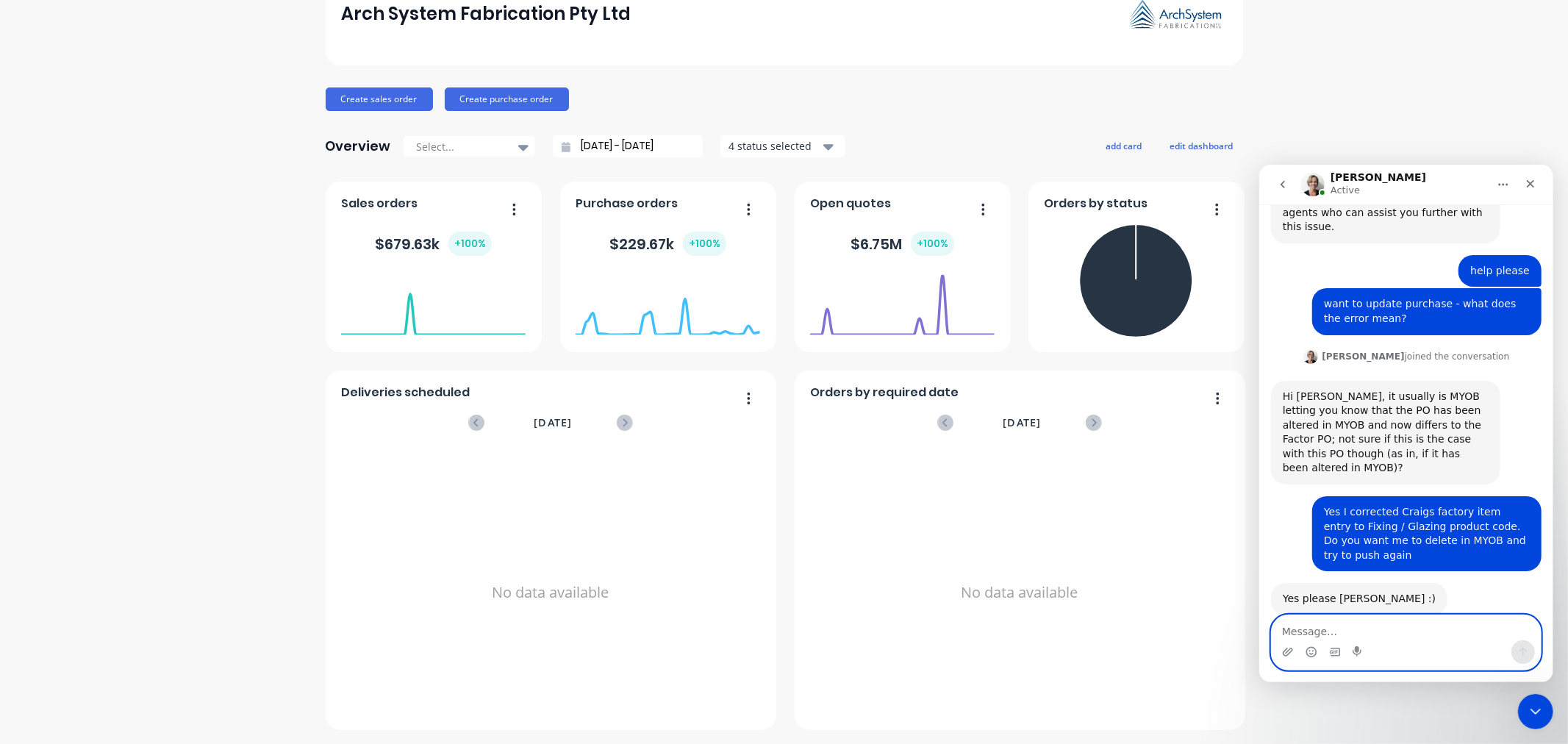
scroll to position [293, 0]
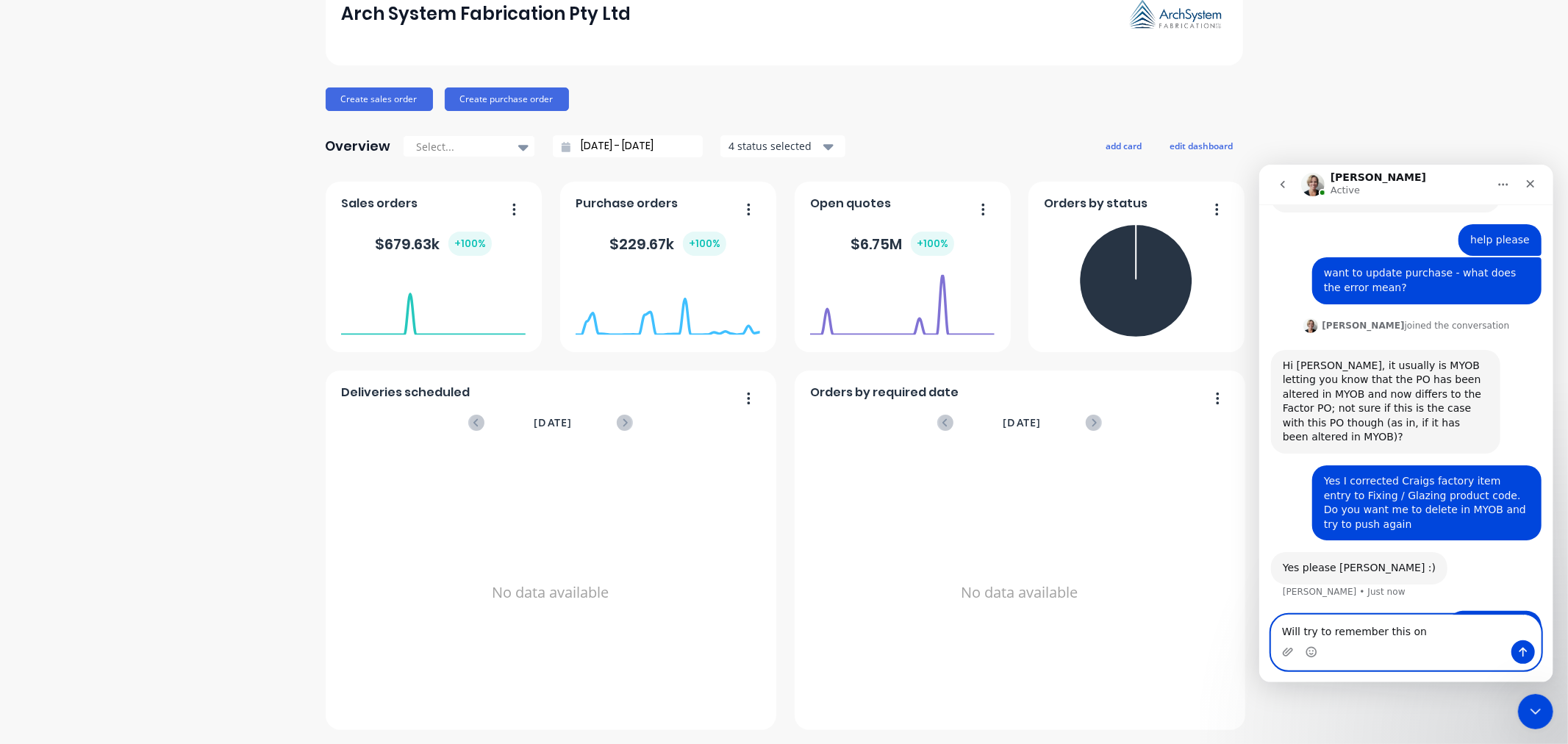
type textarea "Will try to remember this one"
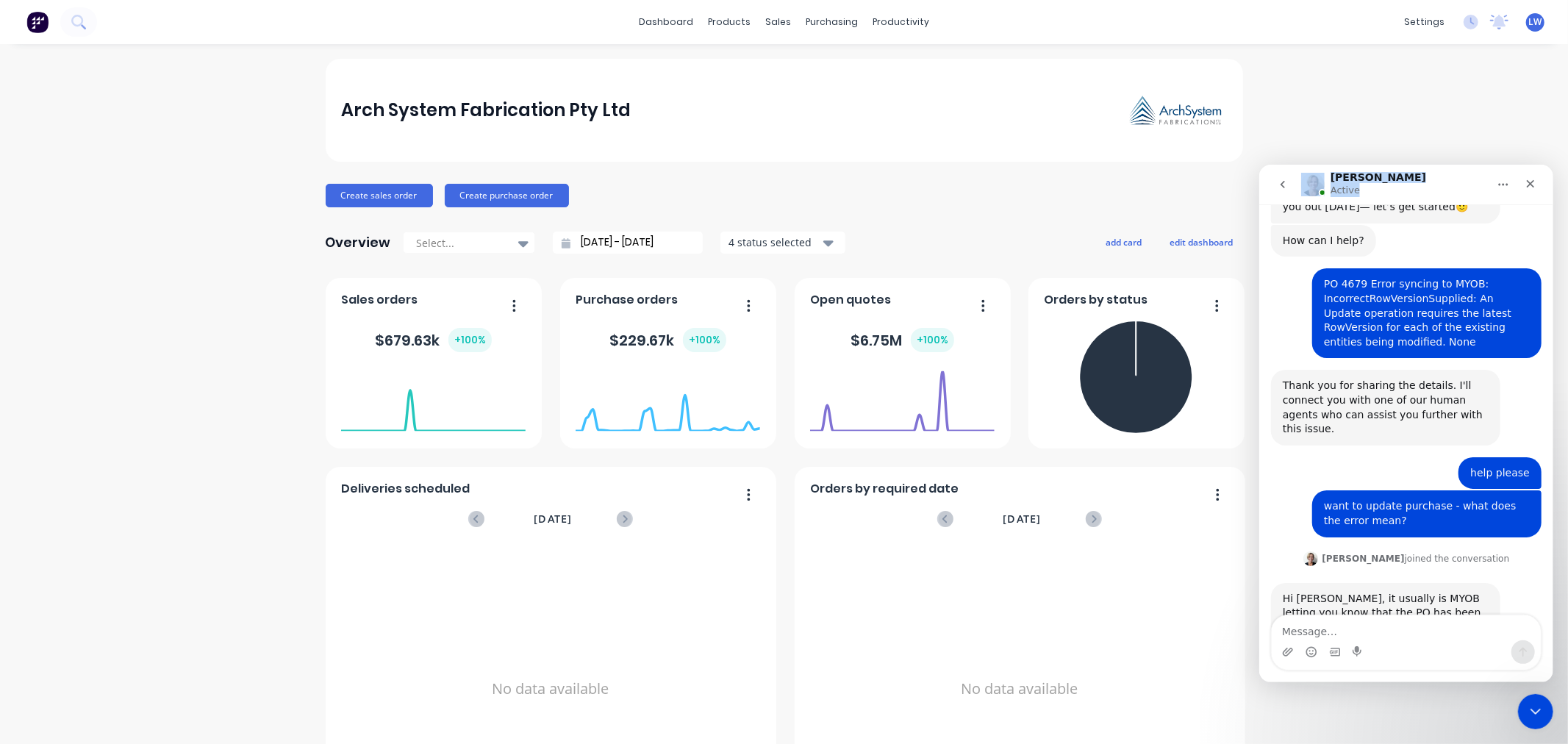
scroll to position [0, 0]
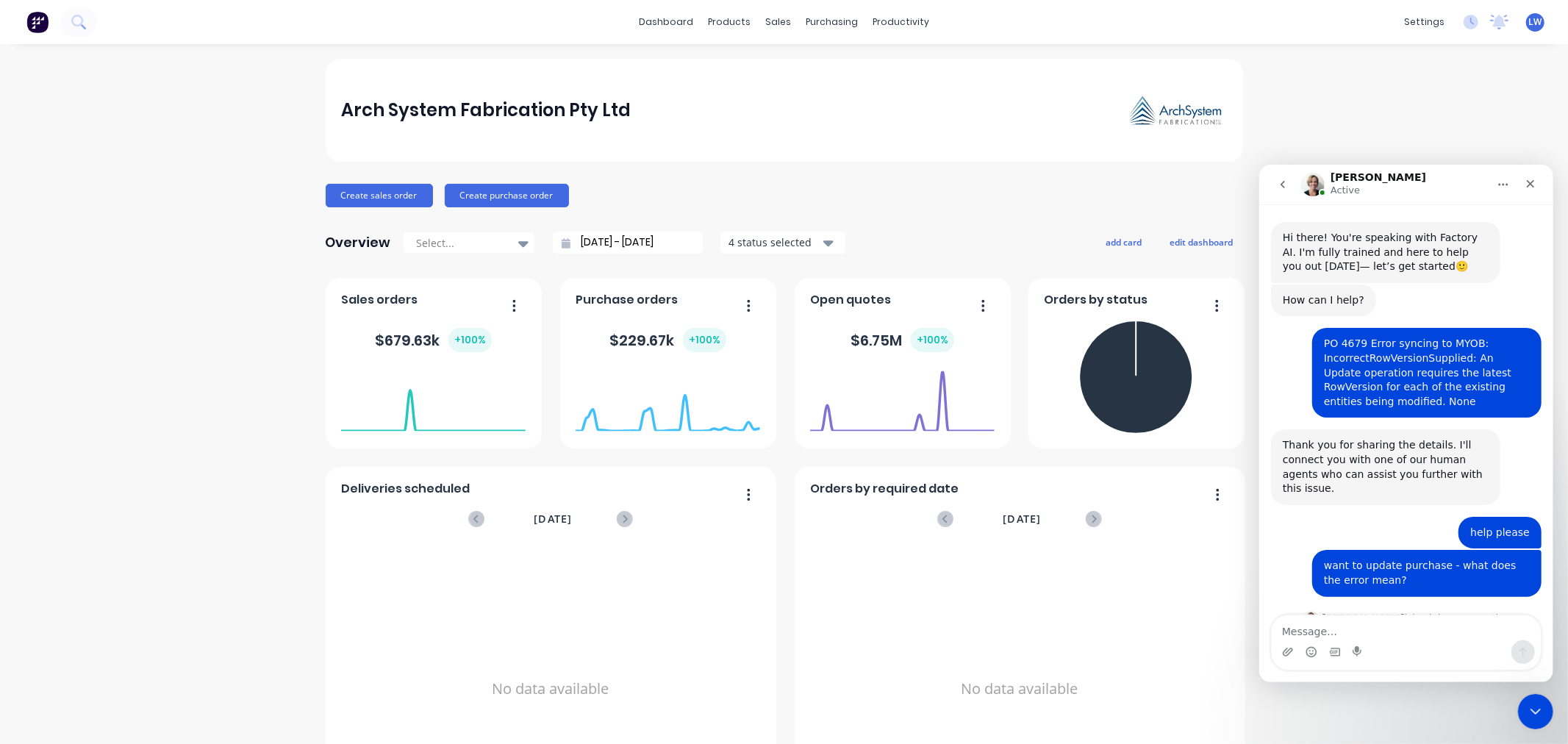
drag, startPoint x: 1435, startPoint y: 181, endPoint x: 1566, endPoint y: 35, distance: 196.2
click at [1552, 164] on html "Cathy Active Hi there! You're speaking with Factory AI. I'm fully trained and h…" at bounding box center [1405, 423] width 294 height 518
click at [1535, 702] on icon "Close Intercom Messenger" at bounding box center [1533, 709] width 17 height 17
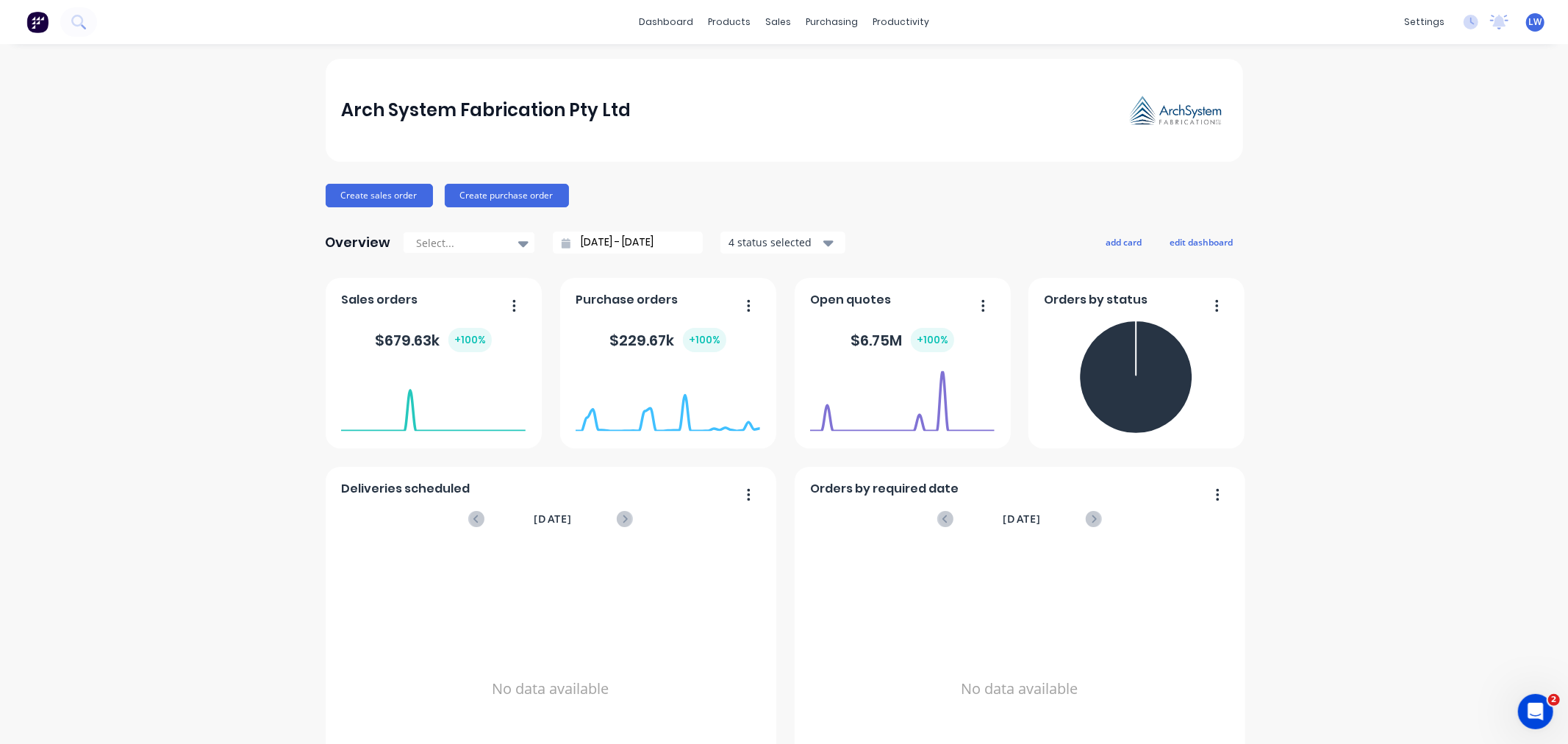
scroll to position [385, 0]
click at [1530, 709] on icon "Open Intercom Messenger" at bounding box center [1533, 709] width 24 height 24
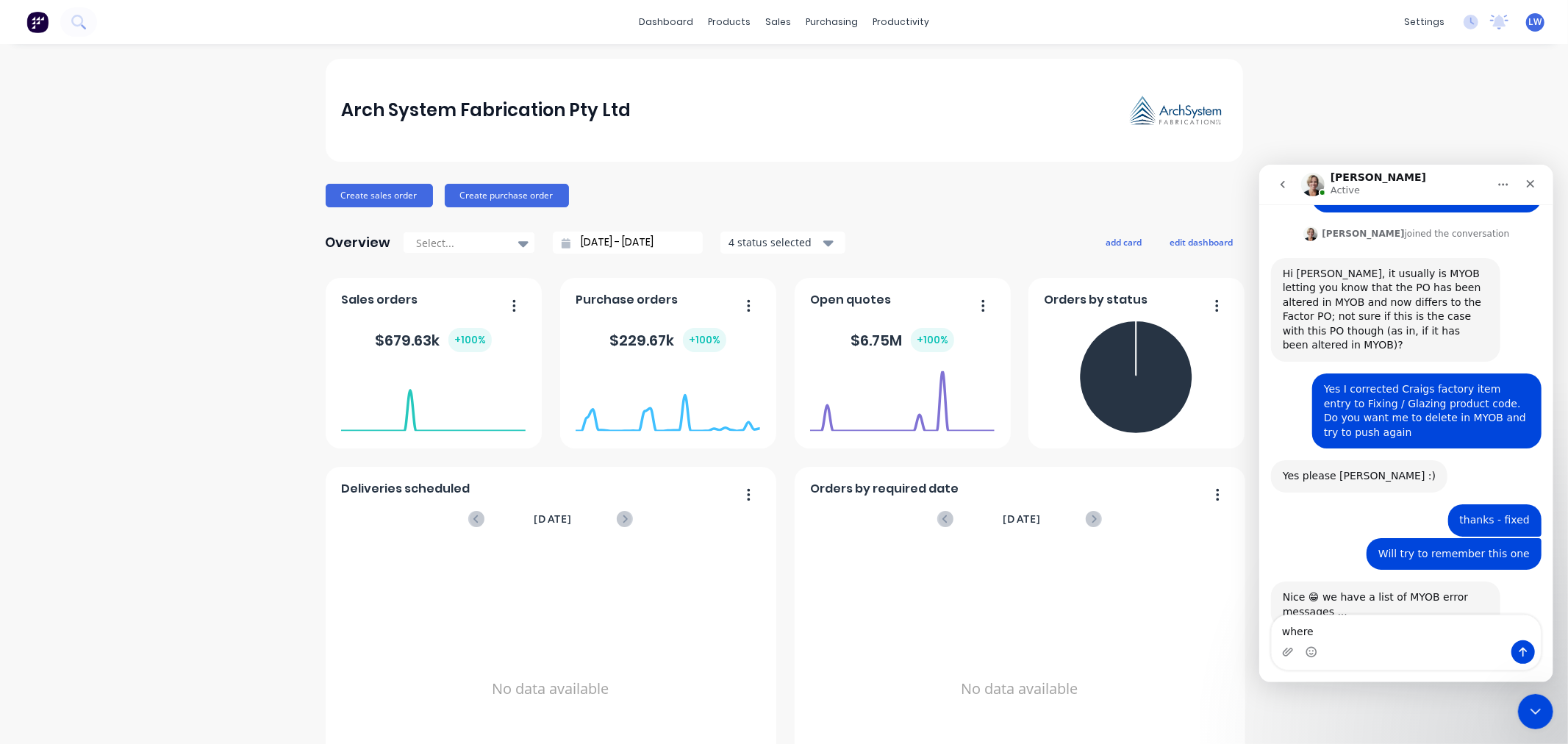
type textarea "where?"
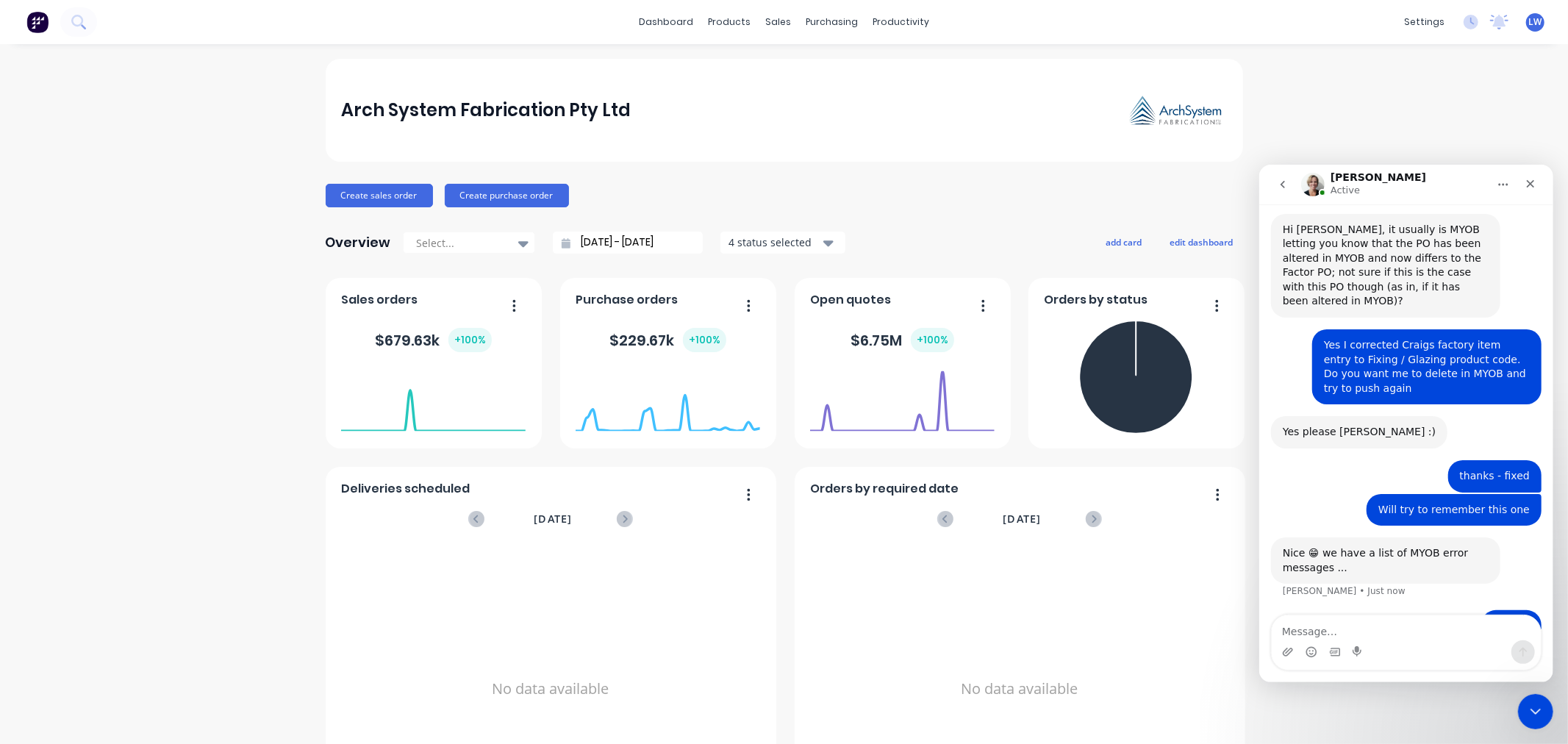
scroll to position [428, 0]
click at [822, 26] on div "purchasing" at bounding box center [831, 22] width 67 height 22
click at [846, 71] on div "Purchase Orders" at bounding box center [873, 71] width 78 height 13
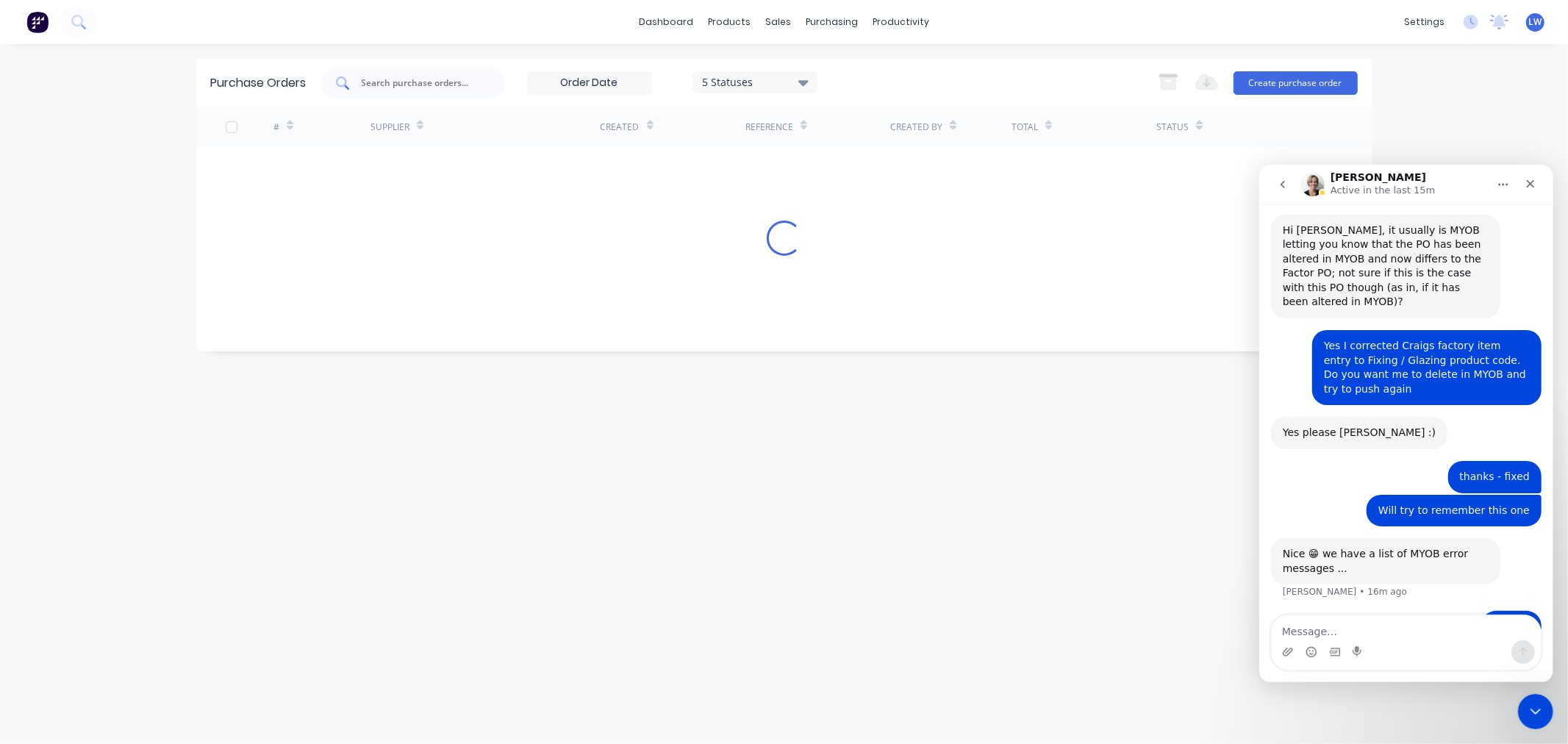
click at [460, 83] on input "text" at bounding box center [421, 83] width 122 height 15
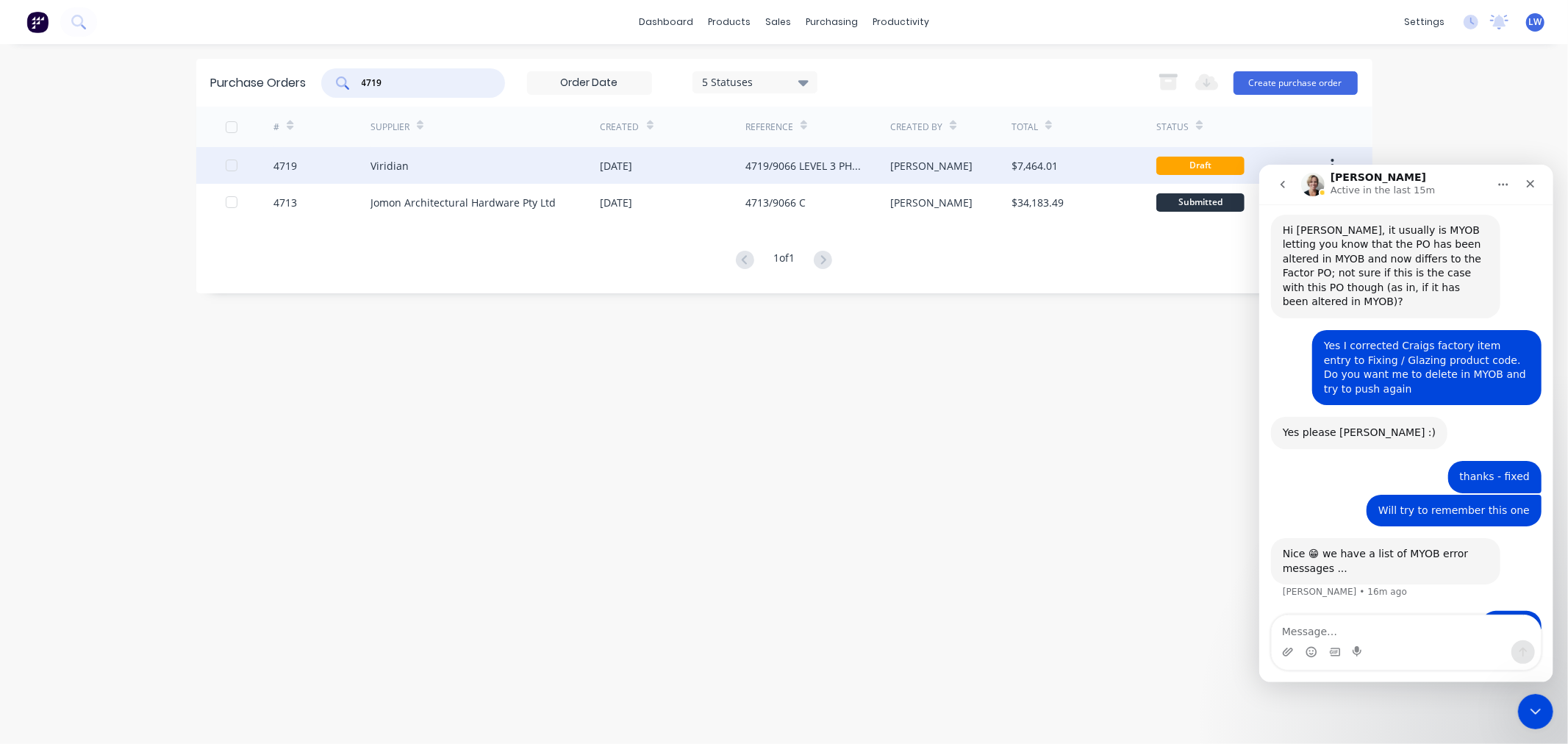
type input "4719"
click at [390, 155] on div "Viridian" at bounding box center [485, 165] width 230 height 37
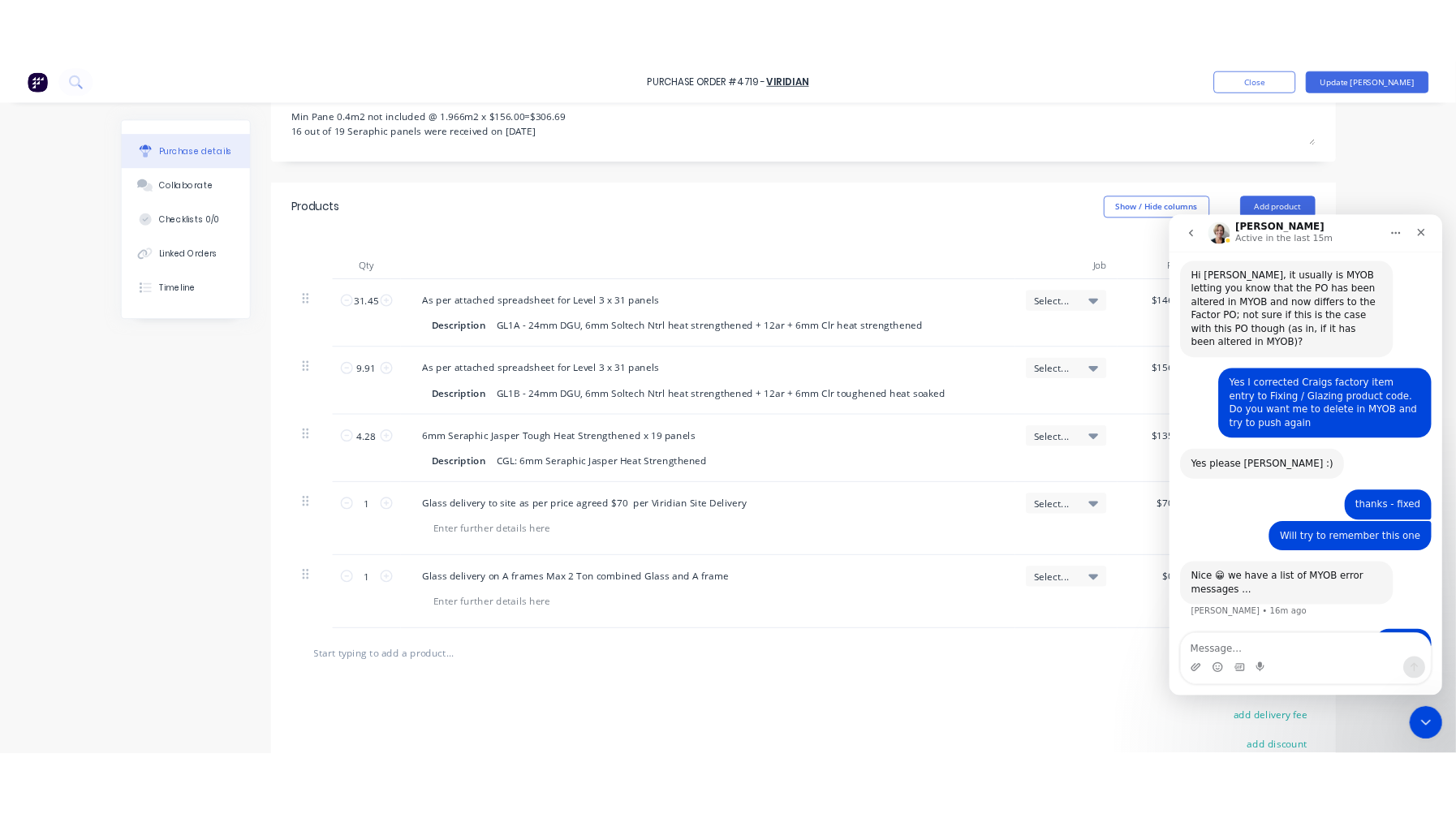
scroll to position [360, 0]
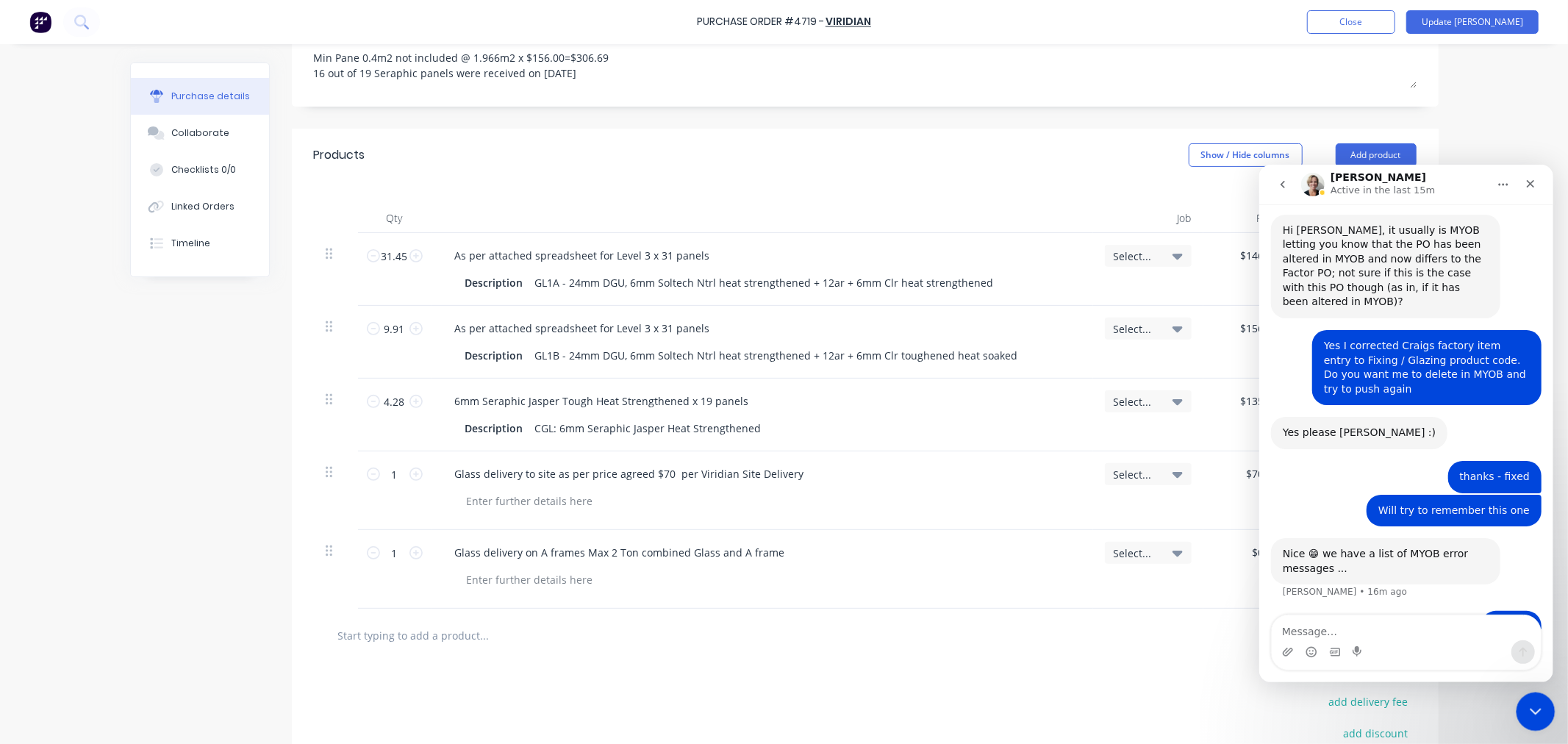
click at [1519, 703] on div "Close Intercom Messenger" at bounding box center [1533, 709] width 35 height 35
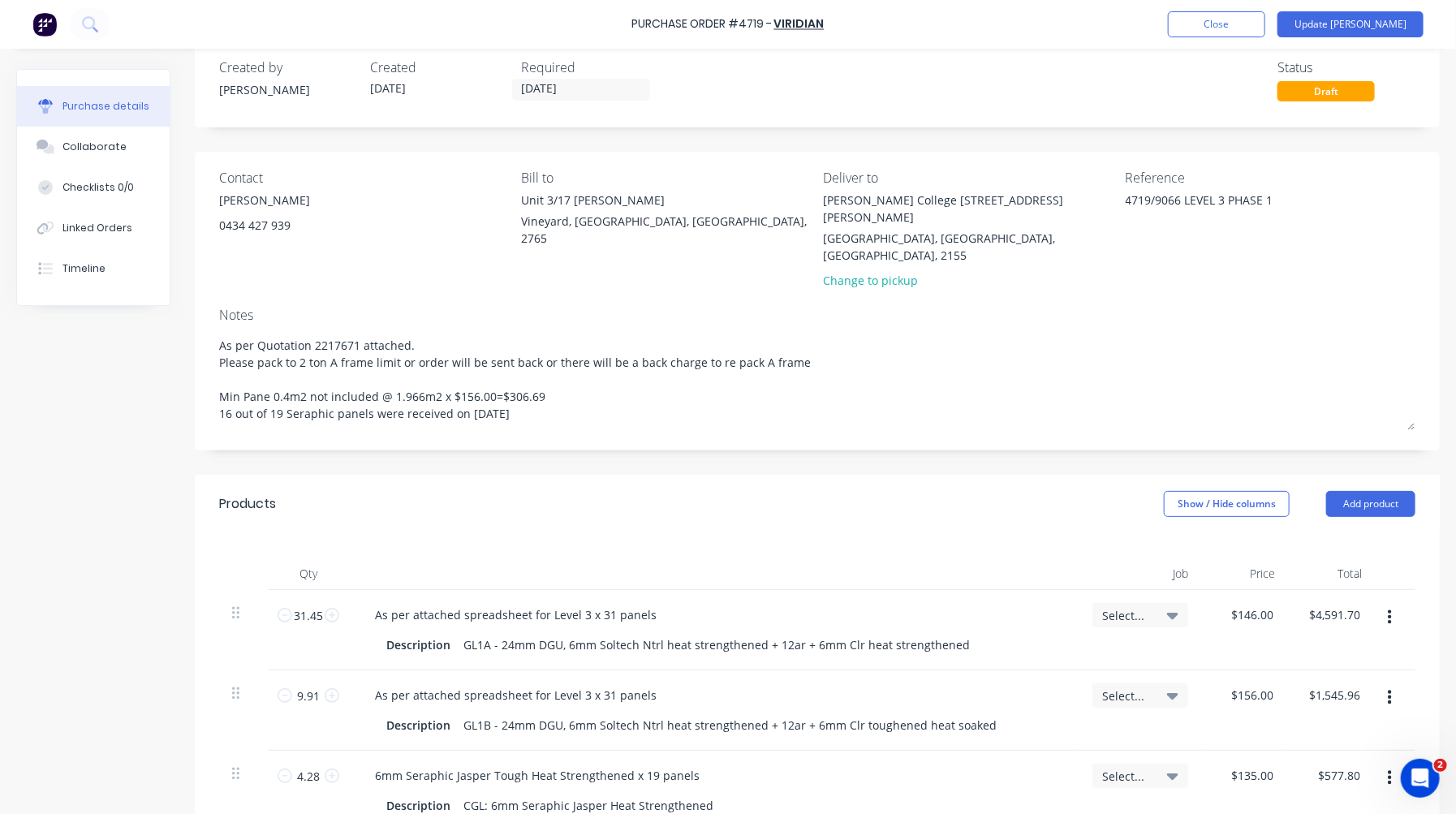
scroll to position [0, 0]
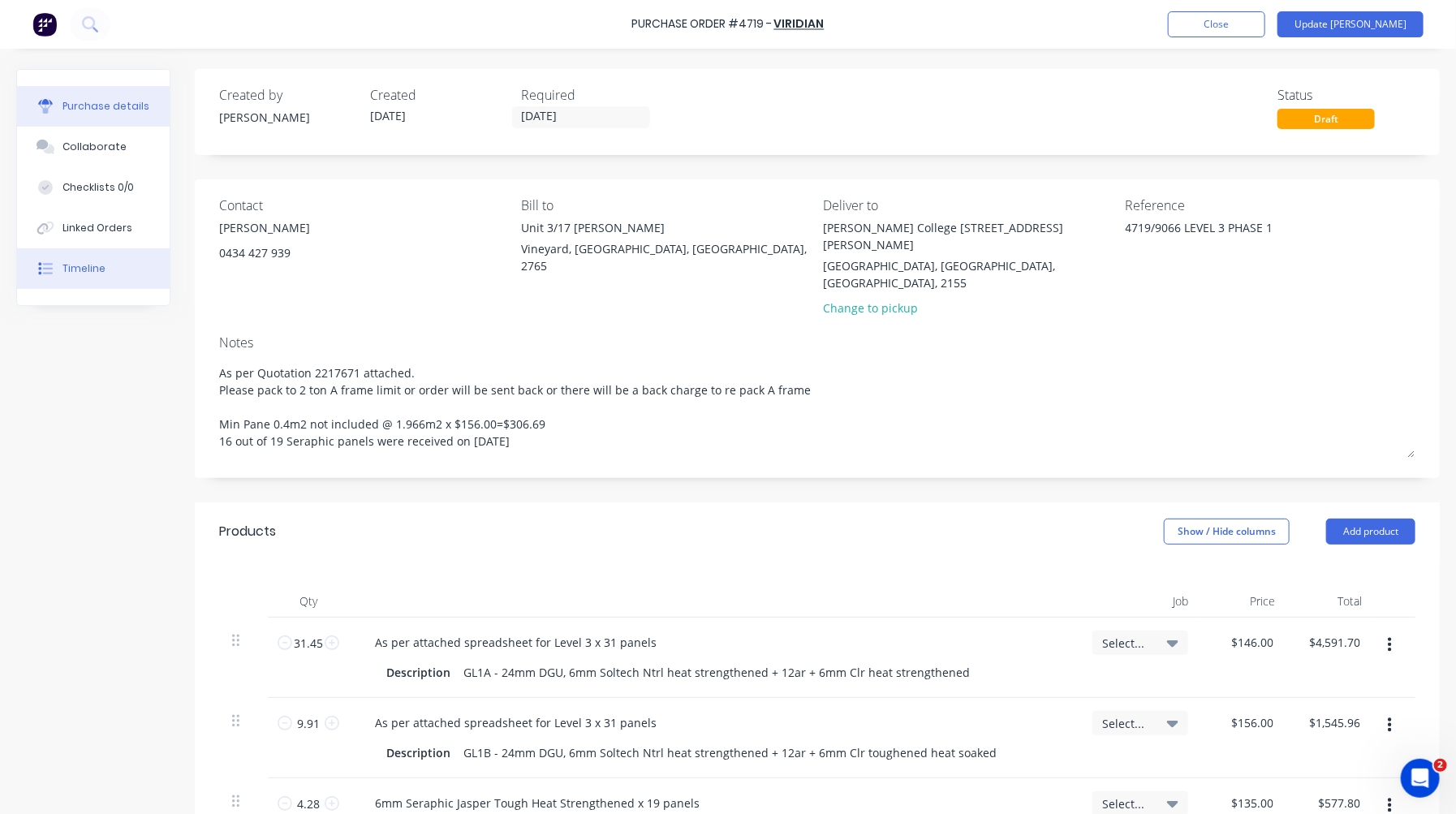
type textarea "x"
click at [55, 274] on div at bounding box center [45, 268] width 24 height 15
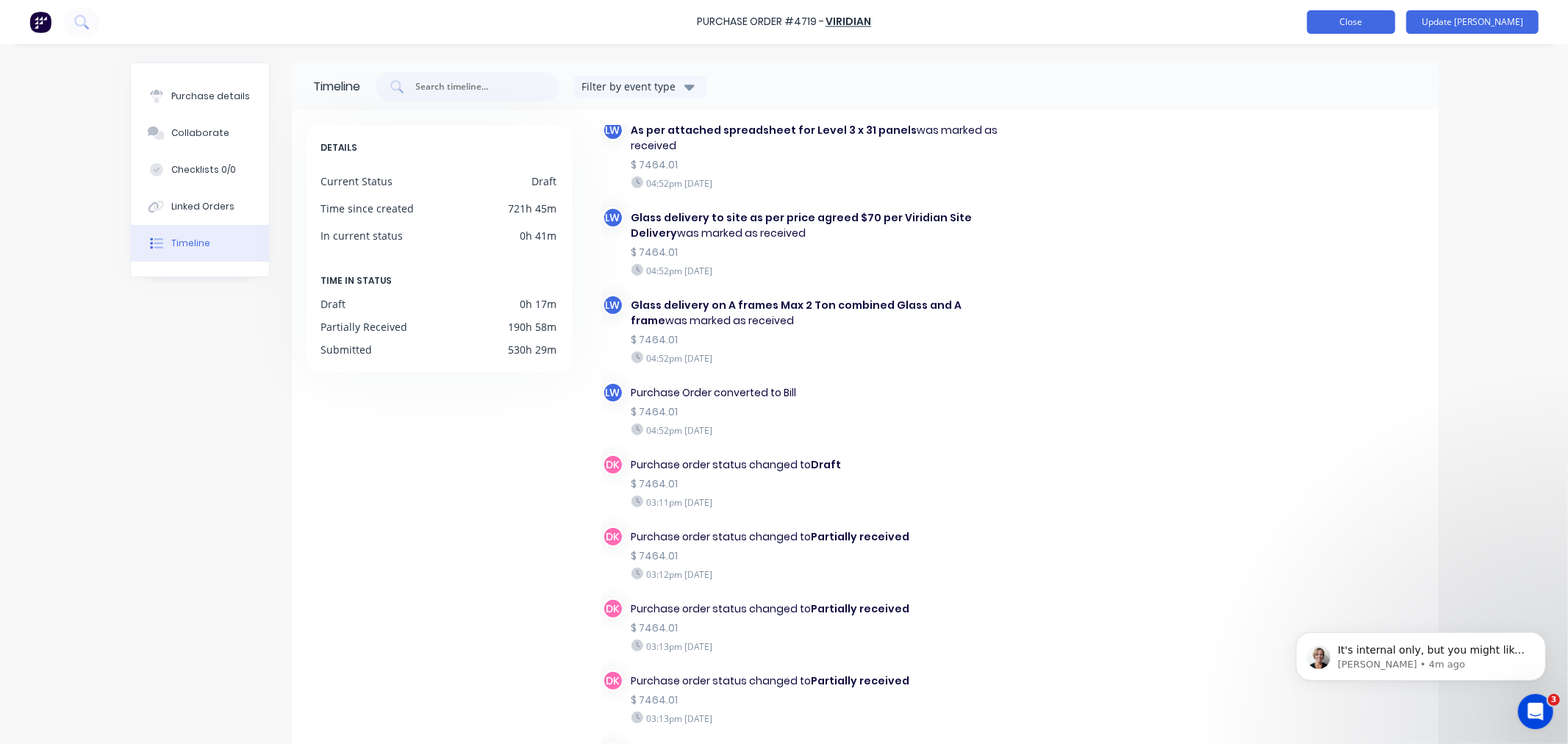
click at [1378, 20] on button "Close" at bounding box center [1351, 22] width 88 height 24
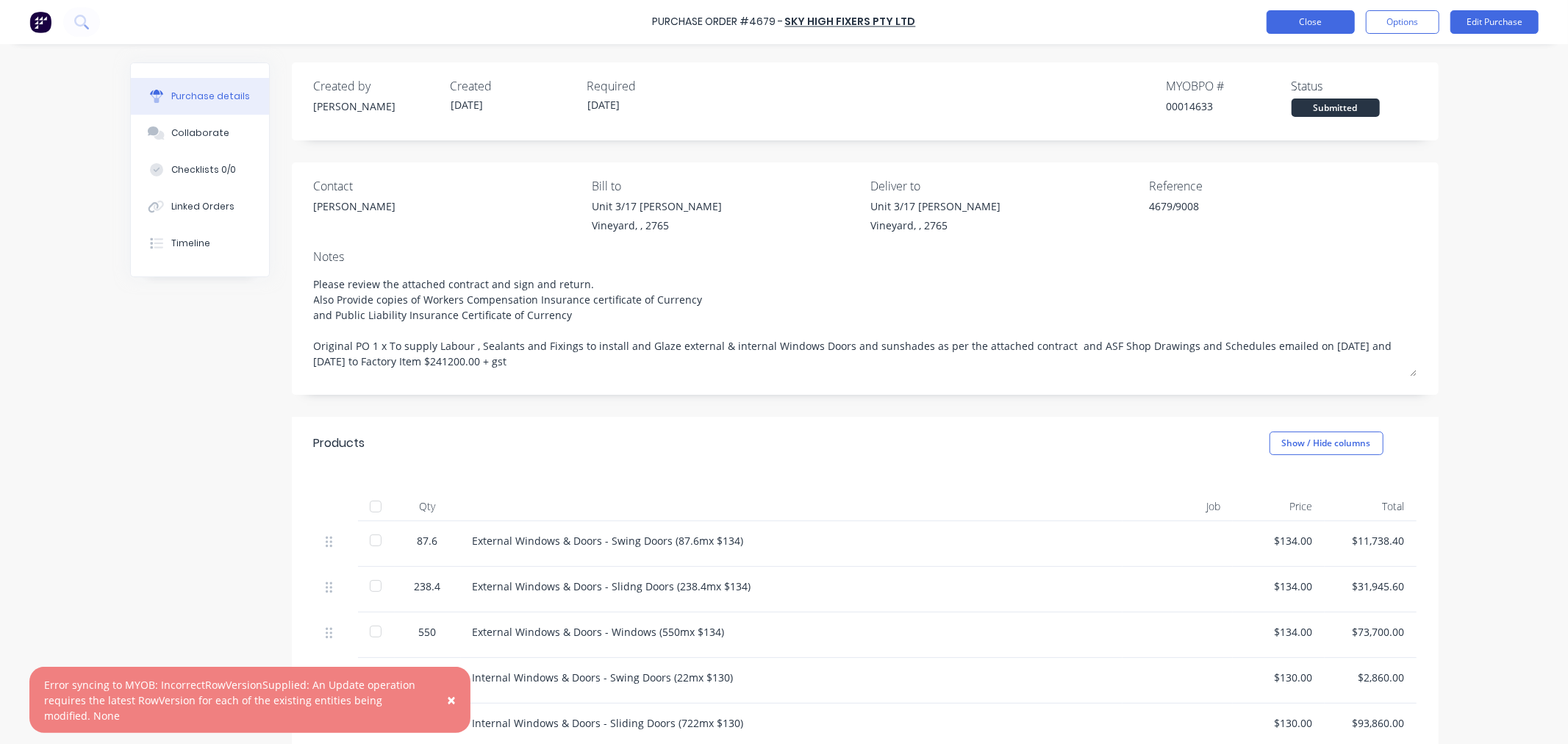
click at [1323, 19] on button "Close" at bounding box center [1311, 22] width 88 height 24
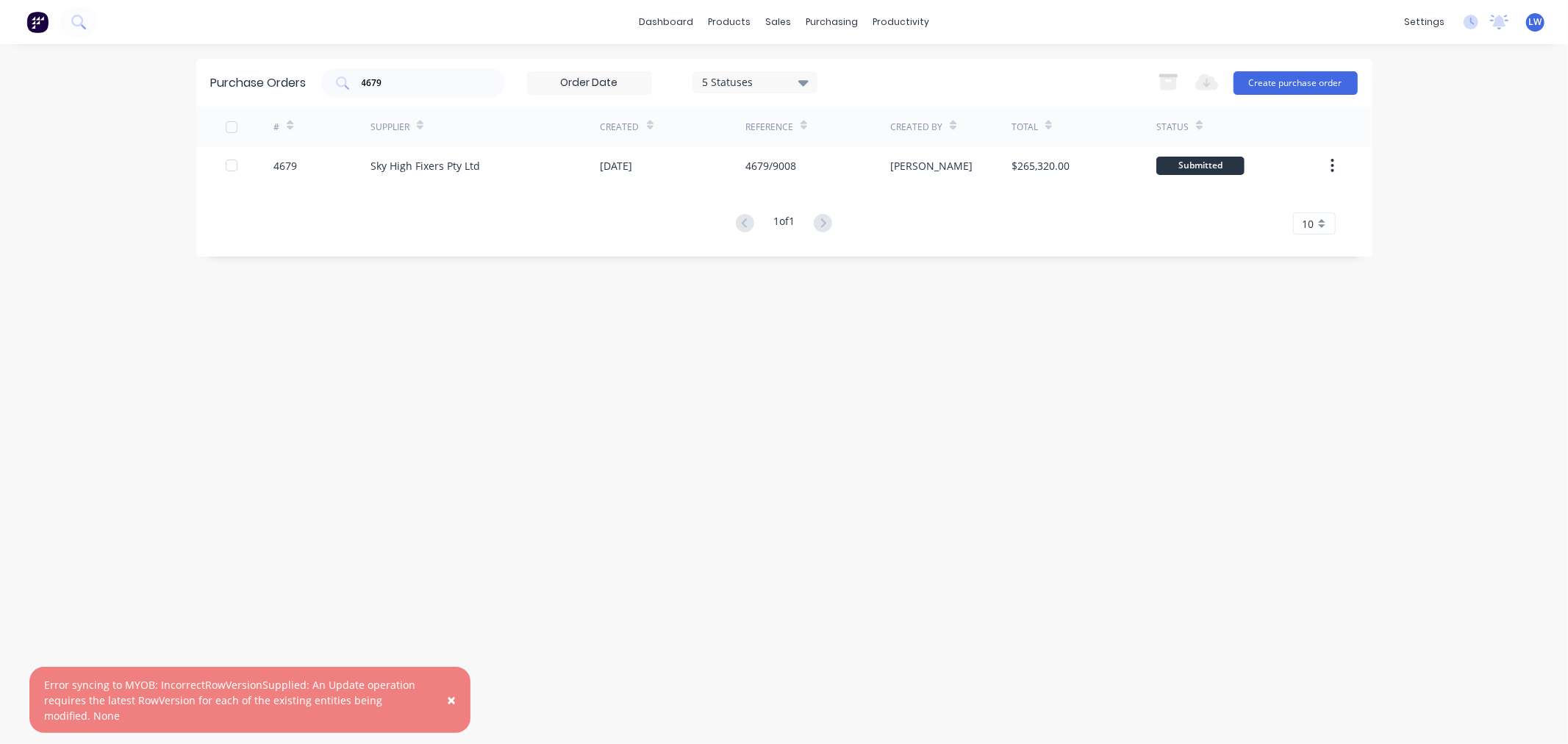
click at [443, 695] on button "×" at bounding box center [451, 700] width 38 height 35
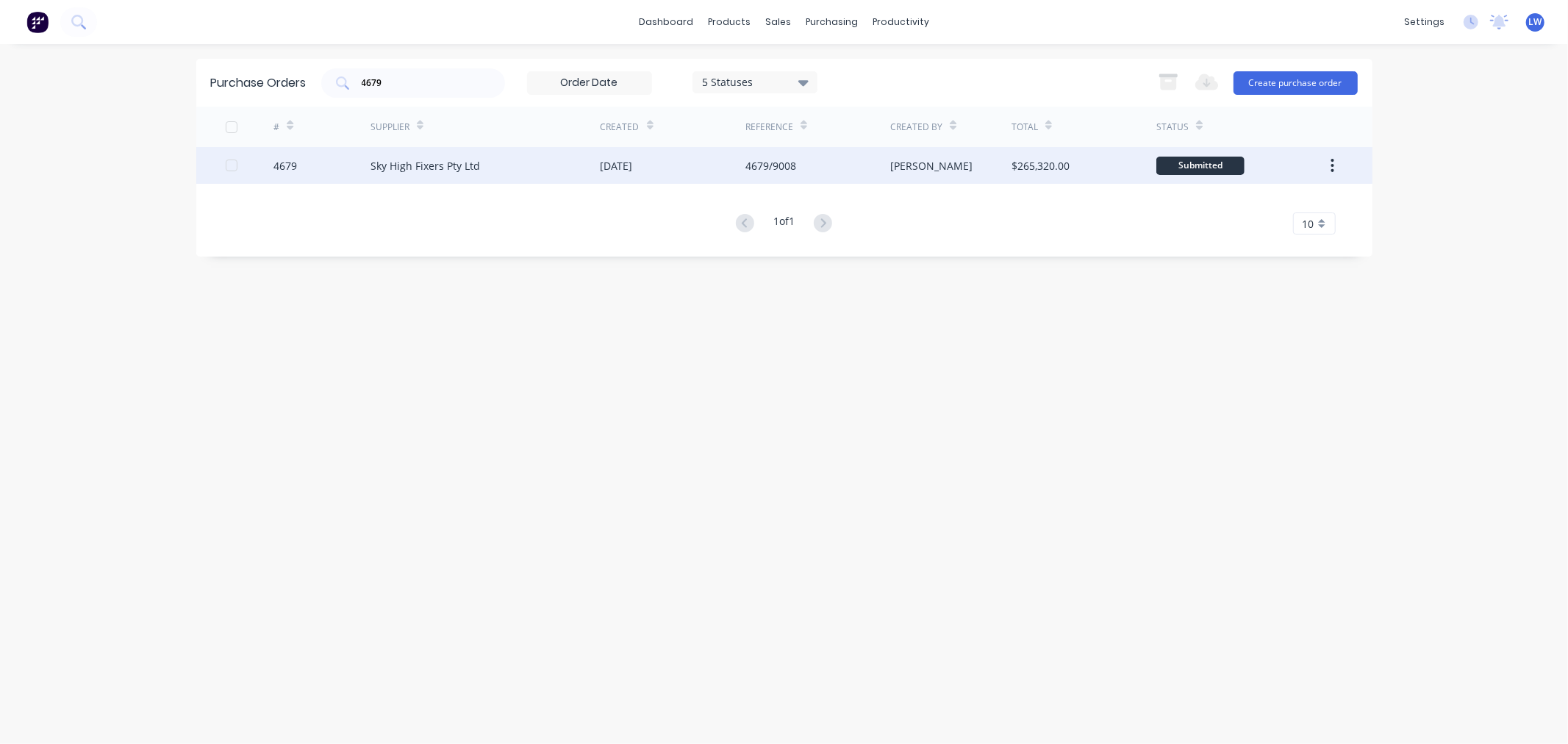
click at [791, 170] on div "4679/9008" at bounding box center [770, 166] width 51 height 16
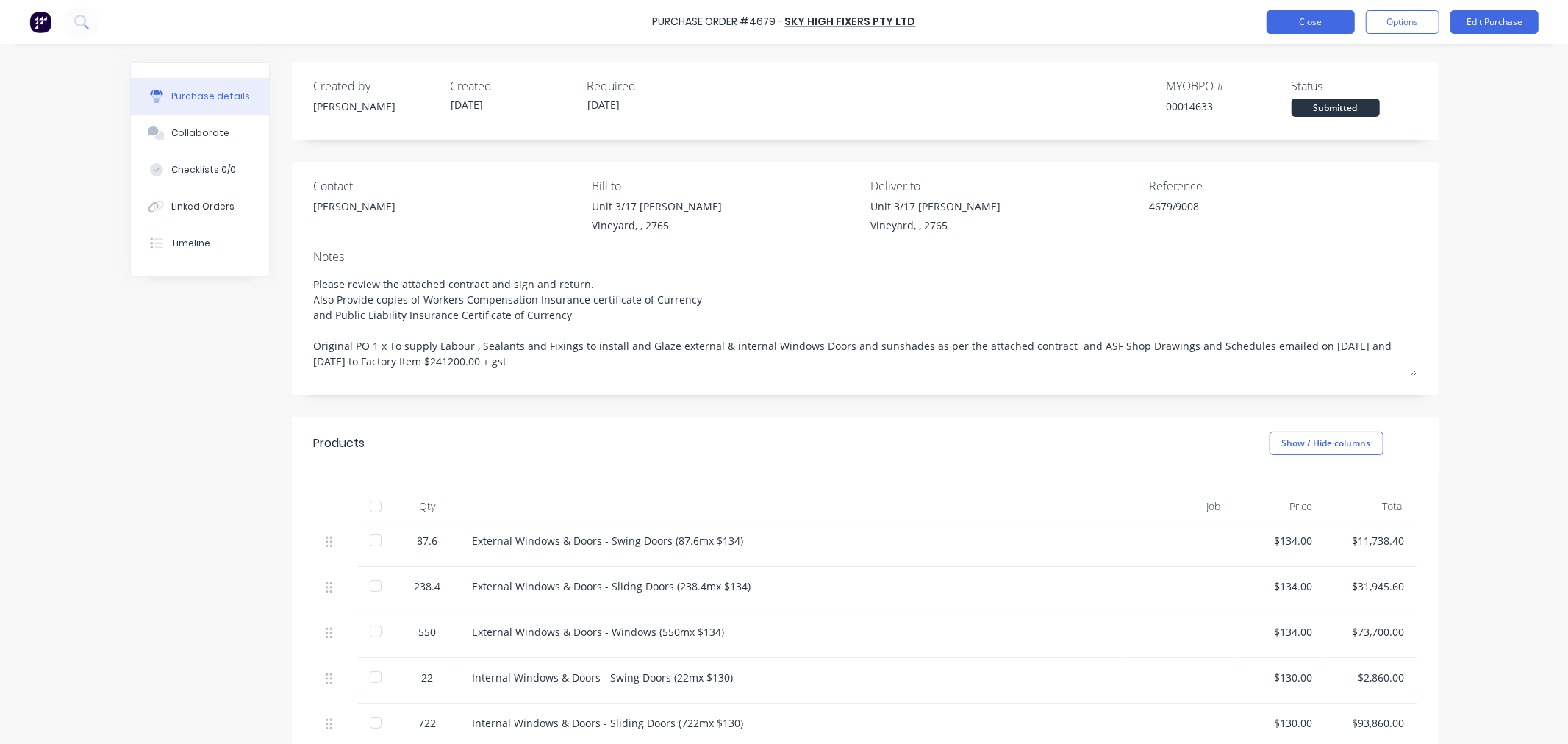
click at [1319, 27] on button "Close" at bounding box center [1311, 22] width 88 height 24
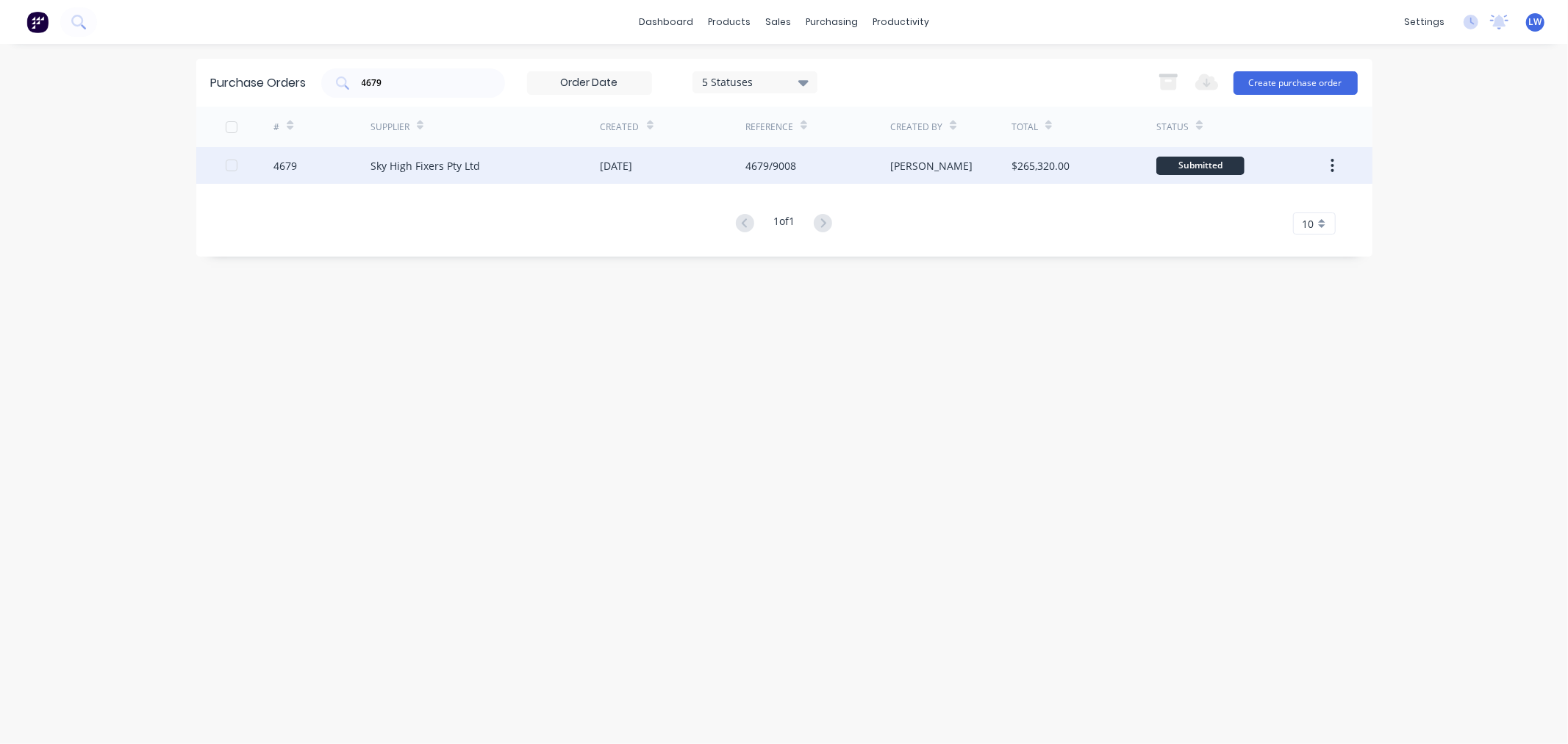
click at [752, 162] on div "4679/9008" at bounding box center [770, 166] width 51 height 16
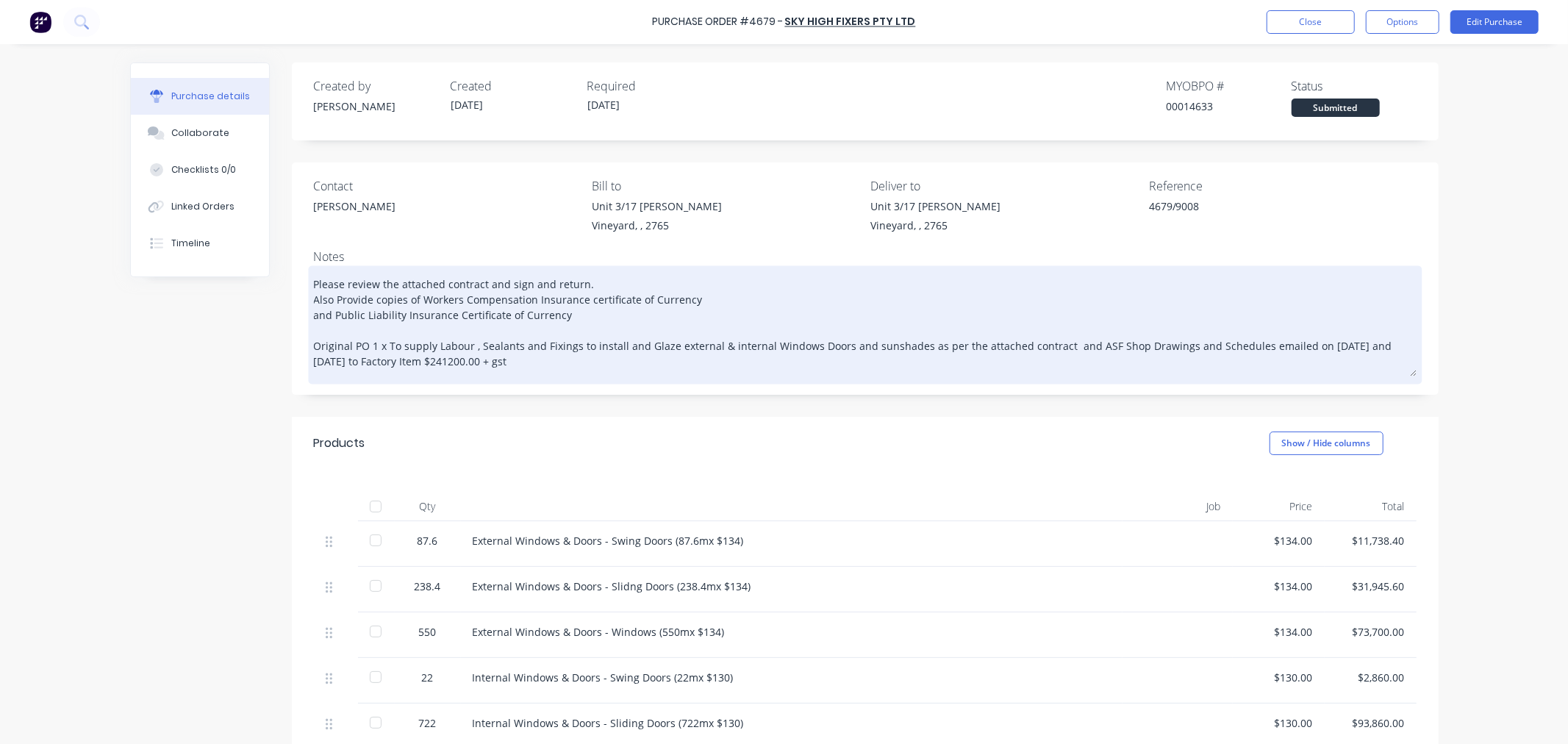
click at [500, 365] on textarea "Please review the attached contract and sign and return. Also Provide copies of…" at bounding box center [865, 323] width 1103 height 108
type textarea "x"
type textarea "Please review the attached contract and sign and return. Also Provide copies of…"
type textarea "x"
type textarea "Please review the attached contract and sign and return. Also Provide copies of…"
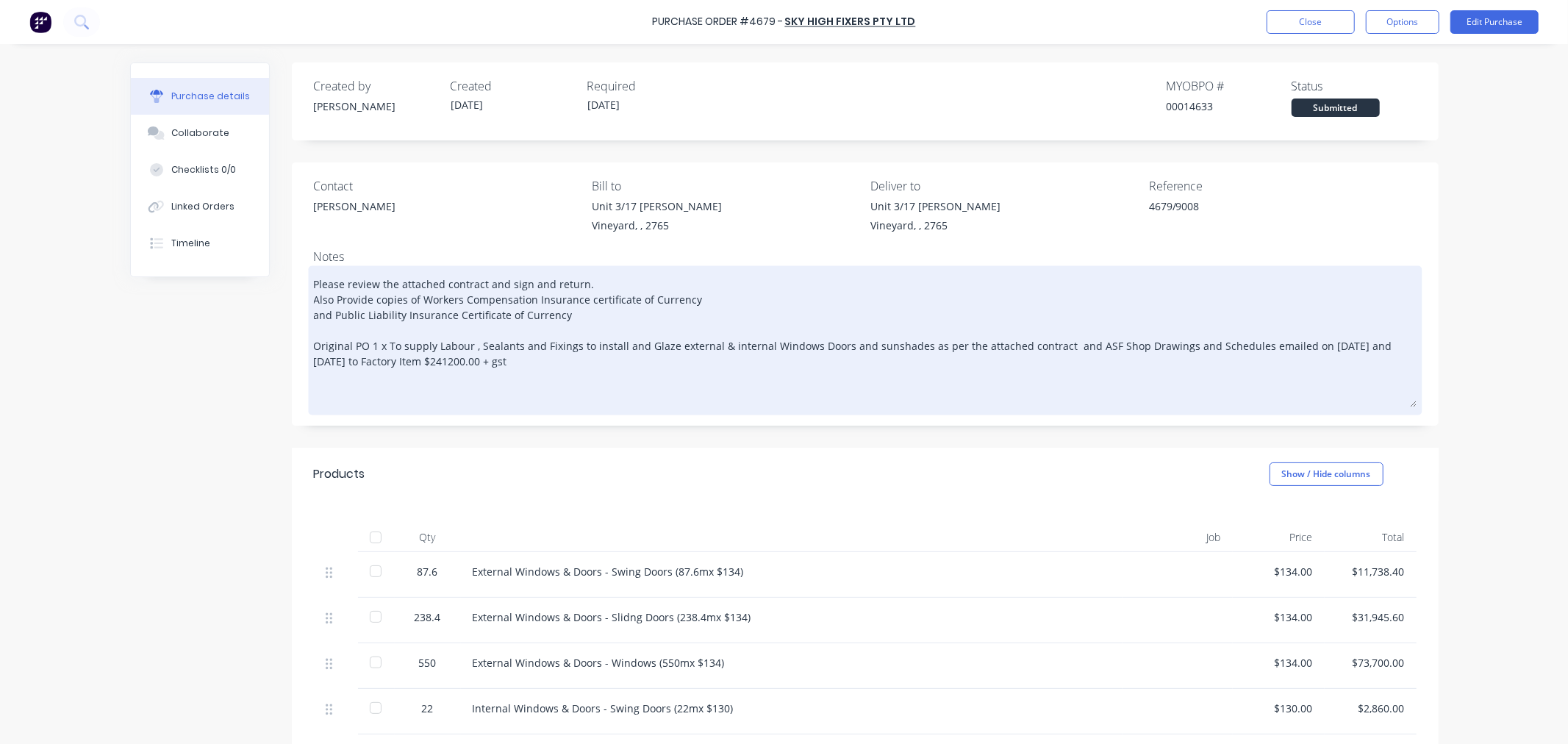
type textarea "x"
type textarea "Please review the attached contract and sign and return. Also Provide copies of…"
type textarea "x"
type textarea "Please review the attached contract and sign and return. Also Provide copies of…"
type textarea "x"
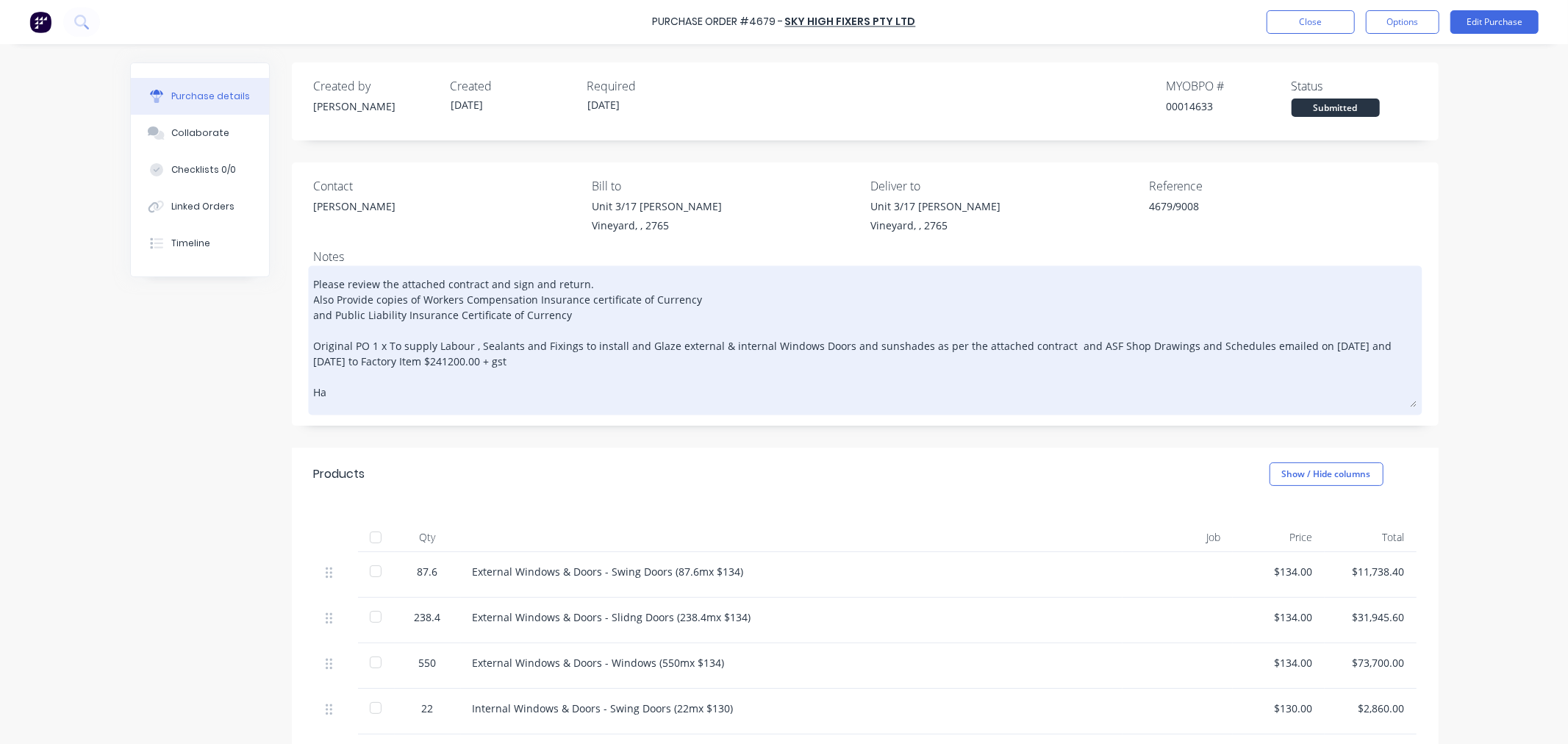
type textarea "Please review the attached contract and sign and return. Also Provide copies of…"
type textarea "x"
type textarea "Please review the attached contract and sign and return. Also Provide copies of…"
type textarea "x"
type textarea "Please review the attached contract and sign and return. Also Provide copies of…"
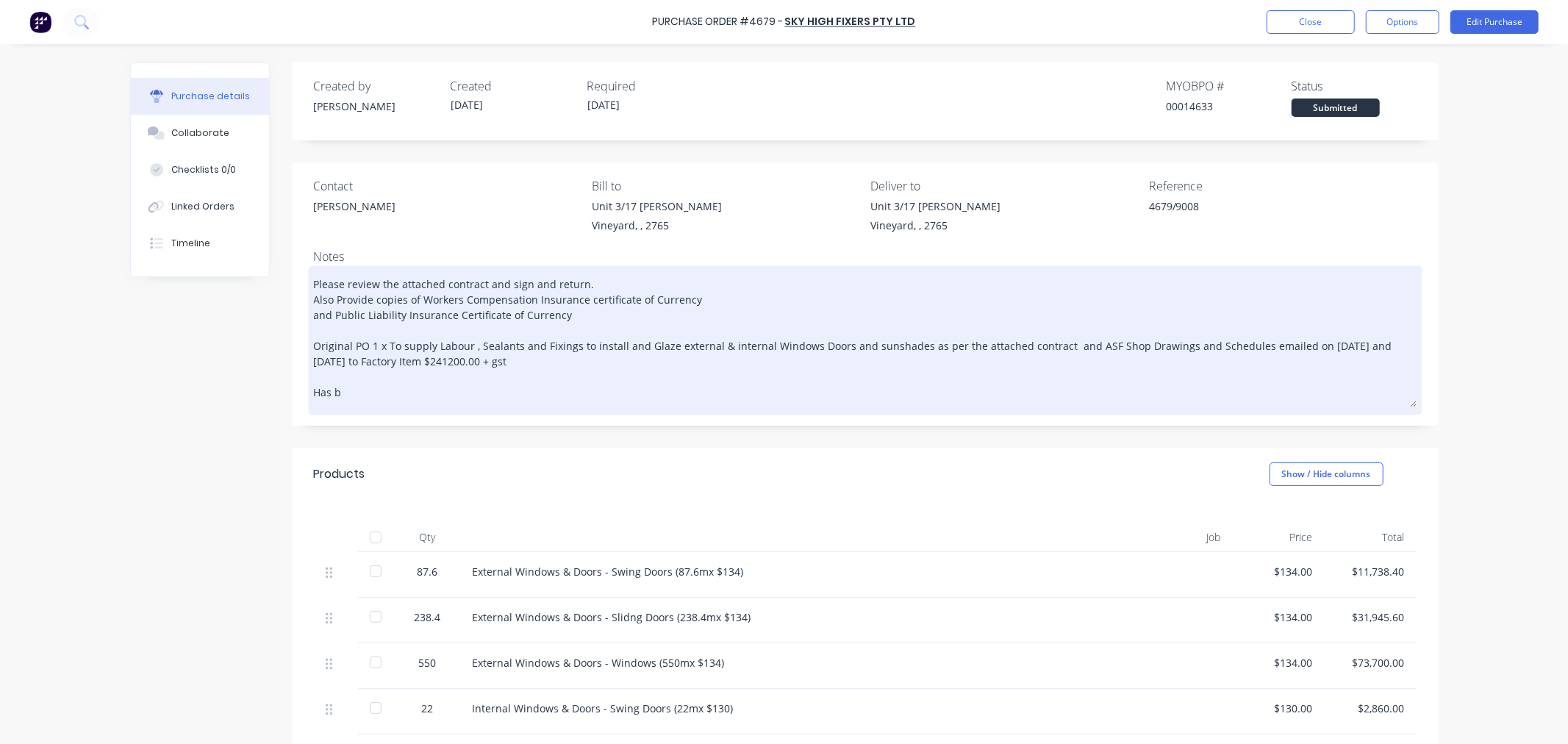
type textarea "x"
type textarea "Please review the attached contract and sign and return. Also Provide copies of…"
type textarea "x"
type textarea "Please review the attached contract and sign and return. Also Provide copies of…"
type textarea "x"
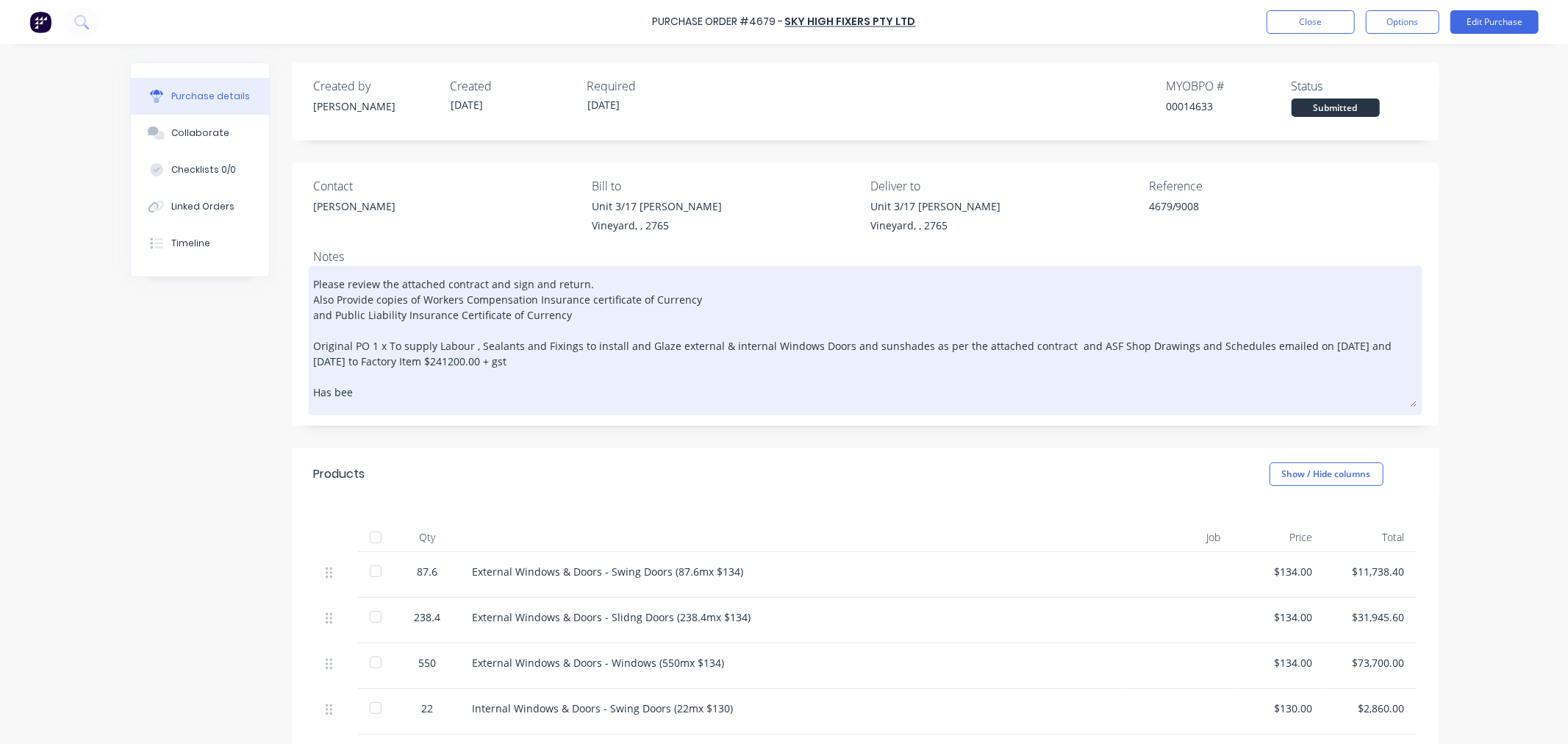
type textarea "Please review the attached contract and sign and return. Also Provide copies of…"
type textarea "x"
type textarea "Please review the attached contract and sign and return. Also Provide copies of…"
type textarea "x"
type textarea "Please review the attached contract and sign and return. Also Provide copies of…"
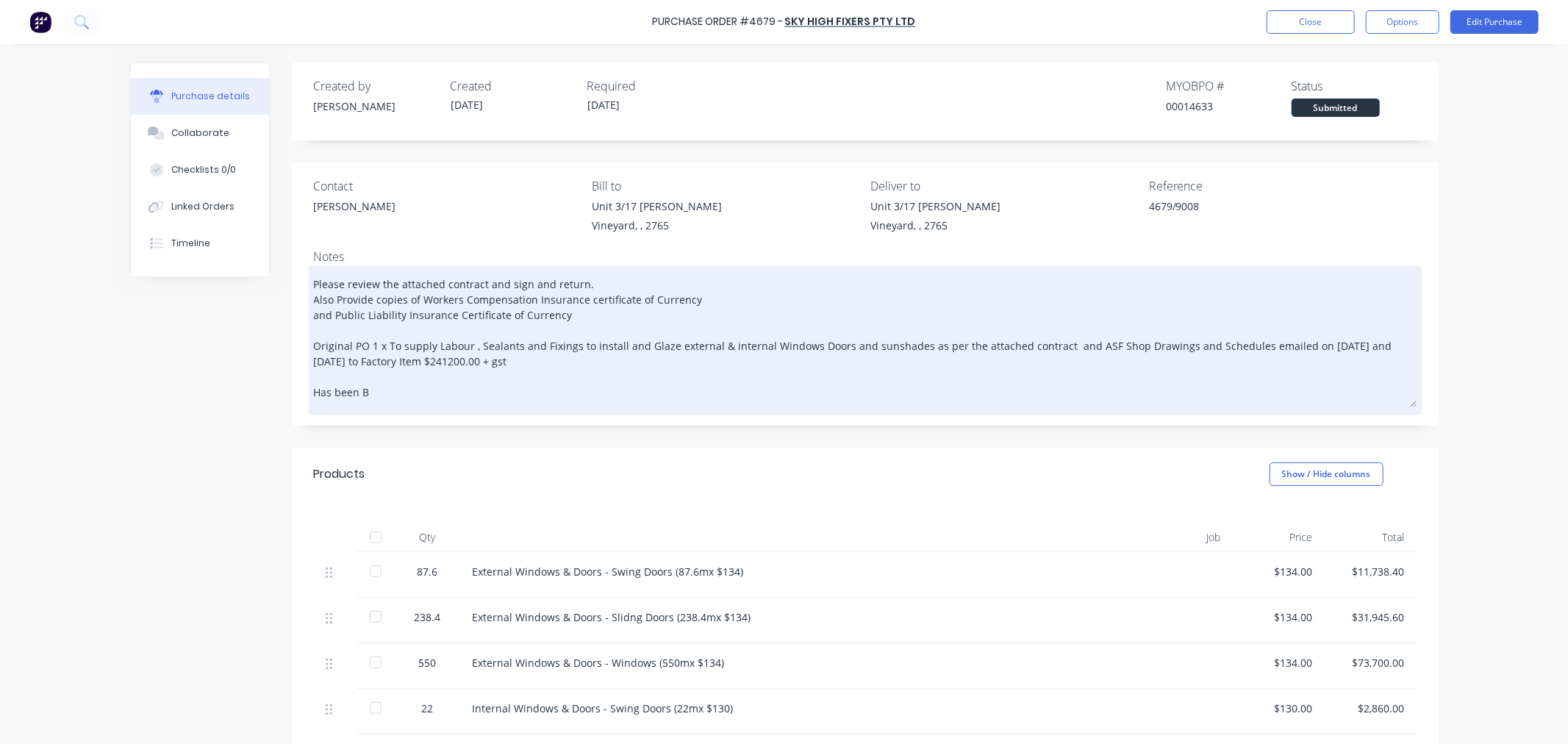
type textarea "x"
type textarea "Please review the attached contract and sign and return. Also Provide copies of…"
type textarea "x"
type textarea "Please review the attached contract and sign and return. Also Provide copies of…"
type textarea "x"
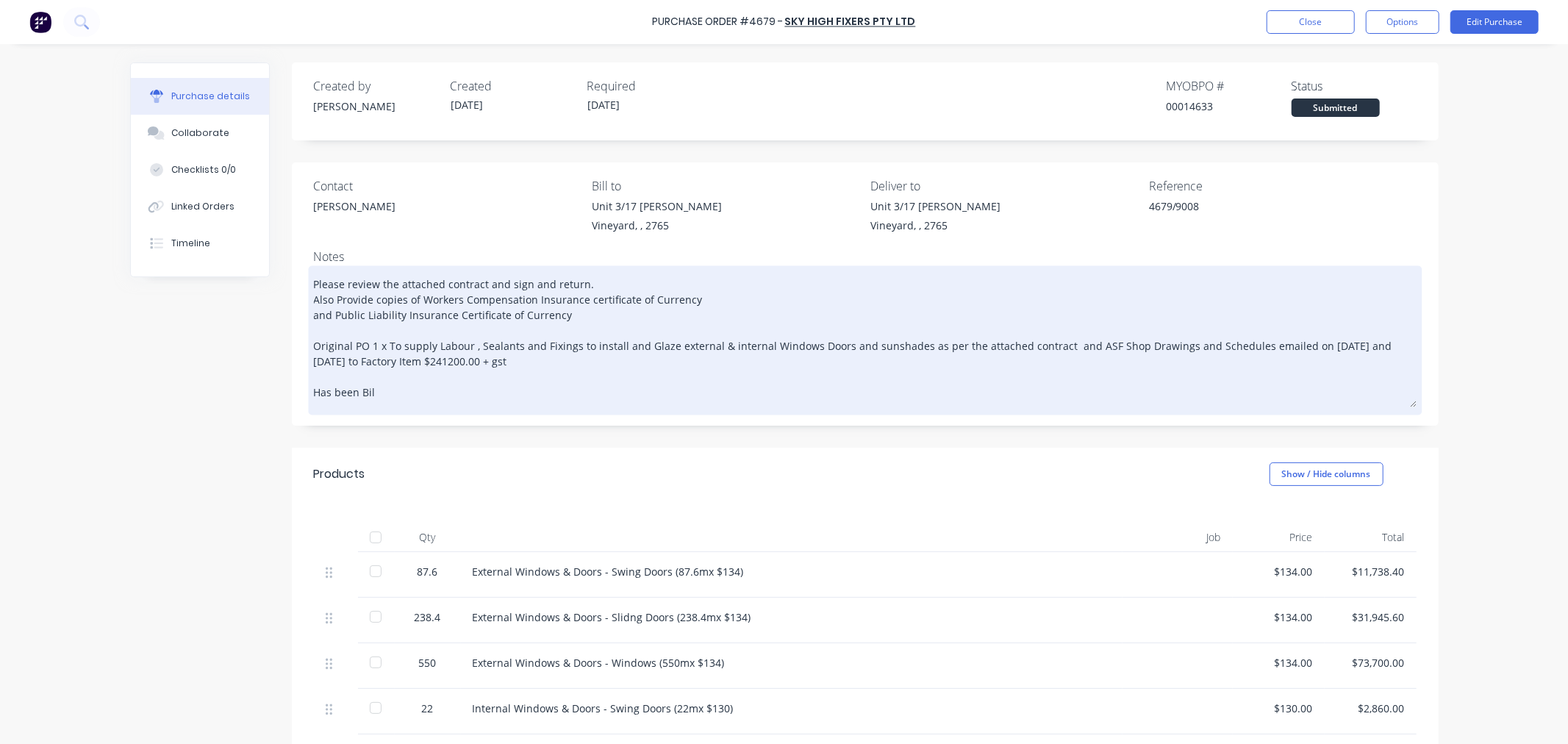
type textarea "Please review the attached contract and sign and return. Also Provide copies of…"
type textarea "x"
type textarea "Please review the attached contract and sign and return. Also Provide copies of…"
type textarea "x"
type textarea "Please review the attached contract and sign and return. Also Provide copies of…"
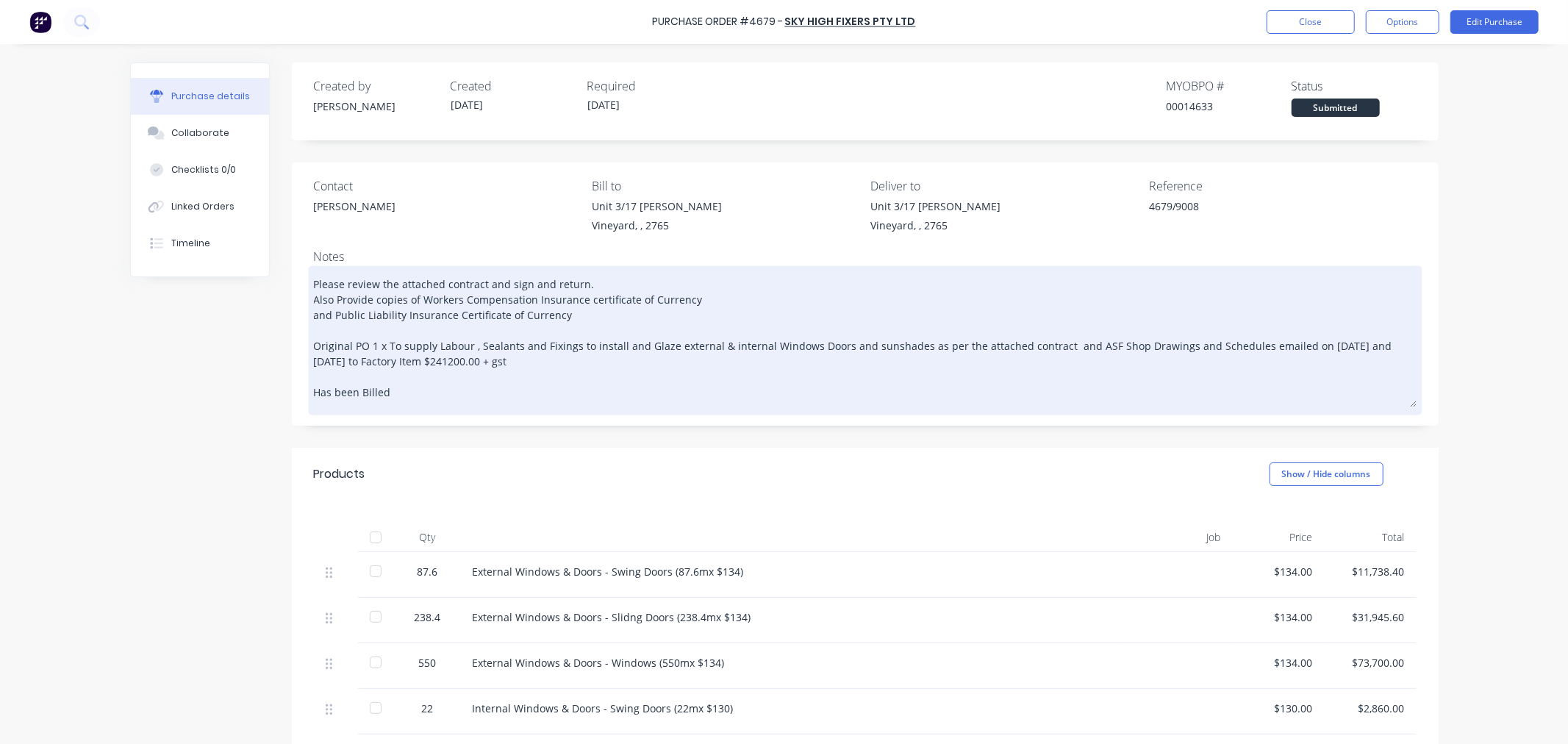
type textarea "x"
type textarea "Please review the attached contract and sign and return. Also Provide copies of…"
type textarea "x"
type textarea "Please review the attached contract and sign and return. Also Provide copies of…"
type textarea "x"
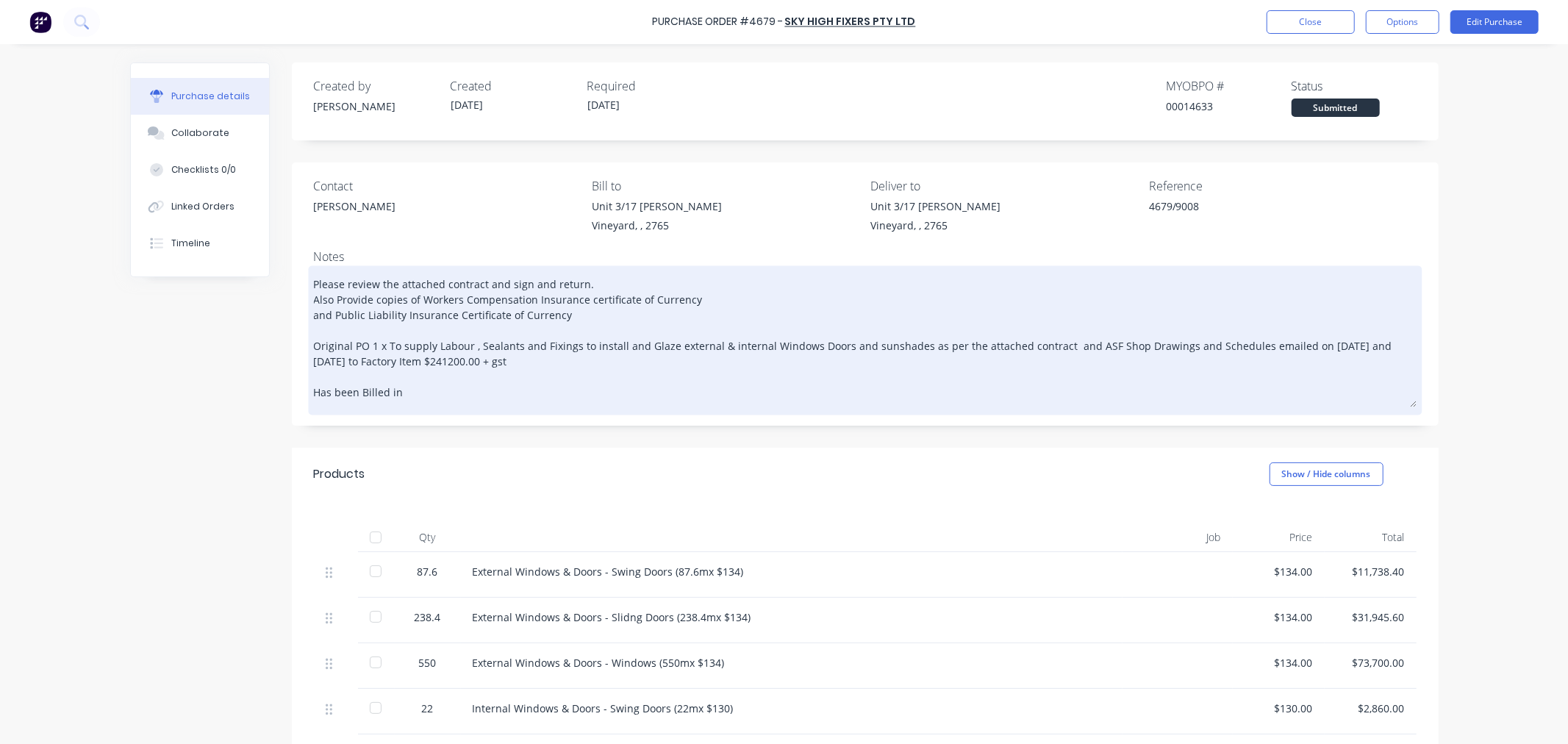
type textarea "Please review the attached contract and sign and return. Also Provide copies of…"
type textarea "x"
type textarea "Please review the attached contract and sign and return. Also Provide copies of…"
type textarea "x"
type textarea "Please review the attached contract and sign and return. Also Provide copies of…"
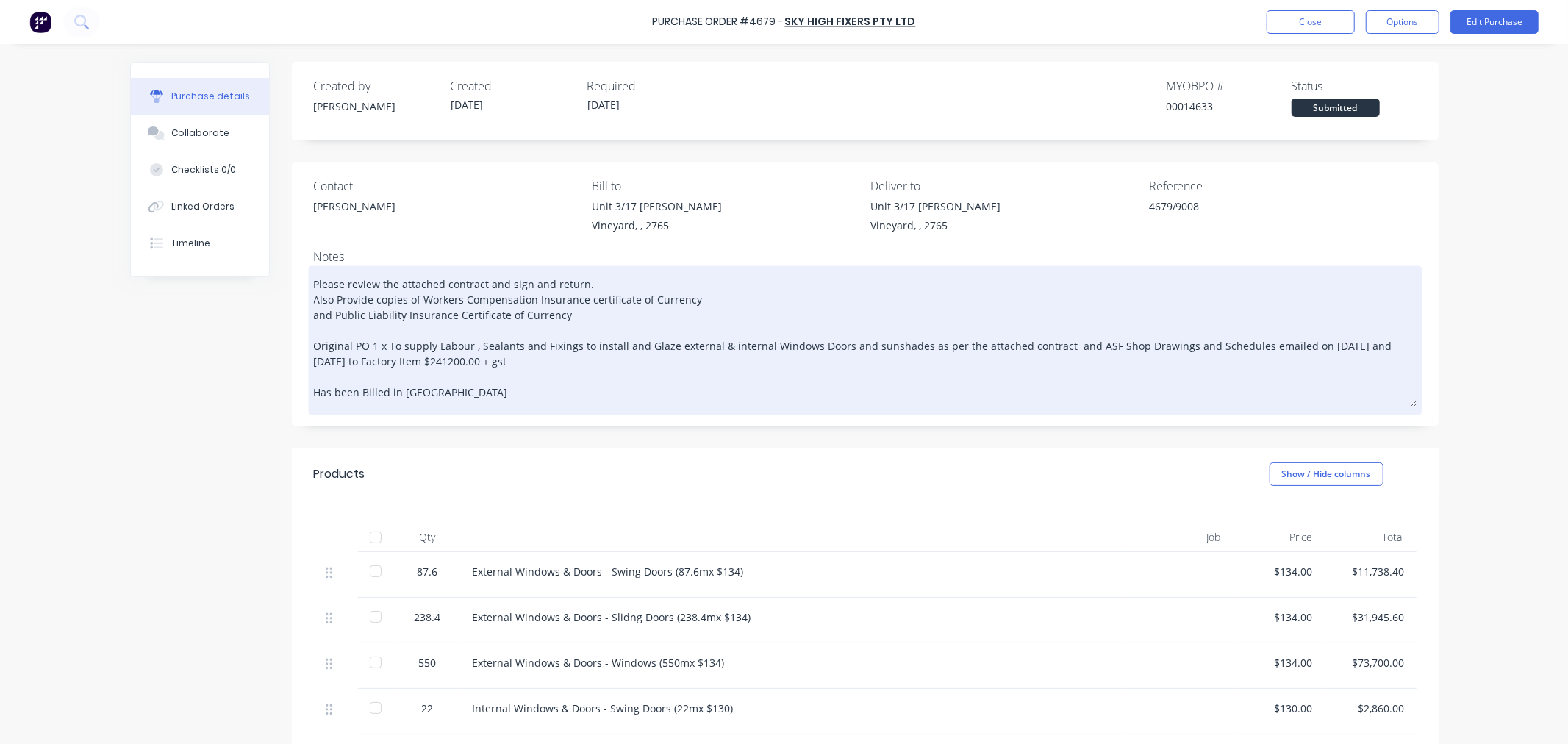
type textarea "x"
type textarea "Please review the attached contract and sign and return. Also Provide copies of…"
type textarea "x"
type textarea "Please review the attached contract and sign and return. Also Provide copies of…"
type textarea "x"
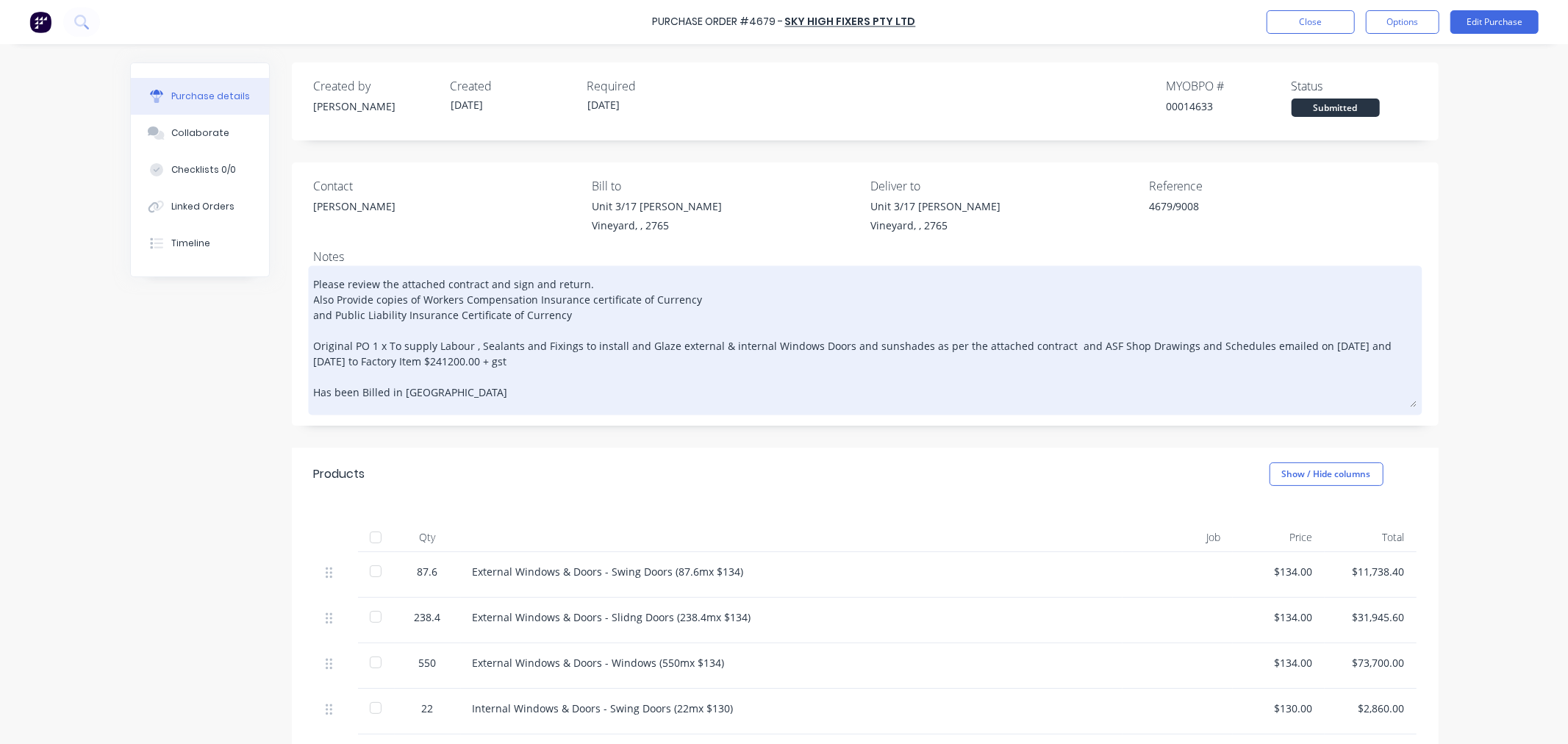
type textarea "Please review the attached contract and sign and return. Also Provide copies of…"
type textarea "x"
type textarea "Please review the attached contract and sign and return. Also Provide copies of…"
type textarea "x"
type textarea "Please review the attached contract and sign and return. Also Provide copies of…"
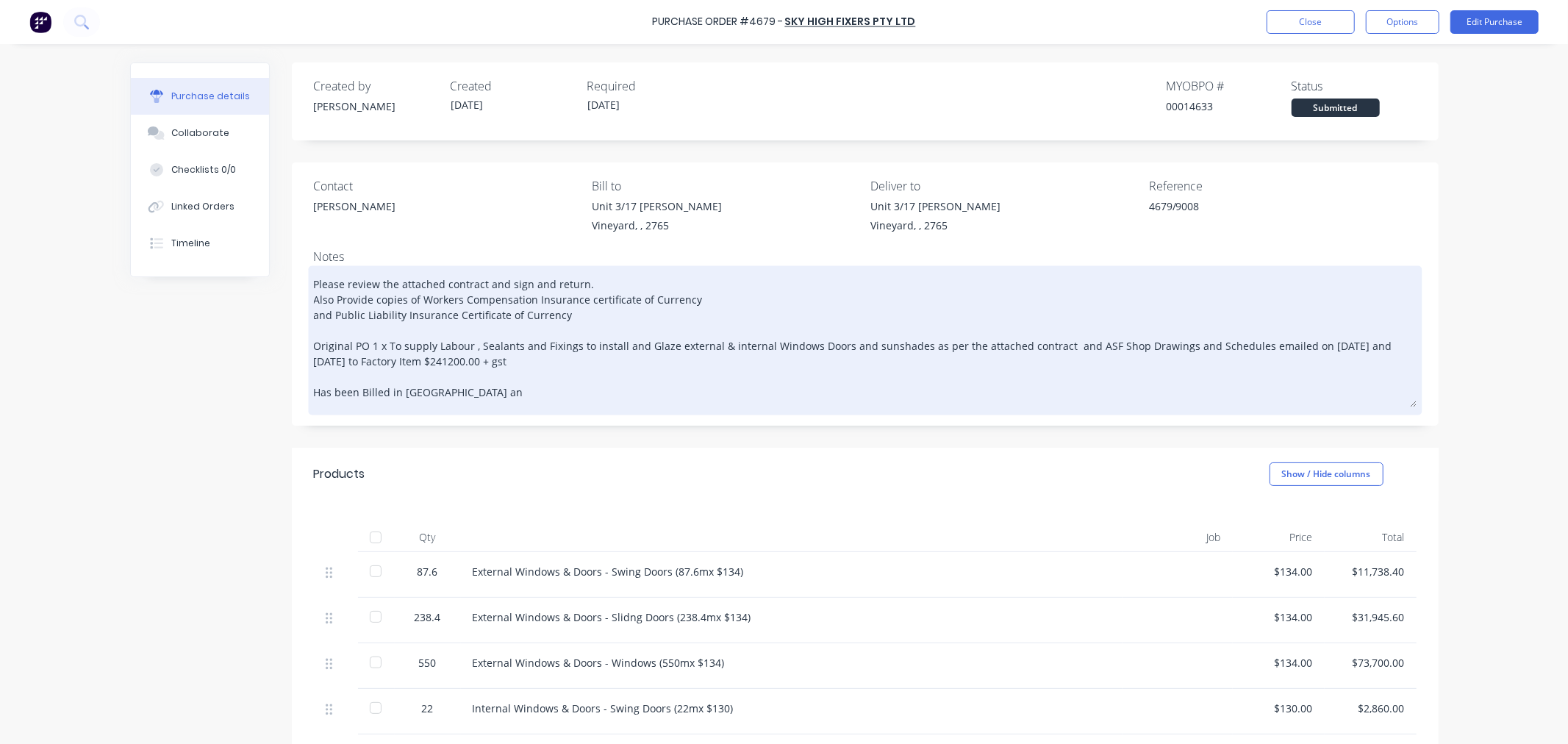
type textarea "x"
type textarea "Please review the attached contract and sign and return. Also Provide copies of…"
type textarea "x"
type textarea "Please review the attached contract and sign and return. Also Provide copies of…"
type textarea "x"
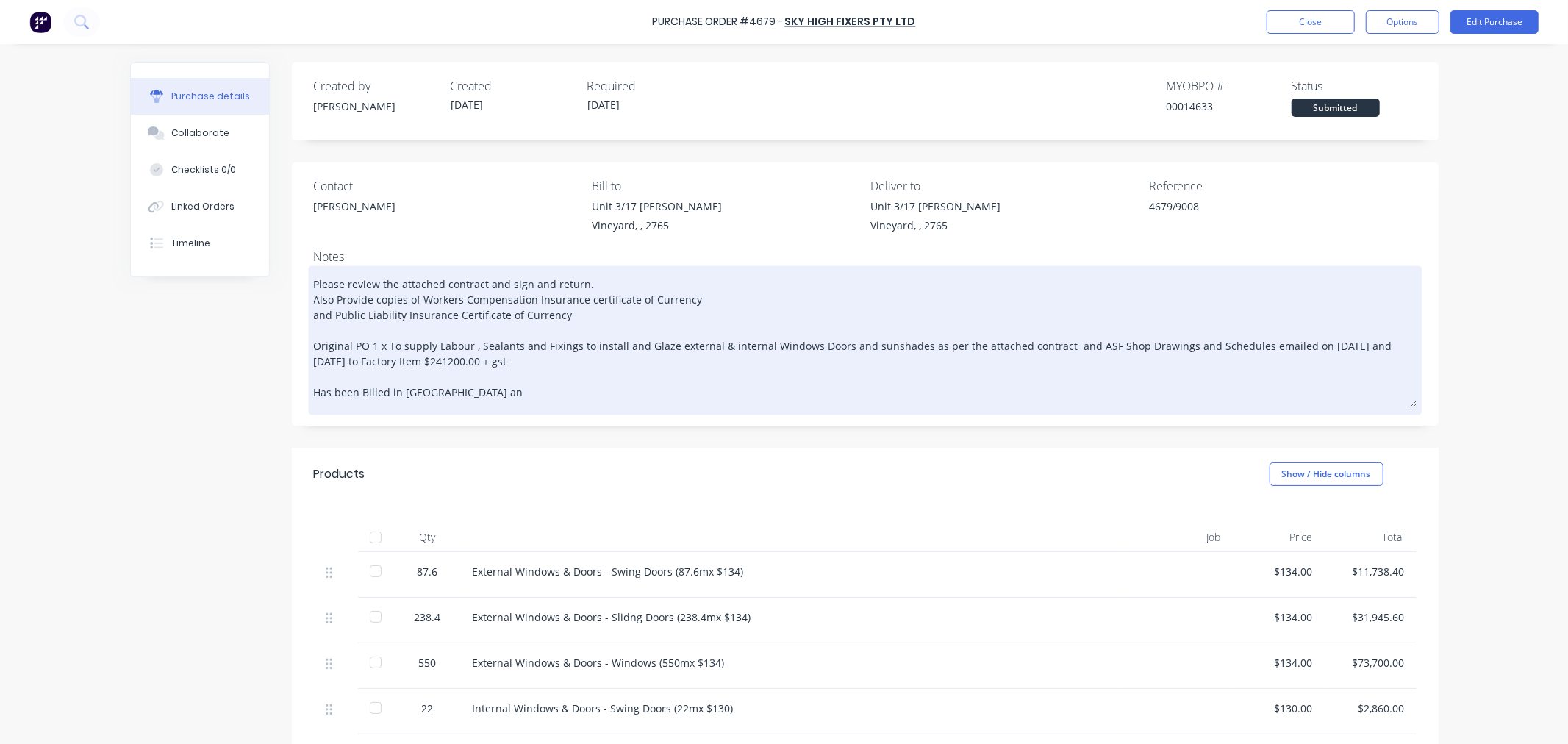
type textarea "Please review the attached contract and sign and return. Also Provide copies of…"
type textarea "x"
type textarea "Please review the attached contract and sign and return. Also Provide copies of…"
type textarea "x"
type textarea "Please review the attached contract and sign and return. Also Provide copies of…"
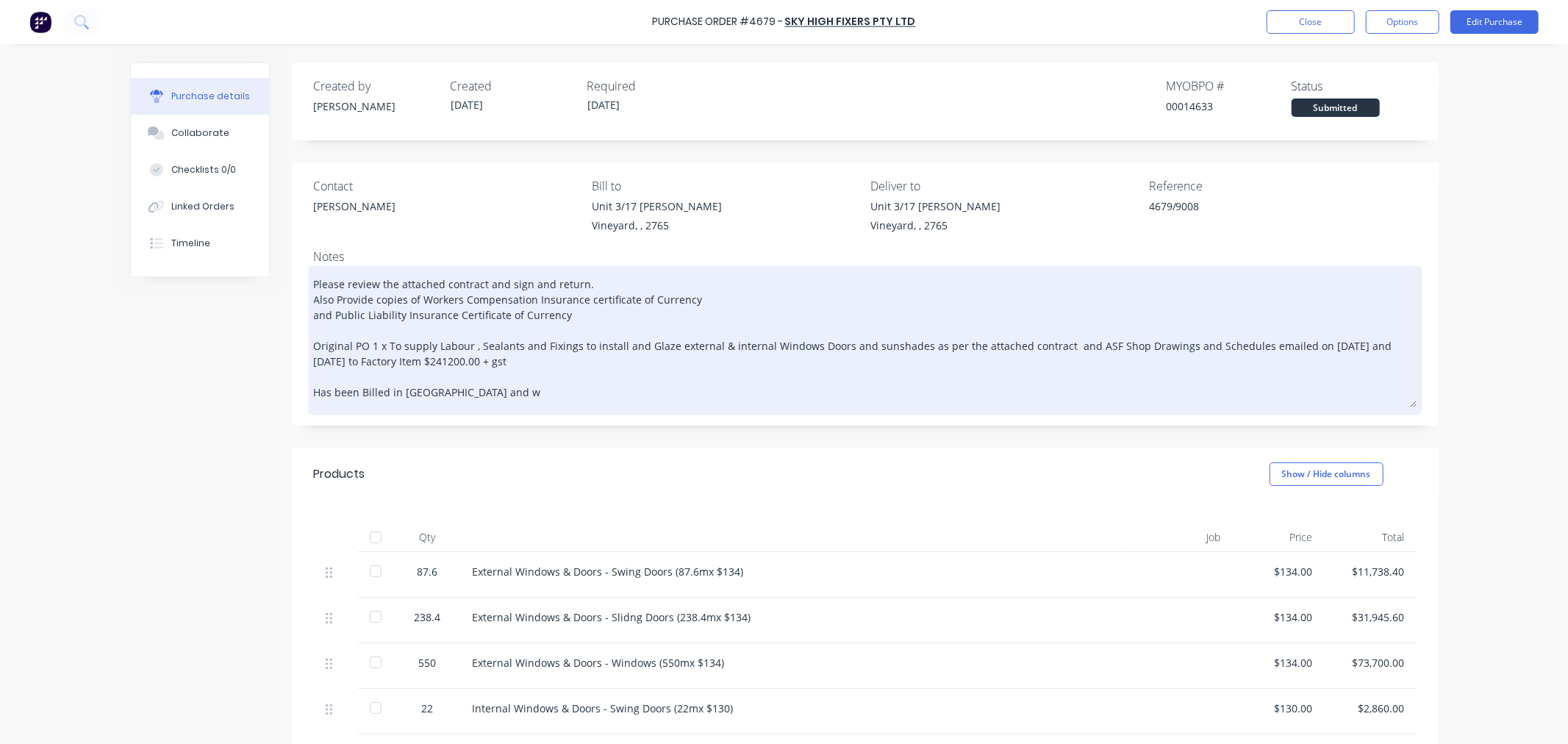
type textarea "x"
type textarea "Please review the attached contract and sign and return. Also Provide copies of…"
type textarea "x"
type textarea "Please review the attached contract and sign and return. Also Provide copies of…"
type textarea "x"
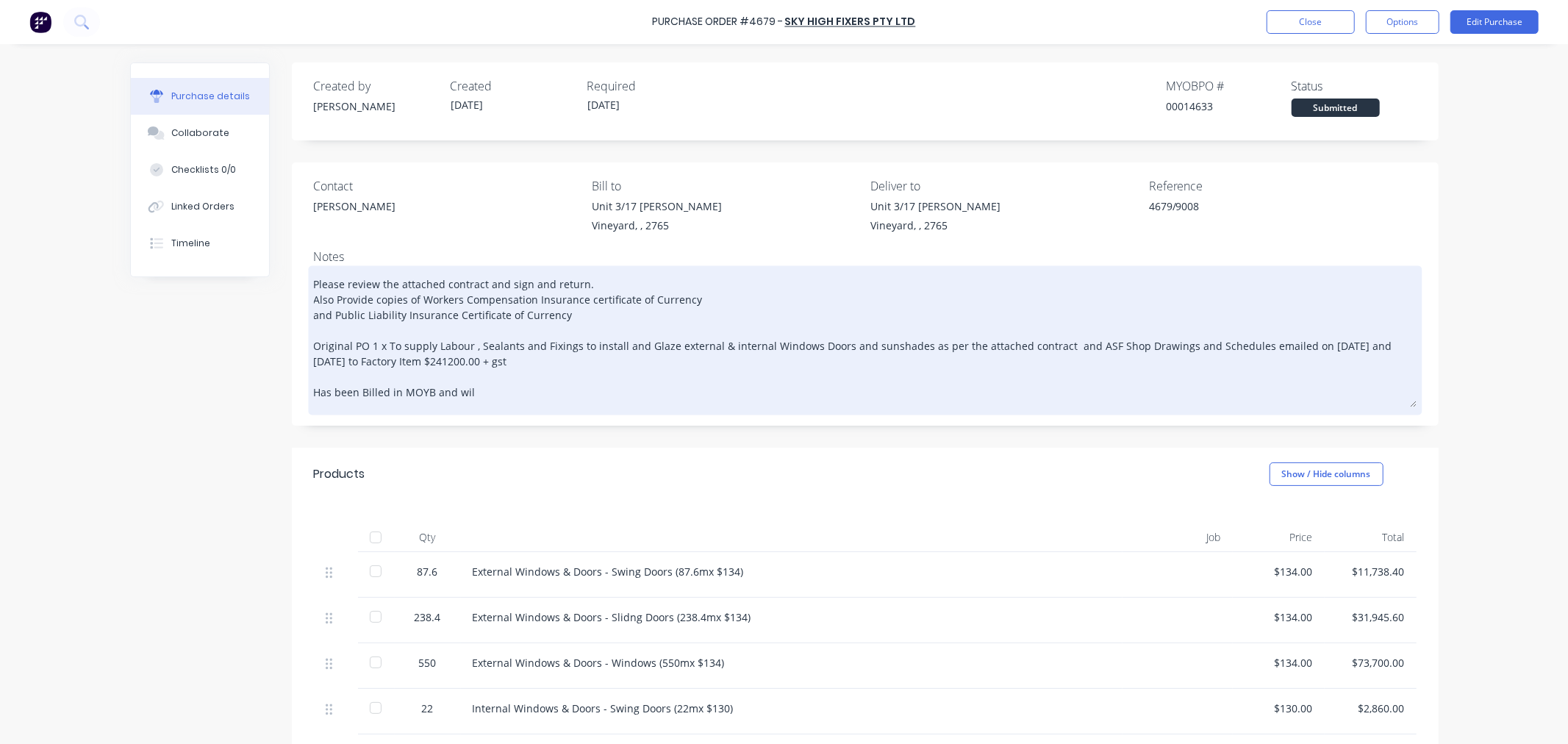
type textarea "Please review the attached contract and sign and return. Also Provide copies of…"
type textarea "x"
type textarea "Please review the attached contract and sign and return. Also Provide copies of…"
type textarea "x"
type textarea "Please review the attached contract and sign and return. Also Provide copies of…"
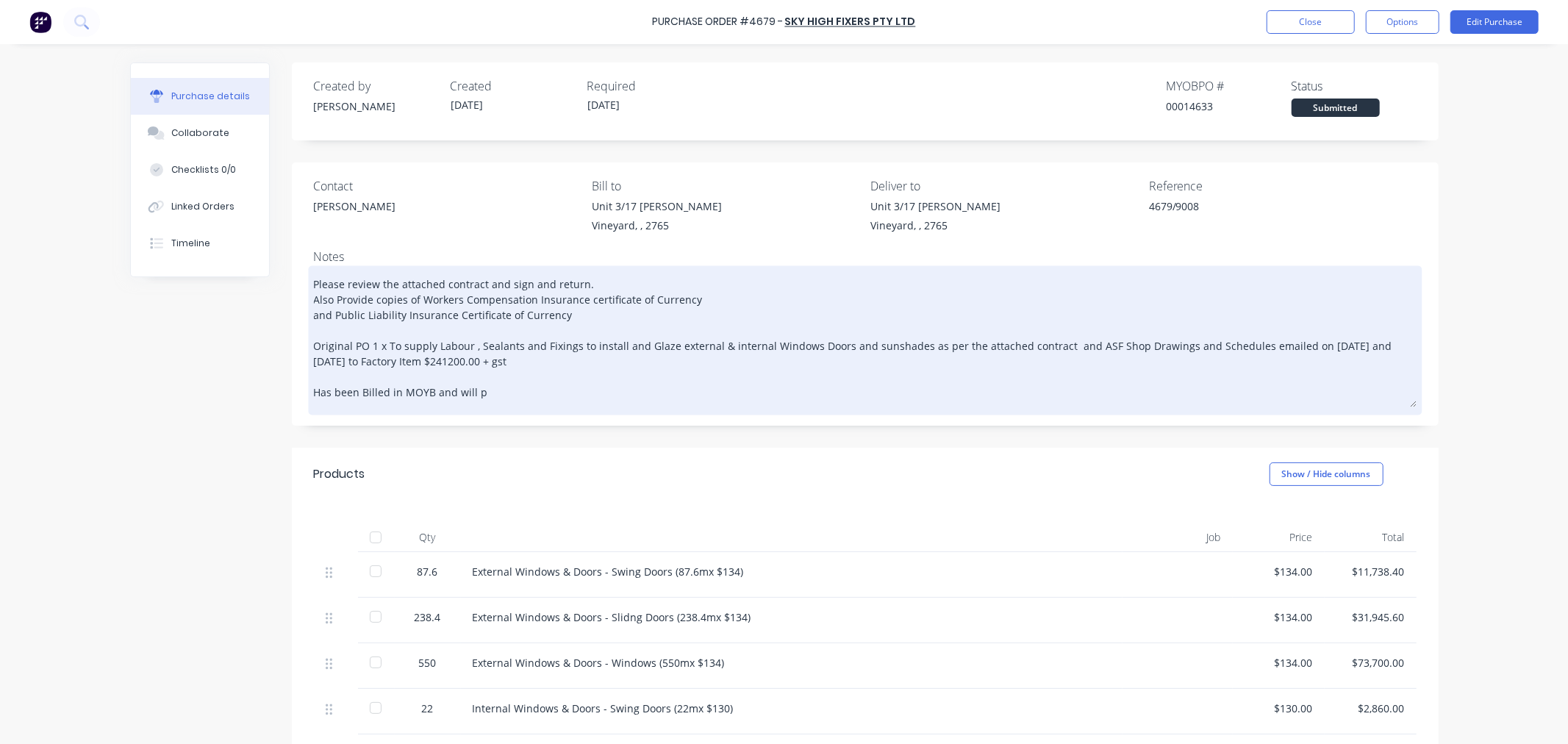
type textarea "x"
type textarea "Please review the attached contract and sign and return. Also Provide copies of…"
type textarea "x"
type textarea "Please review the attached contract and sign and return. Also Provide copies of…"
type textarea "x"
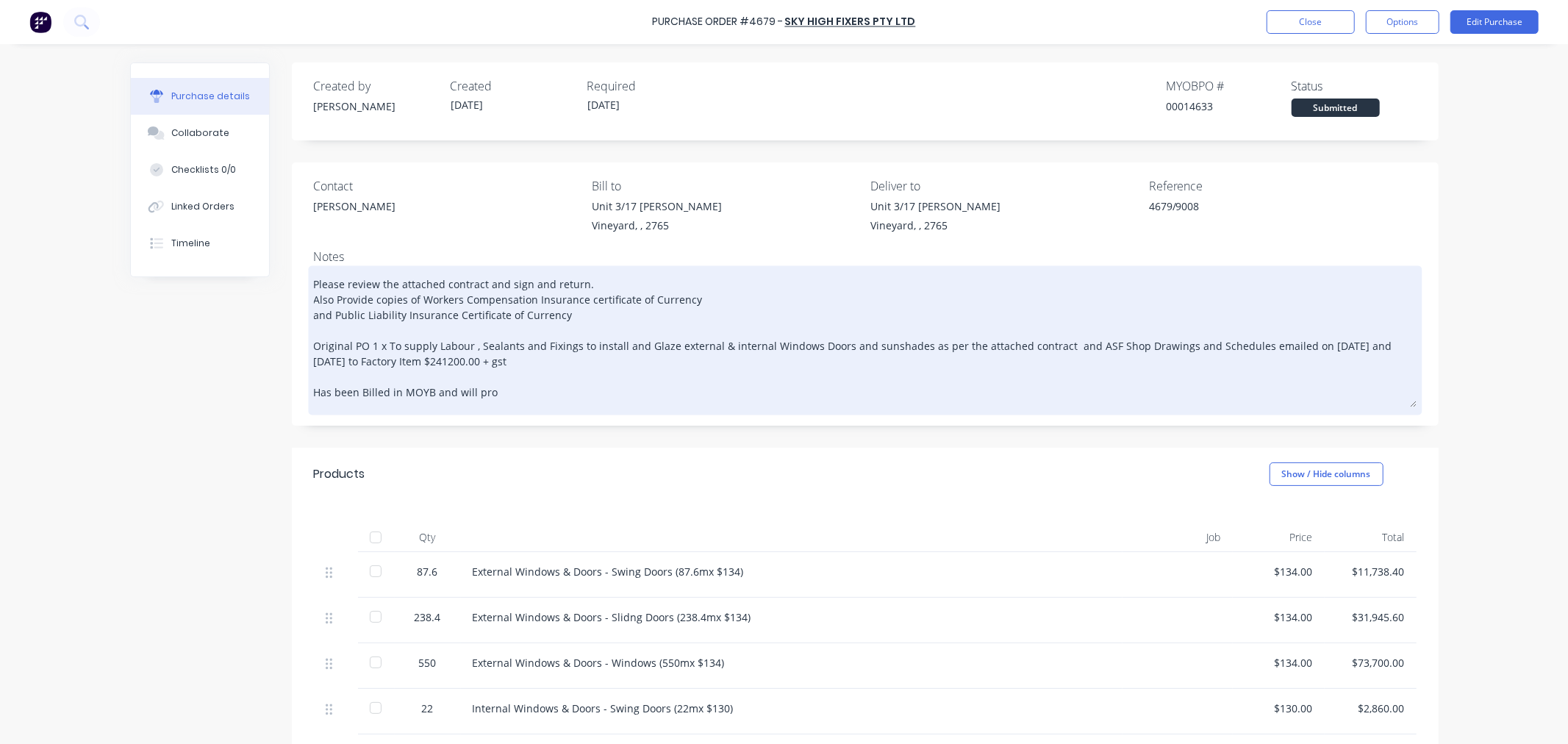
type textarea "Please review the attached contract and sign and return. Also Provide copies of…"
type textarea "x"
type textarea "Please review the attached contract and sign and return. Also Provide copies of…"
type textarea "x"
type textarea "Please review the attached contract and sign and return. Also Provide copies of…"
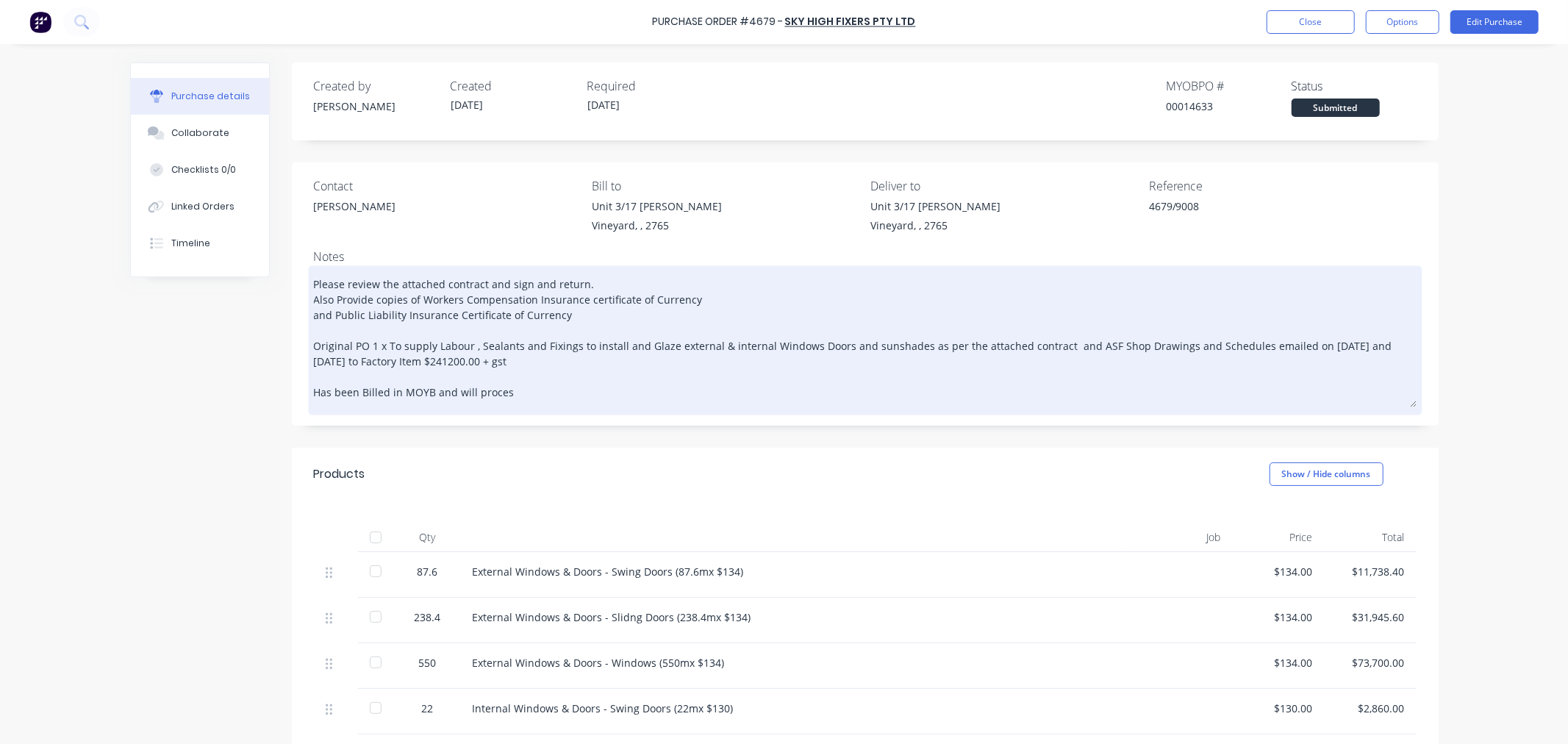
type textarea "x"
type textarea "Please review the attached contract and sign and return. Also Provide copies of…"
type textarea "x"
type textarea "Please review the attached contract and sign and return. Also Provide copies of…"
type textarea "x"
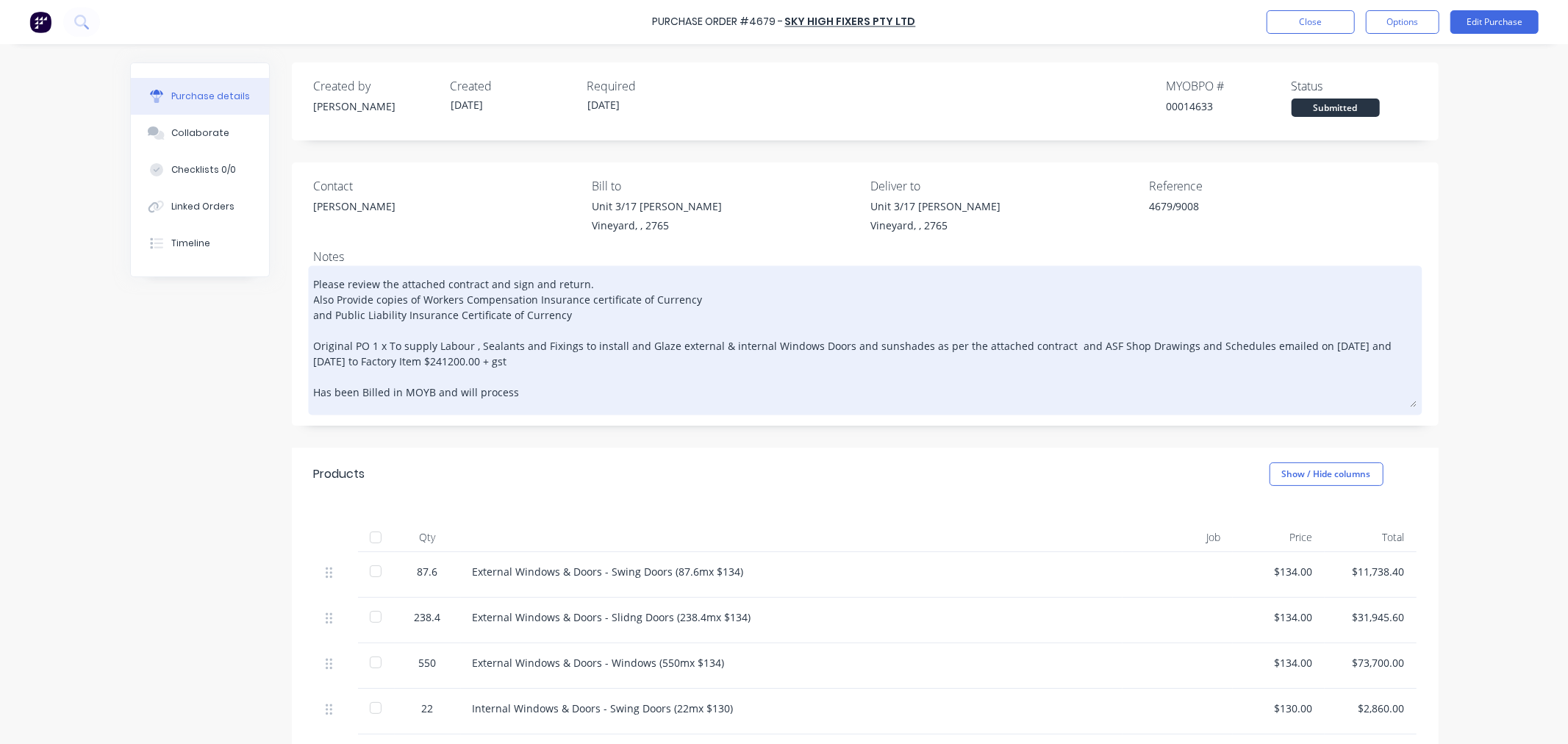
type textarea "Please review the attached contract and sign and return. Also Provide copies of…"
type textarea "x"
type textarea "Please review the attached contract and sign and return. Also Provide copies of…"
type textarea "x"
type textarea "Please review the attached contract and sign and return. Also Provide copies of…"
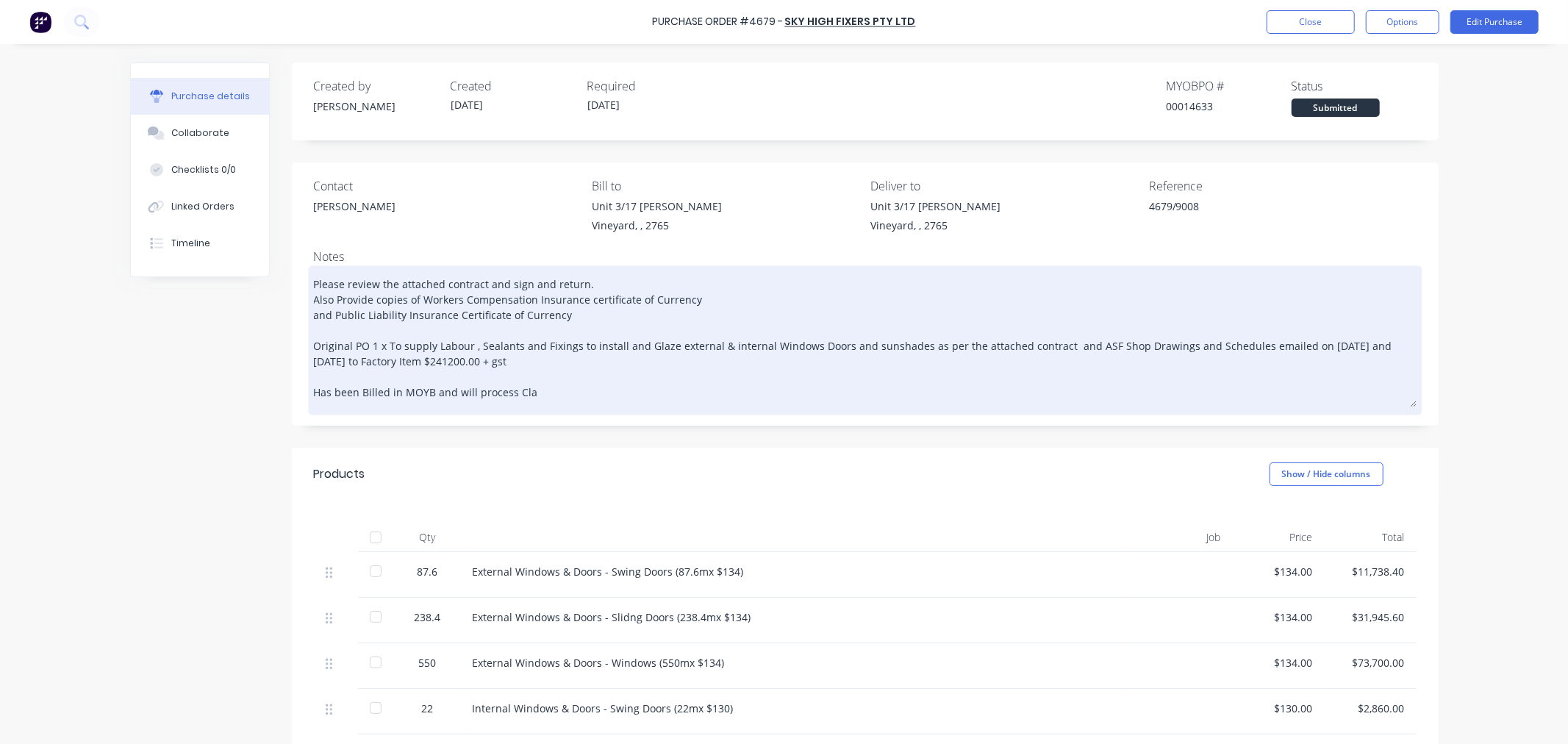
type textarea "x"
type textarea "Please review the attached contract and sign and return. Also Provide copies of…"
type textarea "x"
type textarea "Please review the attached contract and sign and return. Also Provide copies of…"
type textarea "x"
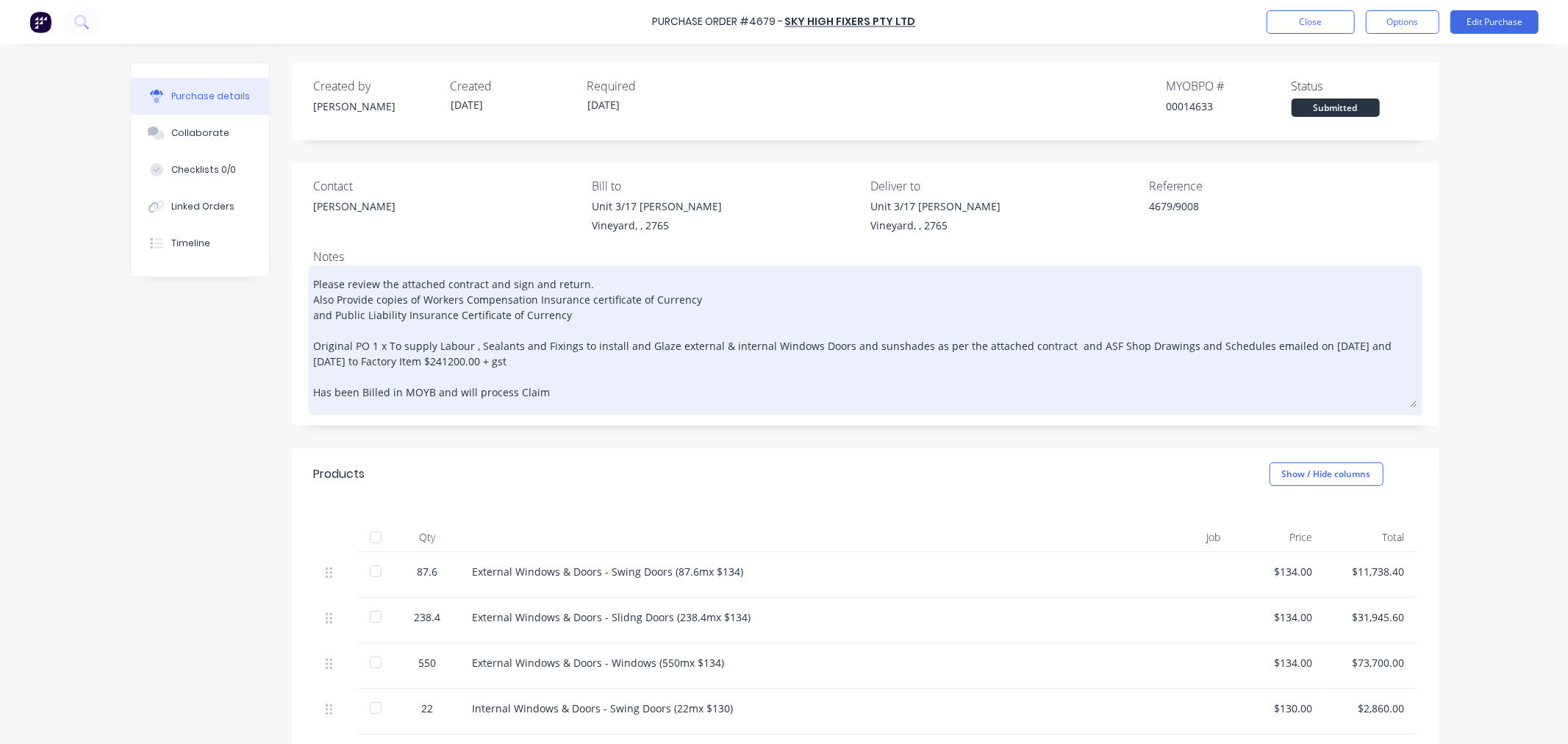
type textarea "Please review the attached contract and sign and return. Also Provide copies of…"
type textarea "x"
type textarea "Please review the attached contract and sign and return. Also Provide copies of…"
type textarea "x"
type textarea "Please review the attached contract and sign and return. Also Provide copies of…"
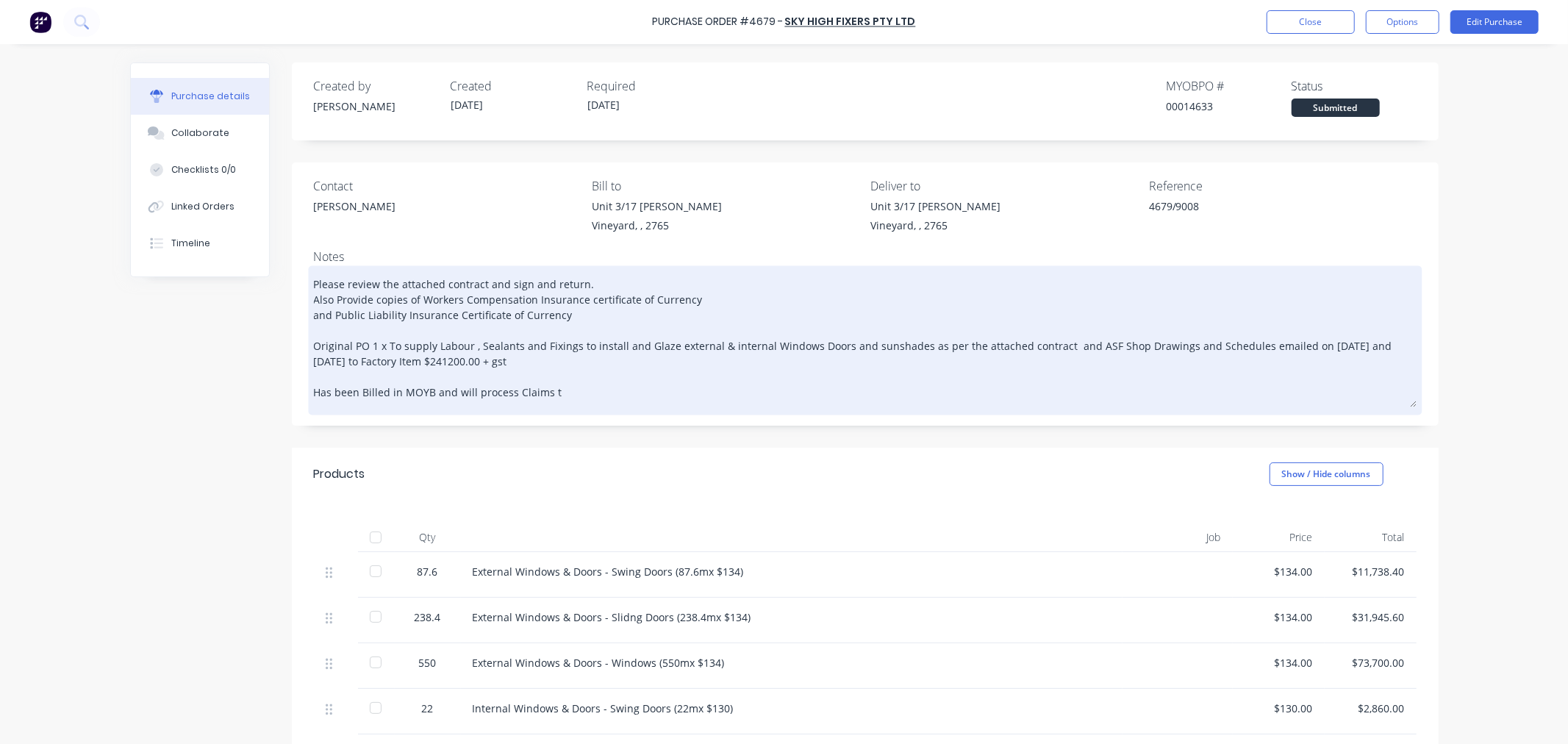
type textarea "x"
type textarea "Please review the attached contract and sign and return. Also Provide copies of…"
type textarea "x"
type textarea "Please review the attached contract and sign and return. Also Provide copies of…"
type textarea "x"
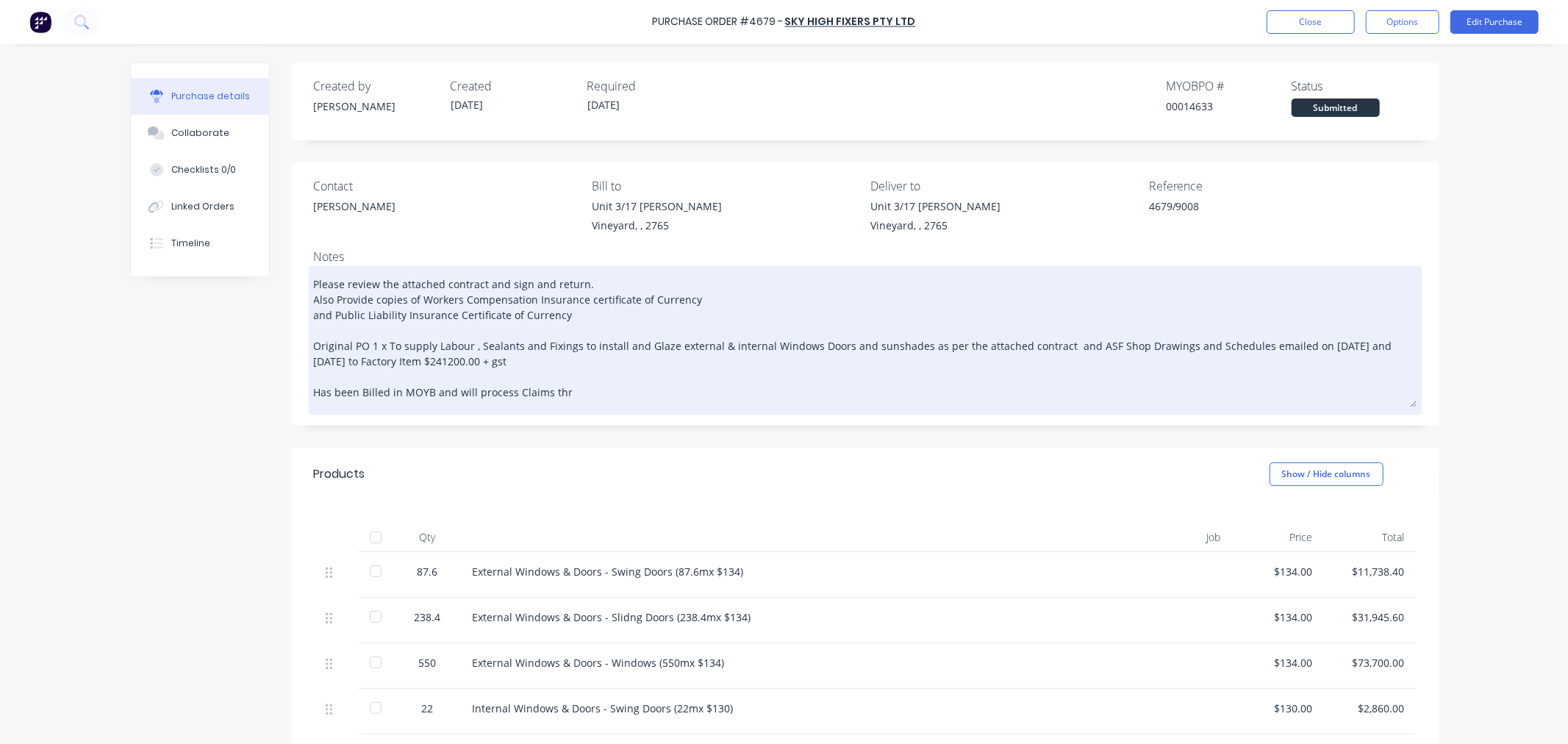
type textarea "Please review the attached contract and sign and return. Also Provide copies of…"
type textarea "x"
type textarea "Please review the attached contract and sign and return. Also Provide copies of…"
type textarea "x"
type textarea "Please review the attached contract and sign and return. Also Provide copies of…"
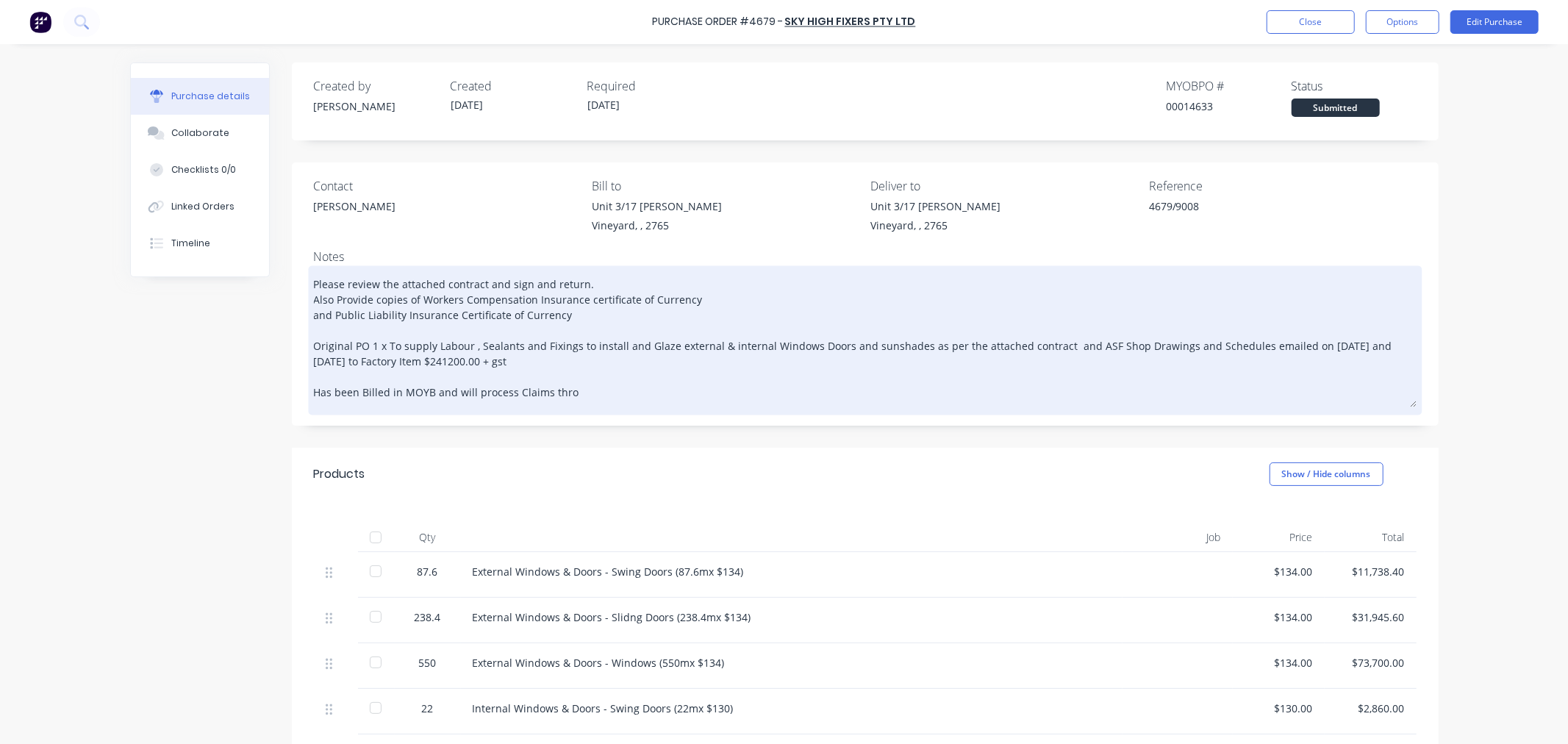
type textarea "x"
type textarea "Please review the attached contract and sign and return. Also Provide copies of…"
type textarea "x"
type textarea "Please review the attached contract and sign and return. Also Provide copies of…"
type textarea "x"
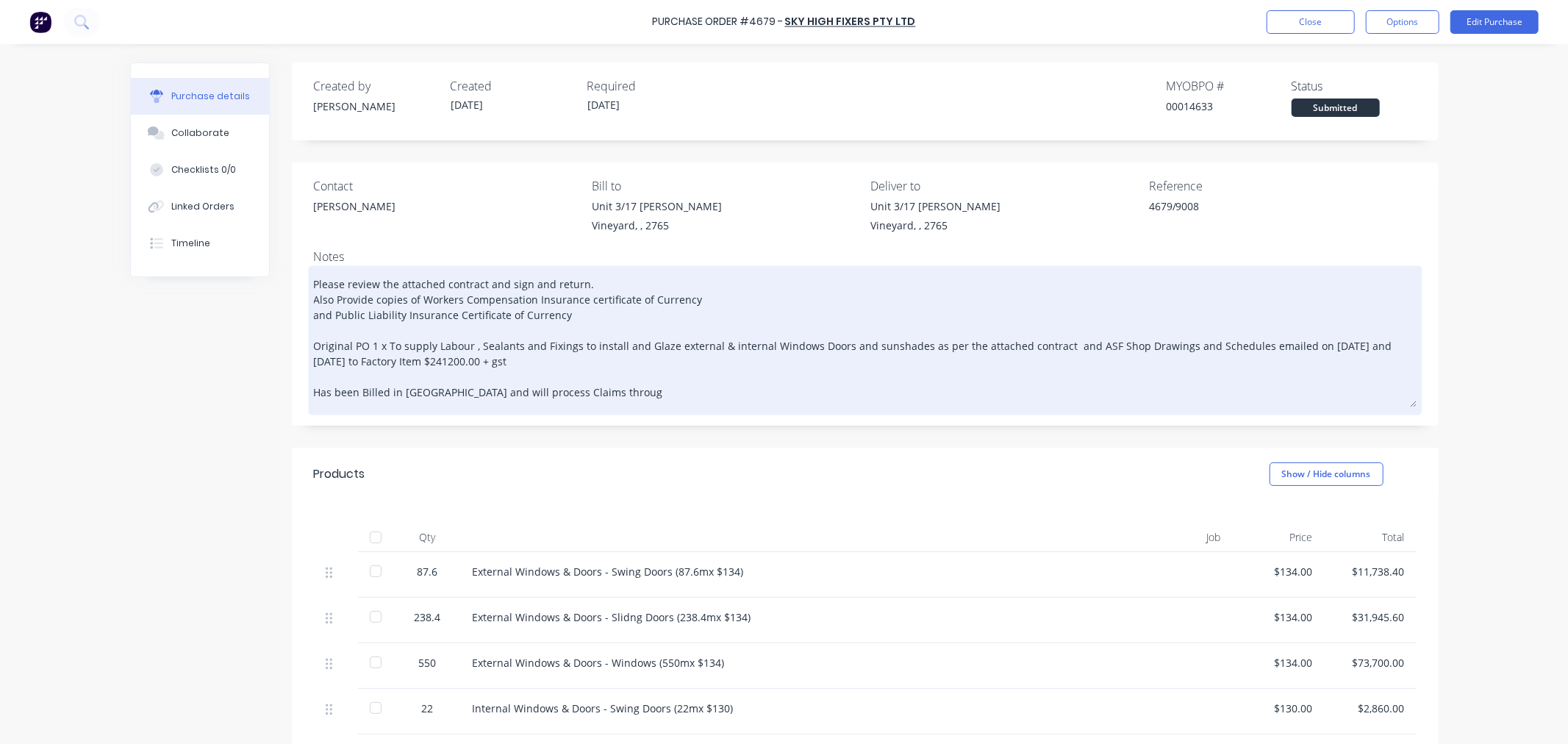
type textarea "Please review the attached contract and sign and return. Also Provide copies of…"
type textarea "x"
type textarea "Please review the attached contract and sign and return. Also Provide copies of…"
type textarea "x"
type textarea "Please review the attached contract and sign and return. Also Provide copies of…"
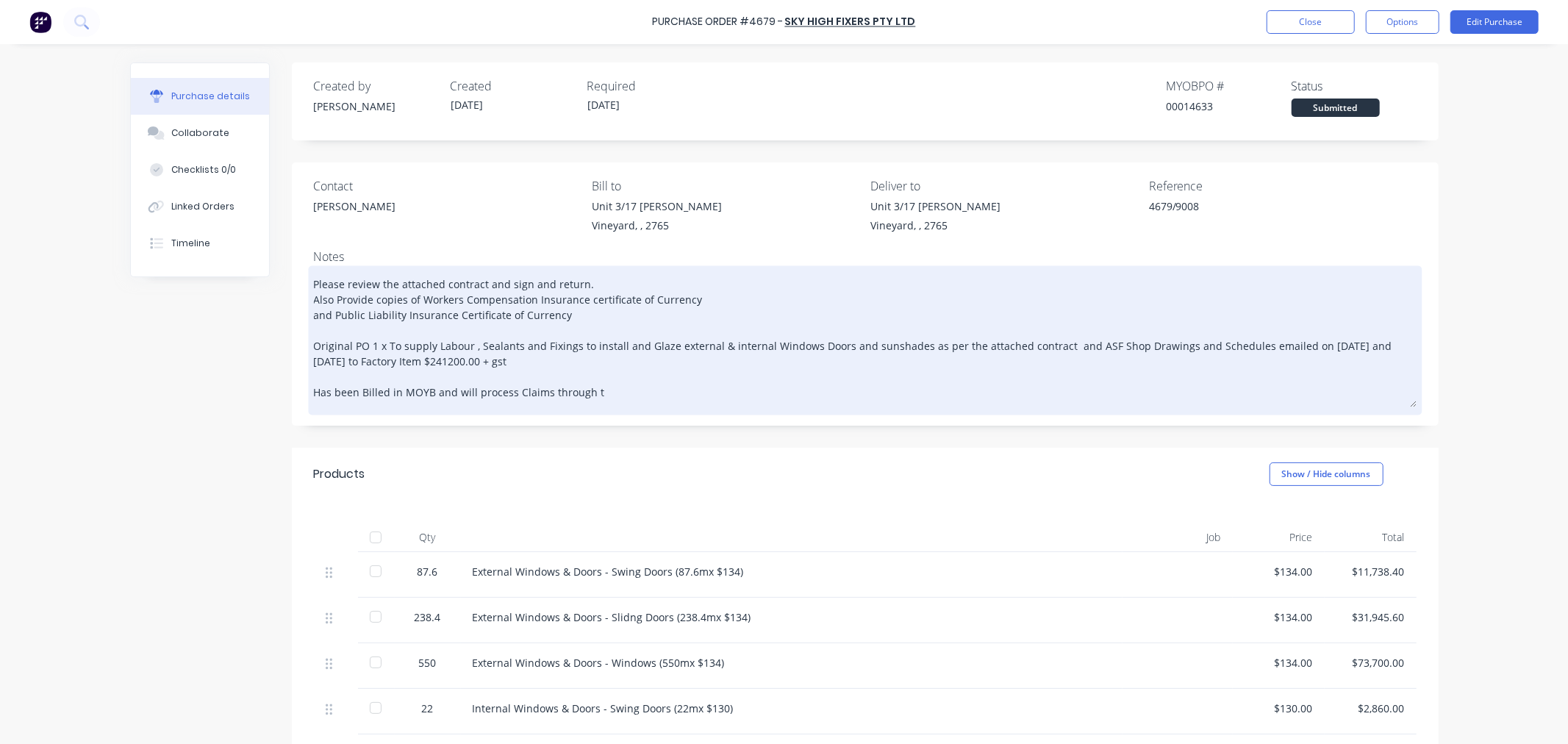
type textarea "x"
type textarea "Please review the attached contract and sign and return. Also Provide copies of…"
type textarea "x"
type textarea "Please review the attached contract and sign and return. Also Provide copies of…"
type textarea "x"
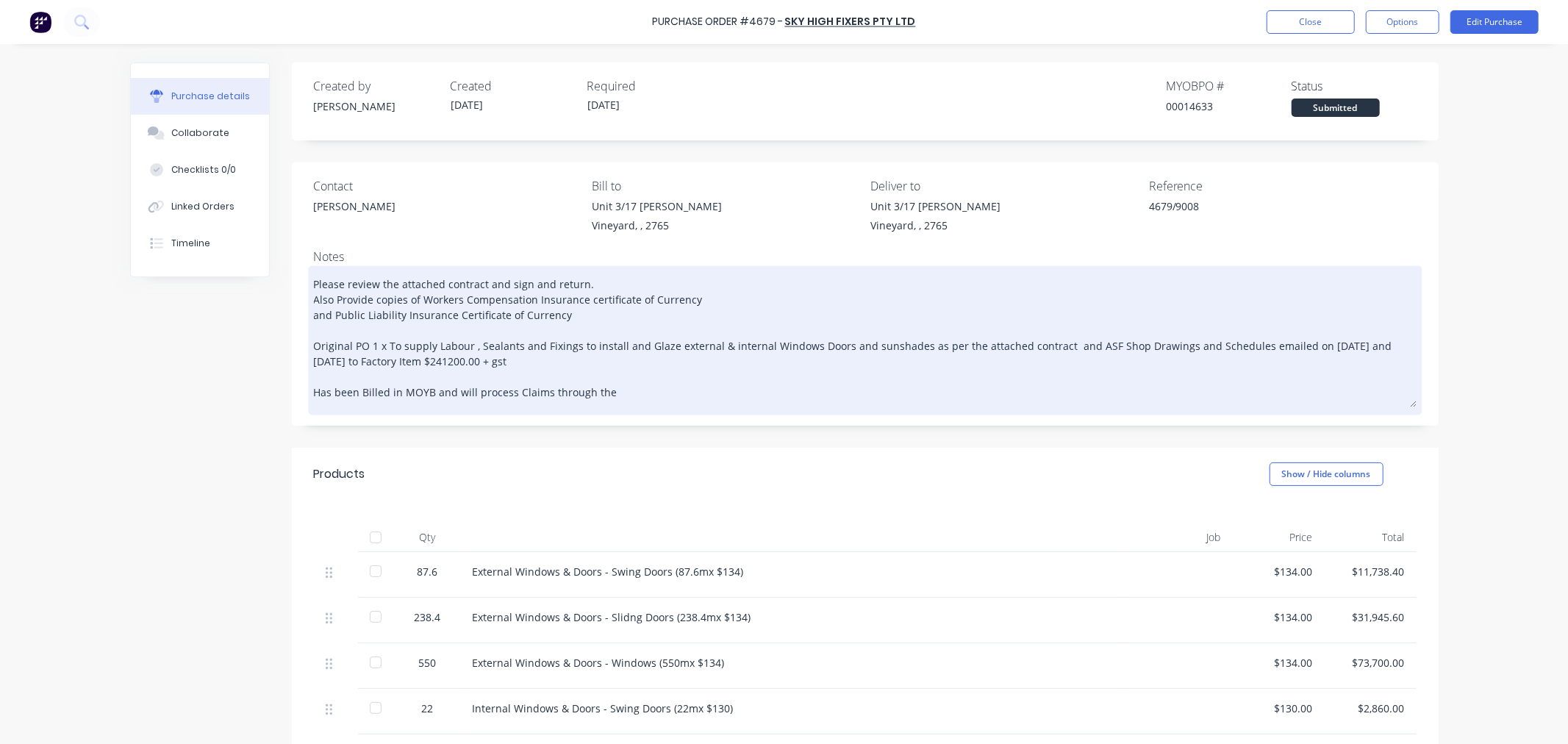
type textarea "Please review the attached contract and sign and return. Also Provide copies of…"
type textarea "x"
type textarea "Please review the attached contract and sign and return. Also Provide copies of…"
type textarea "x"
type textarea "Please review the attached contract and sign and return. Also Provide copies of…"
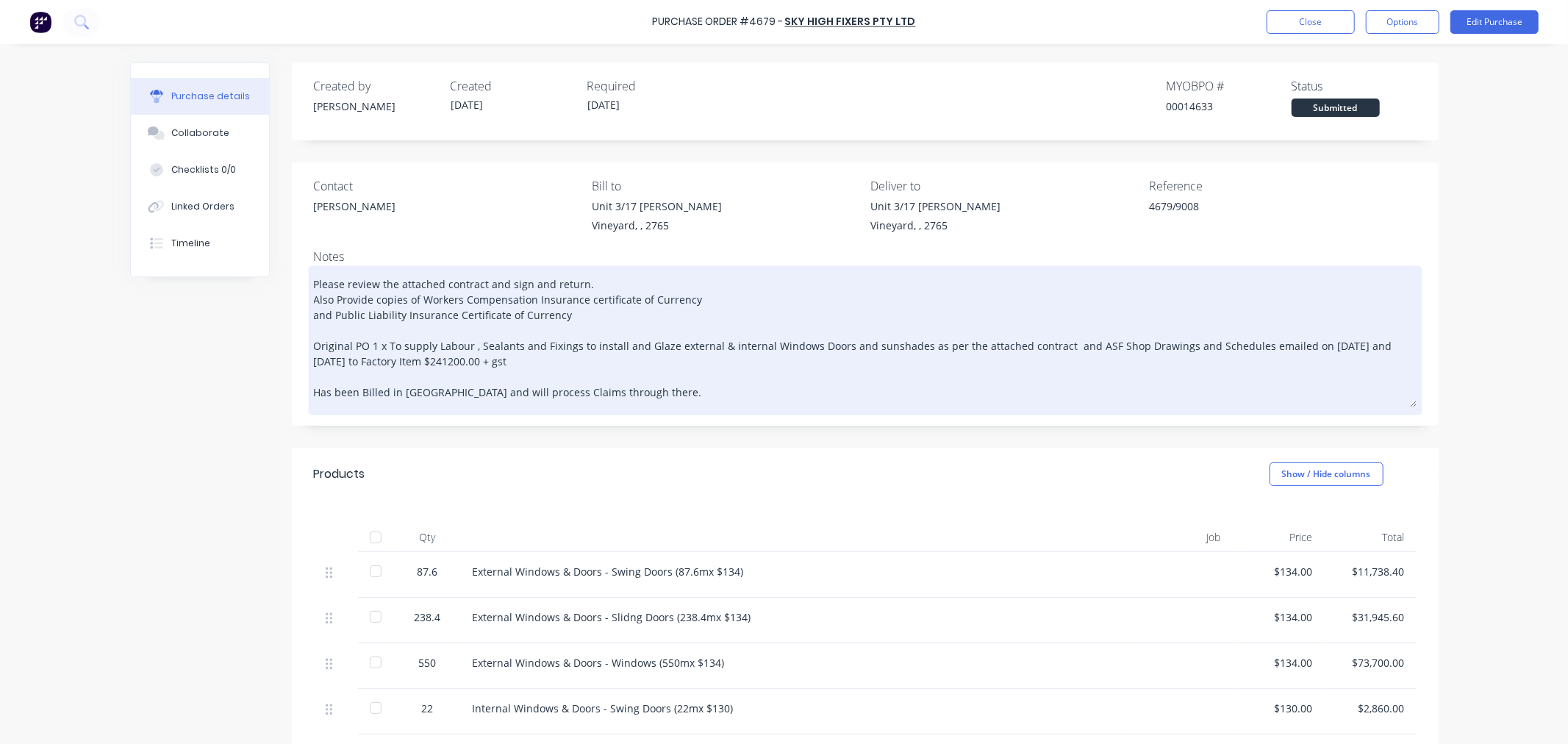
type textarea "x"
type textarea "Please review the attached contract and sign and return. Also Provide copies of…"
type textarea "x"
type textarea "Please review the attached contract and sign and return. Also Provide copies of…"
type textarea "x"
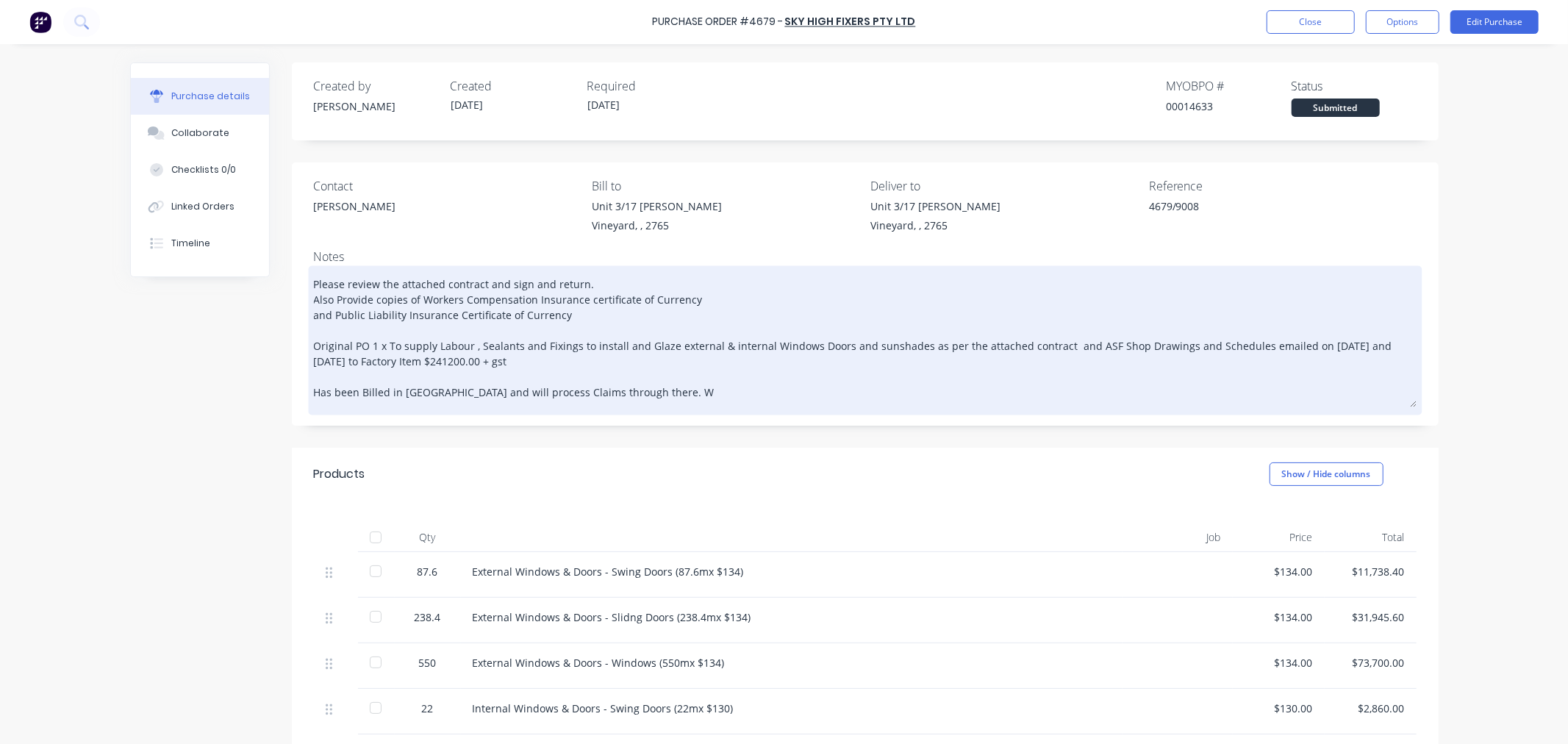
type textarea "Please review the attached contract and sign and return. Also Provide copies of…"
type textarea "x"
type textarea "Please review the attached contract and sign and return. Also Provide copies of…"
type textarea "x"
type textarea "Please review the attached contract and sign and return. Also Provide copies of…"
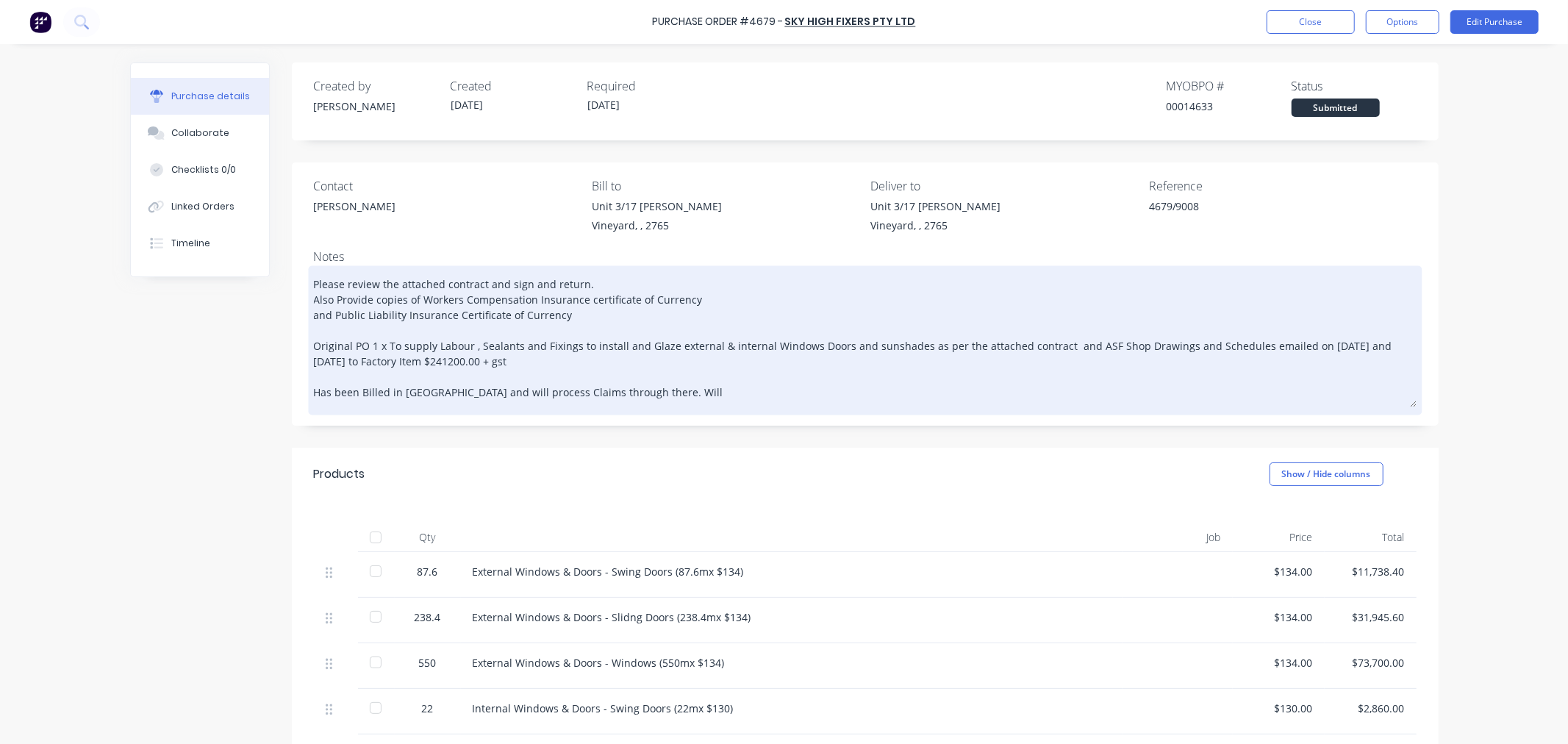
type textarea "x"
type textarea "Please review the attached contract and sign and return. Also Provide copies of…"
type textarea "x"
type textarea "Please review the attached contract and sign and return. Also Provide copies of…"
type textarea "x"
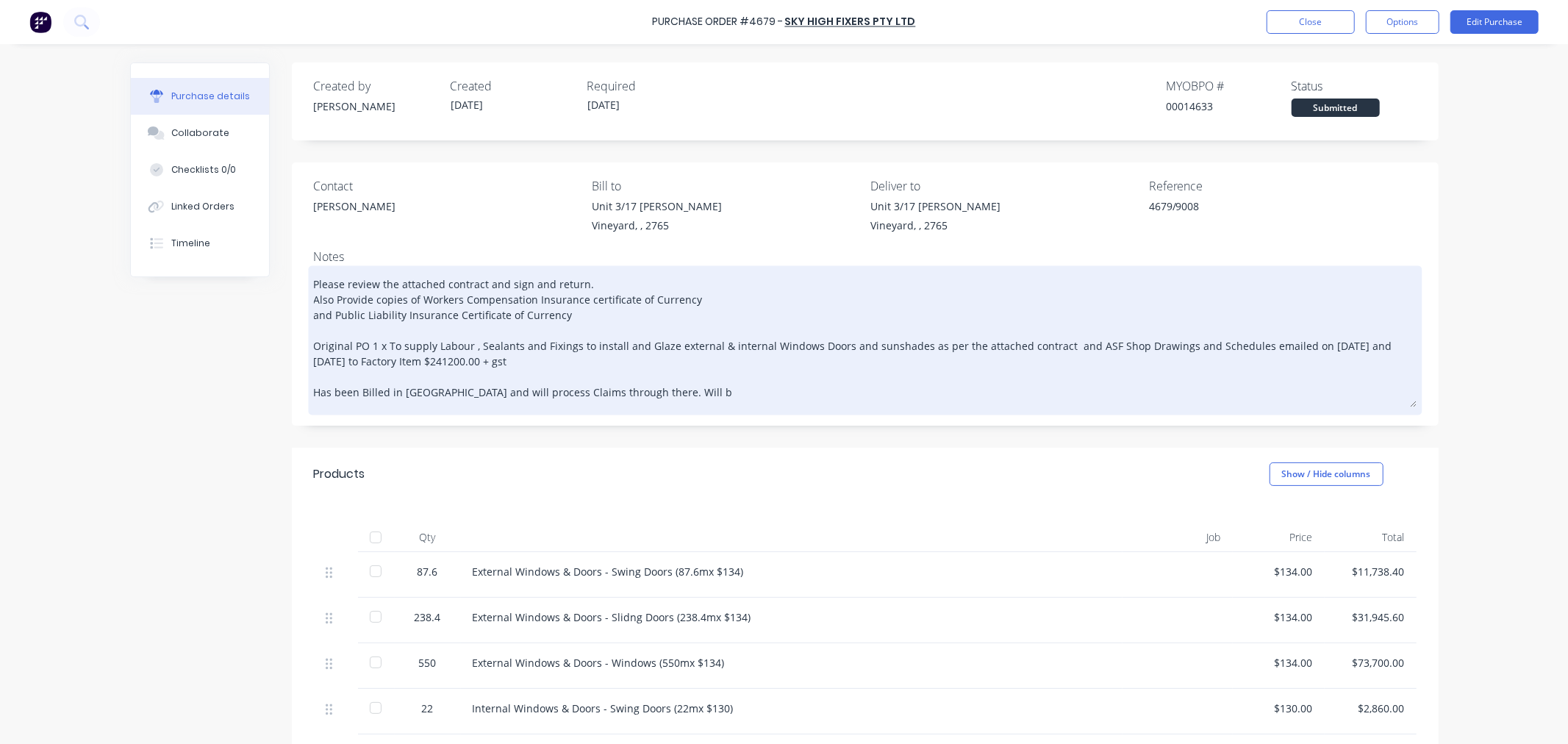
type textarea "Please review the attached contract and sign and return. Also Provide copies of…"
type textarea "x"
type textarea "Please review the attached contract and sign and return. Also Provide copies of…"
type textarea "x"
type textarea "Please review the attached contract and sign and return. Also Provide copies of…"
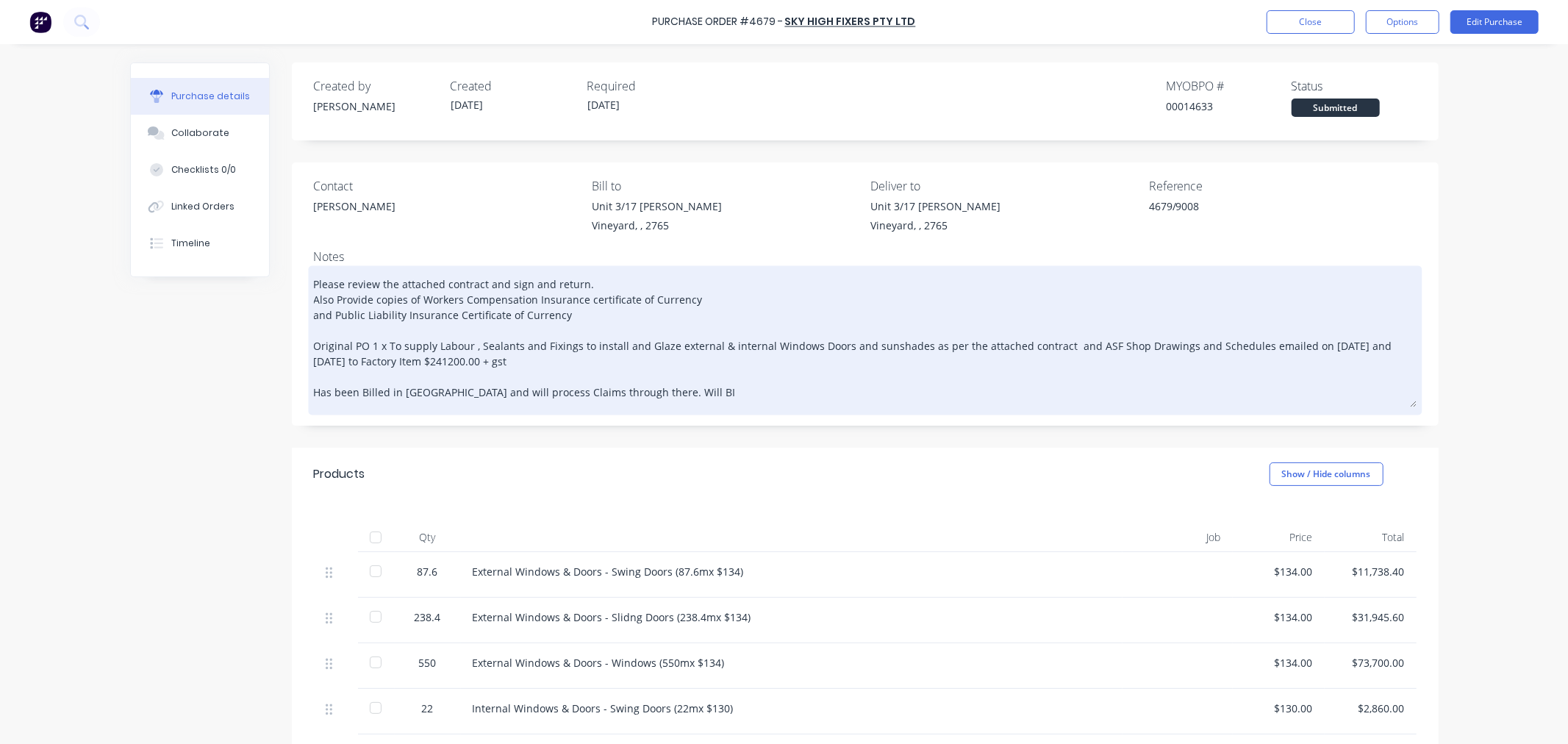
type textarea "x"
type textarea "Please review the attached contract and sign and return. Also Provide copies of…"
type textarea "x"
type textarea "Please review the attached contract and sign and return. Also Provide copies of…"
type textarea "x"
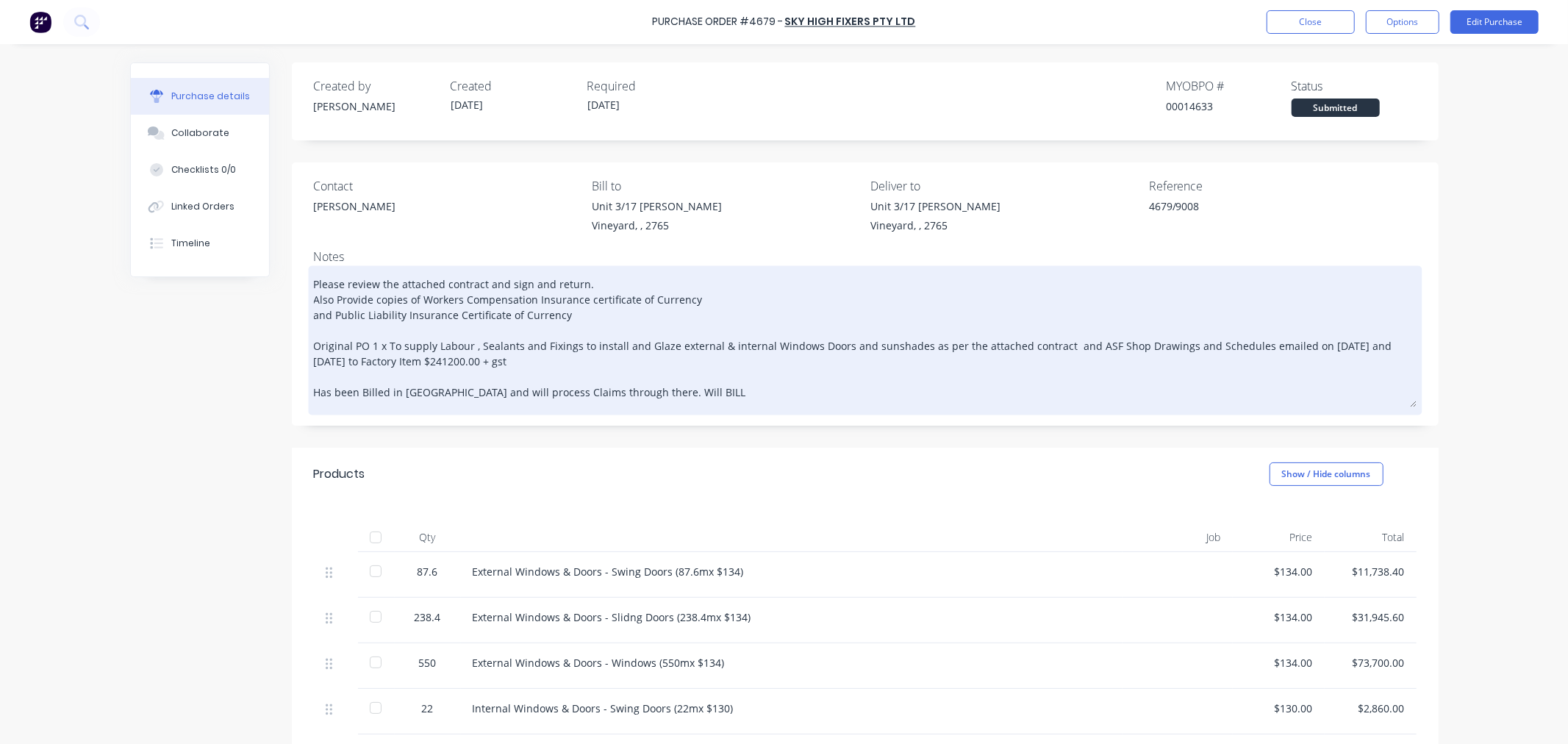
type textarea "Please review the attached contract and sign and return. Also Provide copies of…"
type textarea "x"
type textarea "Please review the attached contract and sign and return. Also Provide copies of…"
type textarea "x"
type textarea "Please review the attached contract and sign and return. Also Provide copies of…"
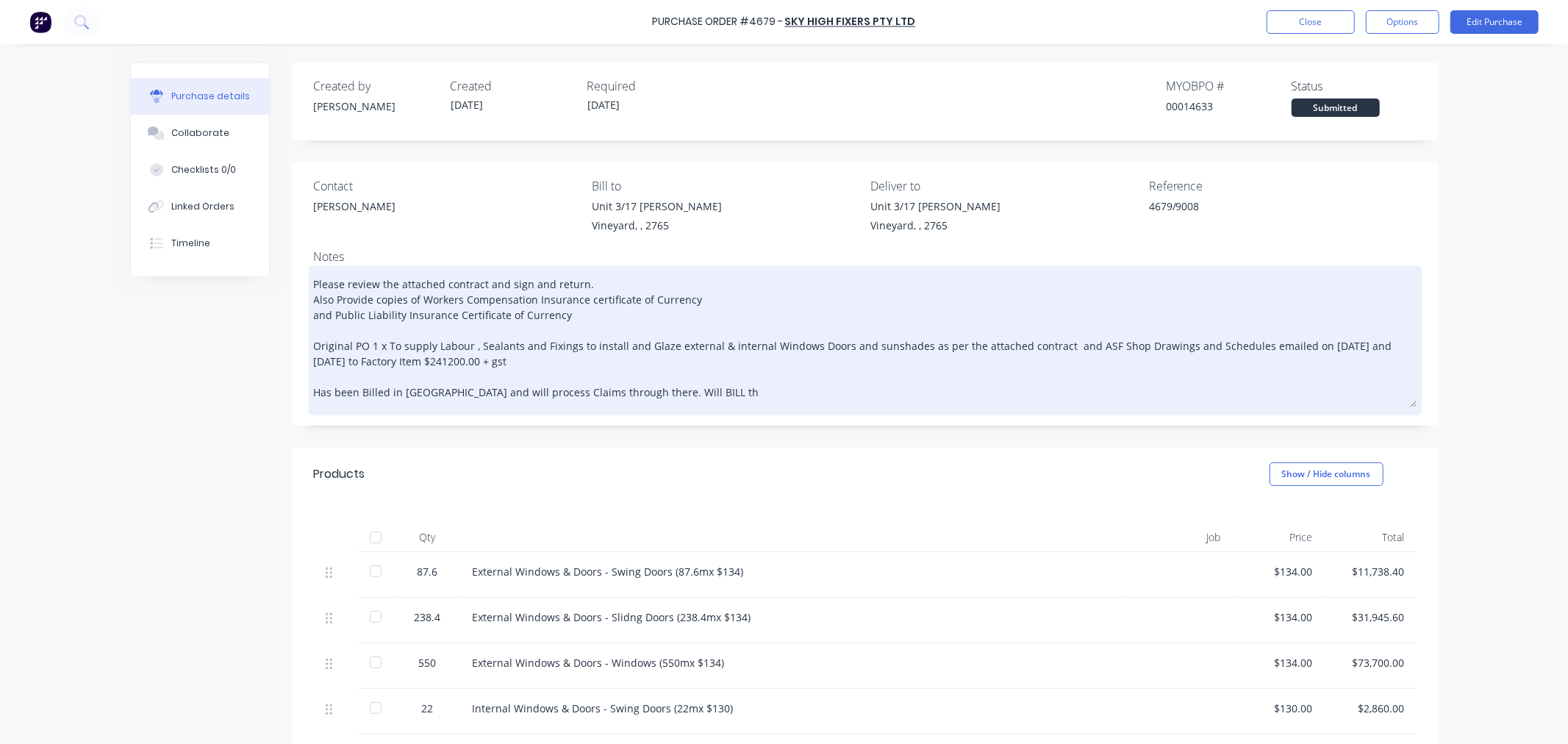
type textarea "x"
type textarea "Please review the attached contract and sign and return. Also Provide copies of…"
type textarea "x"
type textarea "Please review the attached contract and sign and return. Also Provide copies of…"
type textarea "x"
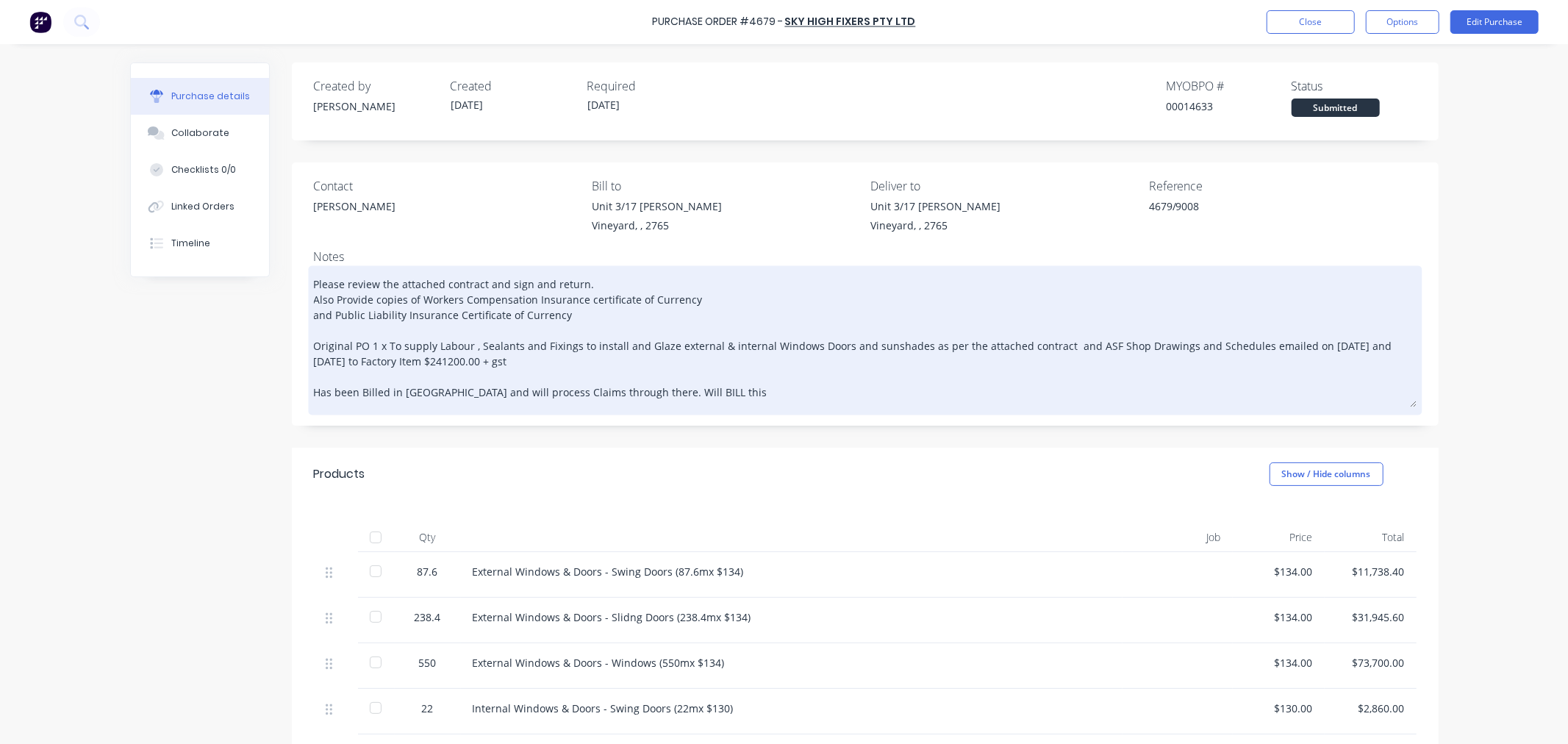
type textarea "Please review the attached contract and sign and return. Also Provide copies of…"
type textarea "x"
type textarea "Please review the attached contract and sign and return. Also Provide copies of…"
type textarea "x"
type textarea "Please review the attached contract and sign and return. Also Provide copies of…"
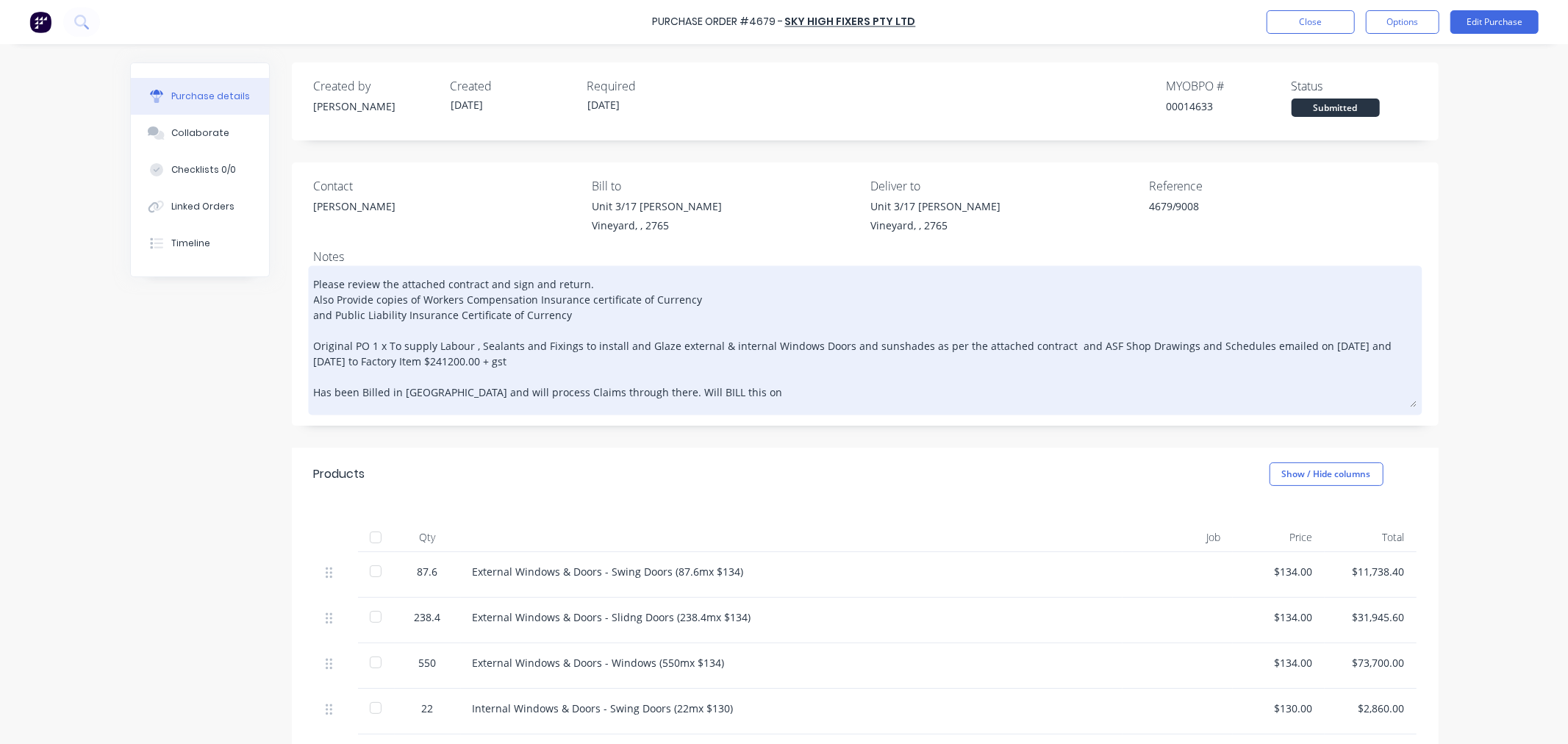
type textarea "x"
type textarea "Please review the attached contract and sign and return. Also Provide copies of…"
type textarea "x"
type textarea "Please review the attached contract and sign and return. Also Provide copies of…"
type textarea "x"
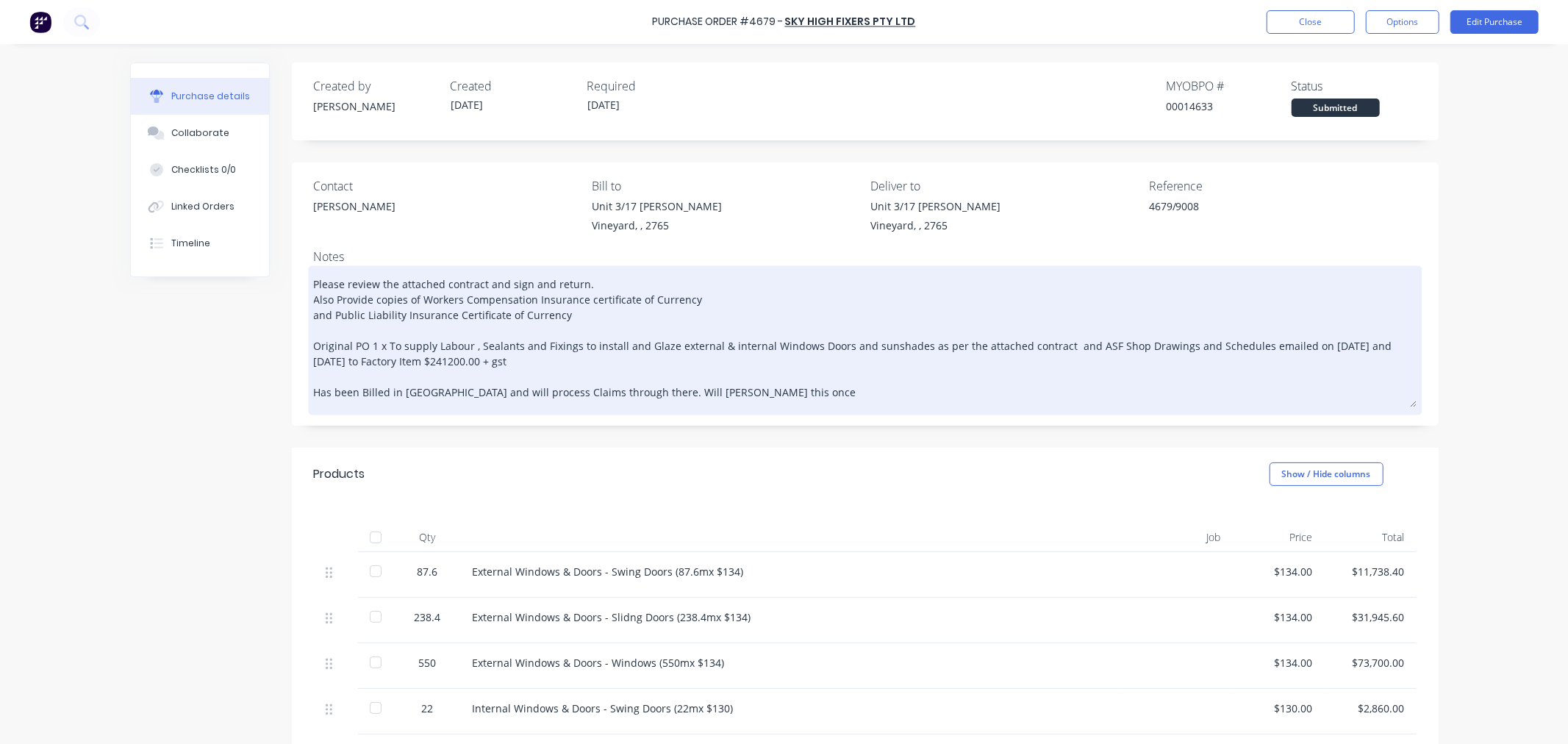
type textarea "Please review the attached contract and sign and return. Also Provide copies of…"
type textarea "x"
type textarea "Please review the attached contract and sign and return. Also Provide copies of…"
type textarea "x"
type textarea "Please review the attached contract and sign and return. Also Provide copies of…"
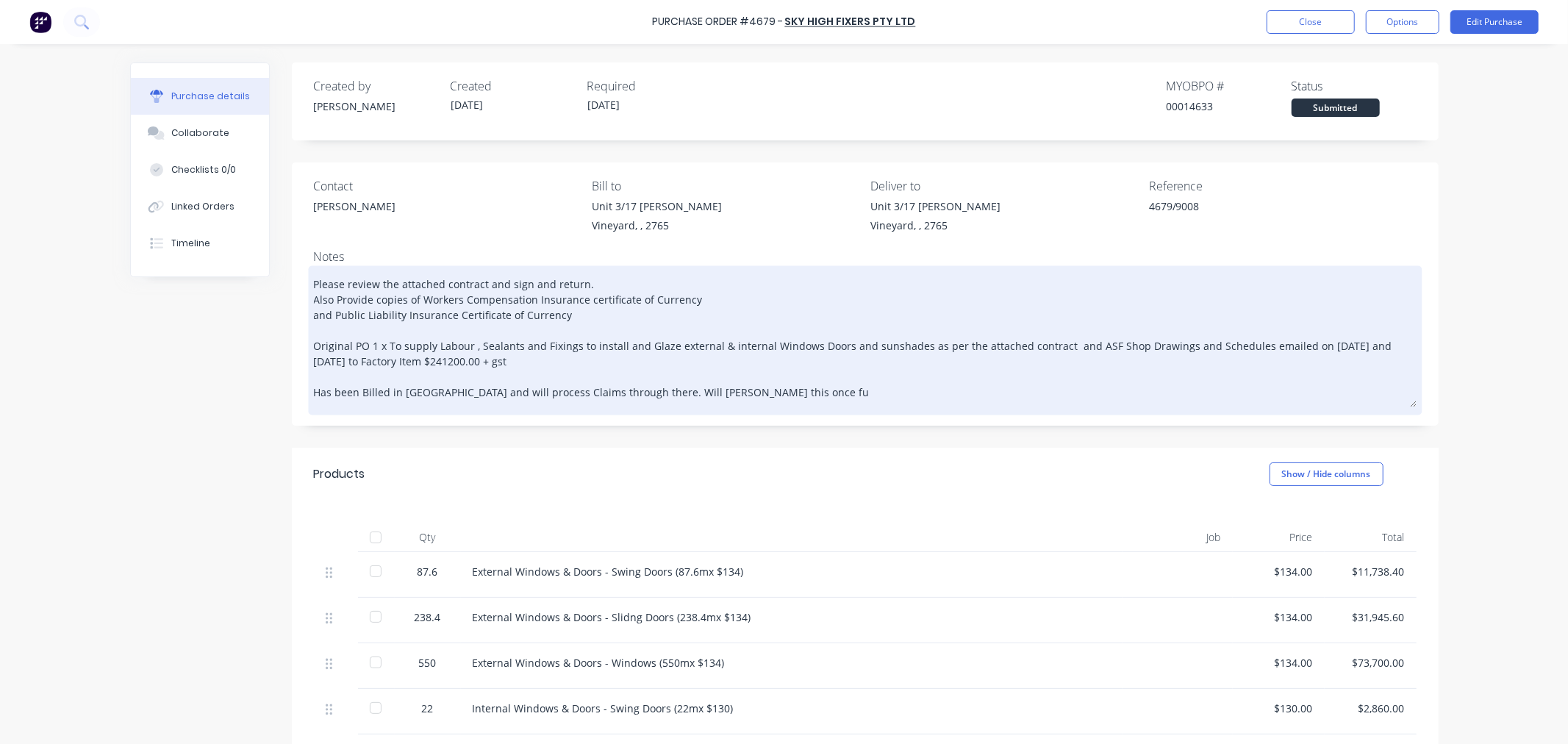
type textarea "x"
type textarea "Please review the attached contract and sign and return. Also Provide copies of…"
type textarea "x"
type textarea "Please review the attached contract and sign and return. Also Provide copies of…"
type textarea "x"
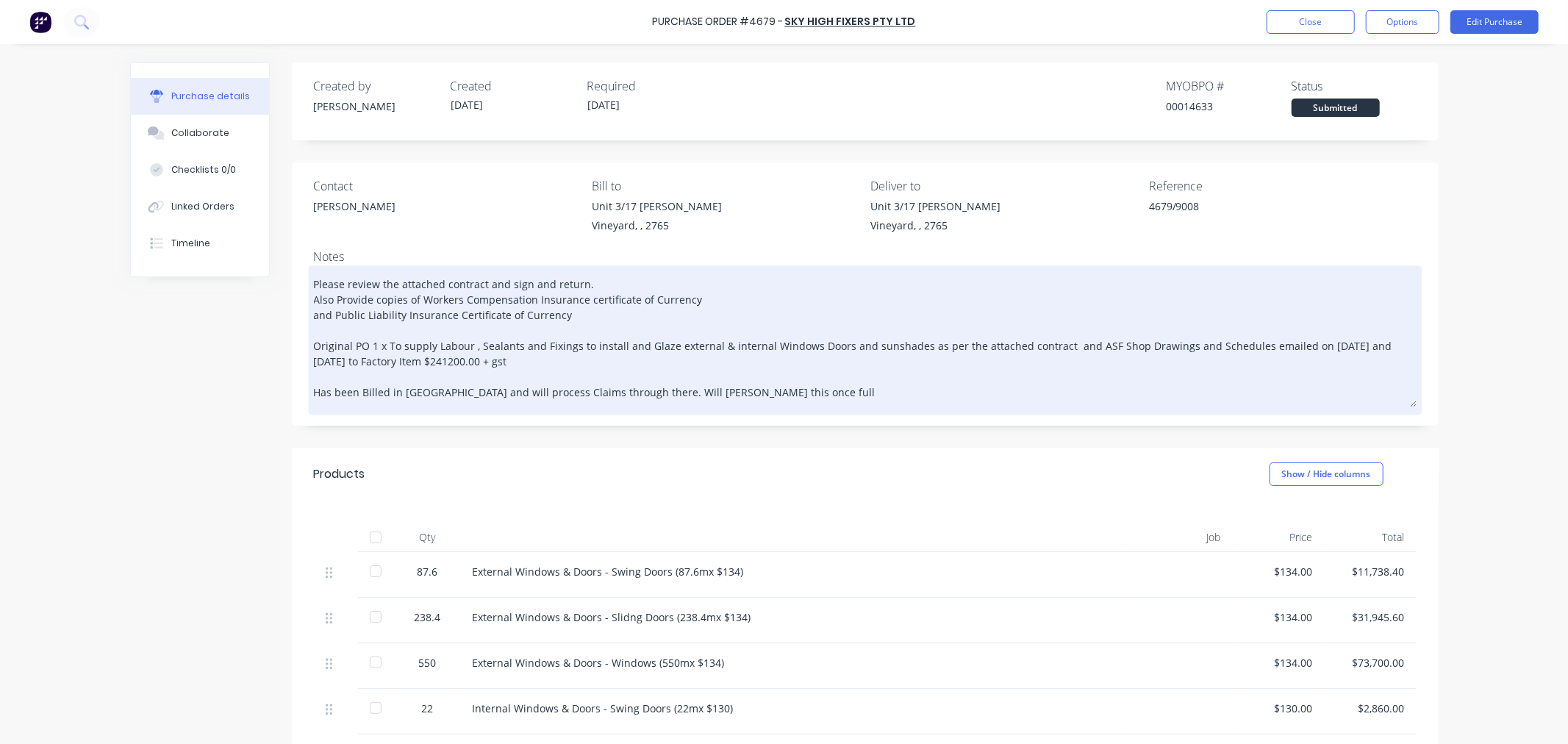
type textarea "Please review the attached contract and sign and return. Also Provide copies of…"
type textarea "x"
type textarea "Please review the attached contract and sign and return. Also Provide copies of…"
type textarea "x"
type textarea "Please review the attached contract and sign and return. Also Provide copies of…"
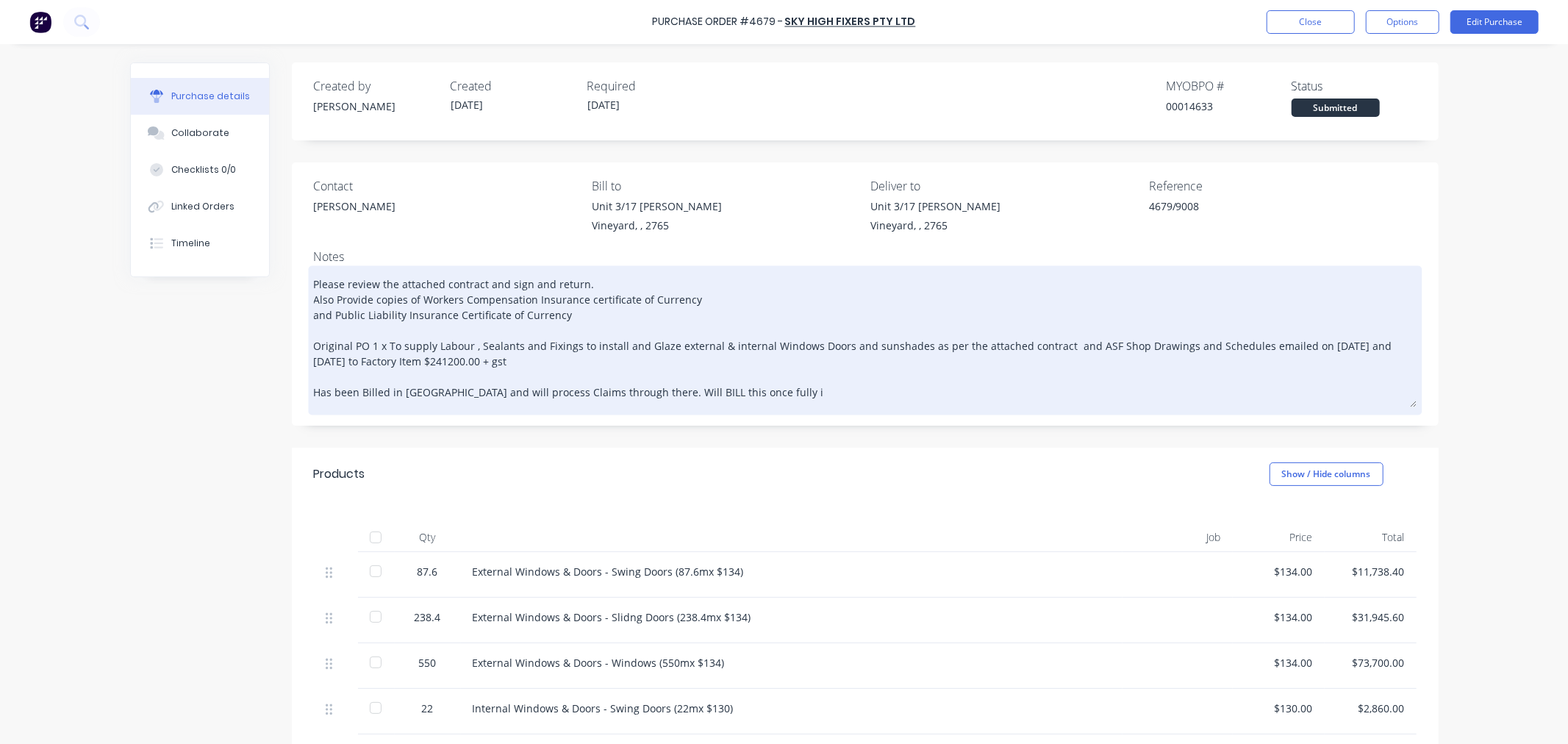
type textarea "x"
type textarea "Please review the attached contract and sign and return. Also Provide copies of…"
type textarea "x"
type textarea "Please review the attached contract and sign and return. Also Provide copies of…"
type textarea "x"
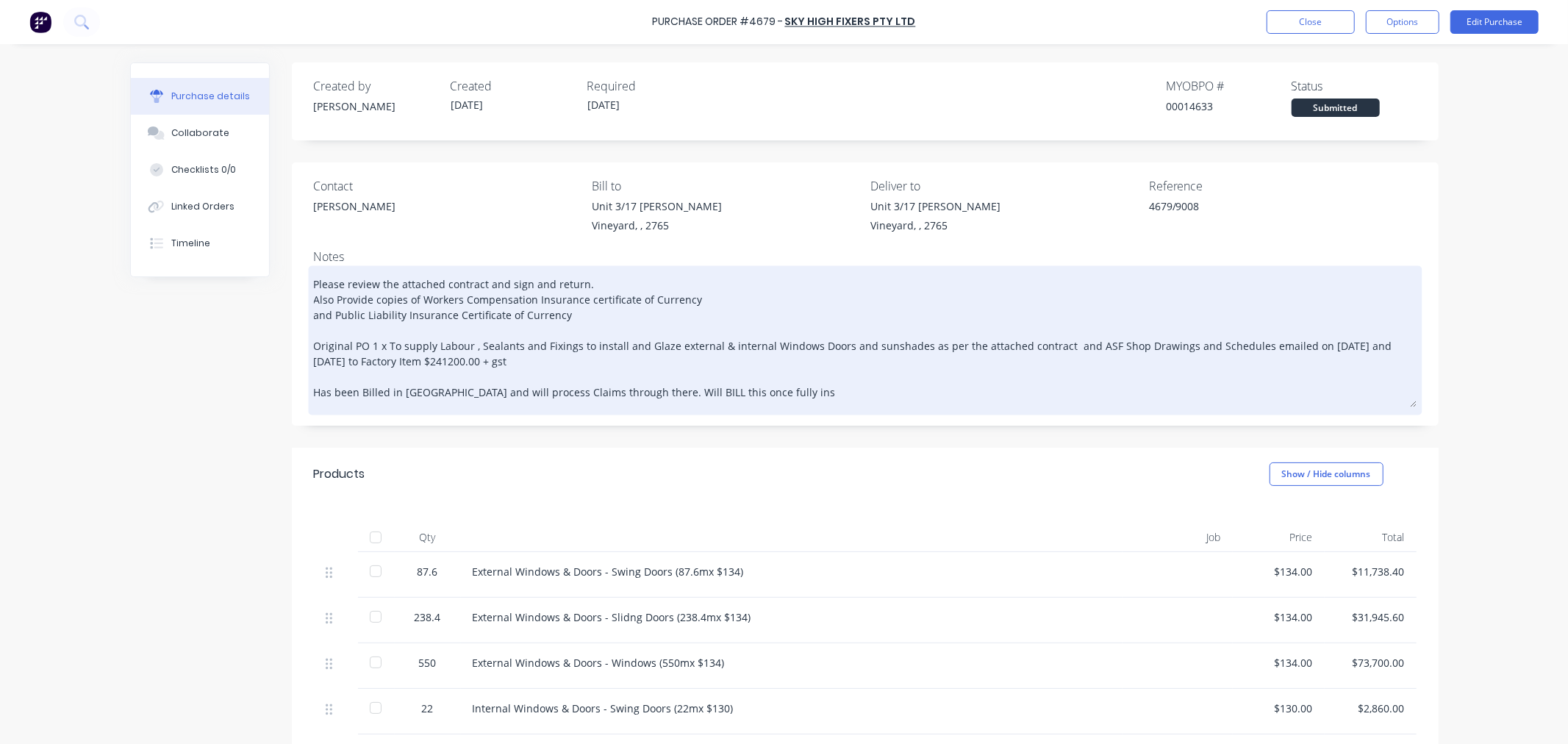
type textarea "Please review the attached contract and sign and return. Also Provide copies of…"
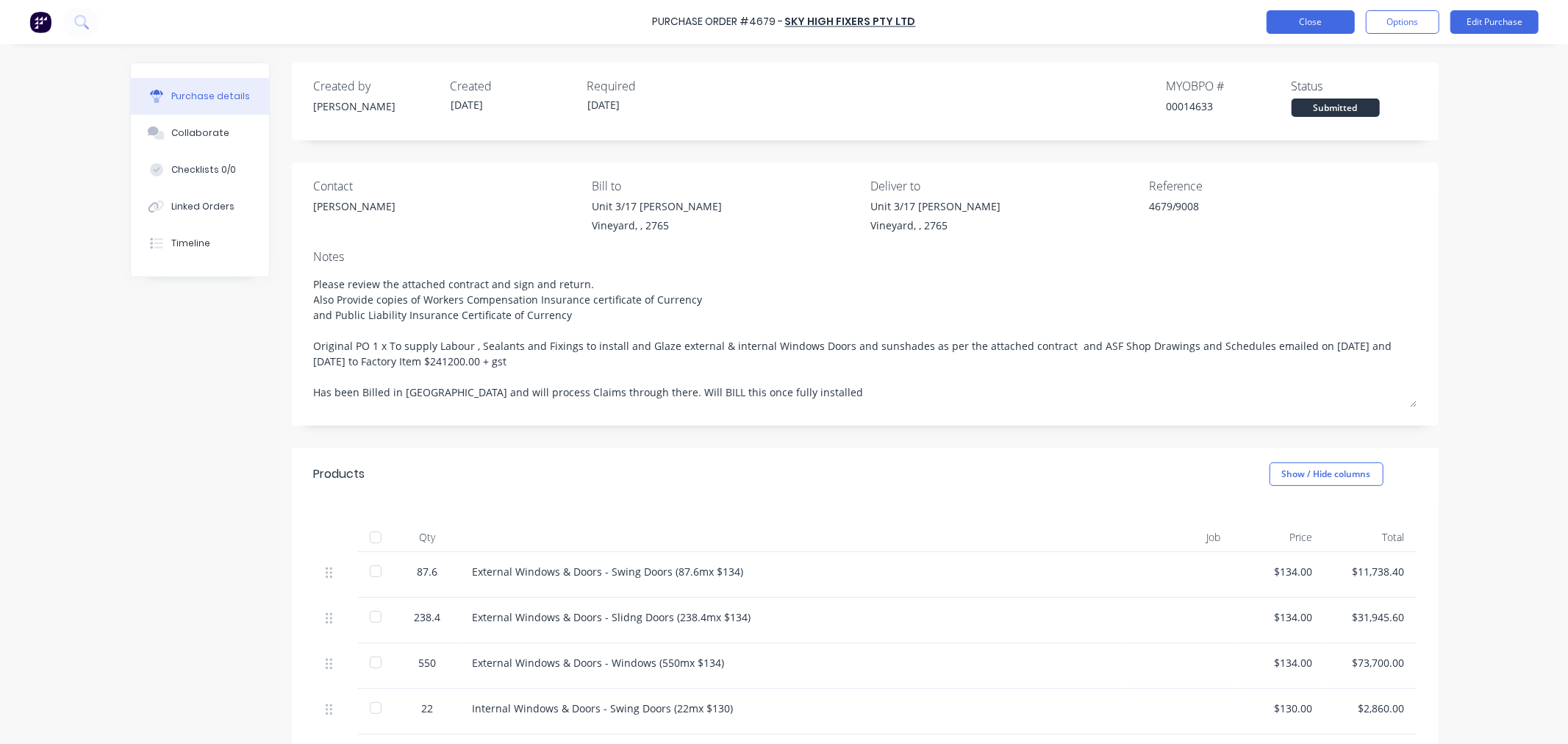
click at [1291, 19] on button "Close" at bounding box center [1311, 22] width 88 height 24
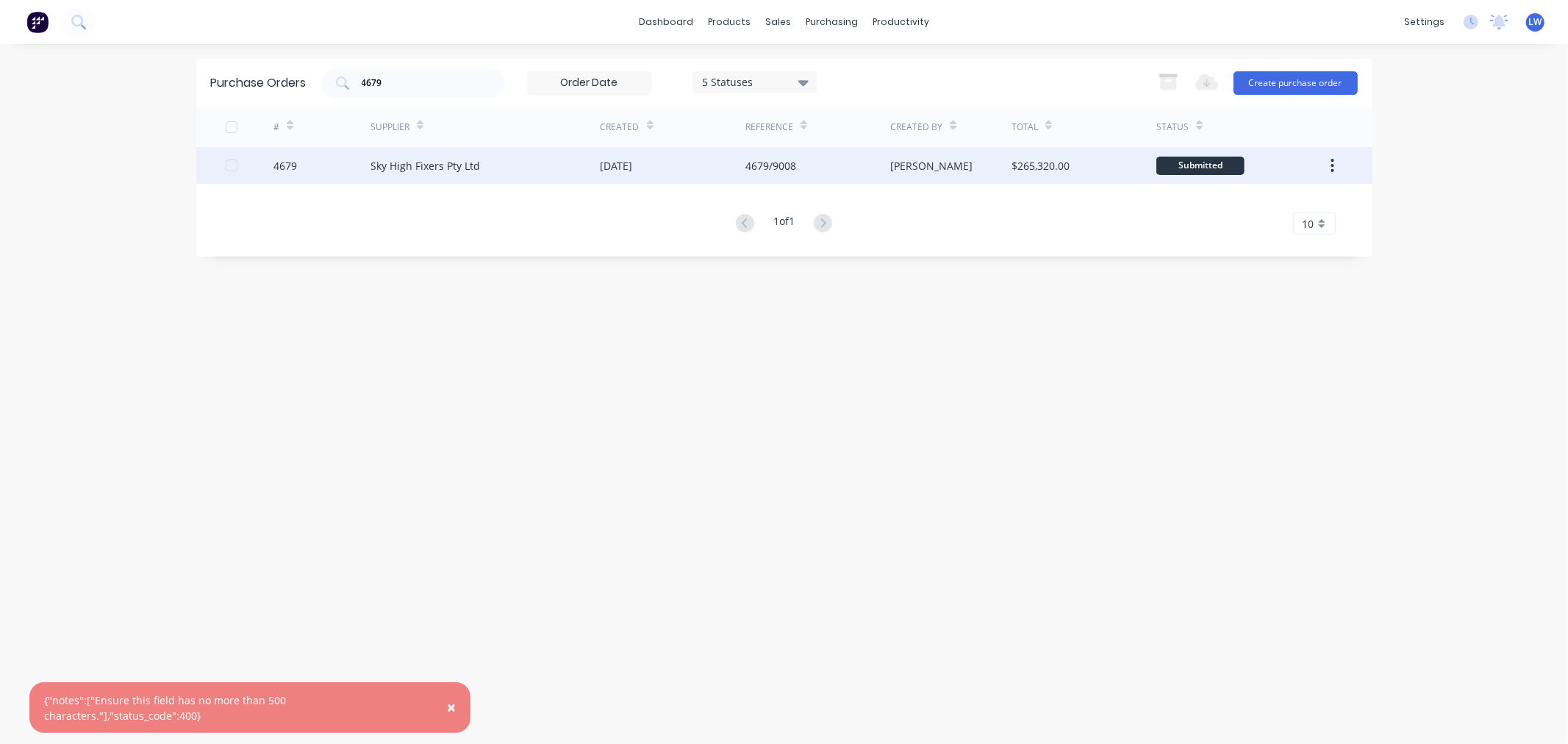
click at [770, 167] on div "4679/9008" at bounding box center [770, 166] width 51 height 16
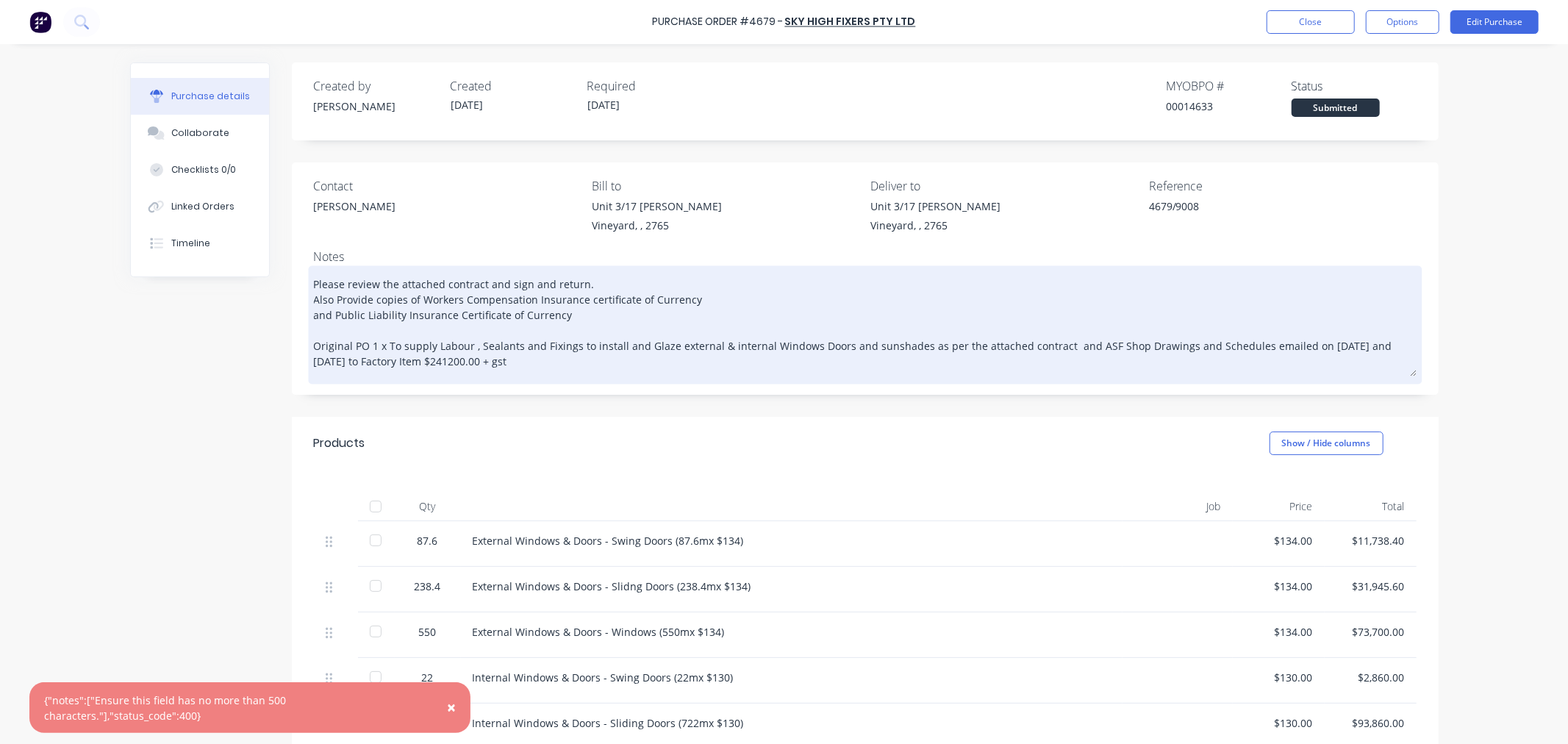
click at [524, 362] on textarea "Please review the attached contract and sign and return. Also Provide copies of…" at bounding box center [865, 323] width 1103 height 108
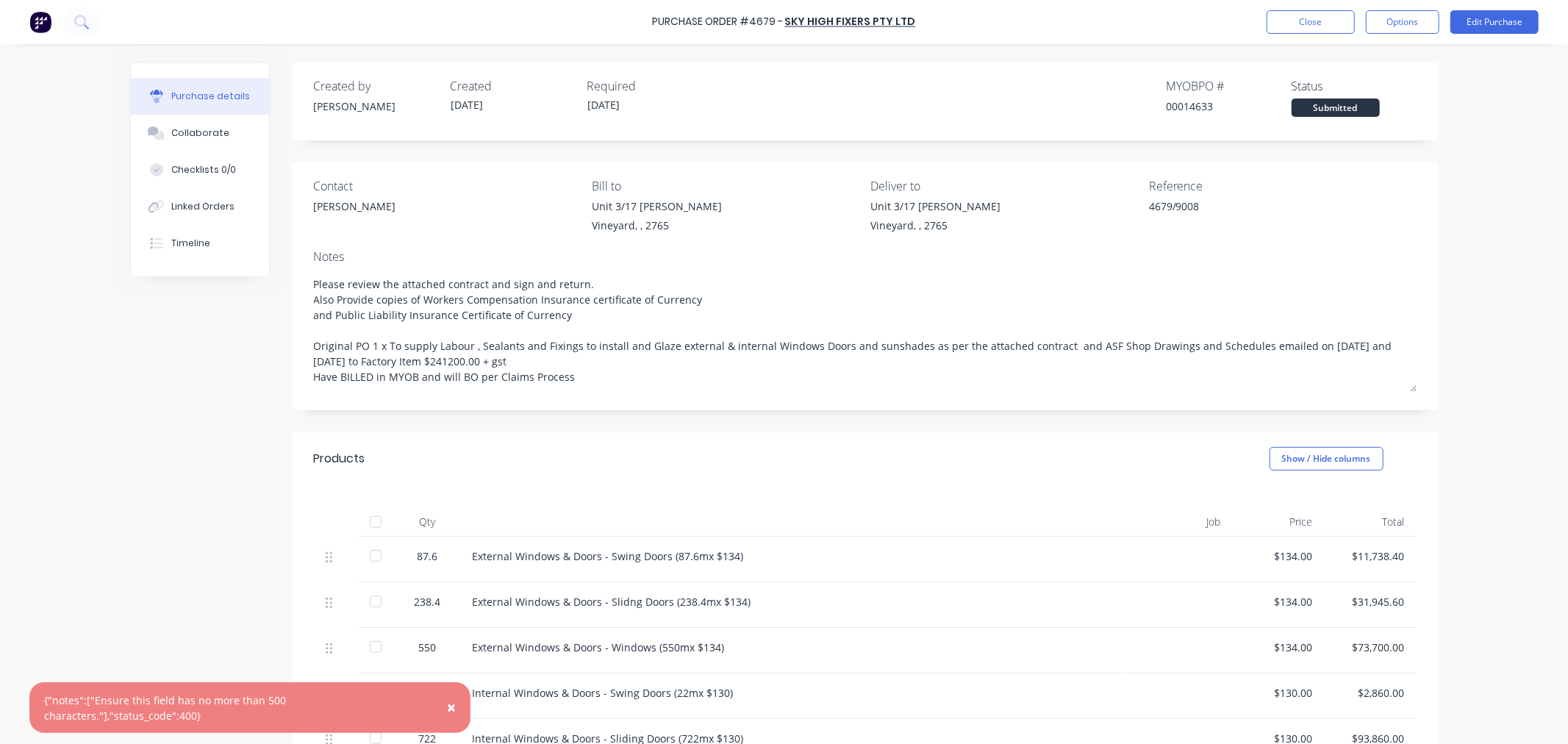
click at [553, 553] on div "External Windows & Doors - Swing Doors (87.6mx $134)" at bounding box center [791, 556] width 638 height 16
click at [1315, 27] on button "Close" at bounding box center [1311, 22] width 88 height 24
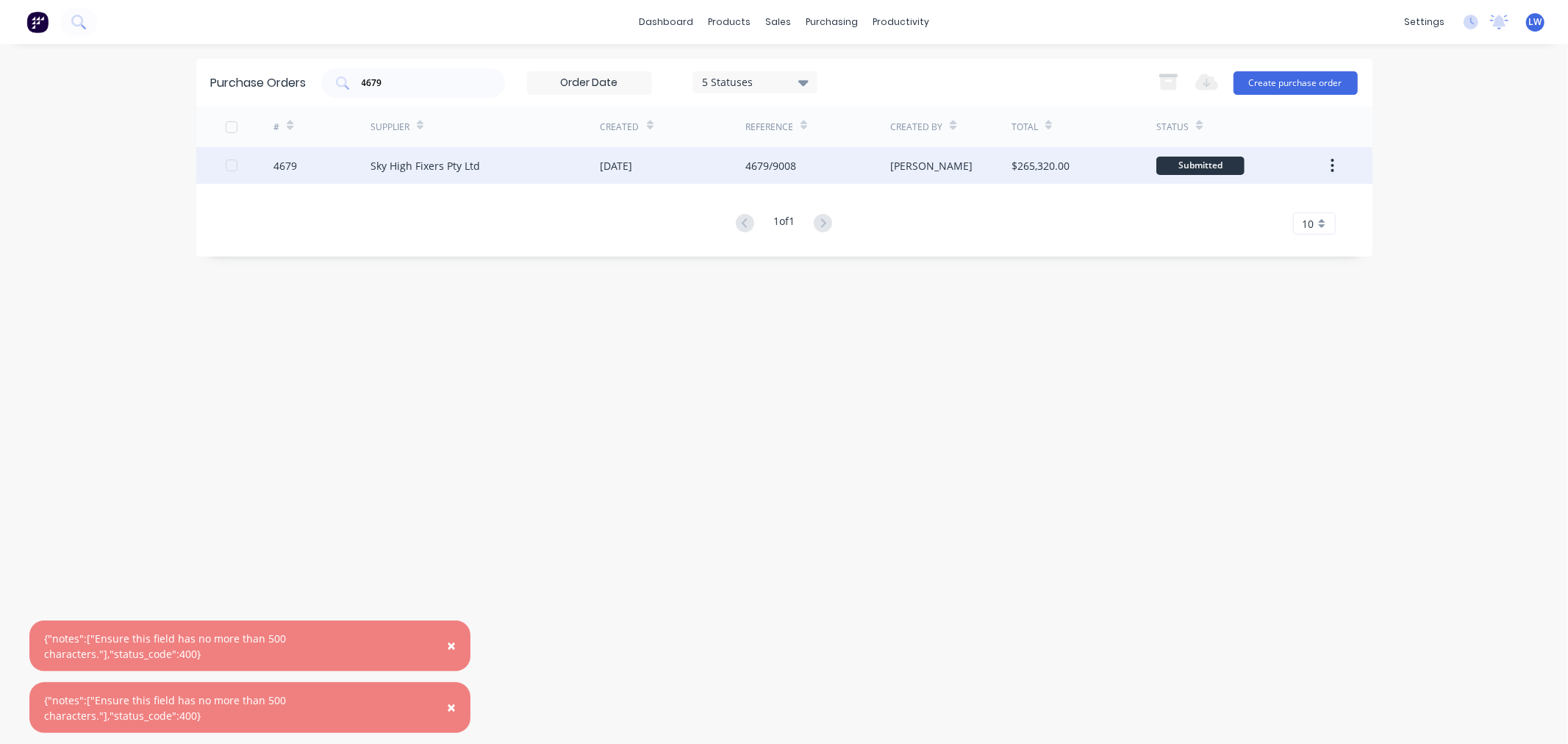
click at [630, 160] on div "[DATE]" at bounding box center [617, 166] width 32 height 16
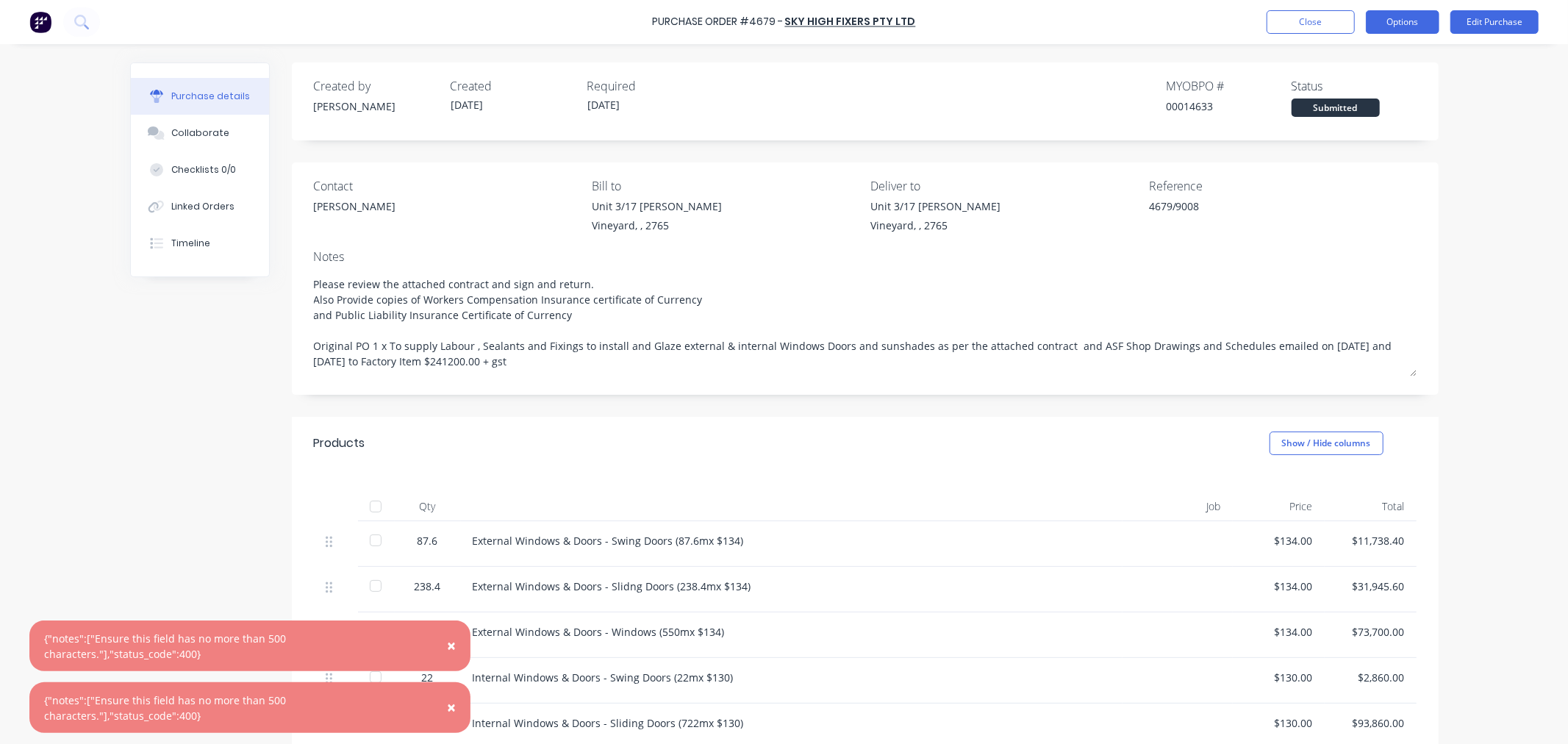
click at [1400, 20] on button "Options" at bounding box center [1402, 22] width 74 height 24
click at [1348, 81] on div "Convert to Bill" at bounding box center [1370, 89] width 113 height 21
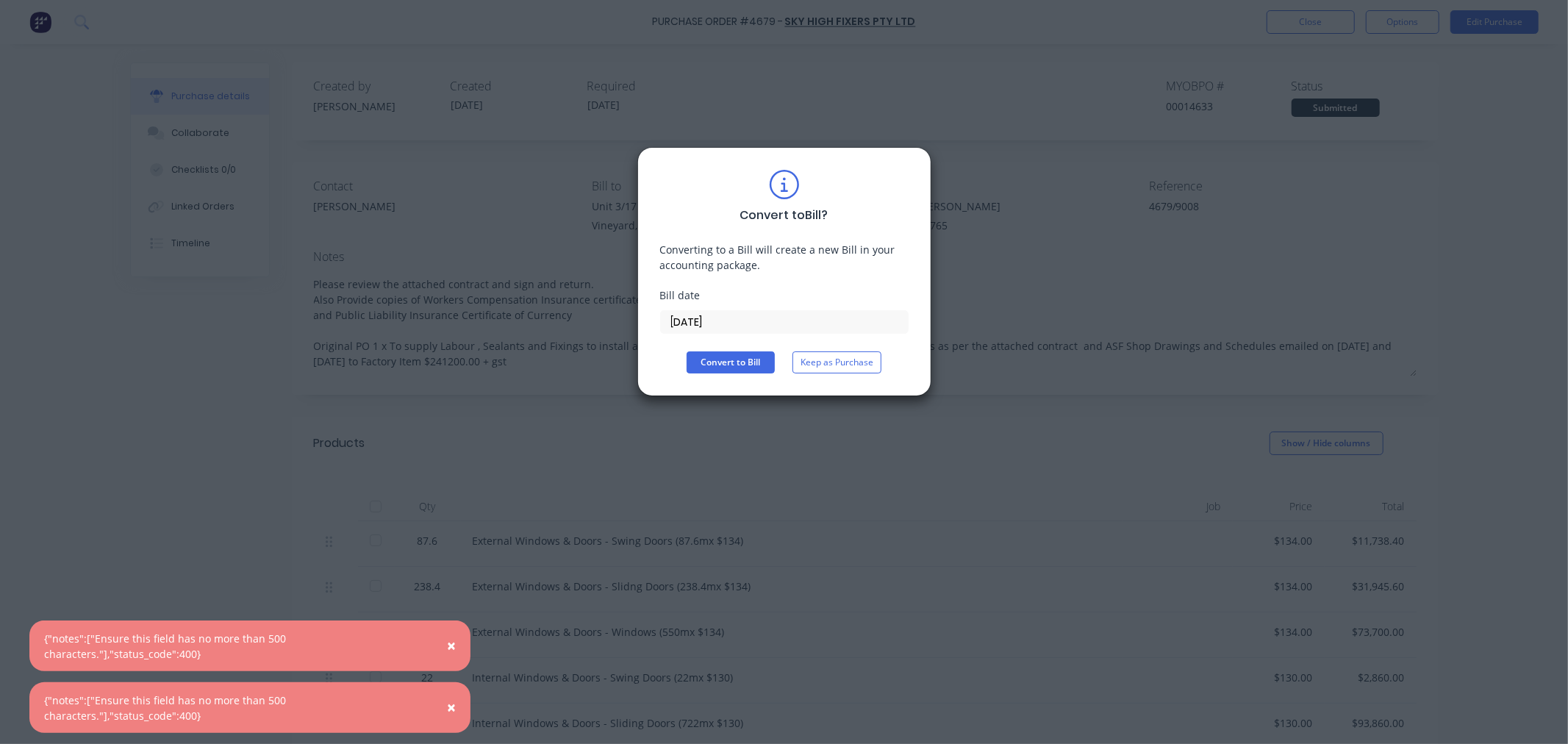
click at [720, 315] on label "[DATE]" at bounding box center [784, 322] width 249 height 24
click at [720, 315] on input "[DATE]" at bounding box center [784, 322] width 247 height 22
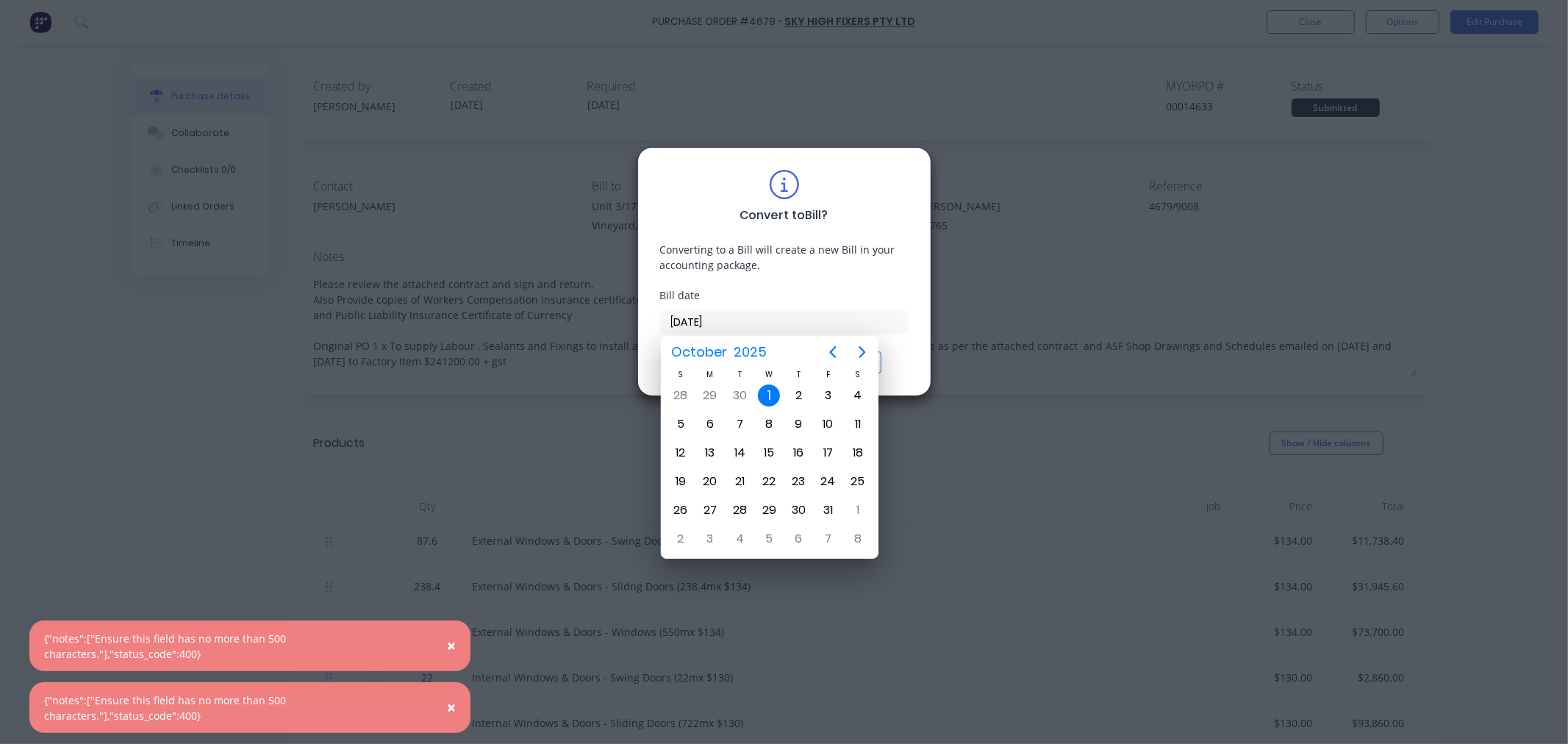
drag, startPoint x: 720, startPoint y: 315, endPoint x: 641, endPoint y: 297, distance: 81.0
click at [659, 327] on div "Convert to Bill ? Converting to a Bill will create a new Bill in your accountin…" at bounding box center [784, 272] width 294 height 250
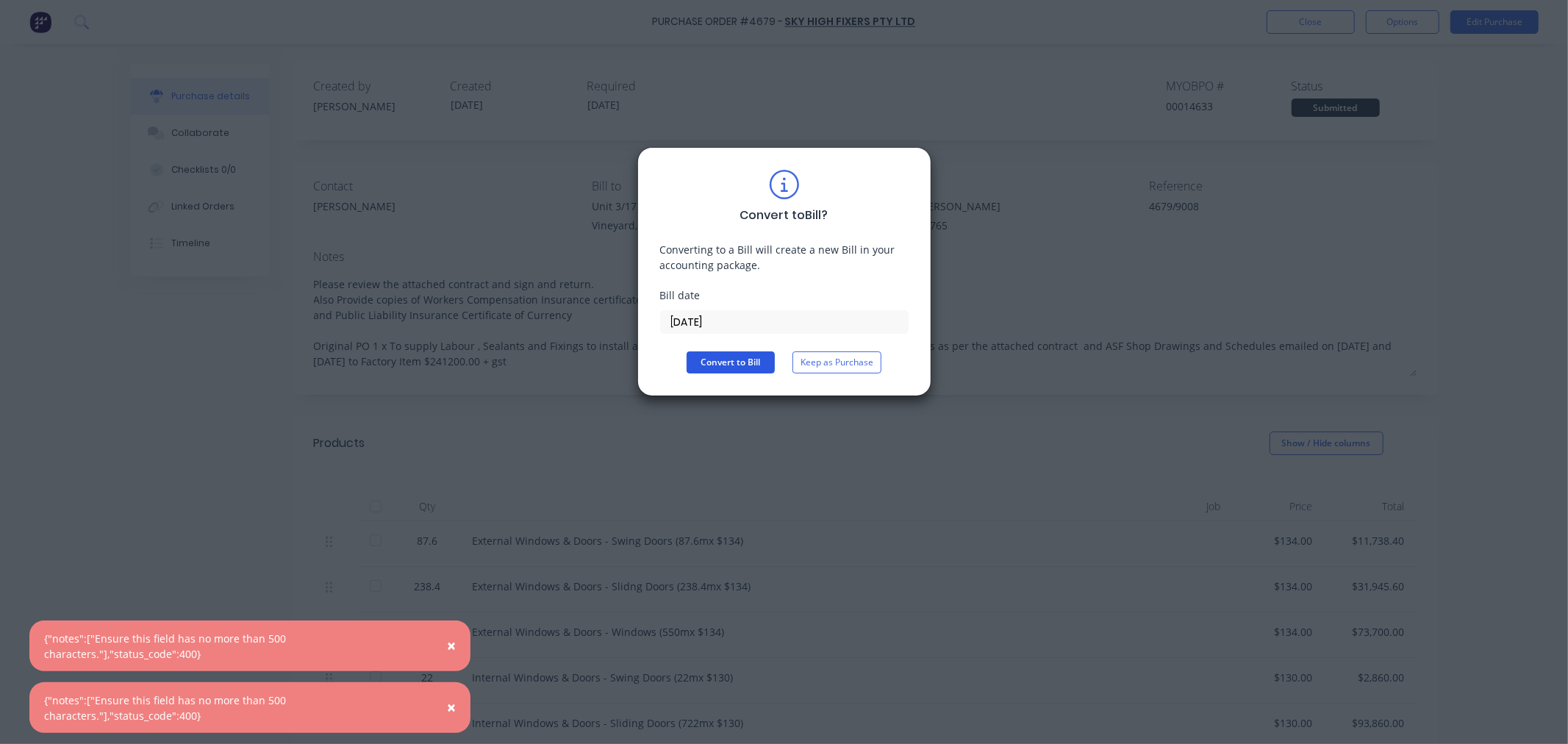
click at [689, 355] on button "Convert to Bill" at bounding box center [730, 363] width 88 height 22
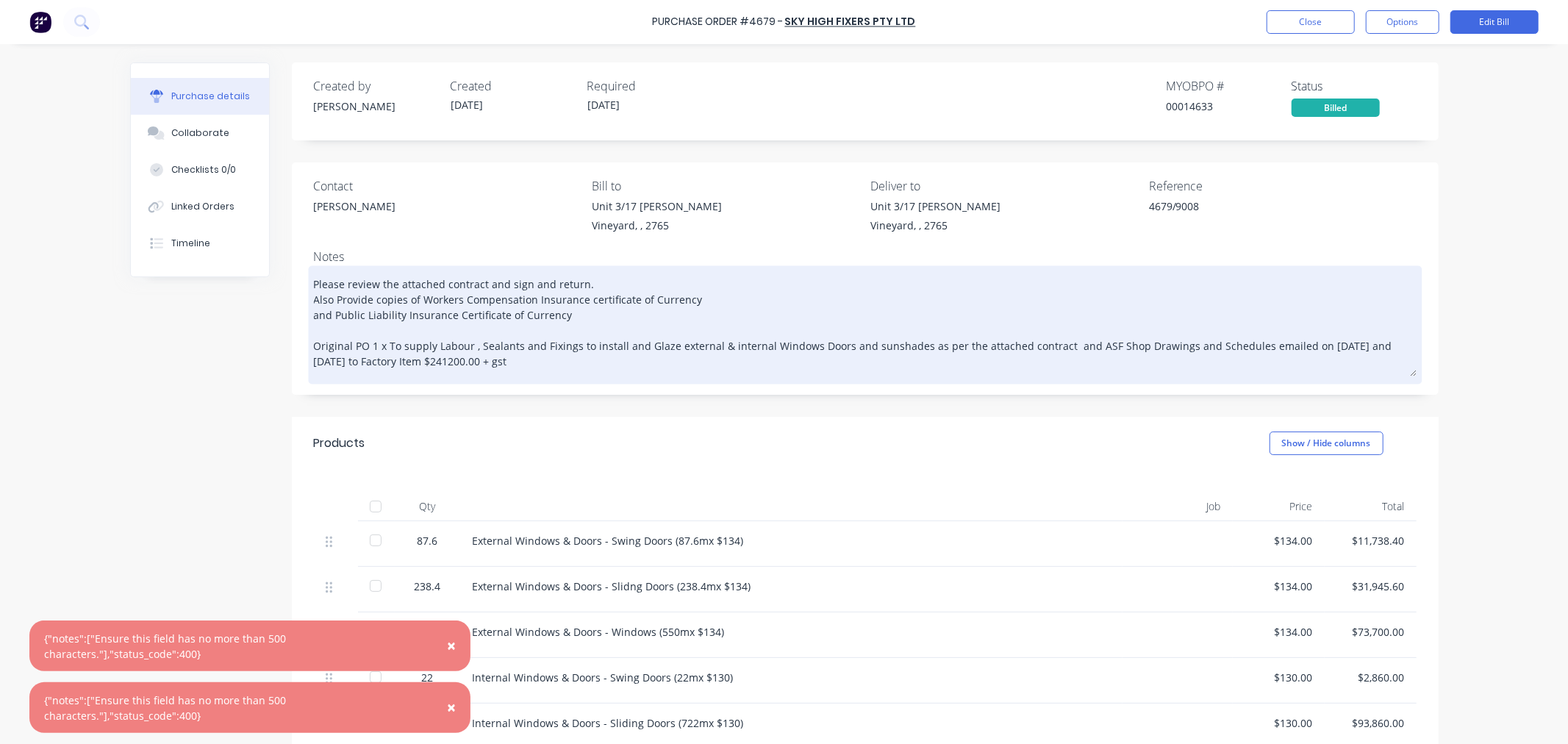
click at [508, 364] on textarea "Please review the attached contract and sign and return. Also Provide copies of…" at bounding box center [865, 323] width 1103 height 108
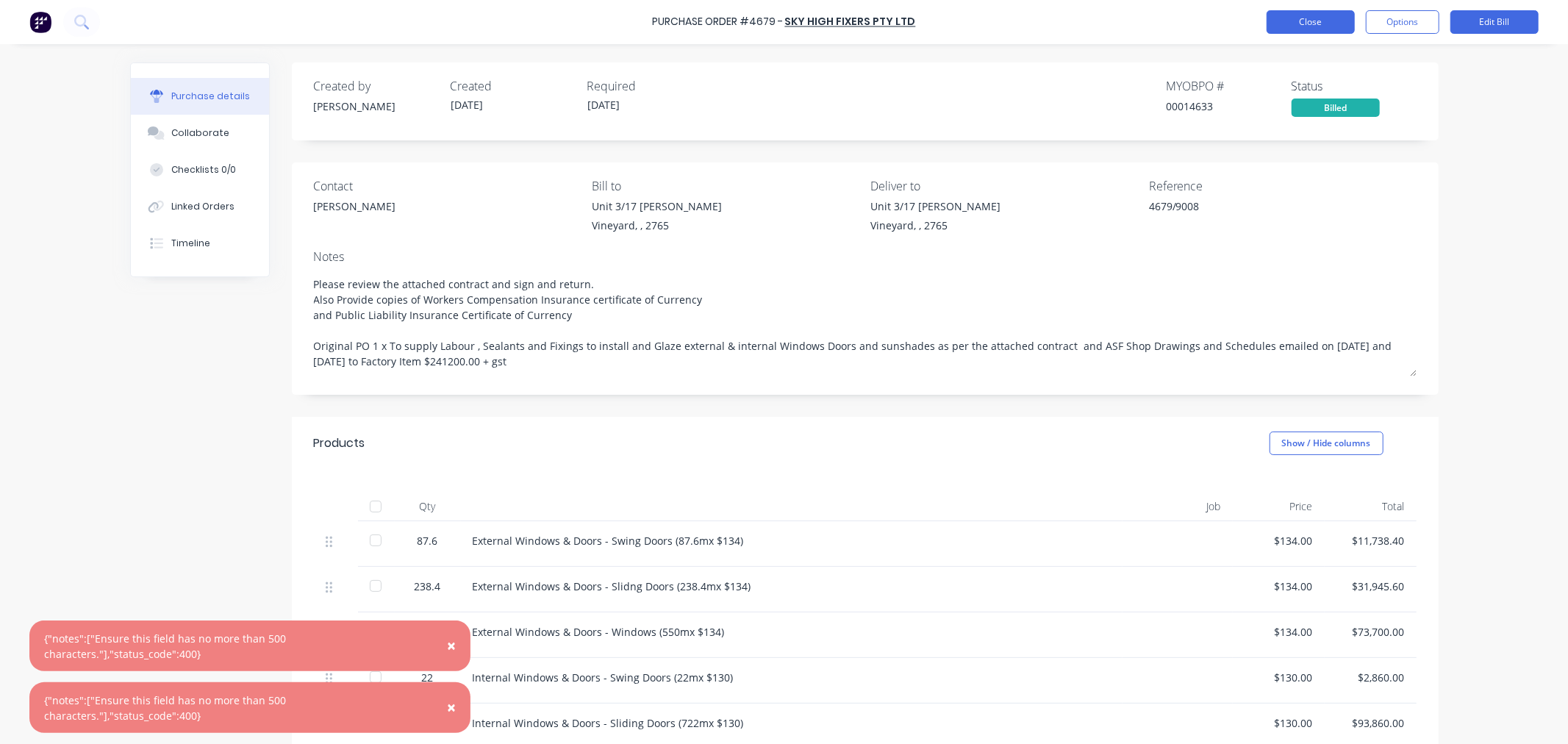
click at [1312, 27] on button "Close" at bounding box center [1311, 22] width 88 height 24
